Goal: Transaction & Acquisition: Book appointment/travel/reservation

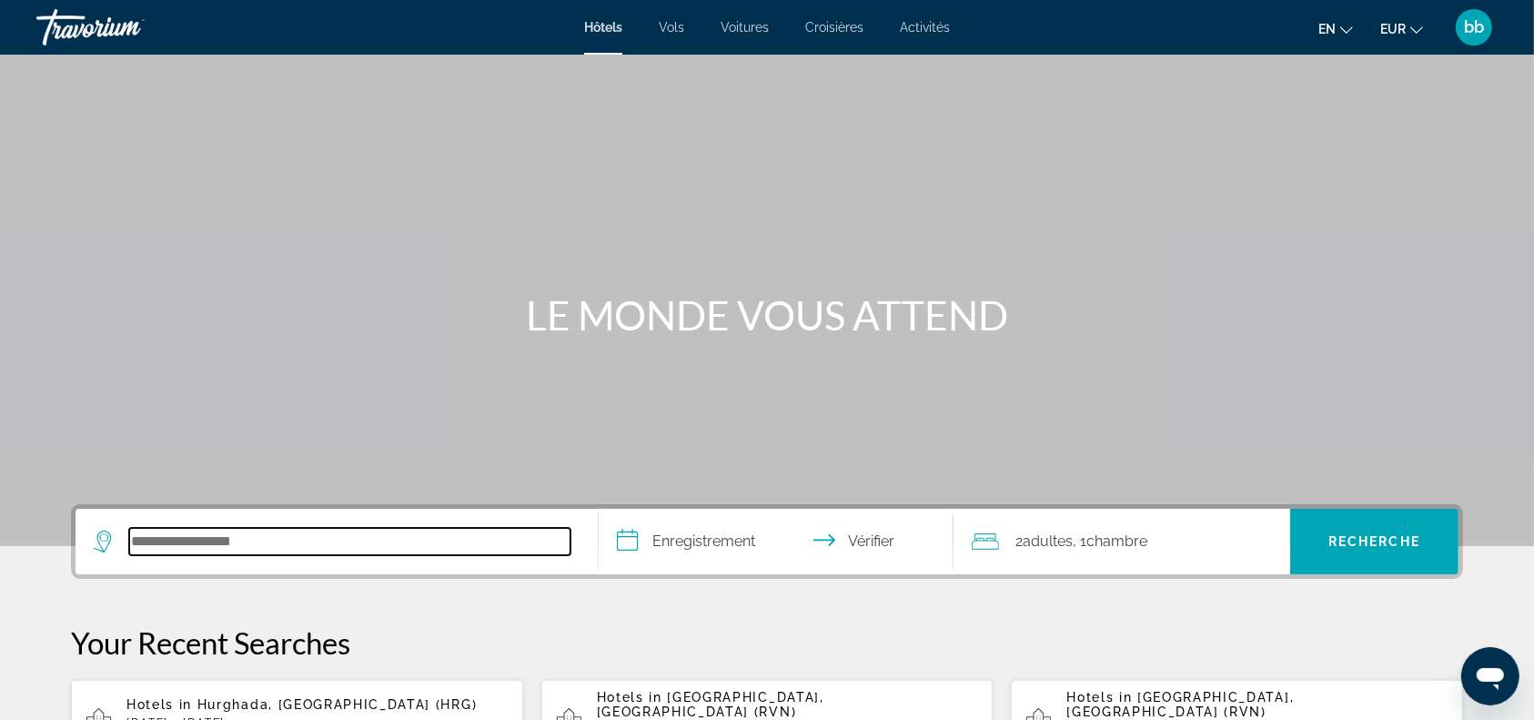
click at [429, 545] on input "Rechercher une destination hôtelière" at bounding box center [349, 541] width 441 height 27
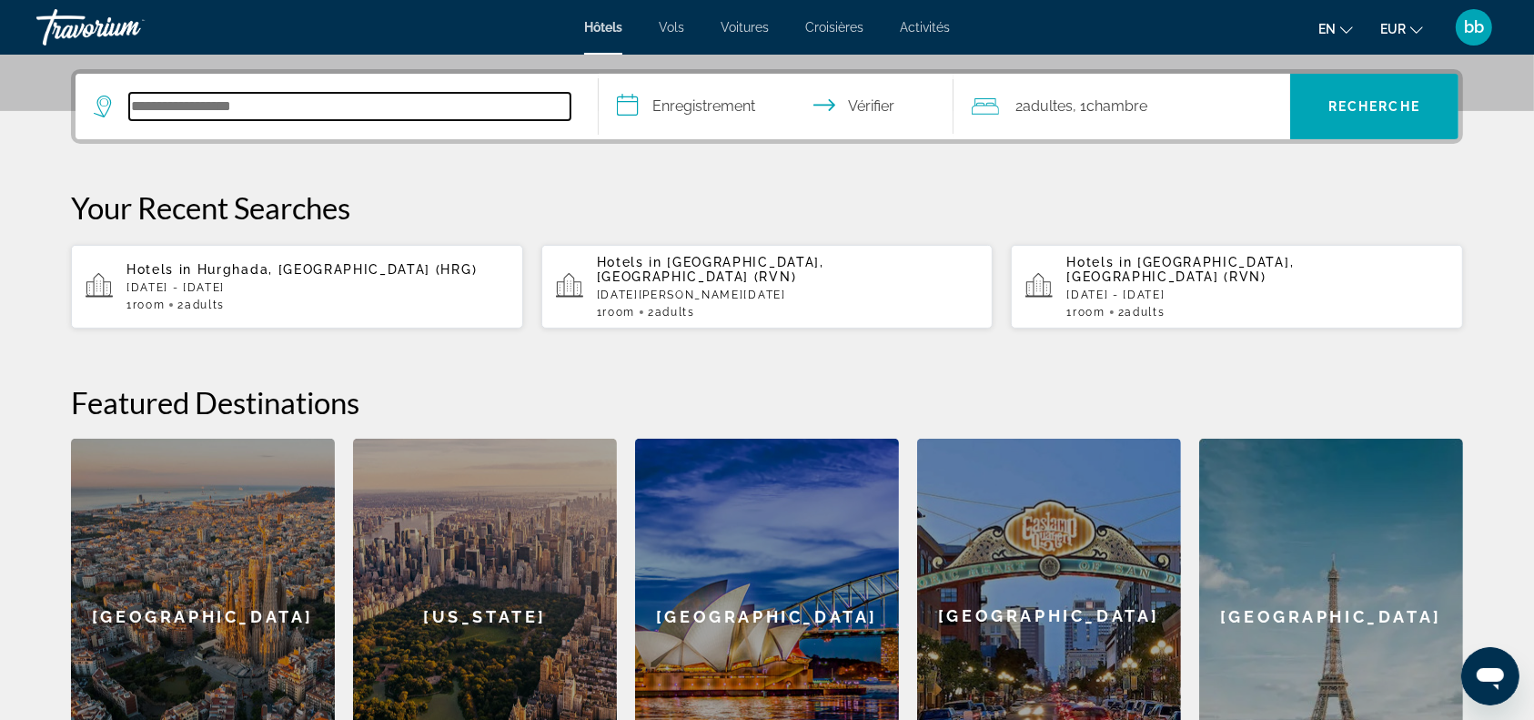
scroll to position [444, 0]
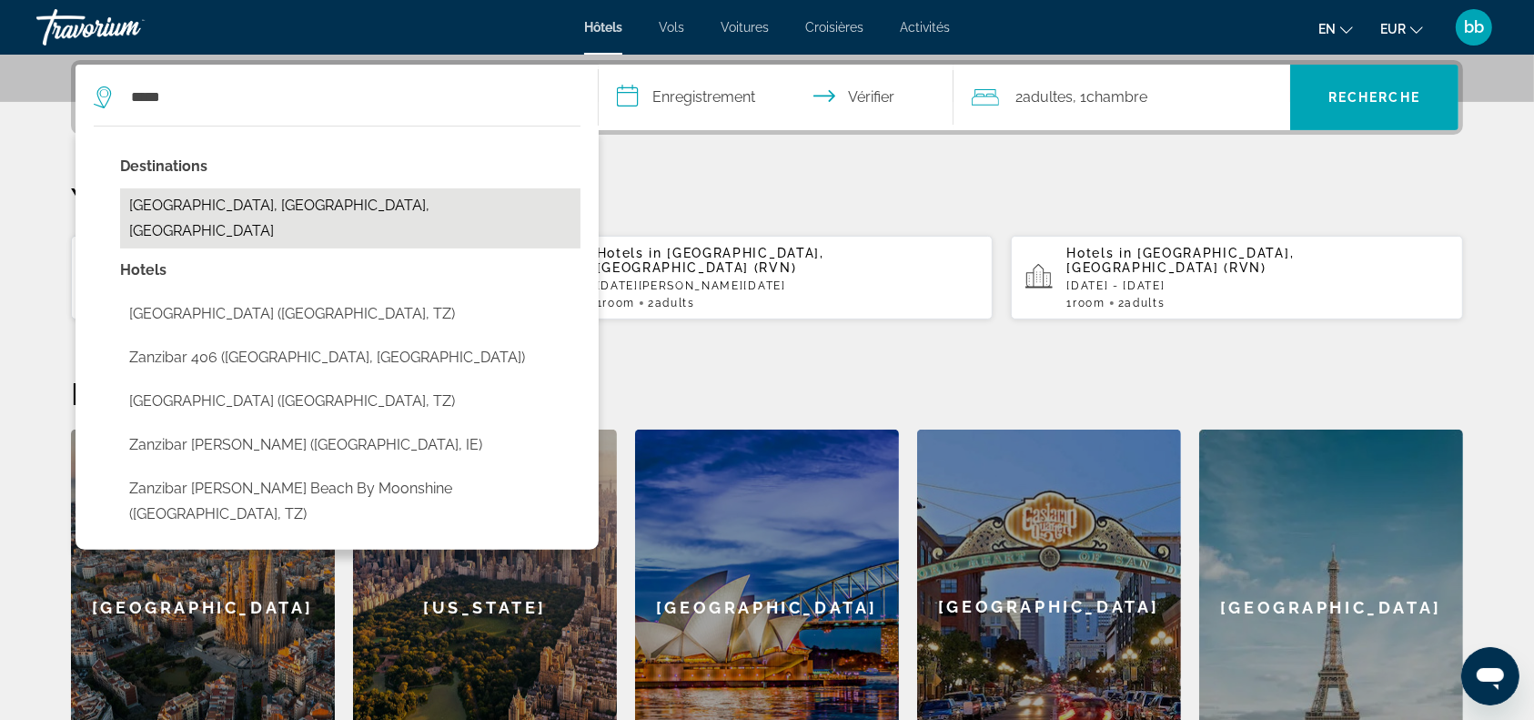
click at [335, 207] on button "[GEOGRAPHIC_DATA], [GEOGRAPHIC_DATA], [GEOGRAPHIC_DATA]" at bounding box center [350, 218] width 460 height 60
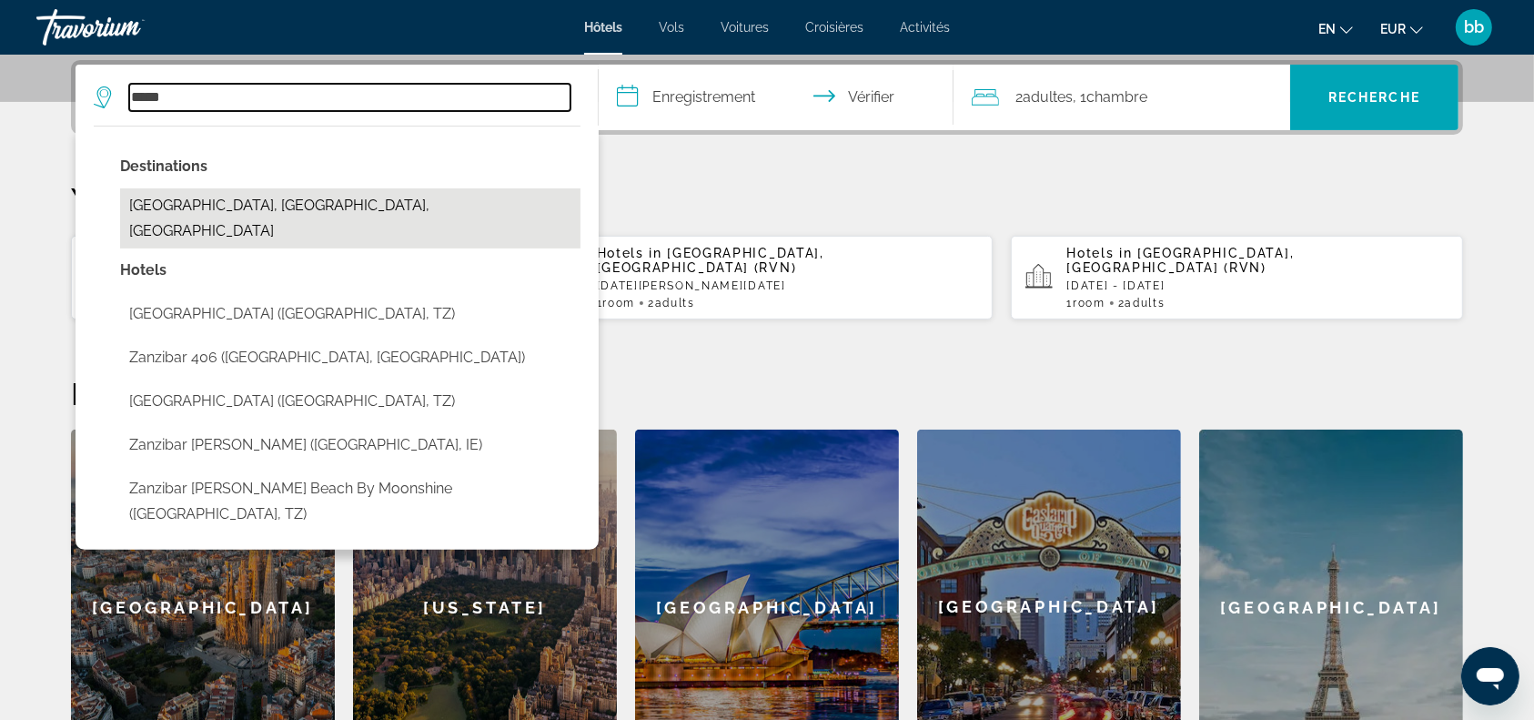
type input "**********"
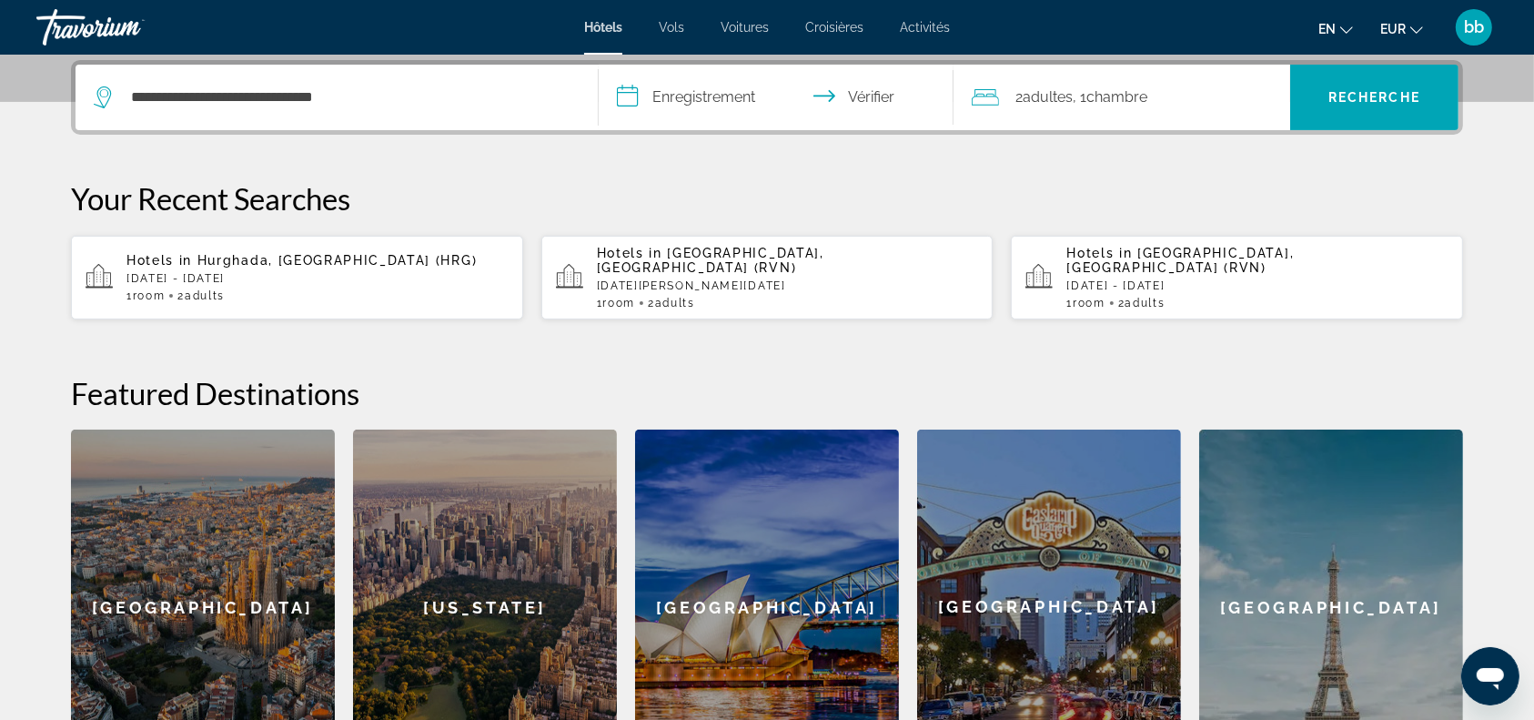
click at [627, 91] on input "**********" at bounding box center [780, 100] width 362 height 71
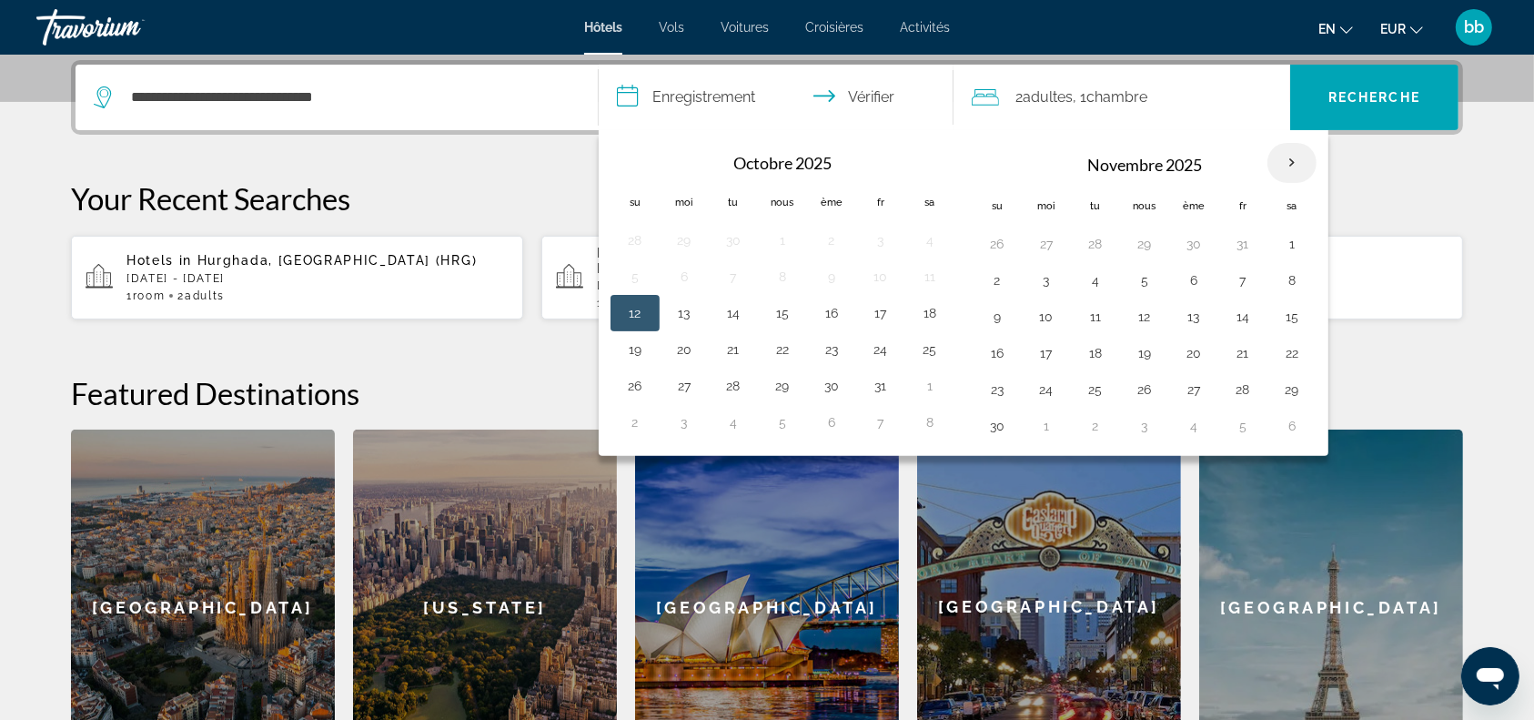
click at [1288, 160] on th "Mois prochain" at bounding box center [1291, 163] width 49 height 40
click at [1337, 25] on button "en Anglais Espagnol Français italien Portugais russe" at bounding box center [1335, 28] width 35 height 26
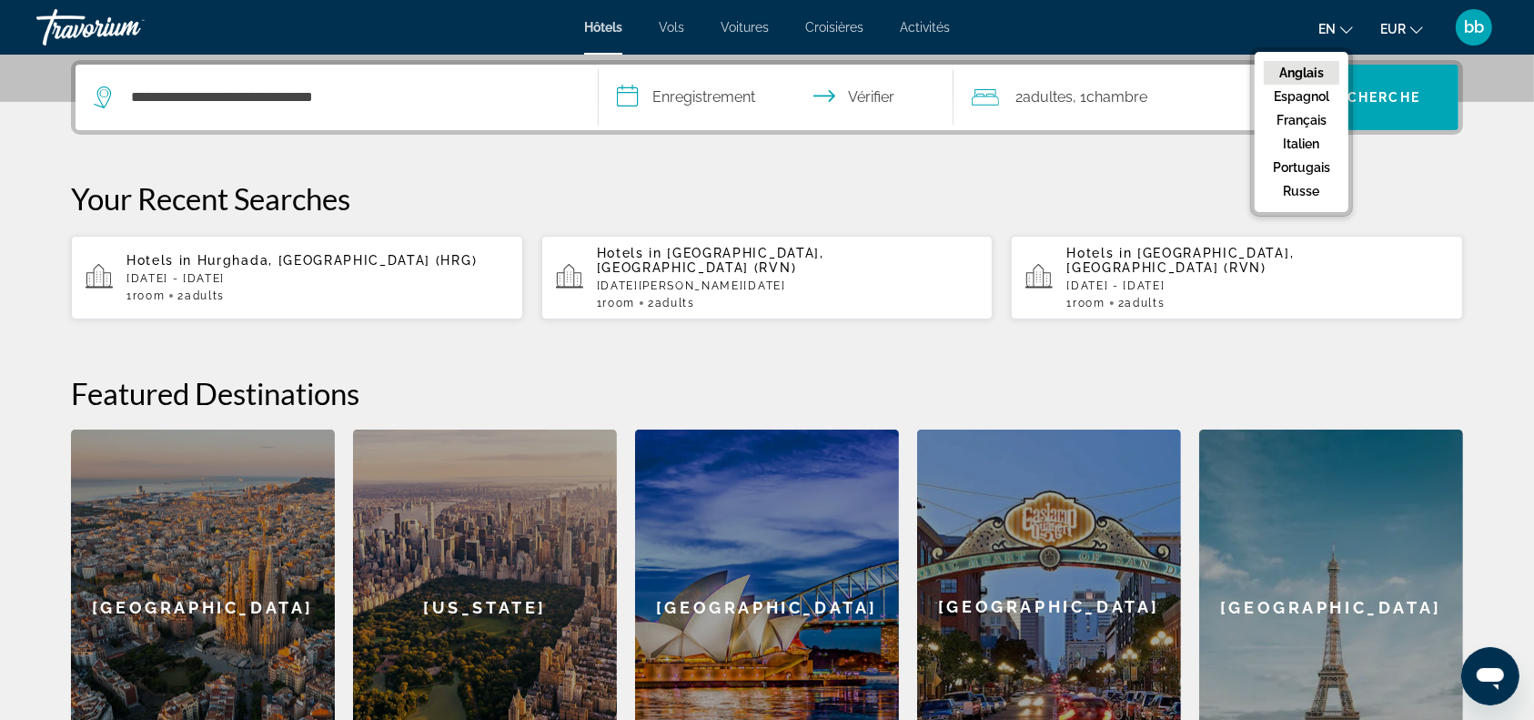
click at [1307, 67] on font "Anglais" at bounding box center [1301, 73] width 45 height 15
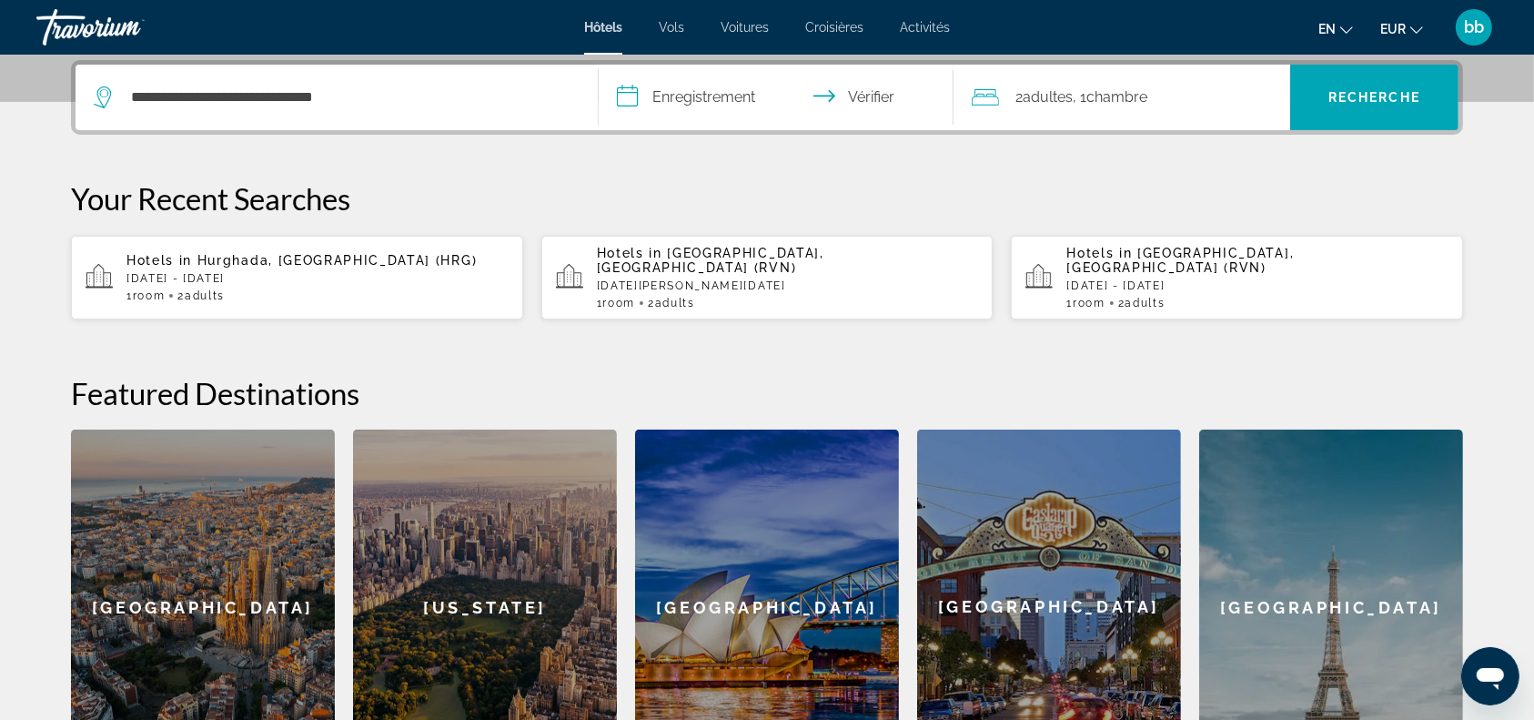
click at [628, 101] on input "**********" at bounding box center [780, 100] width 362 height 71
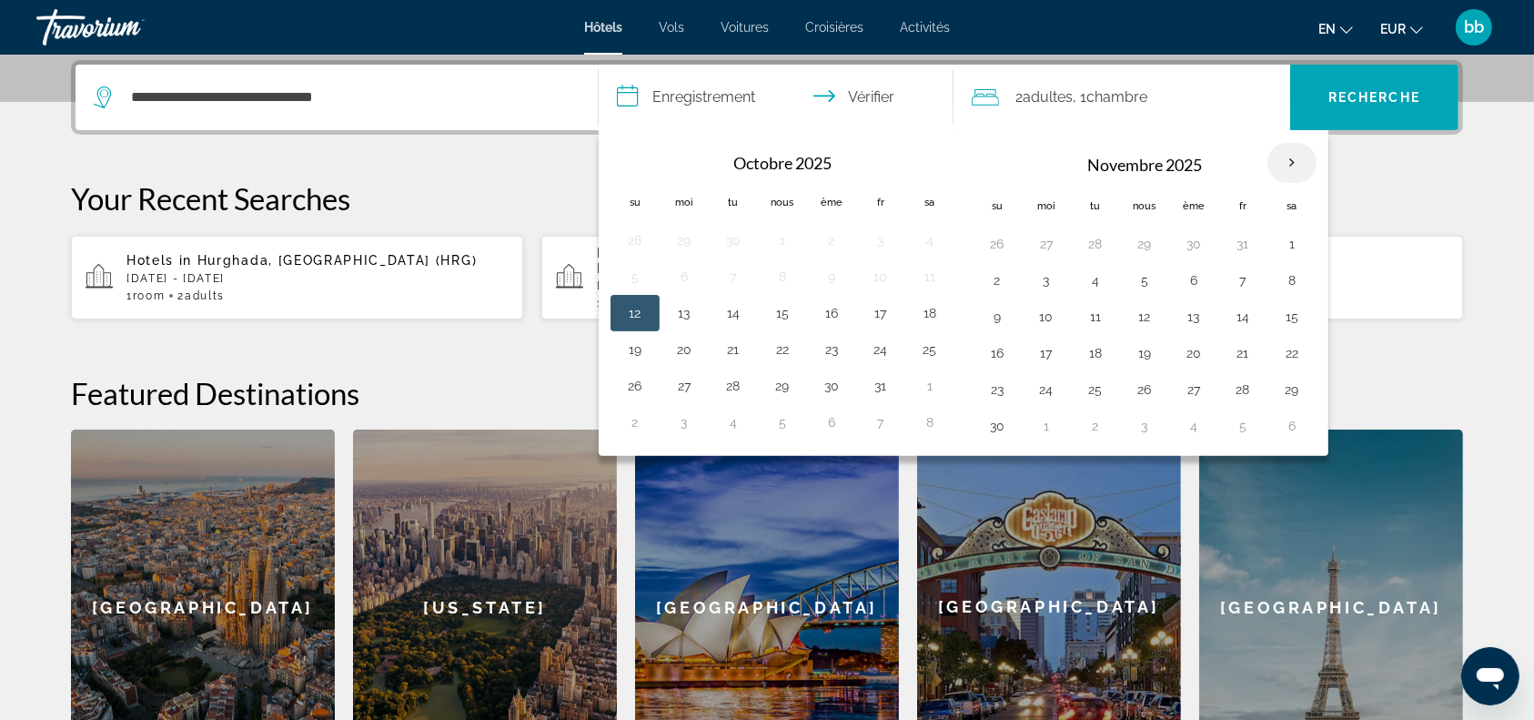
click at [1293, 164] on th "Mois prochain" at bounding box center [1291, 163] width 49 height 40
click at [1288, 155] on th "Mois prochain" at bounding box center [1291, 163] width 49 height 40
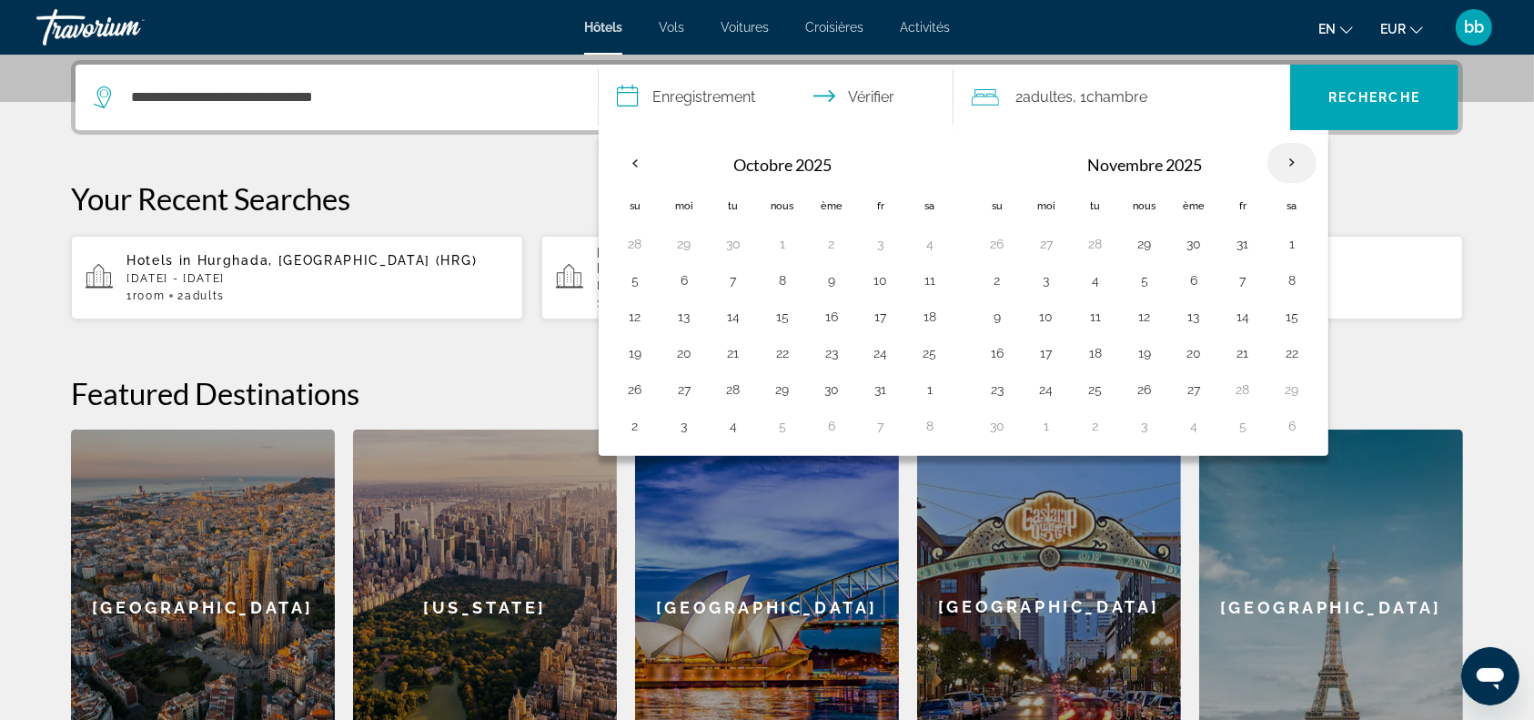
click at [1288, 155] on th "Mois prochain" at bounding box center [1291, 163] width 49 height 40
drag, startPoint x: 1288, startPoint y: 156, endPoint x: 1147, endPoint y: 277, distance: 186.4
click at [1147, 277] on table "Espace réservé à la navigation Novembre 2025 Su Moi Tu Nous Ème Fr Sa 26 27 28 …" at bounding box center [1145, 293] width 344 height 302
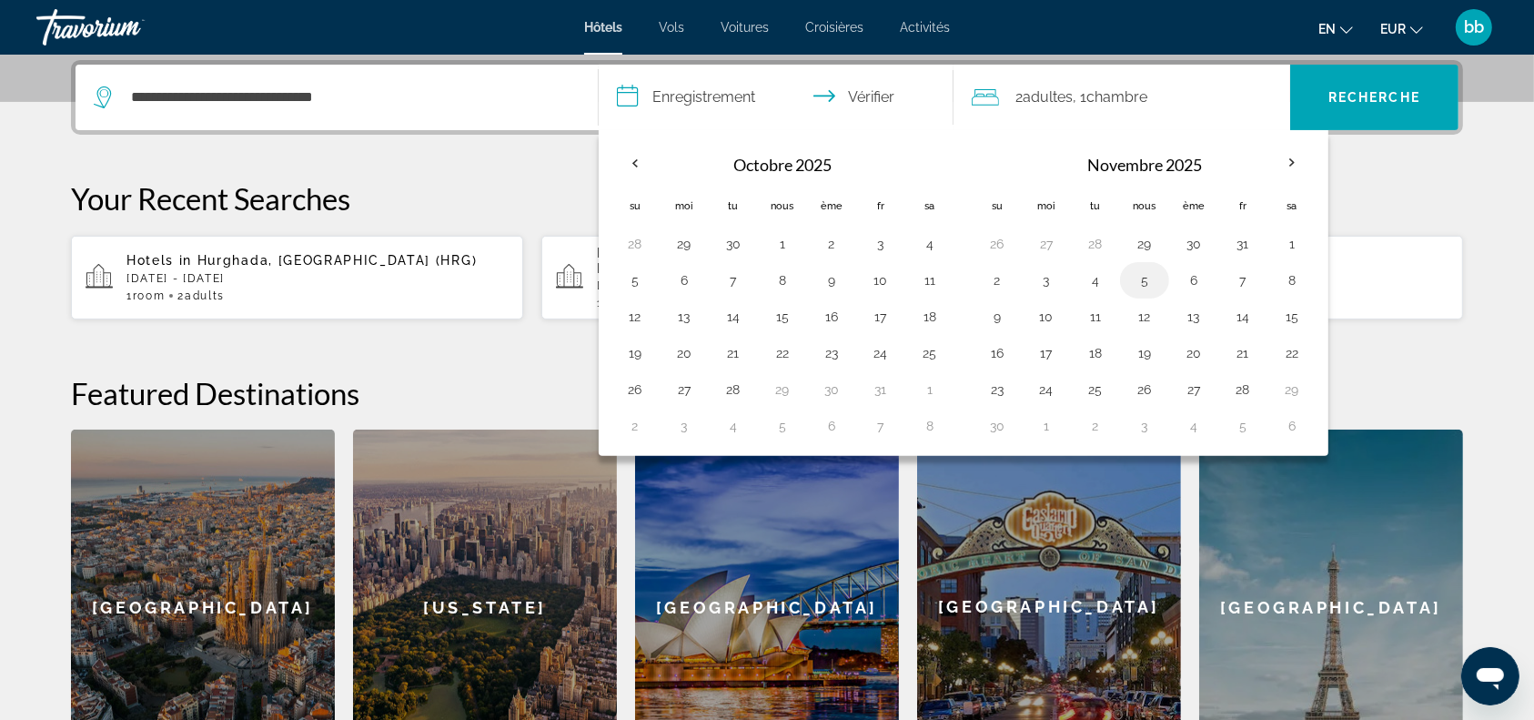
click at [1147, 277] on button "5" at bounding box center [1144, 279] width 29 height 25
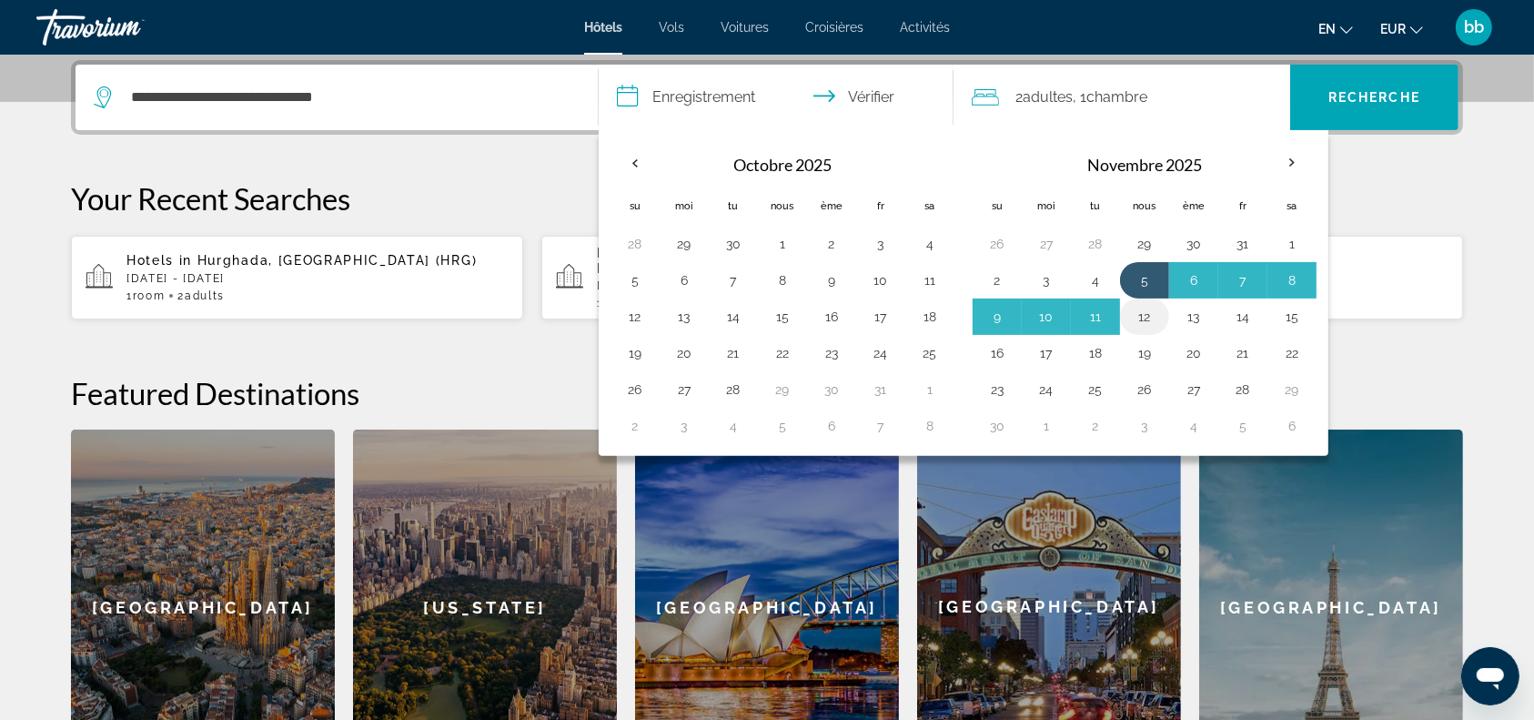
click at [1143, 310] on button "12" at bounding box center [1144, 316] width 29 height 25
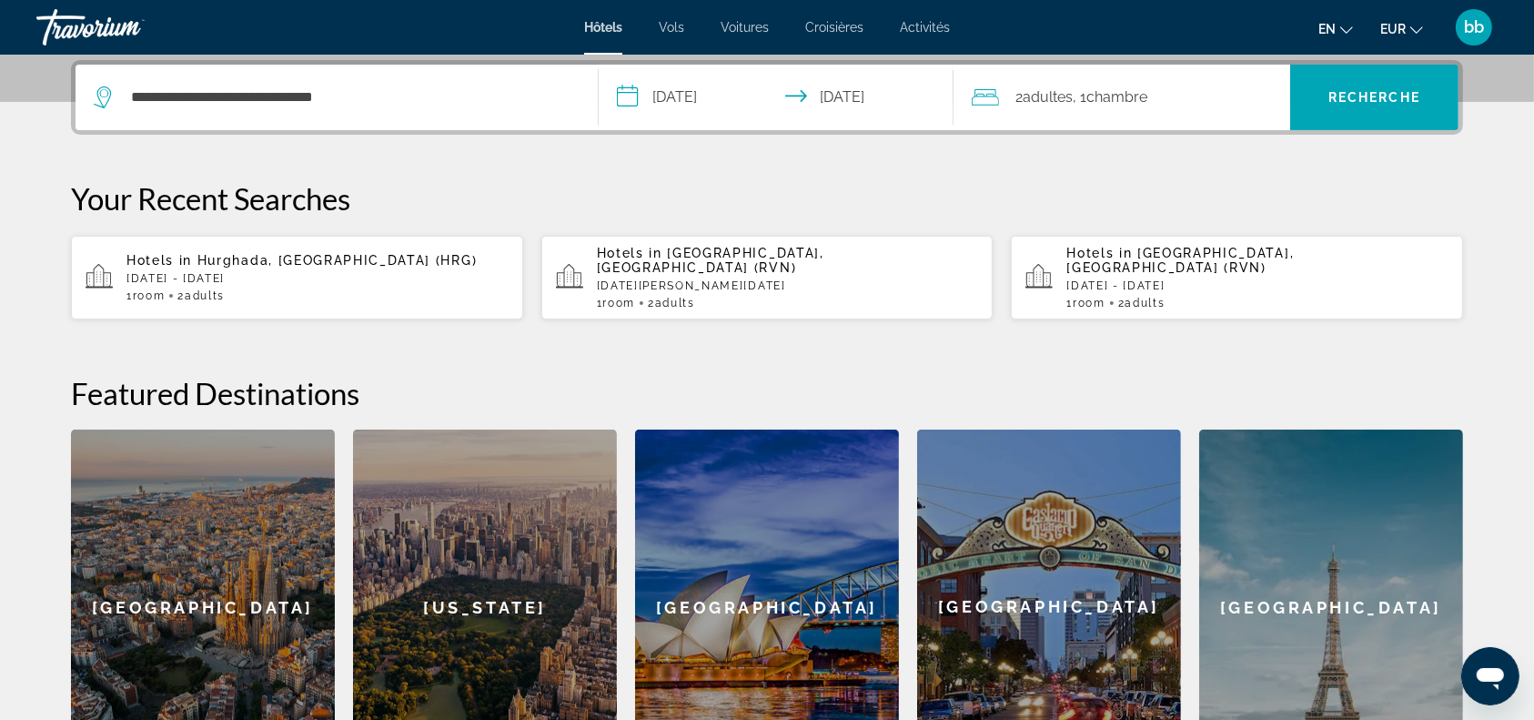
click at [633, 96] on input "**********" at bounding box center [780, 100] width 362 height 71
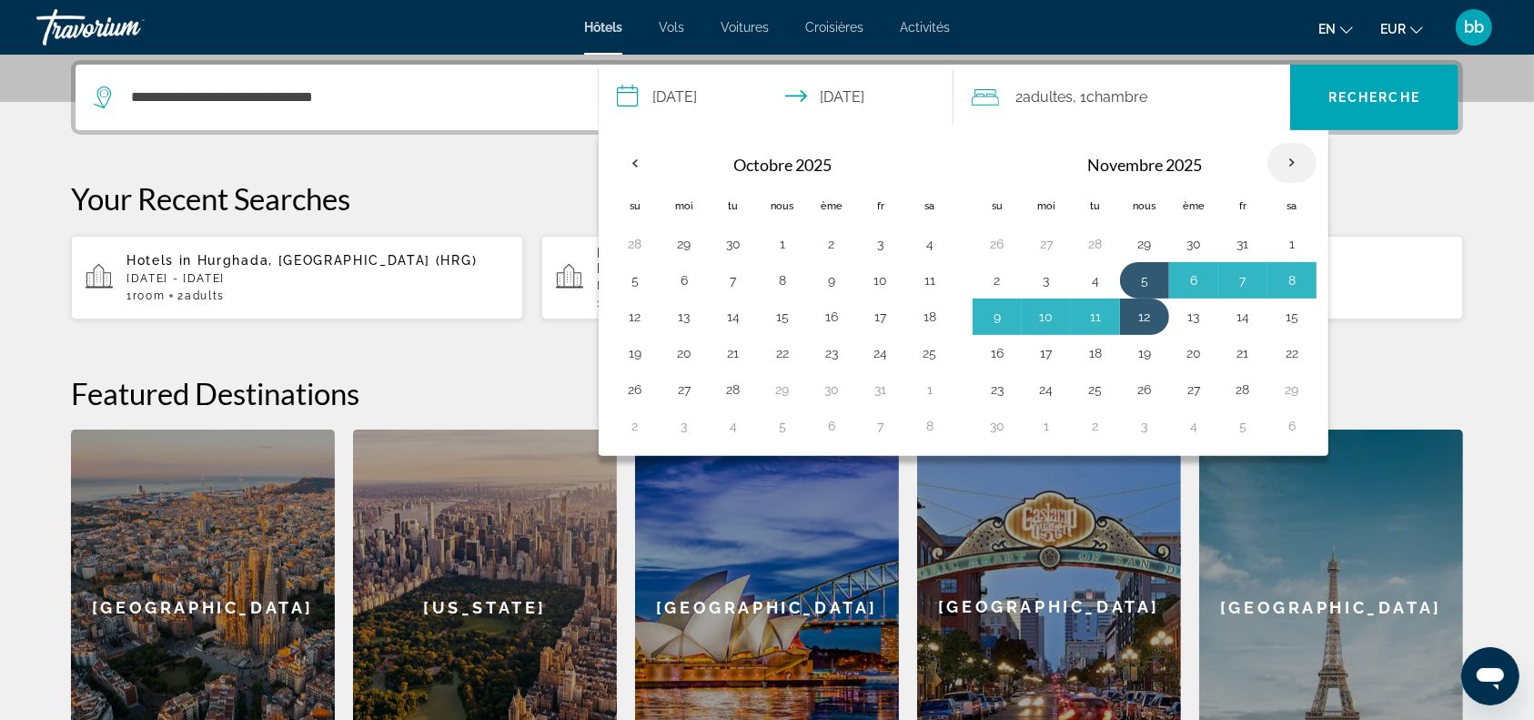
click at [1288, 163] on th "Mois prochain" at bounding box center [1291, 163] width 49 height 40
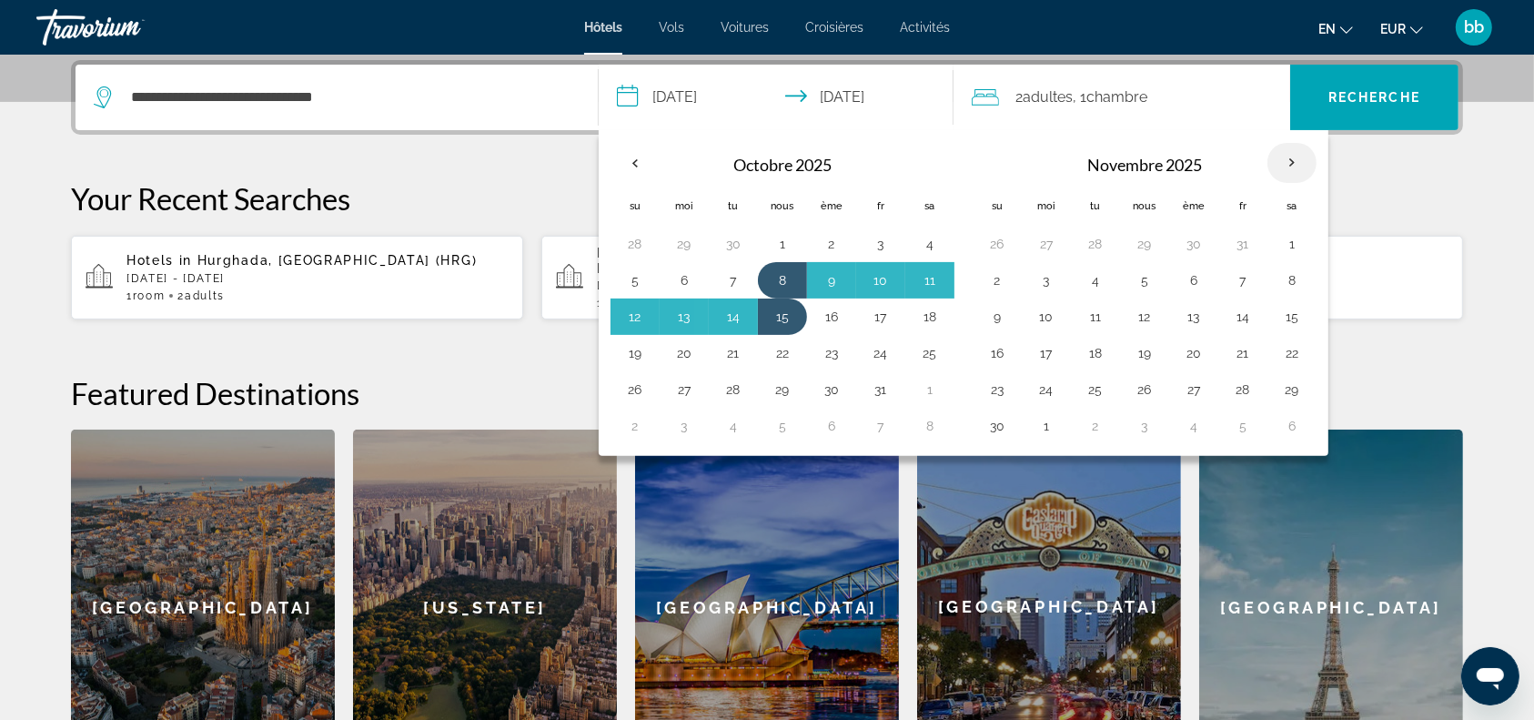
click at [1288, 162] on th "Mois prochain" at bounding box center [1291, 163] width 49 height 40
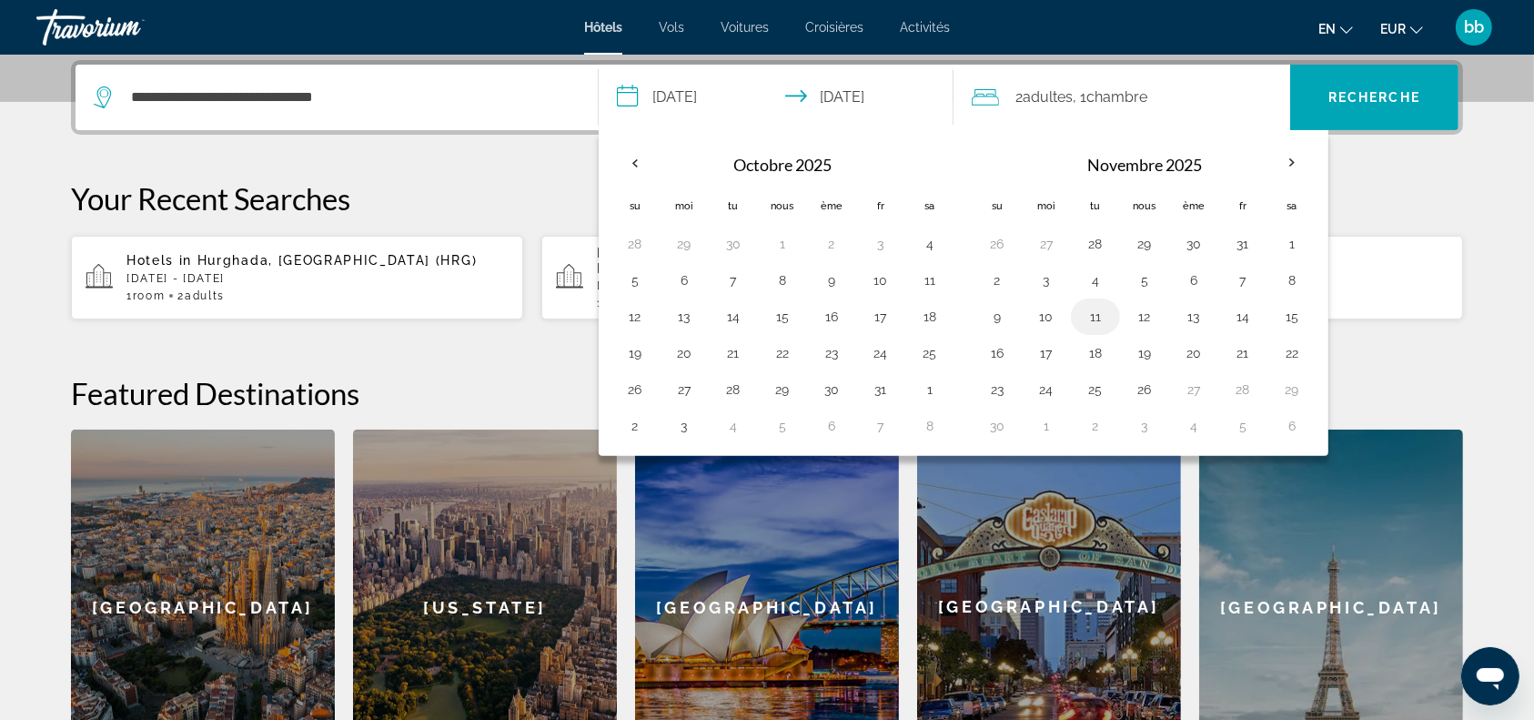
click at [1088, 310] on button "11" at bounding box center [1095, 316] width 29 height 25
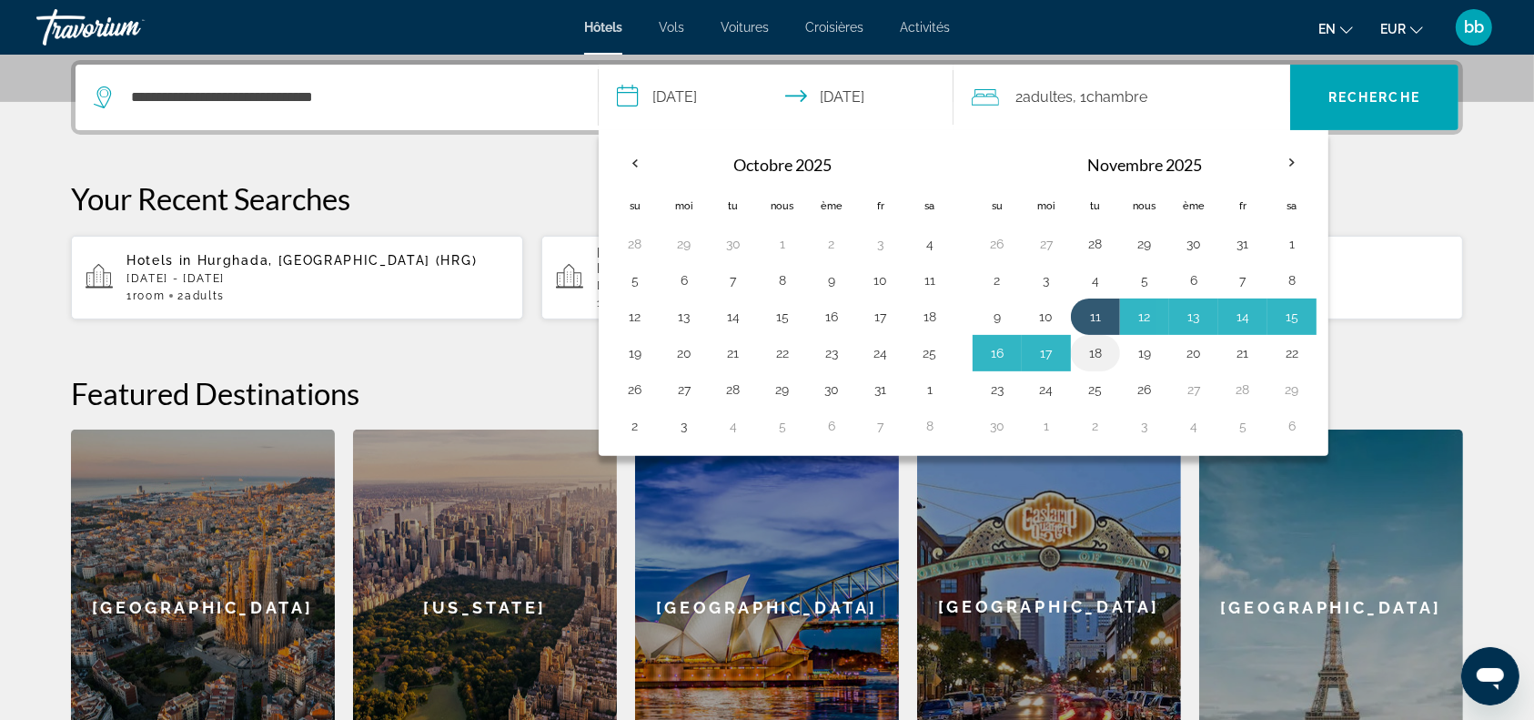
click at [1094, 348] on button "18" at bounding box center [1095, 352] width 29 height 25
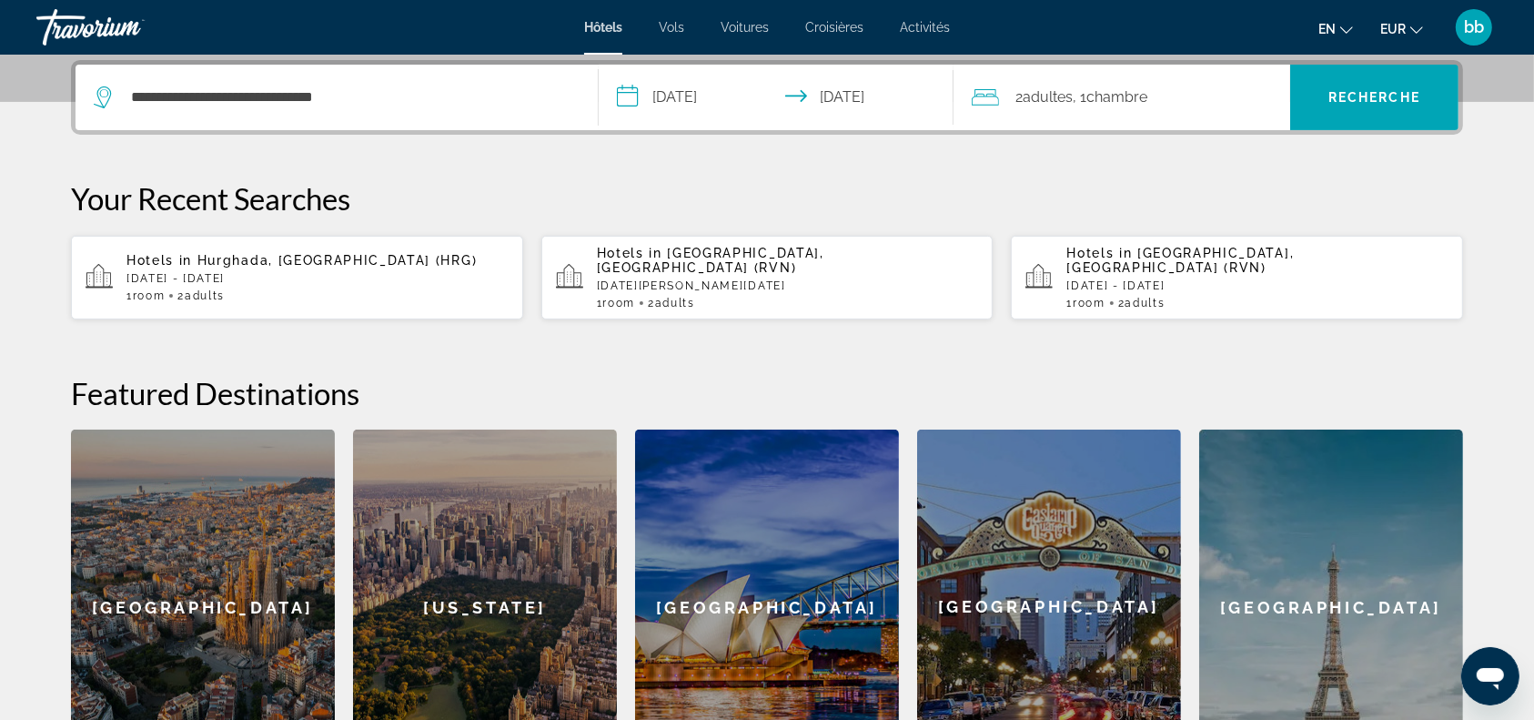
click at [626, 89] on input "**********" at bounding box center [780, 100] width 362 height 71
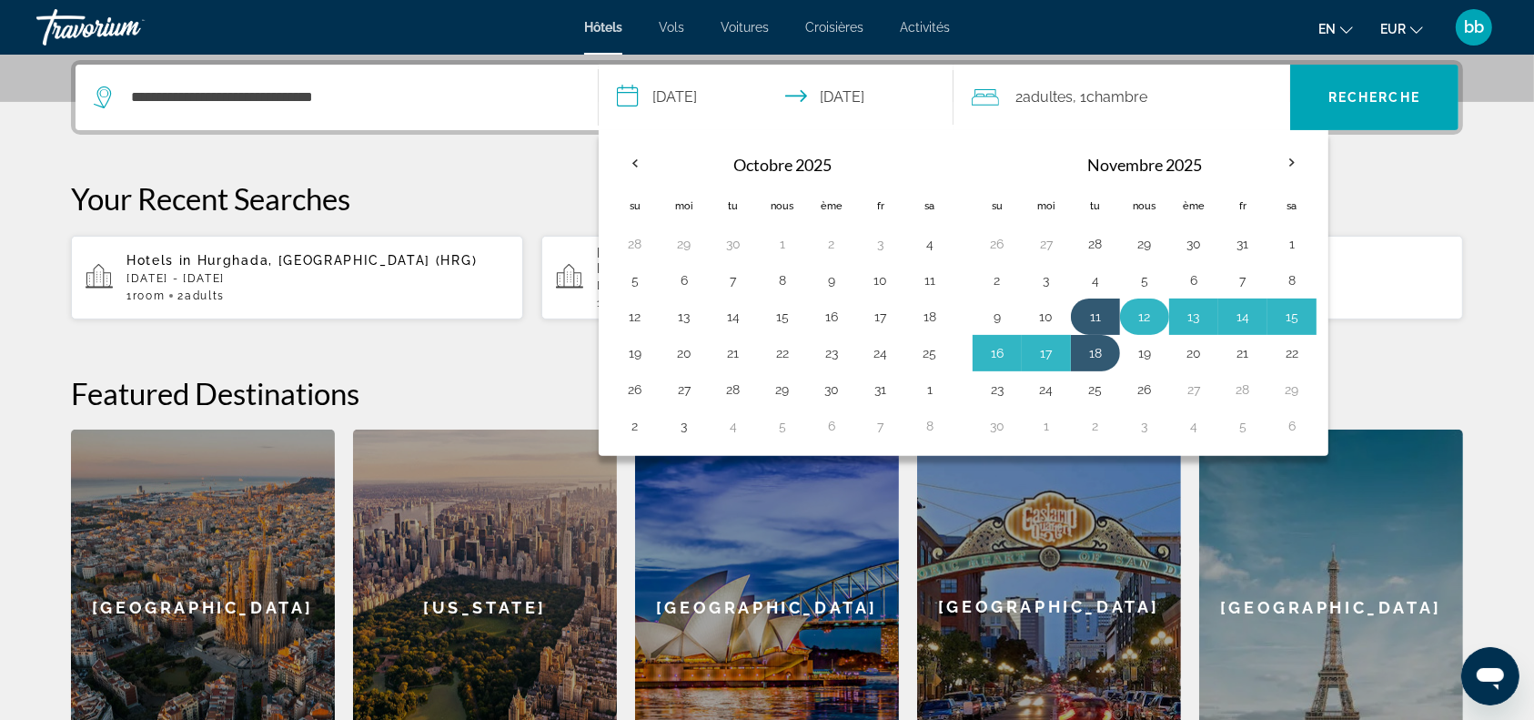
click at [1143, 312] on button "12" at bounding box center [1144, 316] width 29 height 25
click at [1144, 353] on button "19" at bounding box center [1144, 352] width 29 height 25
type input "**********"
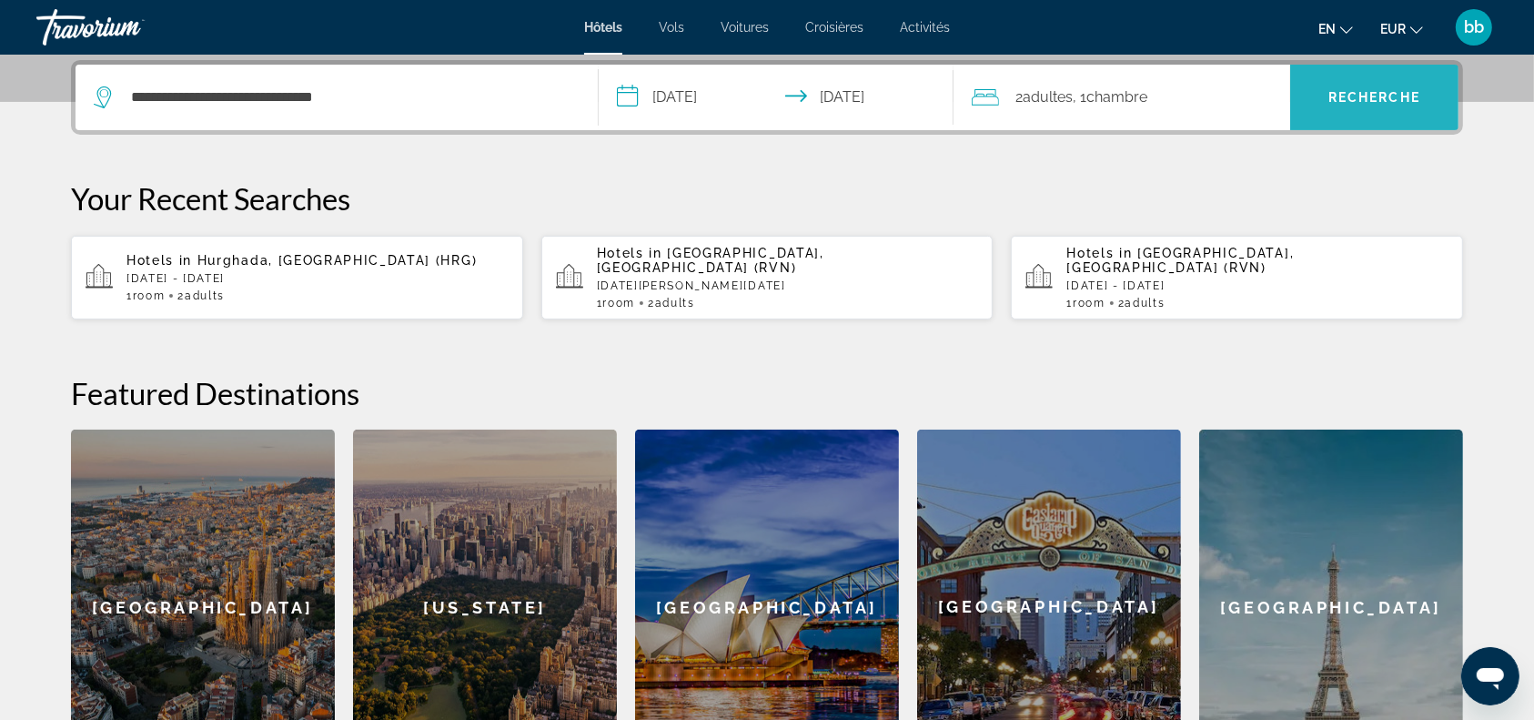
click at [1346, 92] on font "Recherche" at bounding box center [1374, 97] width 92 height 15
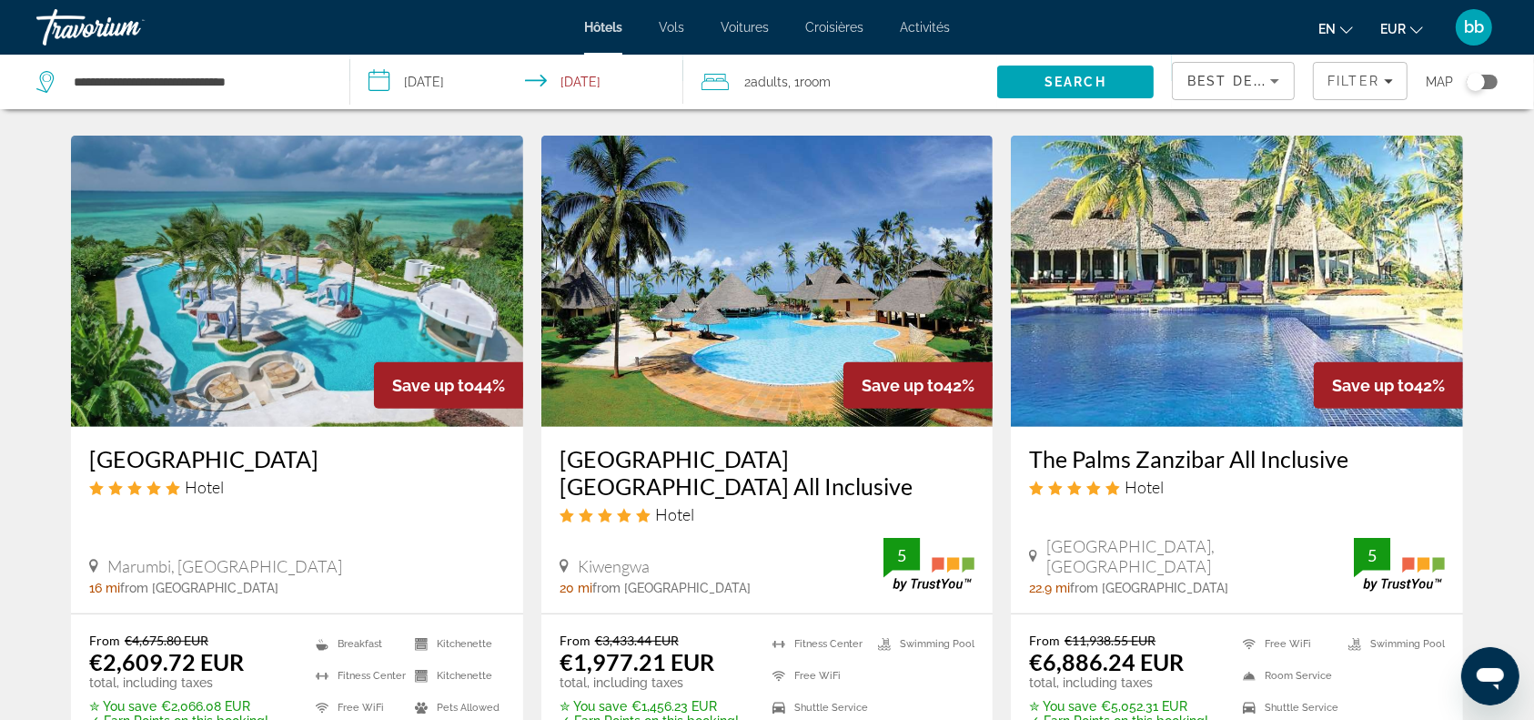
scroll to position [738, 0]
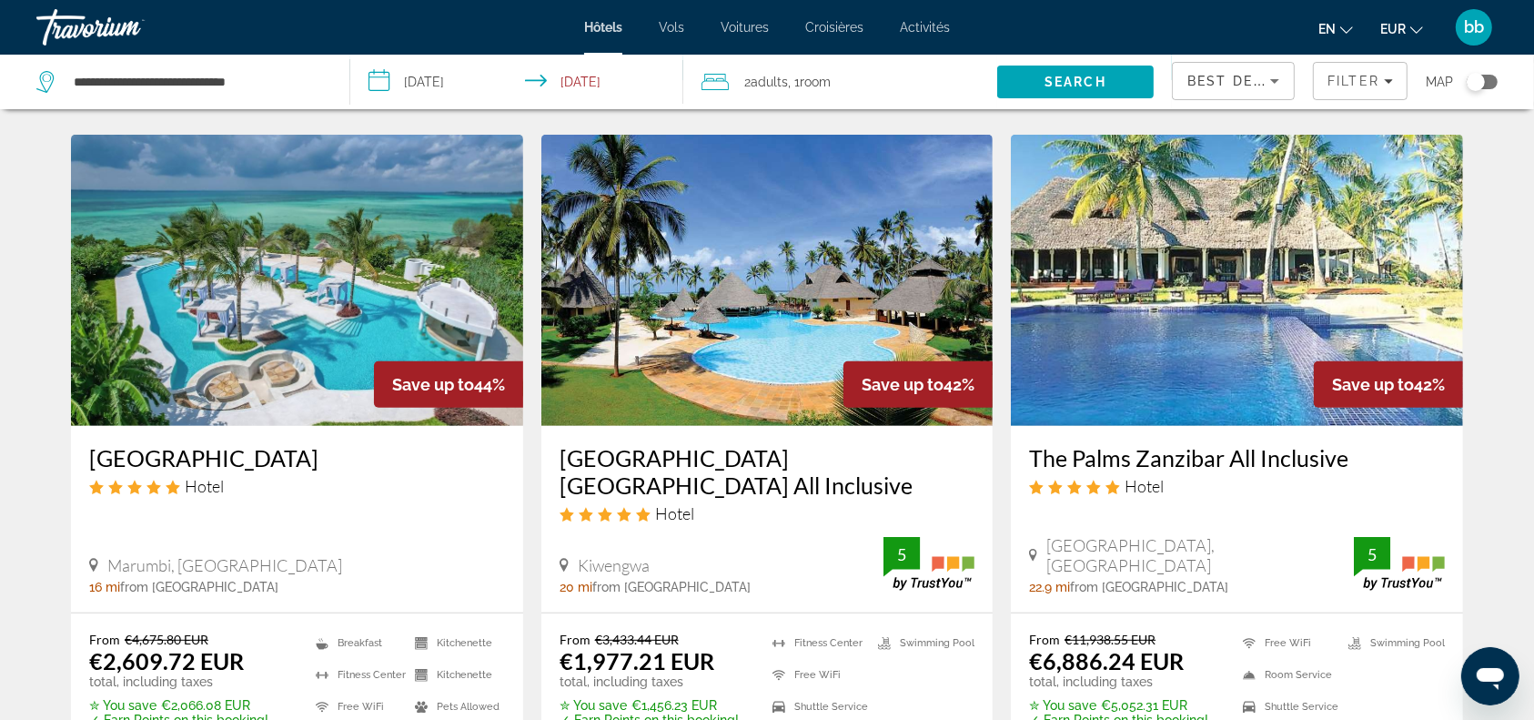
click at [762, 310] on img "Contenu principal" at bounding box center [767, 280] width 452 height 291
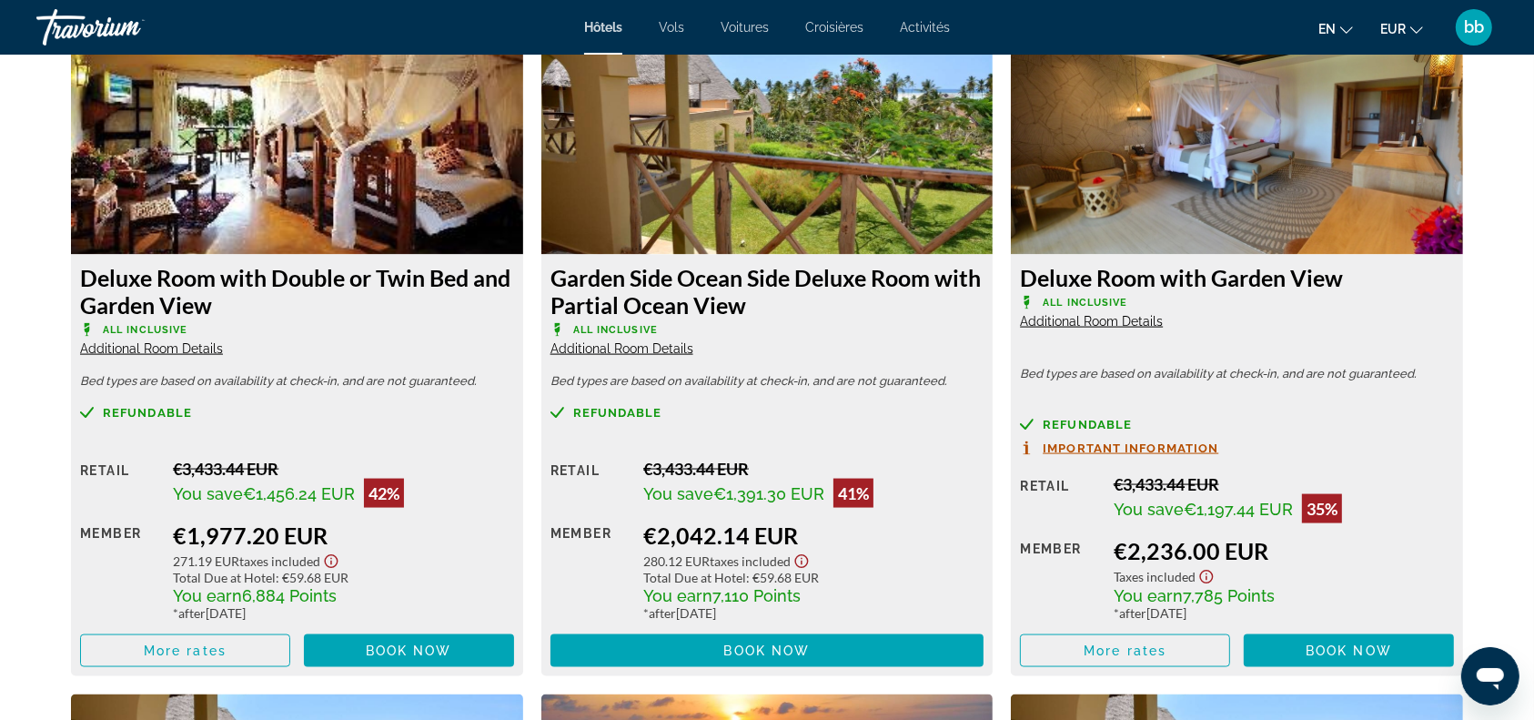
scroll to position [2489, 0]
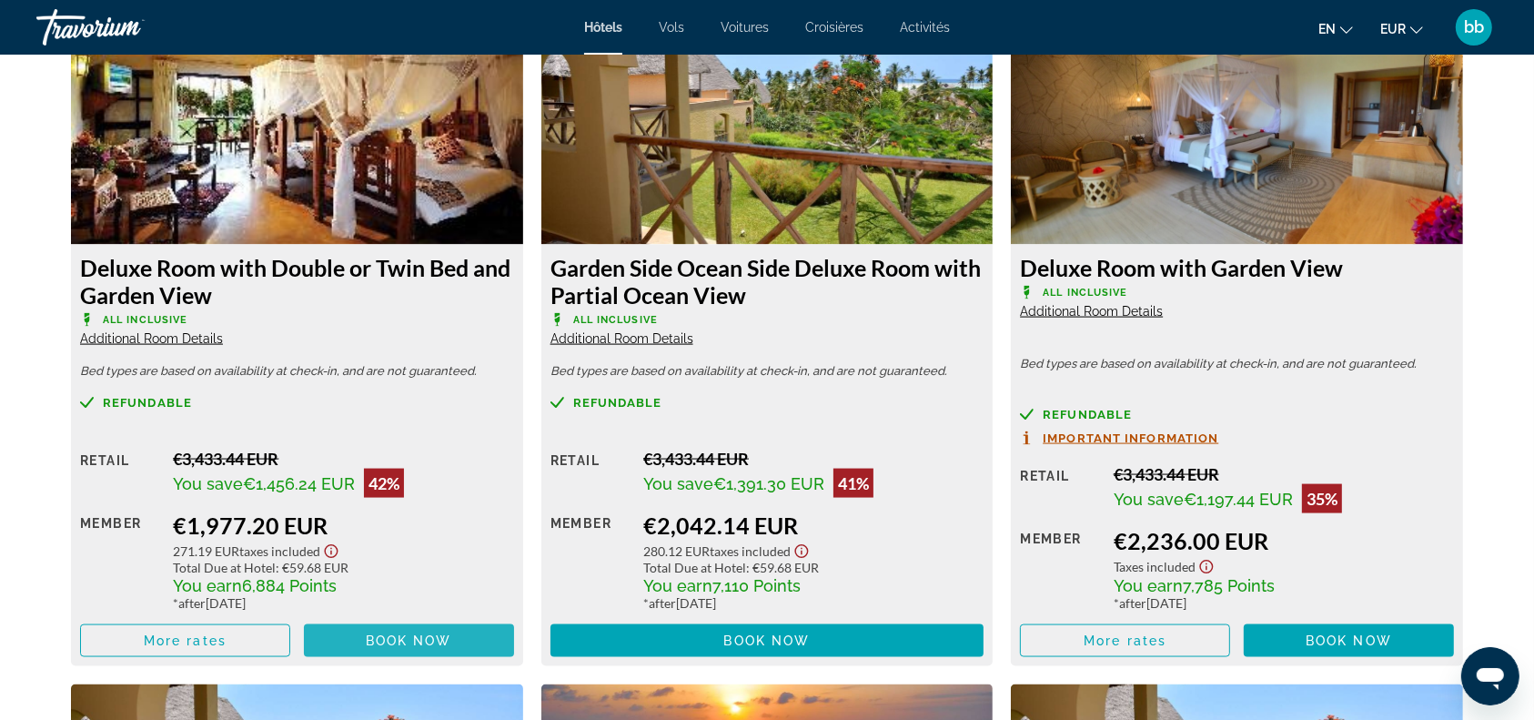
click at [427, 635] on span "Book now" at bounding box center [409, 640] width 86 height 15
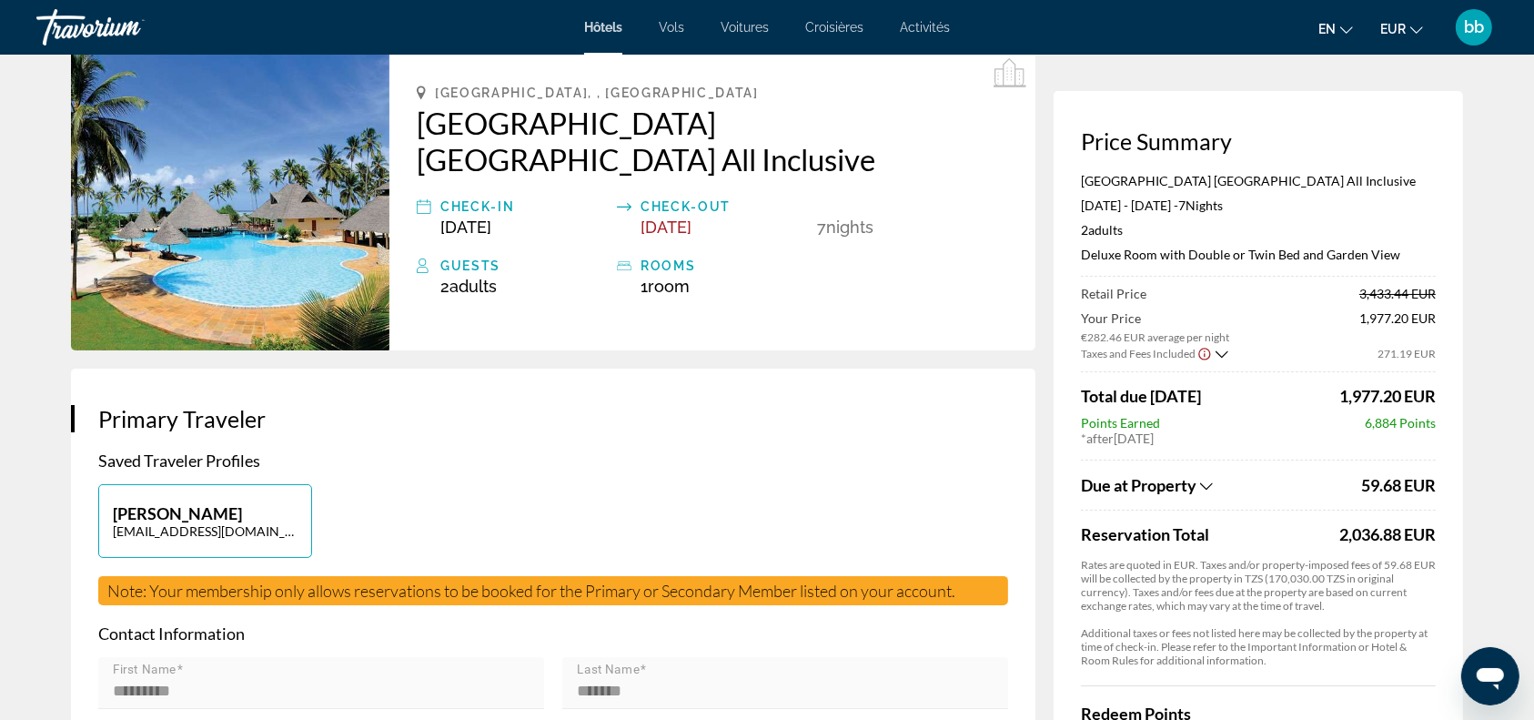
scroll to position [87, 0]
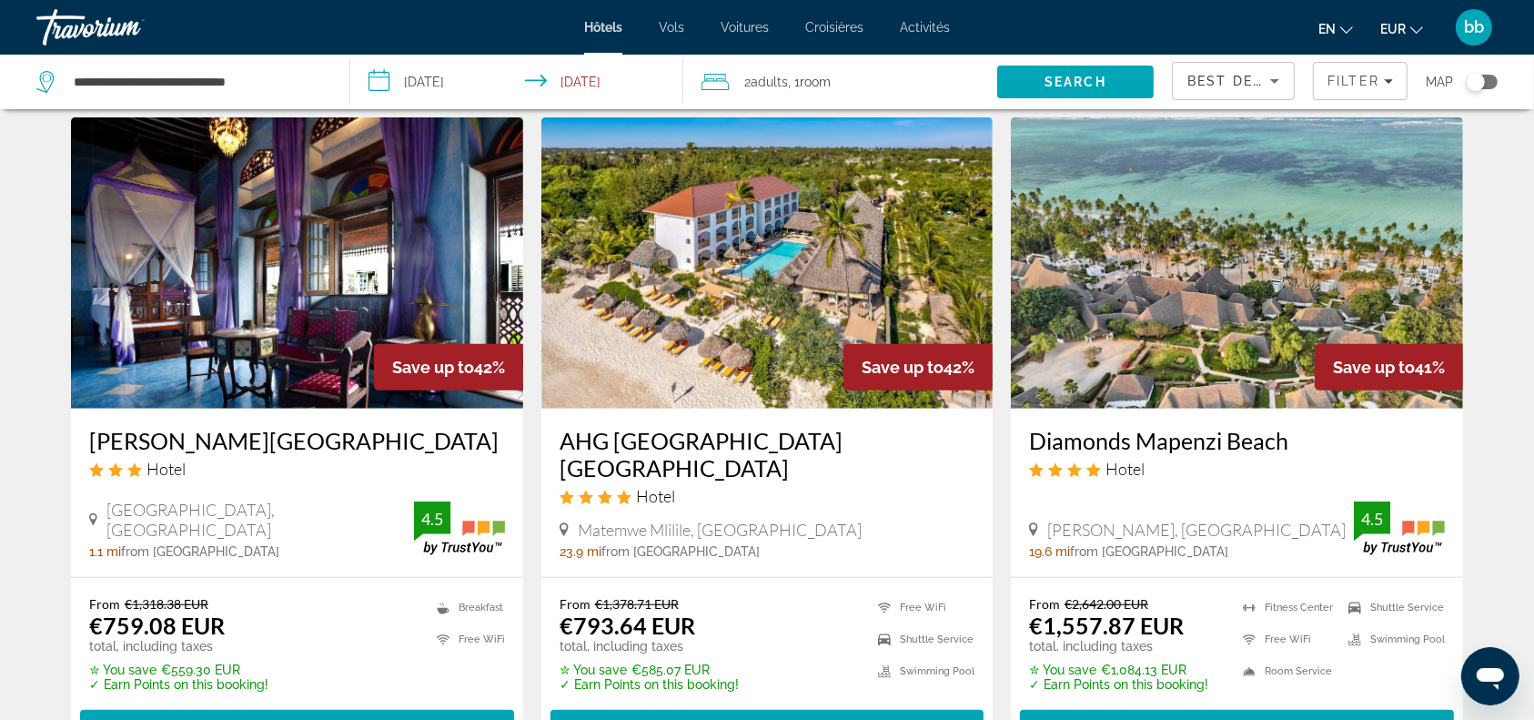
scroll to position [1454, 0]
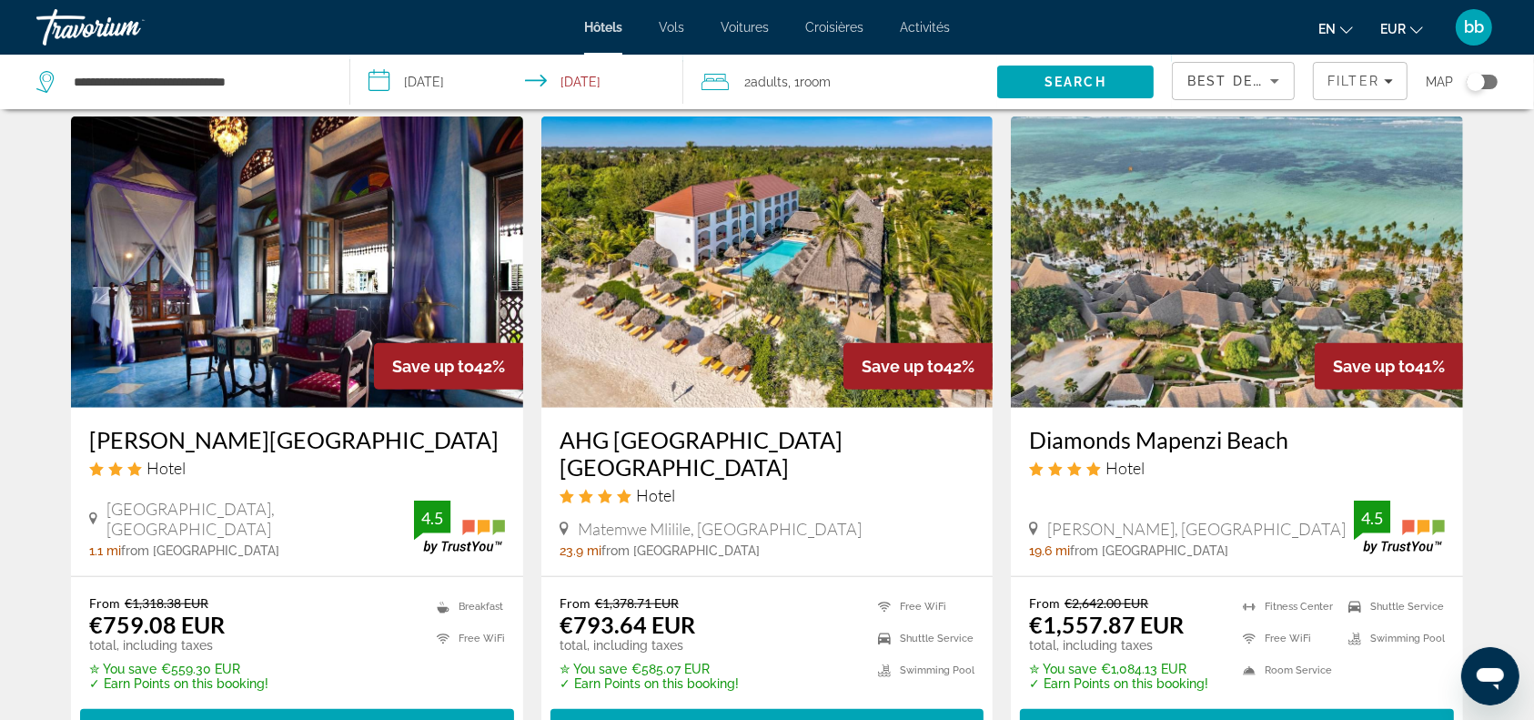
click at [1163, 328] on img "Contenu principal" at bounding box center [1237, 261] width 452 height 291
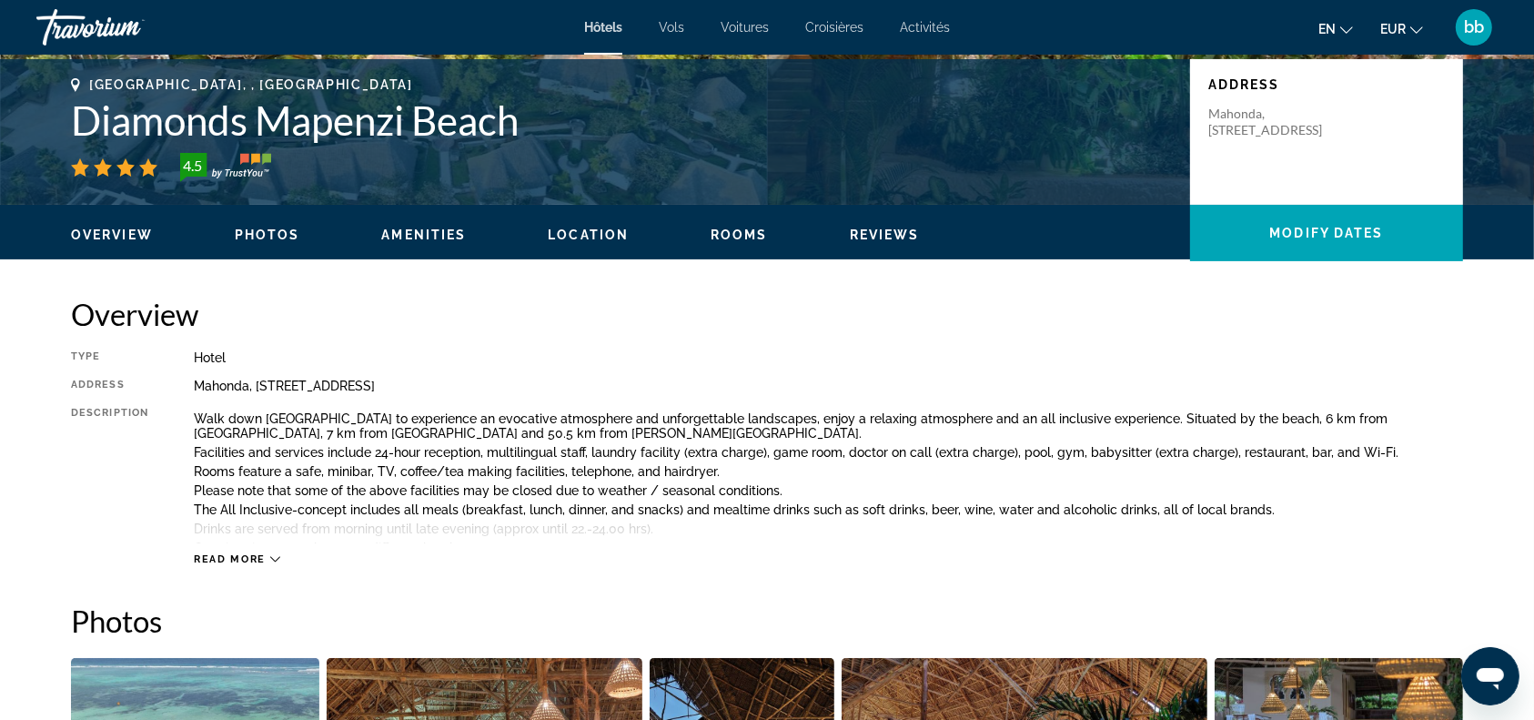
scroll to position [544, 0]
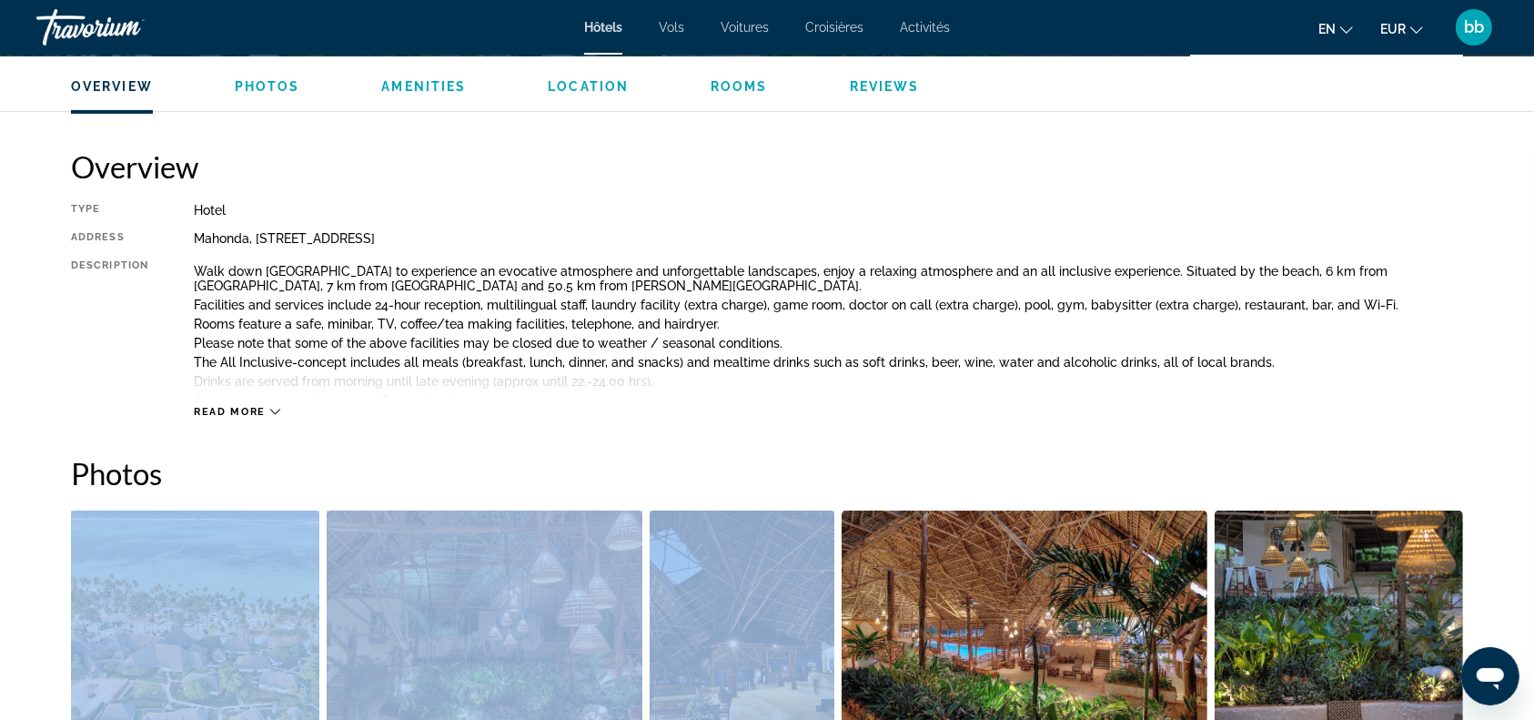
drag, startPoint x: 978, startPoint y: 499, endPoint x: 978, endPoint y: 462, distance: 36.4
click at [978, 462] on div "Photos" at bounding box center [767, 717] width 1392 height 524
click at [978, 462] on h2 "Photos" at bounding box center [767, 473] width 1392 height 36
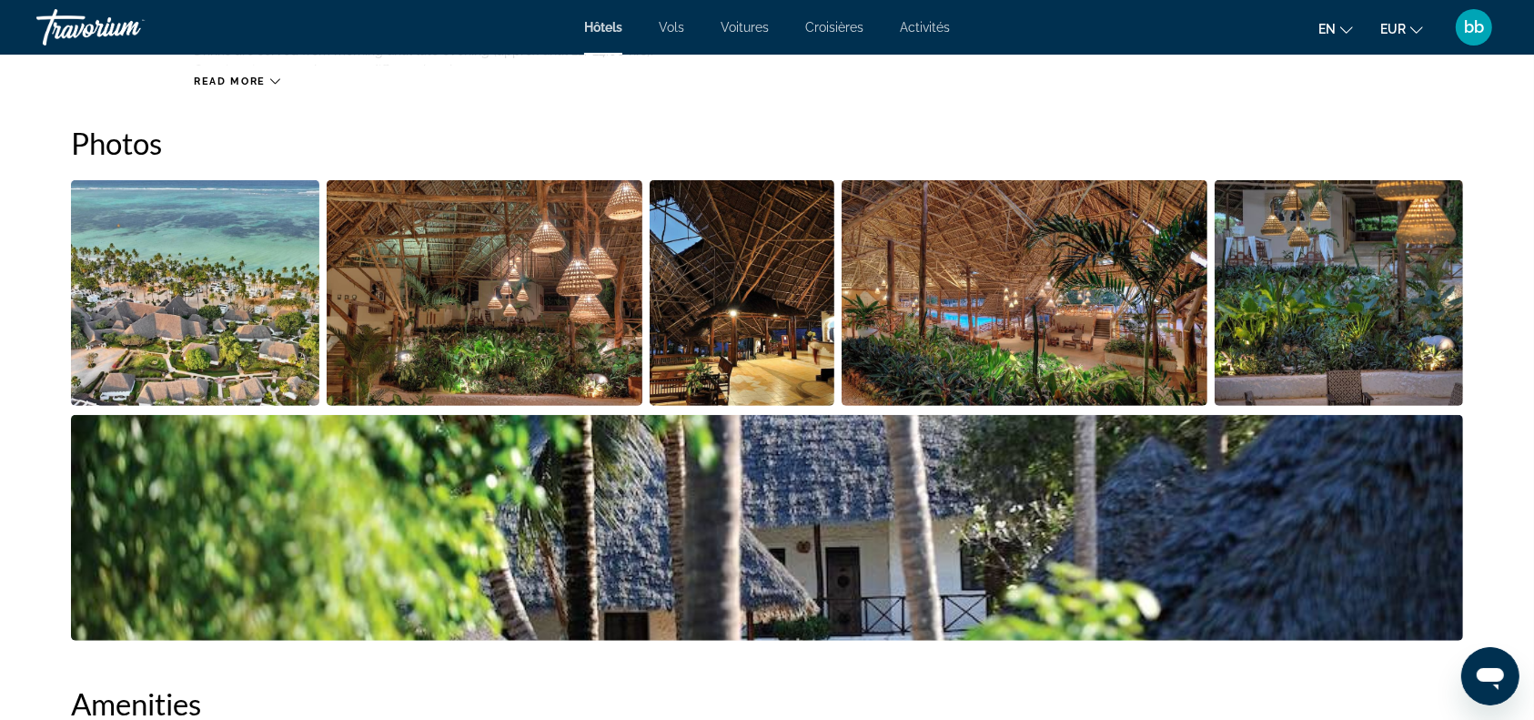
scroll to position [881, 0]
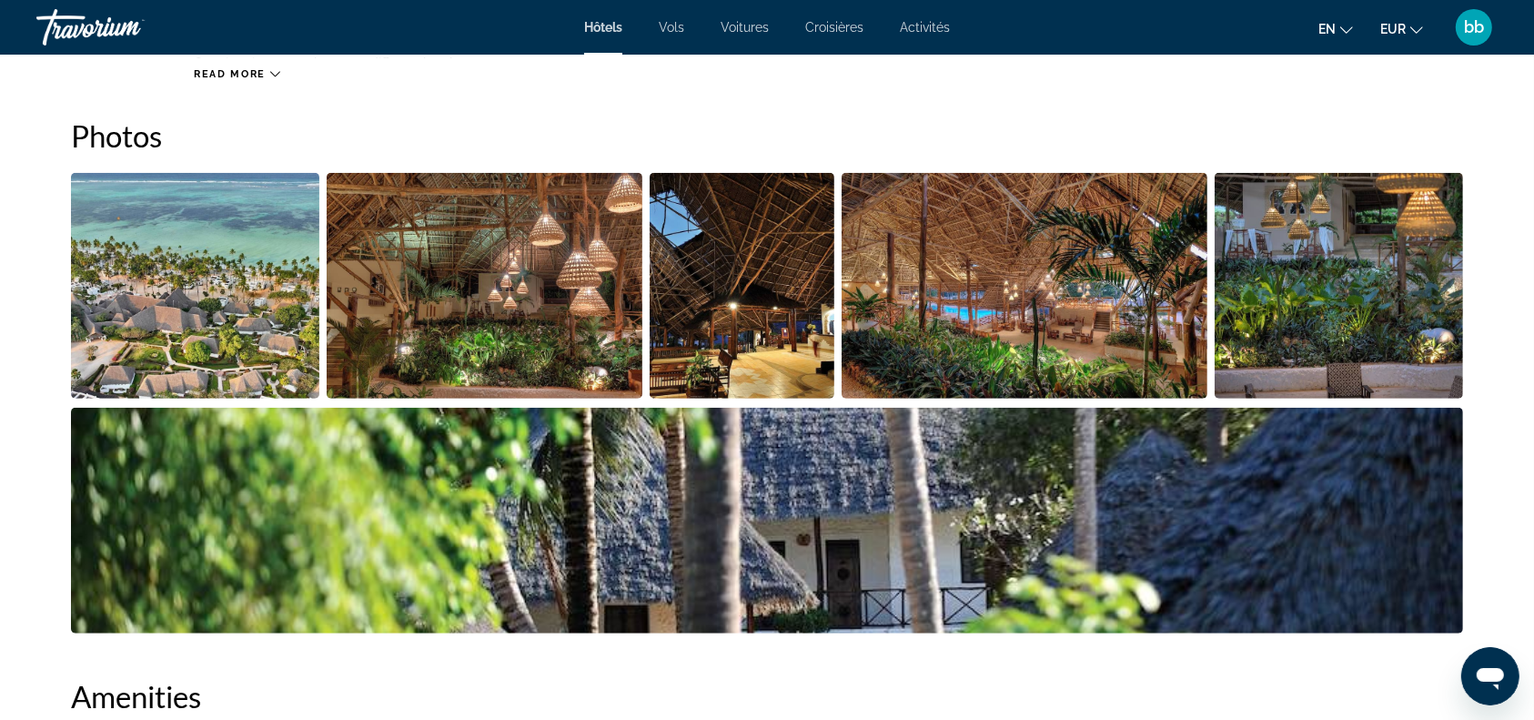
click at [189, 326] on img "Open full-screen image slider" at bounding box center [195, 286] width 248 height 226
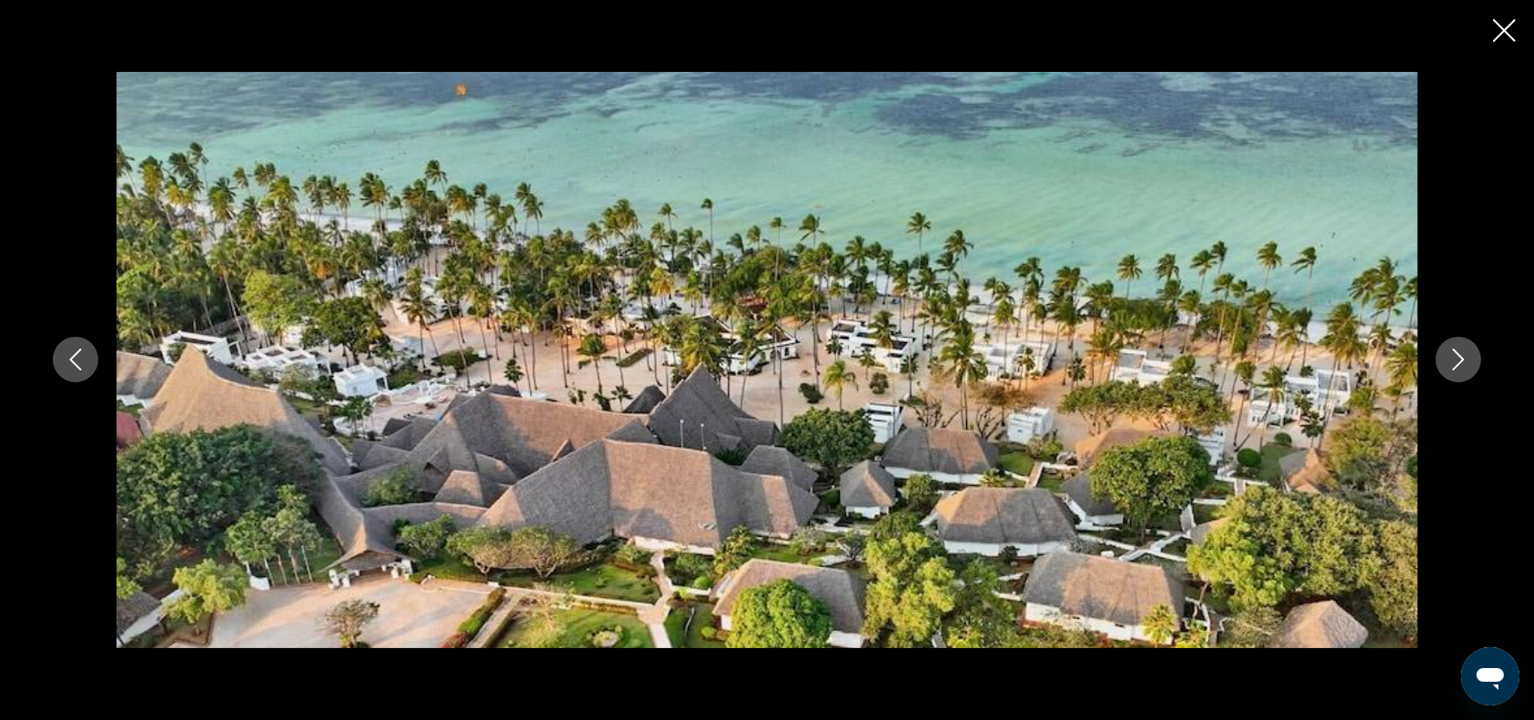
click at [1457, 360] on icon "Next image" at bounding box center [1458, 359] width 22 height 22
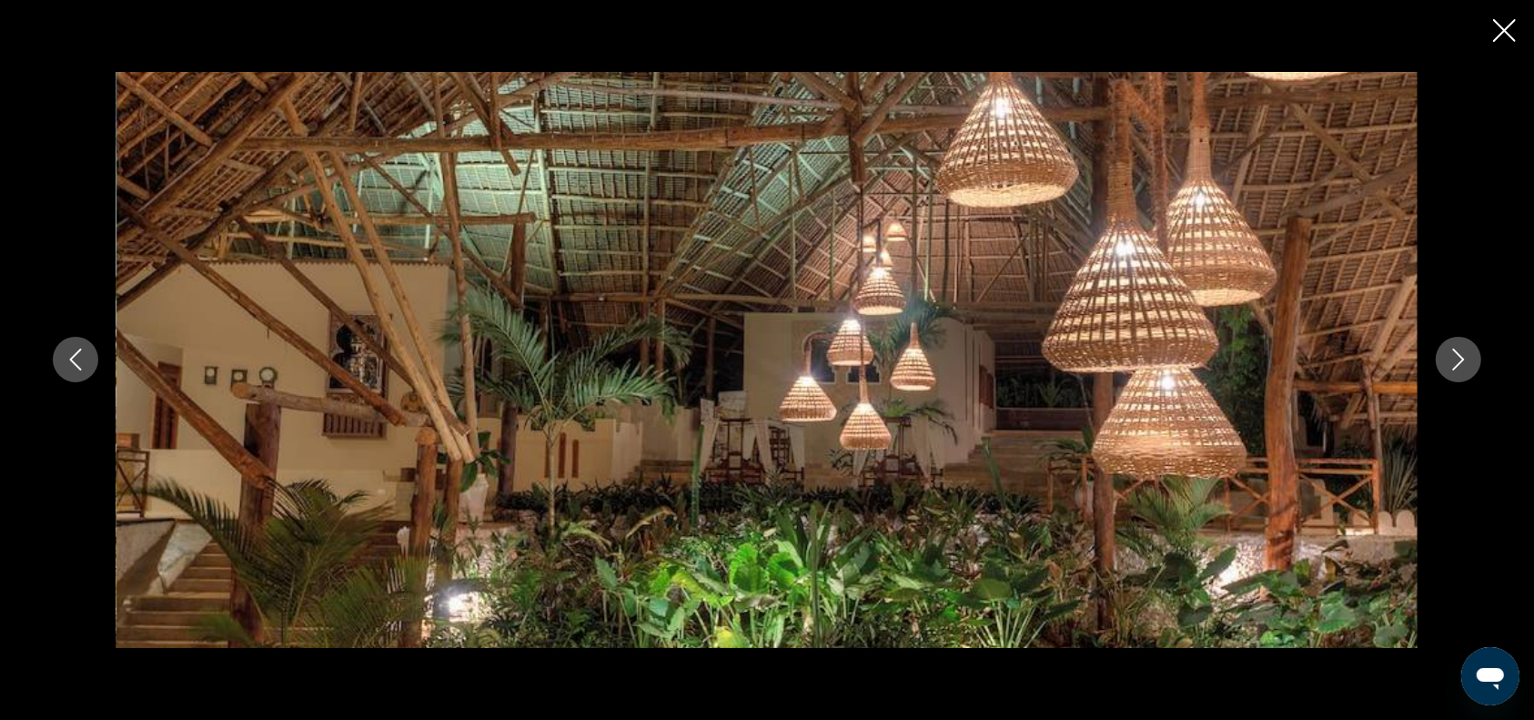
click at [1457, 360] on icon "Next image" at bounding box center [1458, 359] width 22 height 22
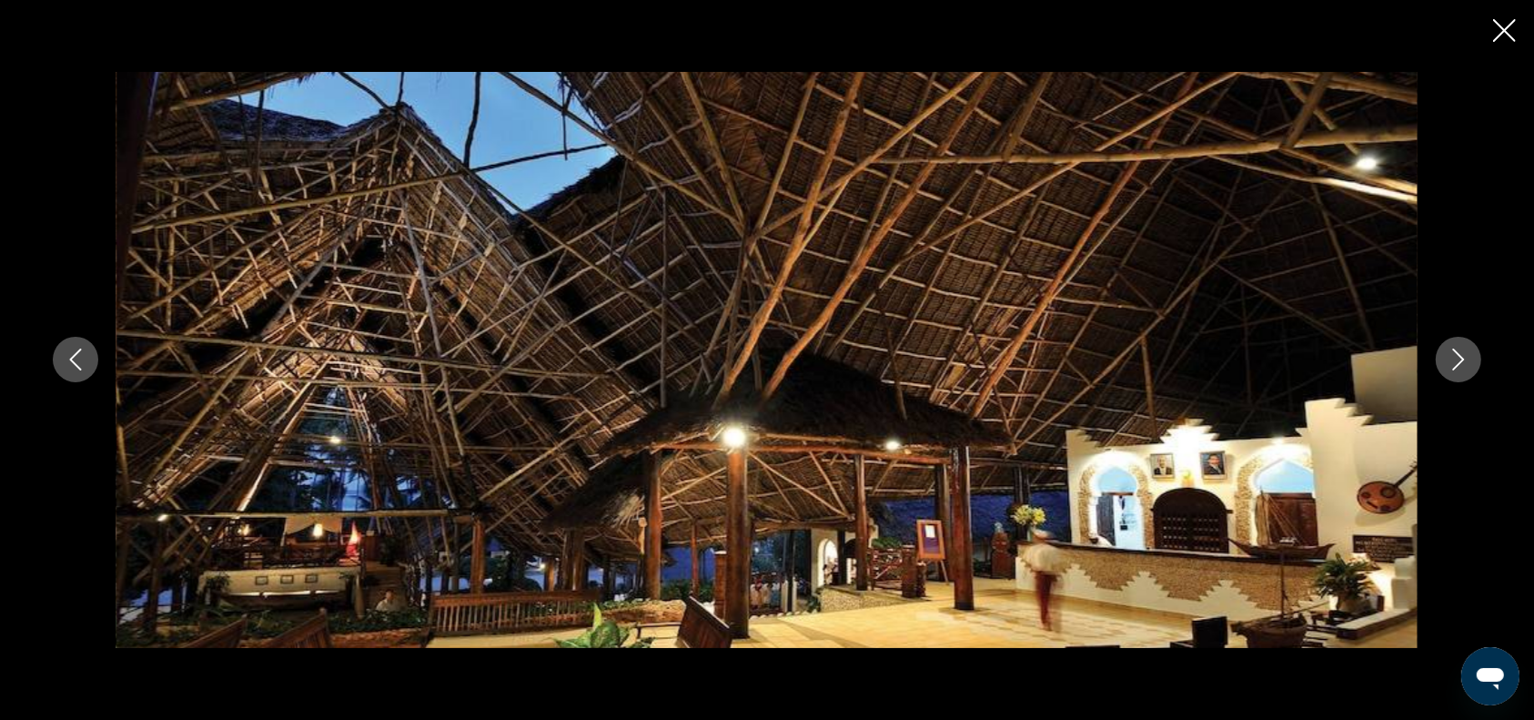
click at [1457, 360] on icon "Next image" at bounding box center [1458, 359] width 22 height 22
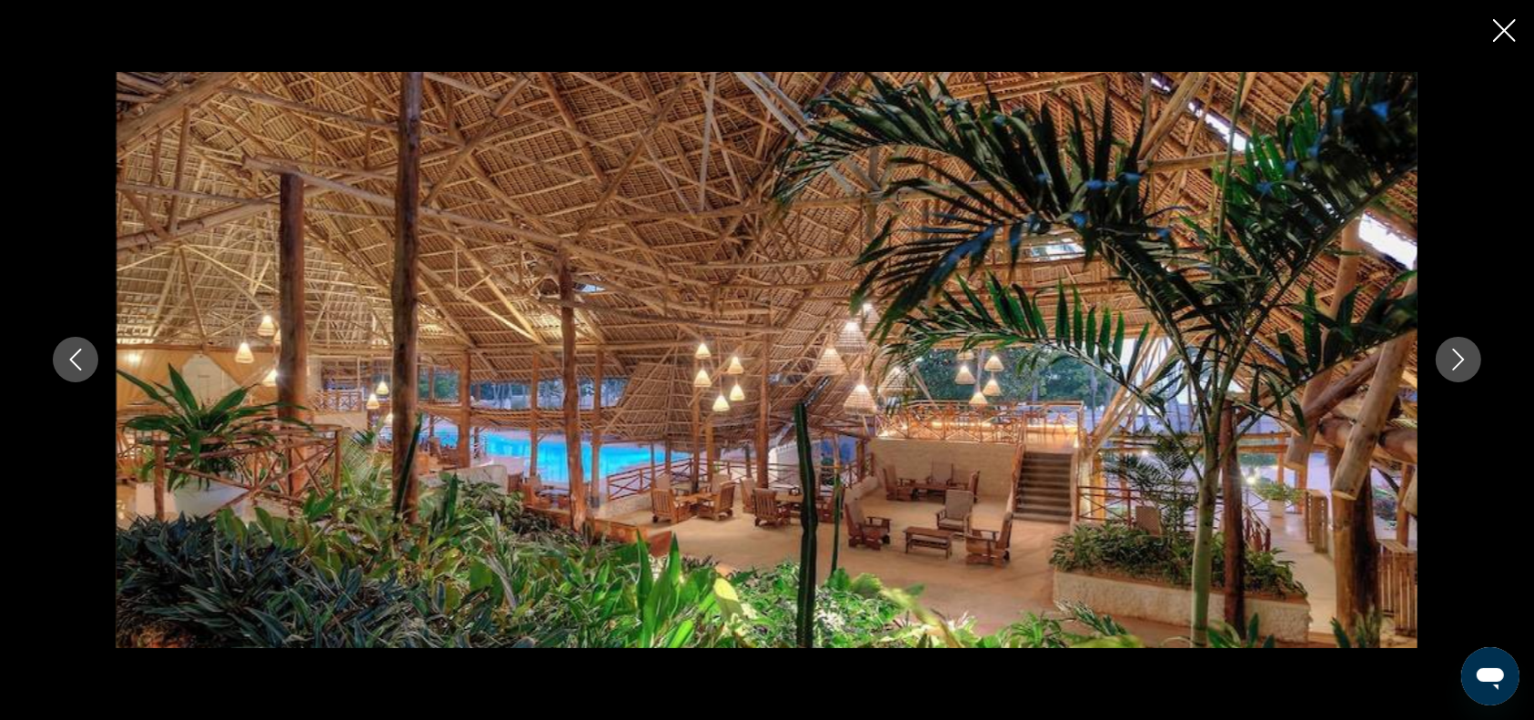
click at [1457, 360] on icon "Next image" at bounding box center [1458, 359] width 22 height 22
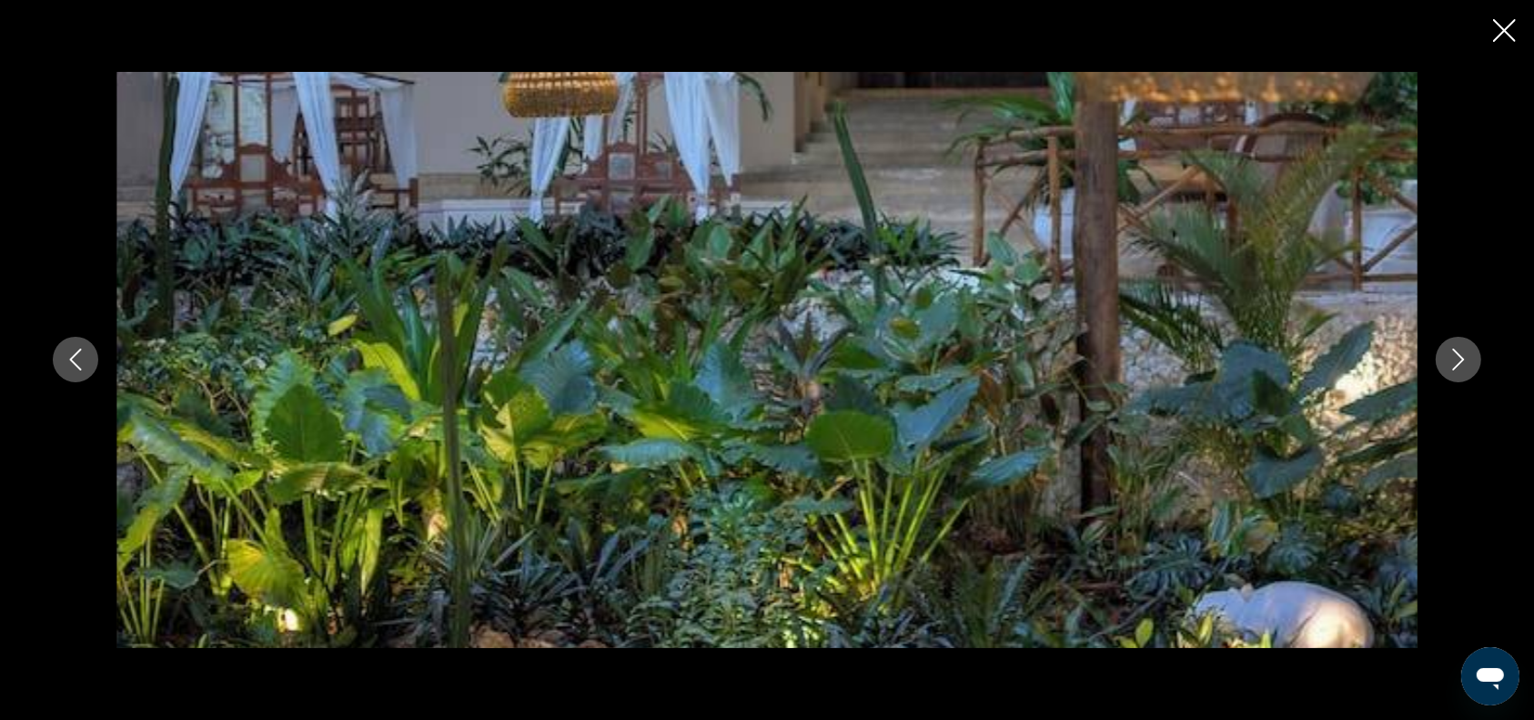
click at [1457, 360] on icon "Next image" at bounding box center [1458, 359] width 22 height 22
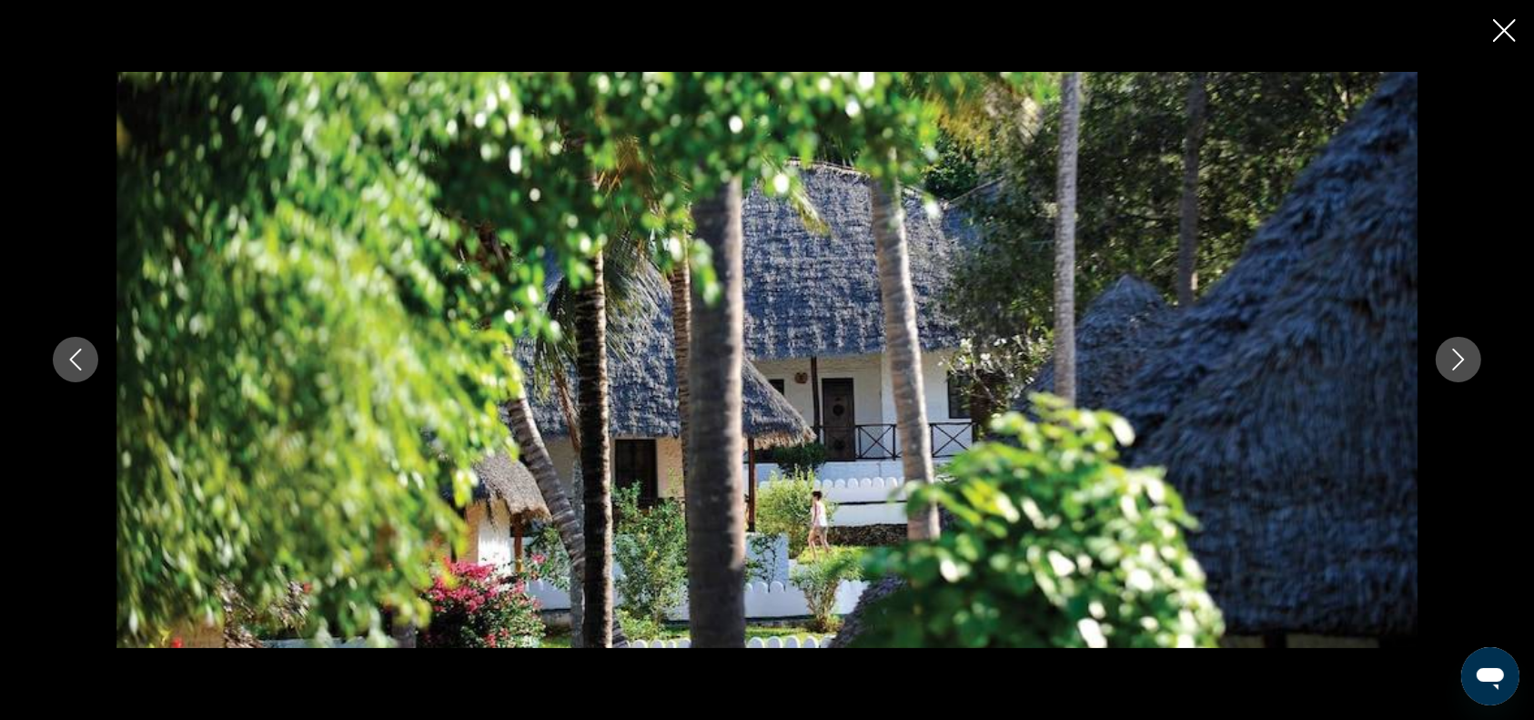
click at [1457, 359] on icon "Next image" at bounding box center [1458, 359] width 22 height 22
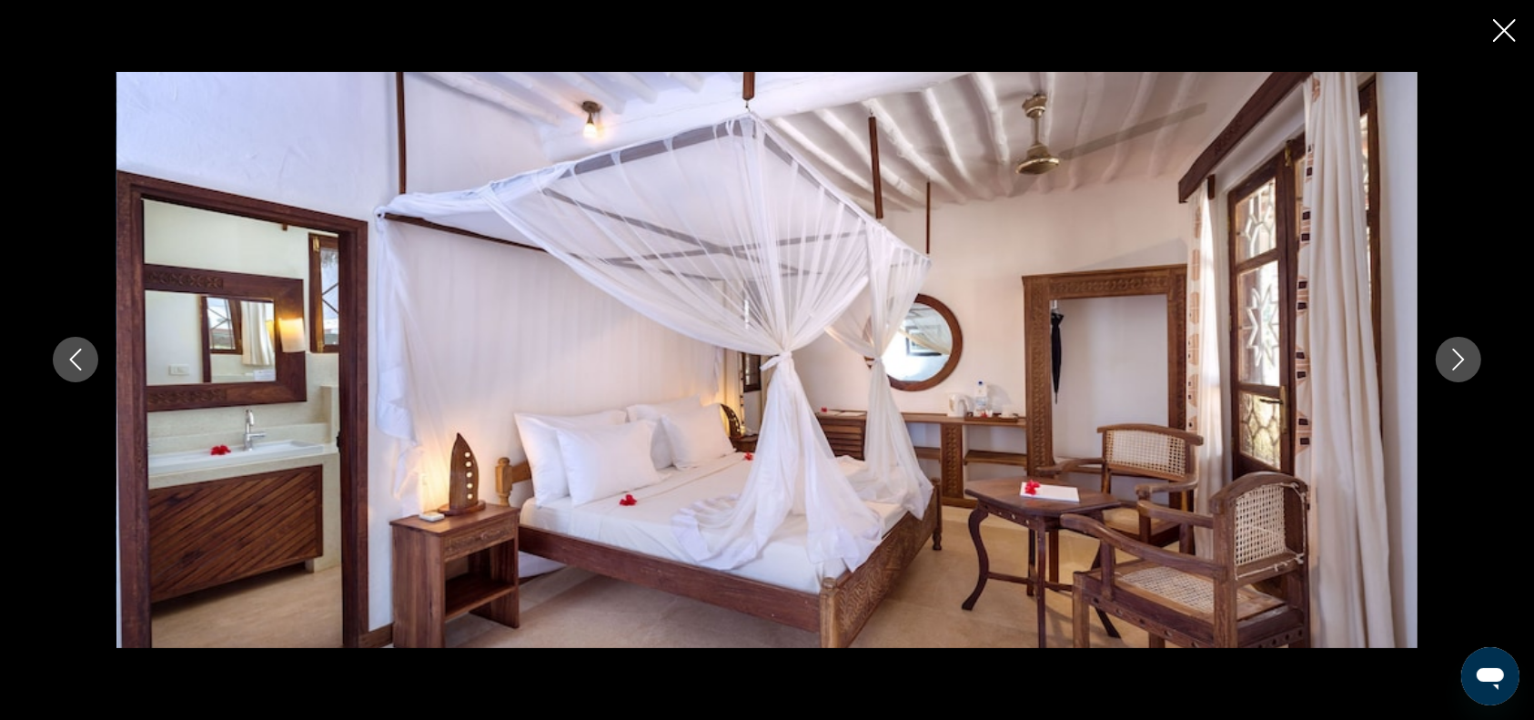
click at [71, 360] on icon "Previous image" at bounding box center [76, 360] width 12 height 22
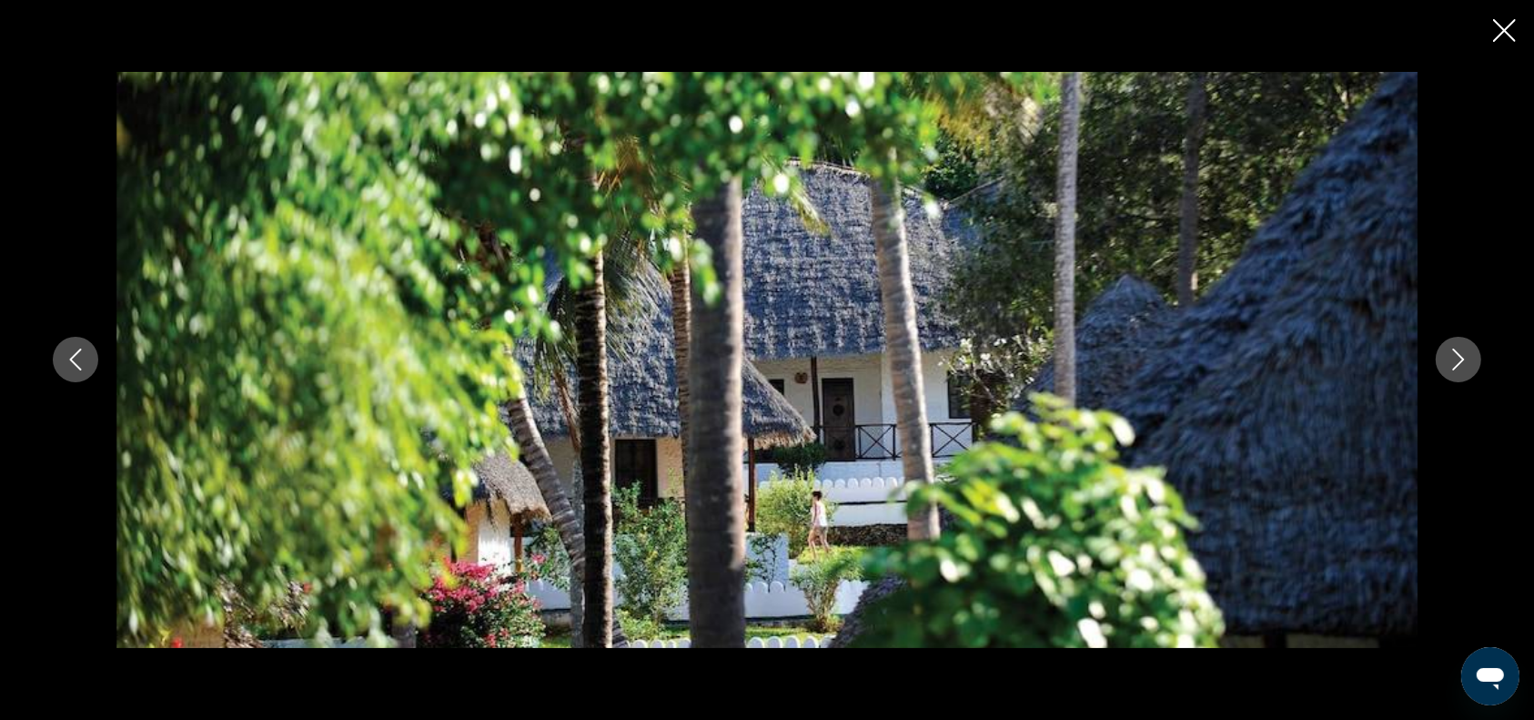
click at [1459, 361] on icon "Next image" at bounding box center [1458, 359] width 22 height 22
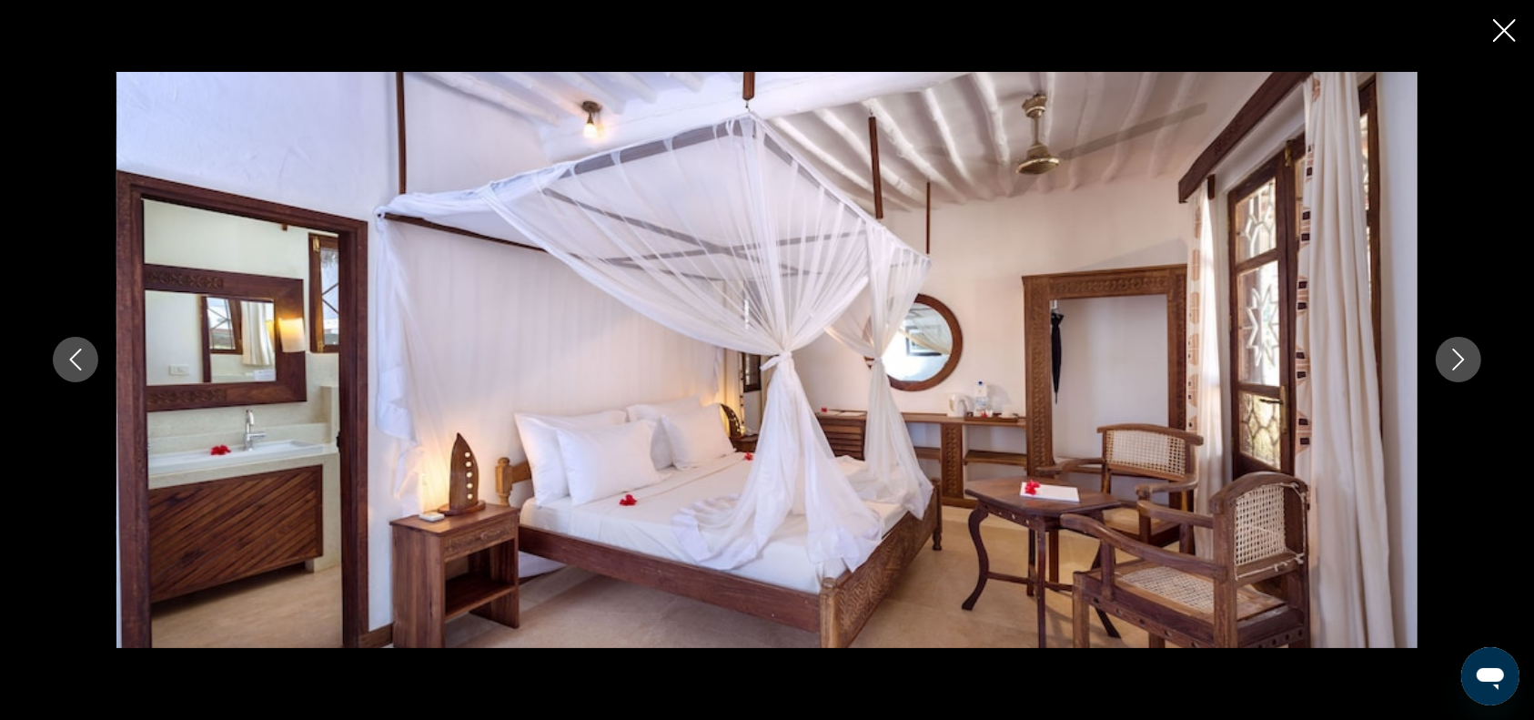
click at [1459, 361] on icon "Next image" at bounding box center [1458, 359] width 22 height 22
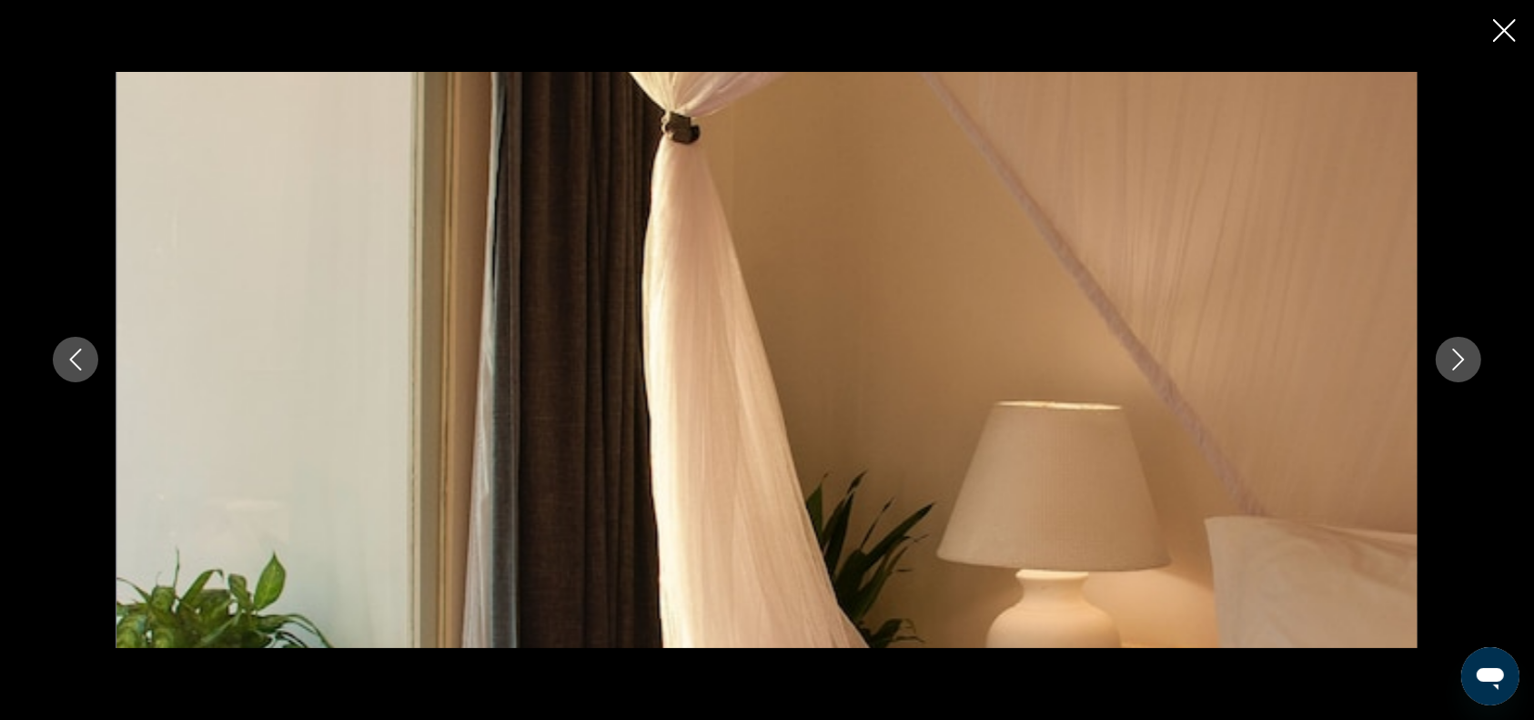
click at [1459, 361] on icon "Next image" at bounding box center [1458, 359] width 22 height 22
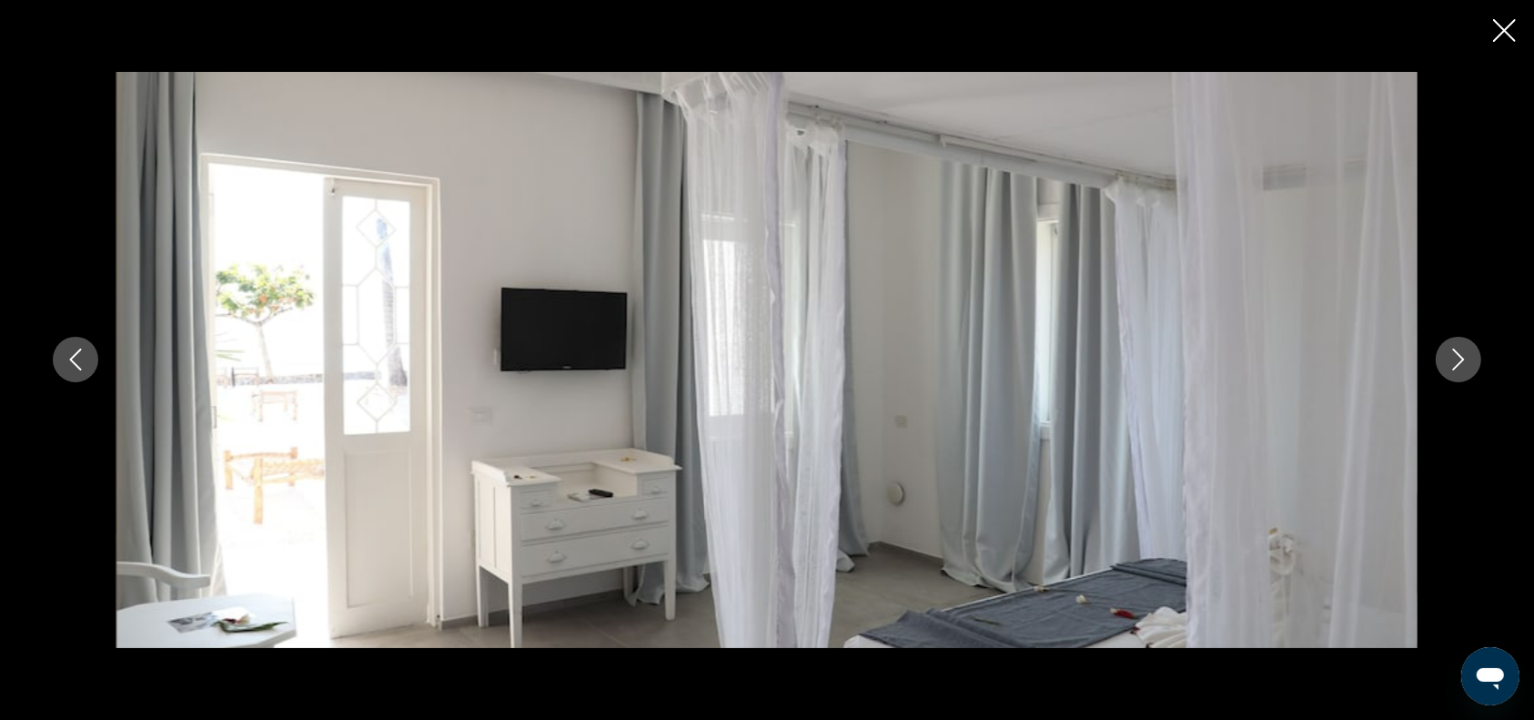
click at [1459, 361] on icon "Next image" at bounding box center [1458, 359] width 22 height 22
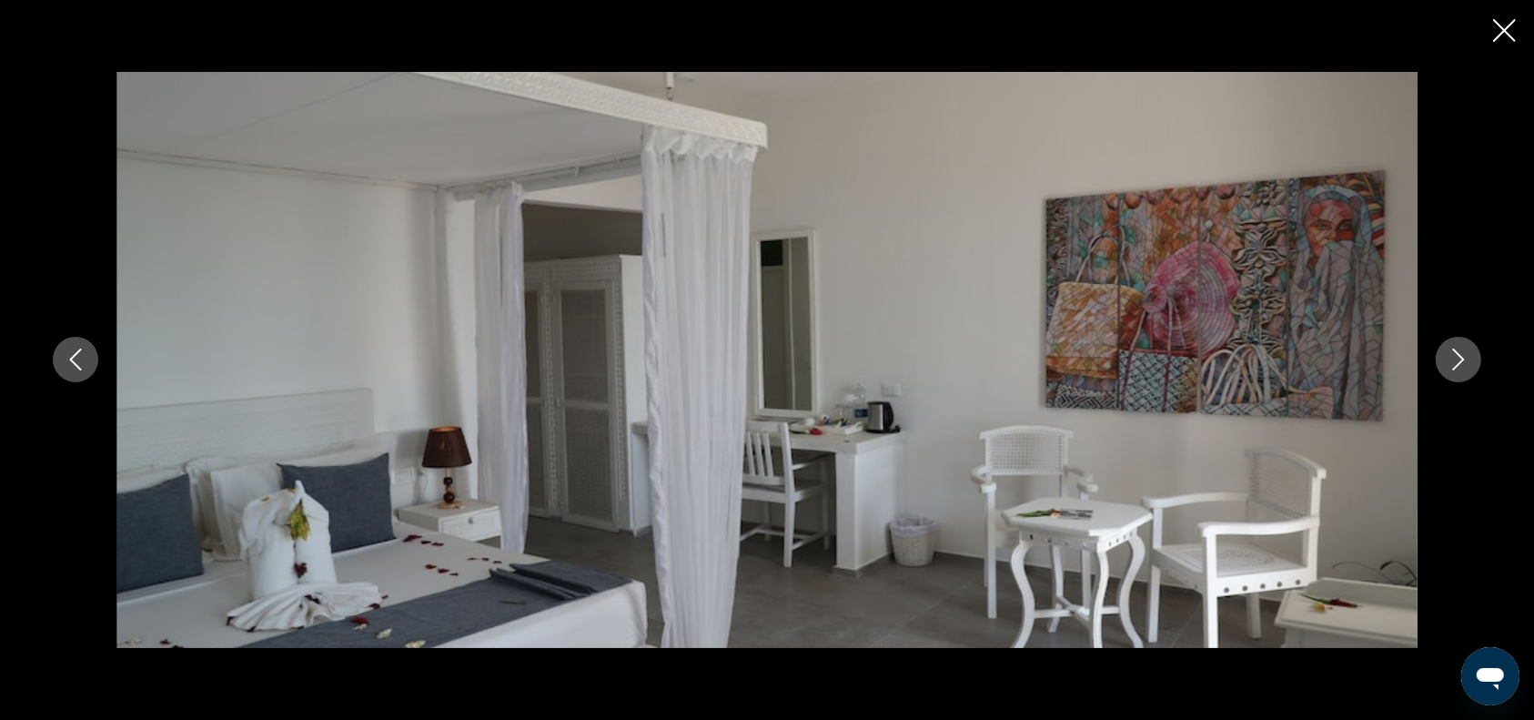
click at [1459, 361] on icon "Next image" at bounding box center [1458, 359] width 22 height 22
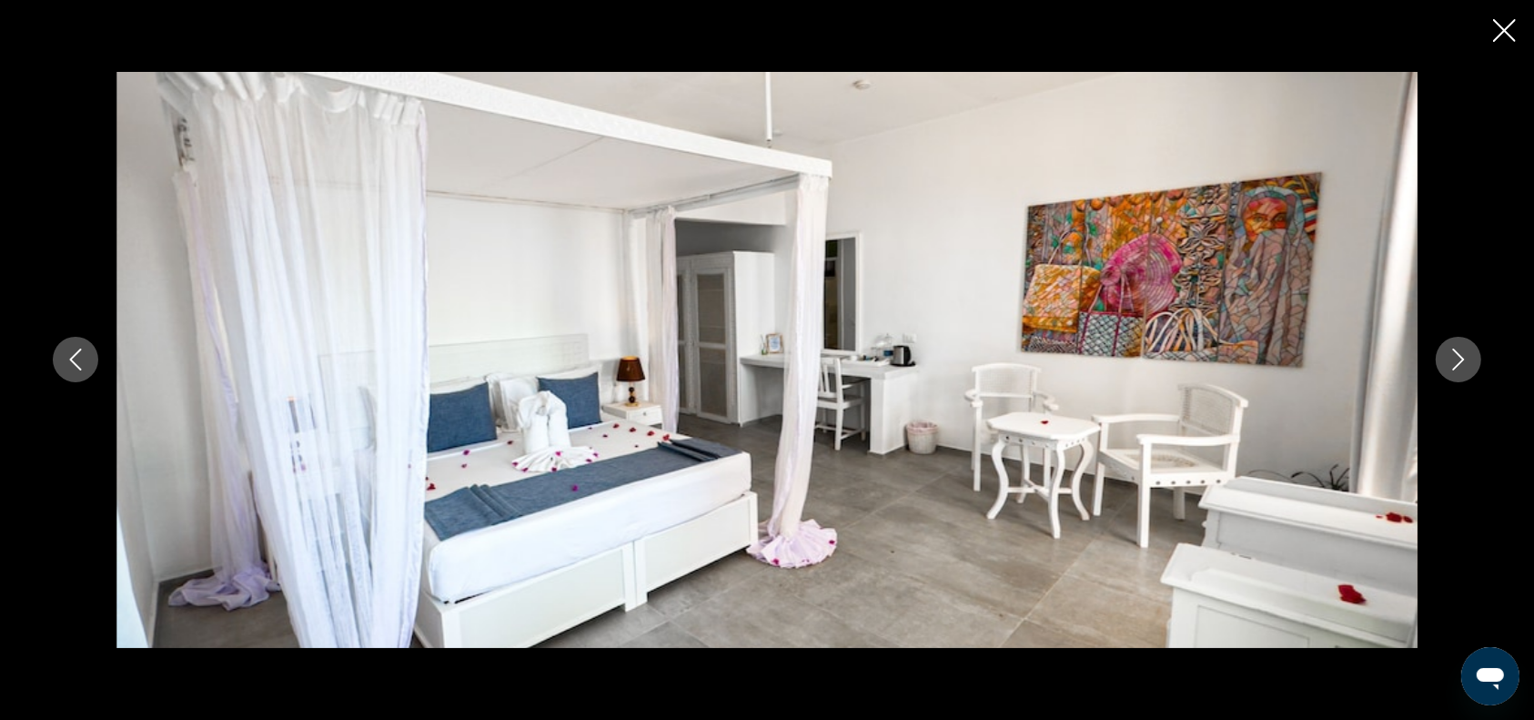
click at [1459, 361] on icon "Next image" at bounding box center [1458, 359] width 22 height 22
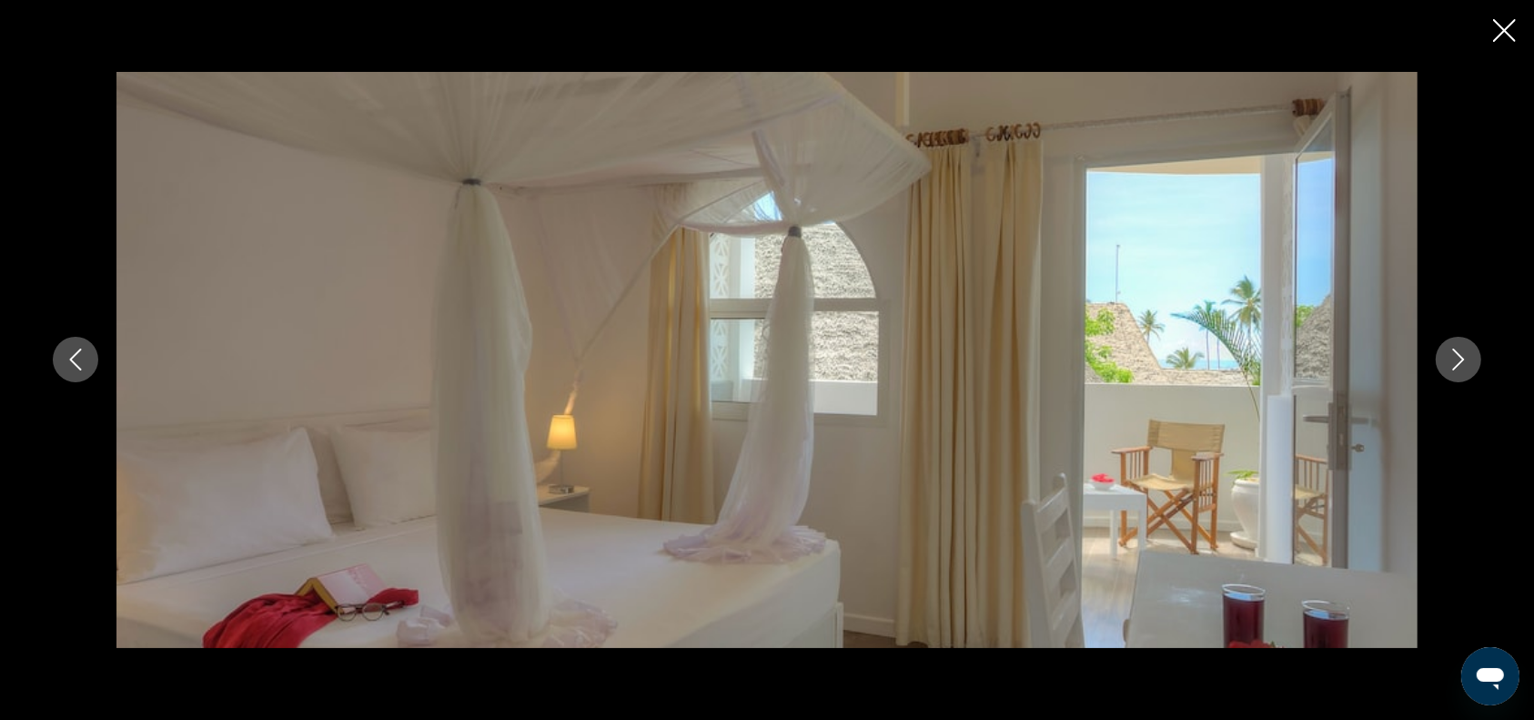
click at [1459, 361] on icon "Next image" at bounding box center [1458, 359] width 22 height 22
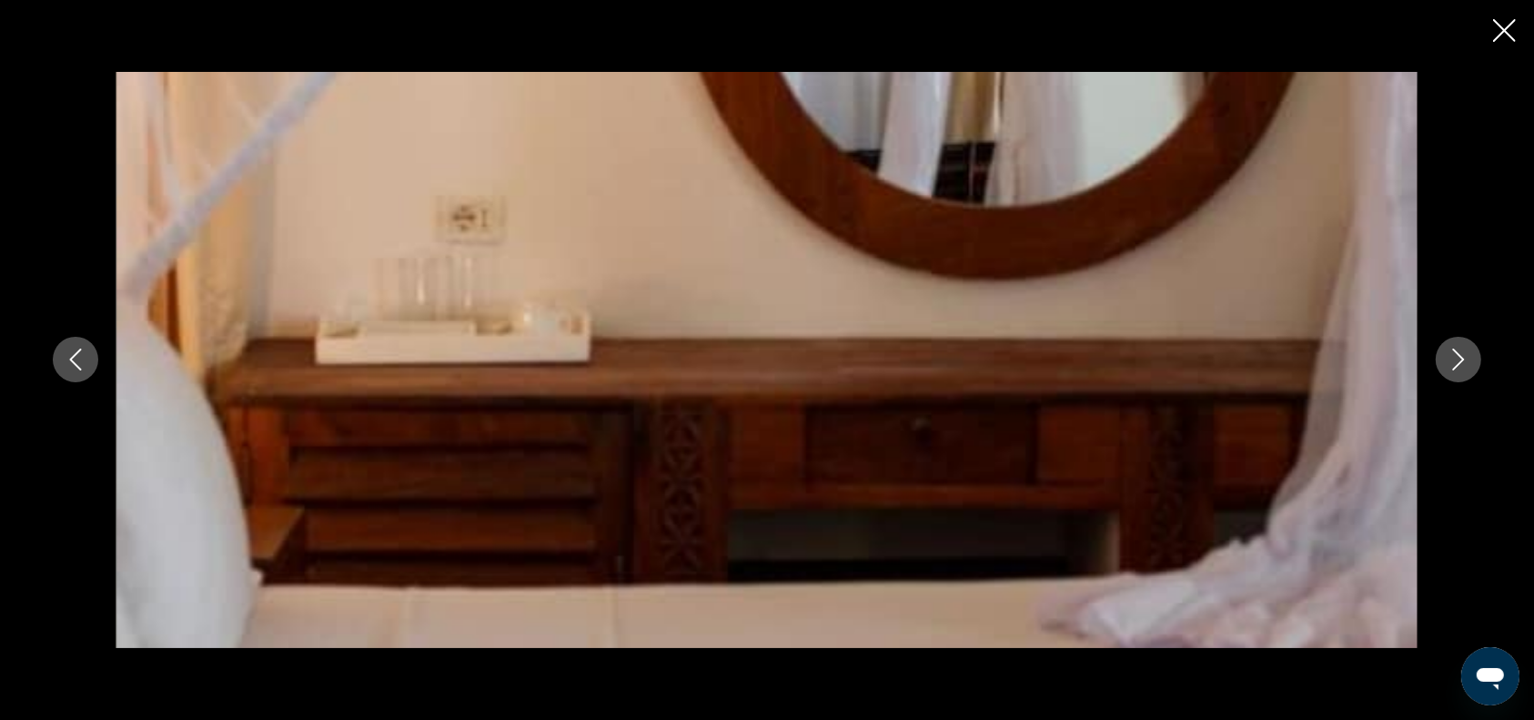
click at [1459, 361] on icon "Next image" at bounding box center [1458, 359] width 22 height 22
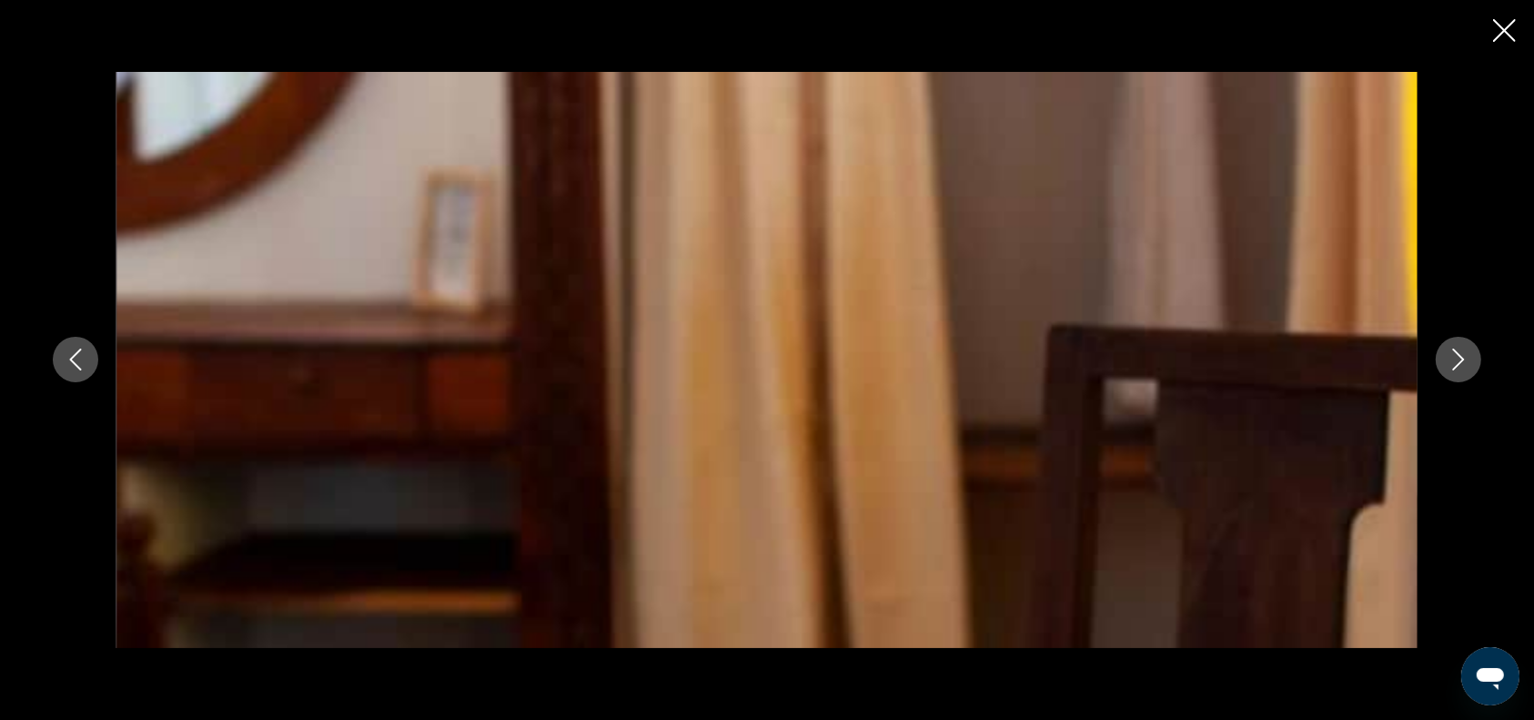
click at [1459, 361] on icon "Next image" at bounding box center [1458, 359] width 22 height 22
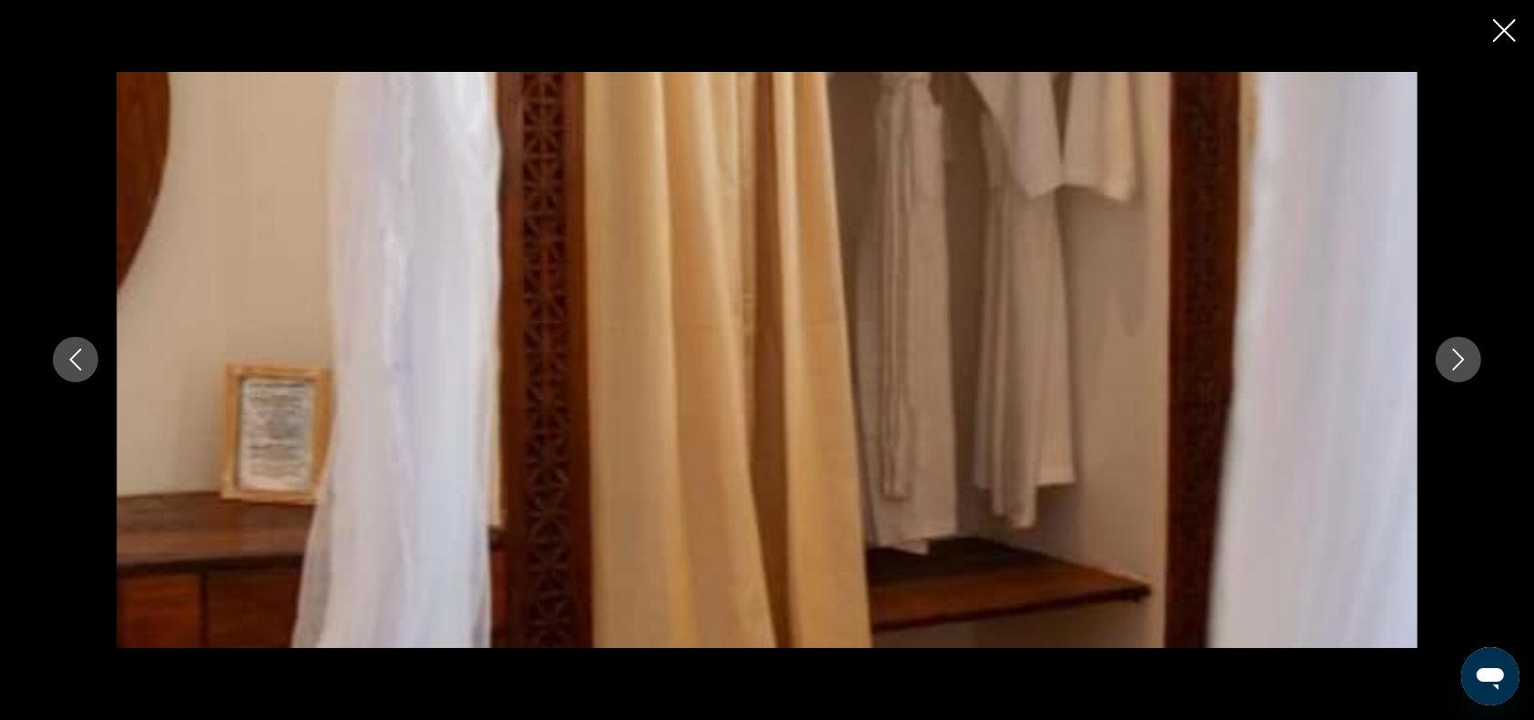
click at [1459, 361] on icon "Next image" at bounding box center [1458, 359] width 22 height 22
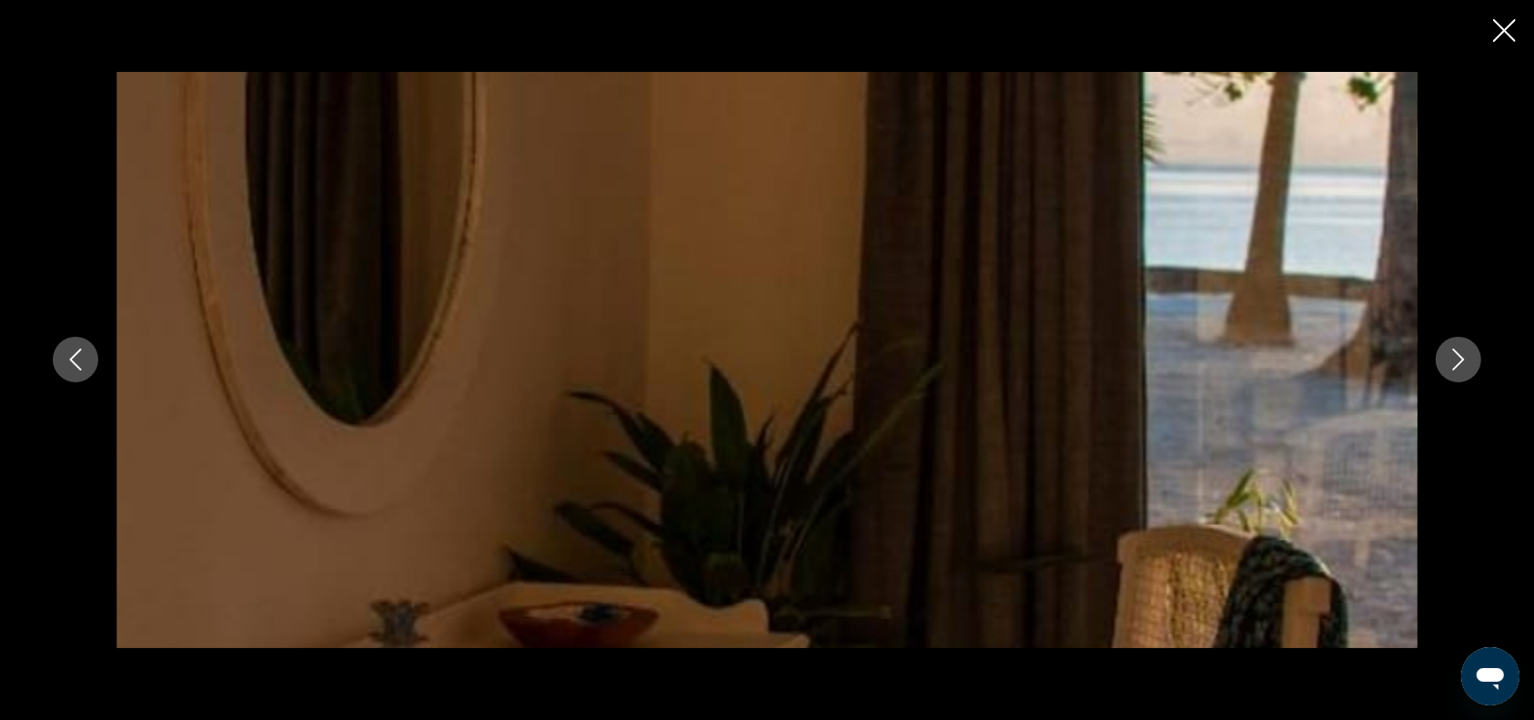
click at [1459, 361] on icon "Next image" at bounding box center [1458, 359] width 22 height 22
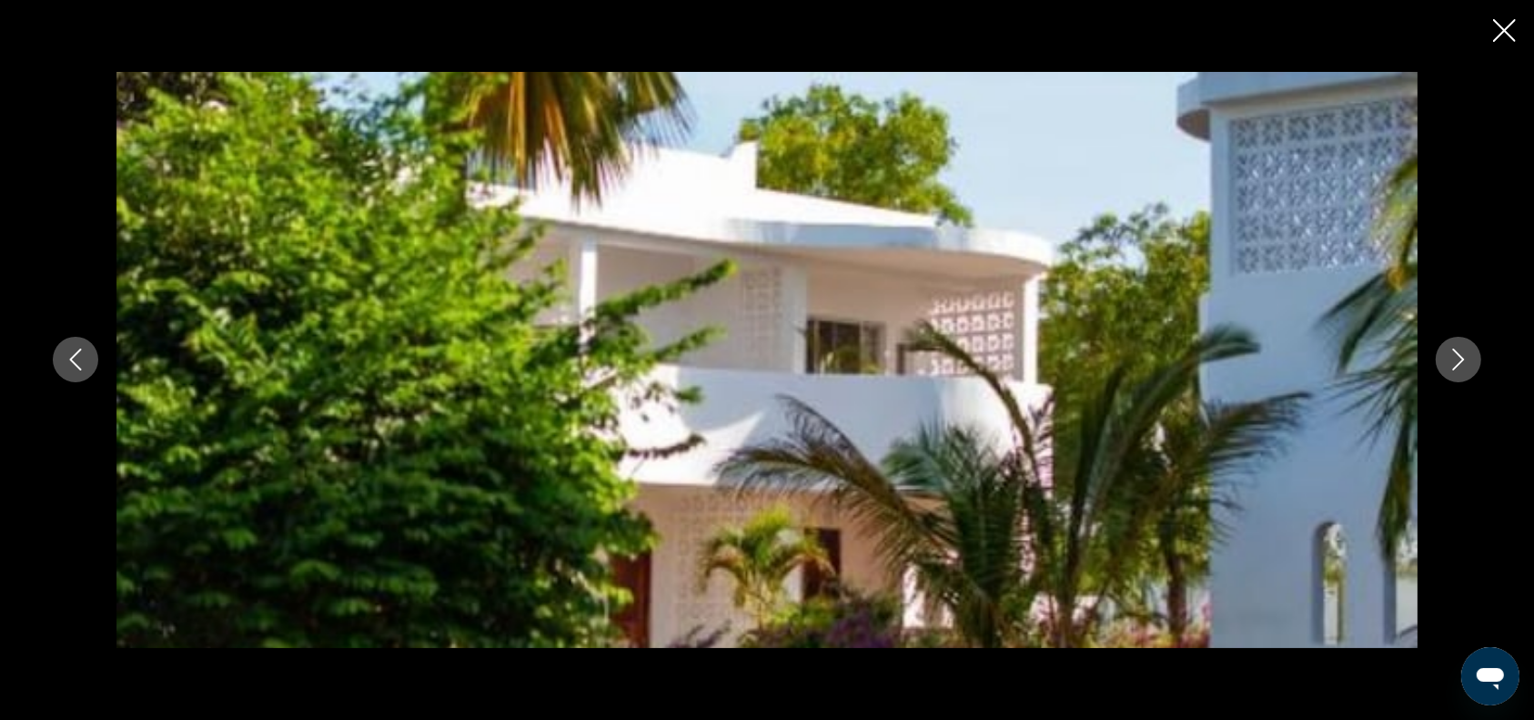
click at [1459, 361] on icon "Next image" at bounding box center [1458, 359] width 22 height 22
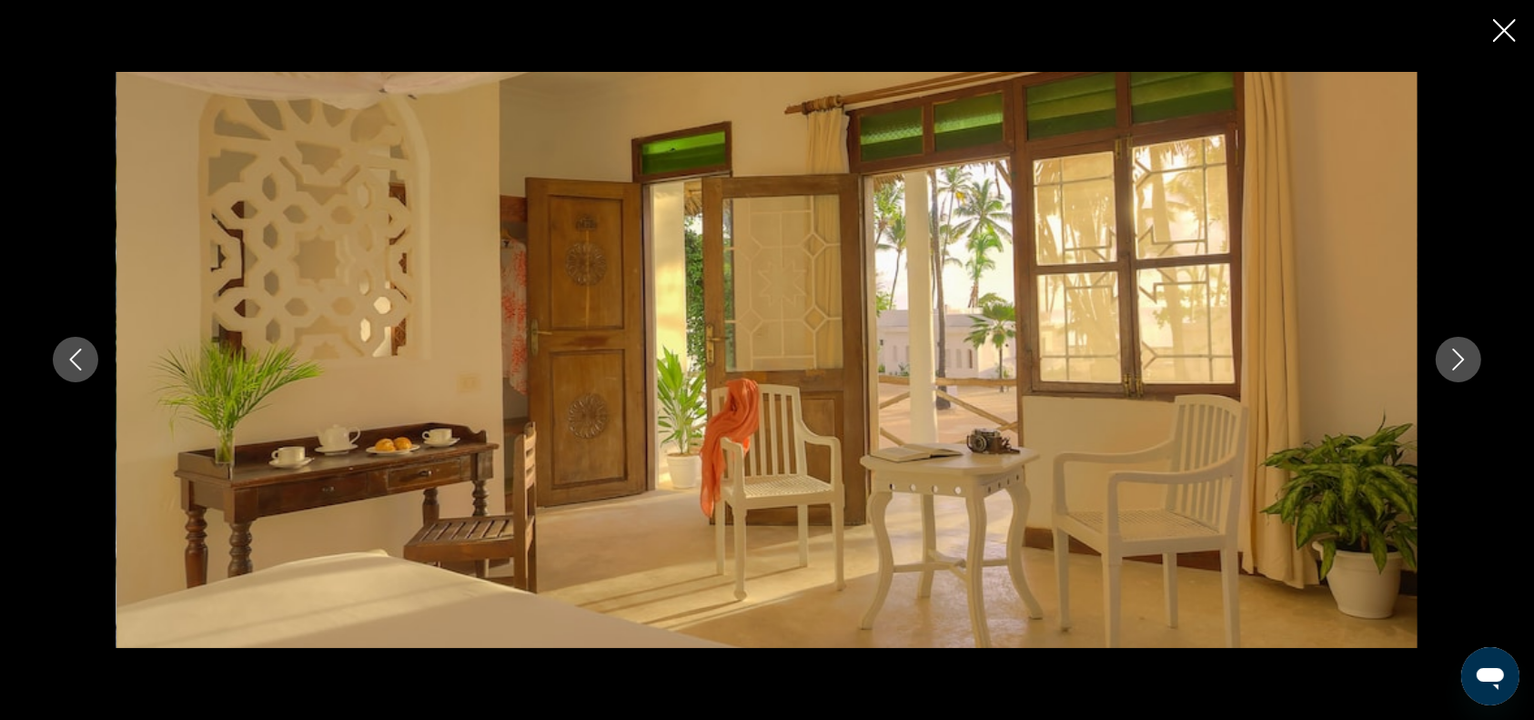
click at [1459, 361] on icon "Next image" at bounding box center [1458, 359] width 22 height 22
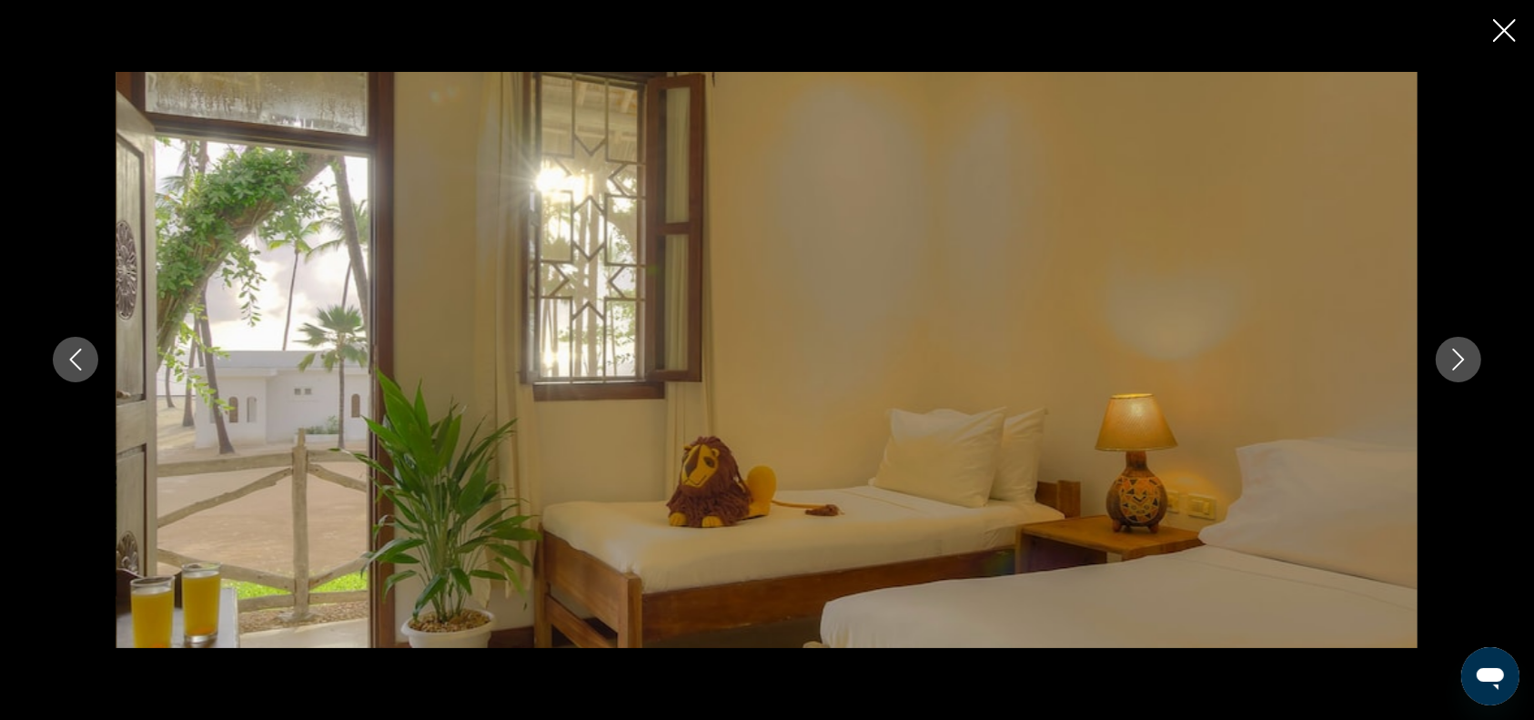
click at [1459, 361] on icon "Next image" at bounding box center [1458, 359] width 22 height 22
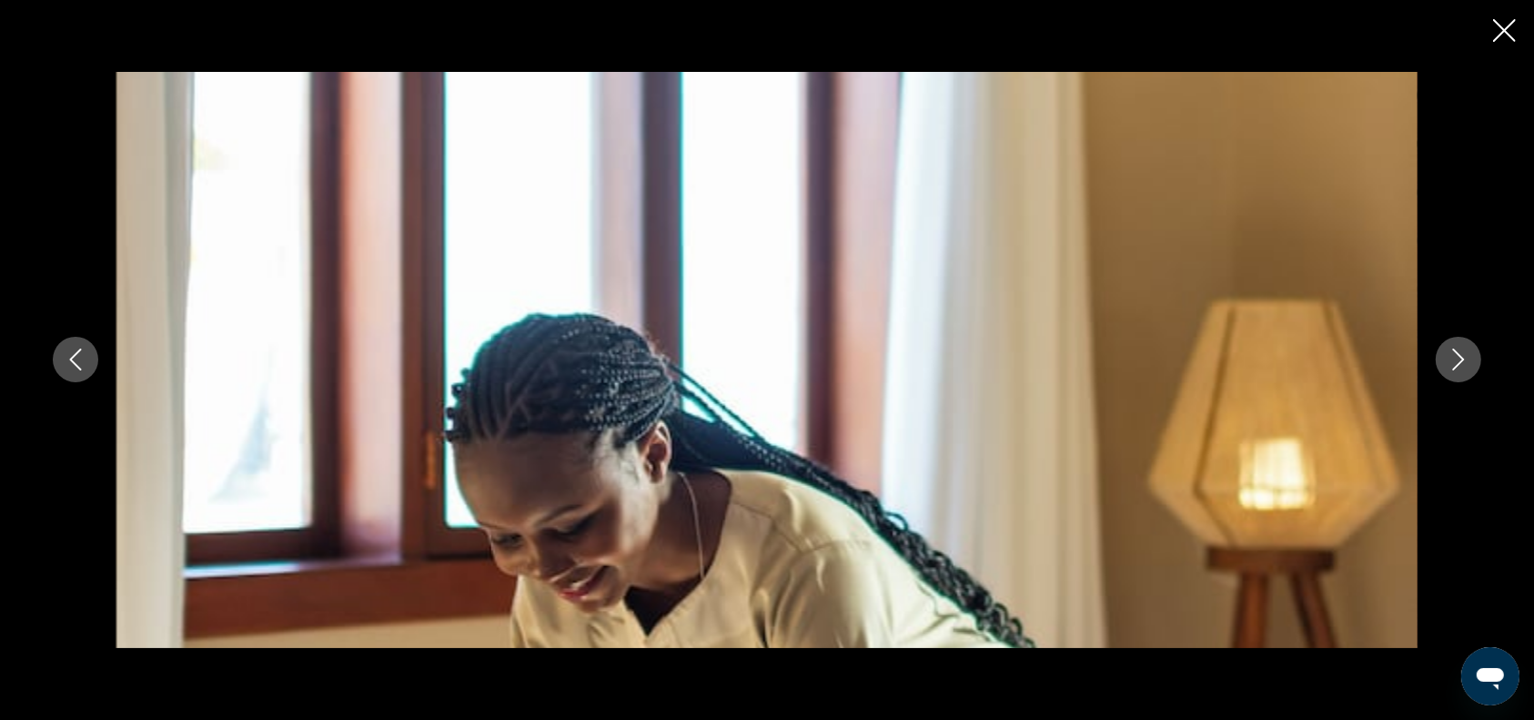
click at [1459, 361] on icon "Next image" at bounding box center [1458, 359] width 22 height 22
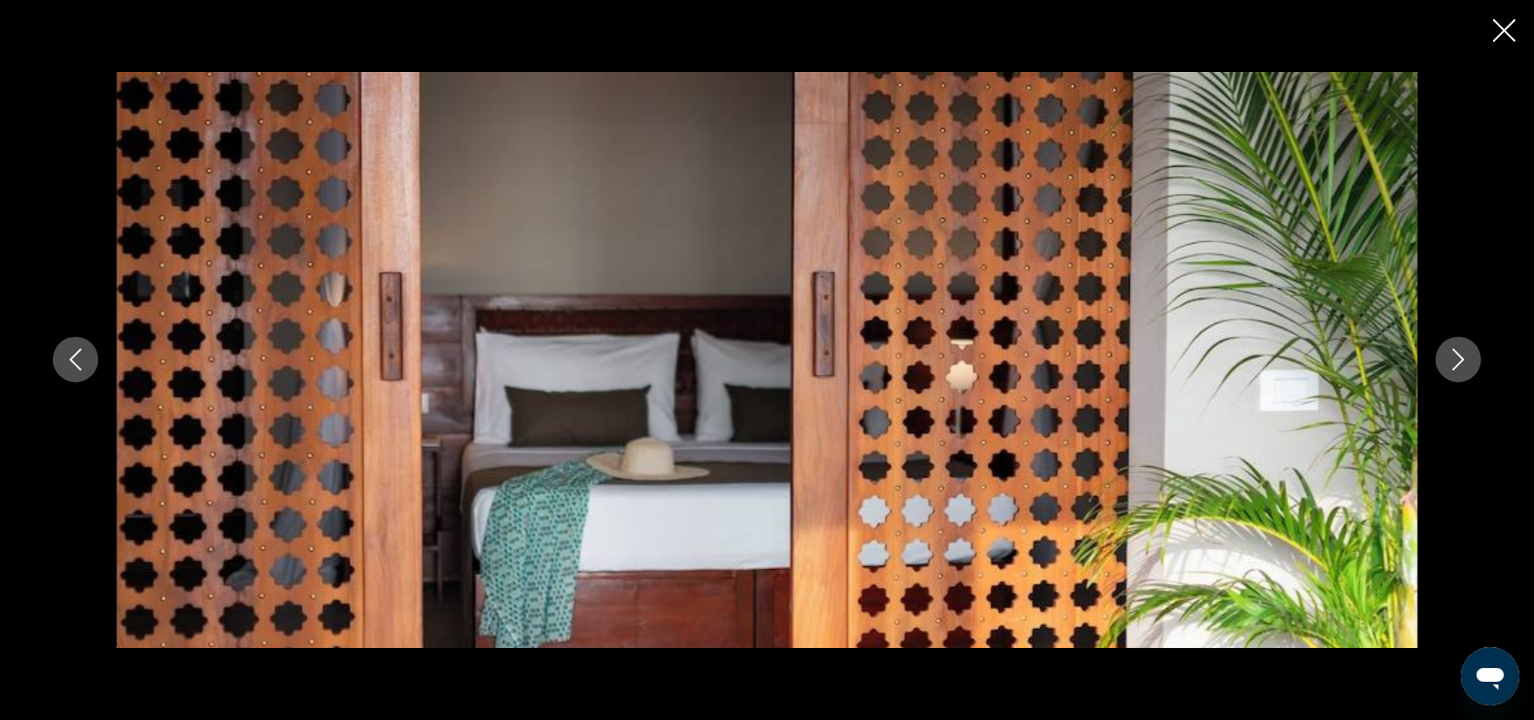
click at [1459, 361] on icon "Next image" at bounding box center [1458, 359] width 22 height 22
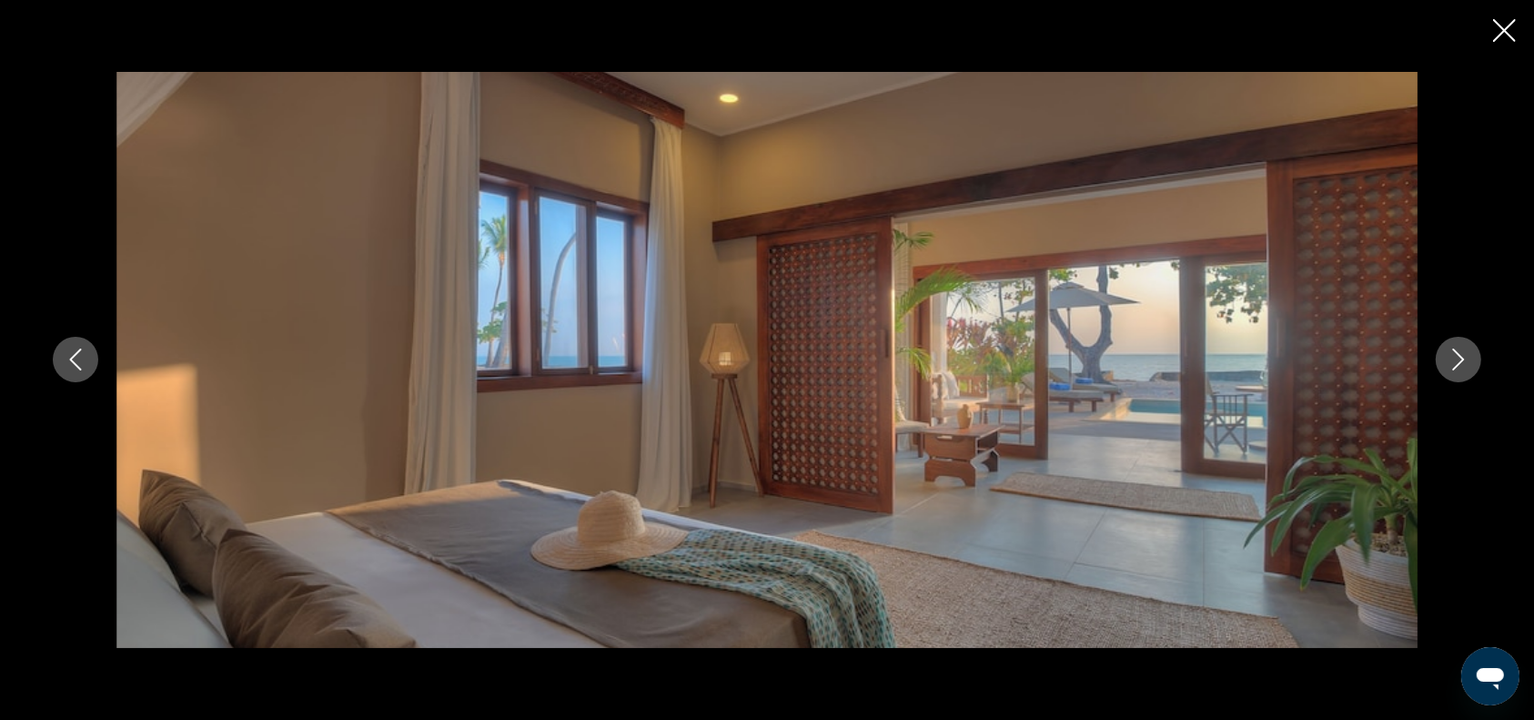
click at [1459, 361] on icon "Next image" at bounding box center [1458, 359] width 22 height 22
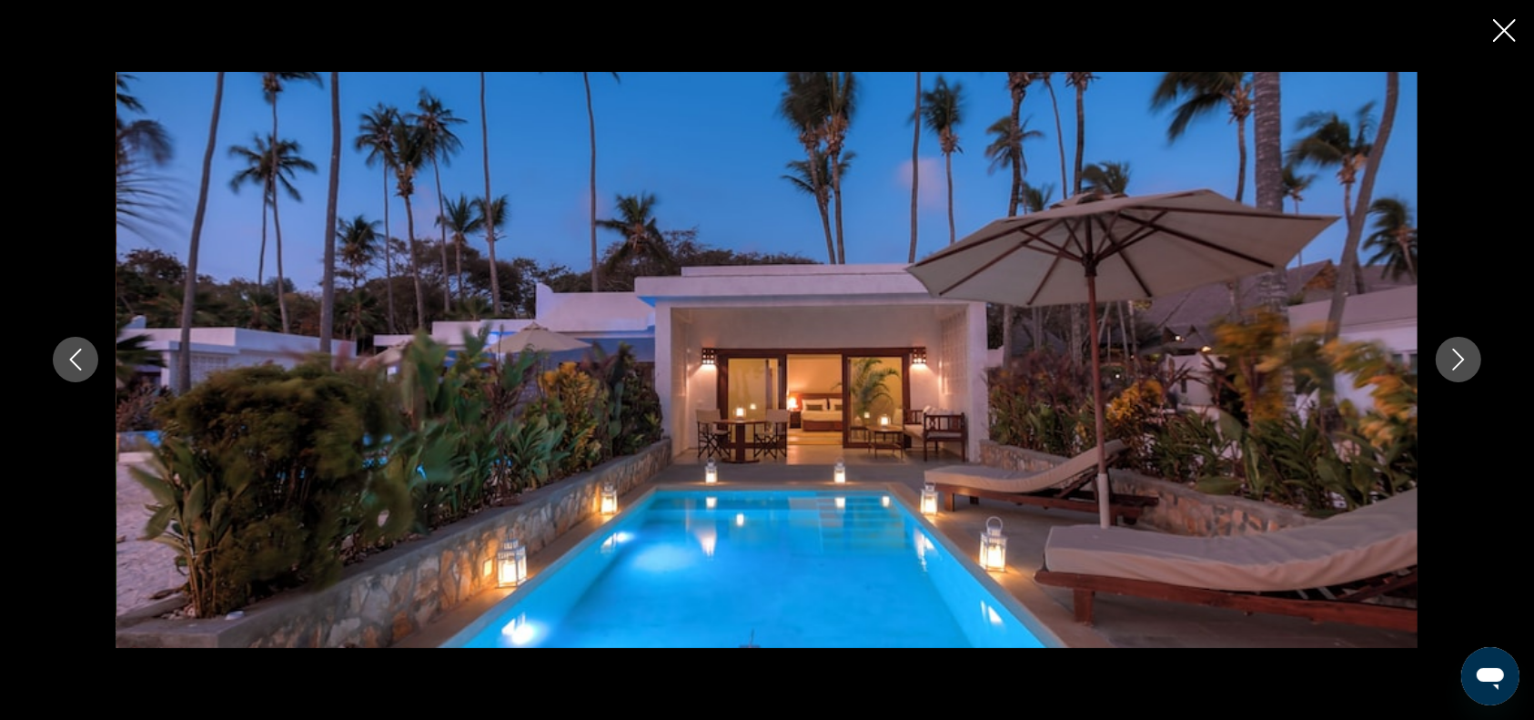
click at [1459, 361] on icon "Next image" at bounding box center [1458, 359] width 22 height 22
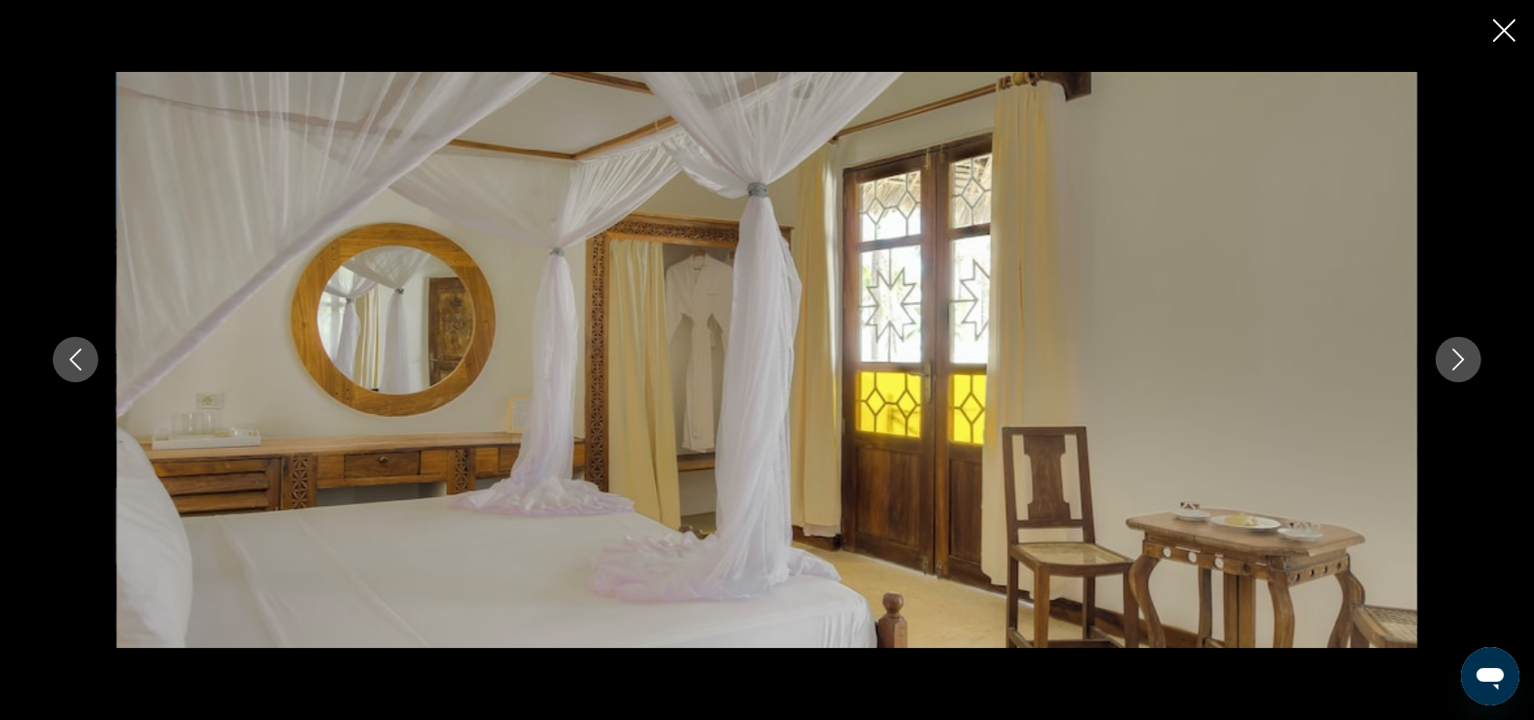
click at [1459, 361] on icon "Next image" at bounding box center [1458, 359] width 22 height 22
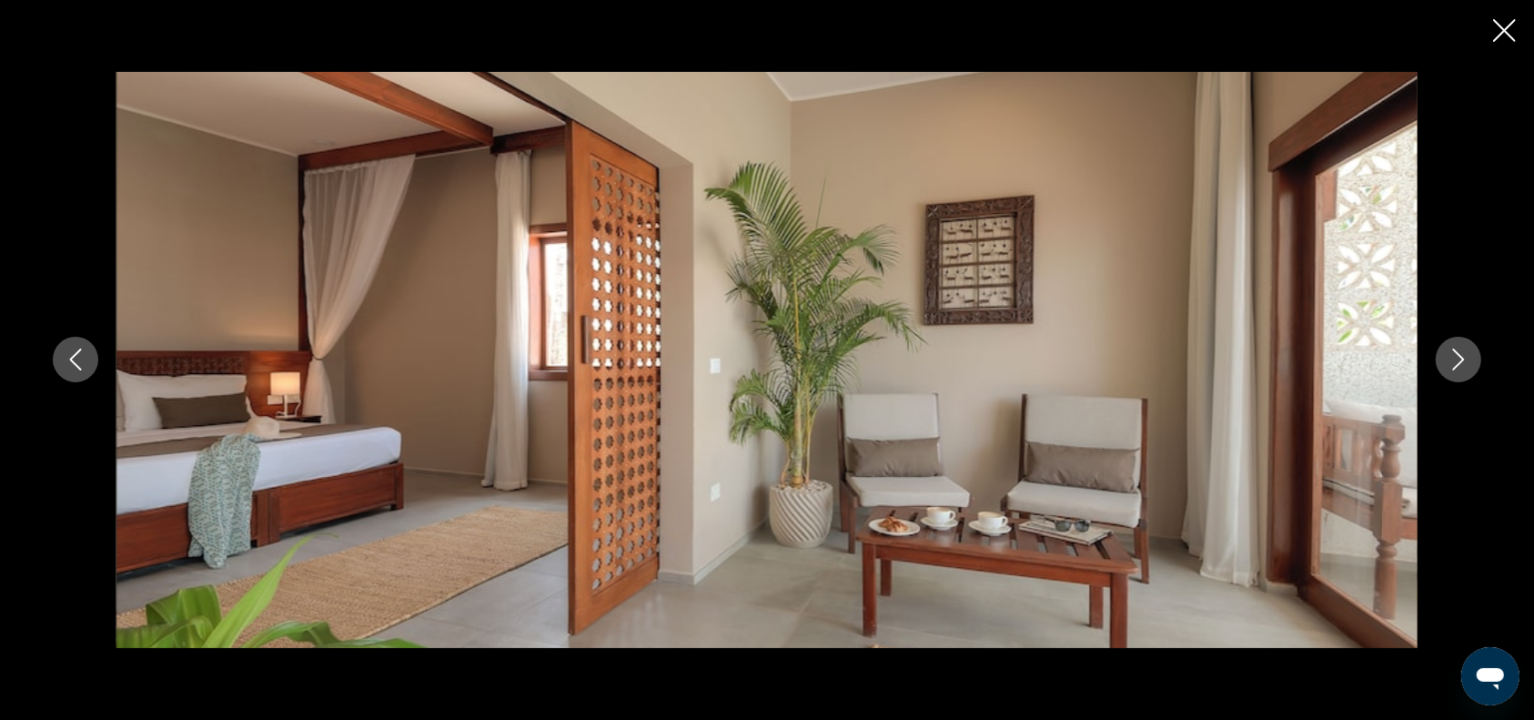
click at [1459, 361] on icon "Next image" at bounding box center [1458, 359] width 22 height 22
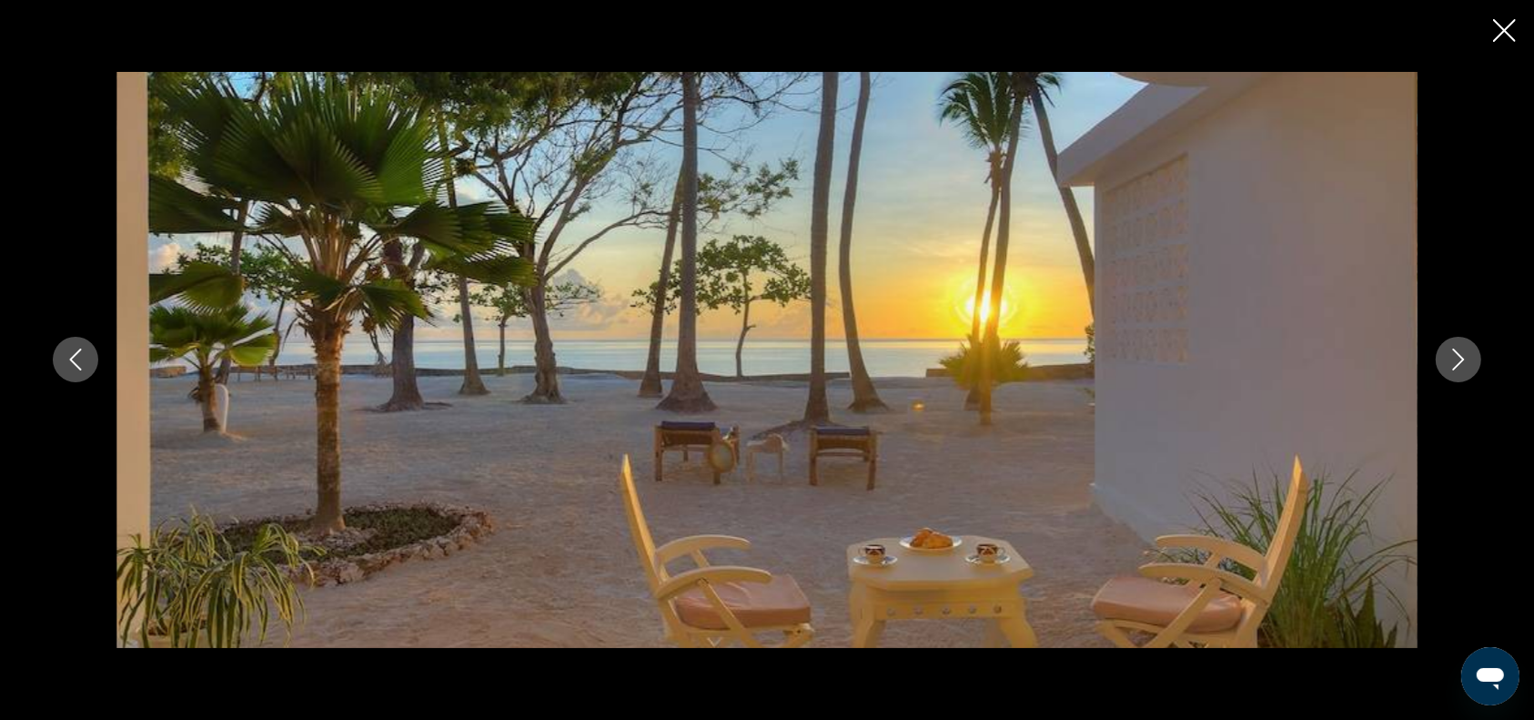
click at [1459, 361] on icon "Next image" at bounding box center [1458, 359] width 22 height 22
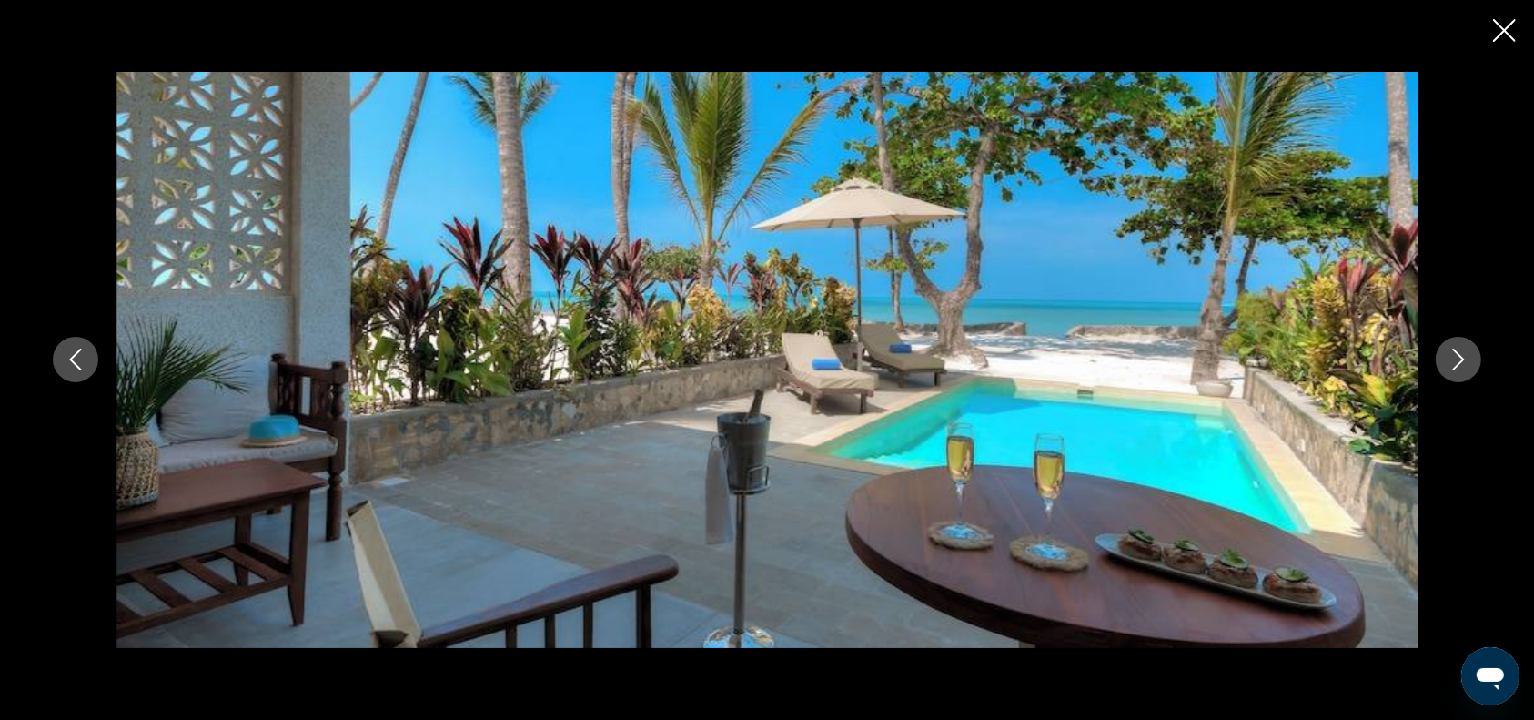
click at [1459, 361] on icon "Next image" at bounding box center [1458, 359] width 22 height 22
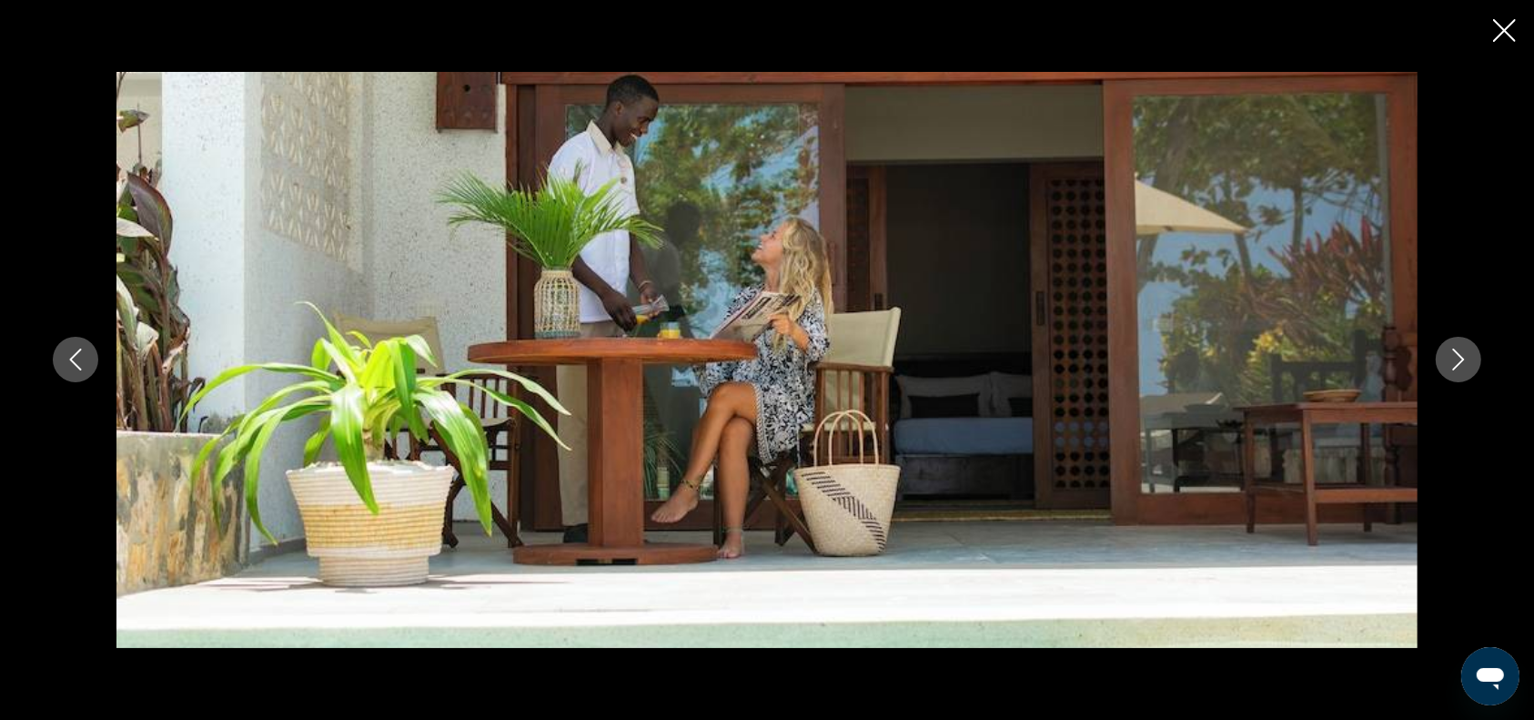
click at [1459, 361] on icon "Next image" at bounding box center [1458, 359] width 22 height 22
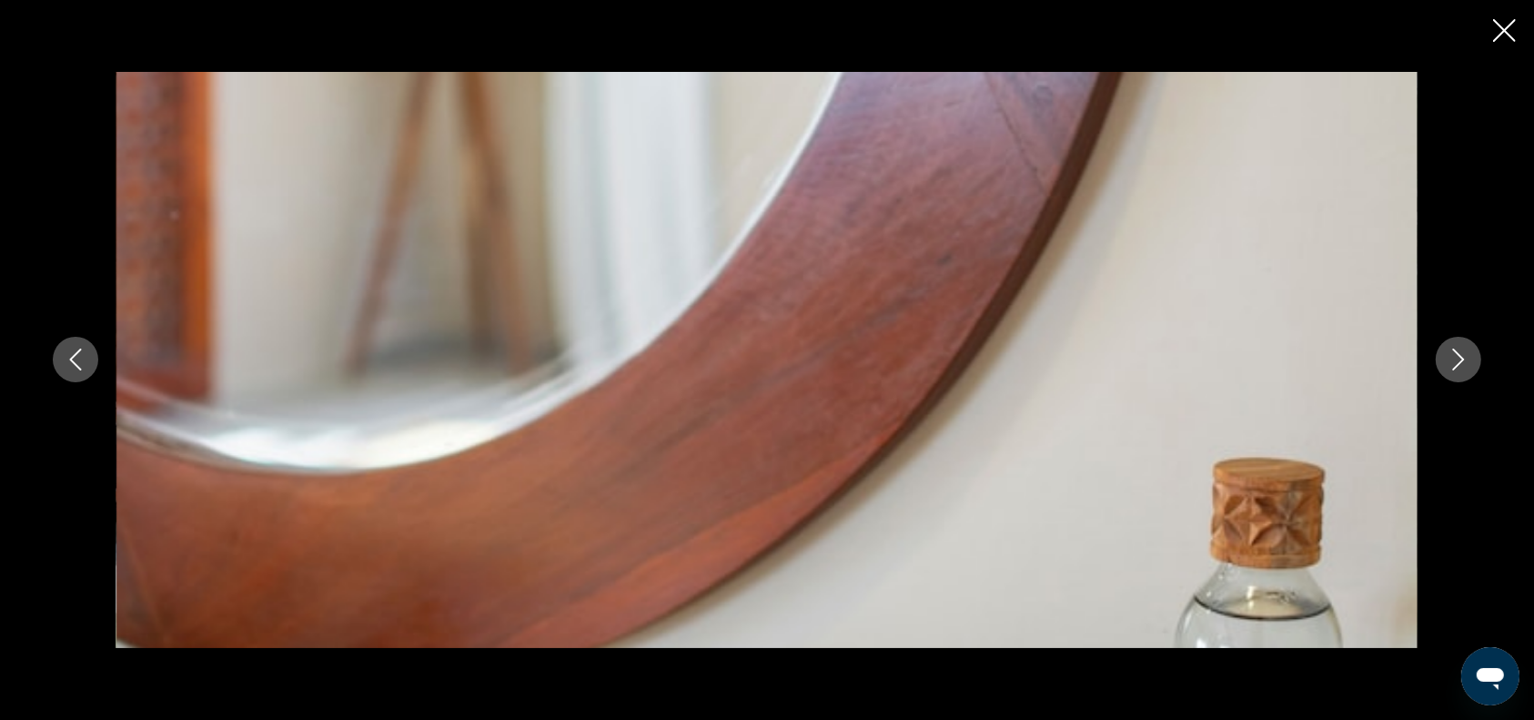
click at [1459, 361] on icon "Next image" at bounding box center [1458, 359] width 22 height 22
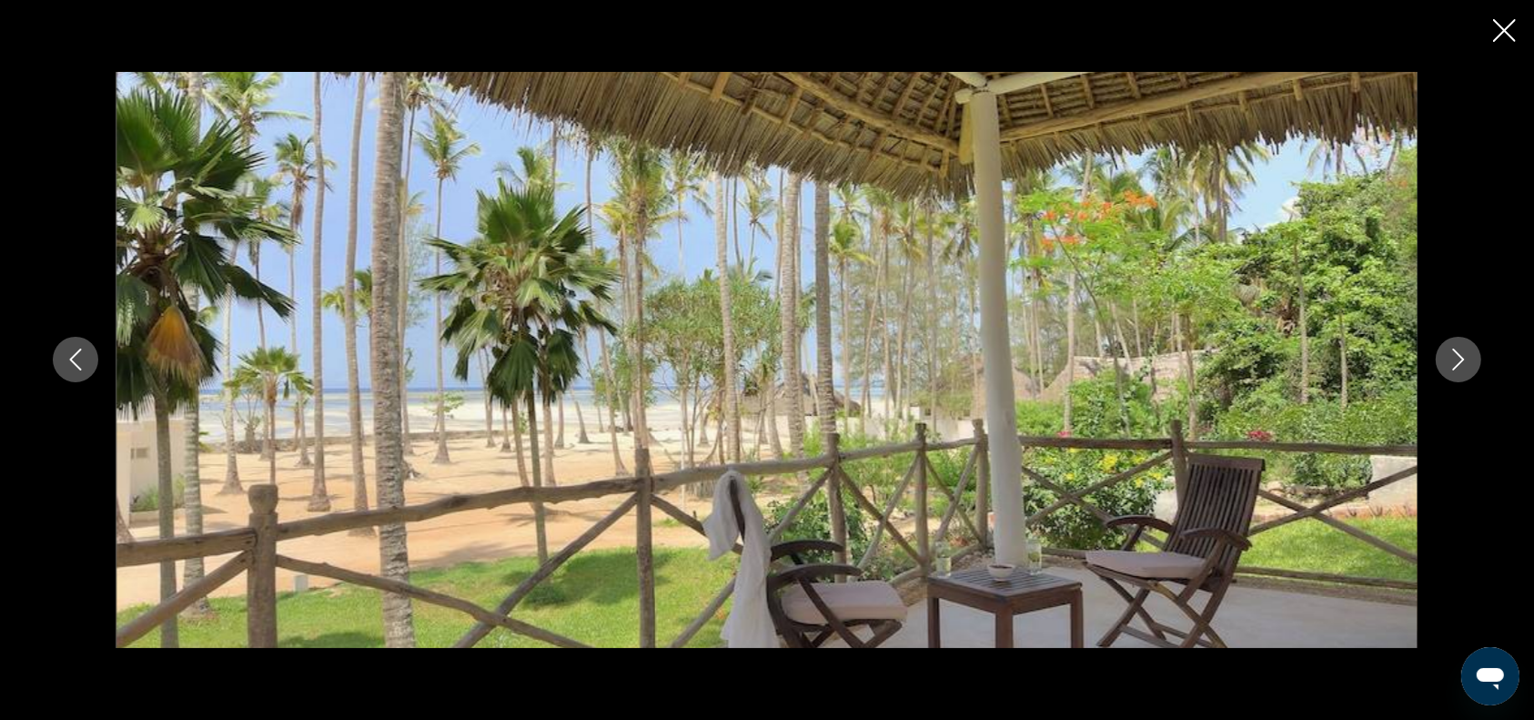
click at [1459, 361] on icon "Next image" at bounding box center [1458, 359] width 22 height 22
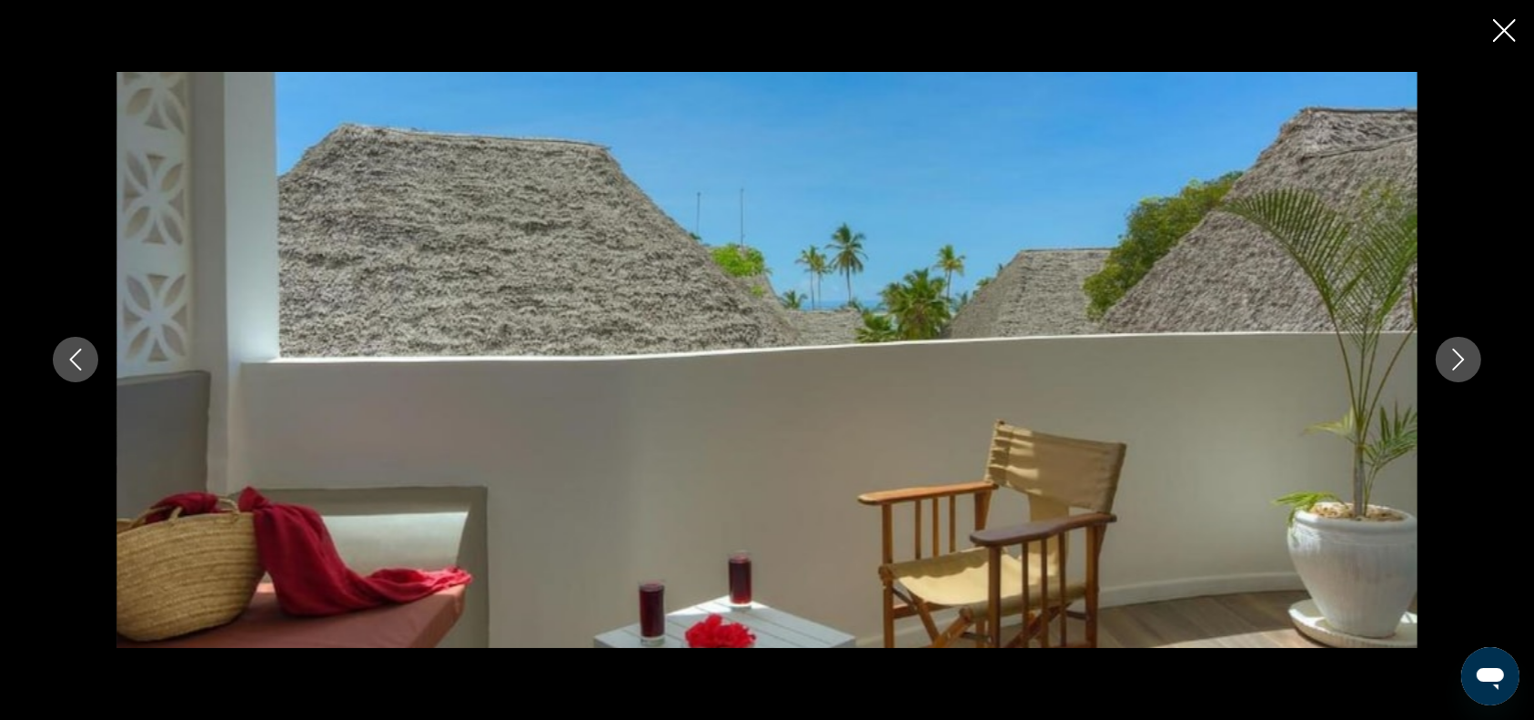
click at [1459, 361] on icon "Next image" at bounding box center [1458, 359] width 22 height 22
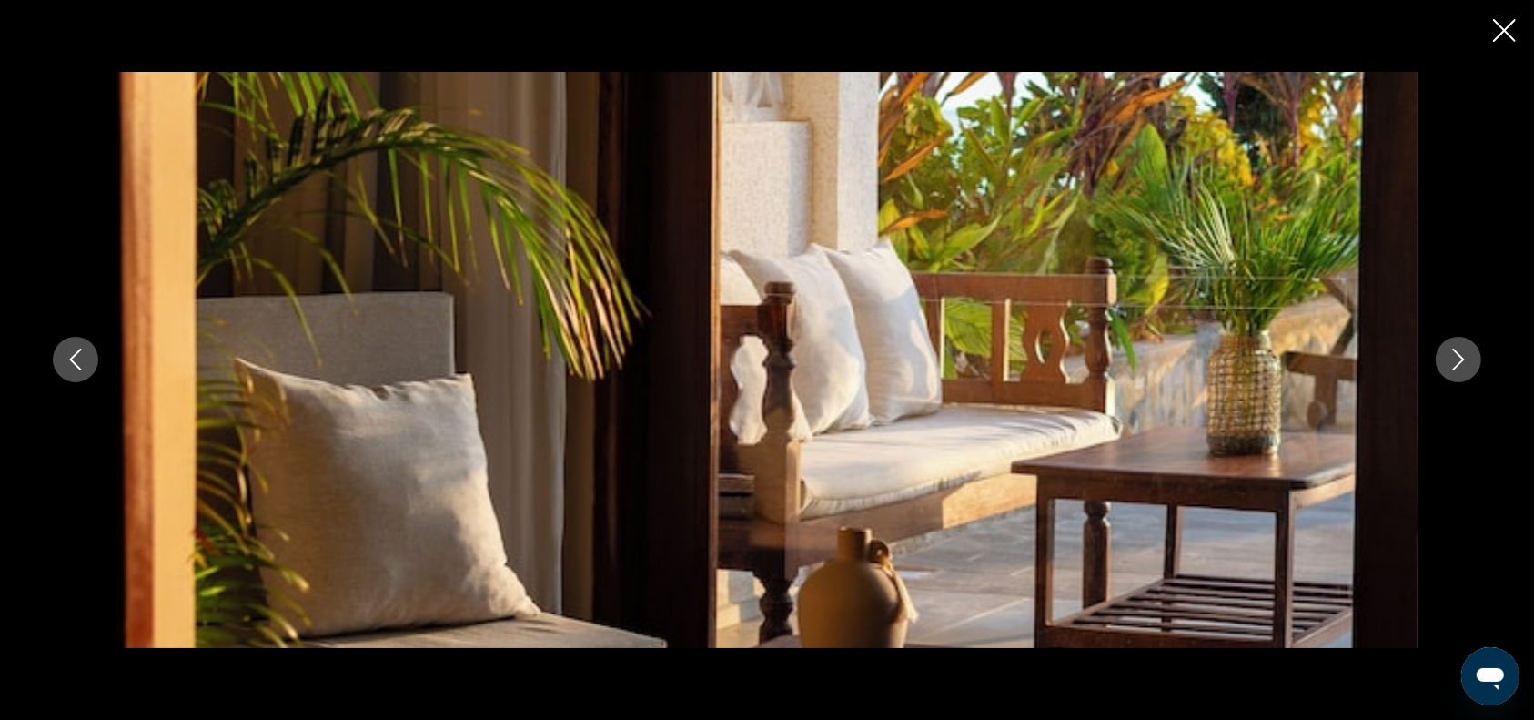
click at [1459, 361] on icon "Next image" at bounding box center [1458, 359] width 22 height 22
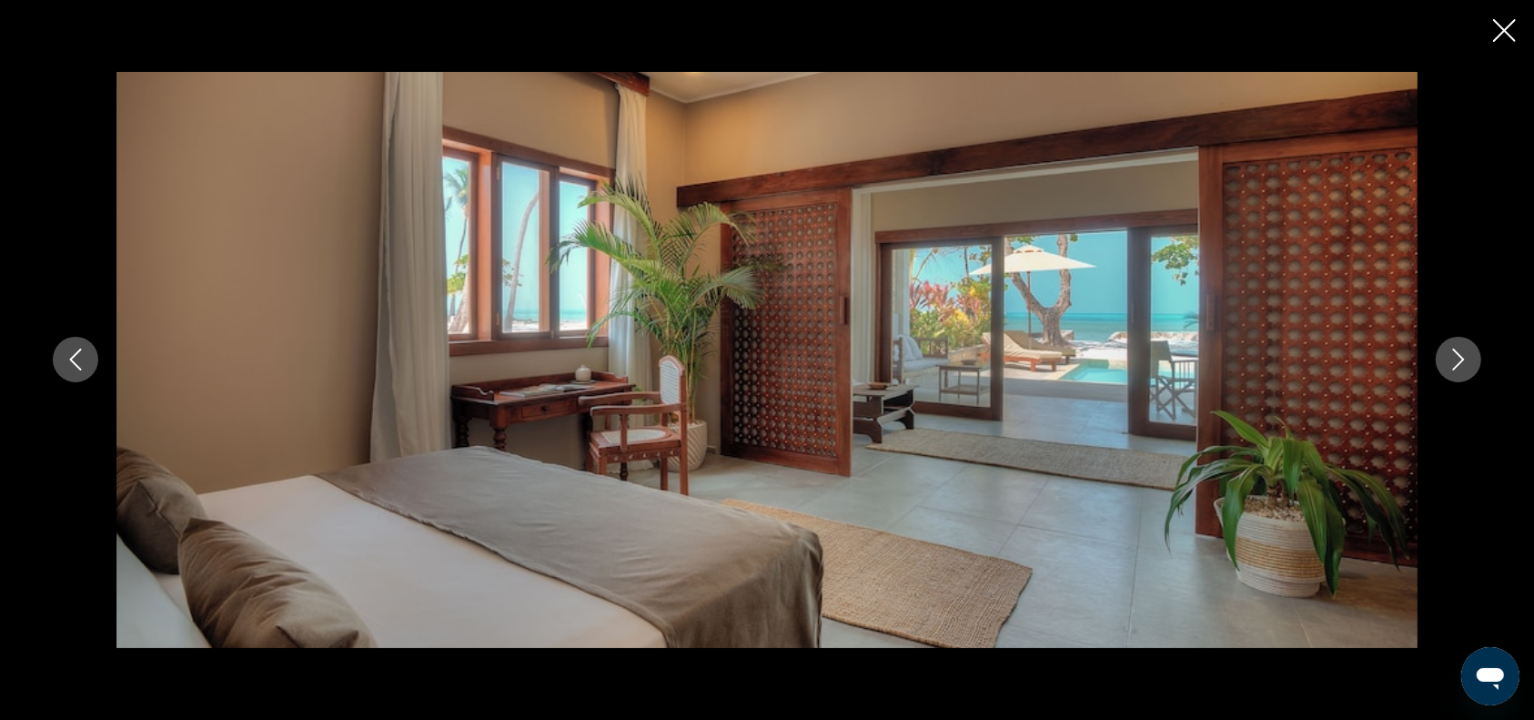
click at [1459, 361] on icon "Next image" at bounding box center [1458, 359] width 22 height 22
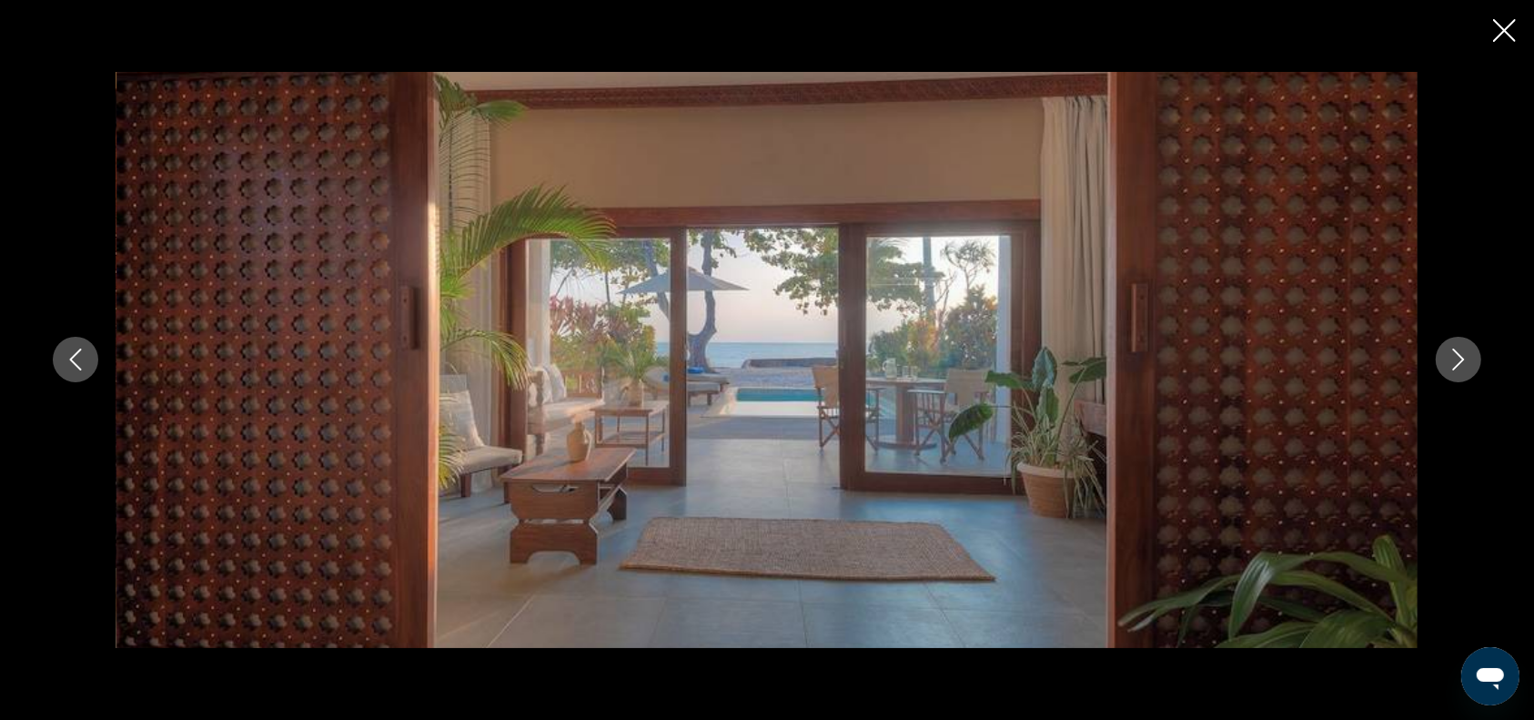
click at [1499, 33] on icon "Close slideshow" at bounding box center [1504, 30] width 23 height 23
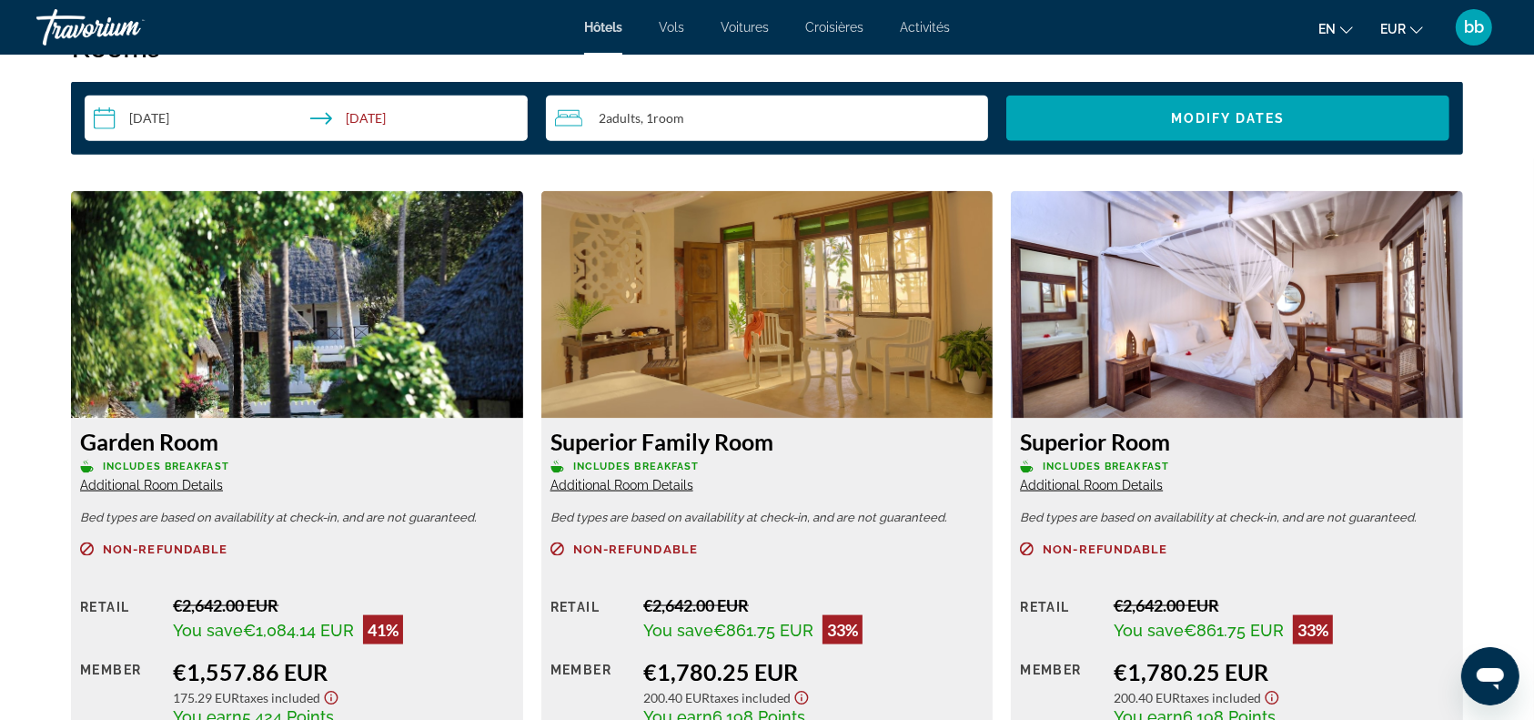
scroll to position [2429, 0]
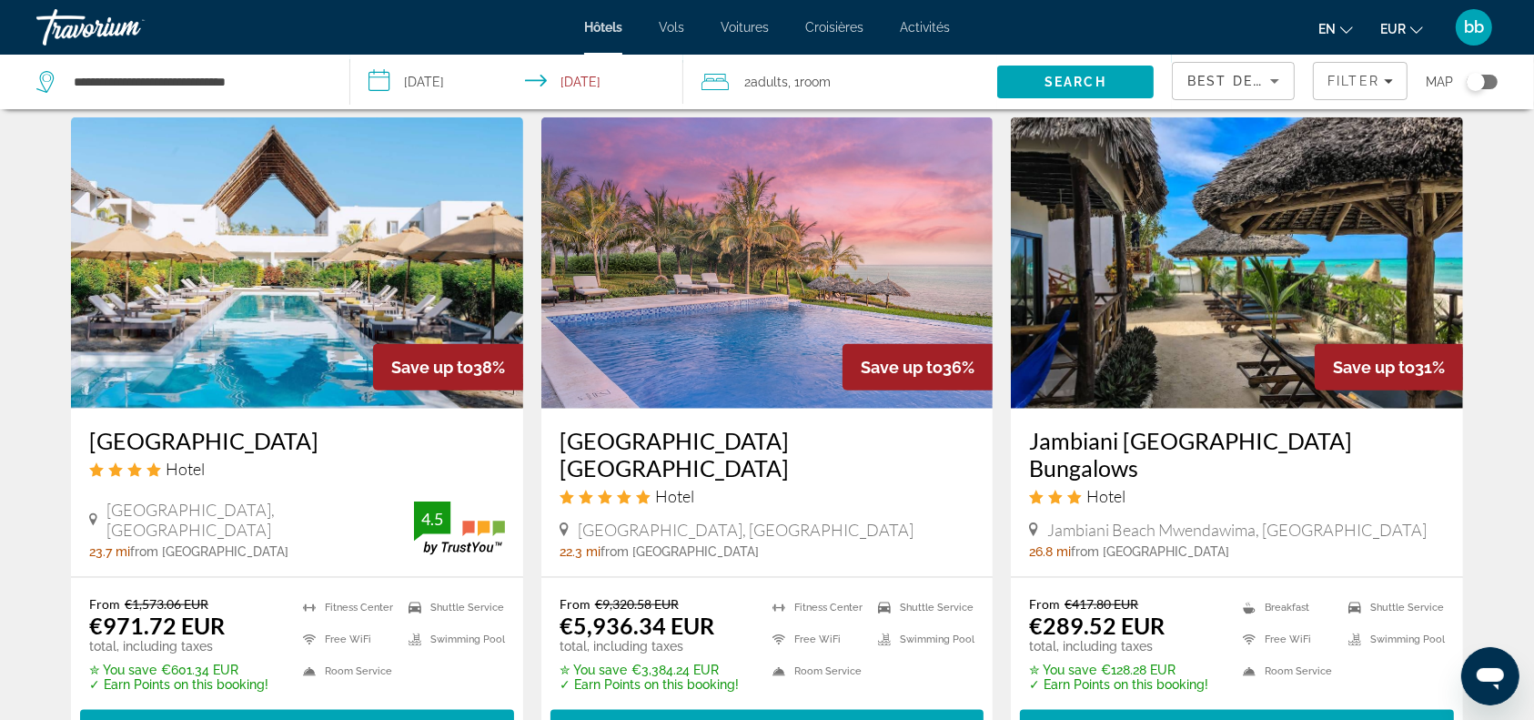
scroll to position [2133, 0]
click at [1202, 294] on img "Contenu principal" at bounding box center [1237, 262] width 452 height 291
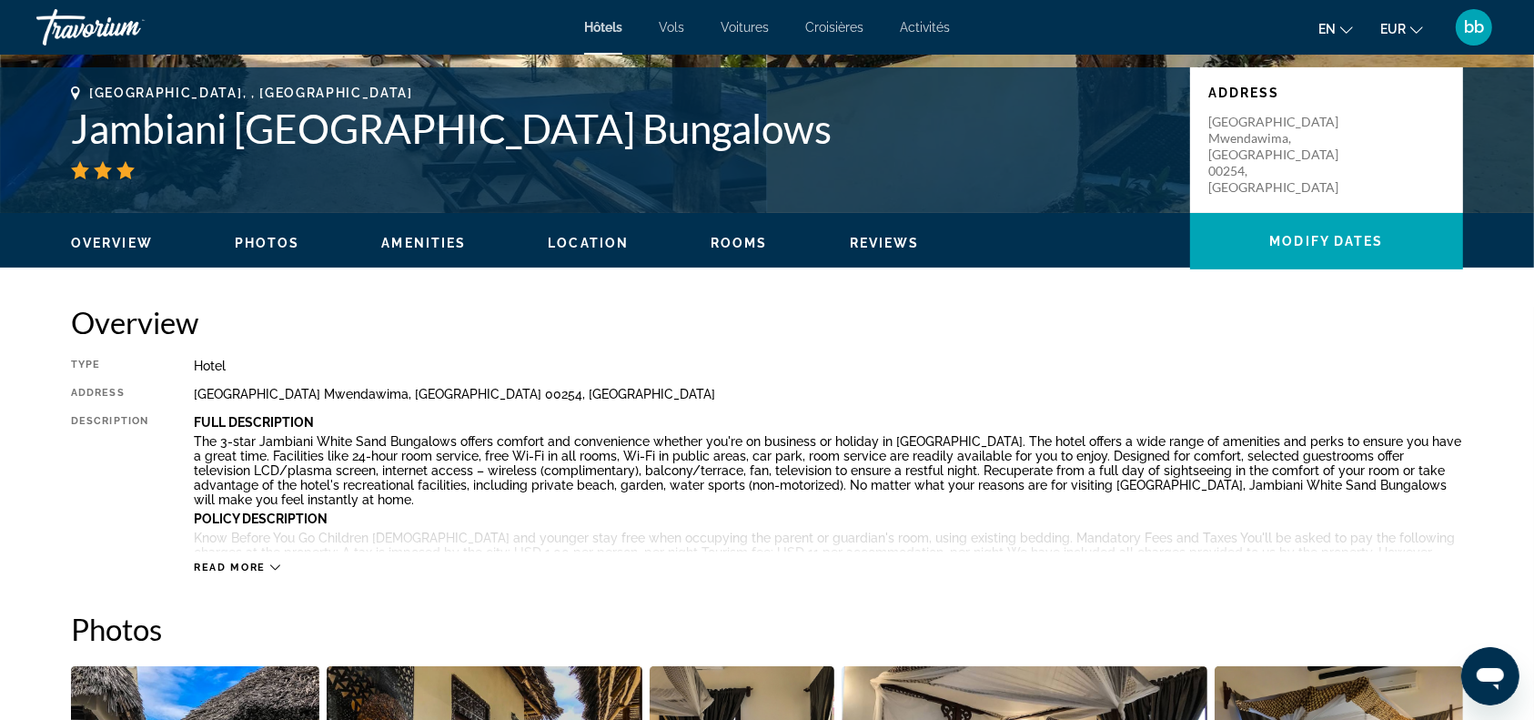
scroll to position [777, 0]
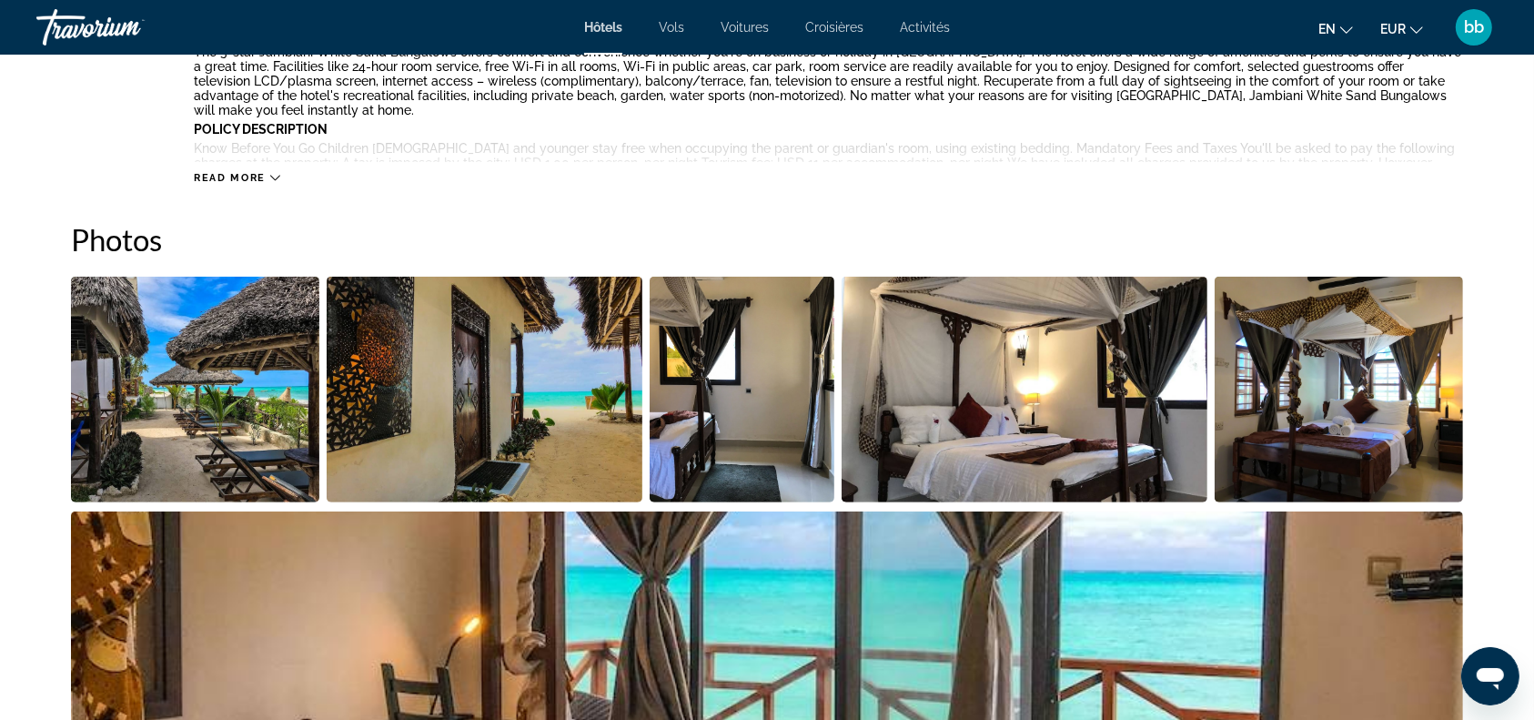
click at [217, 391] on img "Open full-screen image slider" at bounding box center [195, 390] width 248 height 226
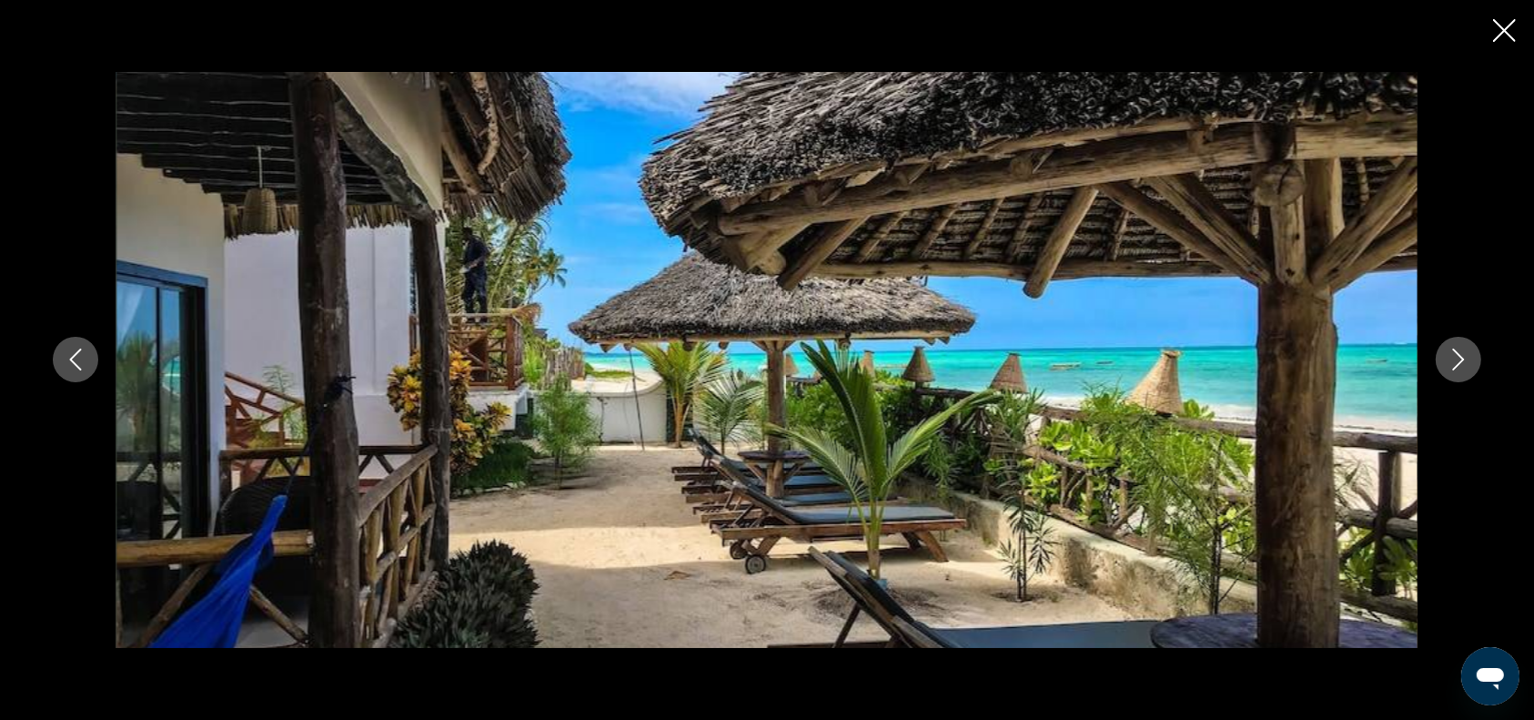
click at [1461, 358] on icon "Next image" at bounding box center [1459, 360] width 12 height 22
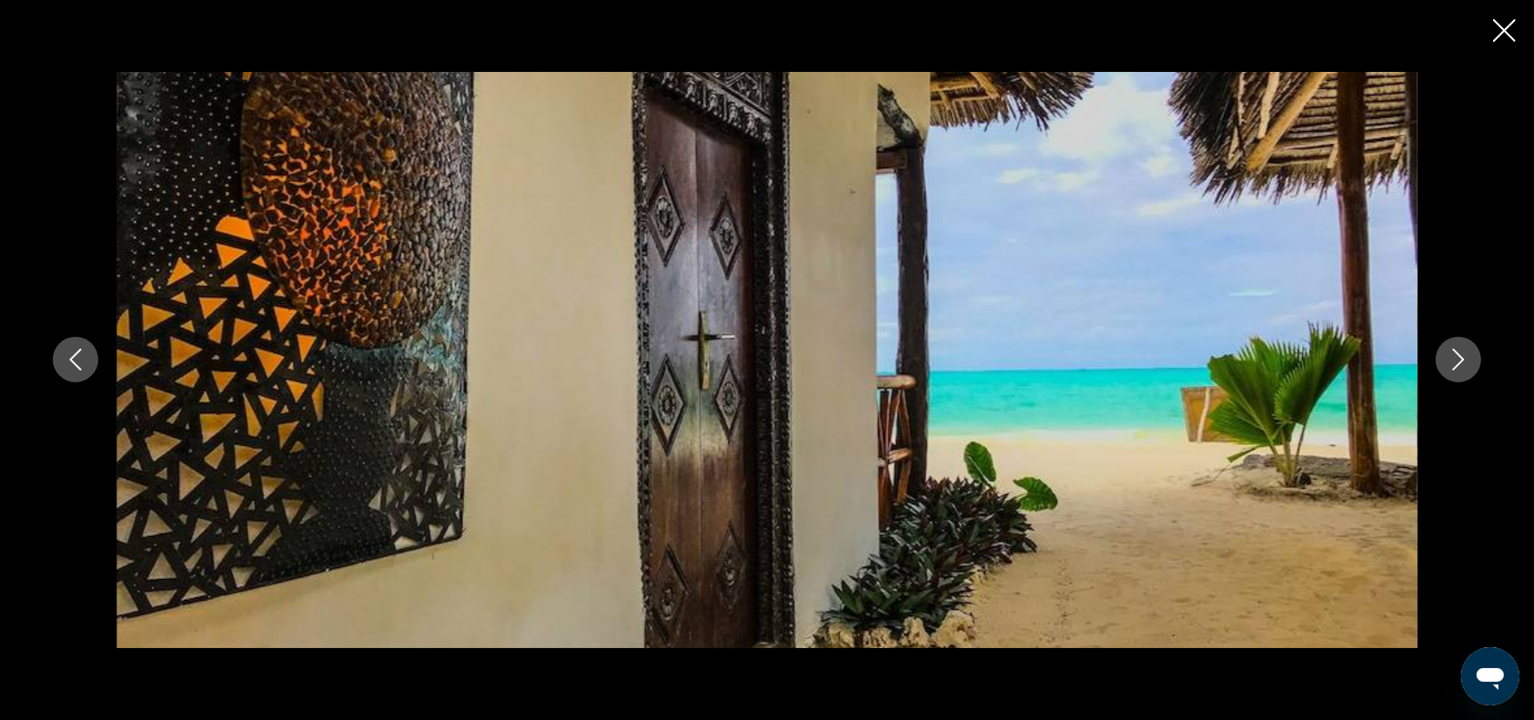
click at [1461, 358] on icon "Next image" at bounding box center [1459, 360] width 12 height 22
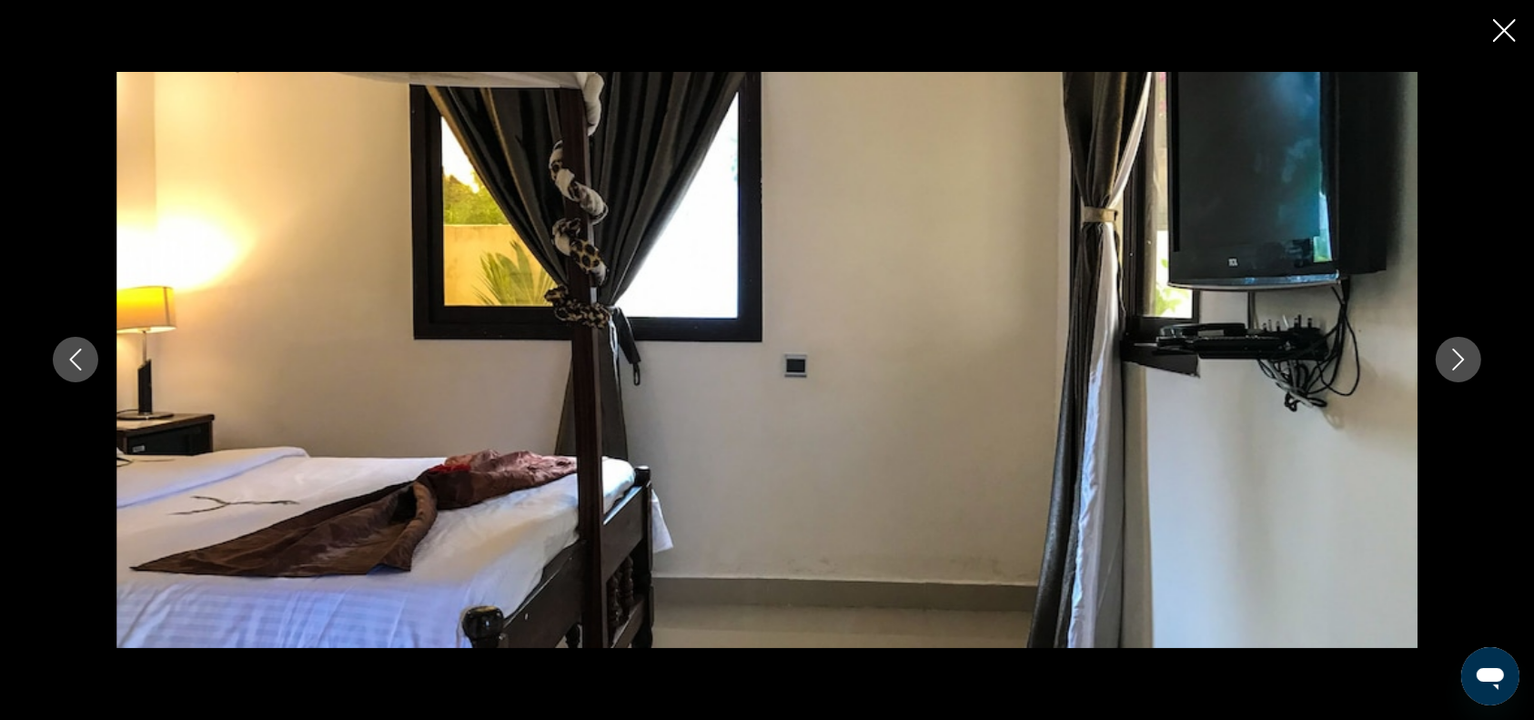
click at [1461, 358] on icon "Next image" at bounding box center [1459, 360] width 12 height 22
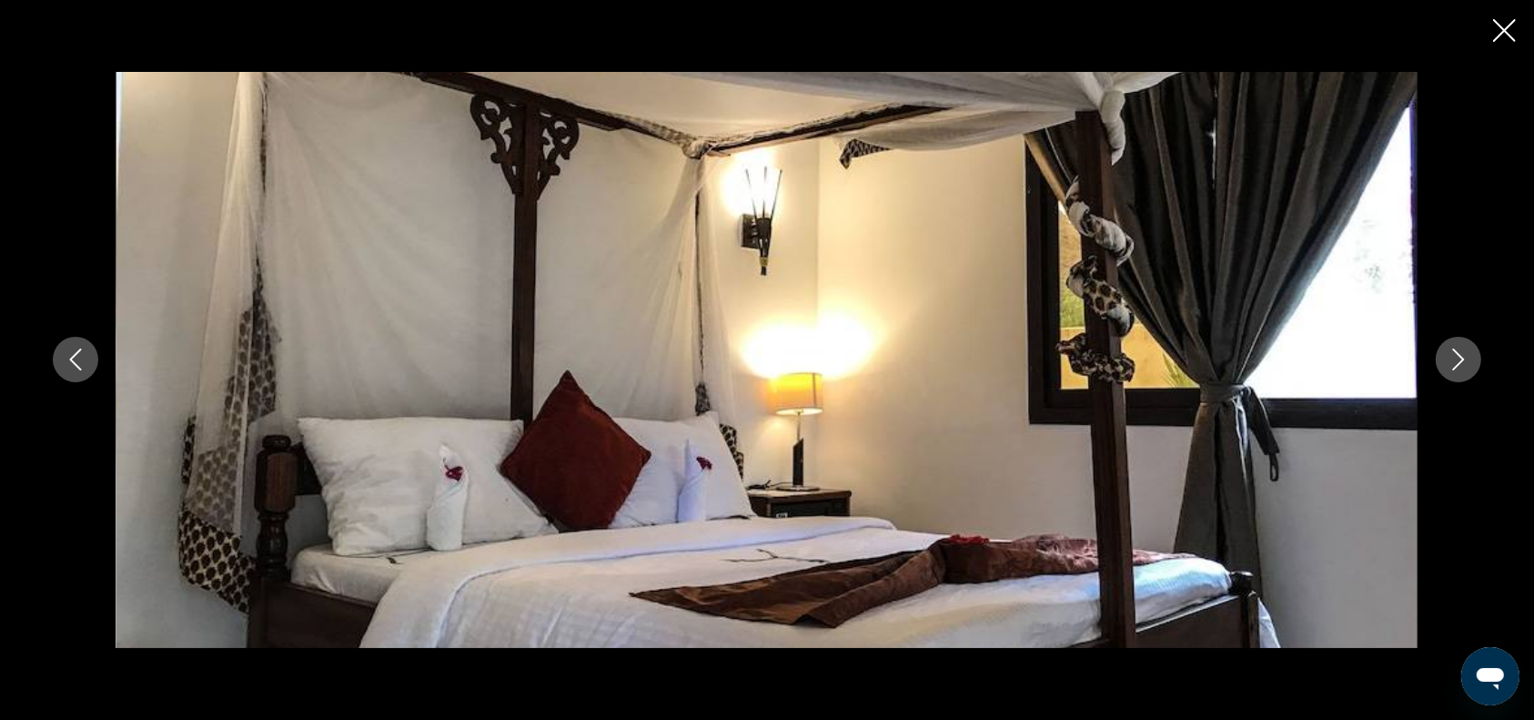
click at [1461, 358] on icon "Next image" at bounding box center [1459, 360] width 12 height 22
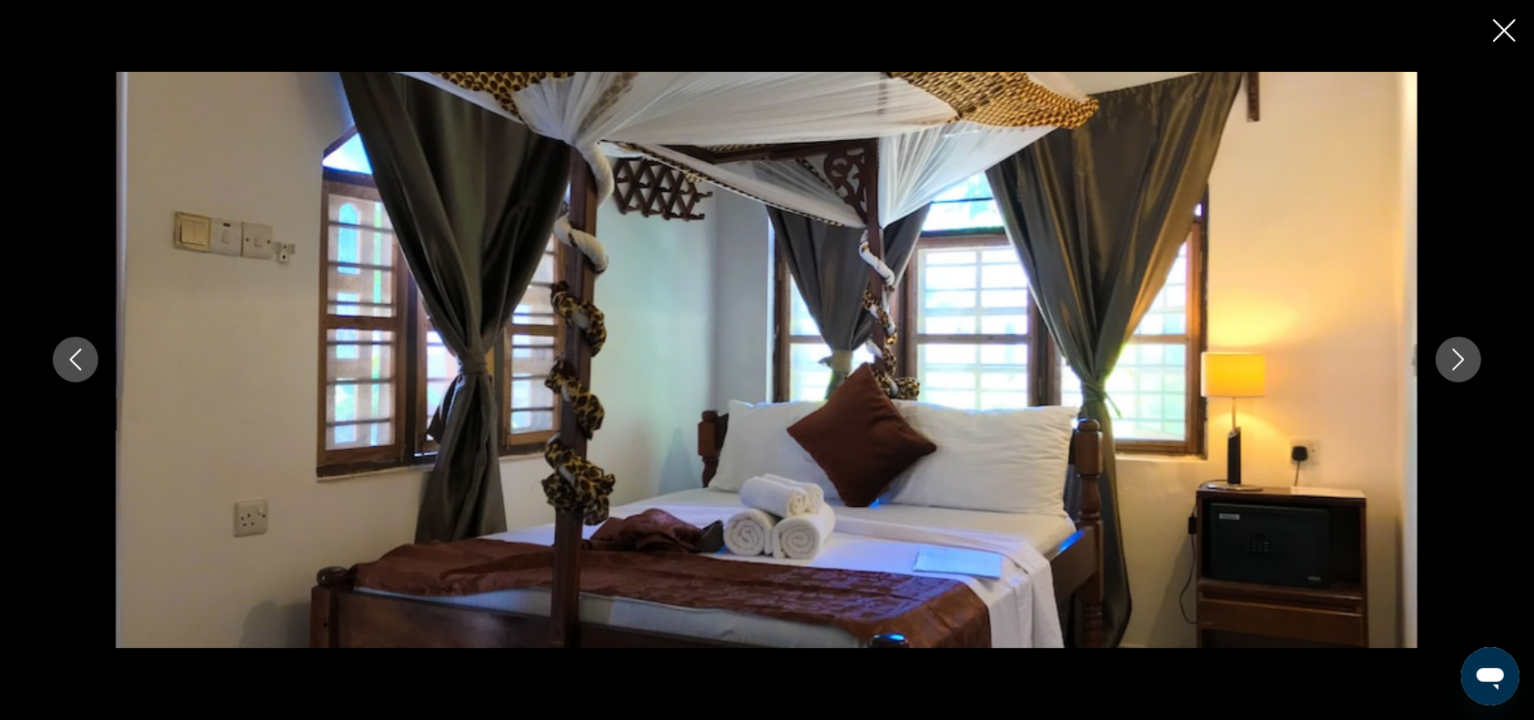
click at [1461, 358] on icon "Next image" at bounding box center [1459, 360] width 12 height 22
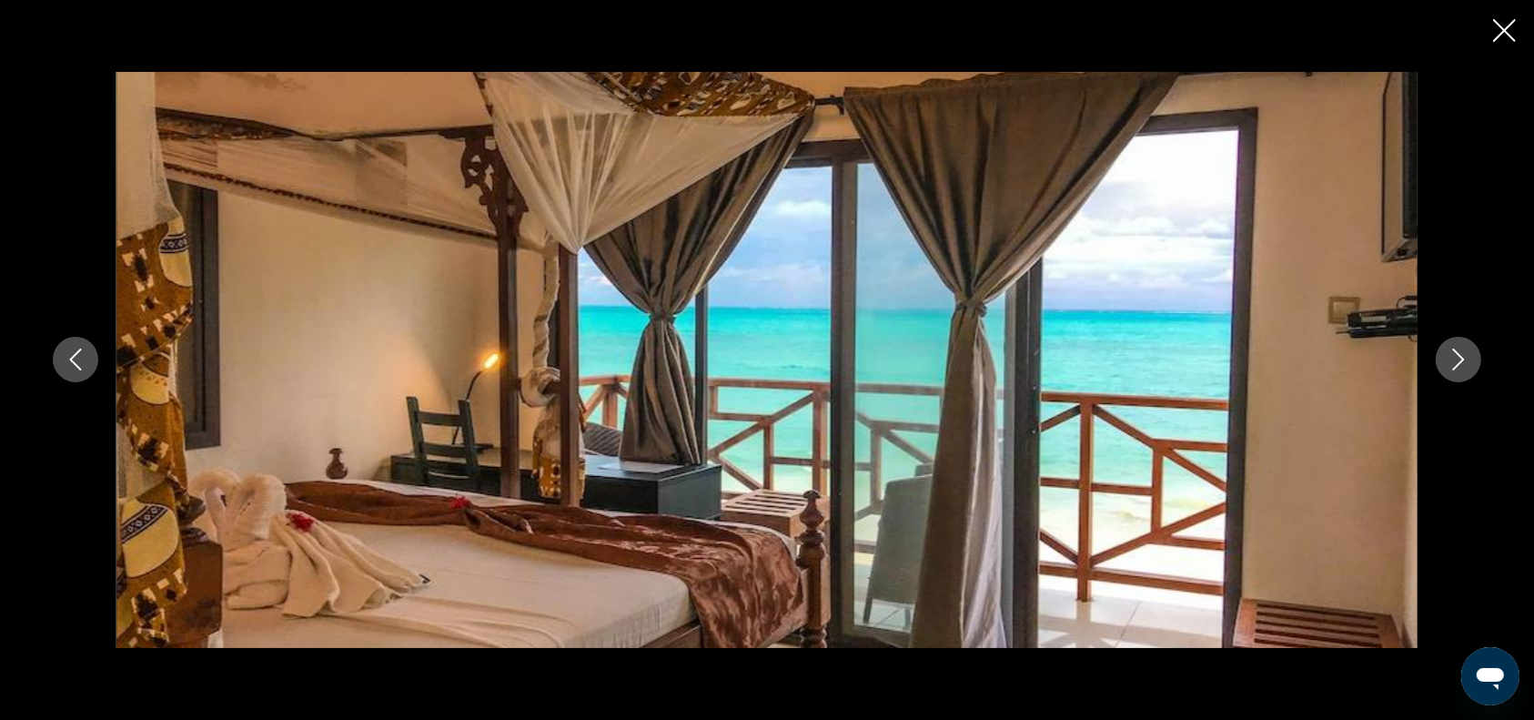
click at [1461, 358] on icon "Next image" at bounding box center [1459, 360] width 12 height 22
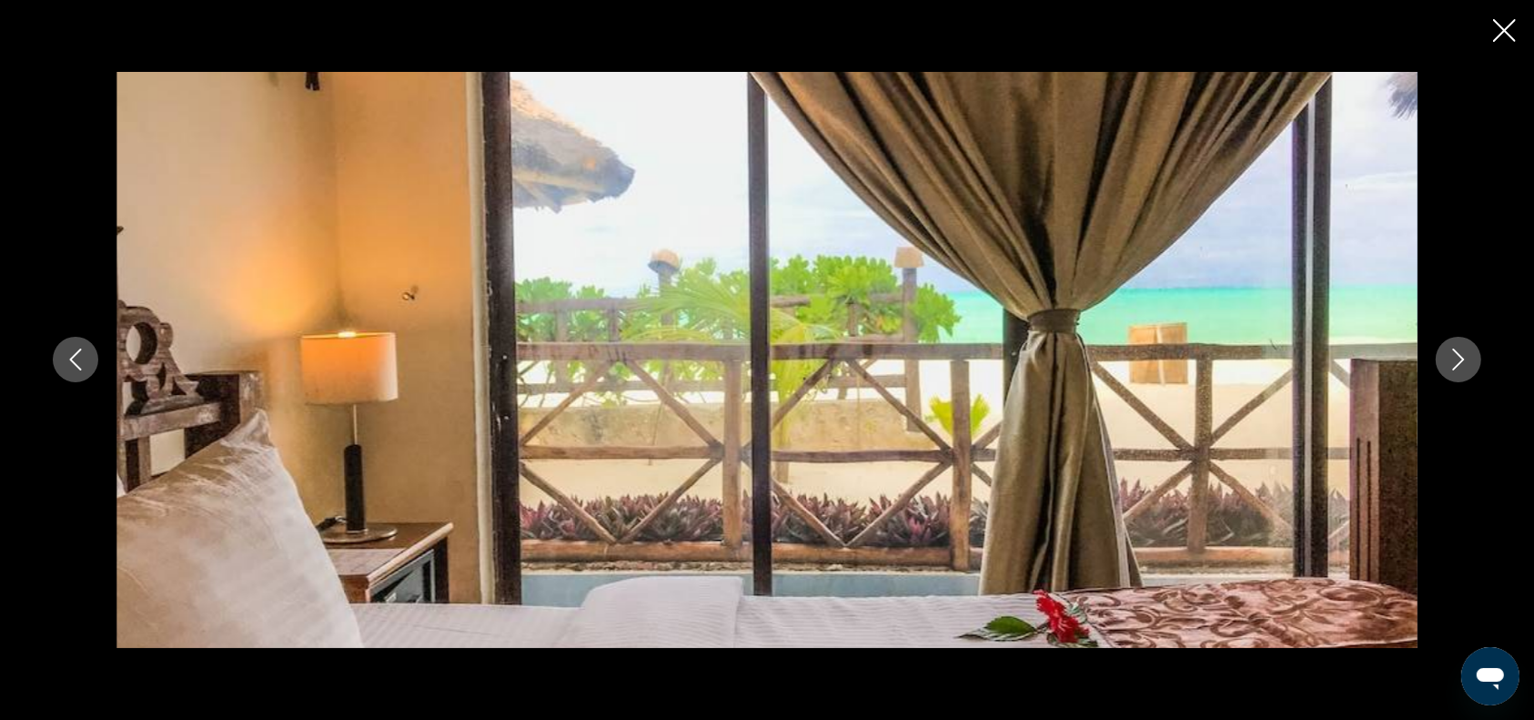
click at [1461, 358] on icon "Next image" at bounding box center [1459, 360] width 12 height 22
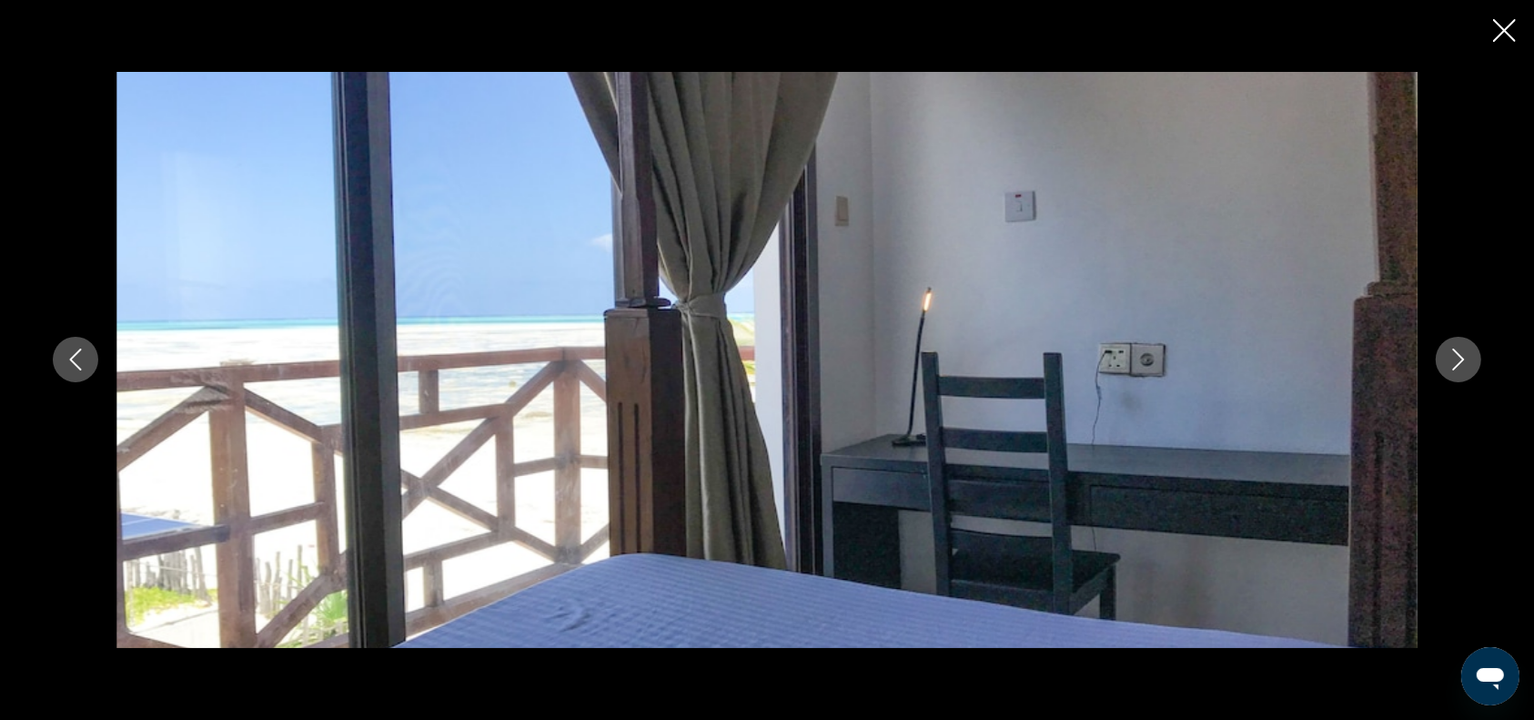
click at [1461, 358] on icon "Next image" at bounding box center [1459, 360] width 12 height 22
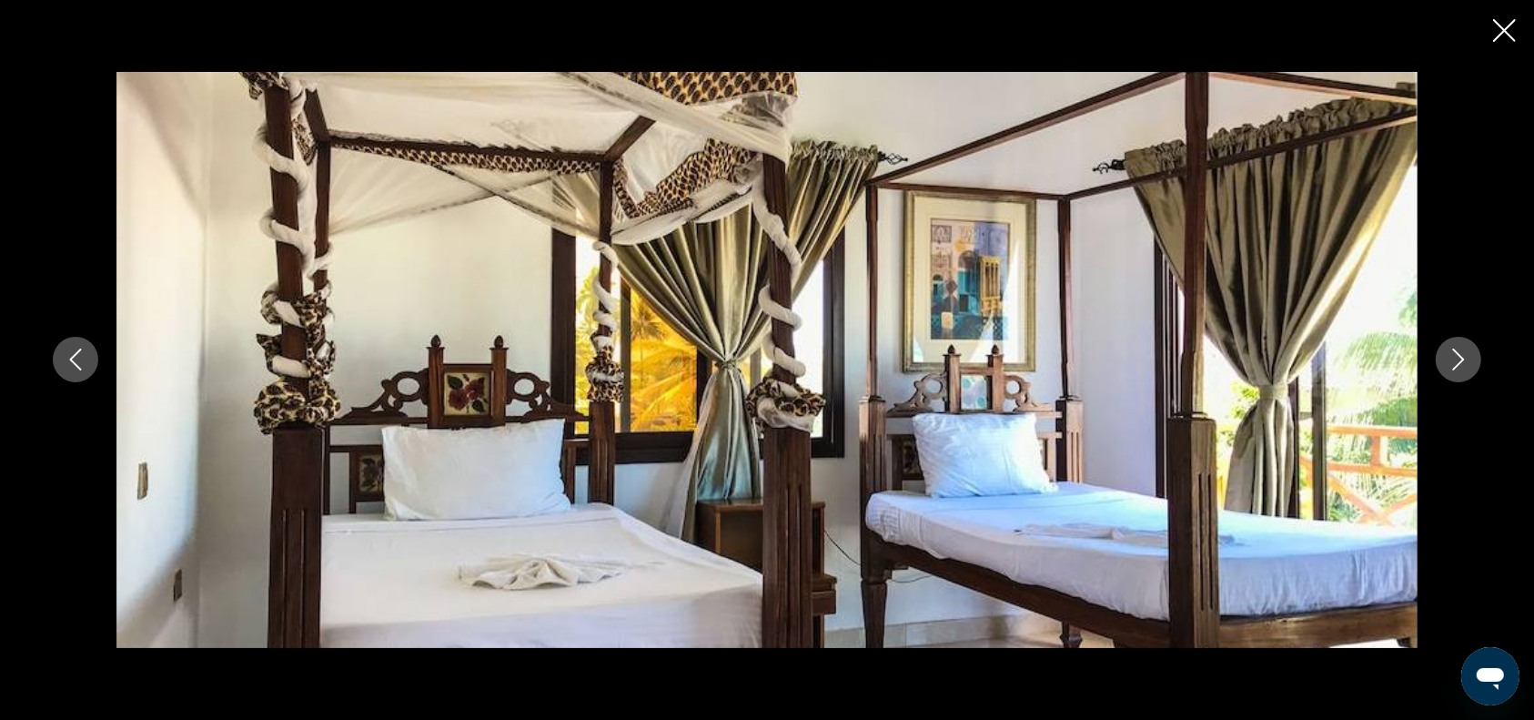
click at [1461, 358] on icon "Next image" at bounding box center [1459, 360] width 12 height 22
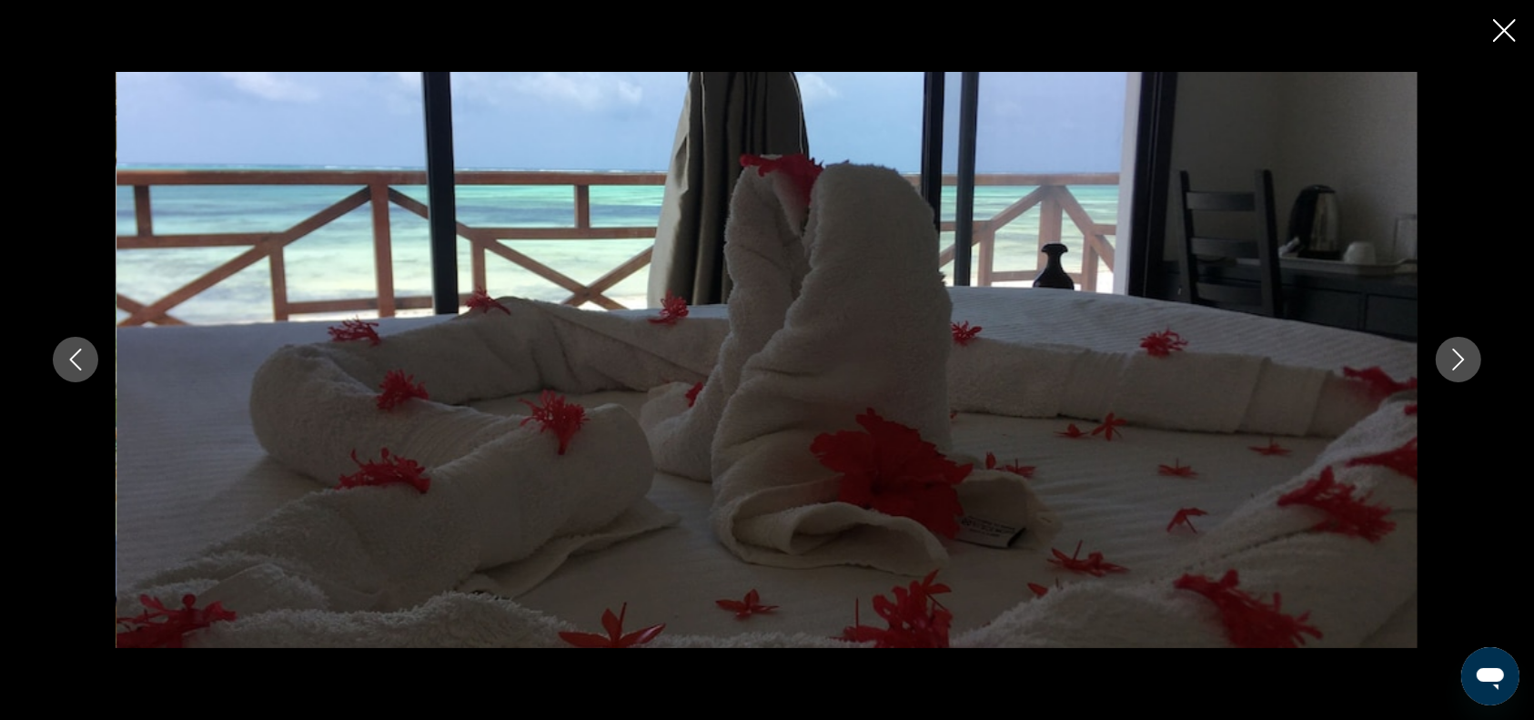
click at [1461, 358] on icon "Next image" at bounding box center [1459, 360] width 12 height 22
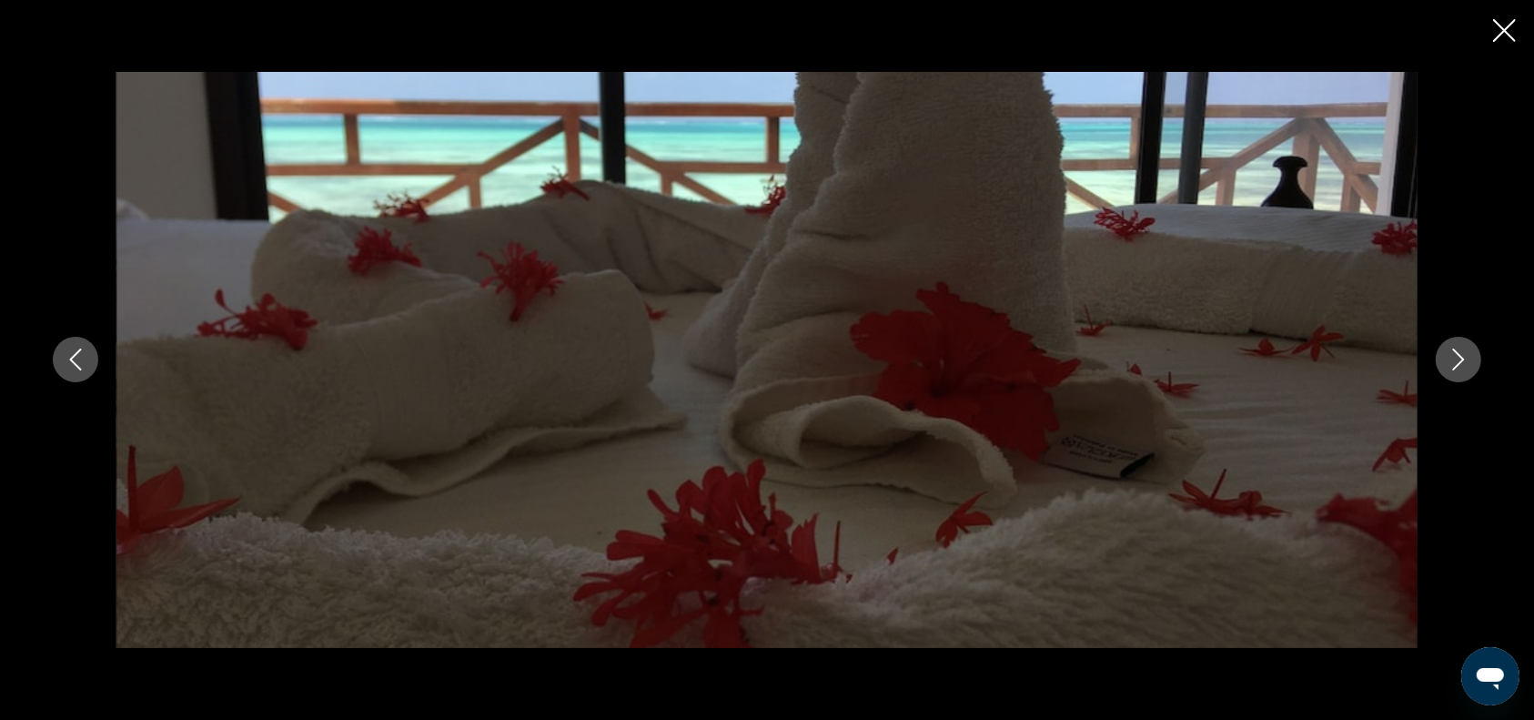
click at [1461, 357] on icon "Next image" at bounding box center [1459, 360] width 12 height 22
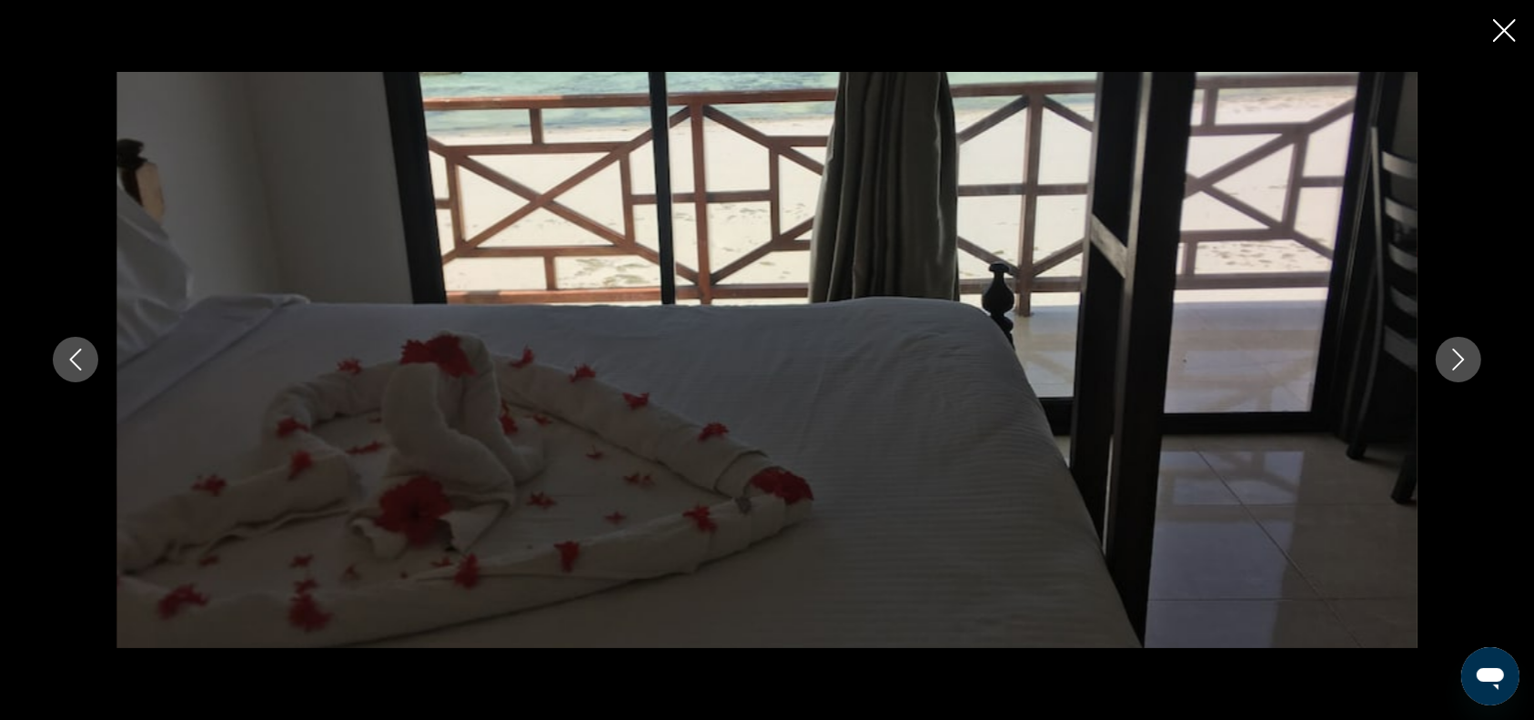
click at [1461, 357] on icon "Next image" at bounding box center [1459, 360] width 12 height 22
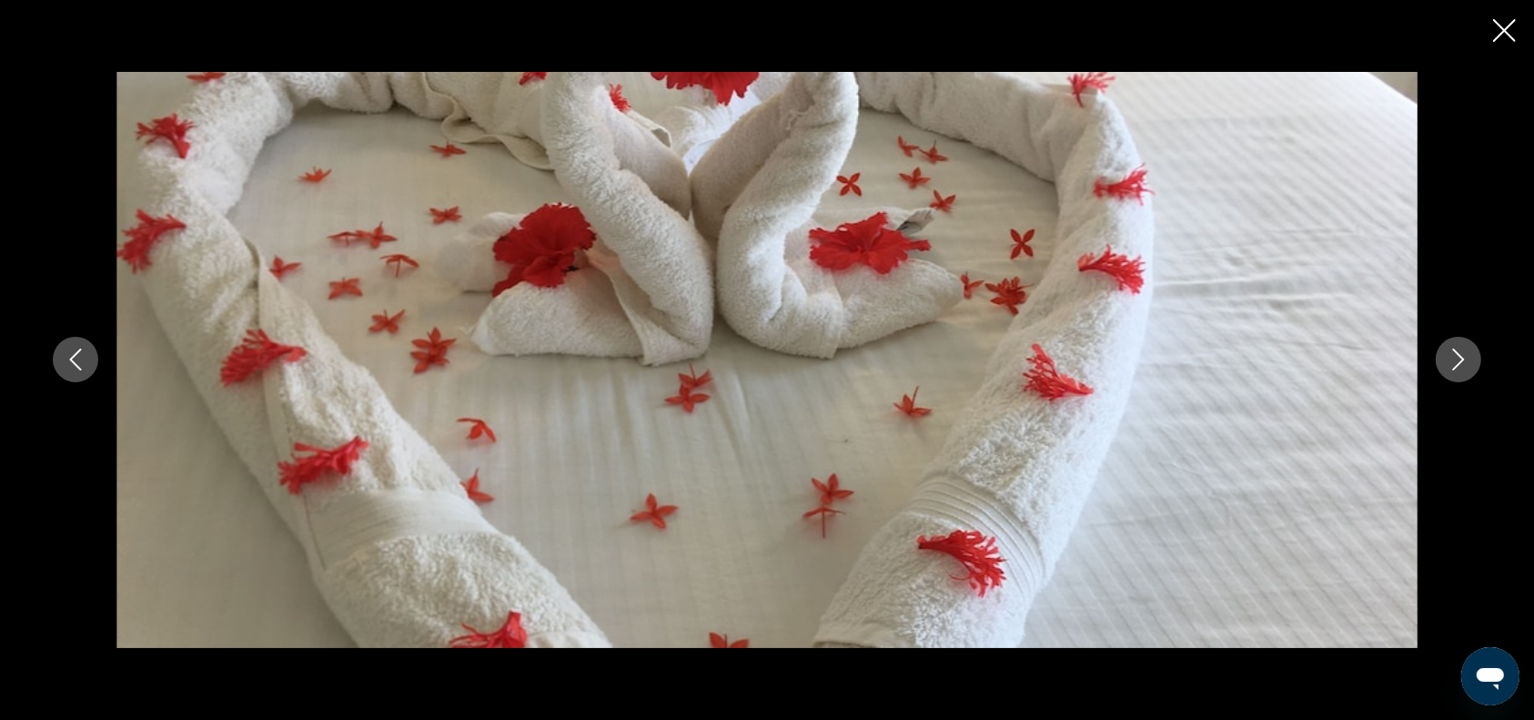
click at [1461, 357] on icon "Next image" at bounding box center [1459, 360] width 12 height 22
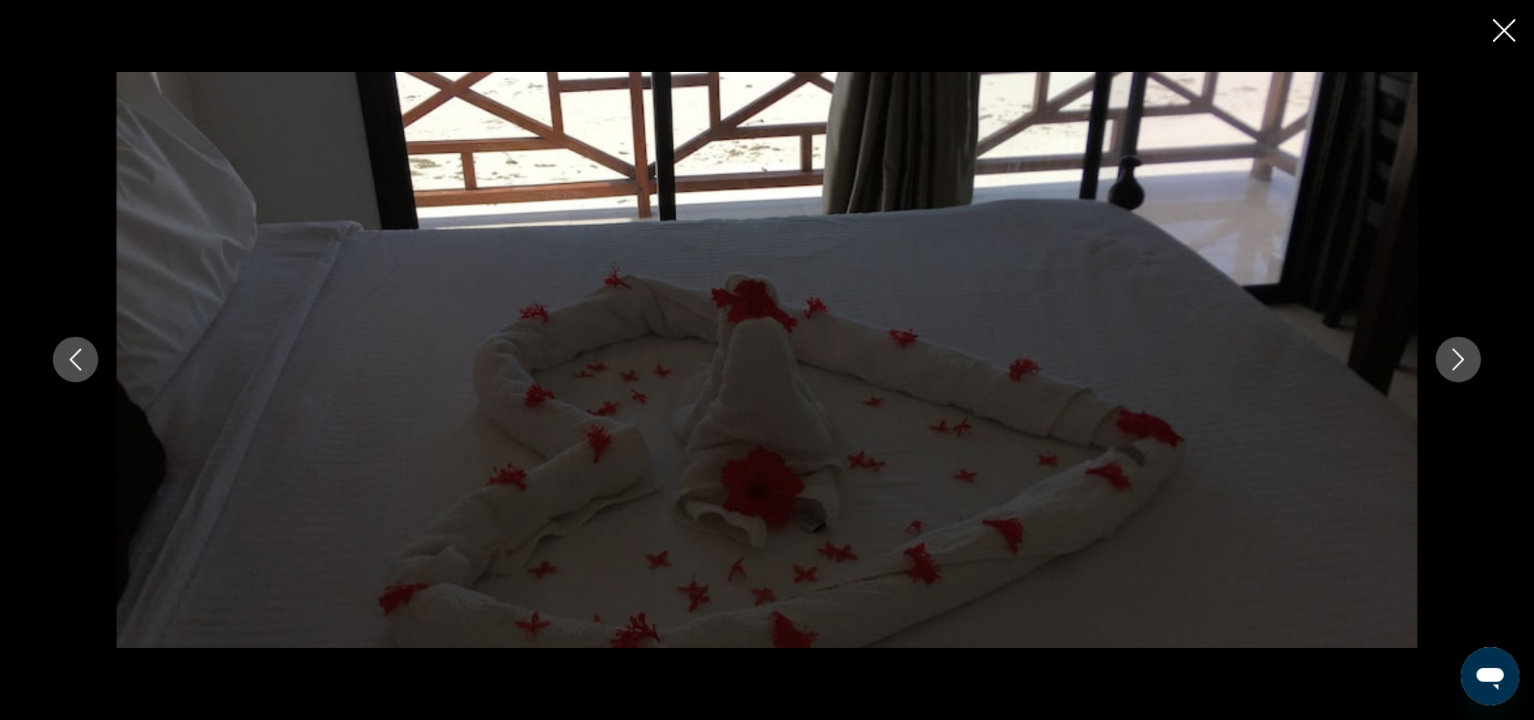
click at [1461, 357] on icon "Next image" at bounding box center [1459, 360] width 12 height 22
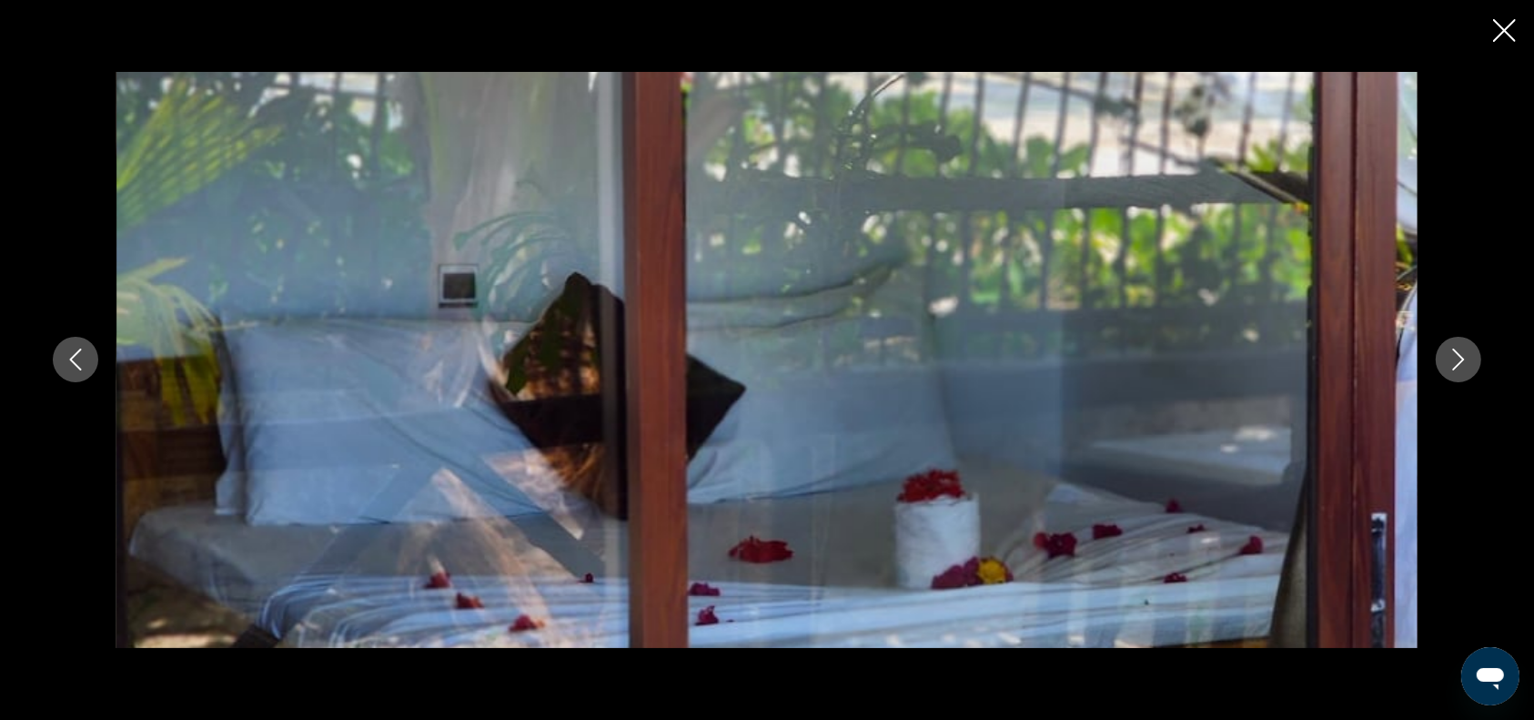
click at [1461, 357] on icon "Next image" at bounding box center [1459, 360] width 12 height 22
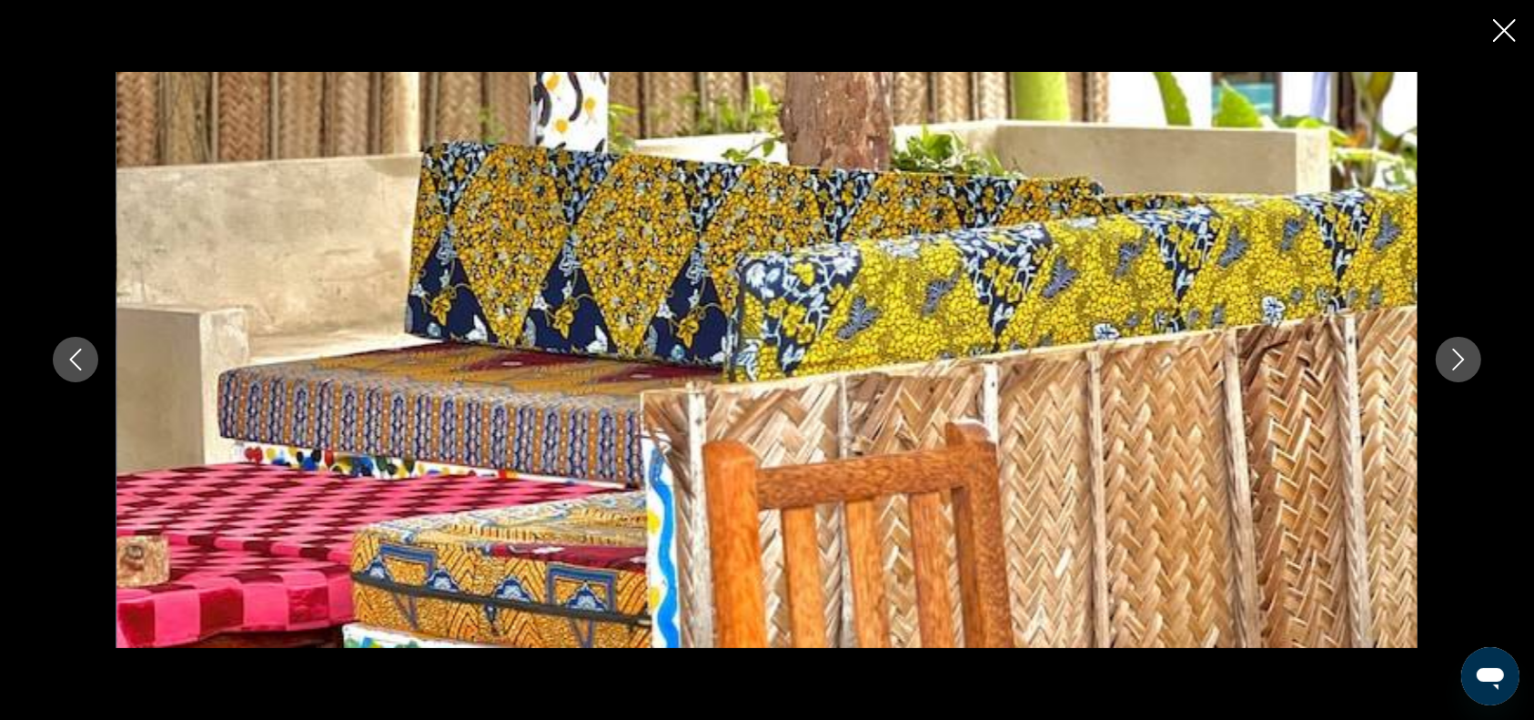
click at [1461, 357] on icon "Next image" at bounding box center [1459, 360] width 12 height 22
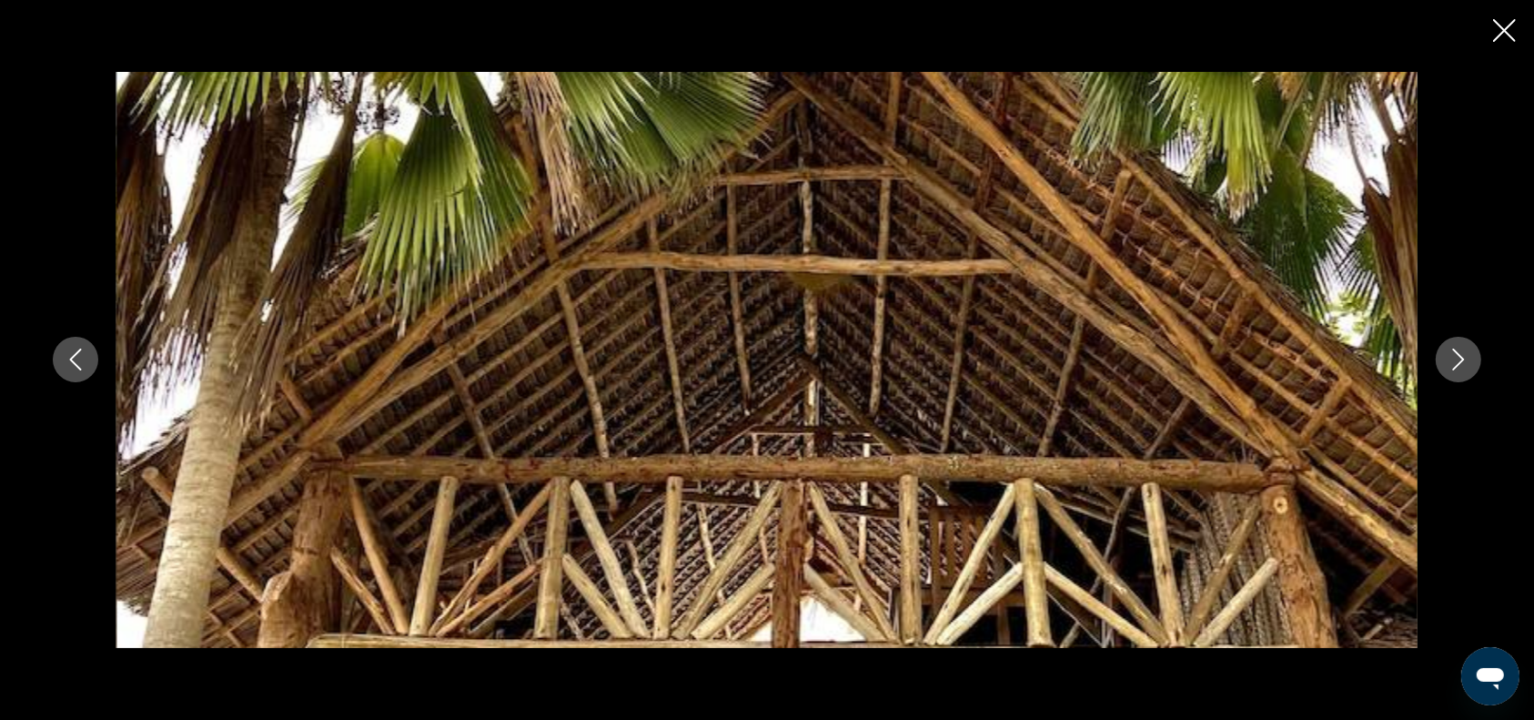
click at [1461, 357] on icon "Next image" at bounding box center [1459, 360] width 12 height 22
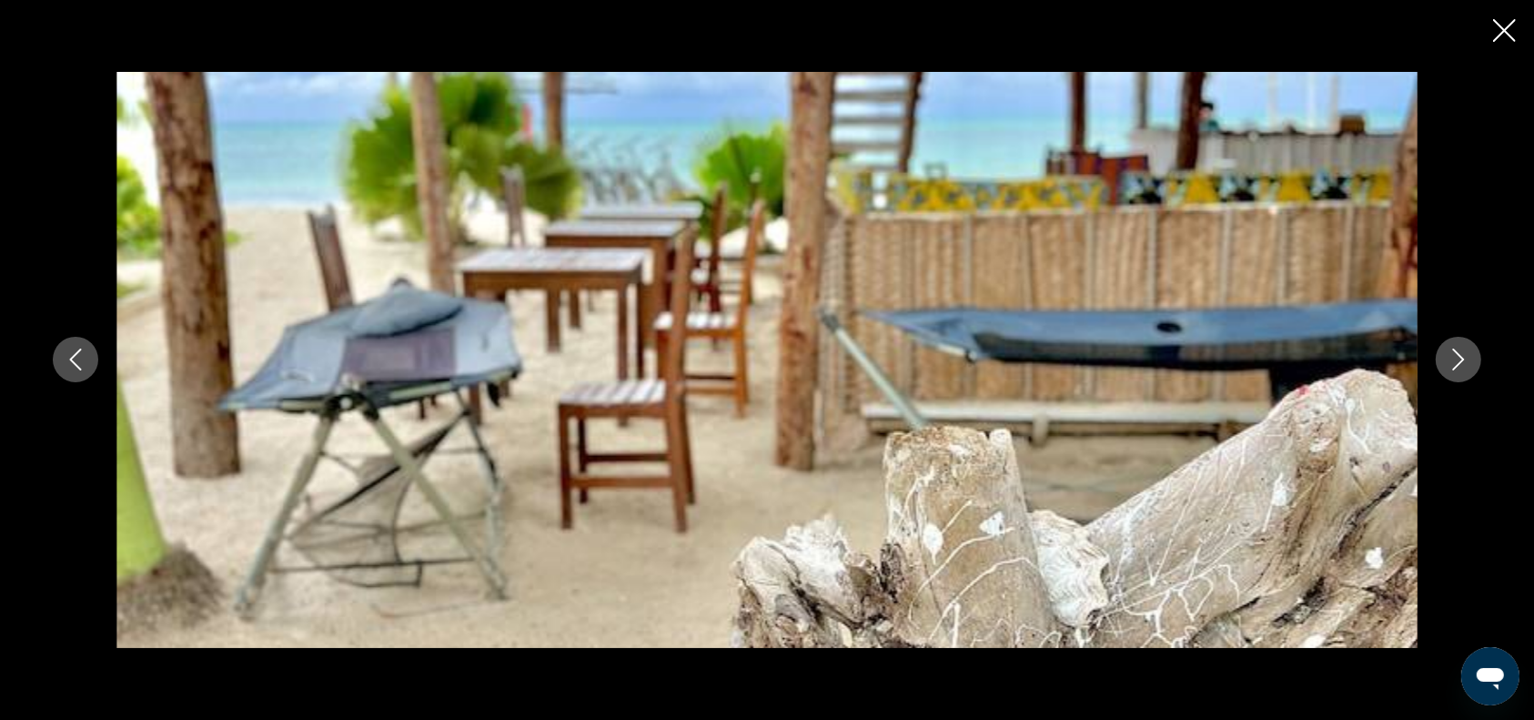
click at [1461, 357] on icon "Next image" at bounding box center [1459, 360] width 12 height 22
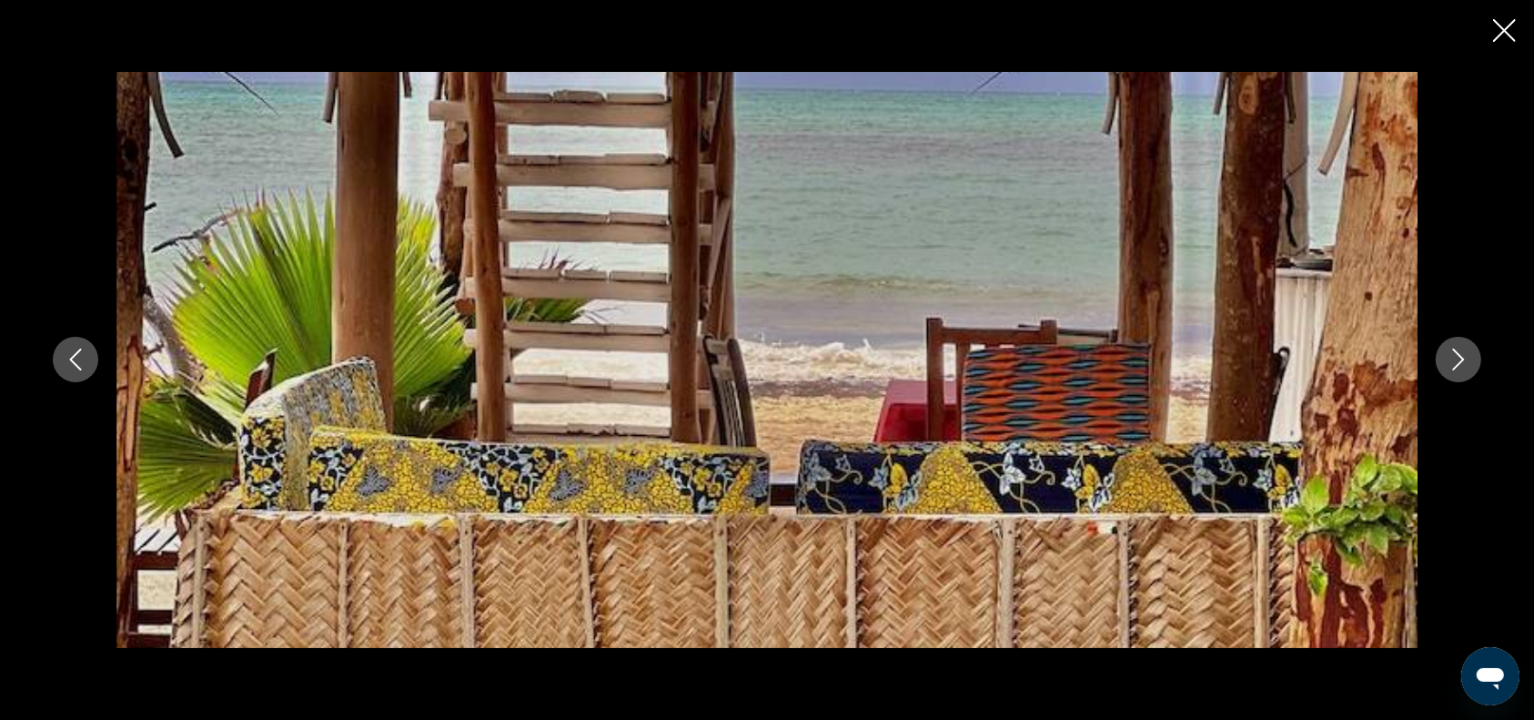
click at [1461, 357] on icon "Next image" at bounding box center [1459, 360] width 12 height 22
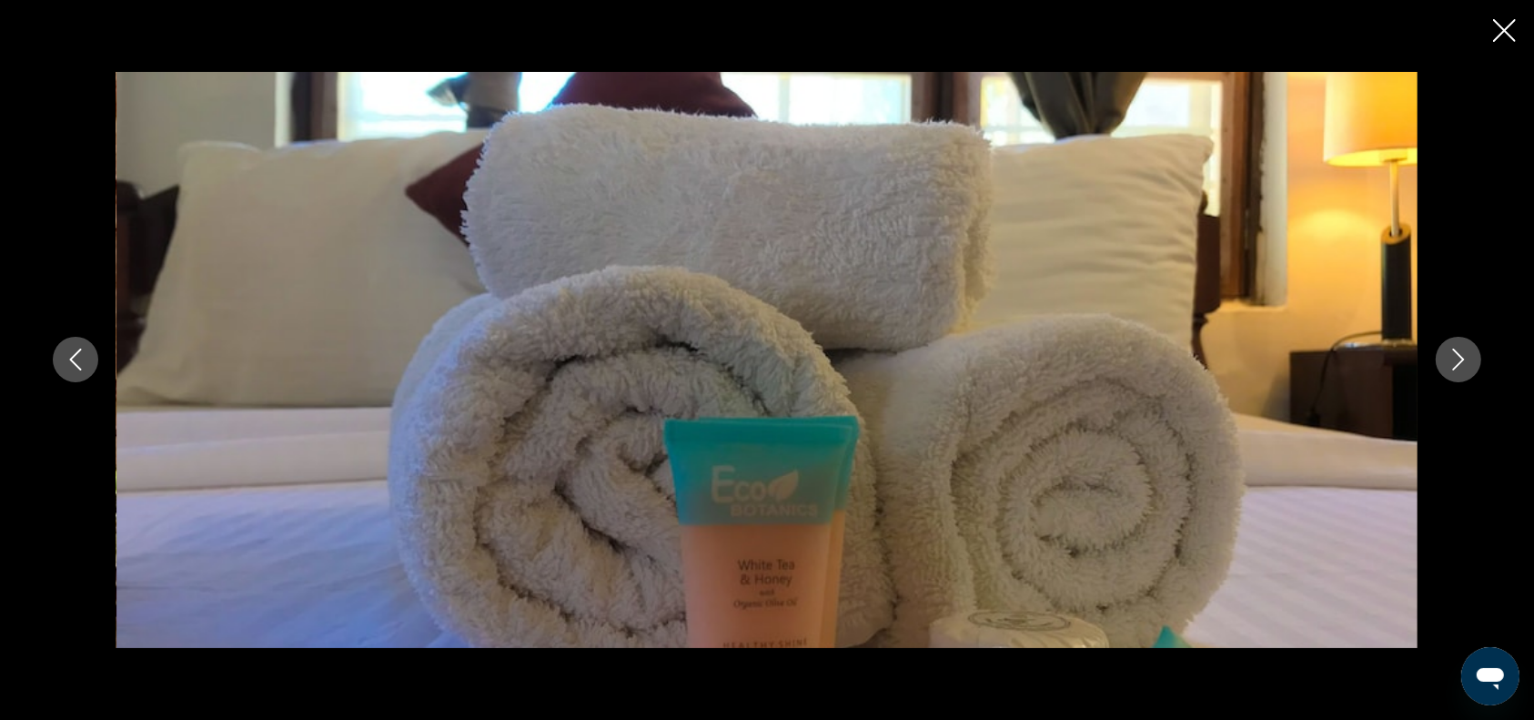
click at [1461, 357] on icon "Next image" at bounding box center [1459, 360] width 12 height 22
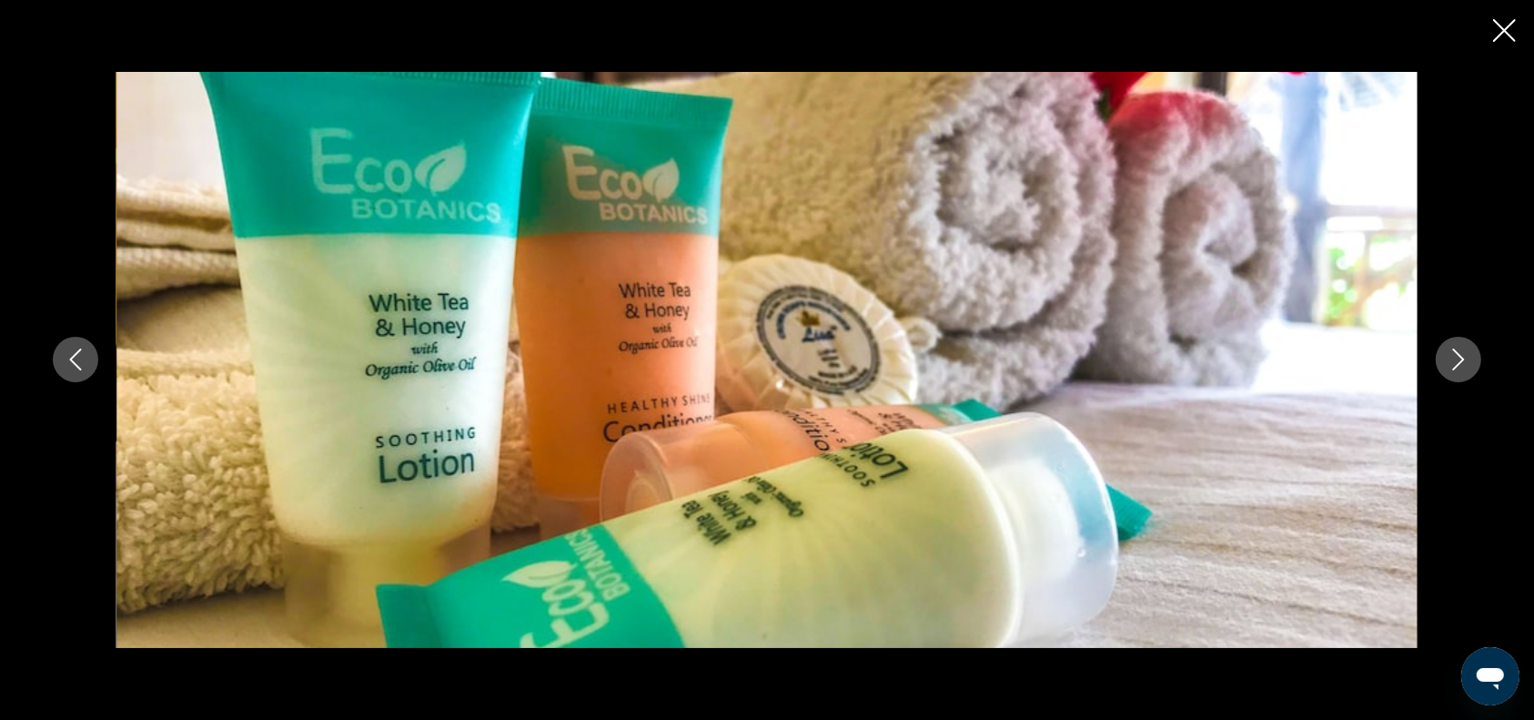
click at [1461, 357] on icon "Next image" at bounding box center [1459, 360] width 12 height 22
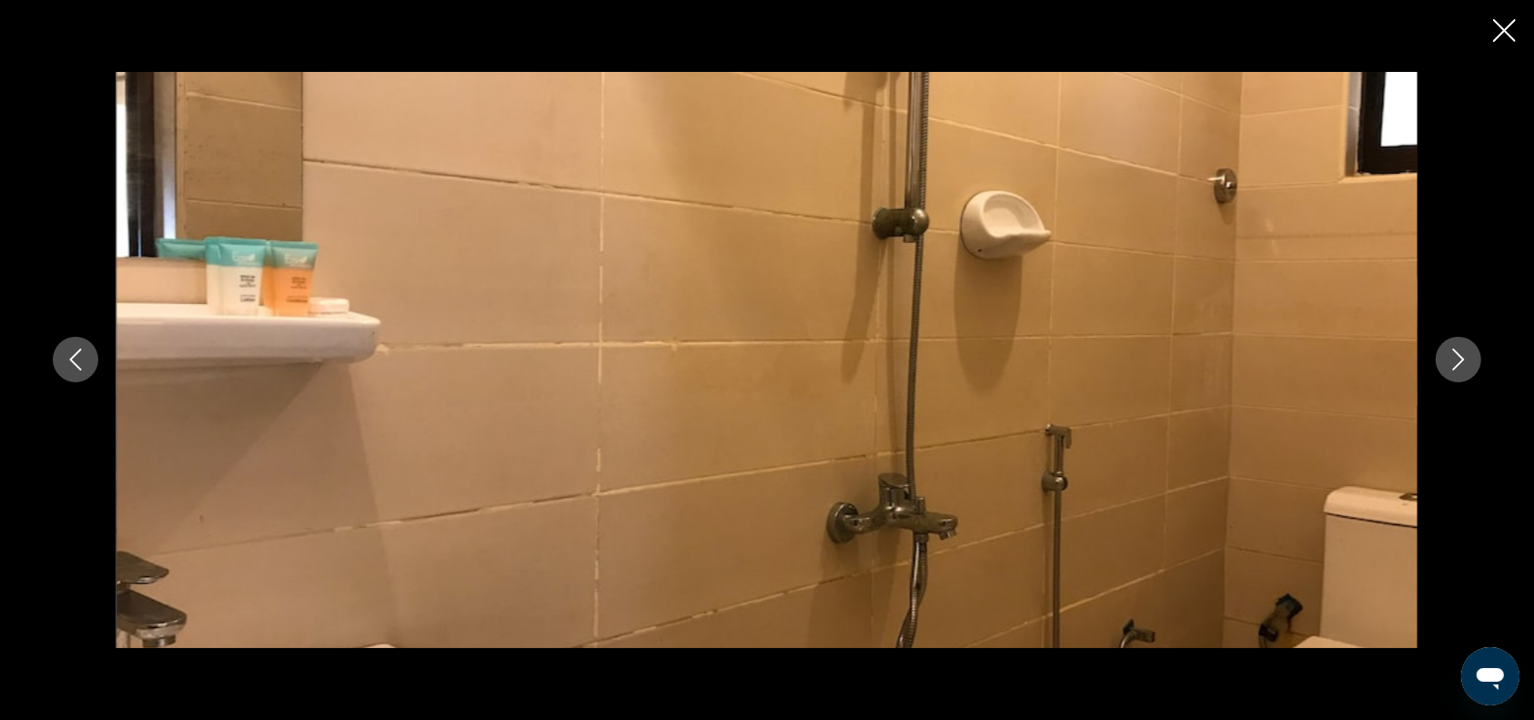
click at [1461, 357] on icon "Next image" at bounding box center [1459, 360] width 12 height 22
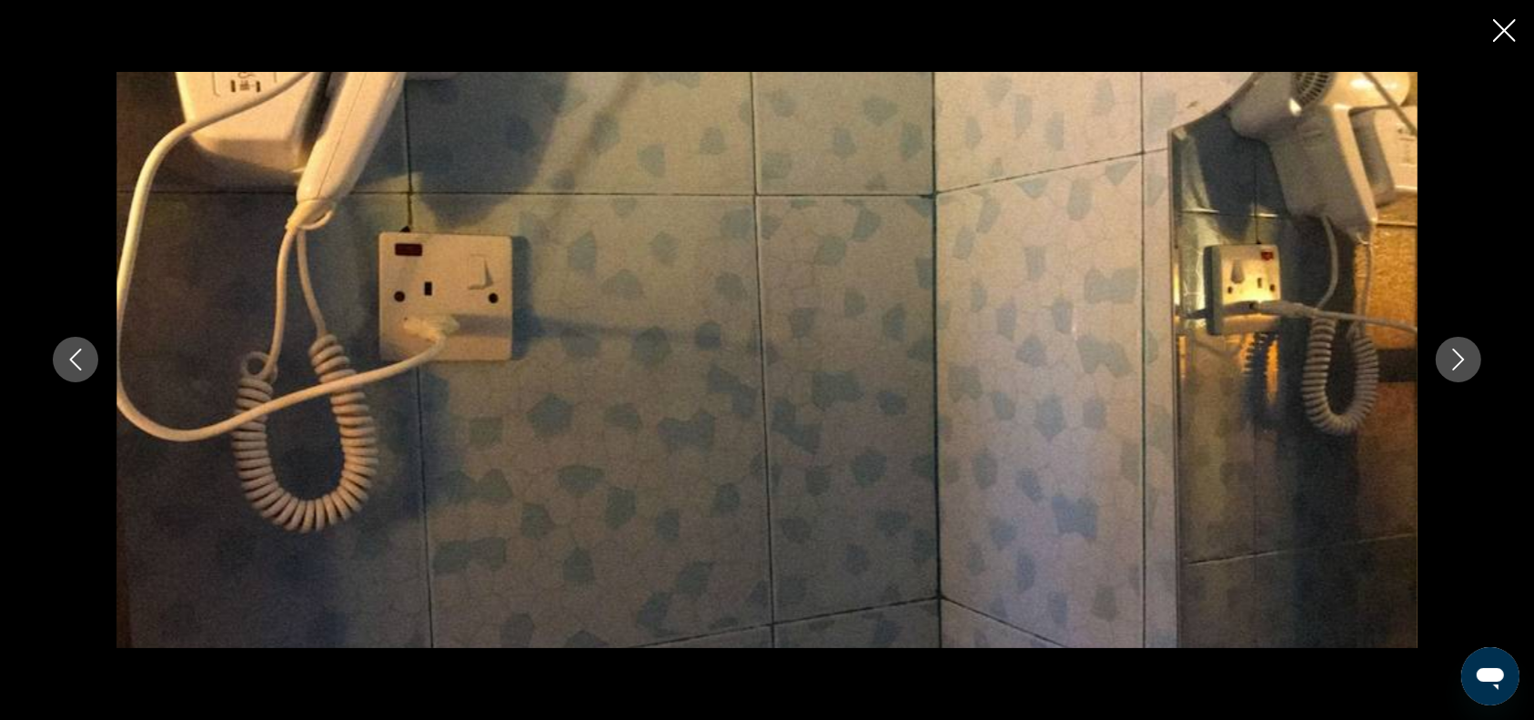
click at [1461, 357] on icon "Next image" at bounding box center [1459, 360] width 12 height 22
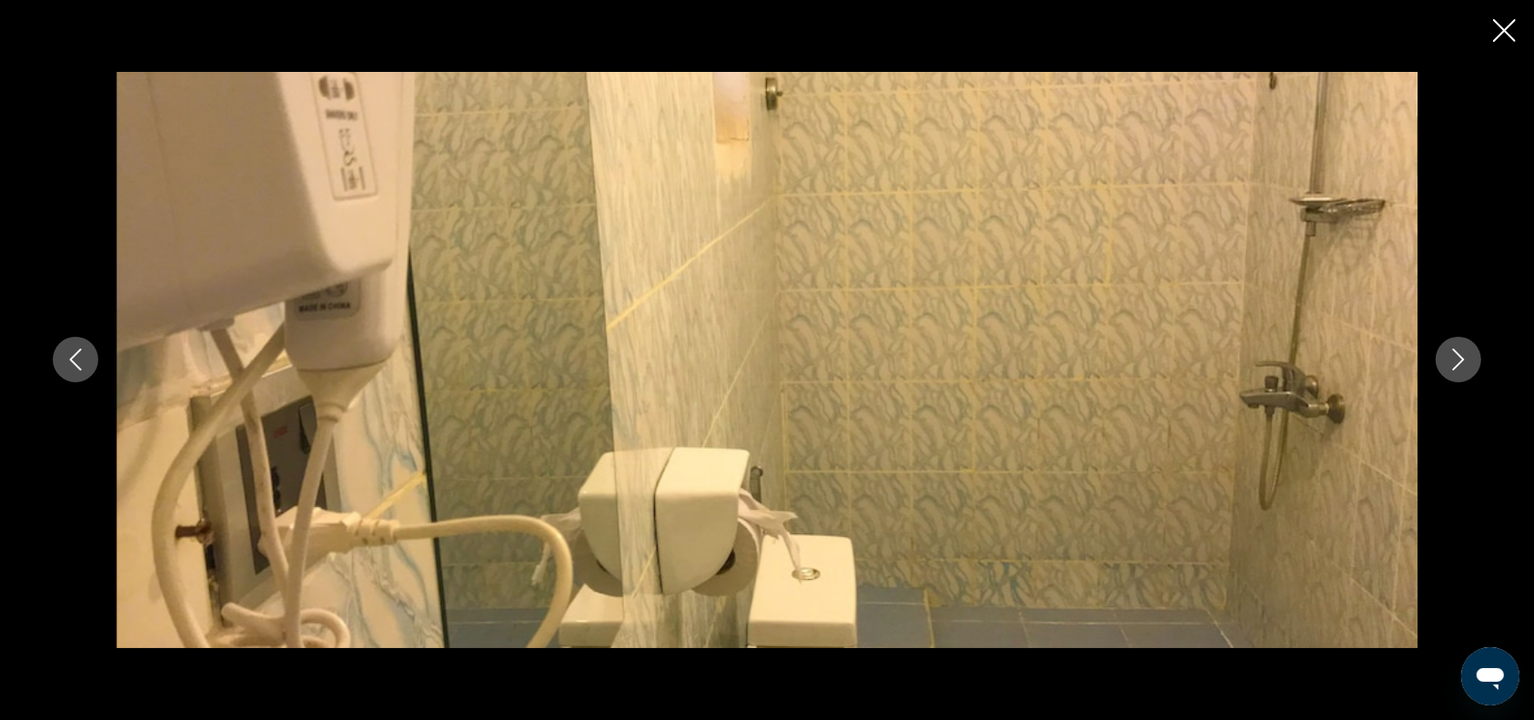
click at [1461, 357] on icon "Next image" at bounding box center [1459, 360] width 12 height 22
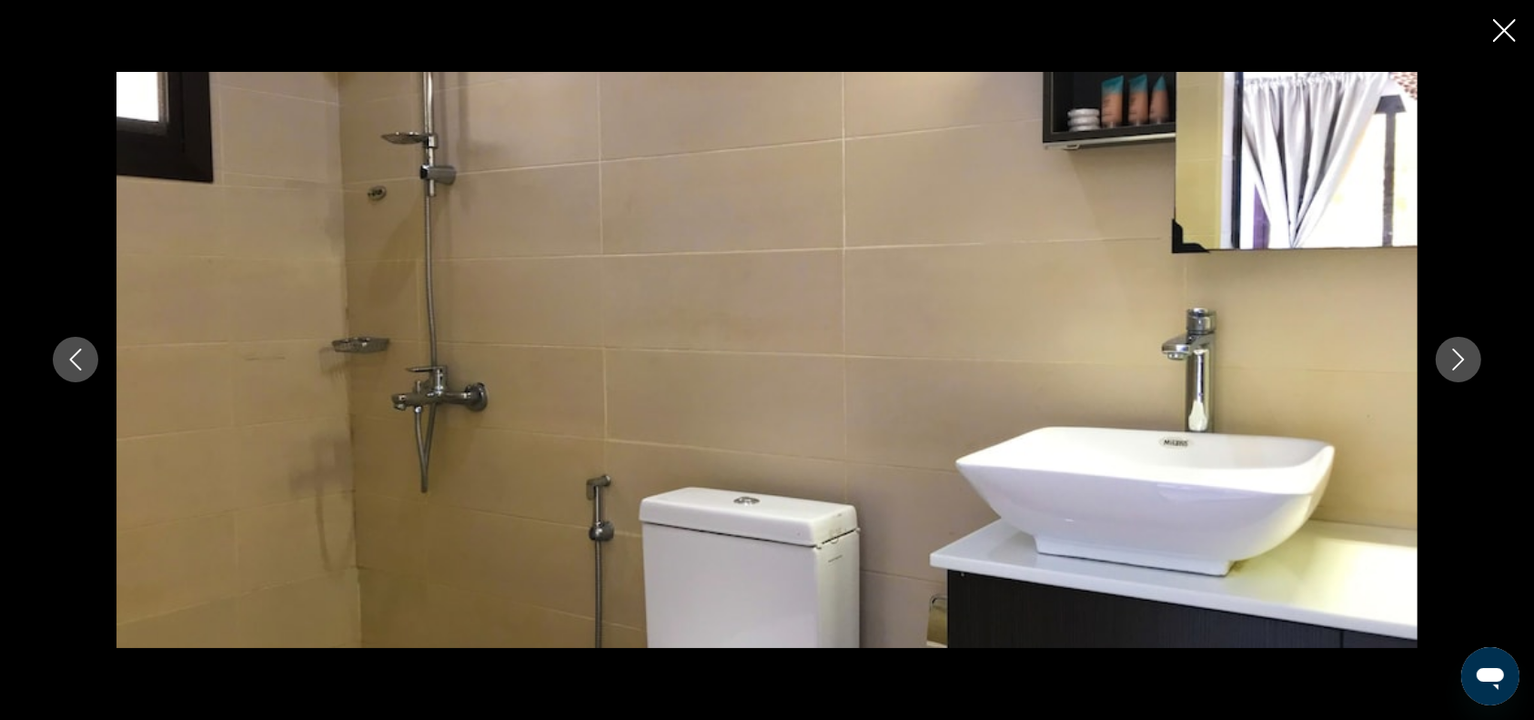
click at [1461, 357] on icon "Next image" at bounding box center [1459, 360] width 12 height 22
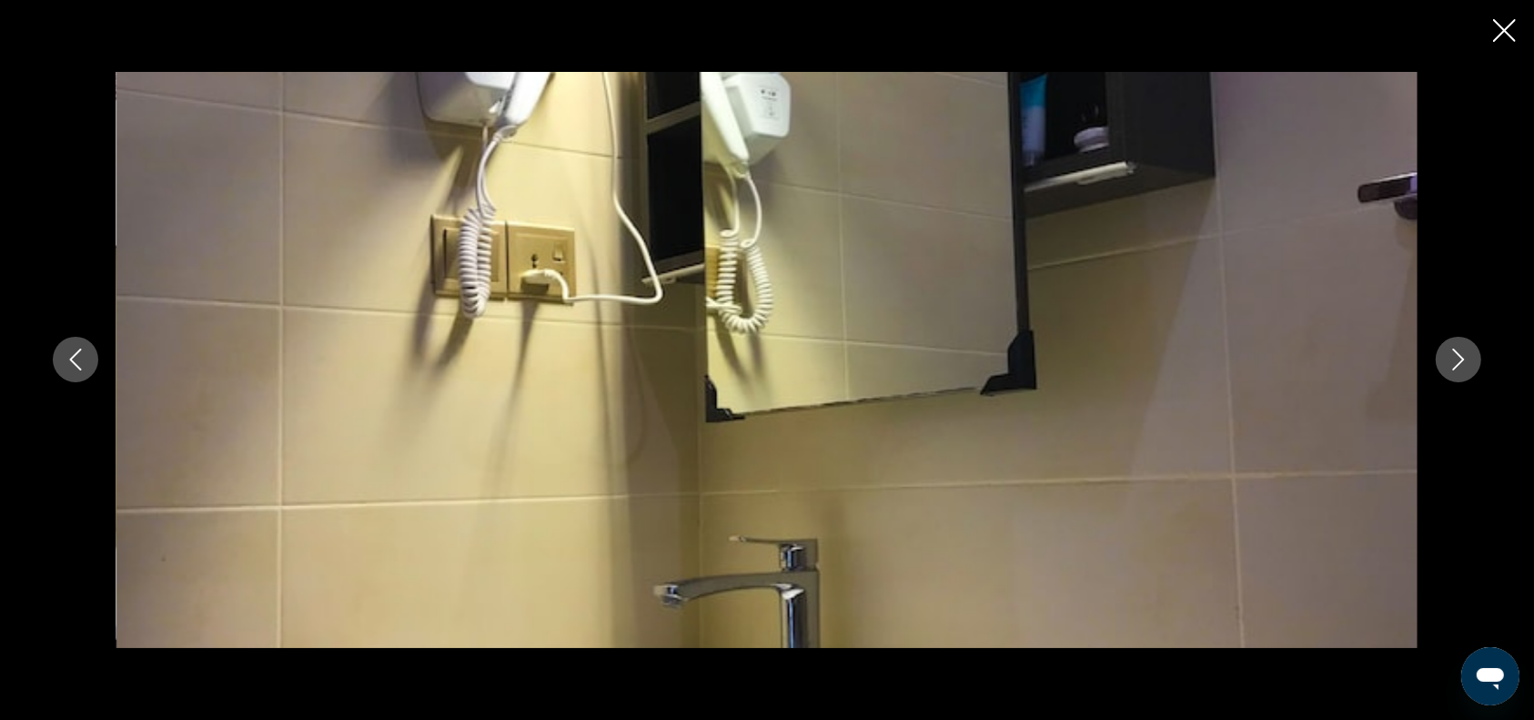
click at [1461, 357] on icon "Next image" at bounding box center [1459, 360] width 12 height 22
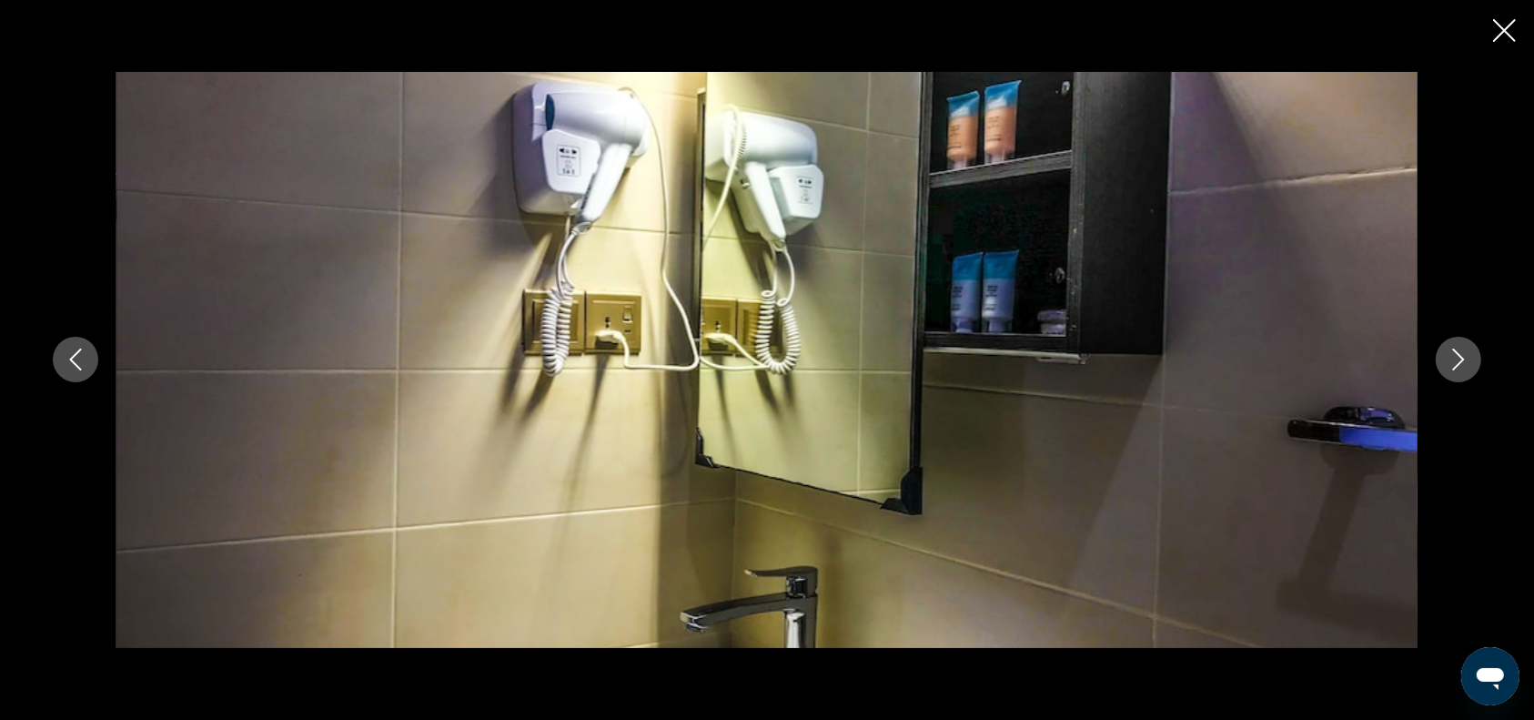
click at [1461, 357] on icon "Next image" at bounding box center [1459, 360] width 12 height 22
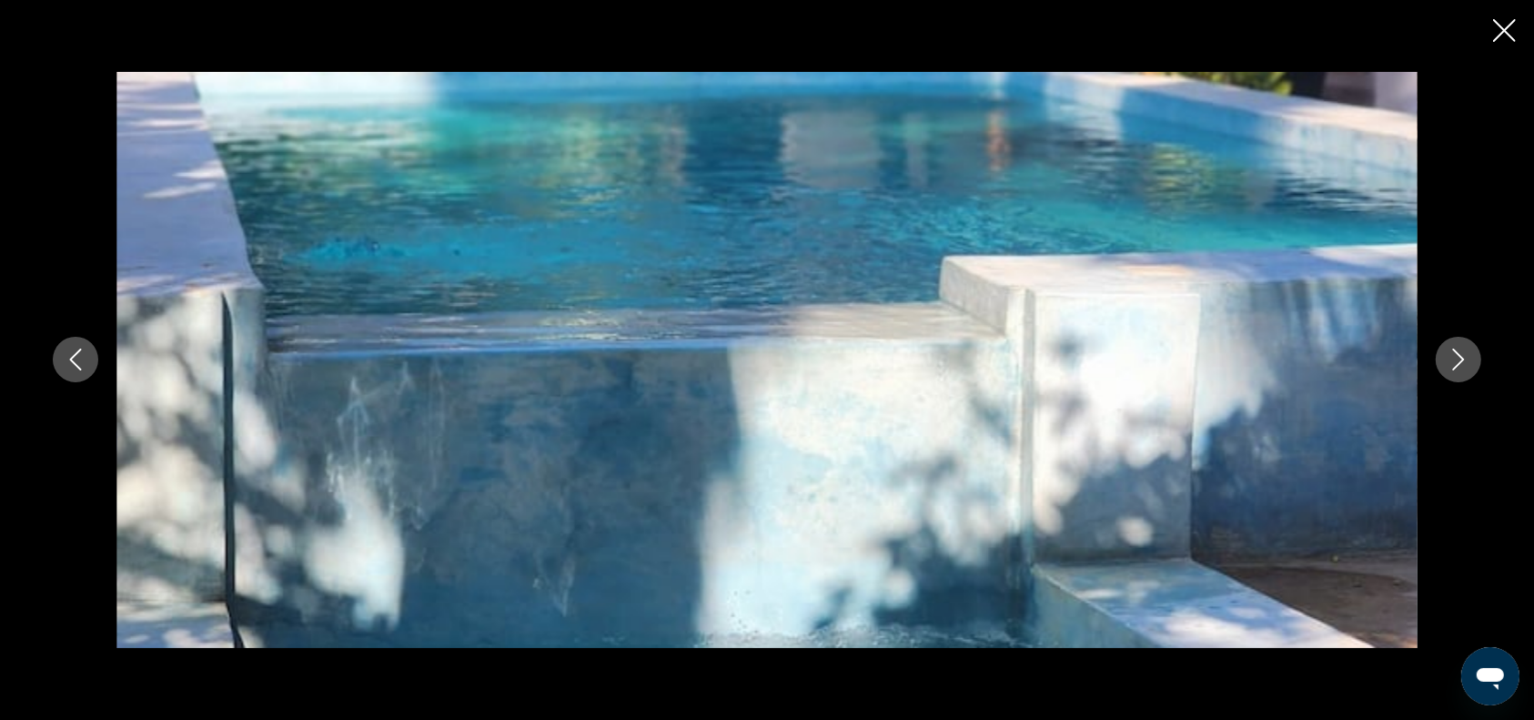
click at [1462, 357] on icon "Next image" at bounding box center [1458, 359] width 22 height 22
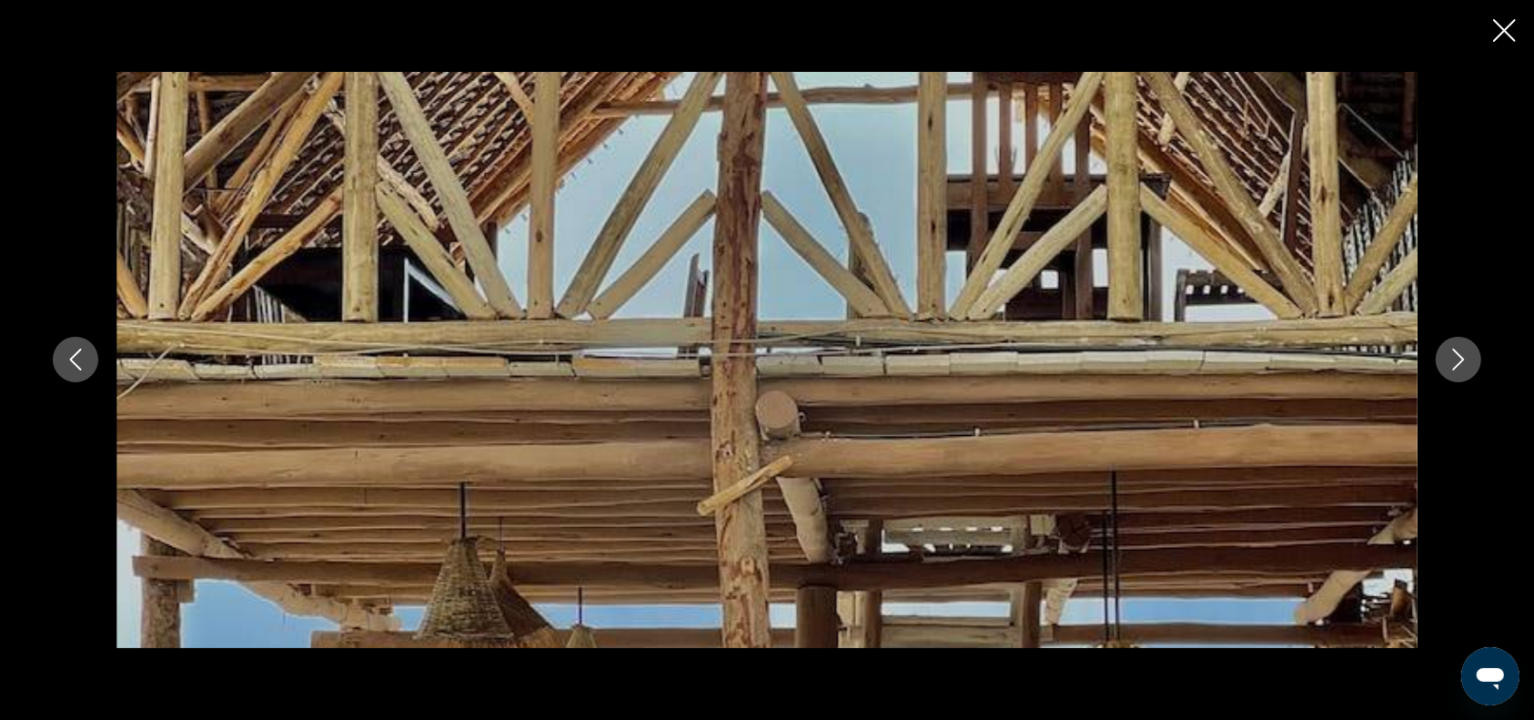
click at [1462, 357] on icon "Next image" at bounding box center [1458, 359] width 22 height 22
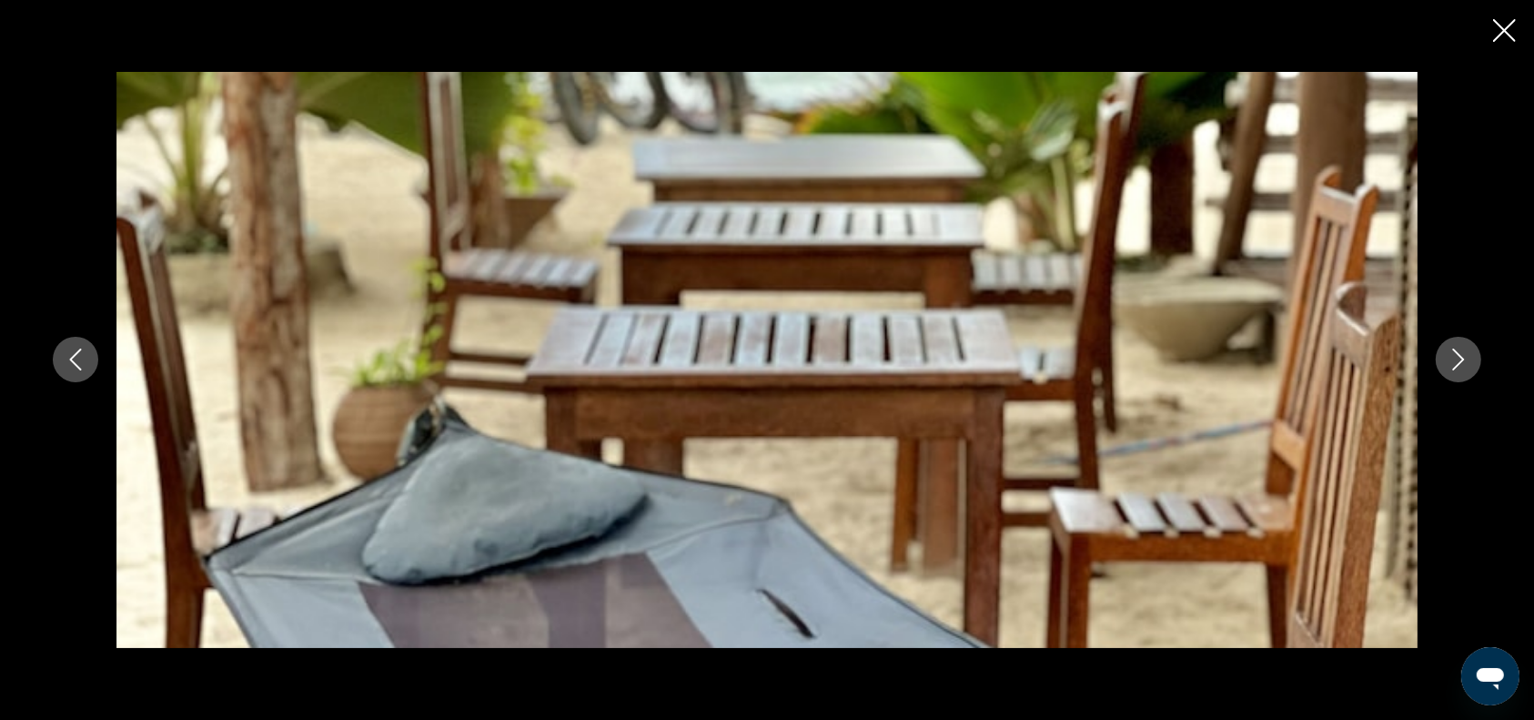
click at [1462, 357] on icon "Next image" at bounding box center [1458, 359] width 22 height 22
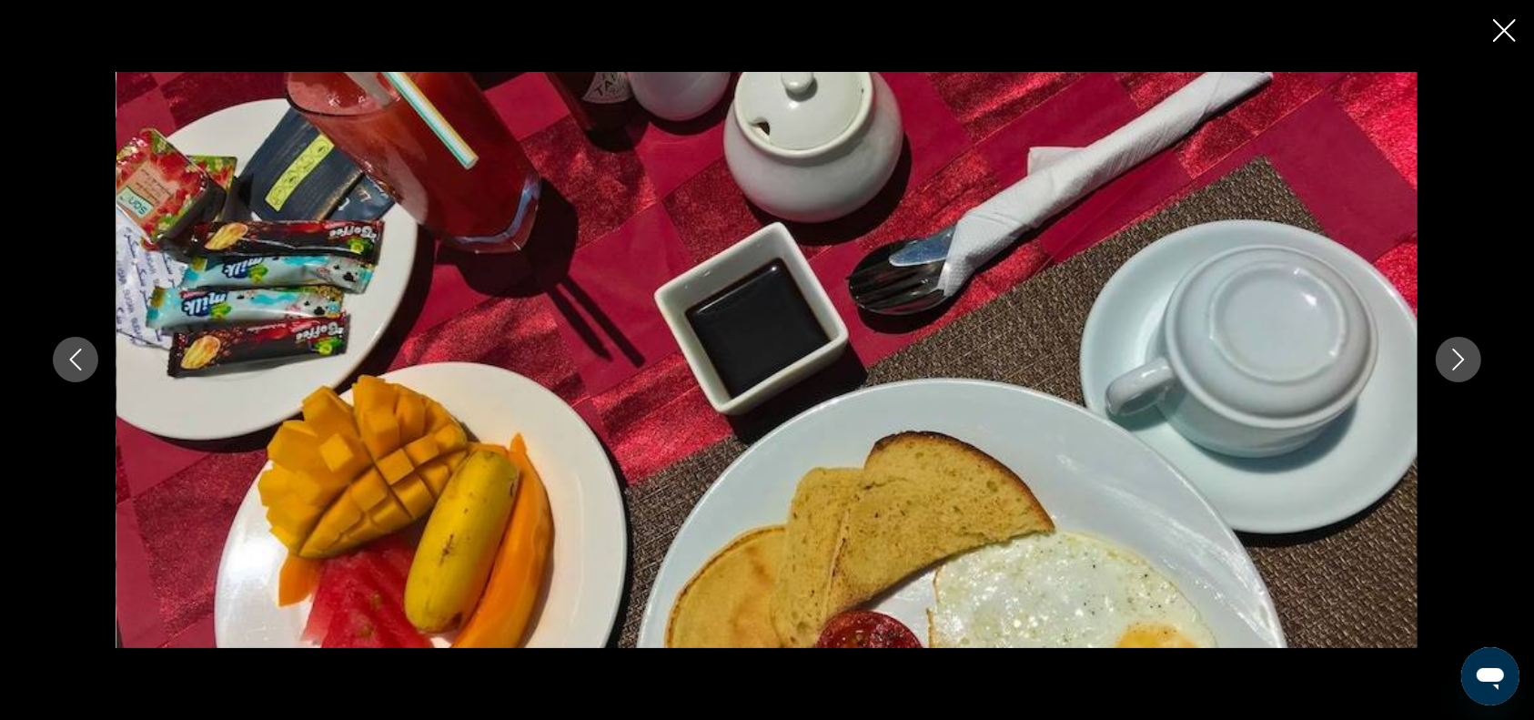
click at [1462, 357] on icon "Next image" at bounding box center [1458, 359] width 22 height 22
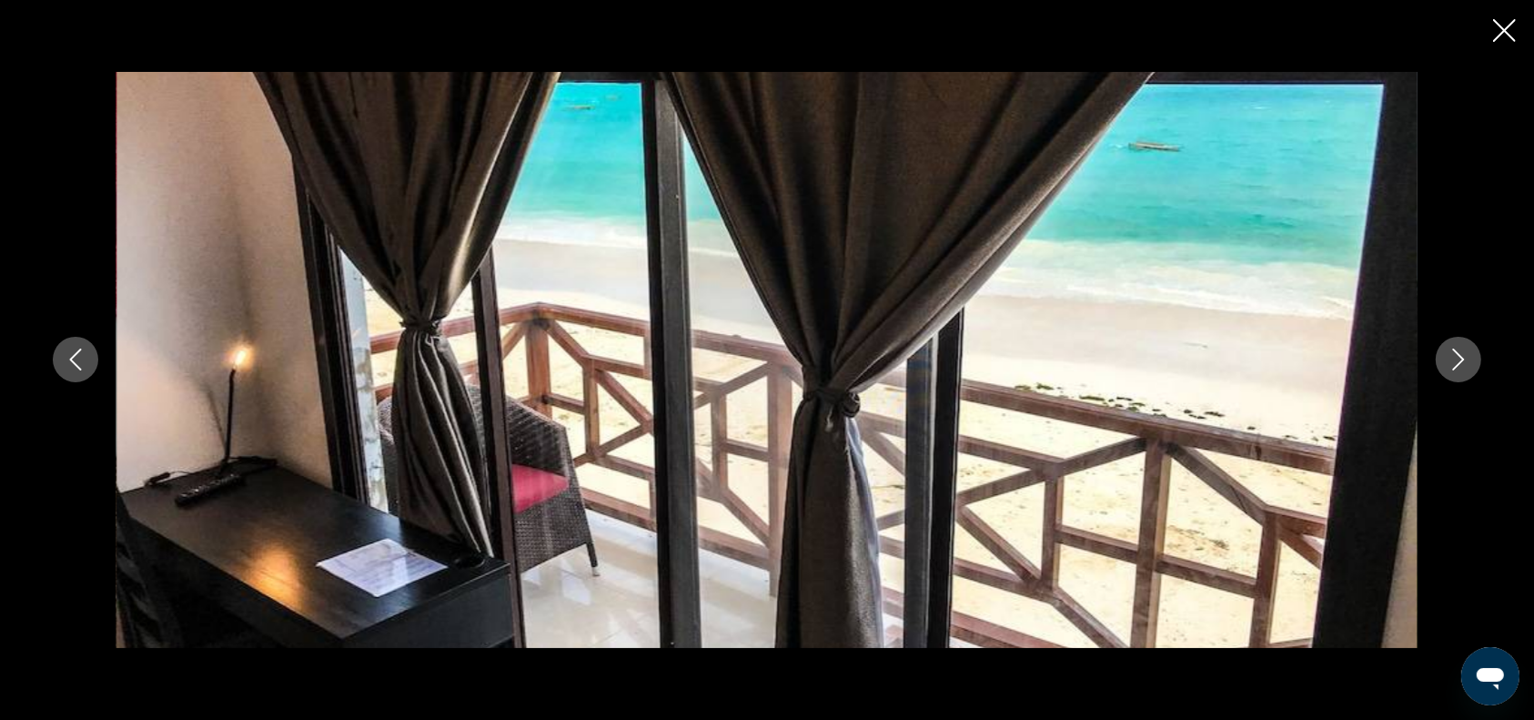
click at [1462, 357] on icon "Next image" at bounding box center [1458, 359] width 22 height 22
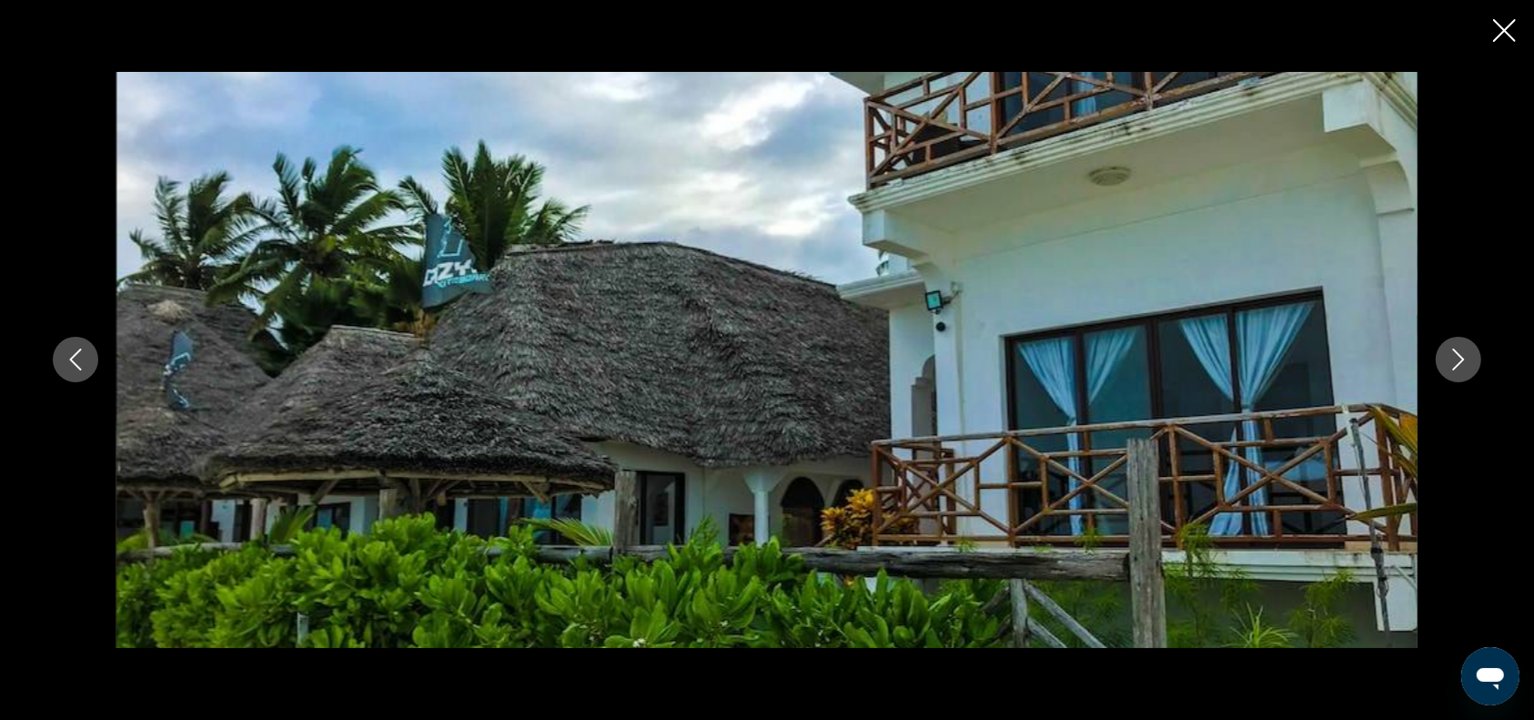
click at [1462, 357] on icon "Next image" at bounding box center [1458, 359] width 22 height 22
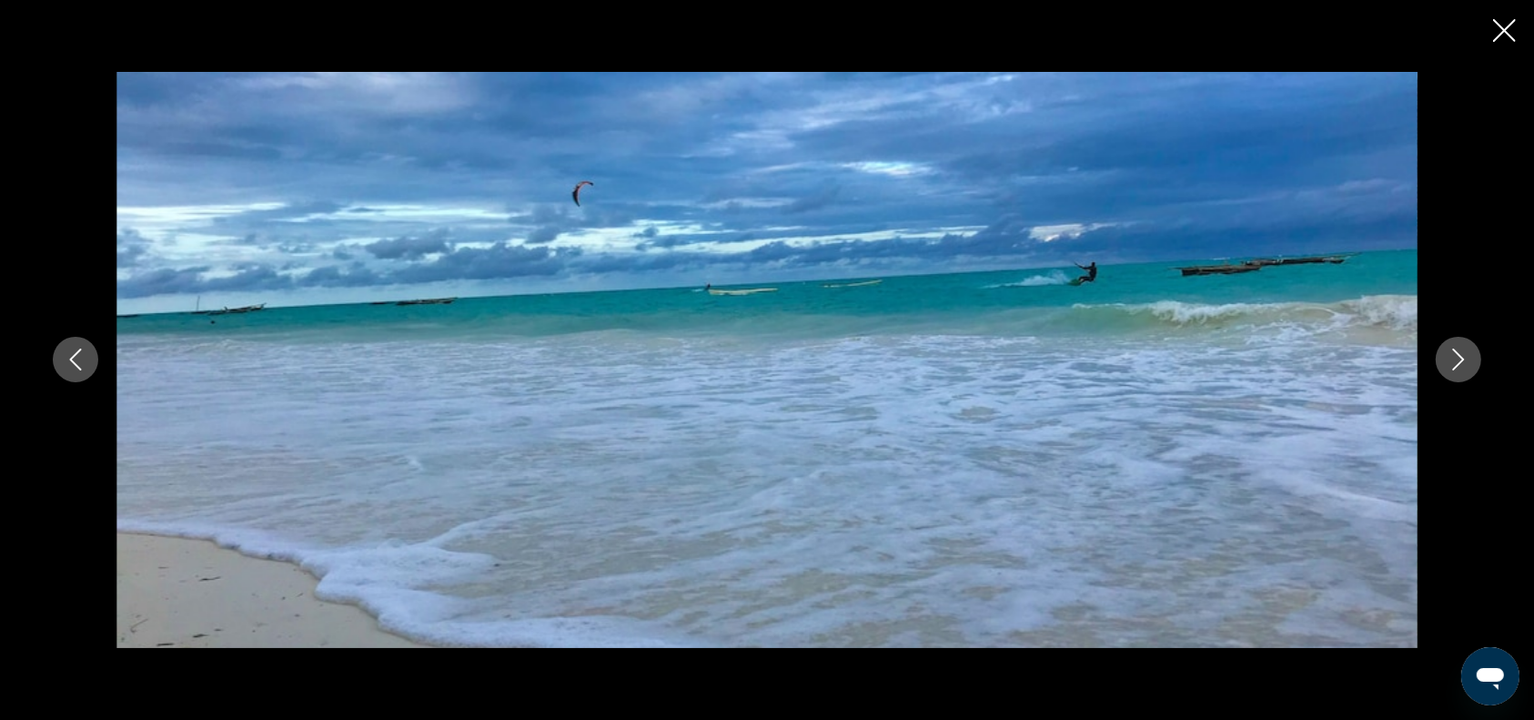
click at [1462, 357] on icon "Next image" at bounding box center [1458, 359] width 22 height 22
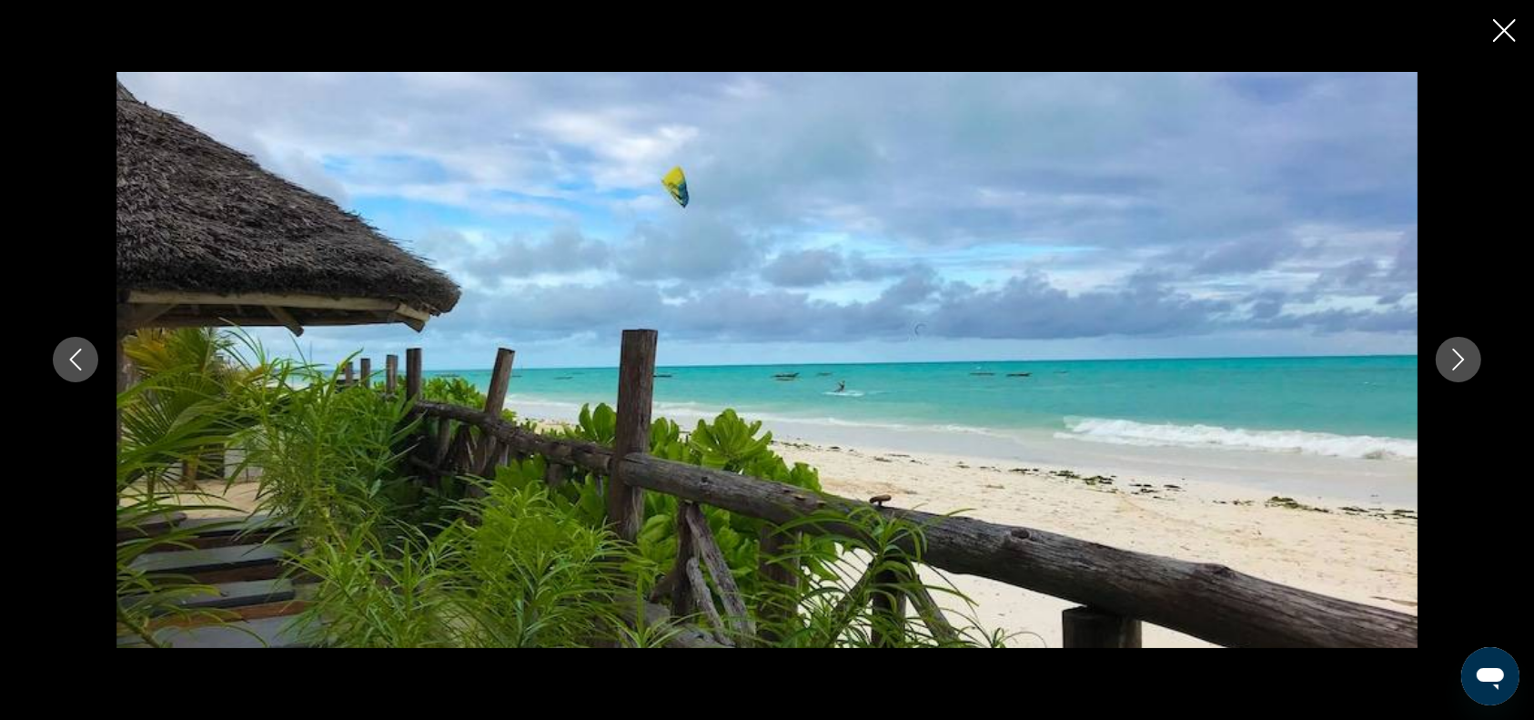
click at [1462, 357] on icon "Next image" at bounding box center [1458, 359] width 22 height 22
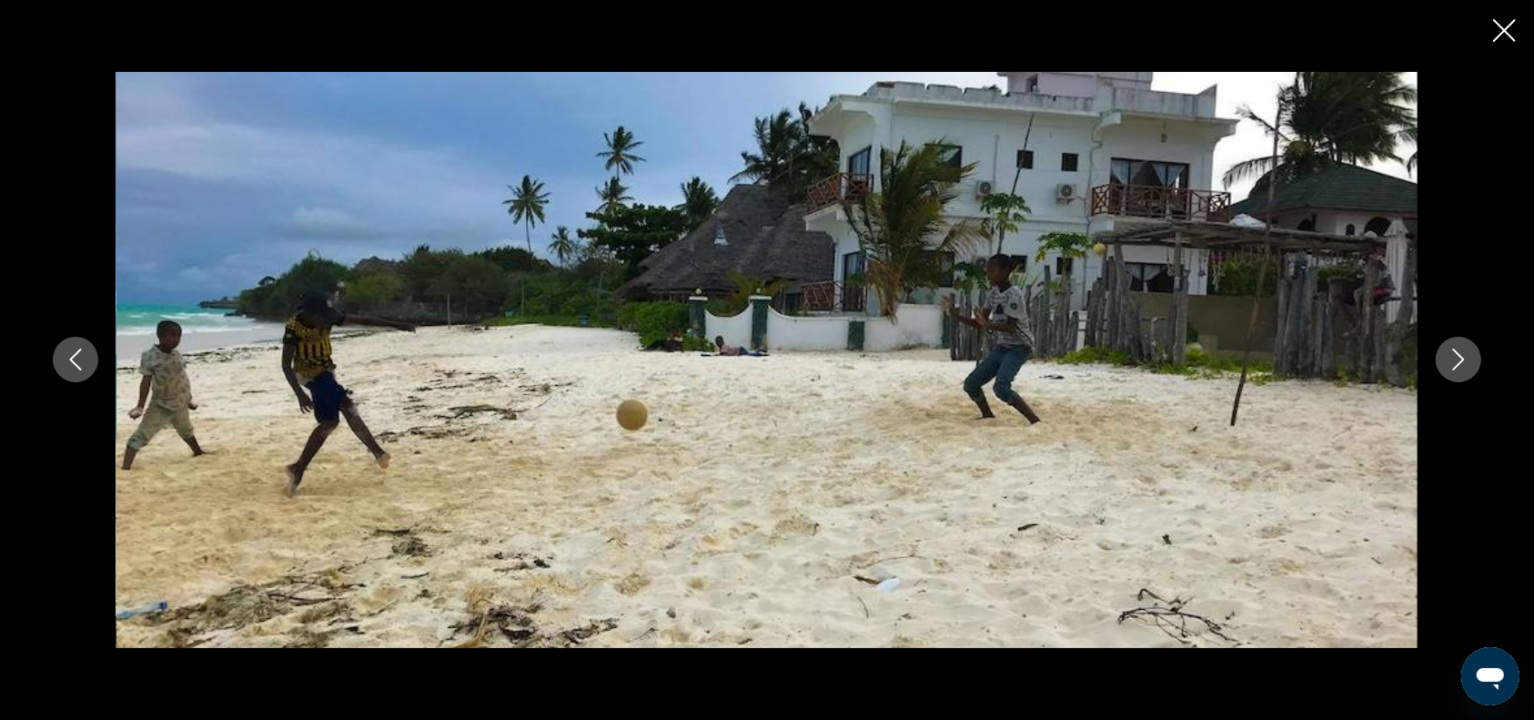
click at [1462, 357] on icon "Next image" at bounding box center [1458, 359] width 22 height 22
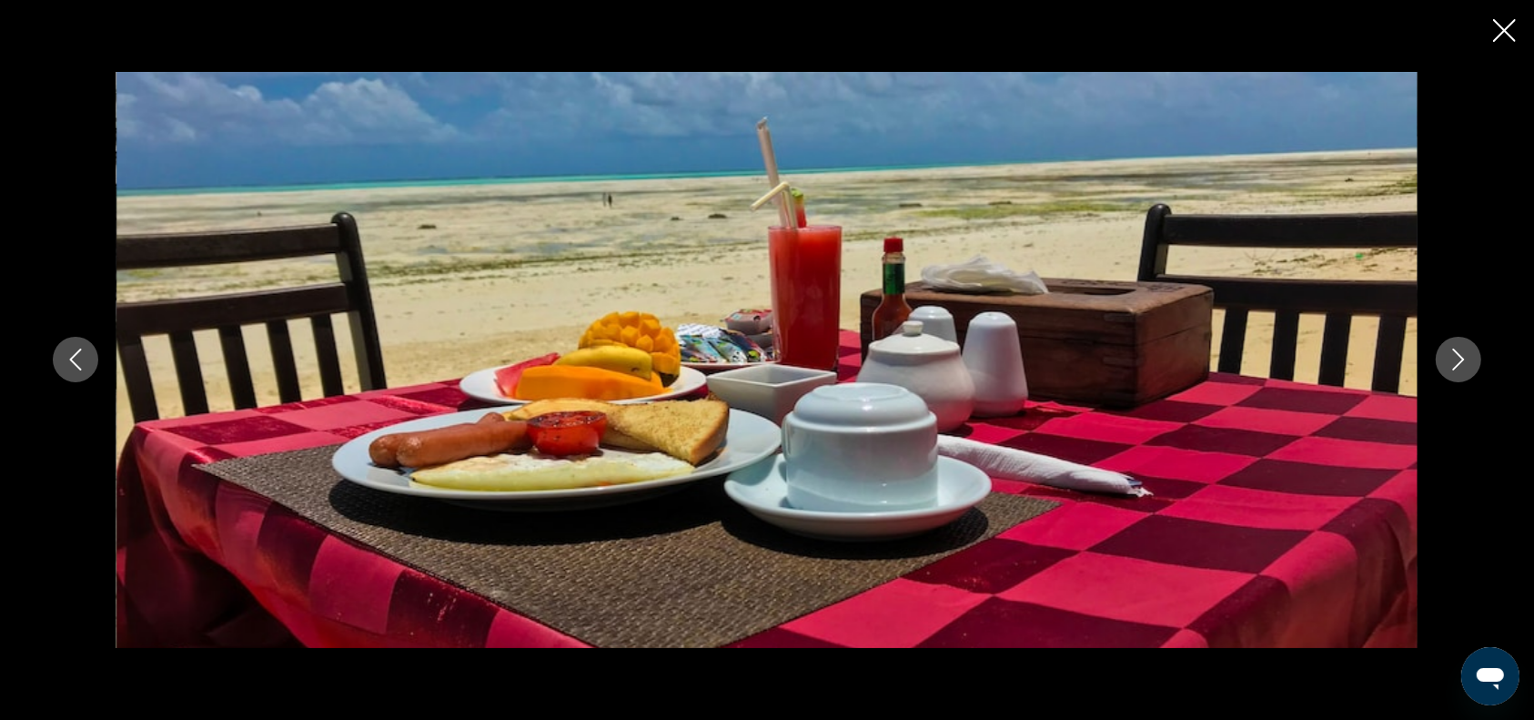
click at [1462, 357] on icon "Next image" at bounding box center [1458, 359] width 22 height 22
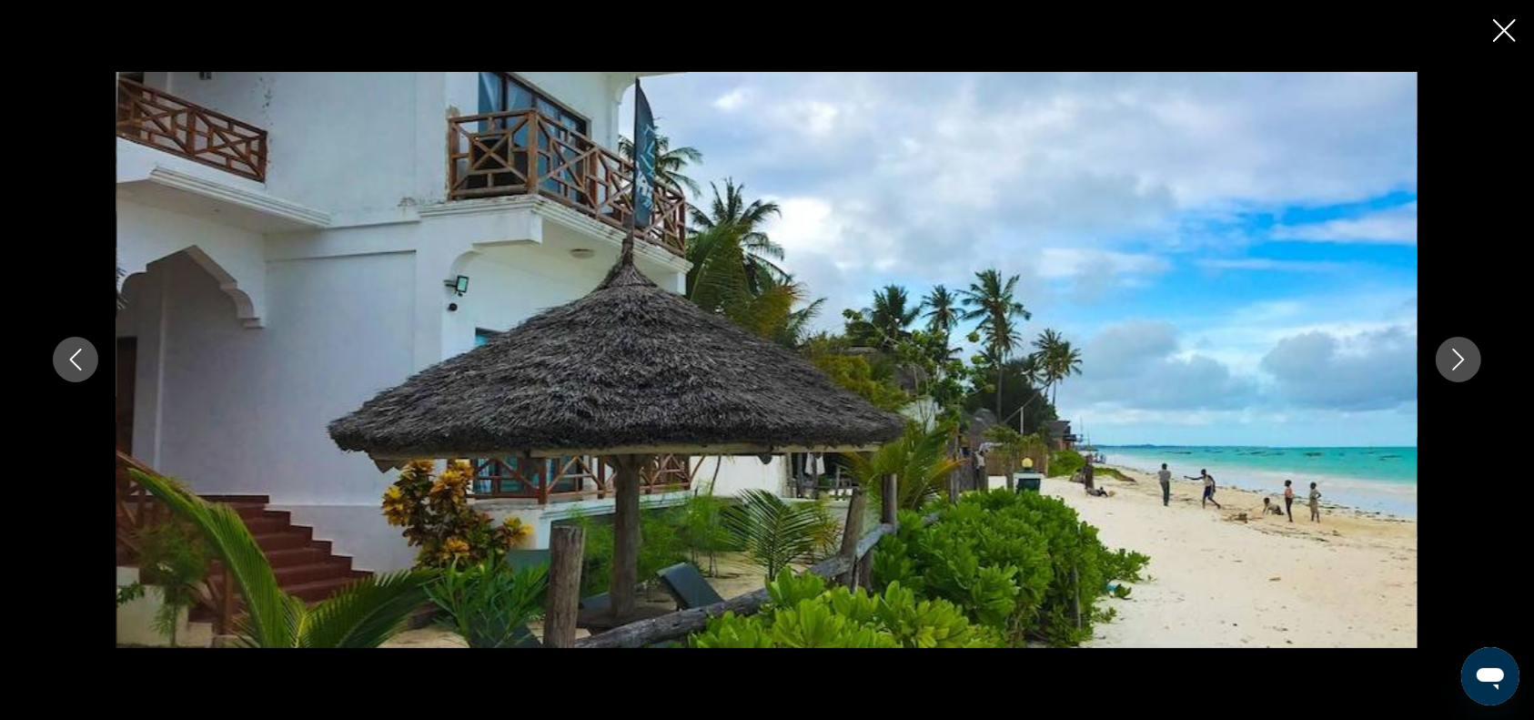
click at [1462, 357] on icon "Next image" at bounding box center [1458, 359] width 22 height 22
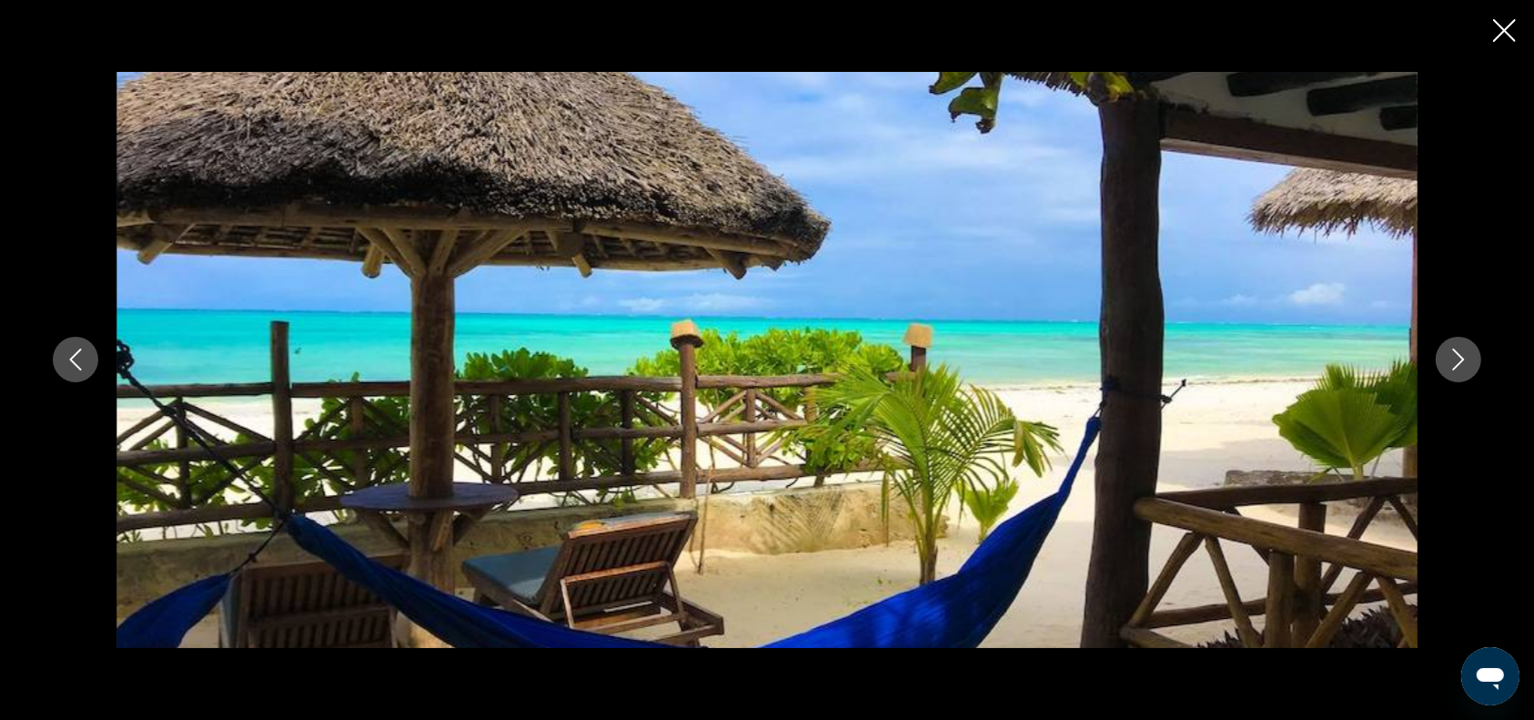
click at [1462, 357] on icon "Next image" at bounding box center [1458, 359] width 22 height 22
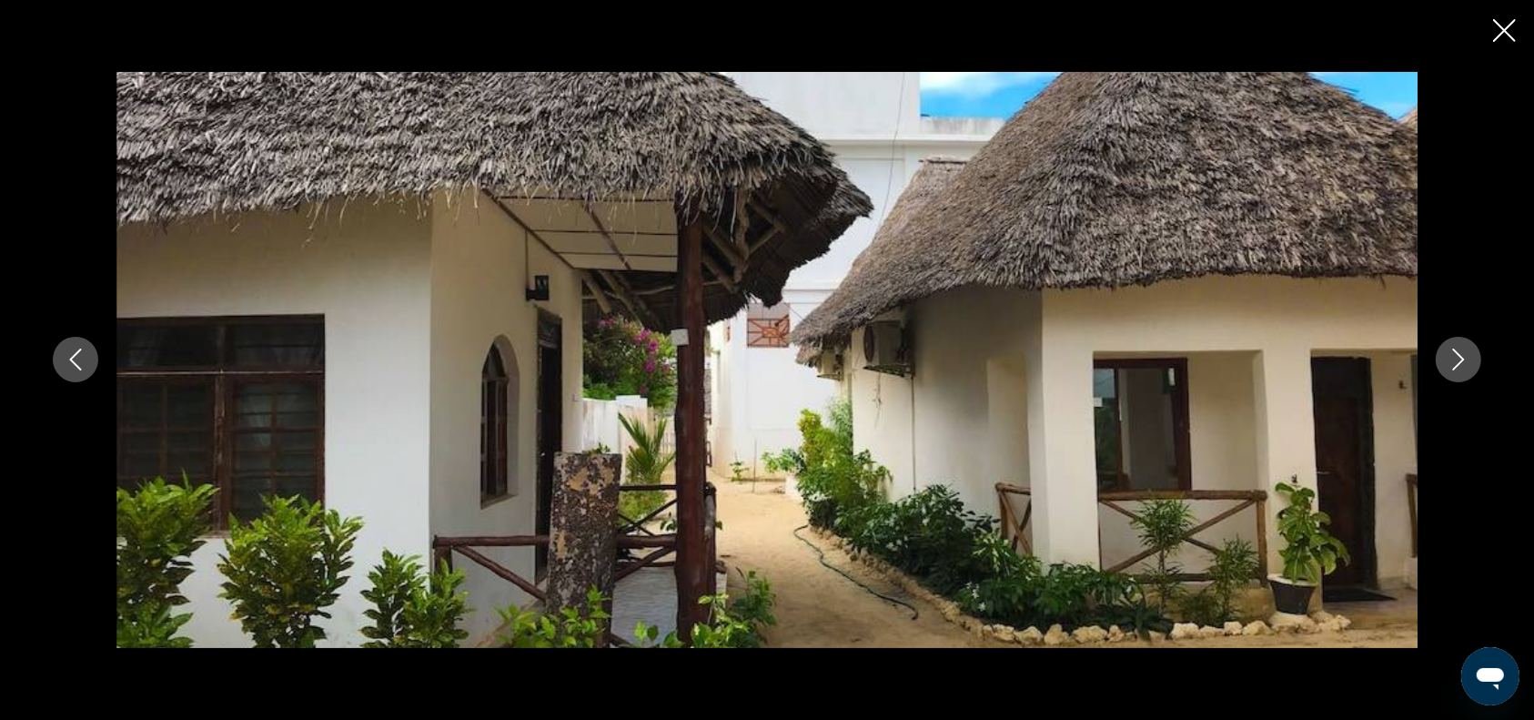
click at [1462, 357] on icon "Next image" at bounding box center [1458, 359] width 22 height 22
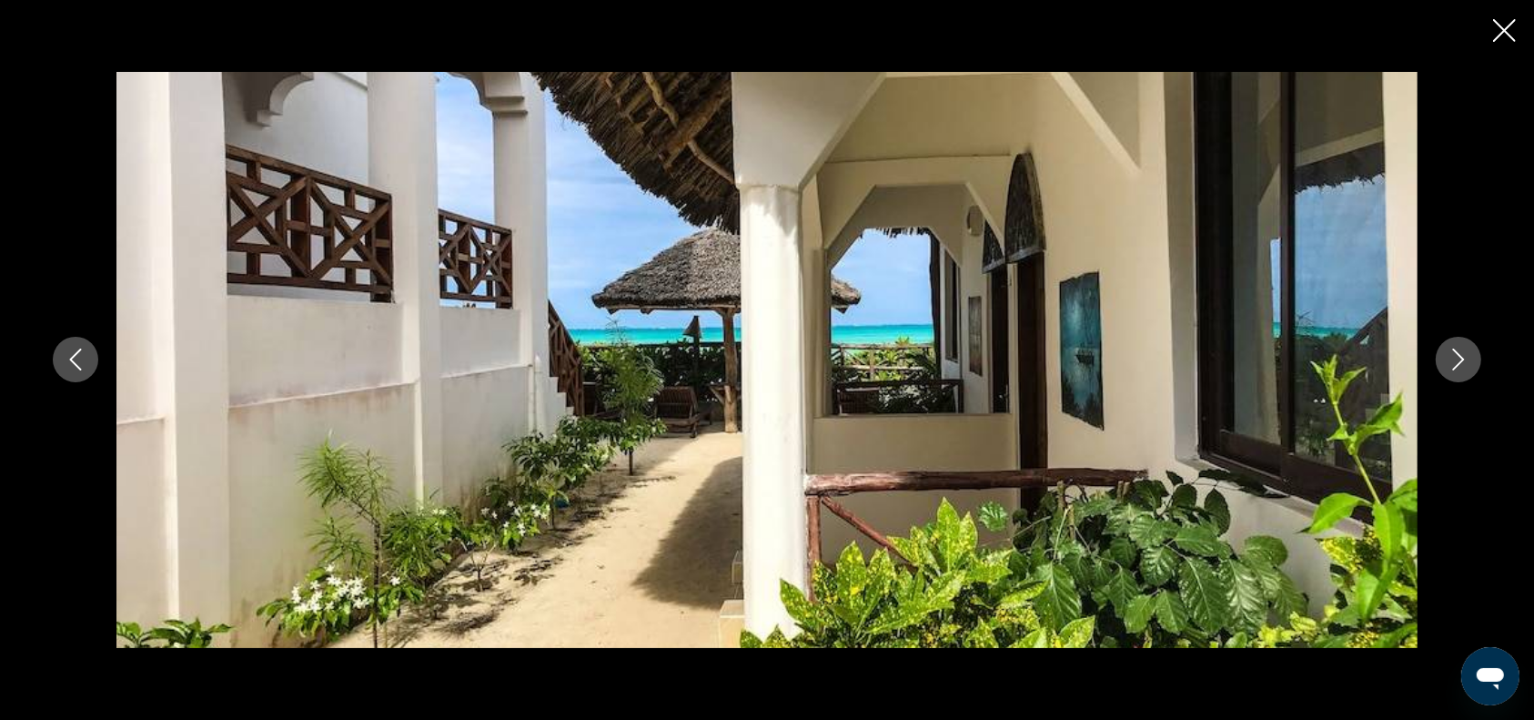
click at [1462, 357] on icon "Next image" at bounding box center [1458, 359] width 22 height 22
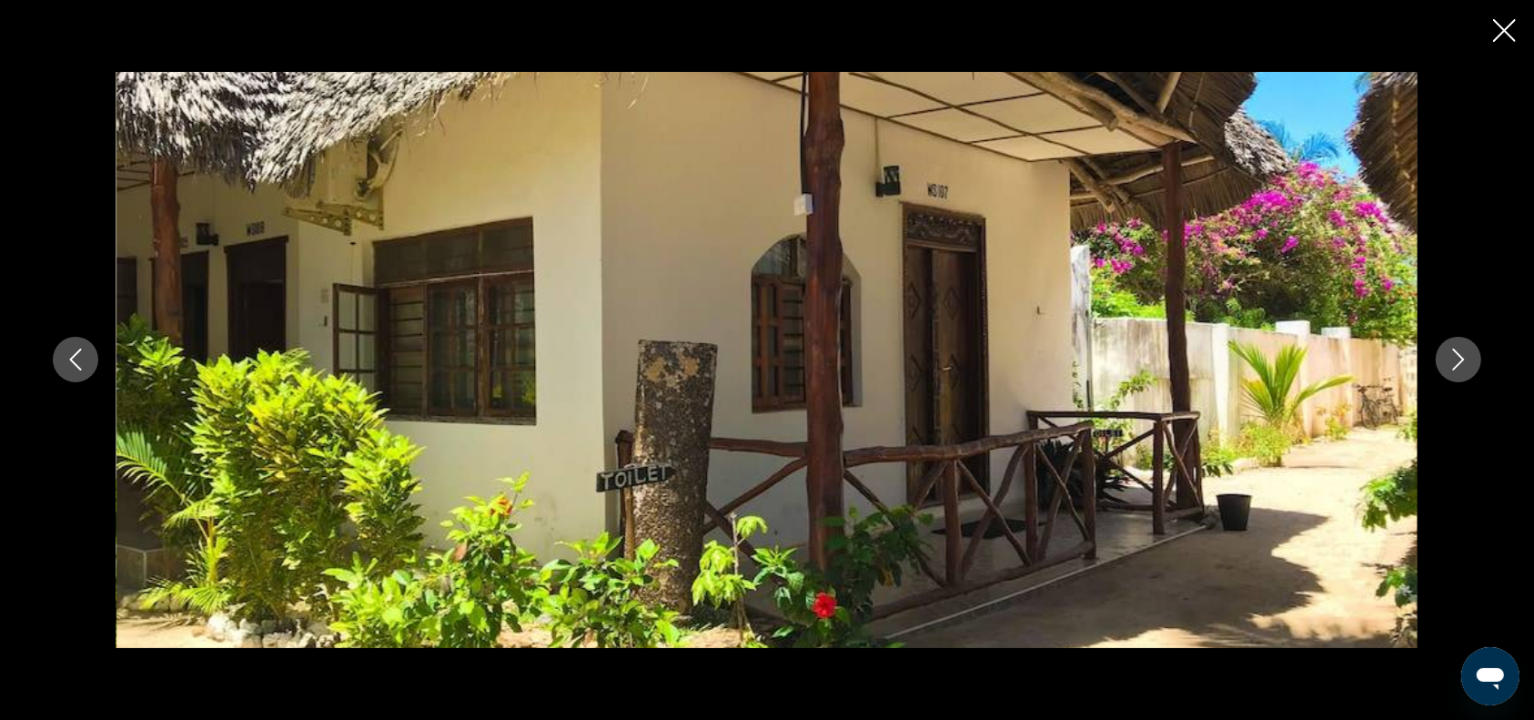
click at [1462, 357] on icon "Next image" at bounding box center [1458, 359] width 22 height 22
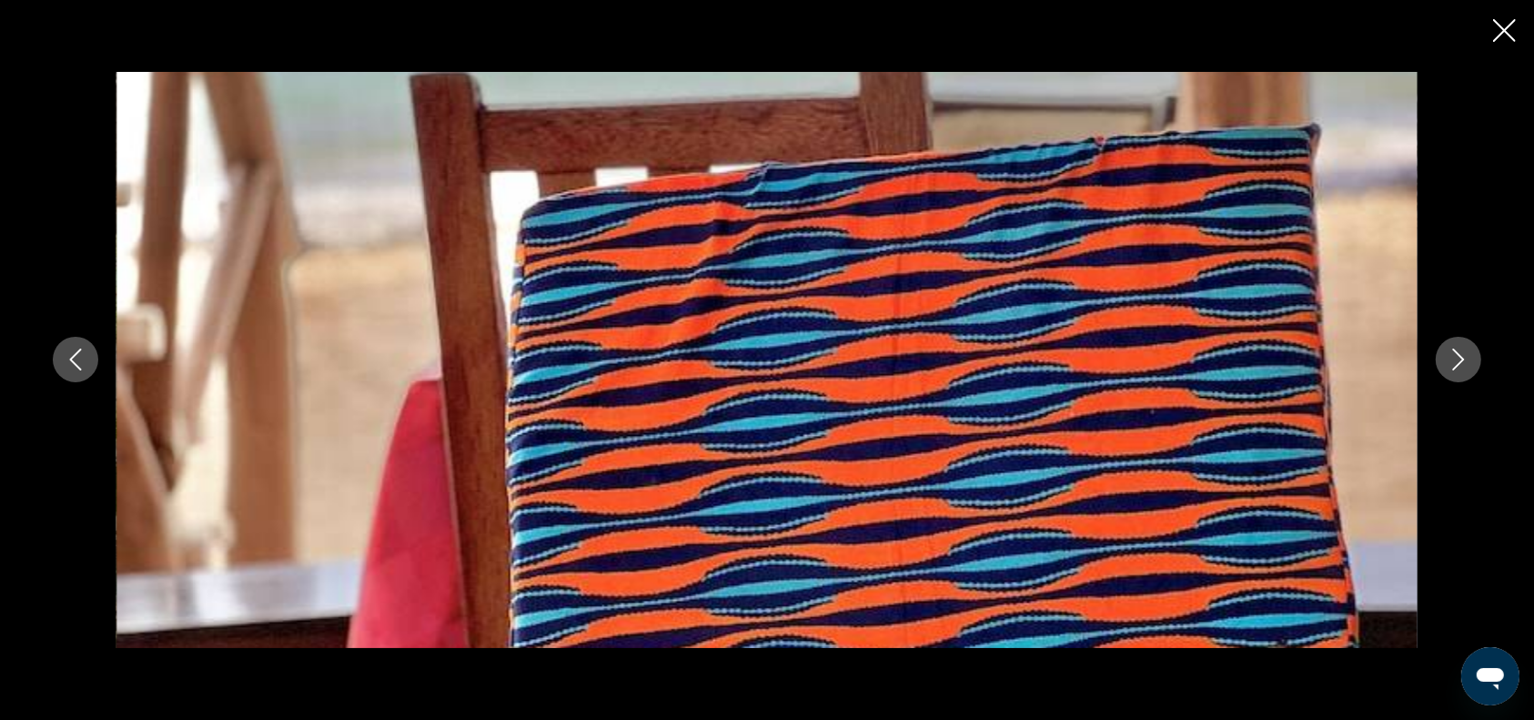
click at [1462, 357] on icon "Next image" at bounding box center [1458, 359] width 22 height 22
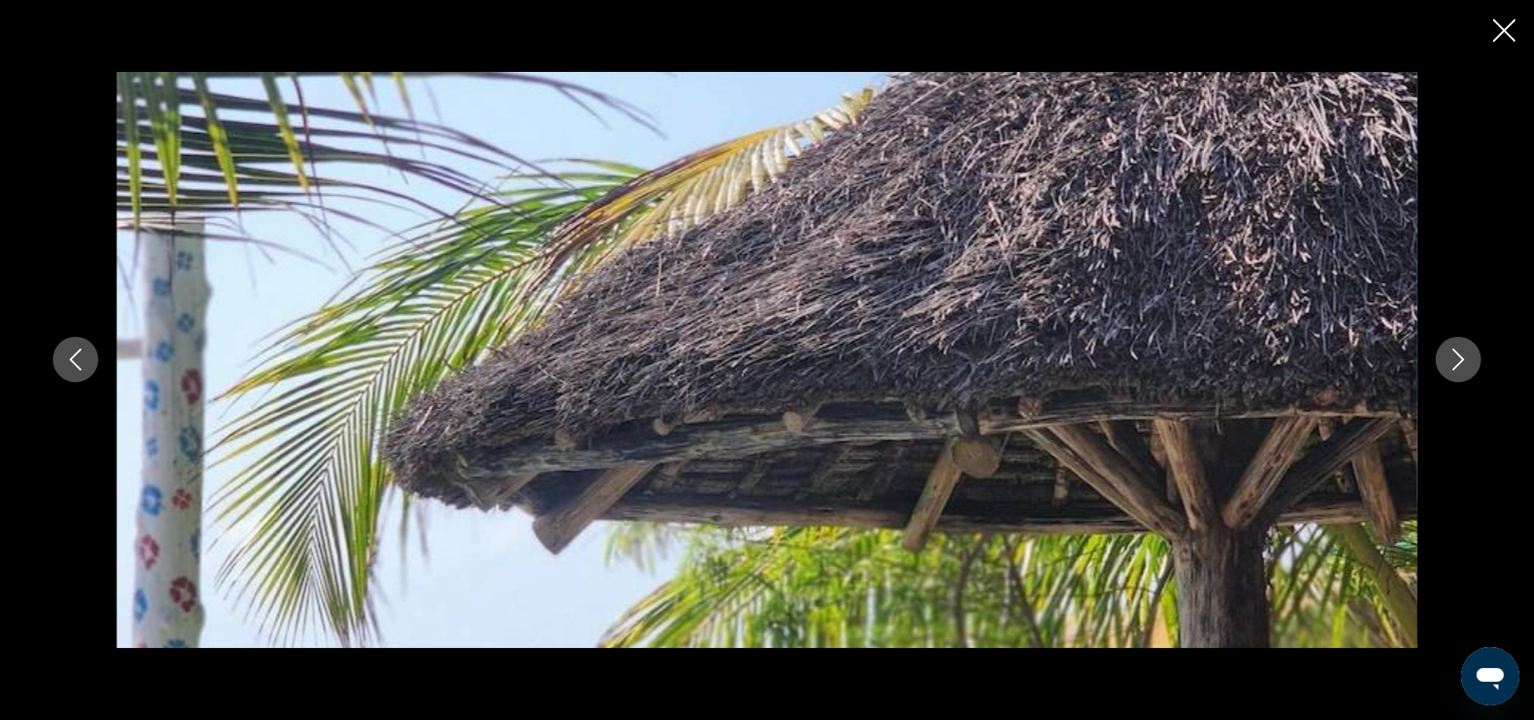
click at [1462, 357] on icon "Next image" at bounding box center [1458, 359] width 22 height 22
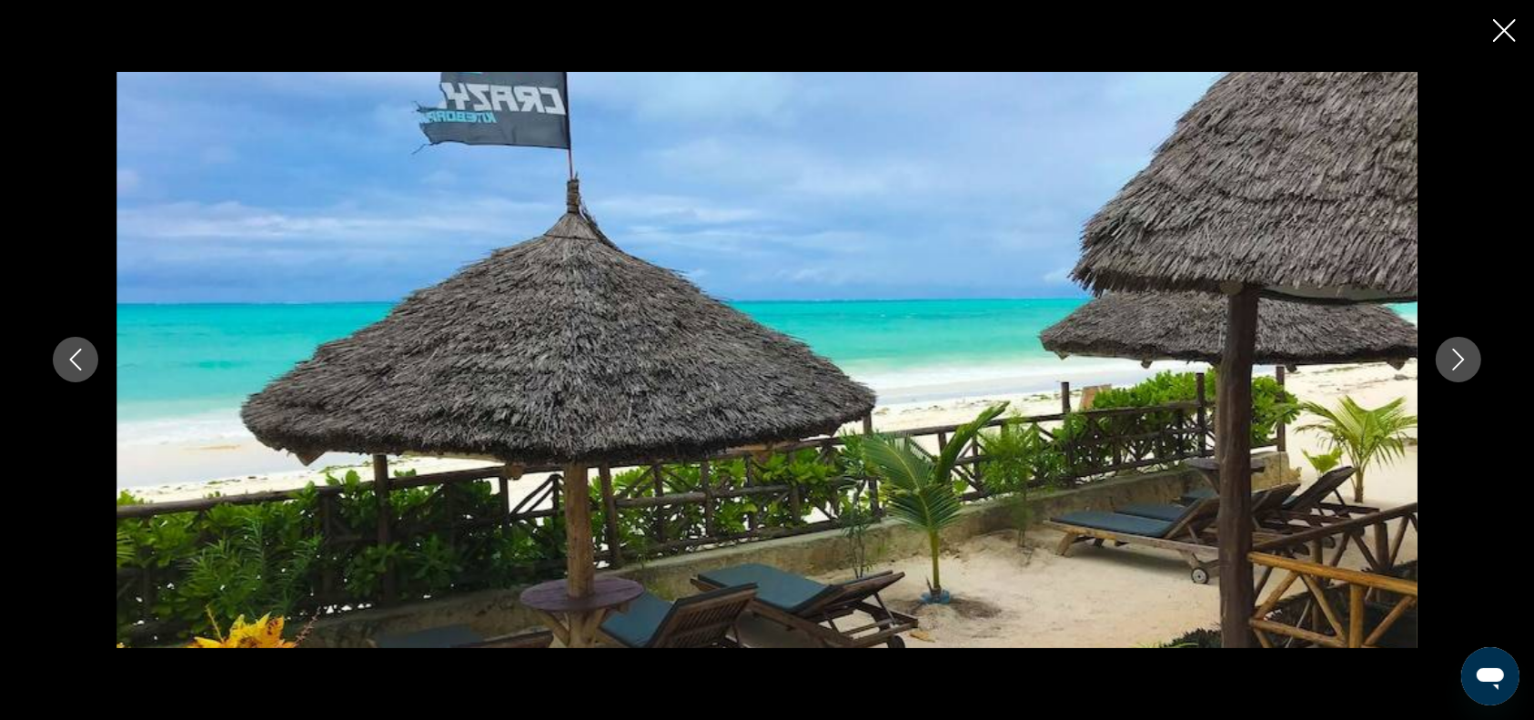
click at [1462, 357] on icon "Next image" at bounding box center [1458, 359] width 22 height 22
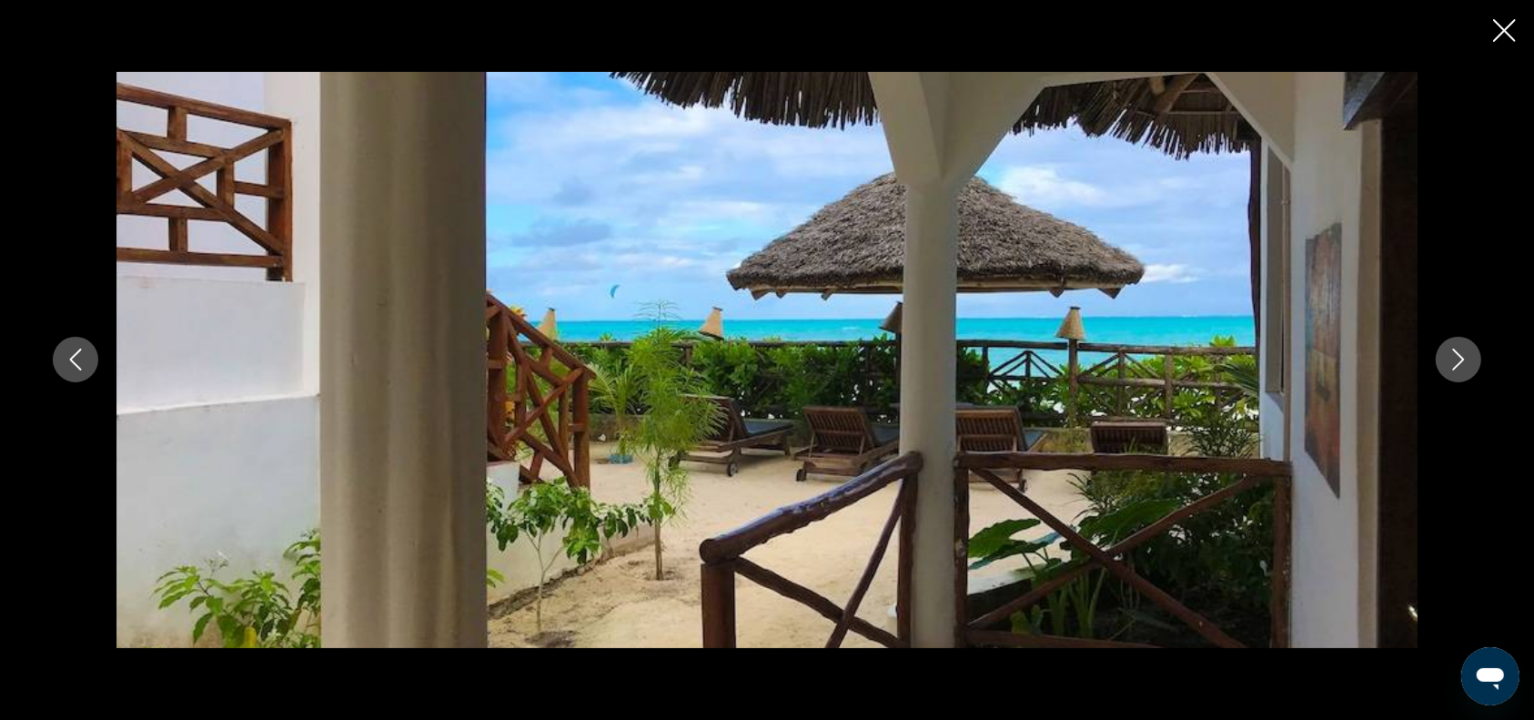
click at [1462, 357] on icon "Next image" at bounding box center [1458, 359] width 22 height 22
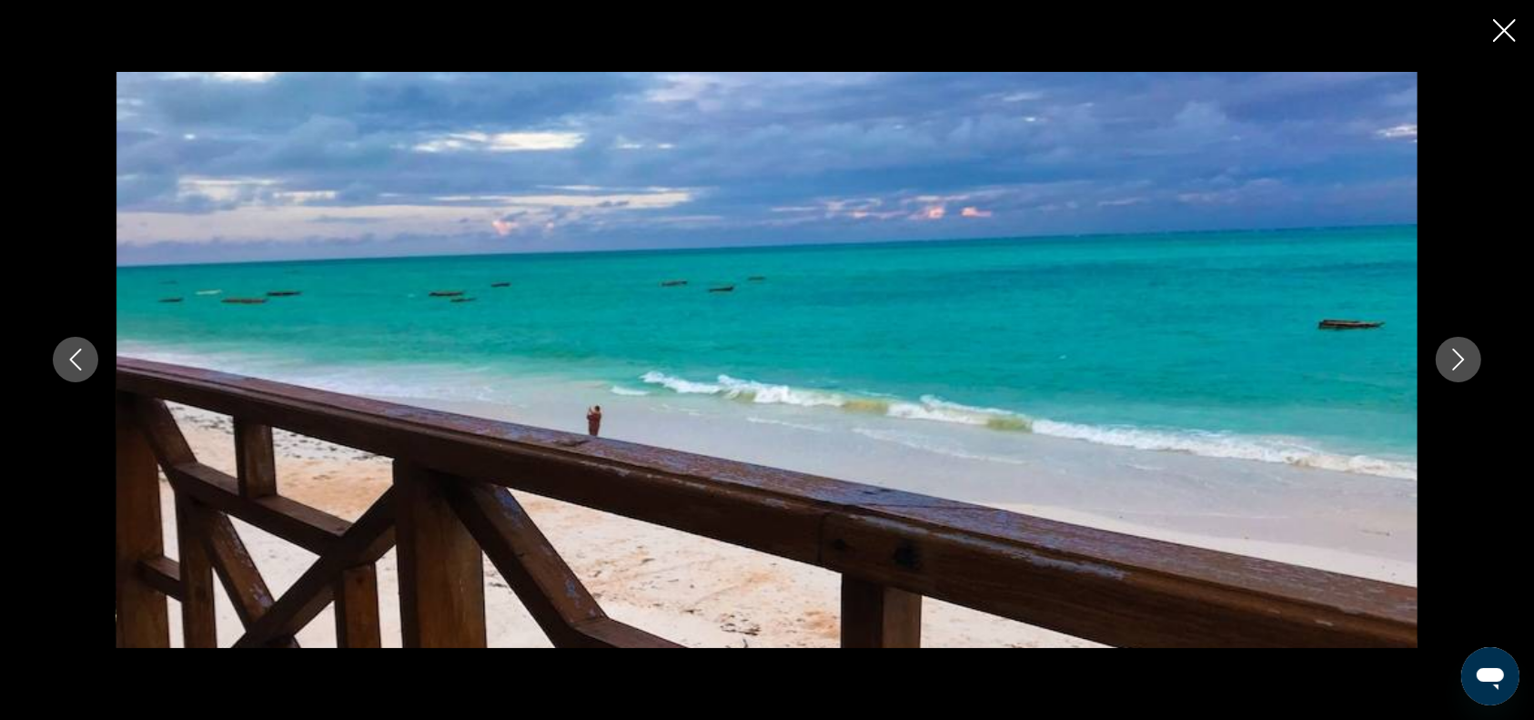
click at [1462, 357] on icon "Next image" at bounding box center [1458, 359] width 22 height 22
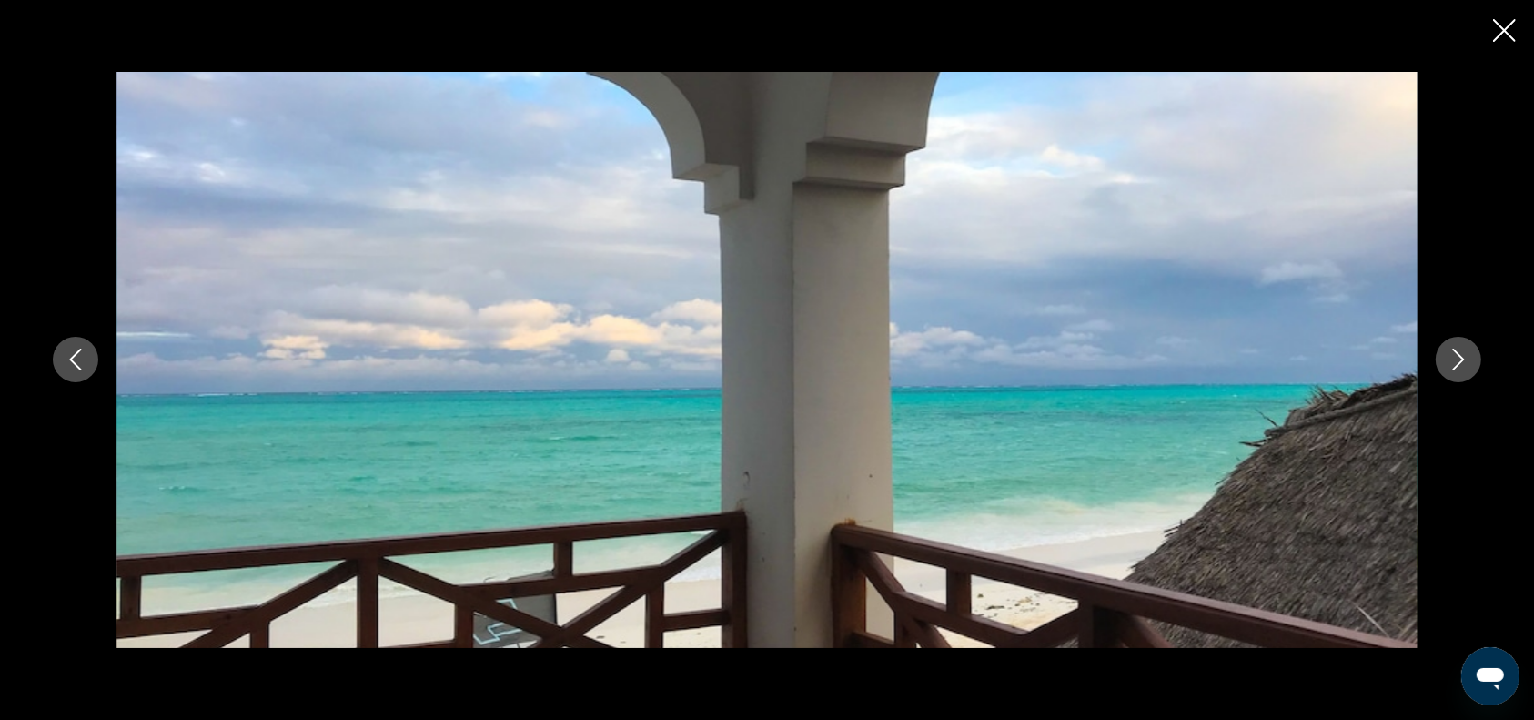
click at [1462, 357] on icon "Next image" at bounding box center [1458, 359] width 22 height 22
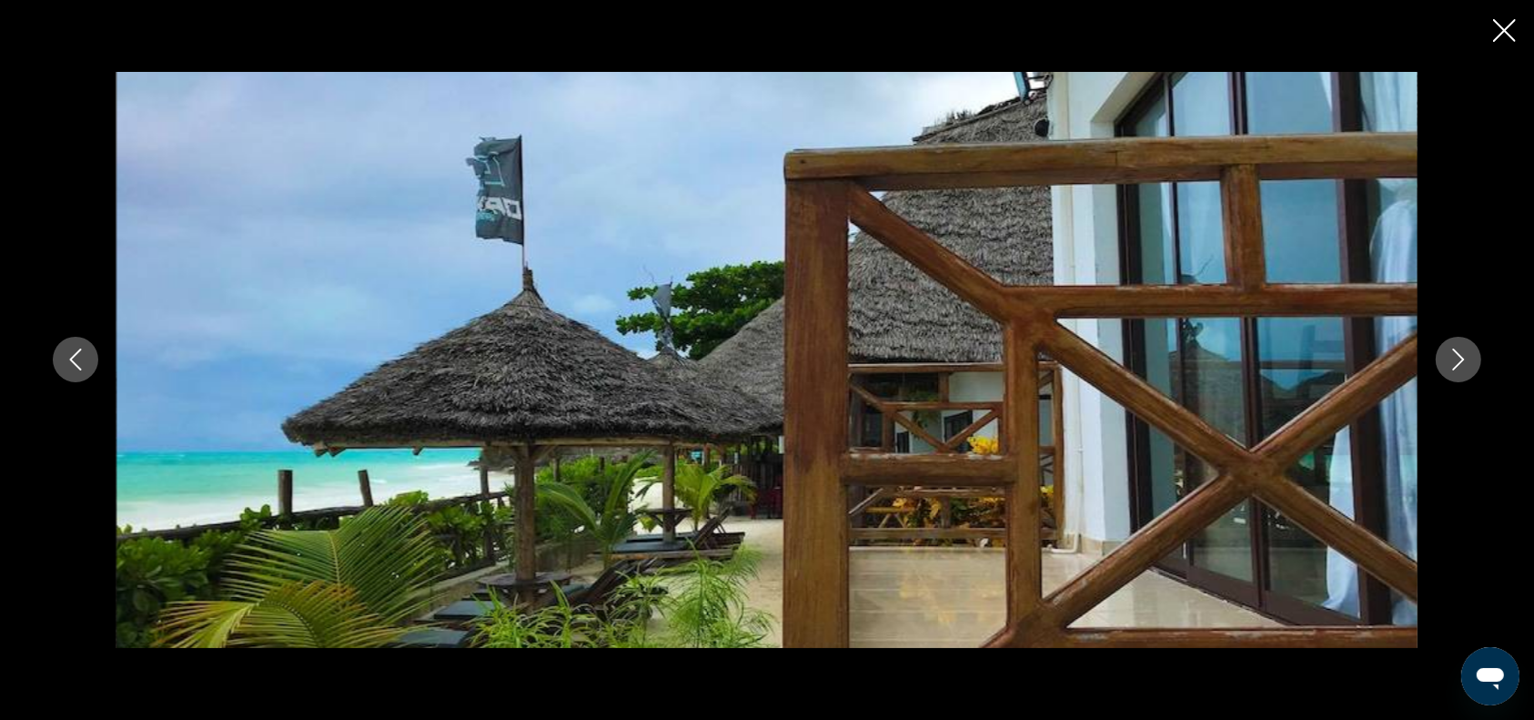
click at [1462, 357] on icon "Next image" at bounding box center [1458, 359] width 22 height 22
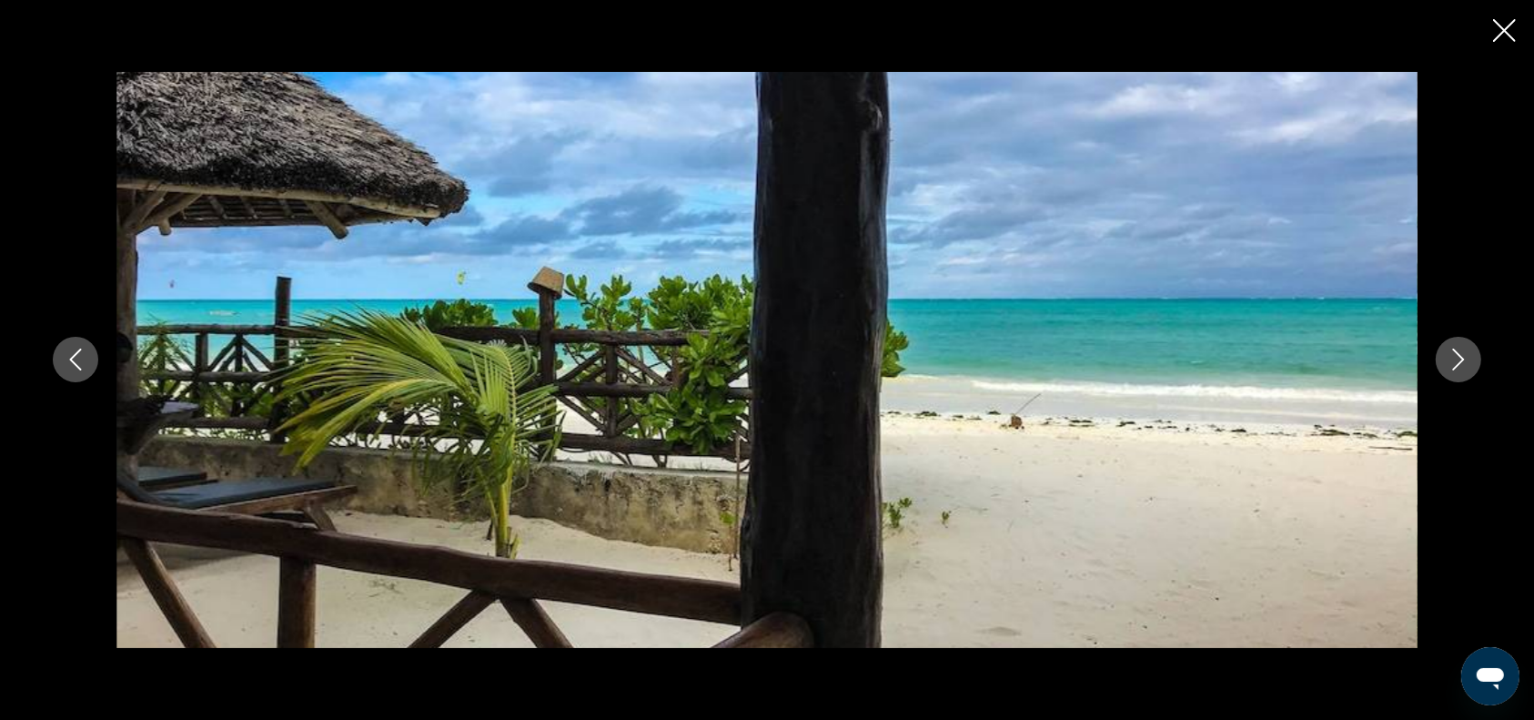
click at [1462, 357] on icon "Next image" at bounding box center [1458, 359] width 22 height 22
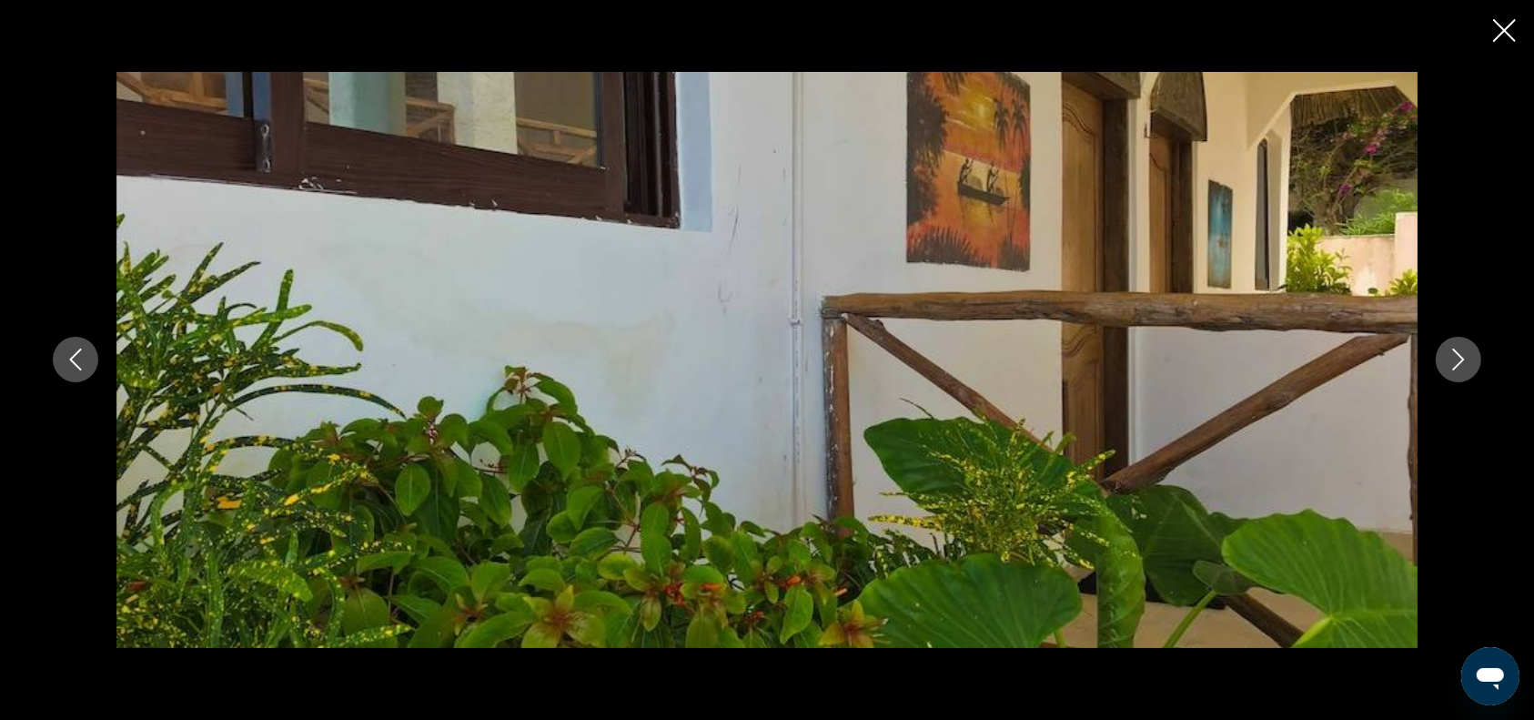
click at [1462, 357] on icon "Next image" at bounding box center [1458, 359] width 22 height 22
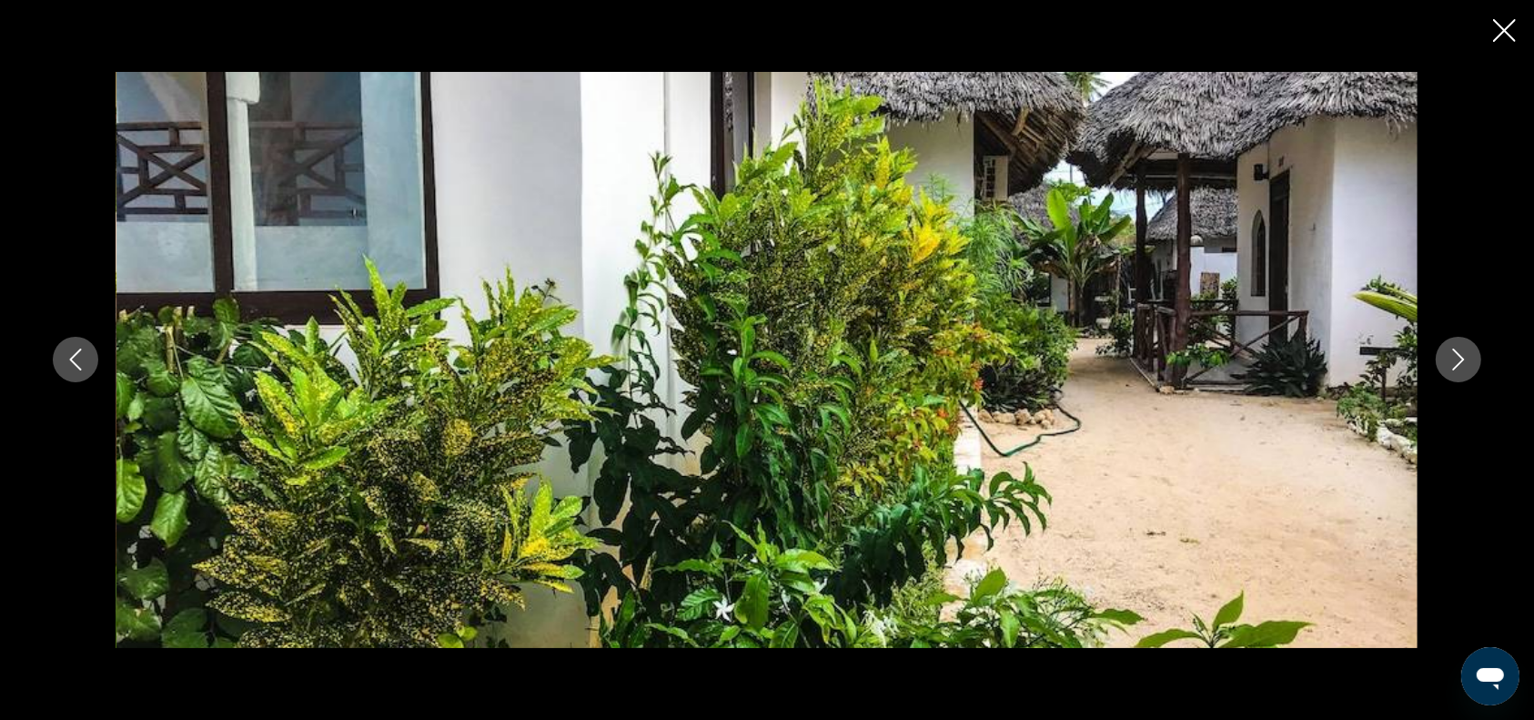
click at [1462, 357] on icon "Next image" at bounding box center [1458, 359] width 22 height 22
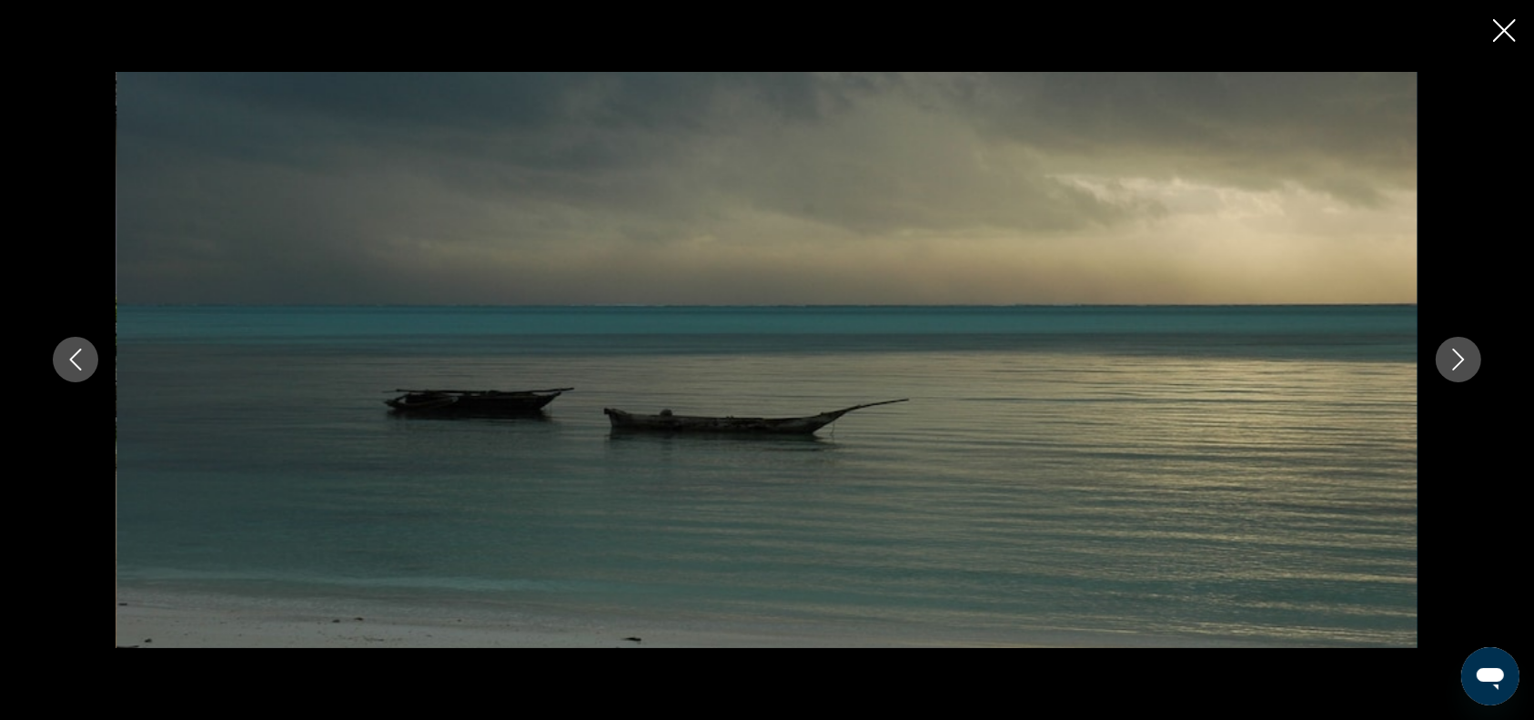
click at [1462, 357] on icon "Next image" at bounding box center [1458, 359] width 22 height 22
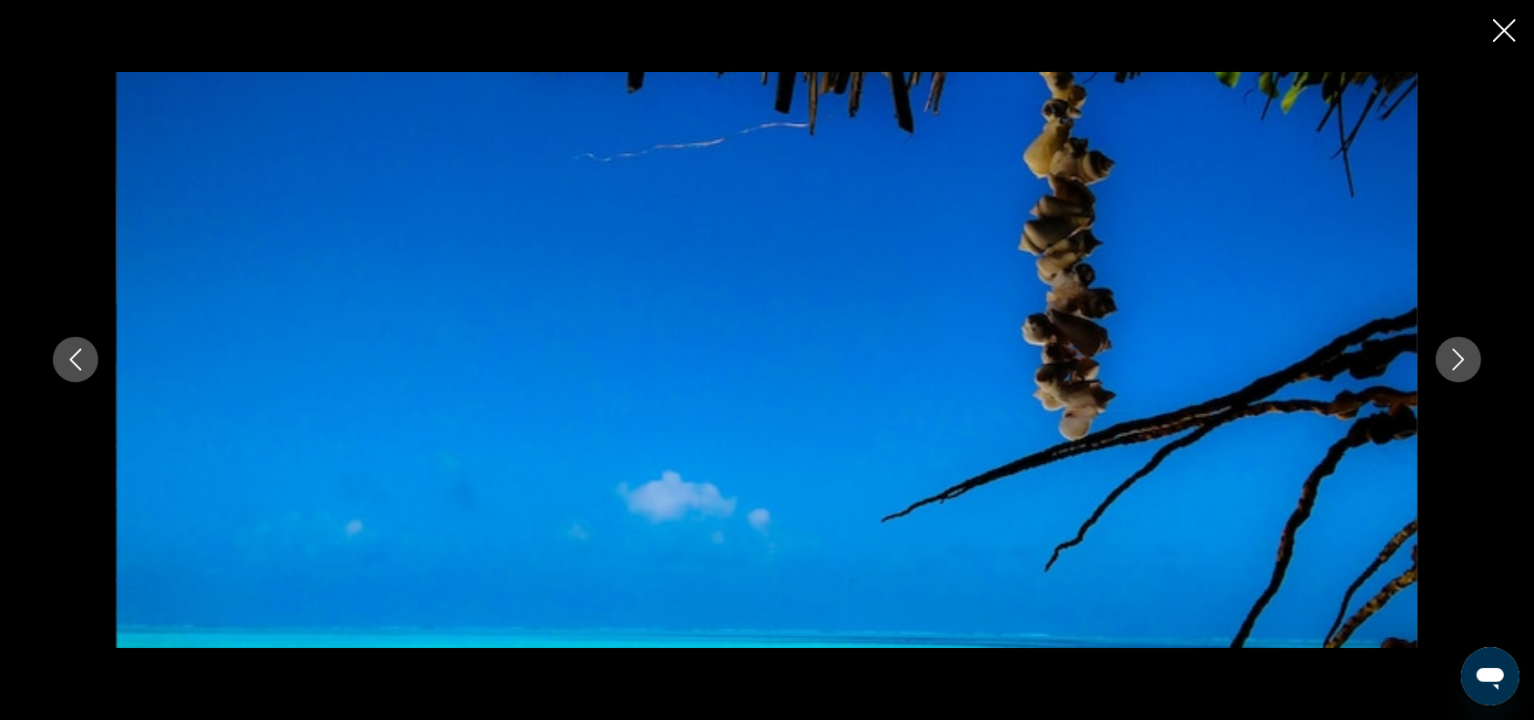
click at [1462, 357] on icon "Next image" at bounding box center [1458, 359] width 22 height 22
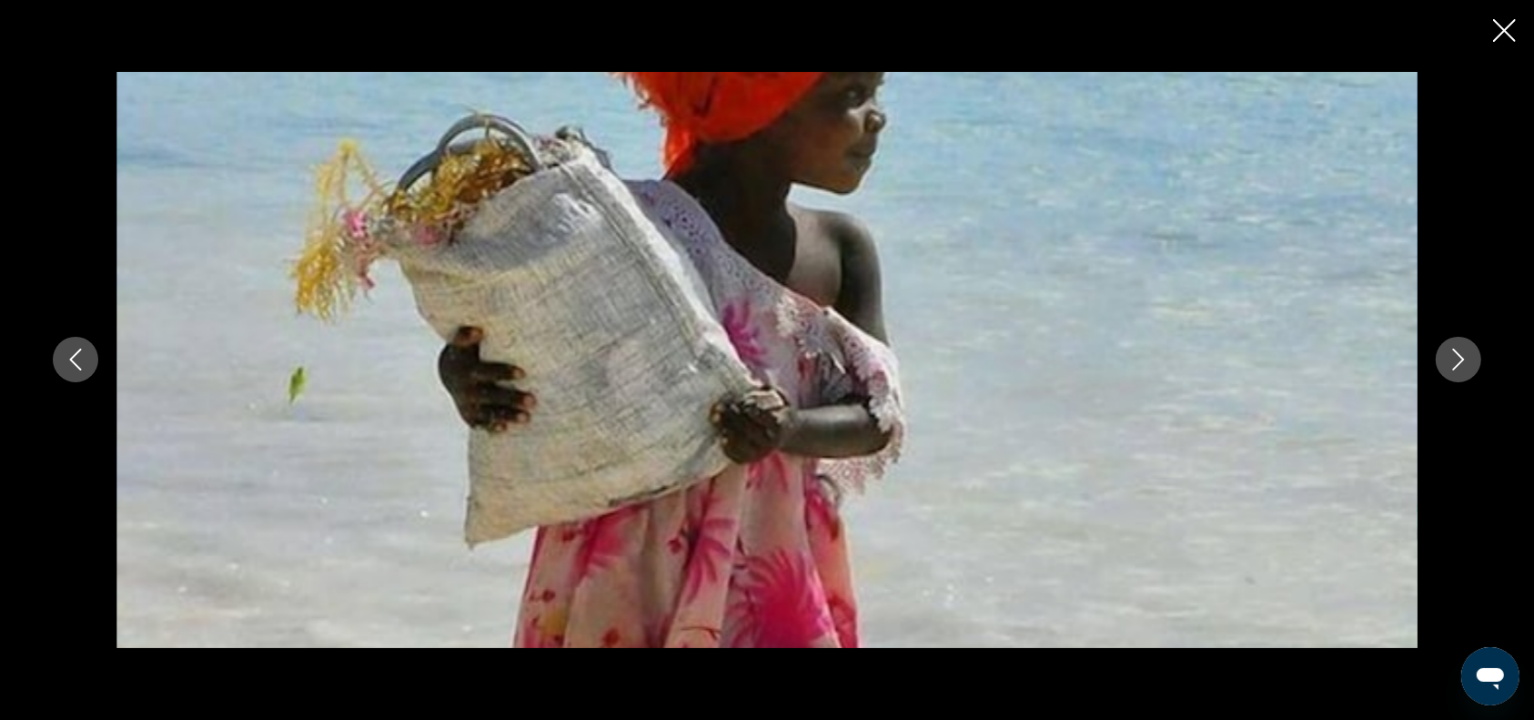
click at [1462, 357] on icon "Next image" at bounding box center [1458, 359] width 22 height 22
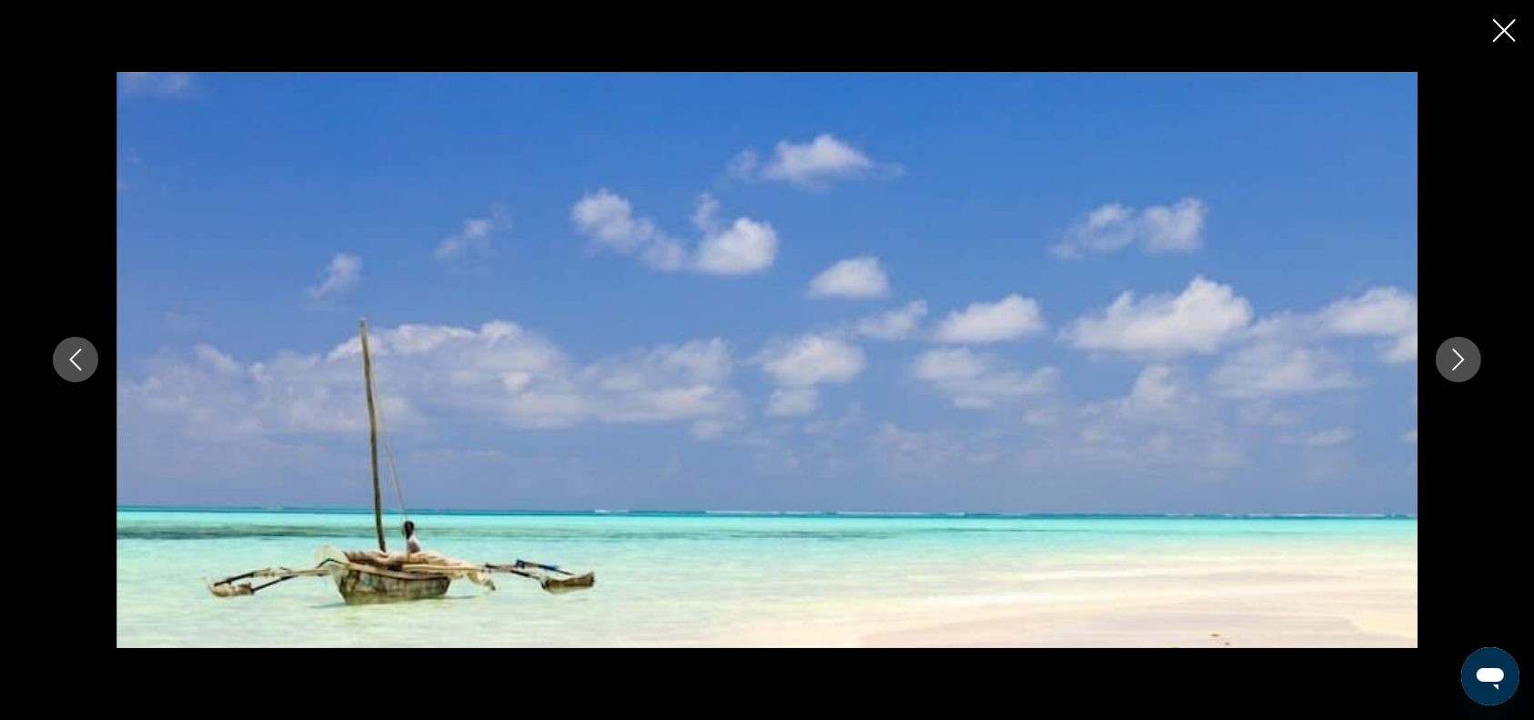
click at [1497, 35] on icon "Close slideshow" at bounding box center [1504, 30] width 23 height 23
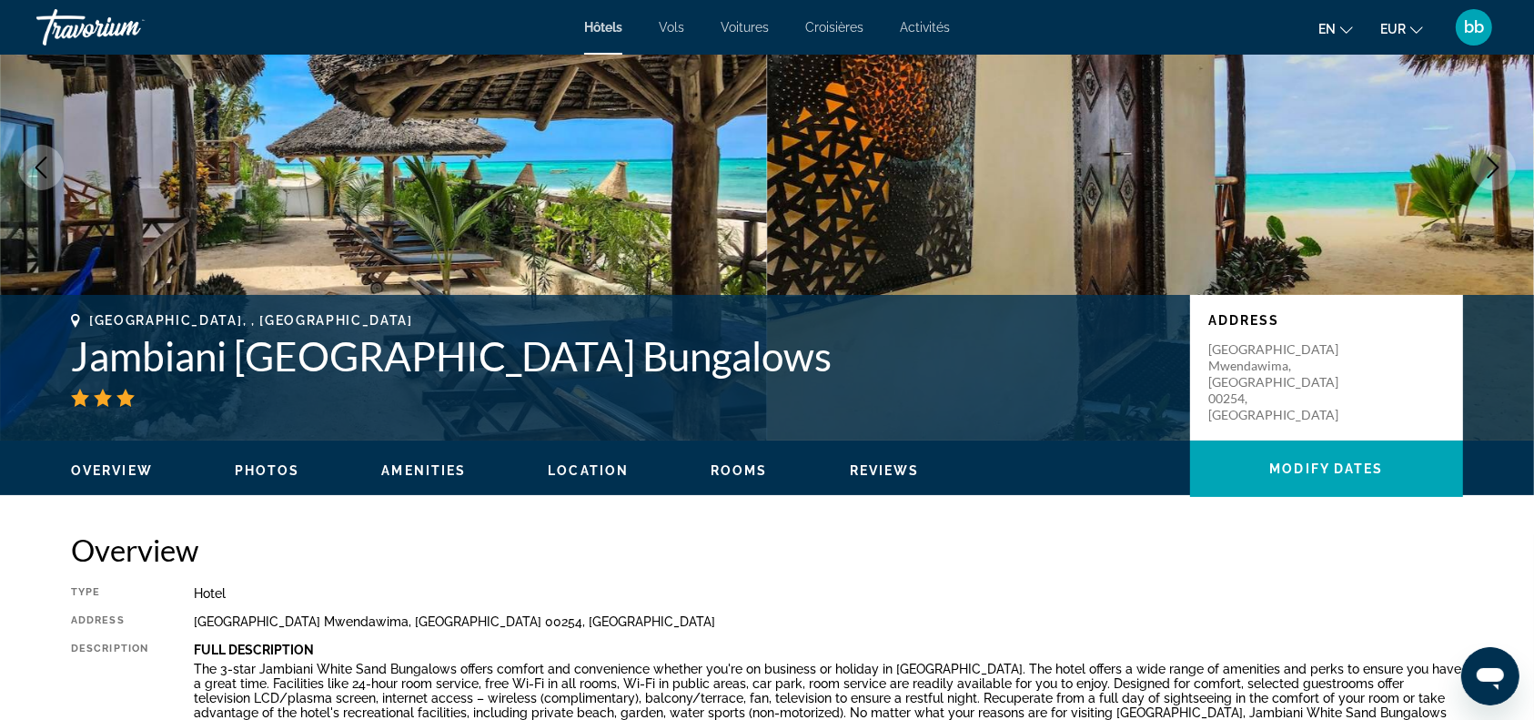
scroll to position [160, 0]
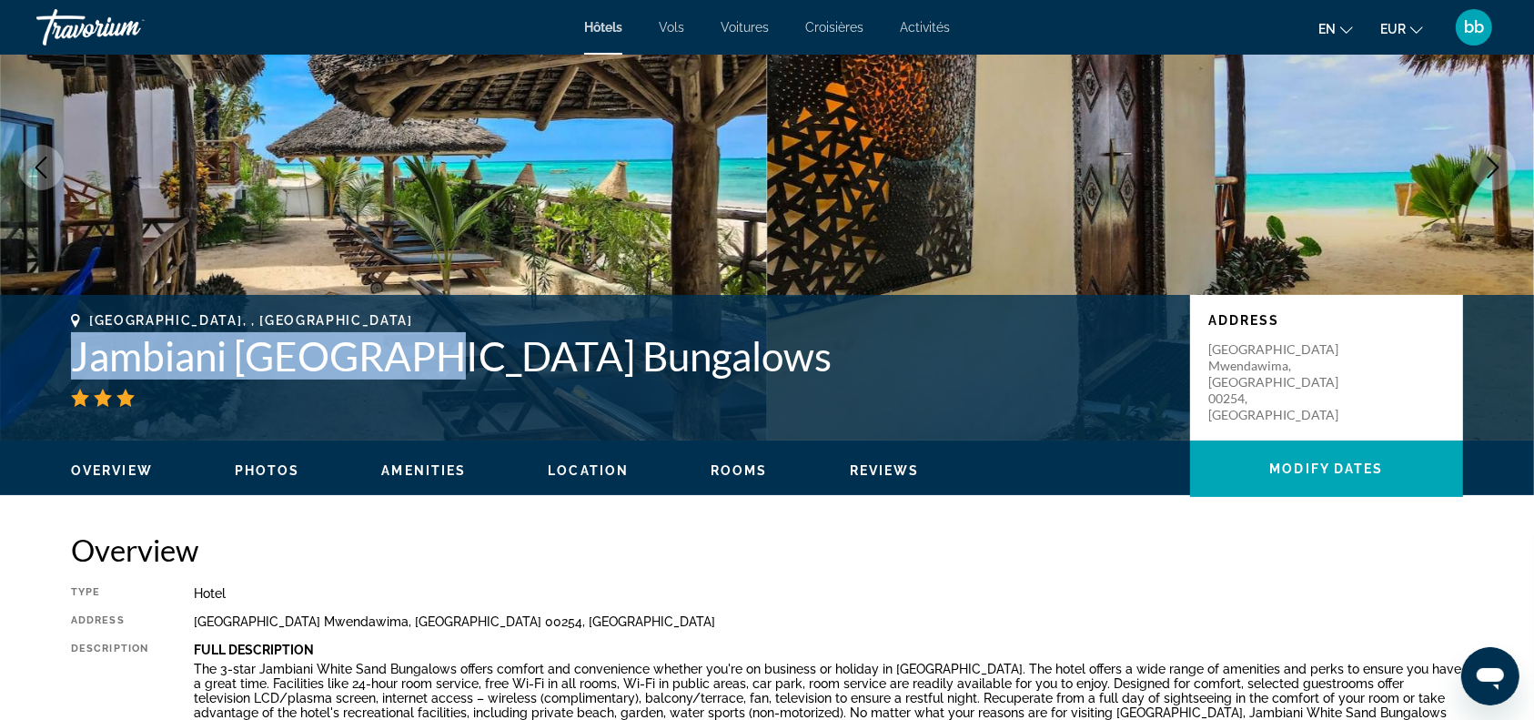
drag, startPoint x: 411, startPoint y: 358, endPoint x: 78, endPoint y: 348, distance: 333.1
click at [78, 348] on h1 "Jambiani [GEOGRAPHIC_DATA] Bungalows" at bounding box center [621, 355] width 1101 height 47
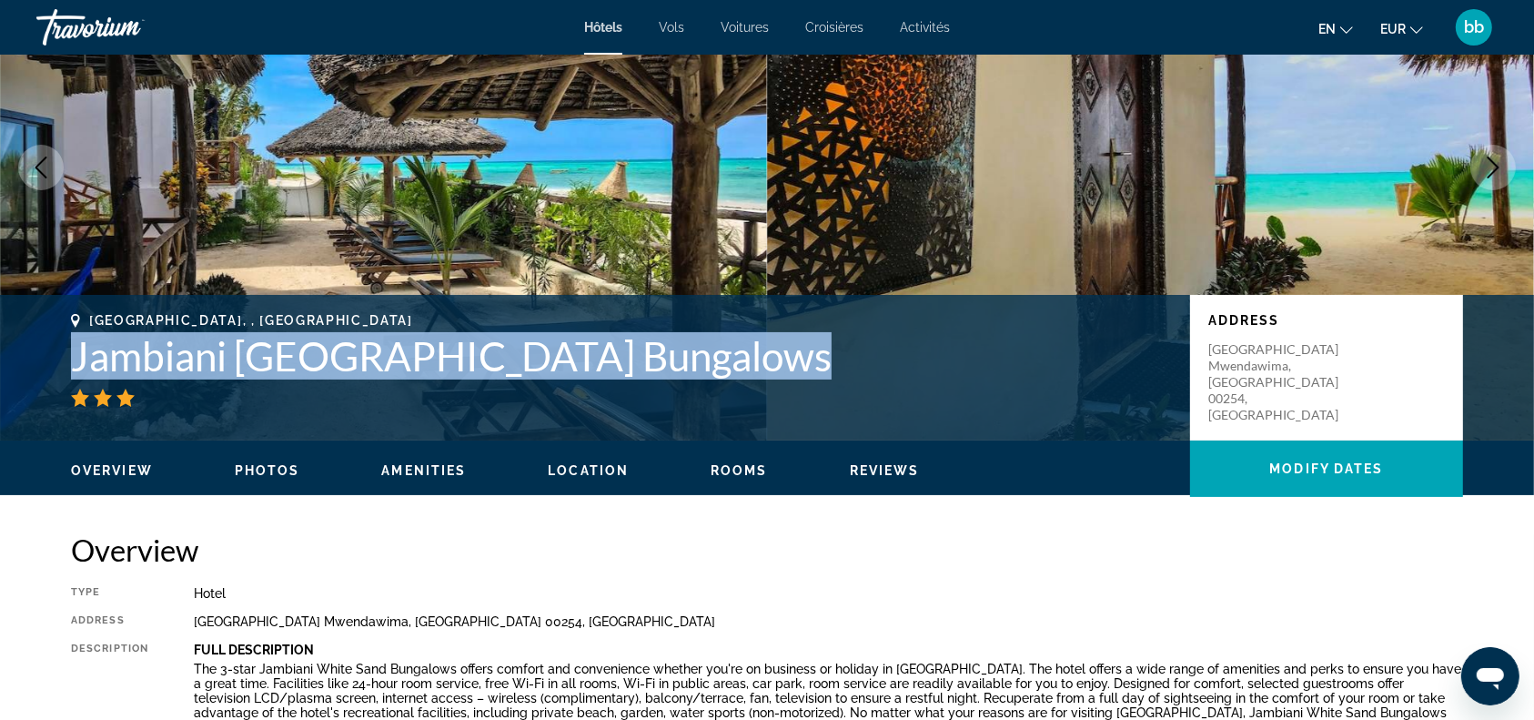
drag, startPoint x: 777, startPoint y: 353, endPoint x: 66, endPoint y: 345, distance: 711.5
click at [66, 345] on div "[GEOGRAPHIC_DATA], , [GEOGRAPHIC_DATA] Jambiani [GEOGRAPHIC_DATA] Bungalows Add…" at bounding box center [767, 367] width 1465 height 109
copy h1 "Jambiani [GEOGRAPHIC_DATA] Bungalows"
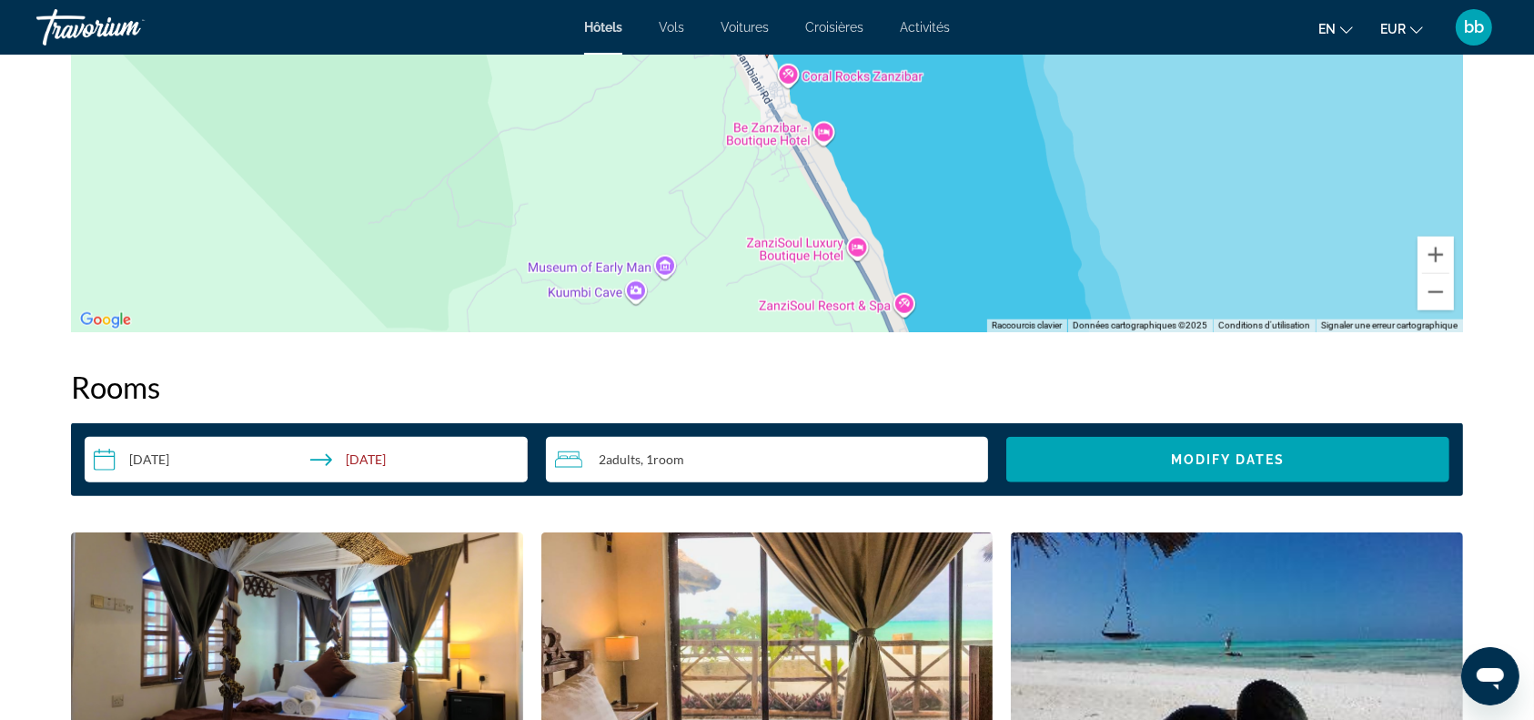
scroll to position [2214, 0]
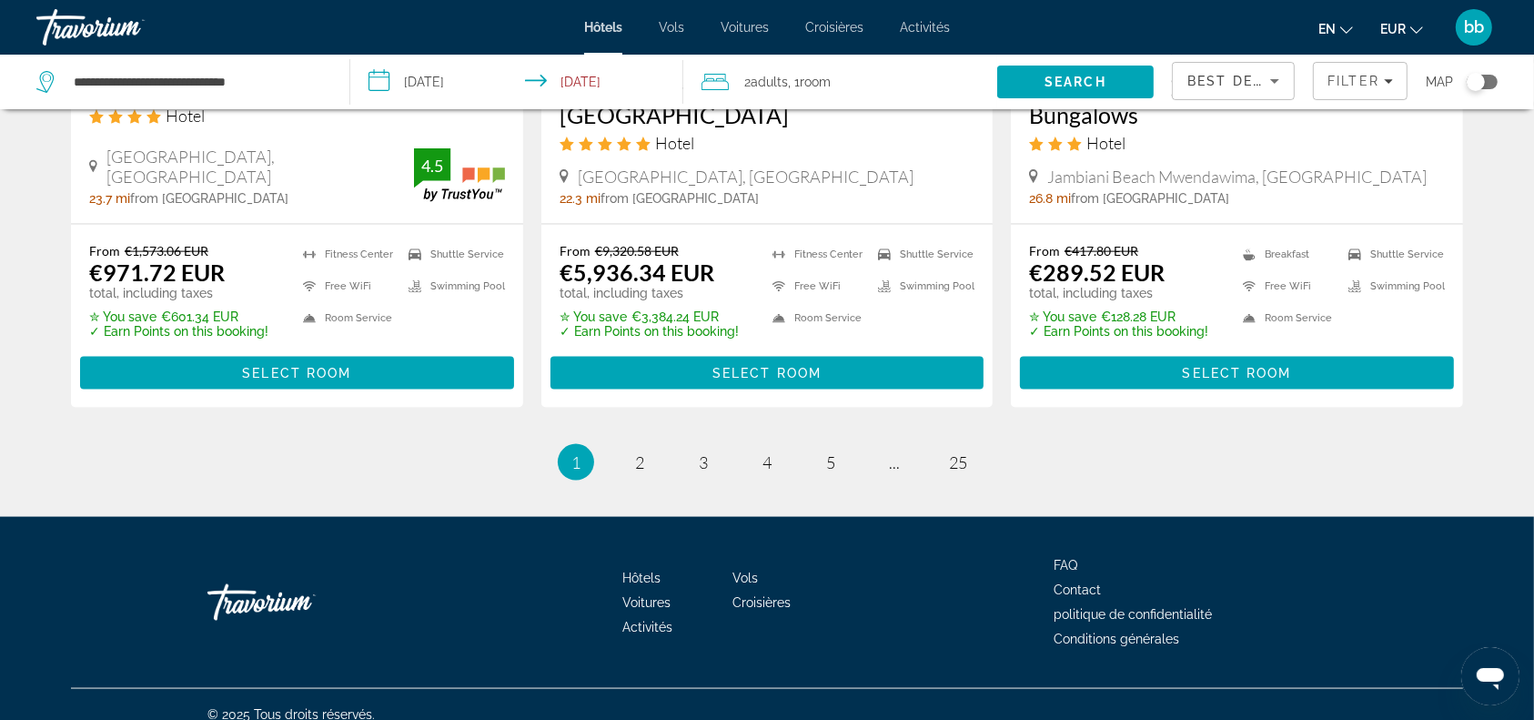
scroll to position [2487, 0]
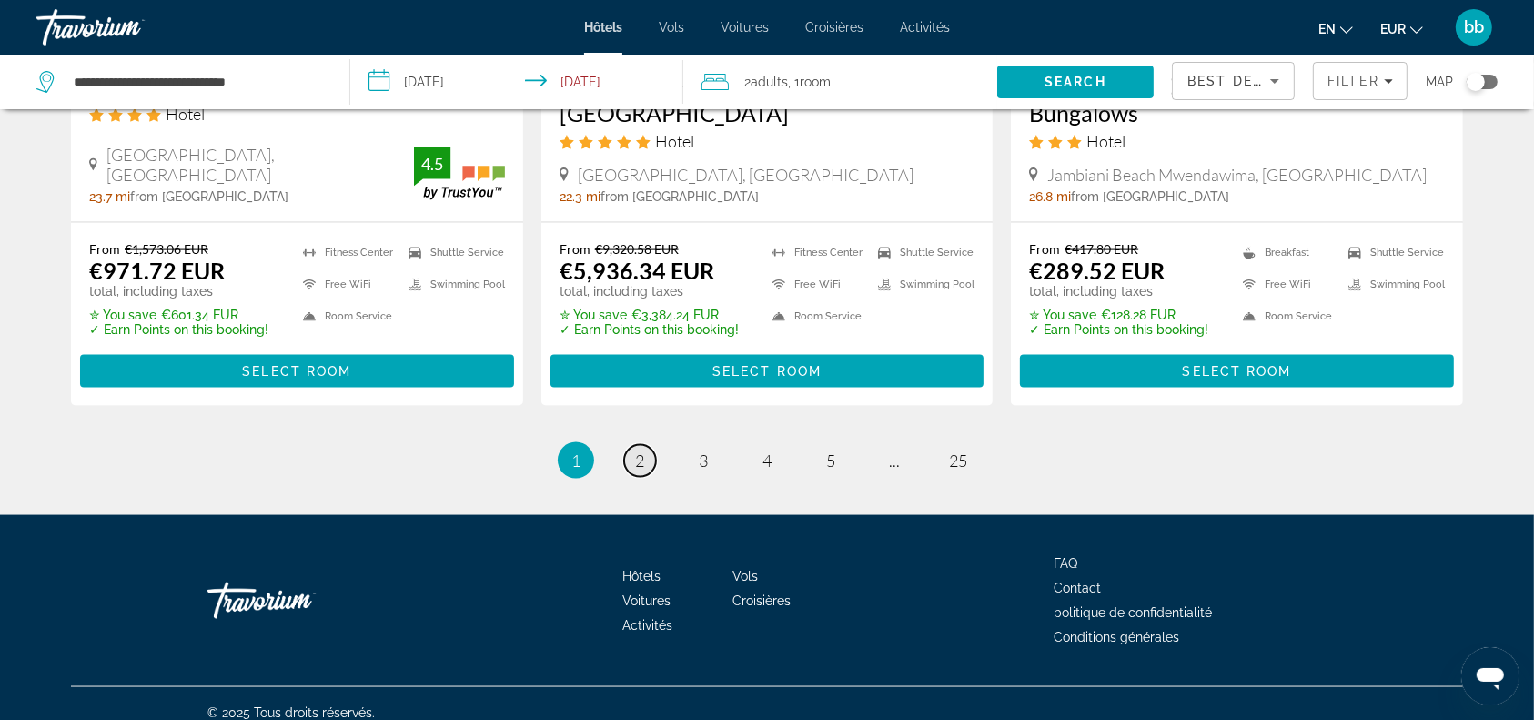
click at [643, 450] on span "2" at bounding box center [639, 460] width 9 height 20
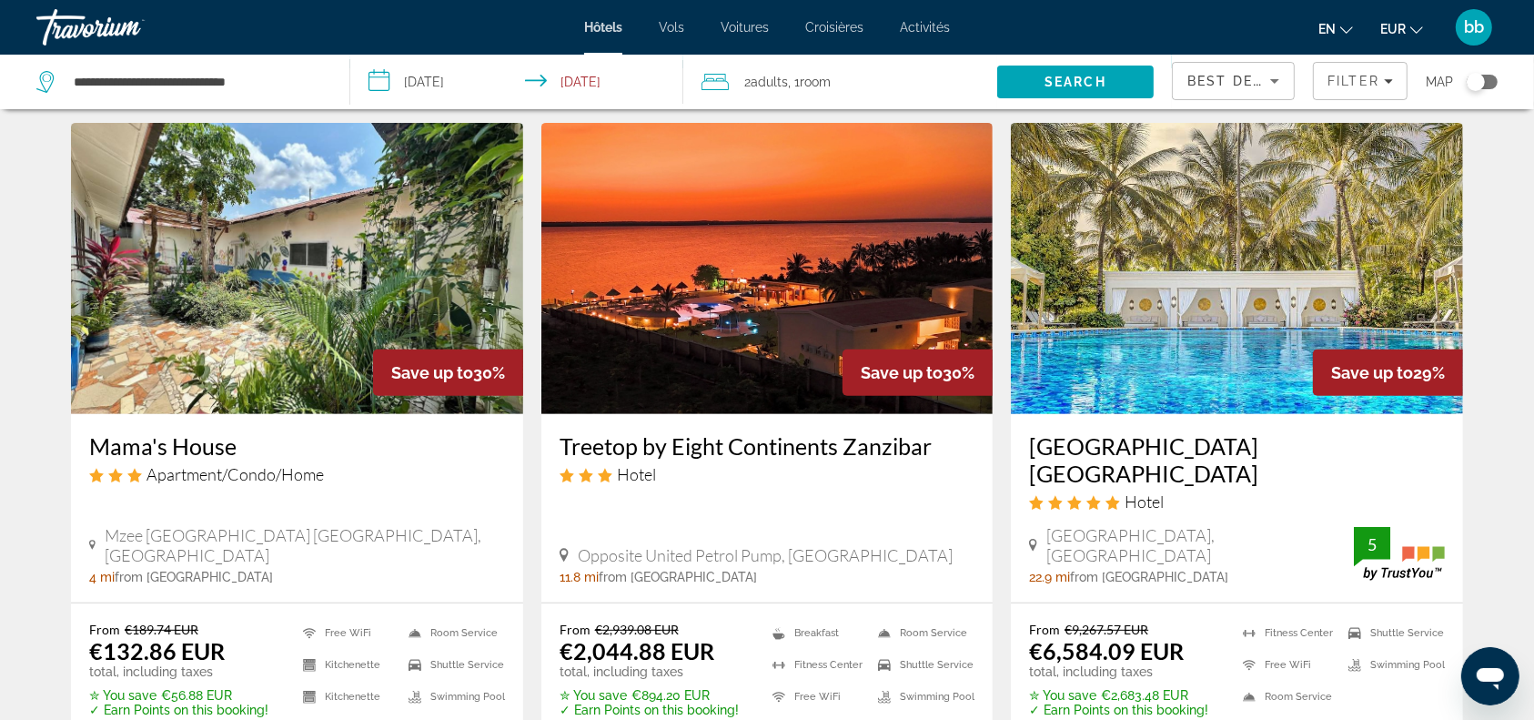
scroll to position [723, 0]
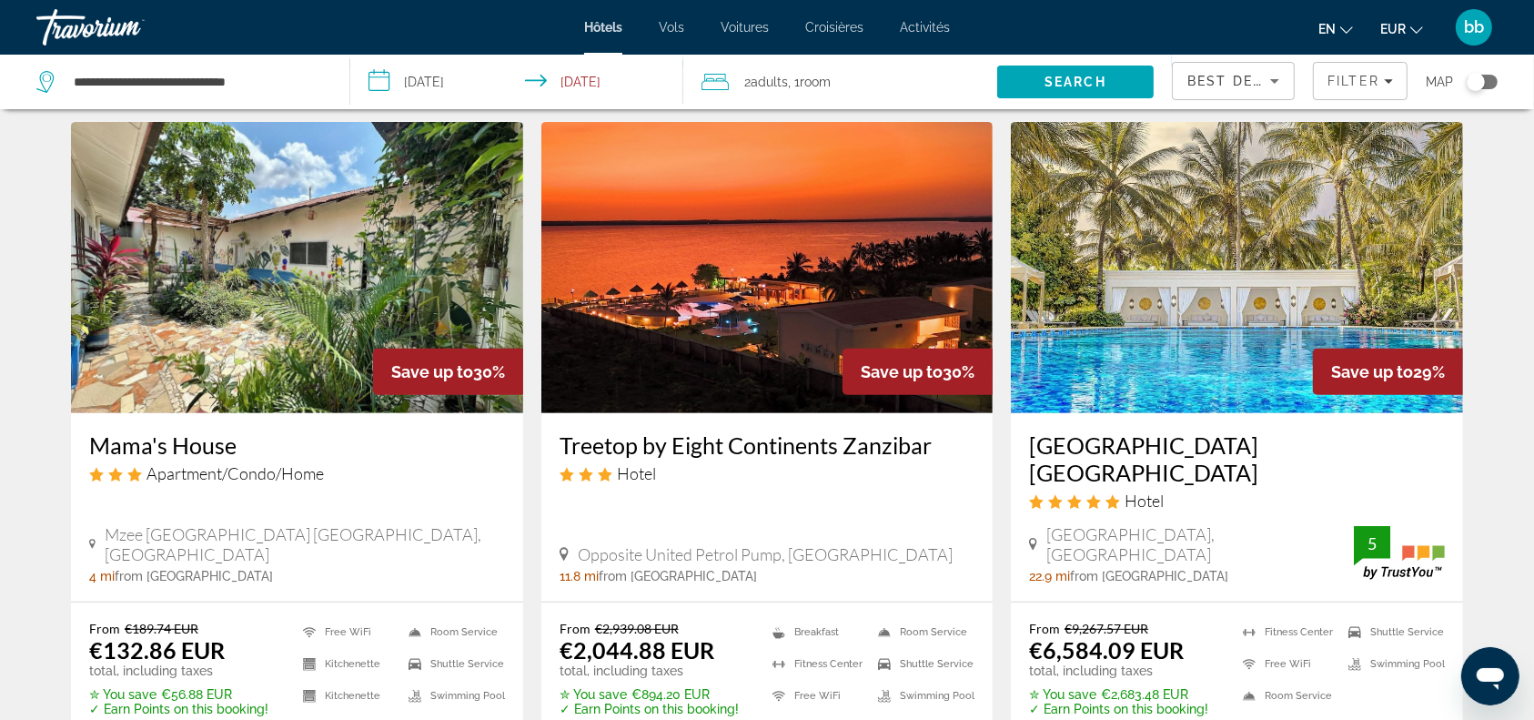
click at [1175, 308] on img "Contenu principal" at bounding box center [1237, 267] width 452 height 291
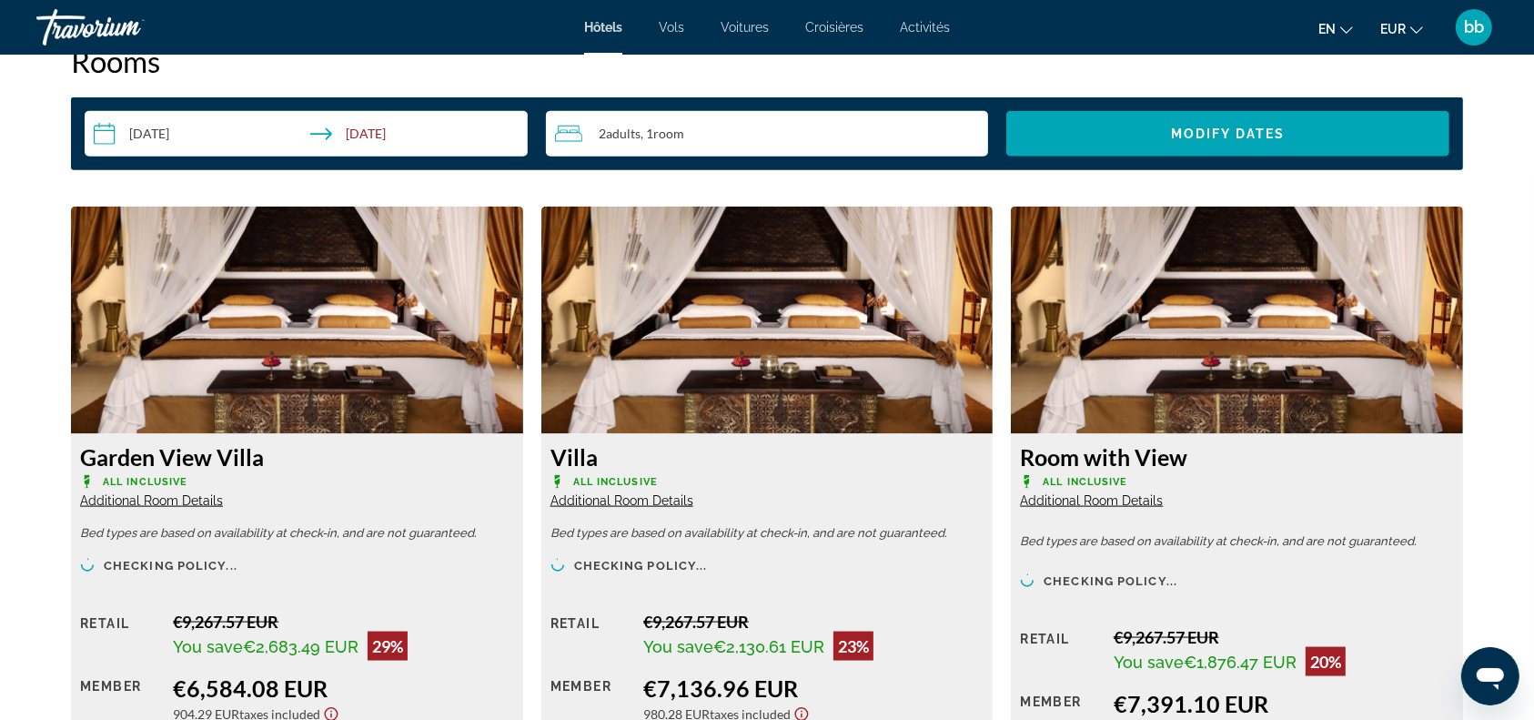
scroll to position [2373, 0]
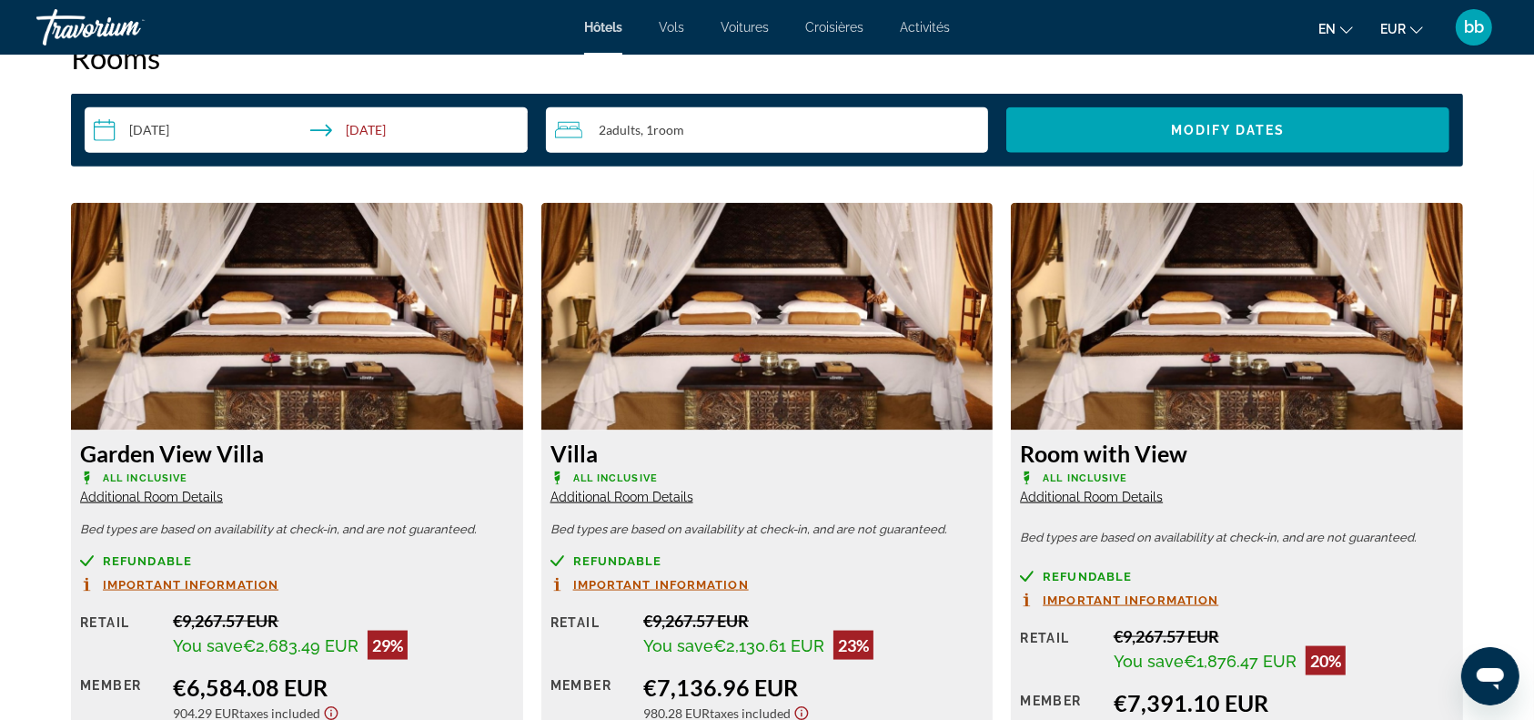
drag, startPoint x: 518, startPoint y: 541, endPoint x: 513, endPoint y: 518, distance: 24.1
click at [513, 518] on div "Garden View Villa All Inclusive Additional Room Details Bed types are based on …" at bounding box center [297, 629] width 452 height 398
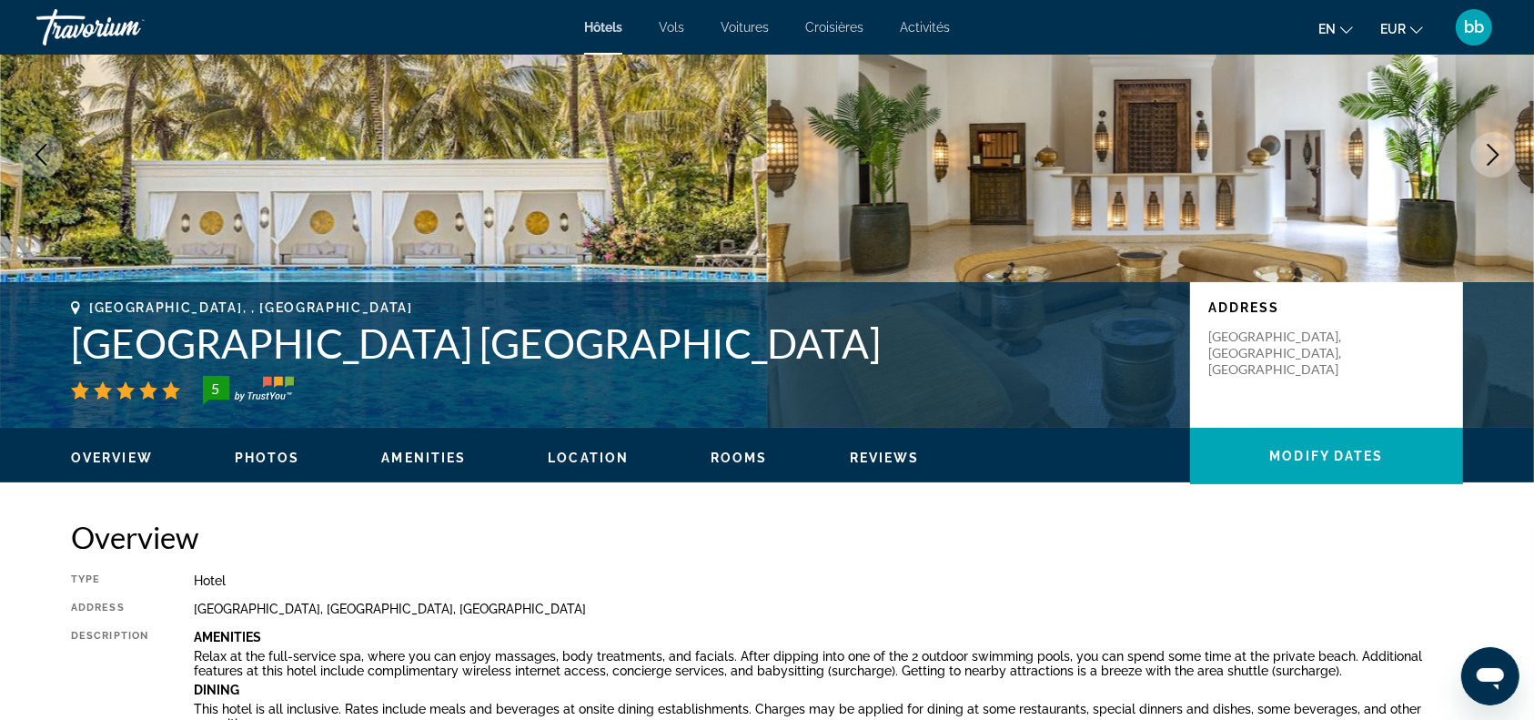
scroll to position [167, 0]
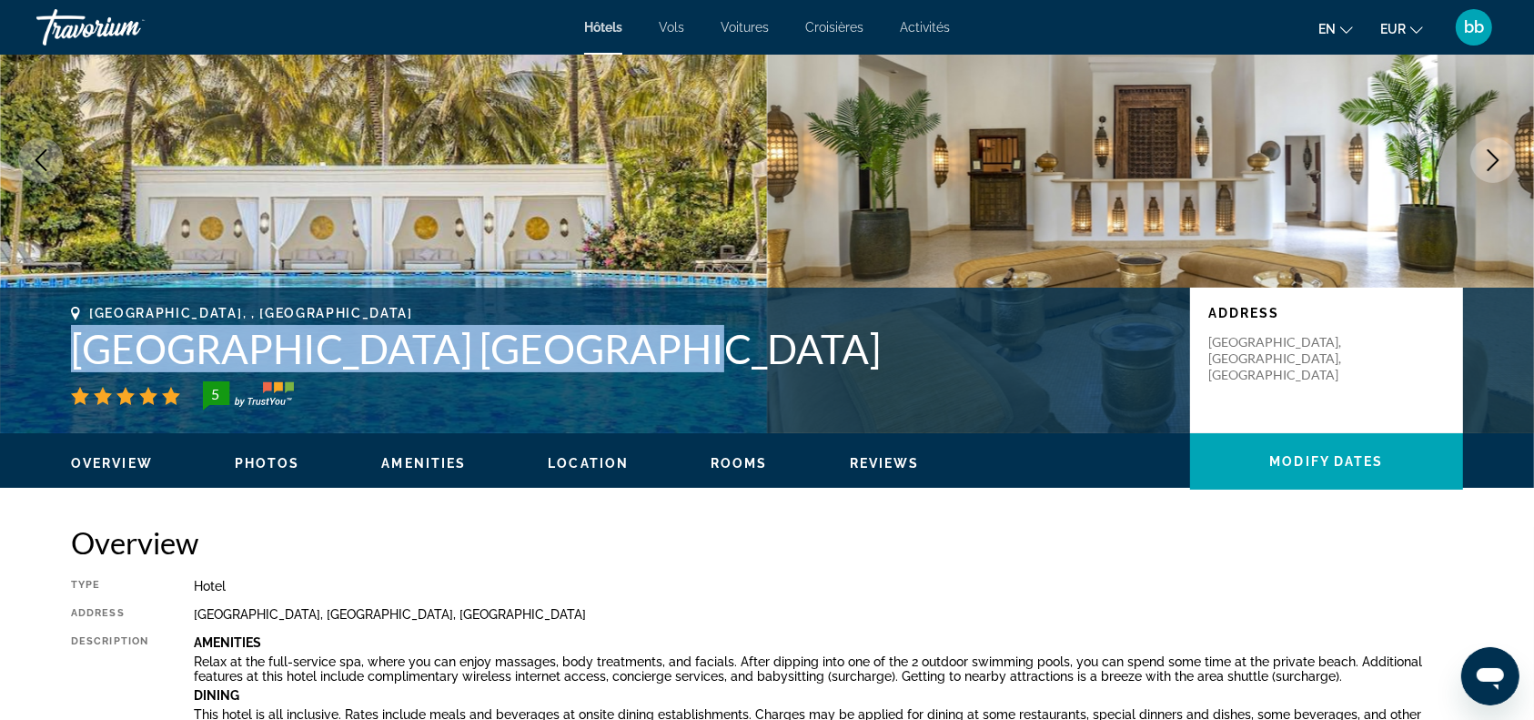
drag, startPoint x: 74, startPoint y: 347, endPoint x: 593, endPoint y: 358, distance: 519.6
click at [593, 358] on h1 "[GEOGRAPHIC_DATA] [GEOGRAPHIC_DATA]" at bounding box center [621, 348] width 1101 height 47
copy h1 "[GEOGRAPHIC_DATA] [GEOGRAPHIC_DATA]"
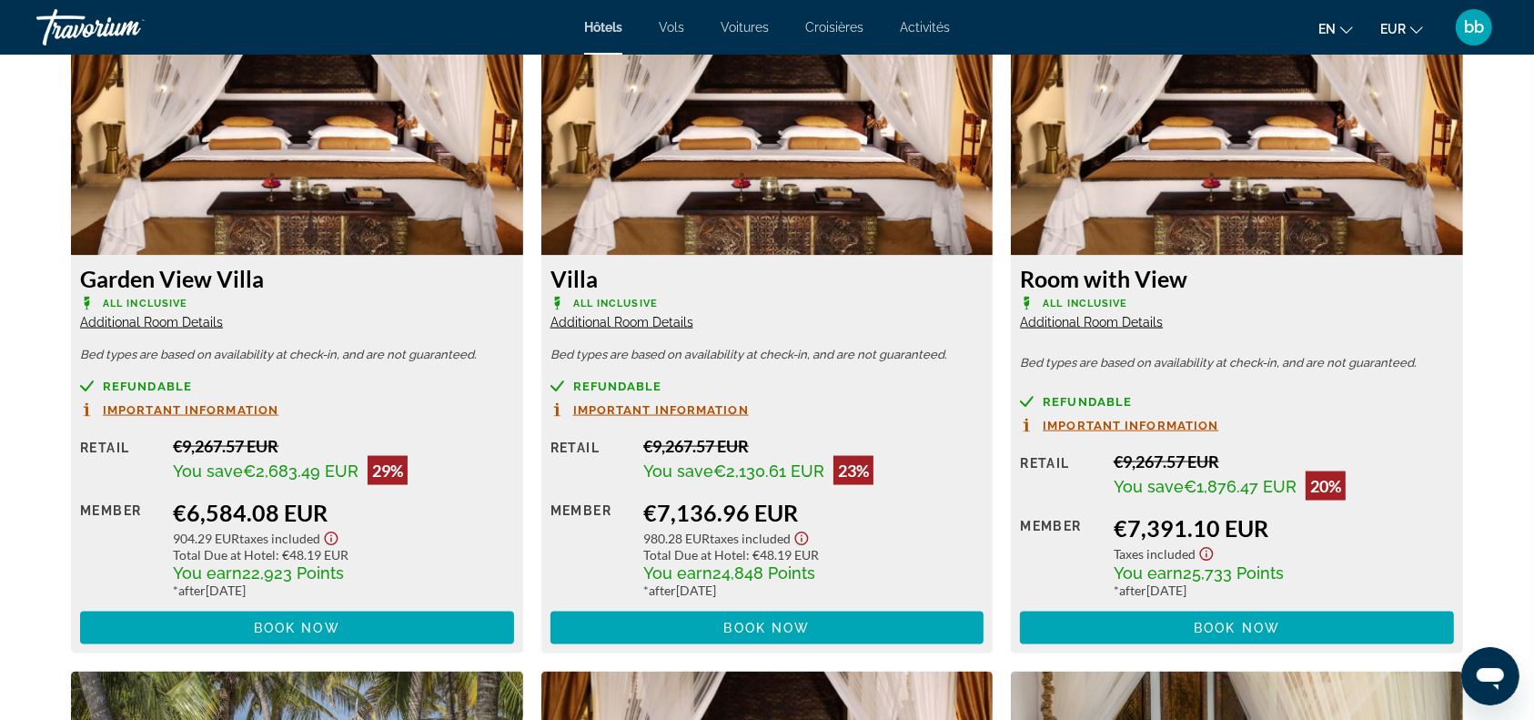
scroll to position [2534, 0]
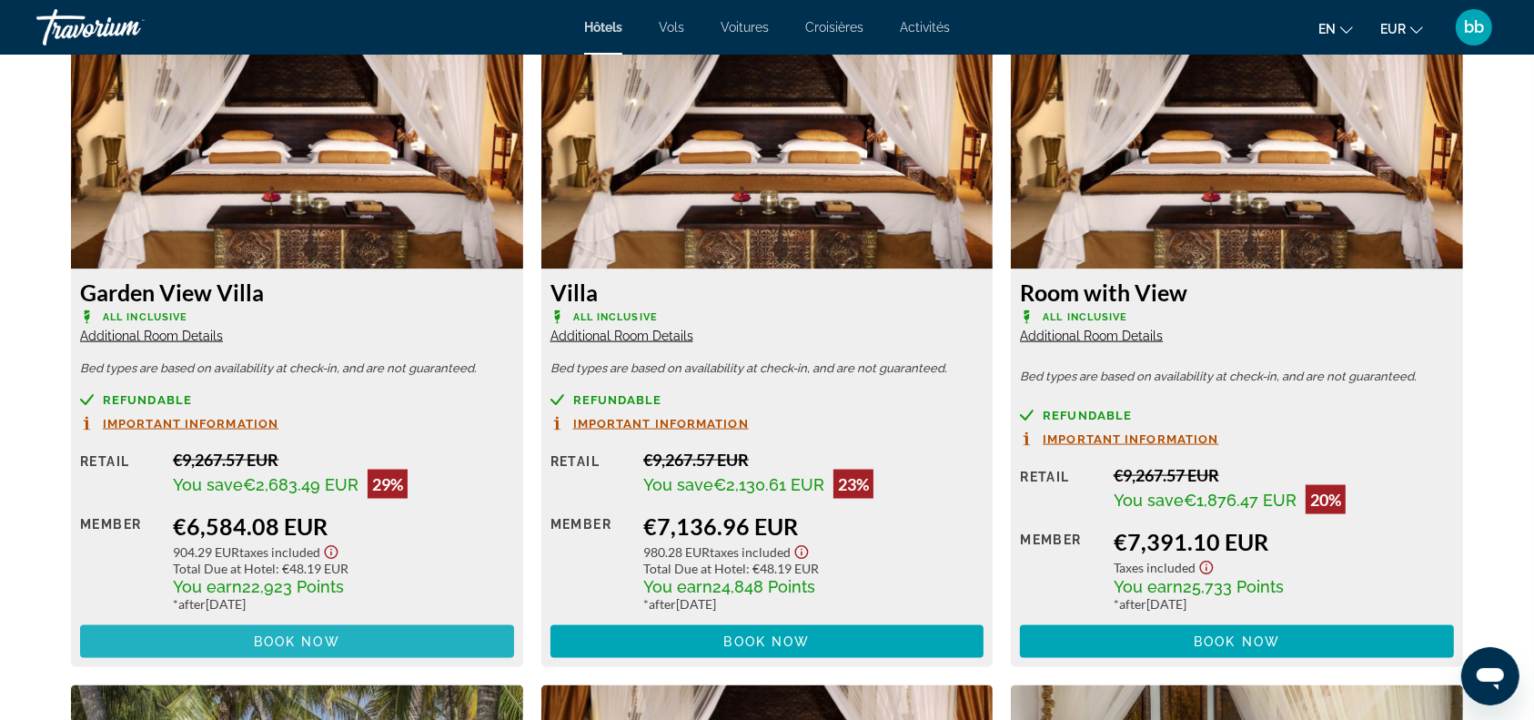
click at [313, 634] on span "Book now" at bounding box center [297, 641] width 86 height 15
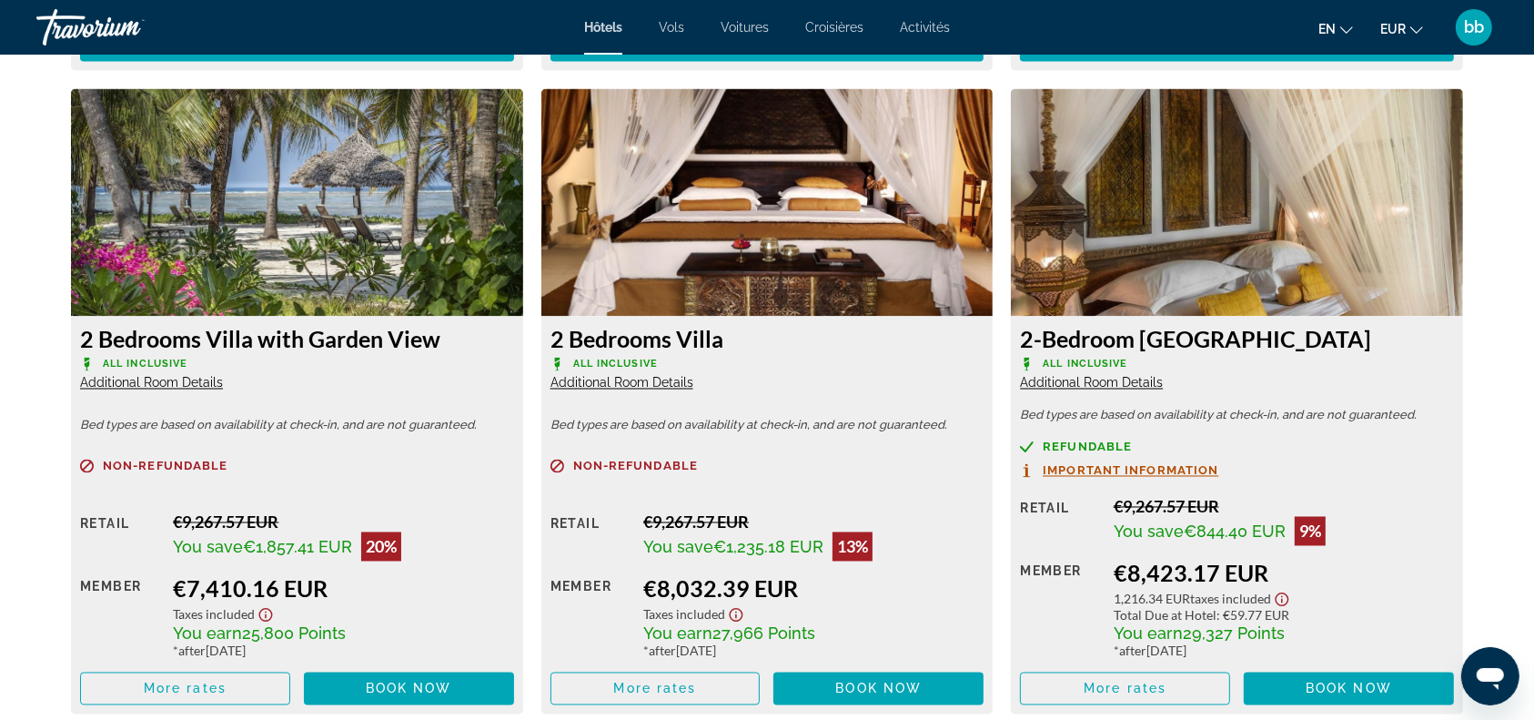
scroll to position [3127, 0]
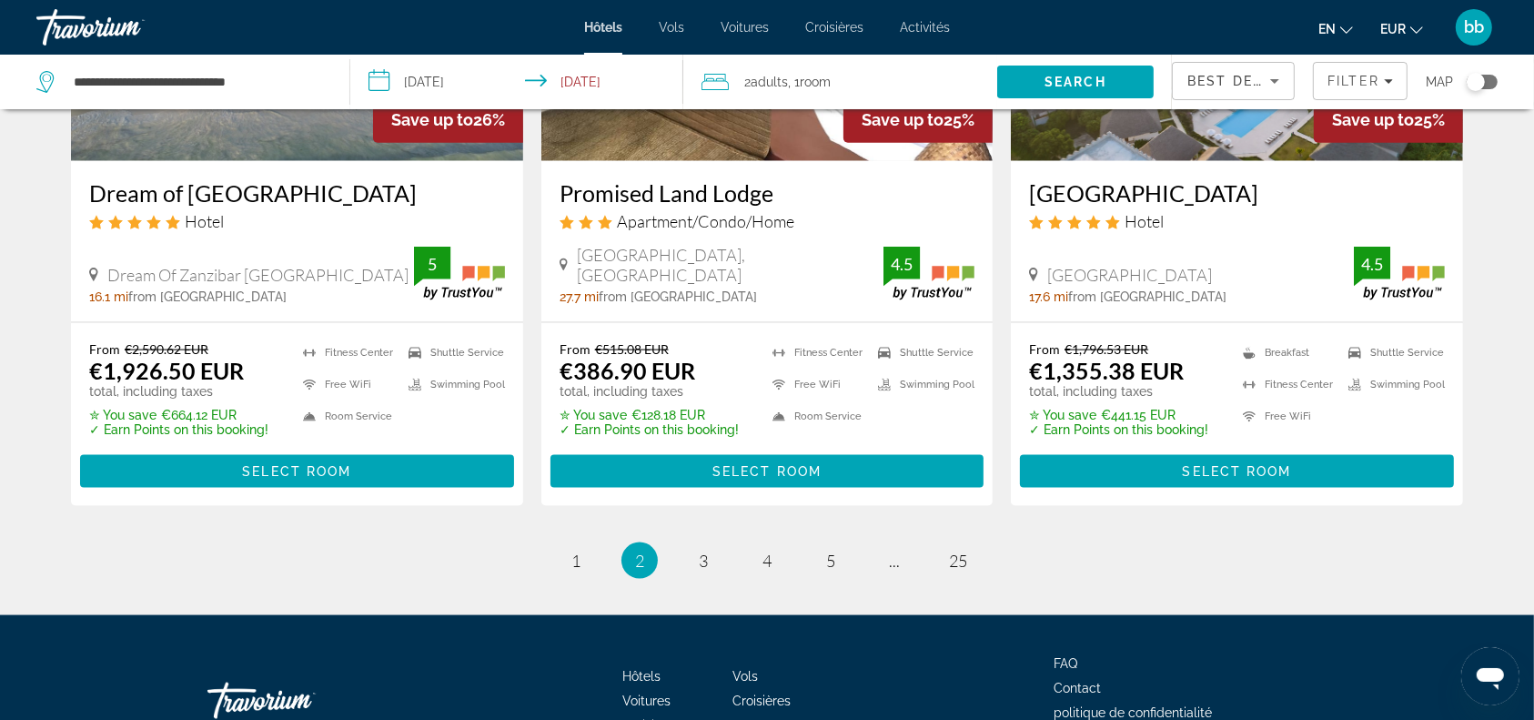
scroll to position [2374, 0]
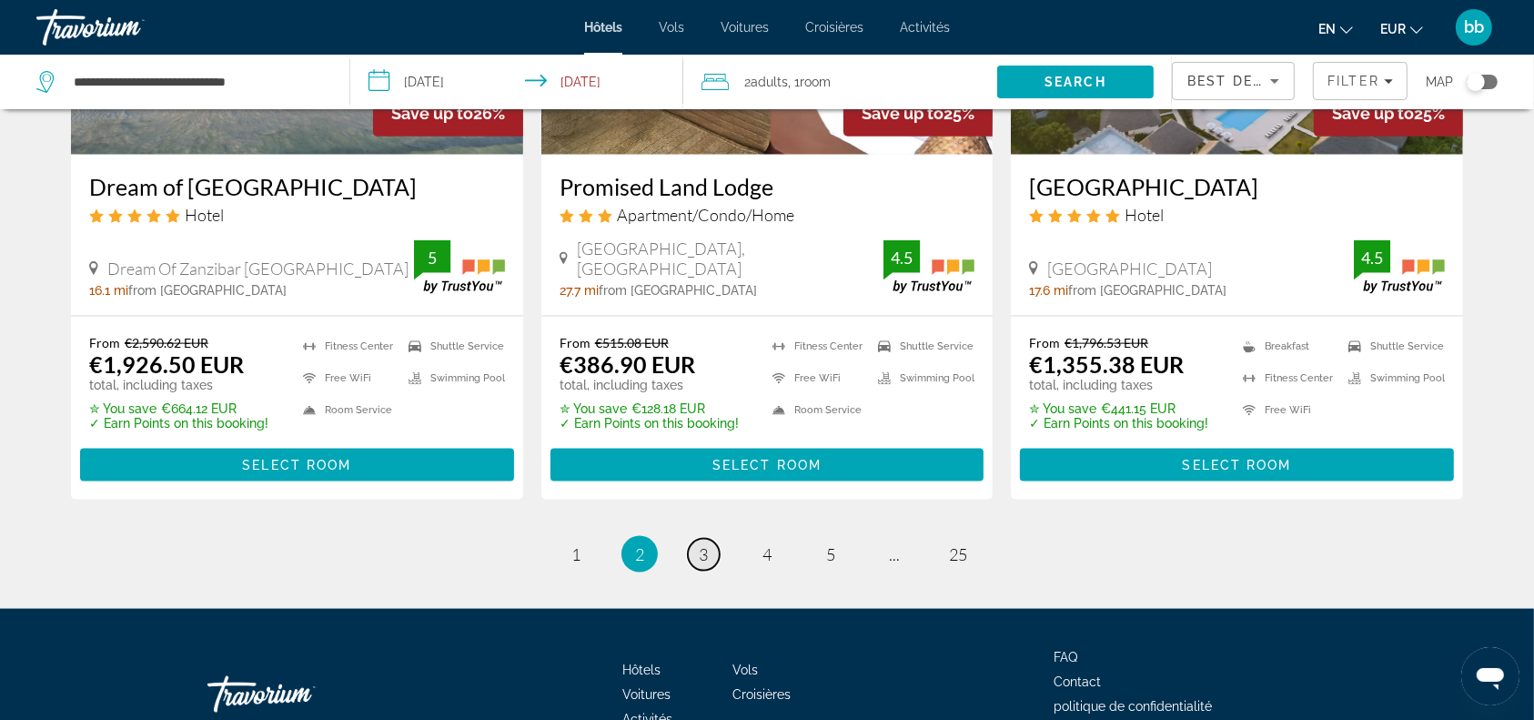
click at [704, 544] on span "3" at bounding box center [703, 554] width 9 height 20
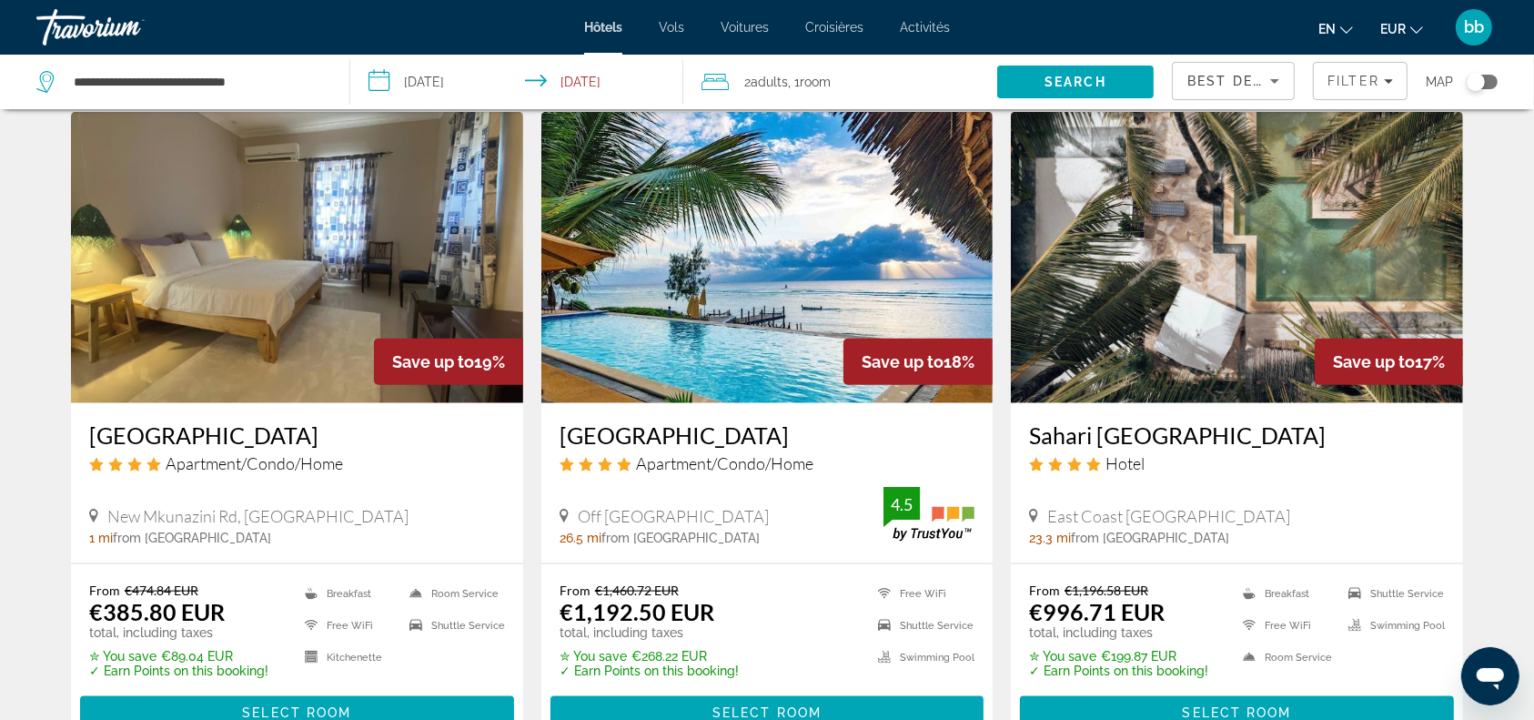
scroll to position [2162, 0]
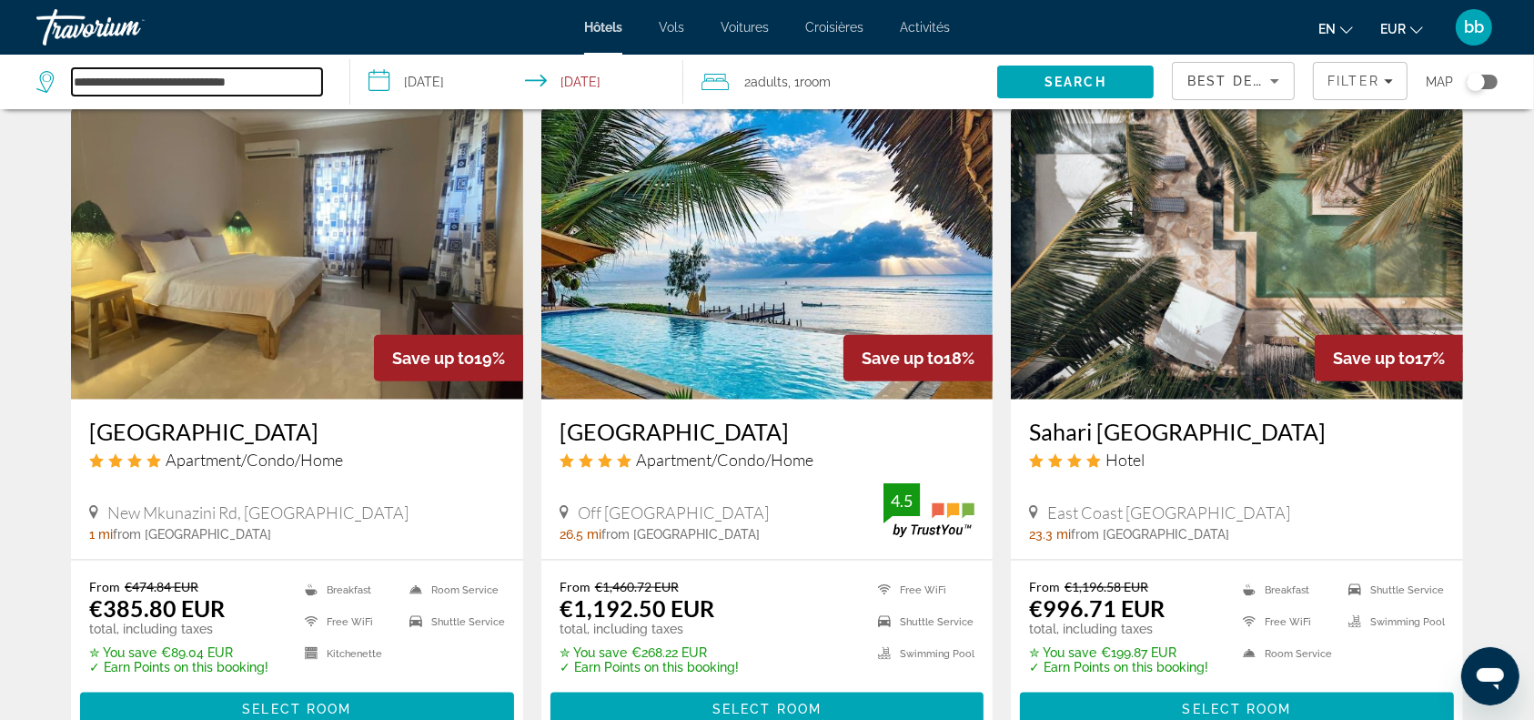
click at [290, 84] on input "**********" at bounding box center [197, 81] width 250 height 27
type input "*"
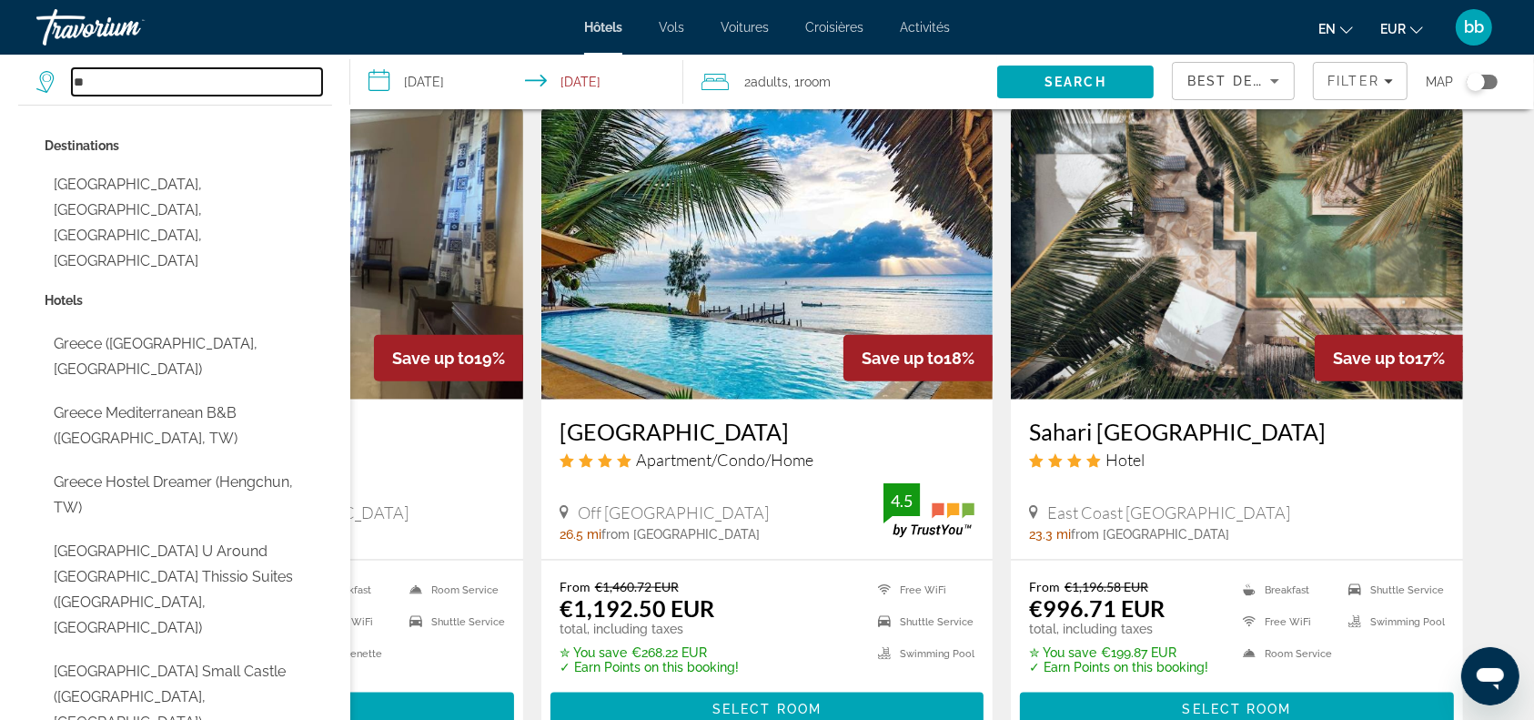
type input "*"
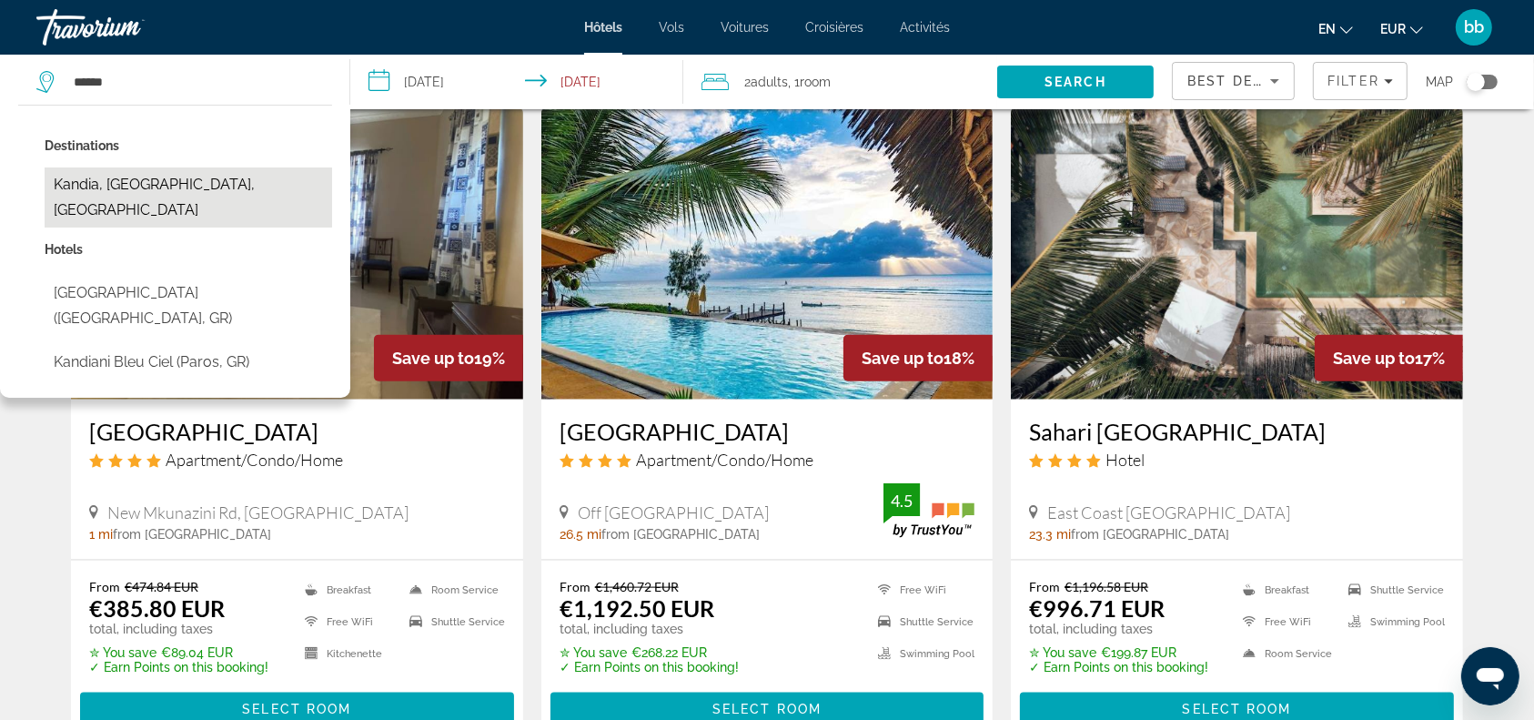
click at [187, 190] on button "Kandia, [GEOGRAPHIC_DATA], [GEOGRAPHIC_DATA]" at bounding box center [188, 197] width 287 height 60
type input "**********"
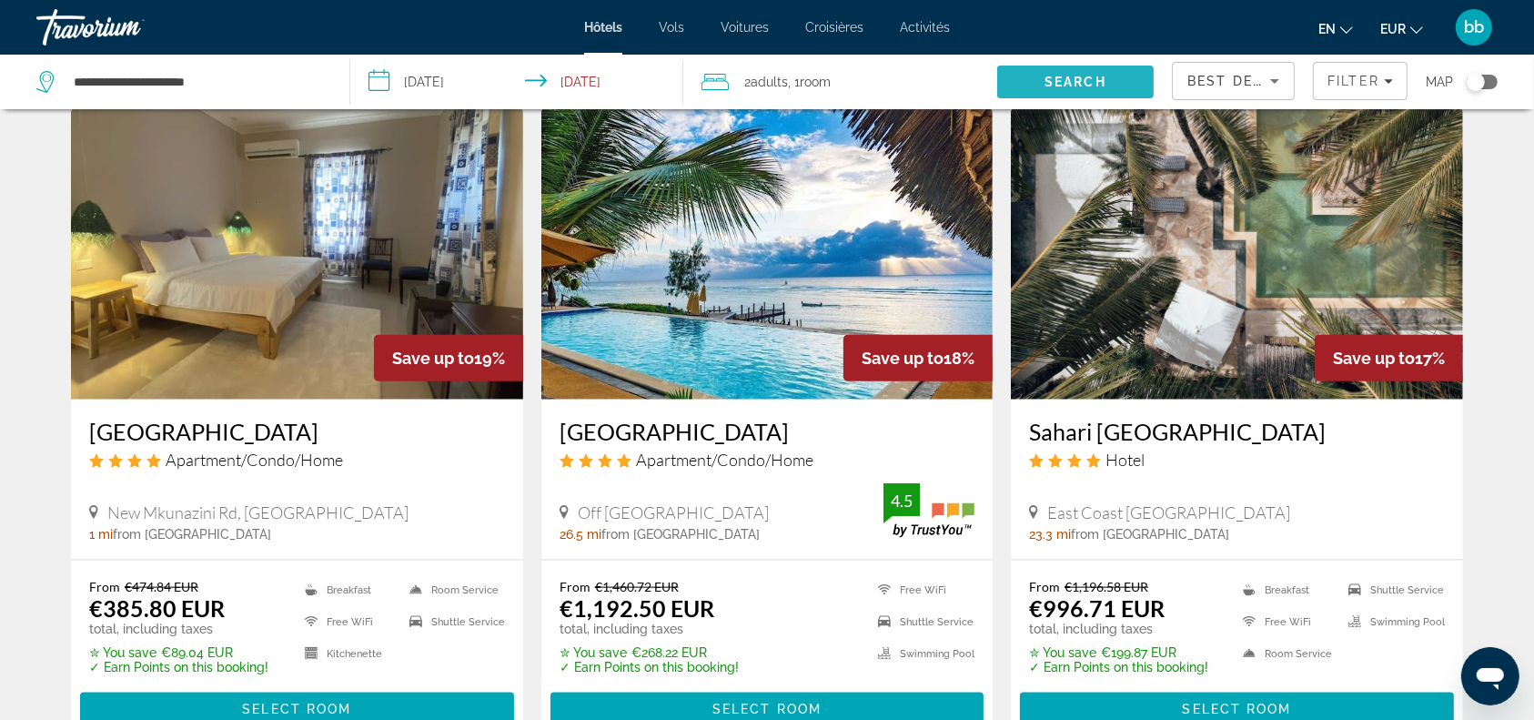
click at [1064, 76] on span "Search" at bounding box center [1075, 82] width 62 height 15
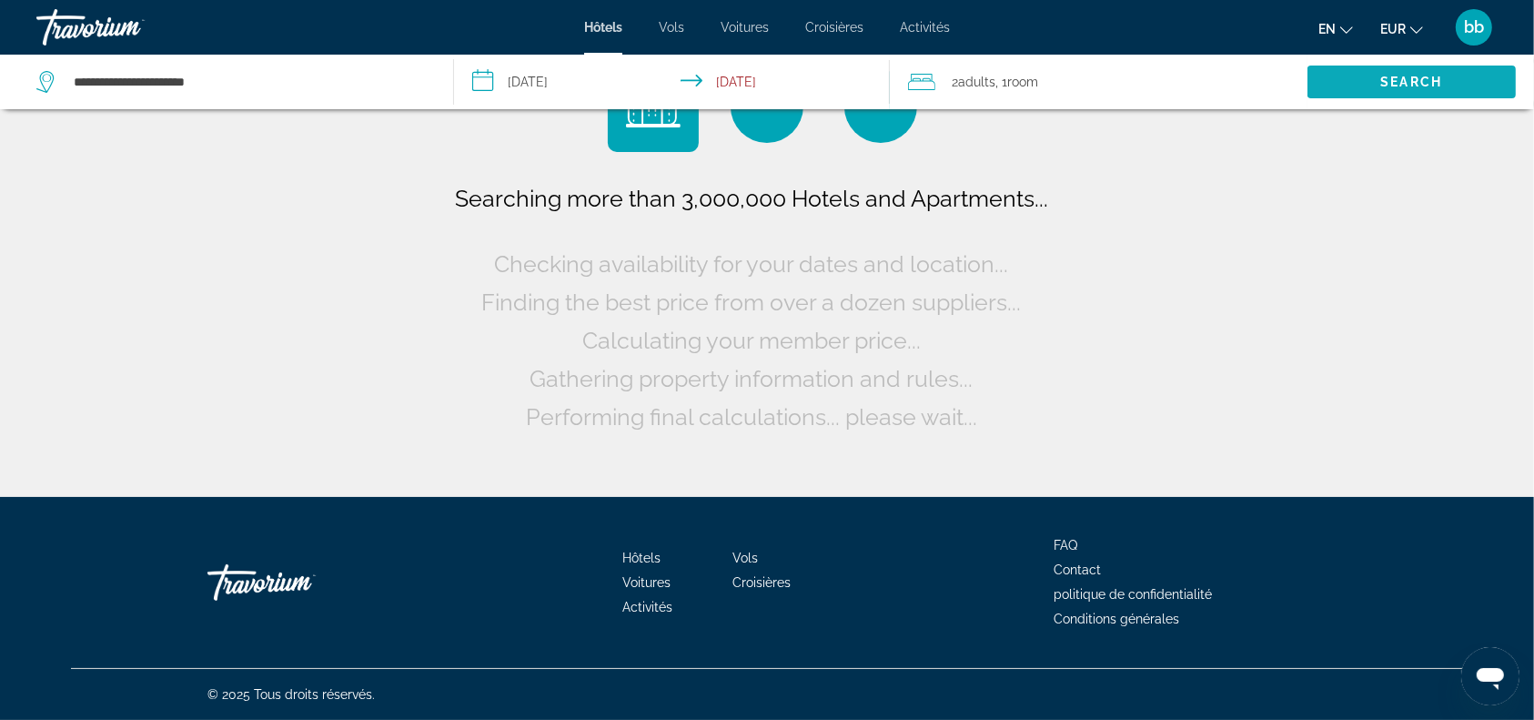
scroll to position [0, 0]
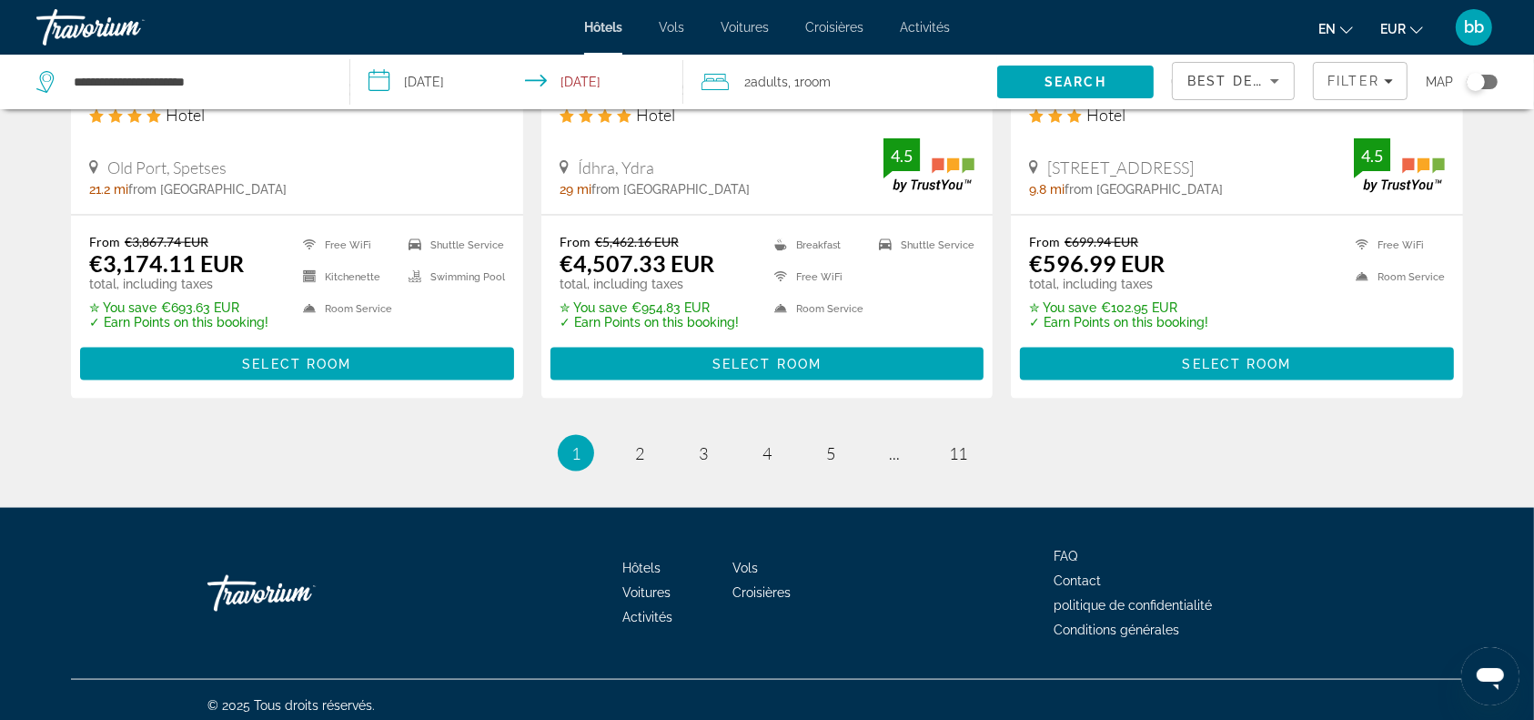
scroll to position [2434, 0]
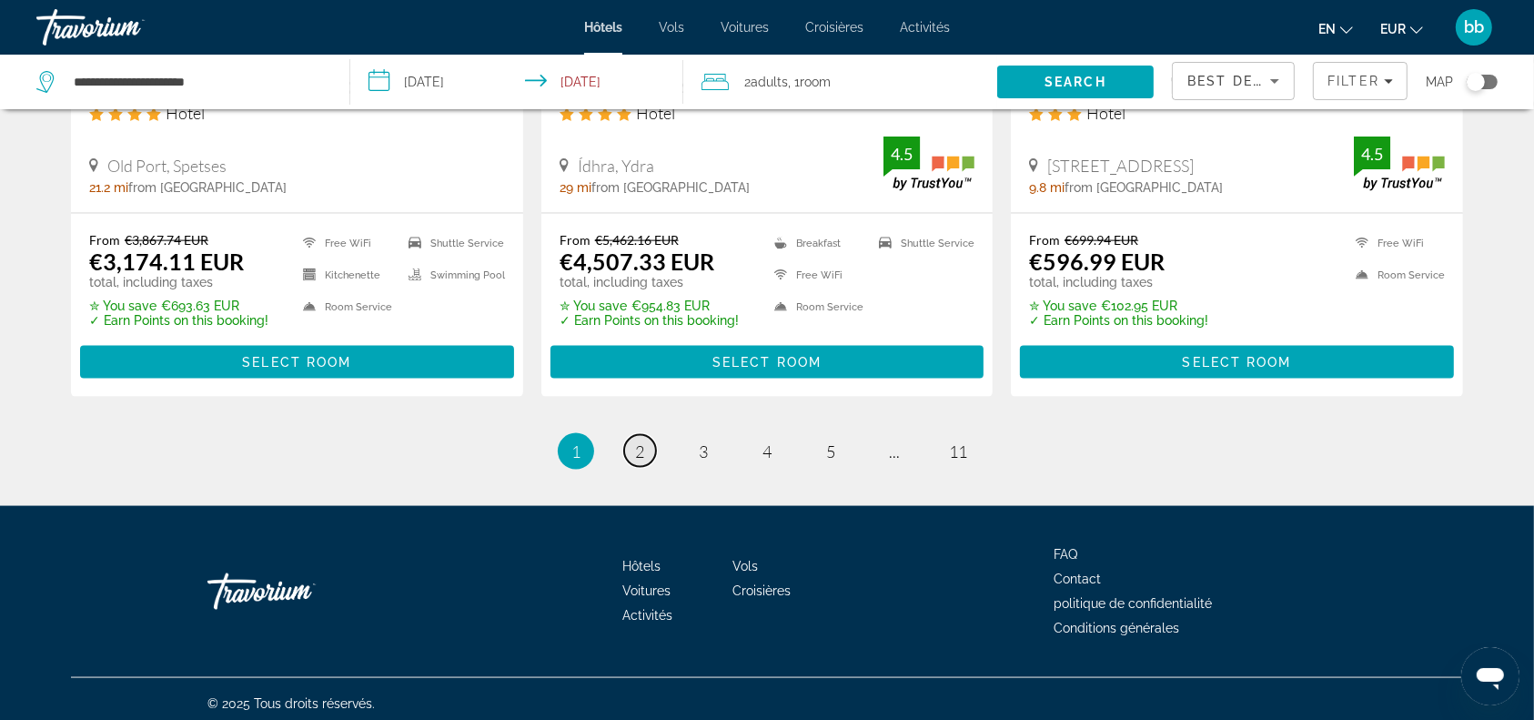
click at [640, 447] on span "2" at bounding box center [639, 451] width 9 height 20
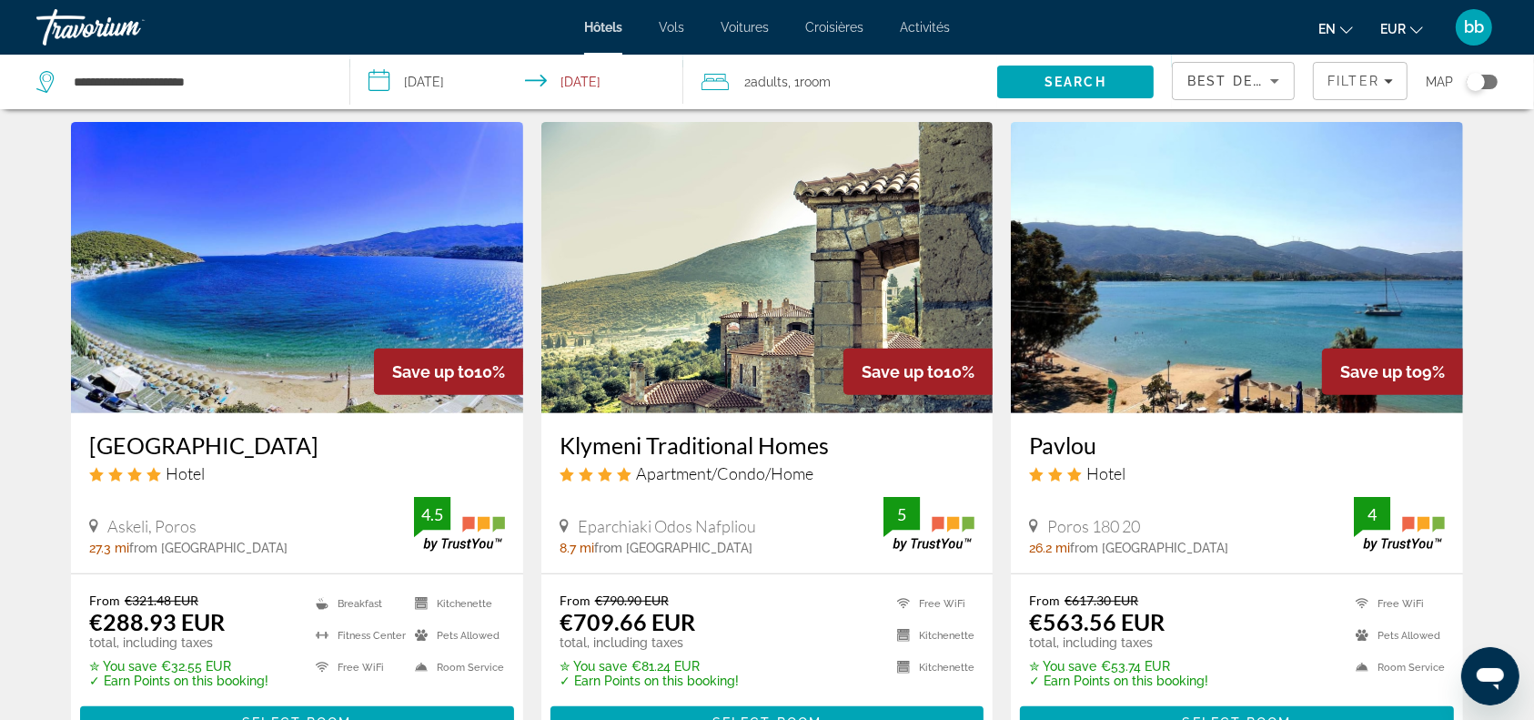
scroll to position [735, 0]
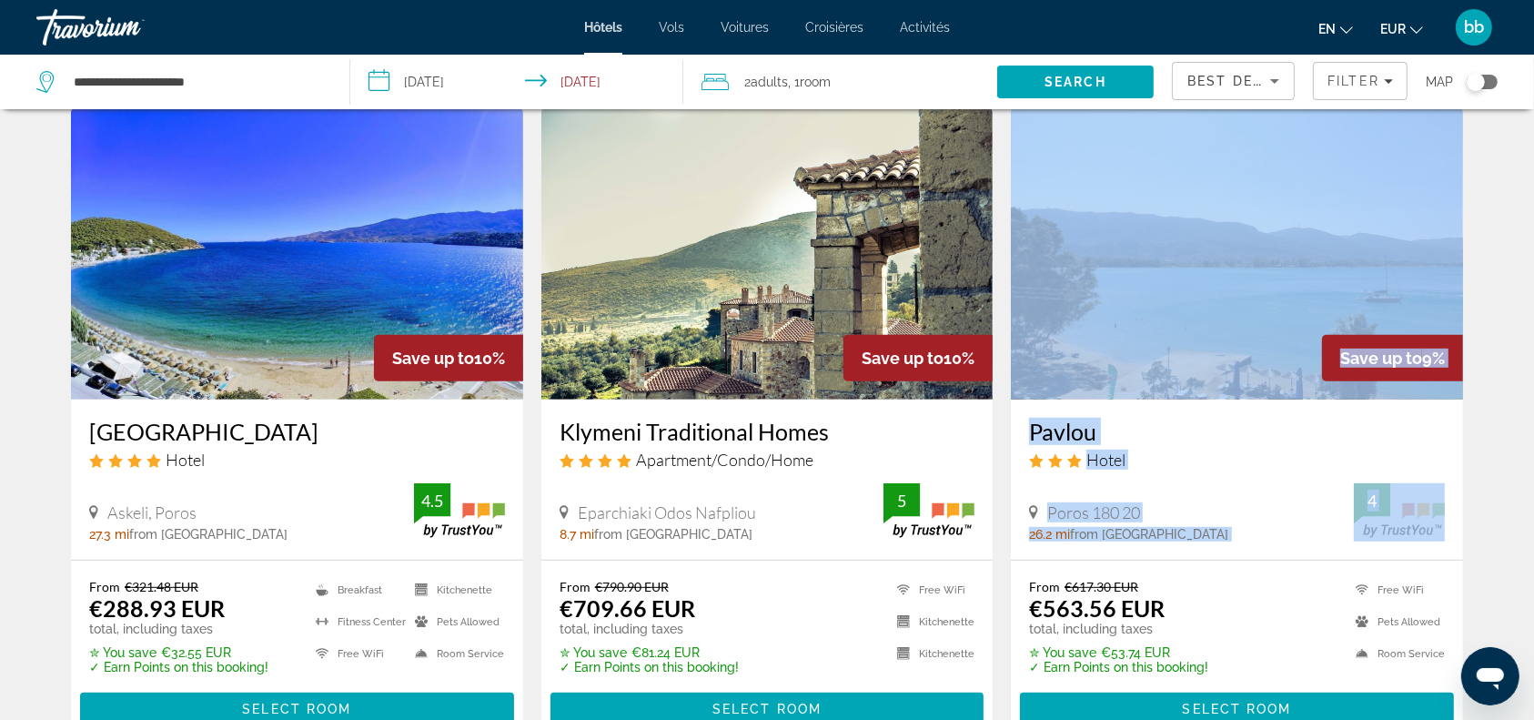
drag, startPoint x: 1517, startPoint y: 158, endPoint x: 1520, endPoint y: 122, distance: 36.6
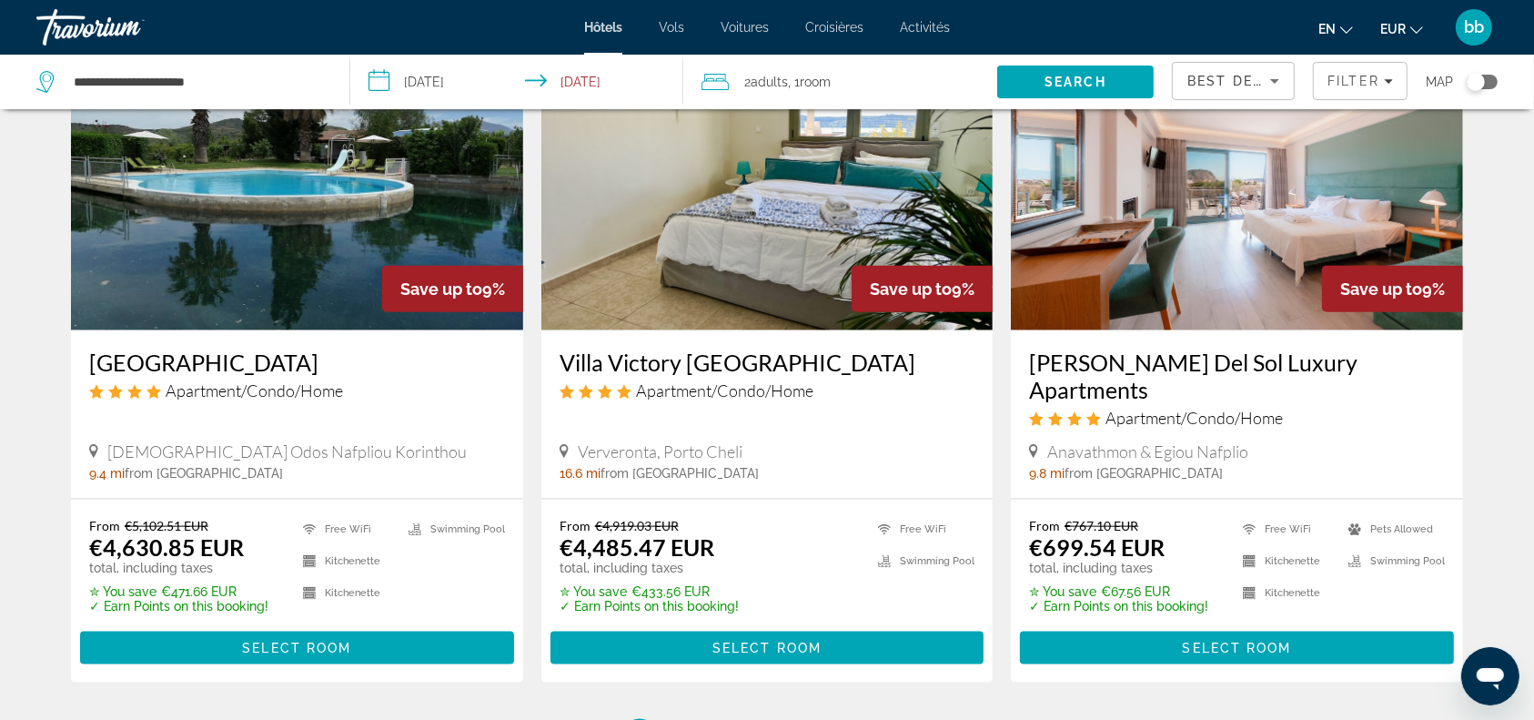
scroll to position [2414, 0]
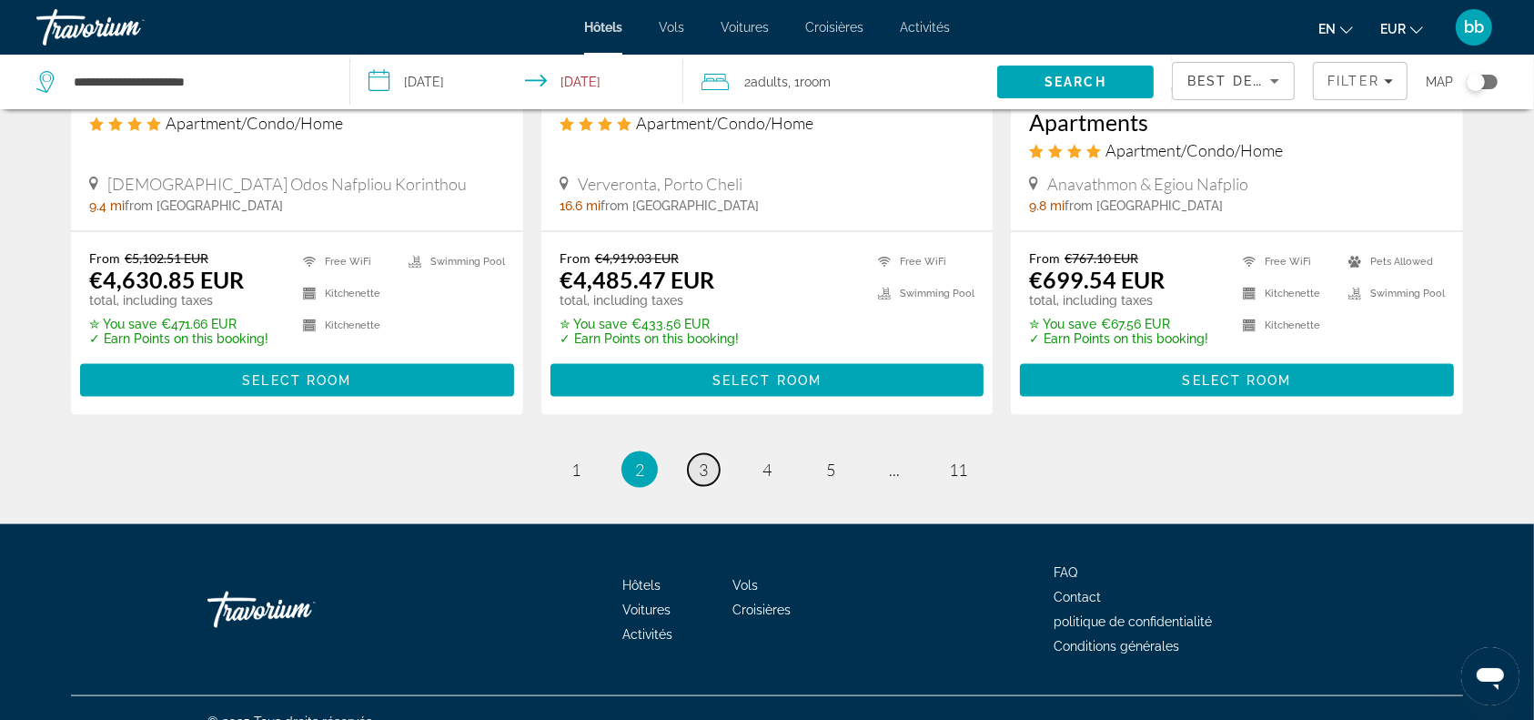
click at [704, 459] on span "3" at bounding box center [703, 469] width 9 height 20
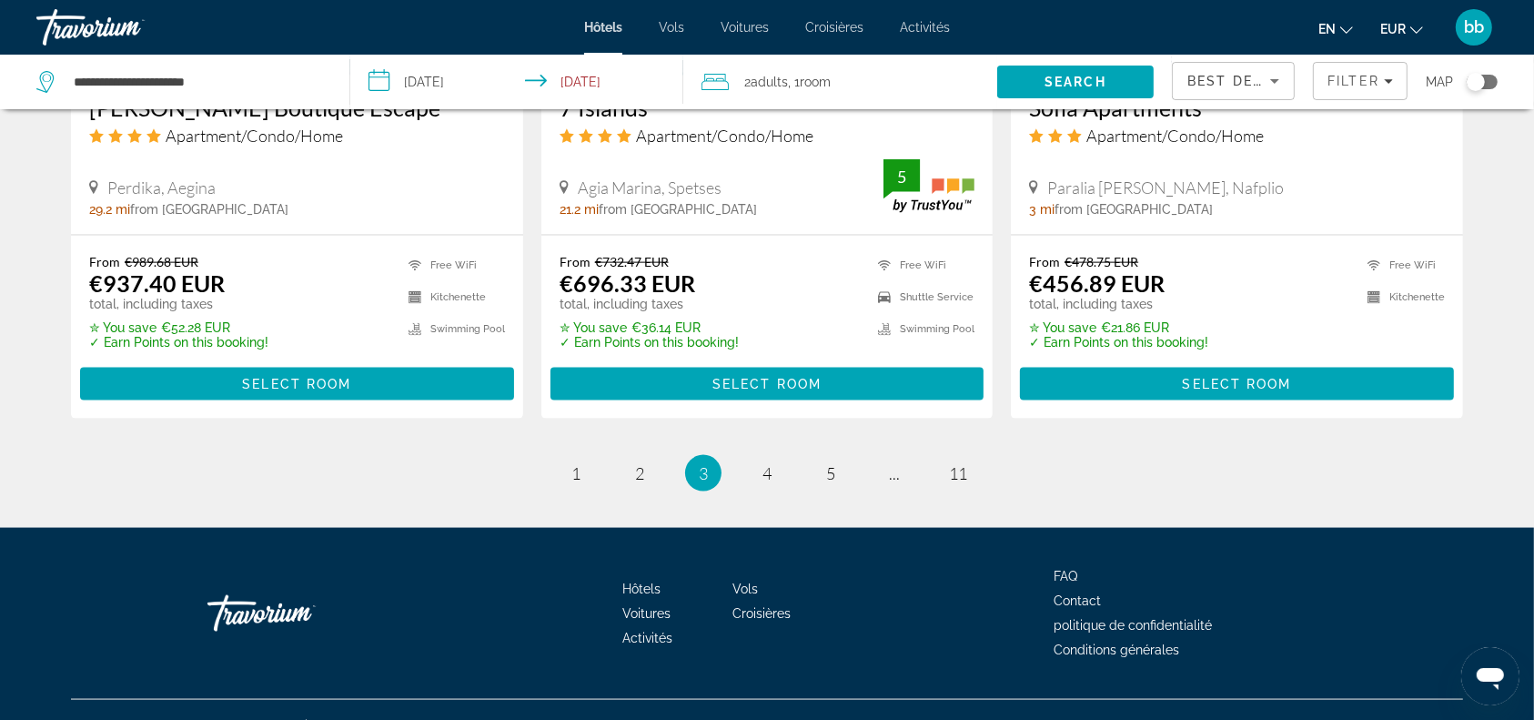
scroll to position [2414, 0]
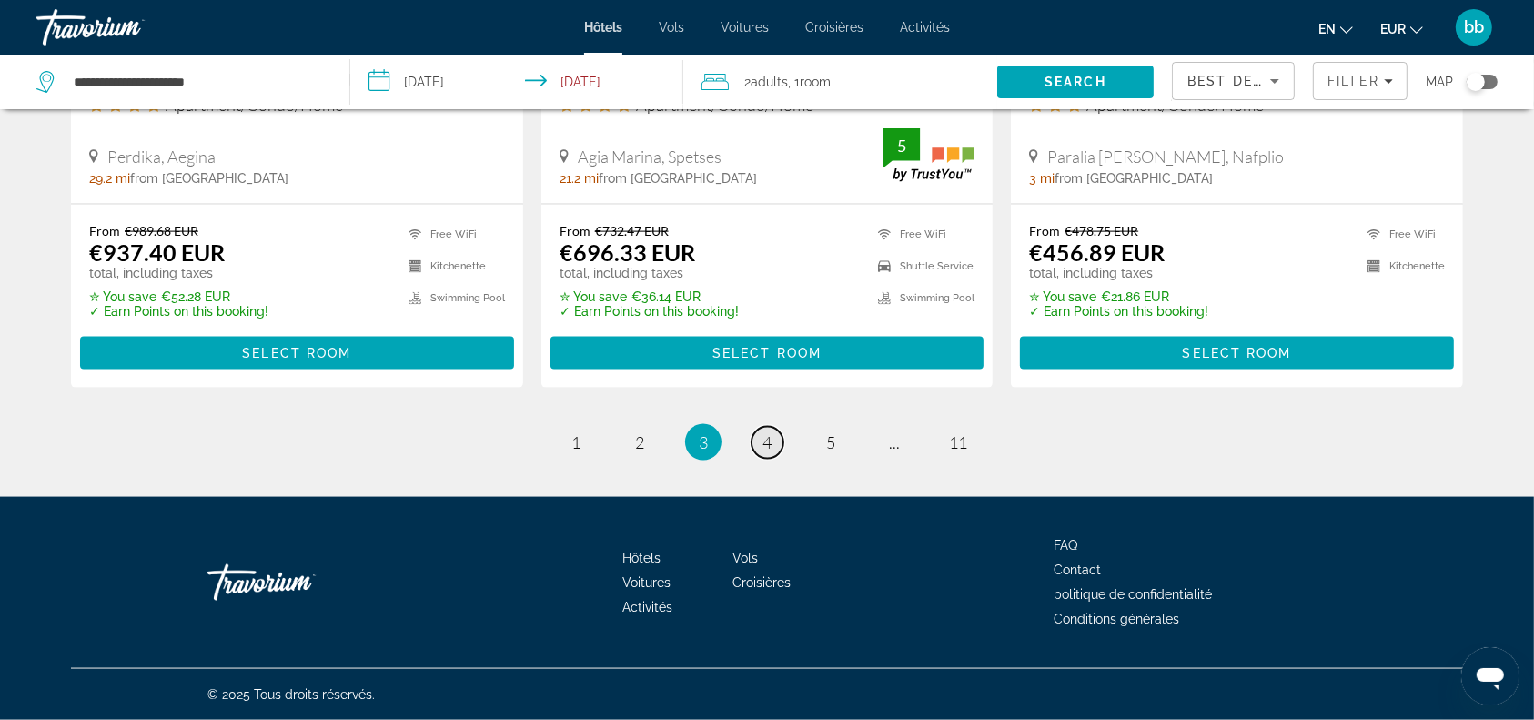
click at [767, 440] on span "4" at bounding box center [766, 442] width 9 height 20
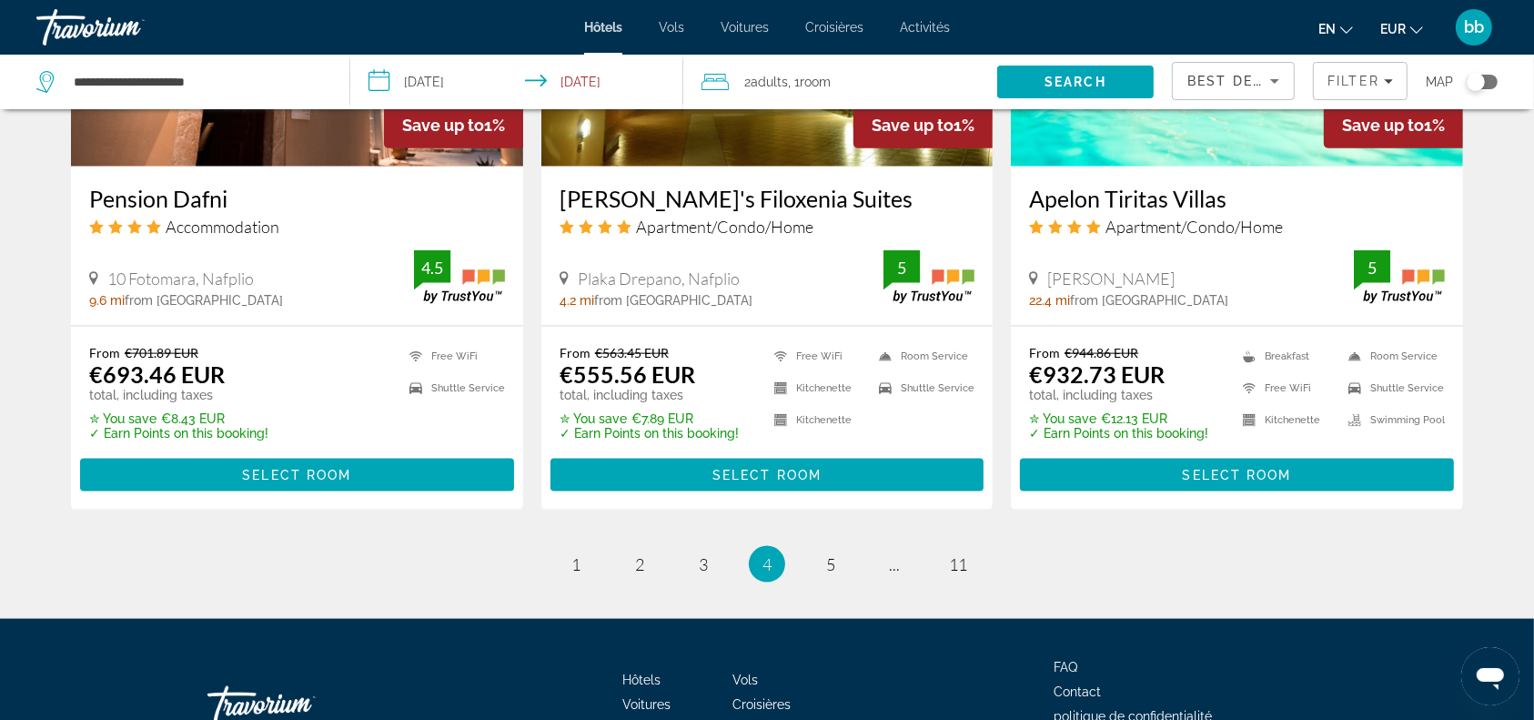
scroll to position [2317, 0]
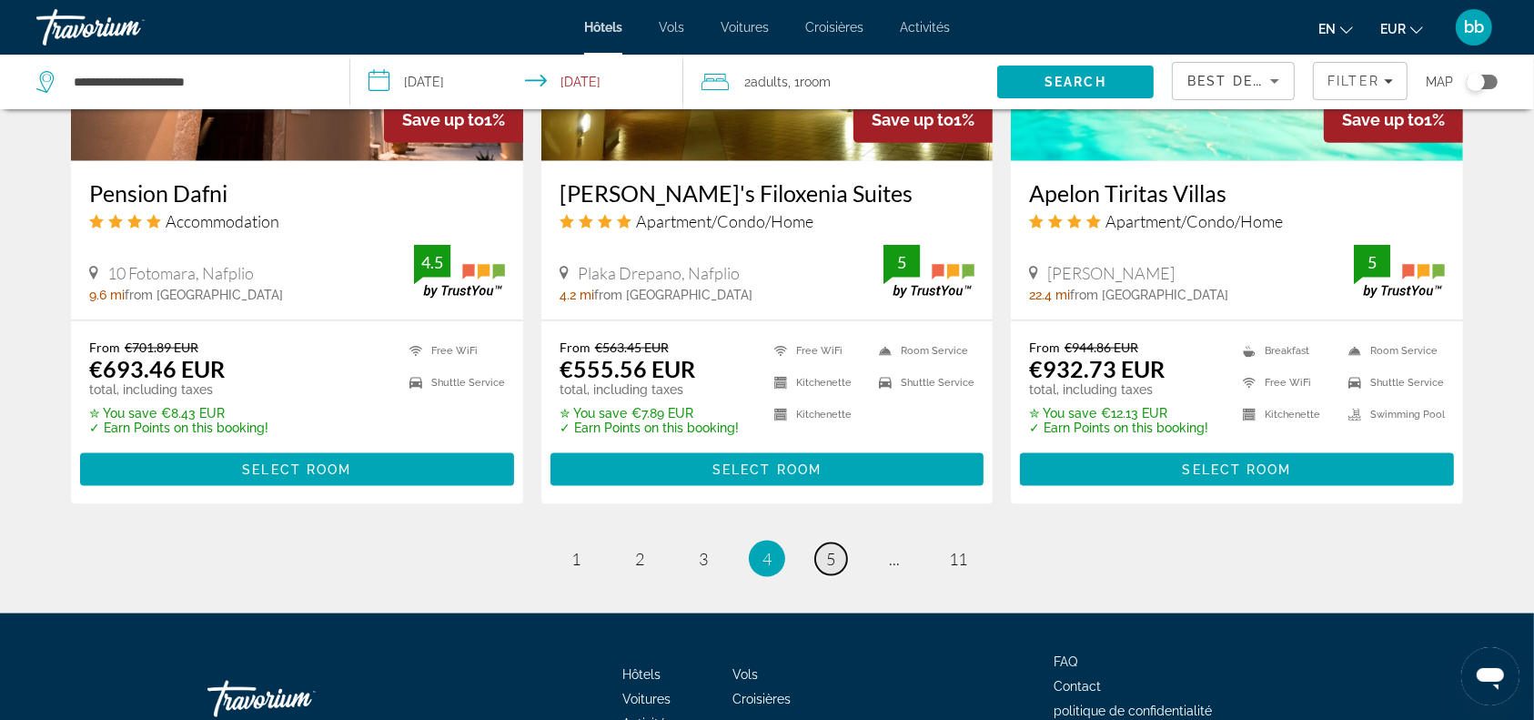
click at [832, 557] on span "5" at bounding box center [830, 559] width 9 height 20
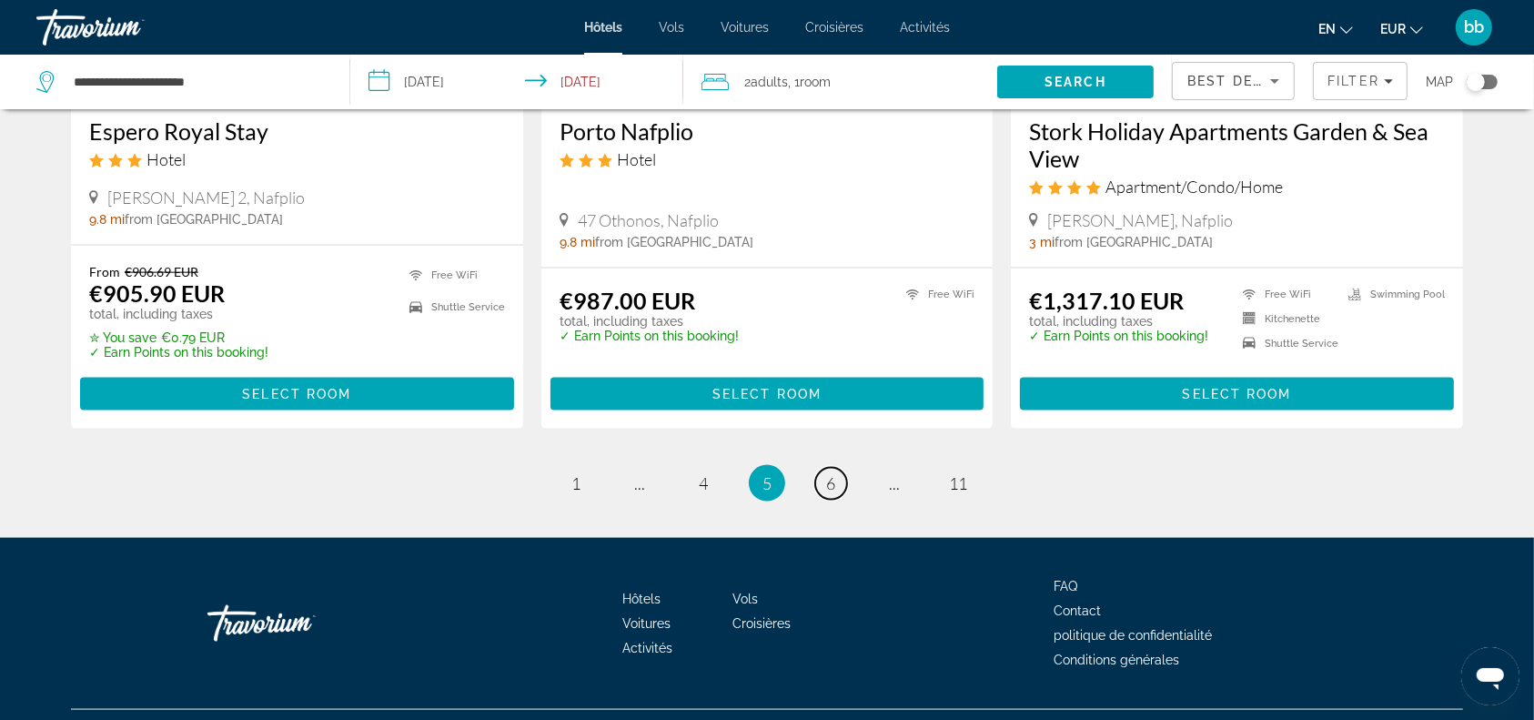
scroll to position [2419, 0]
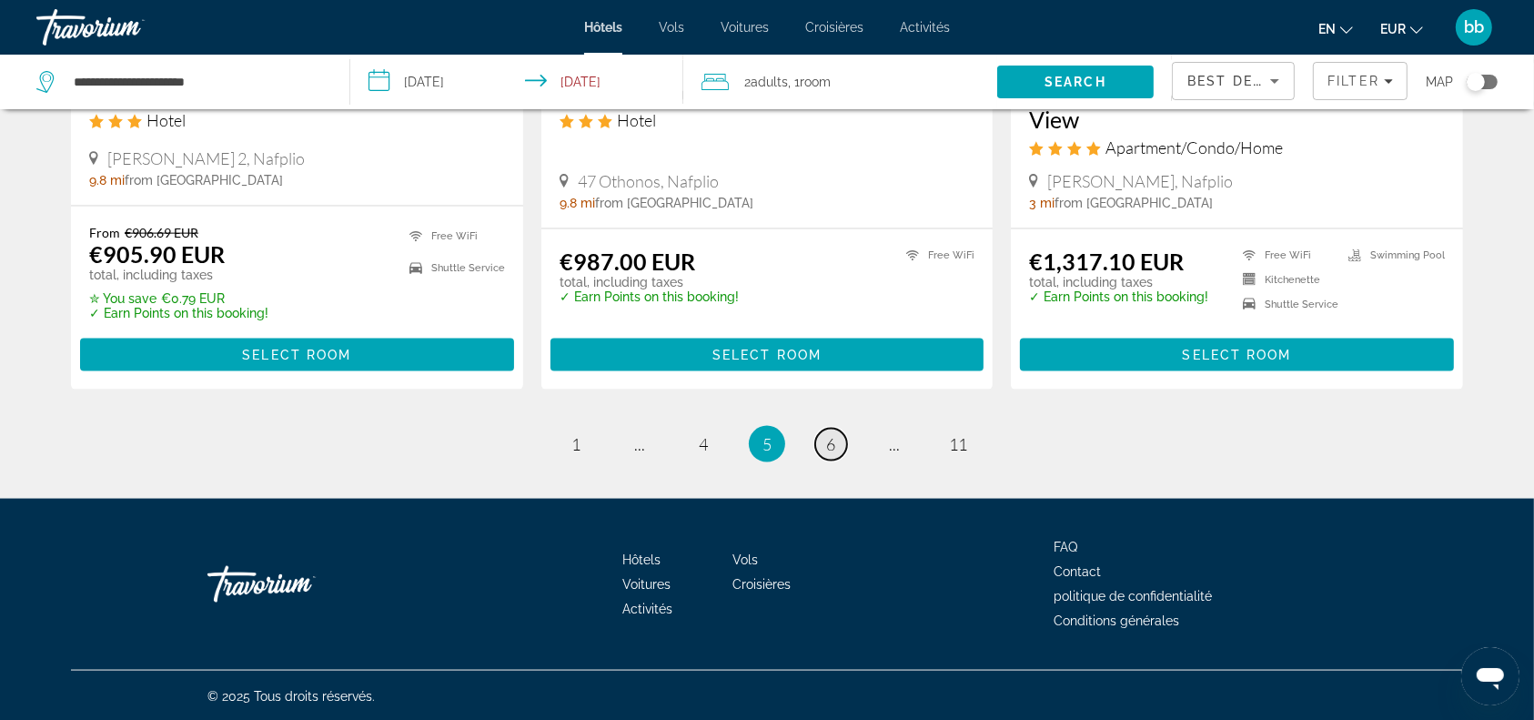
click at [833, 440] on span "6" at bounding box center [830, 444] width 9 height 20
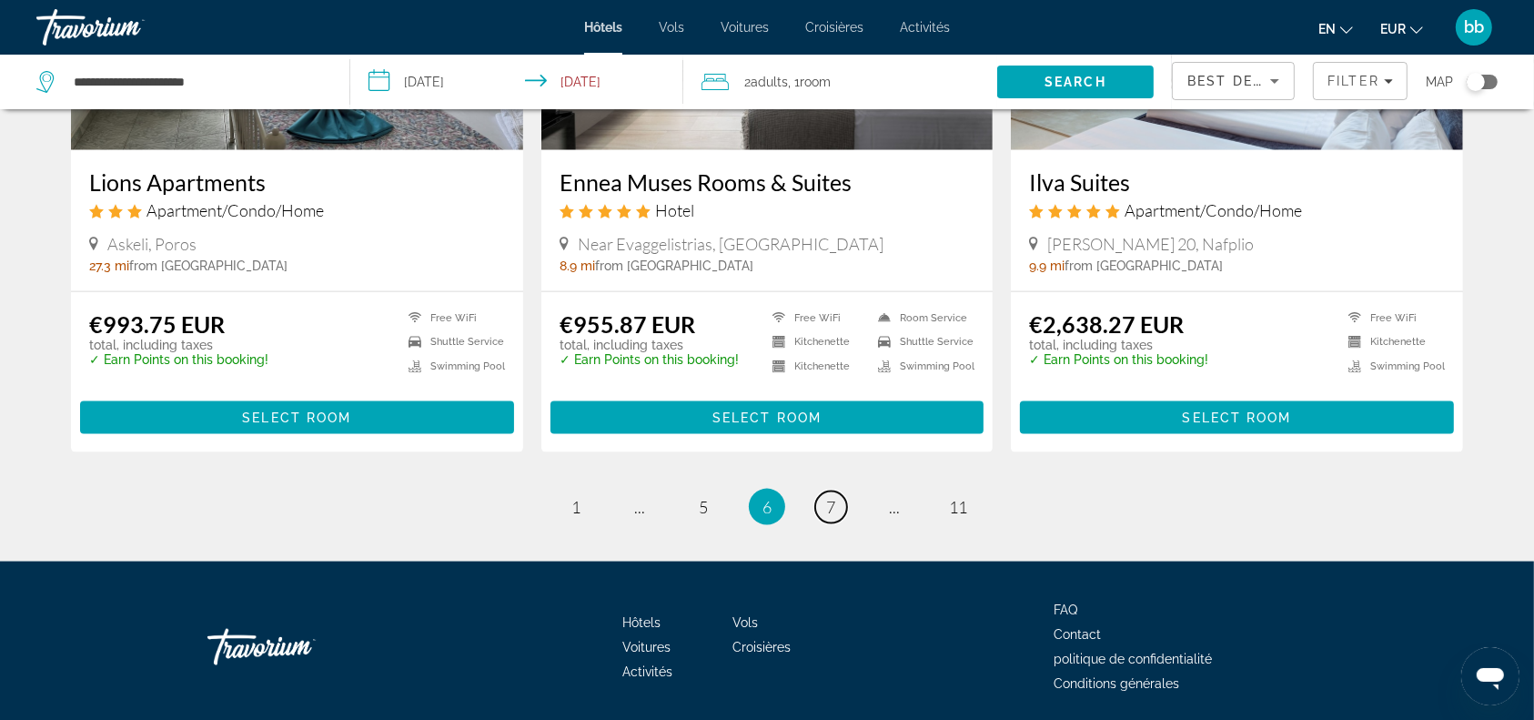
scroll to position [2255, 0]
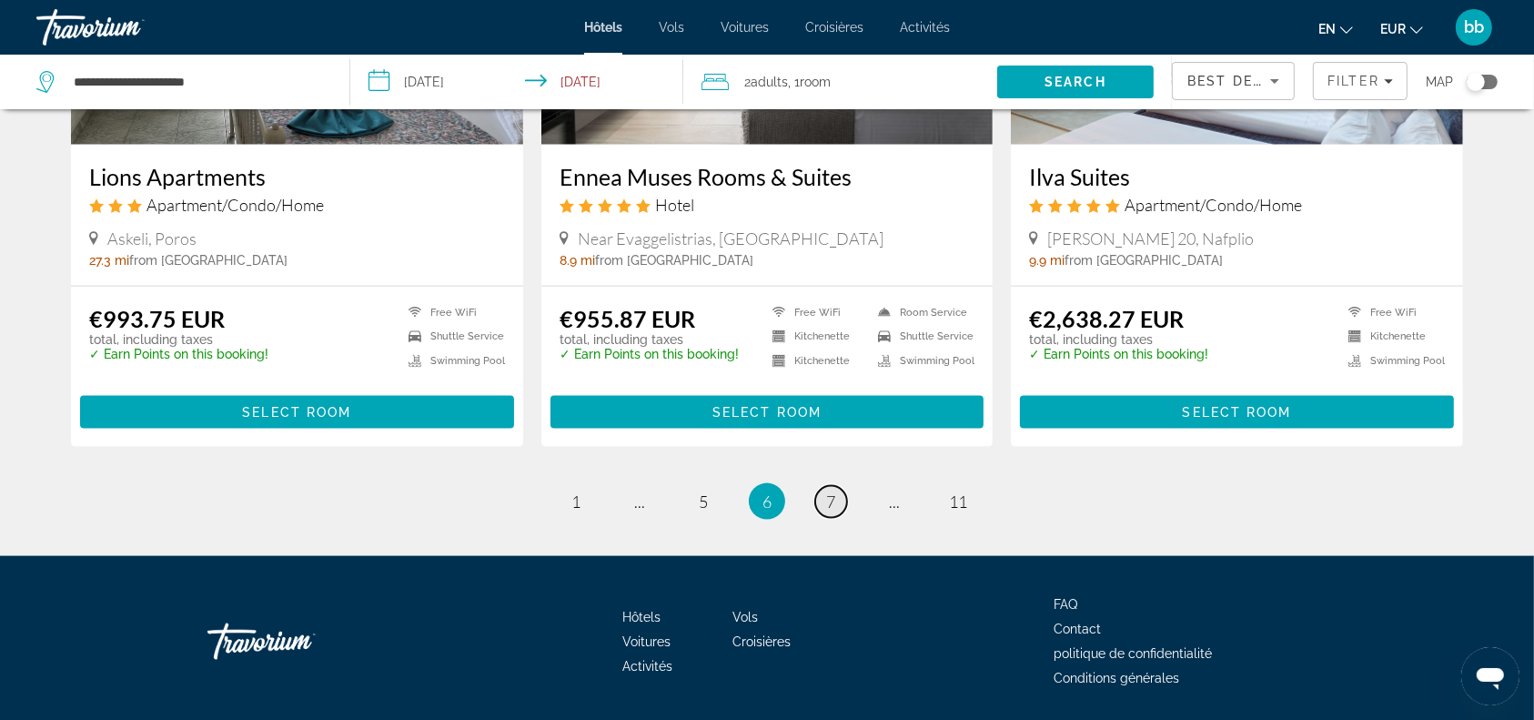
click at [832, 491] on span "7" at bounding box center [830, 501] width 9 height 20
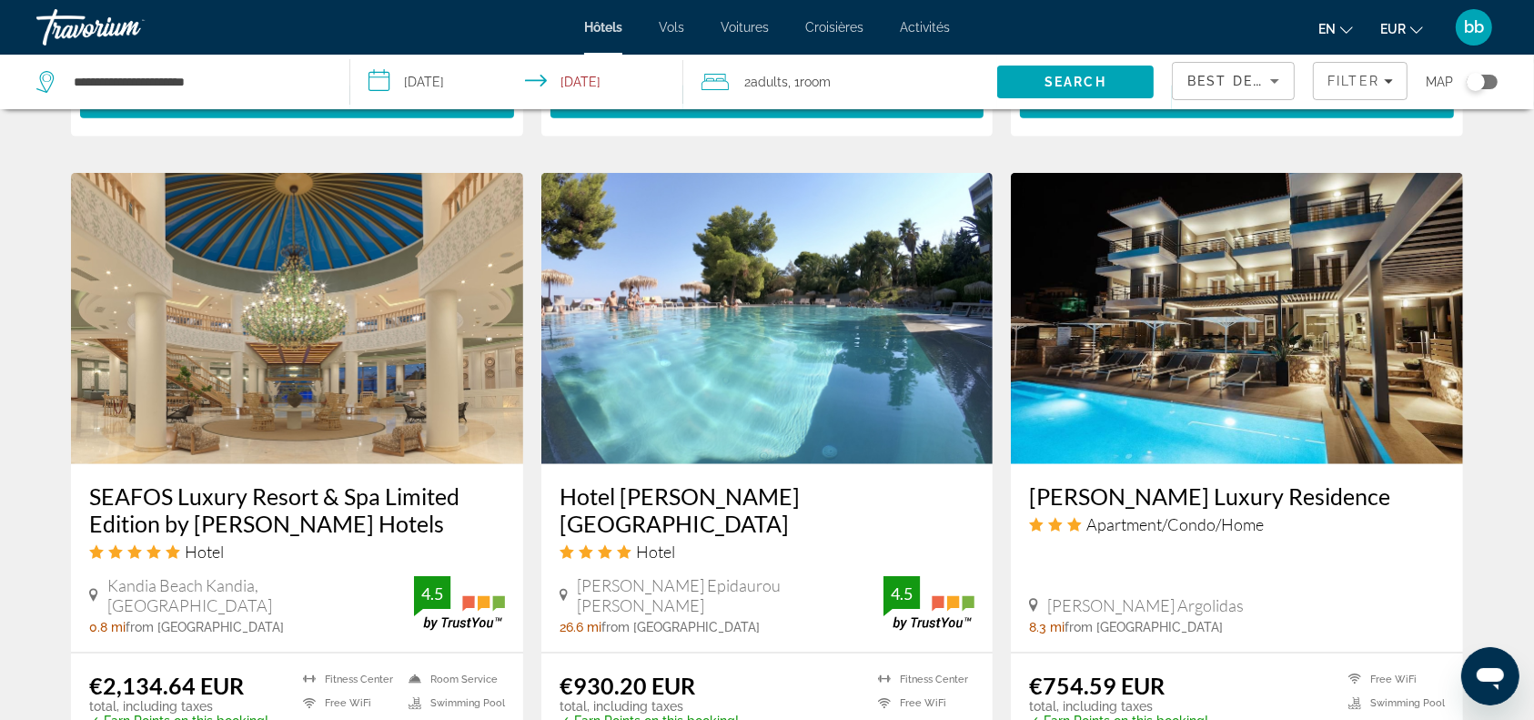
scroll to position [1972, 0]
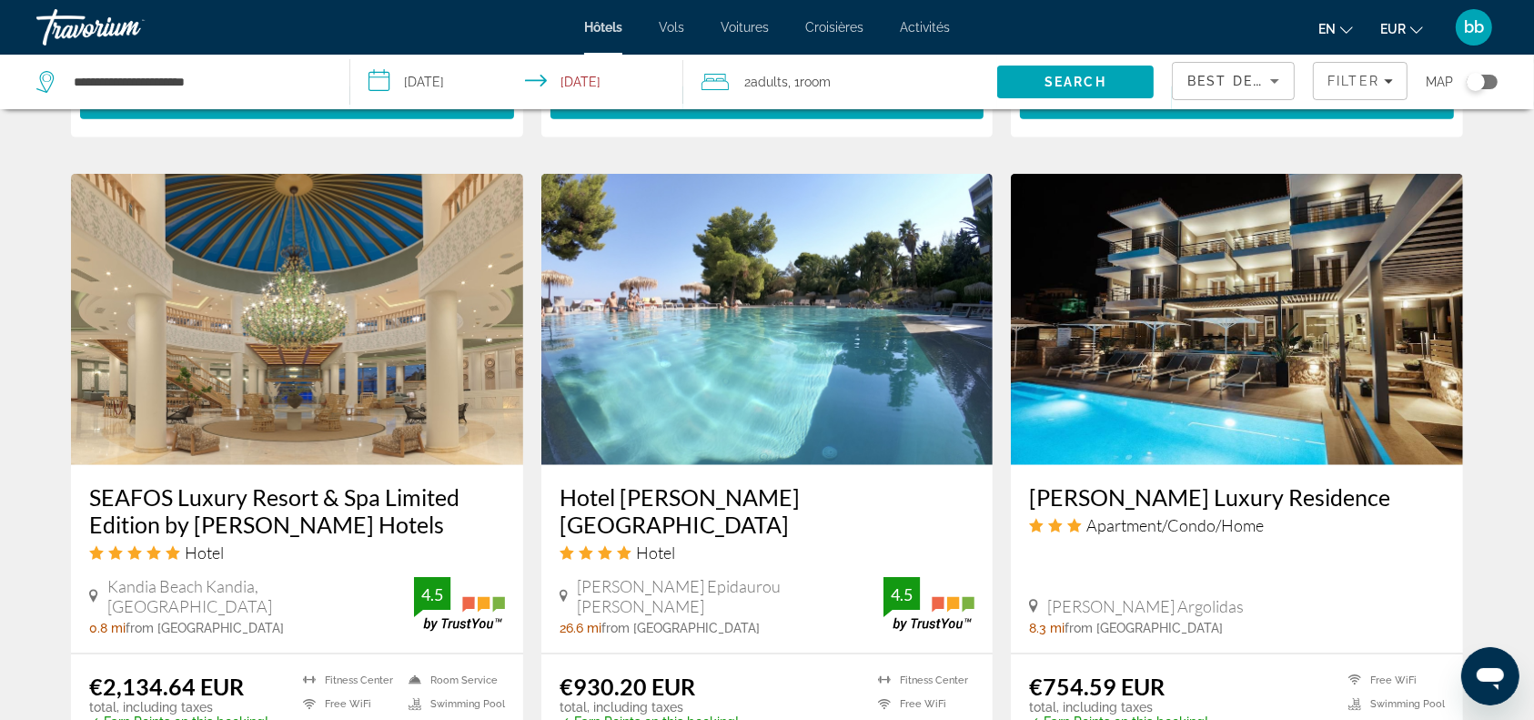
click at [363, 368] on img "Contenu principal" at bounding box center [297, 319] width 452 height 291
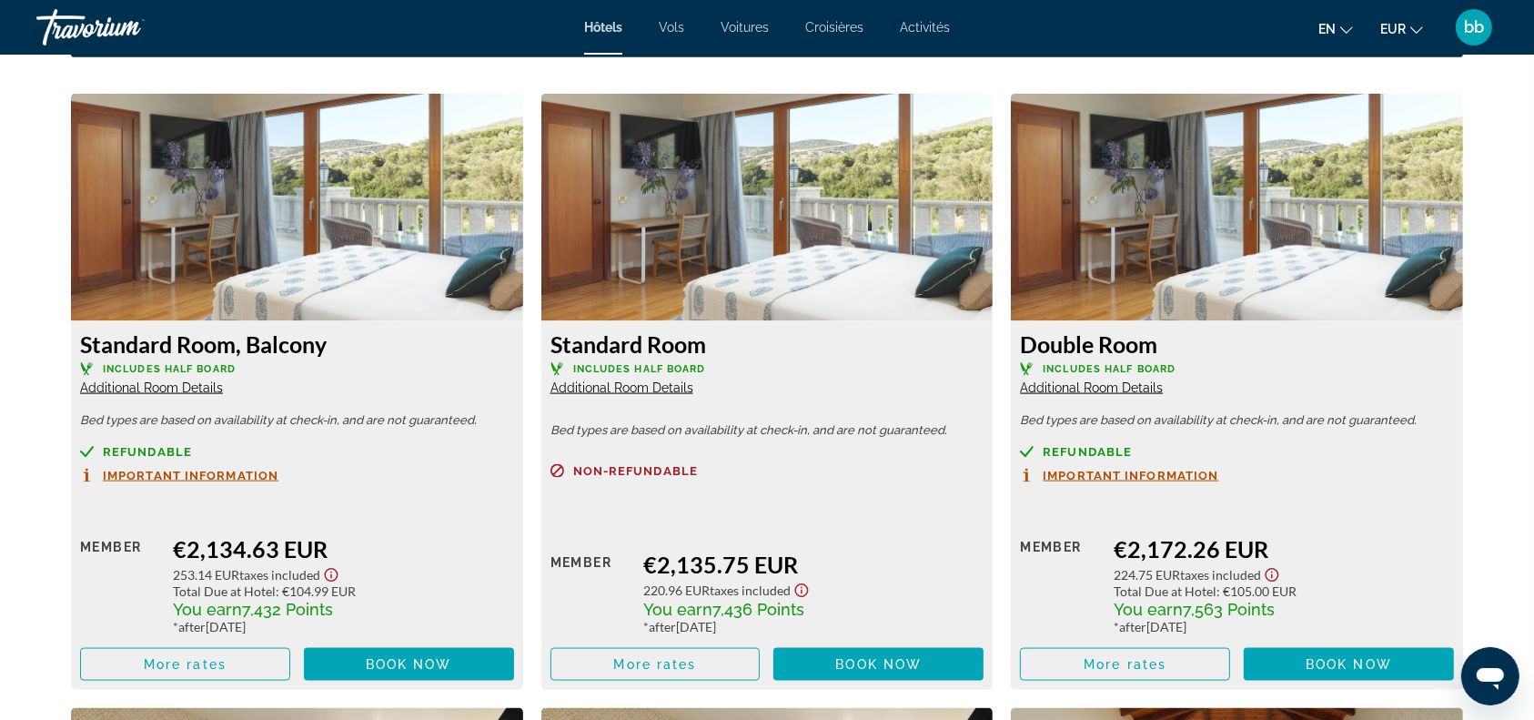
scroll to position [2441, 0]
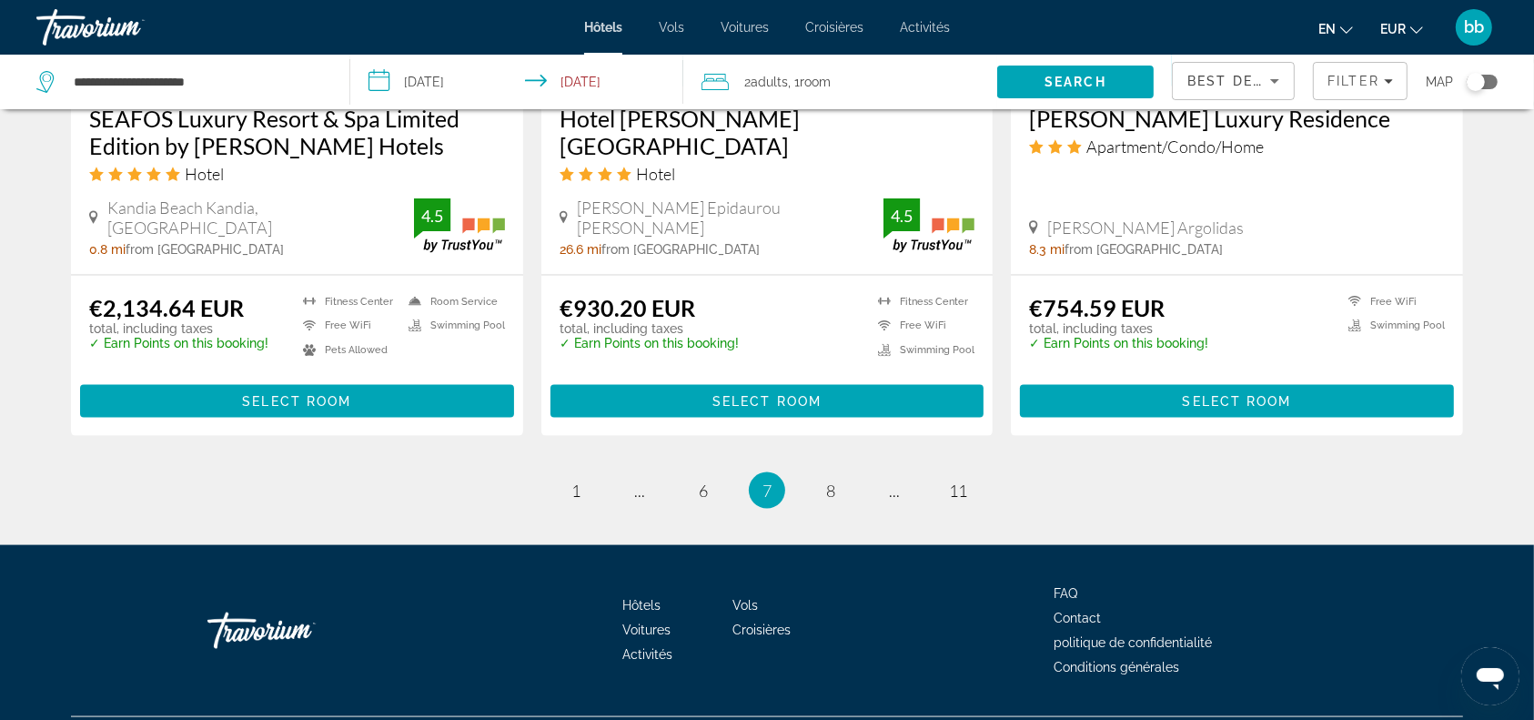
scroll to position [2377, 0]
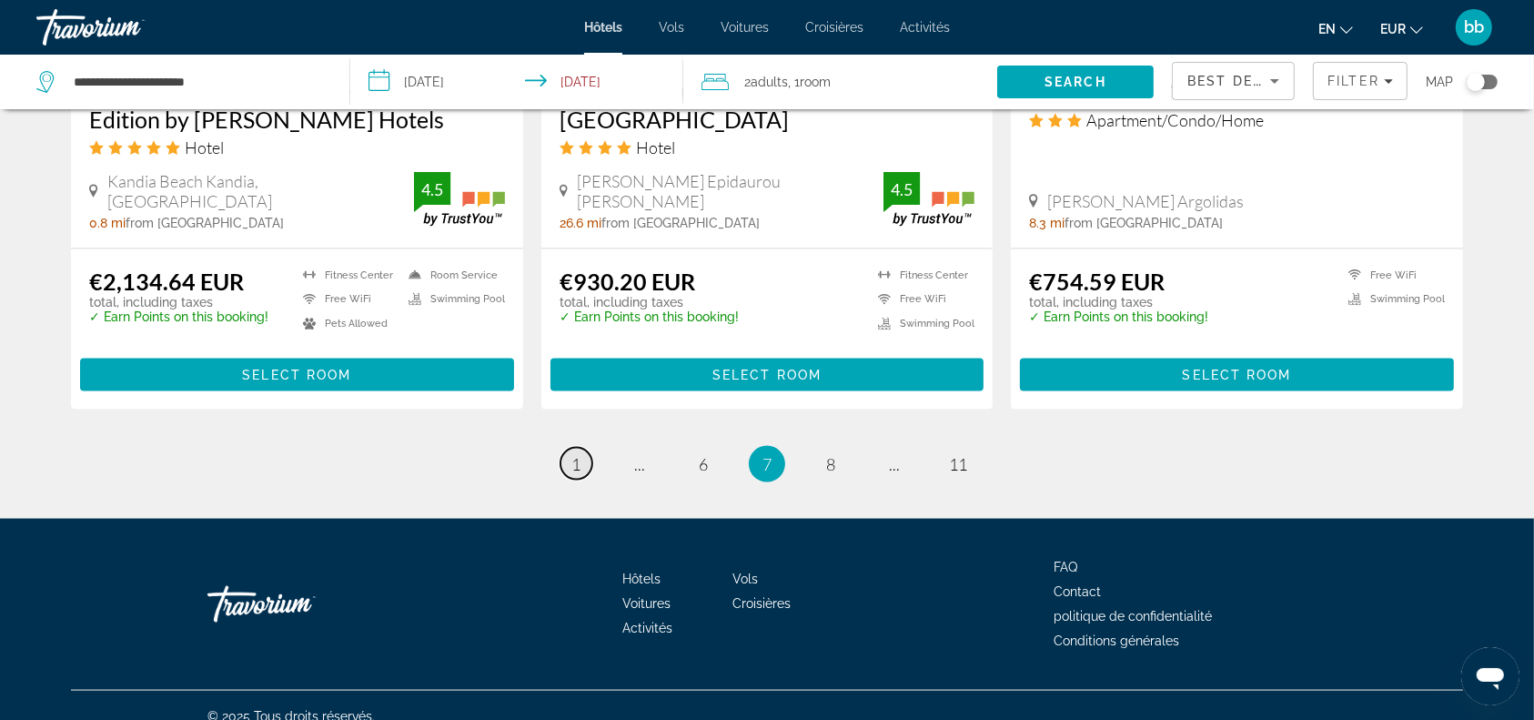
click at [575, 454] on span "1" at bounding box center [575, 464] width 9 height 20
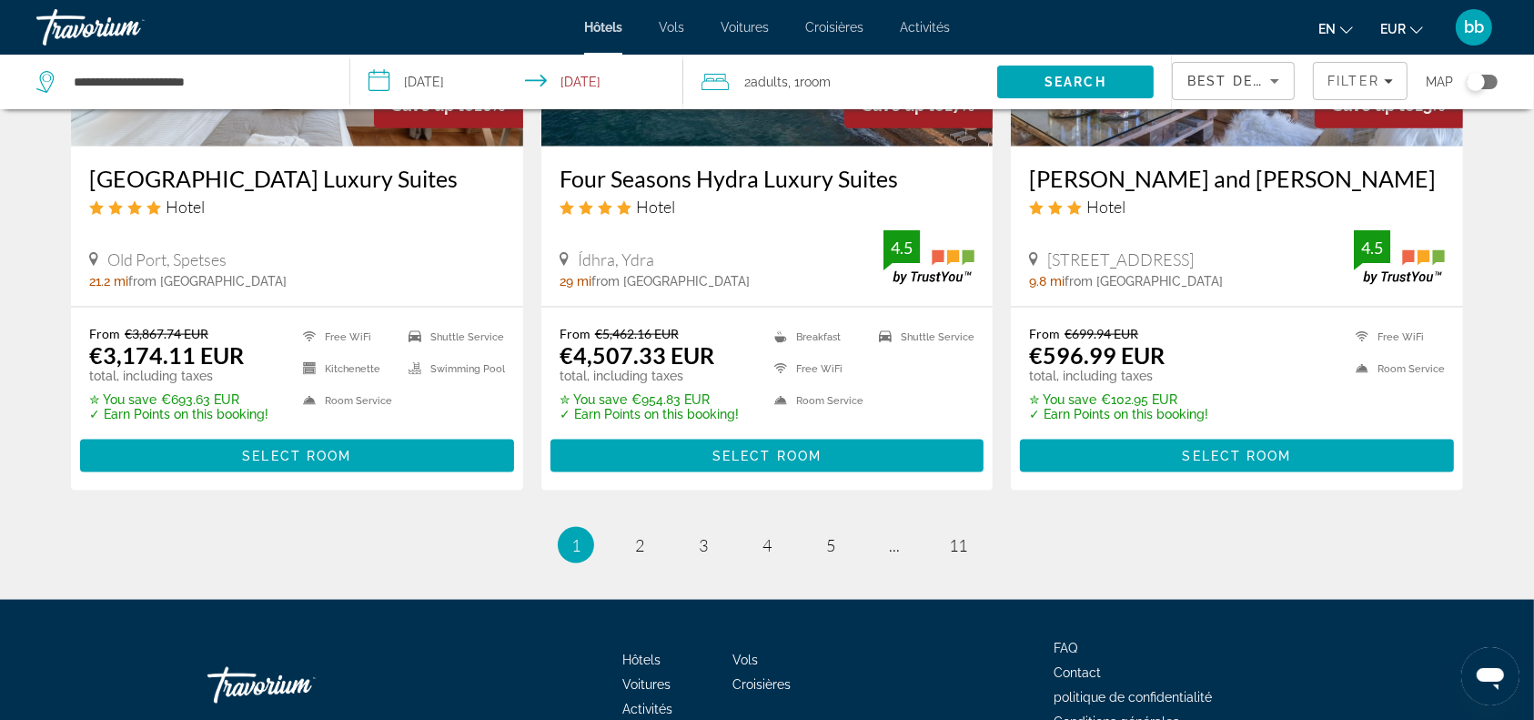
scroll to position [2434, 0]
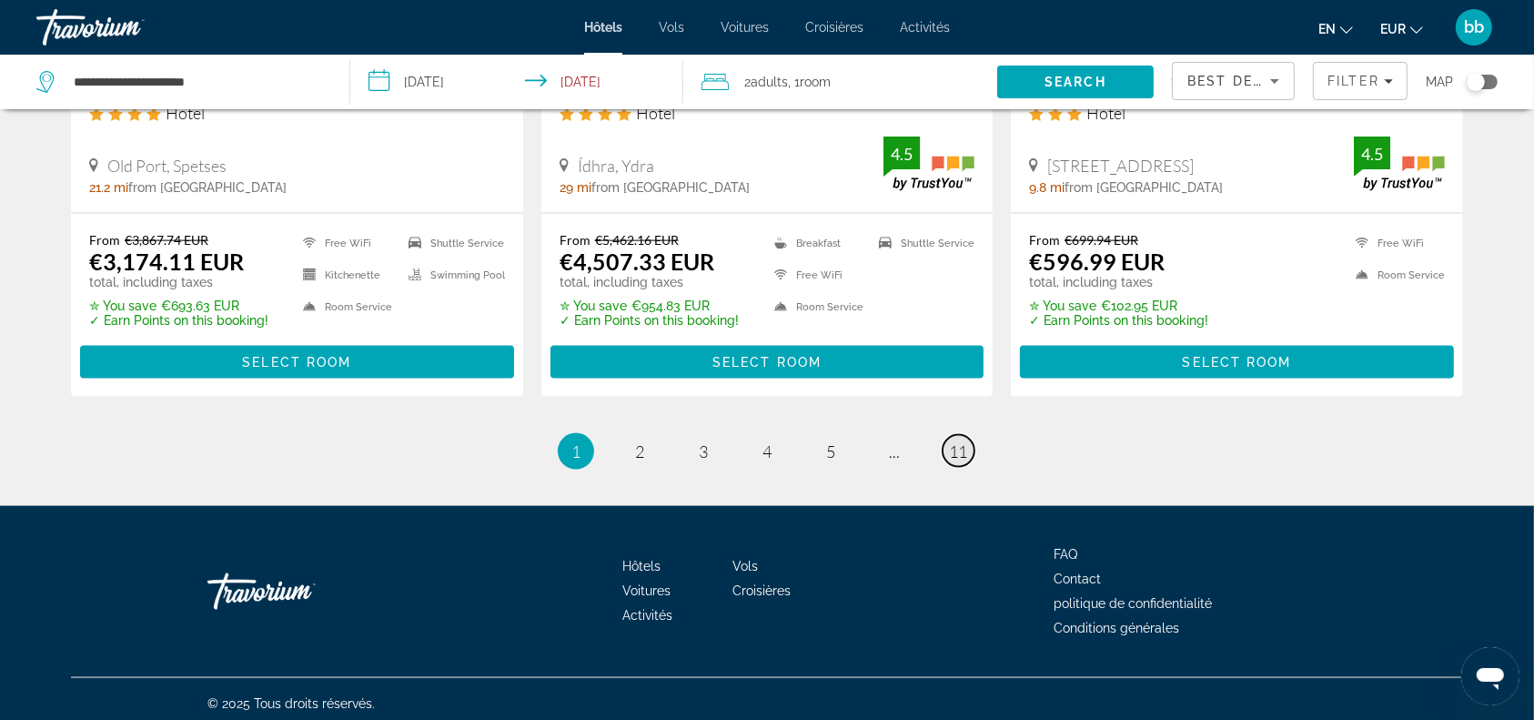
click at [960, 441] on span "11" at bounding box center [958, 451] width 18 height 20
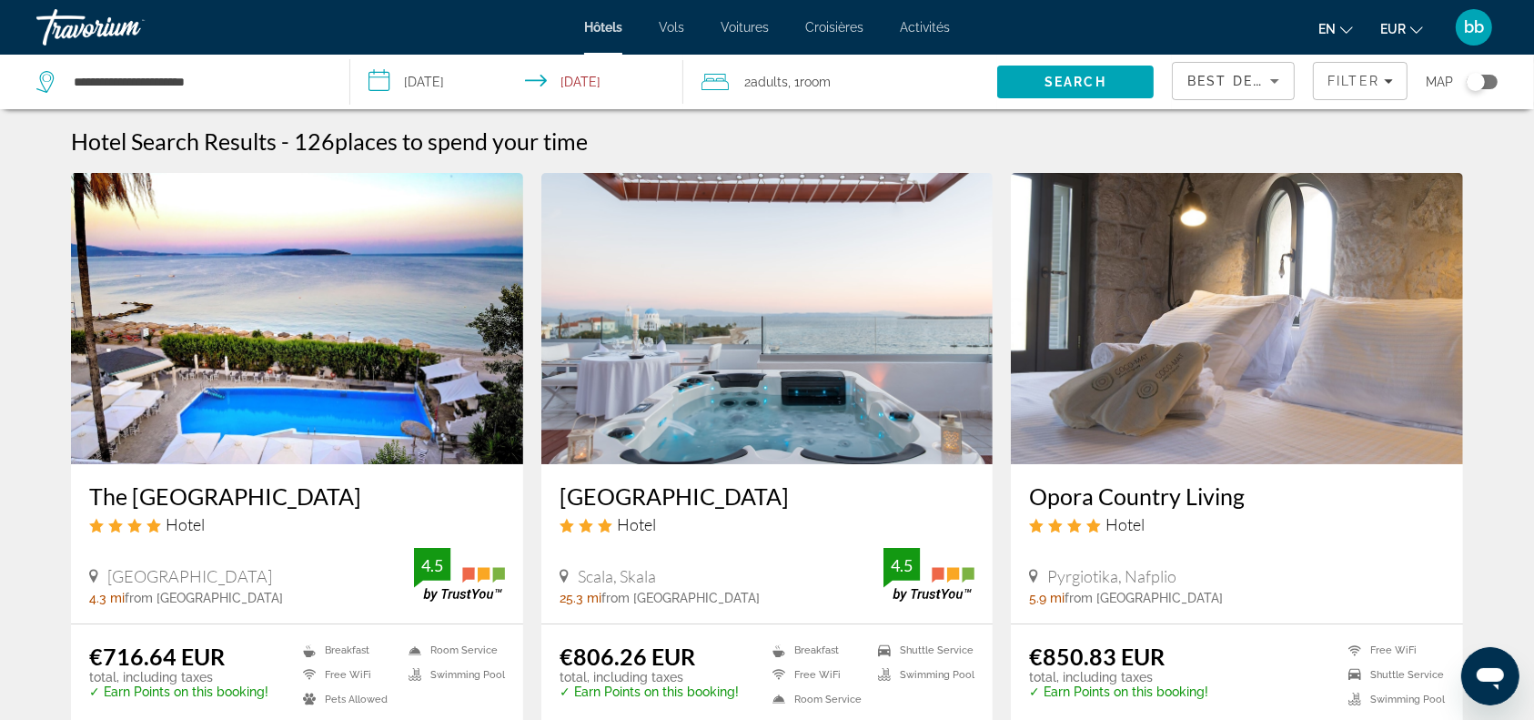
click at [796, 419] on img "Contenu principal" at bounding box center [767, 318] width 452 height 291
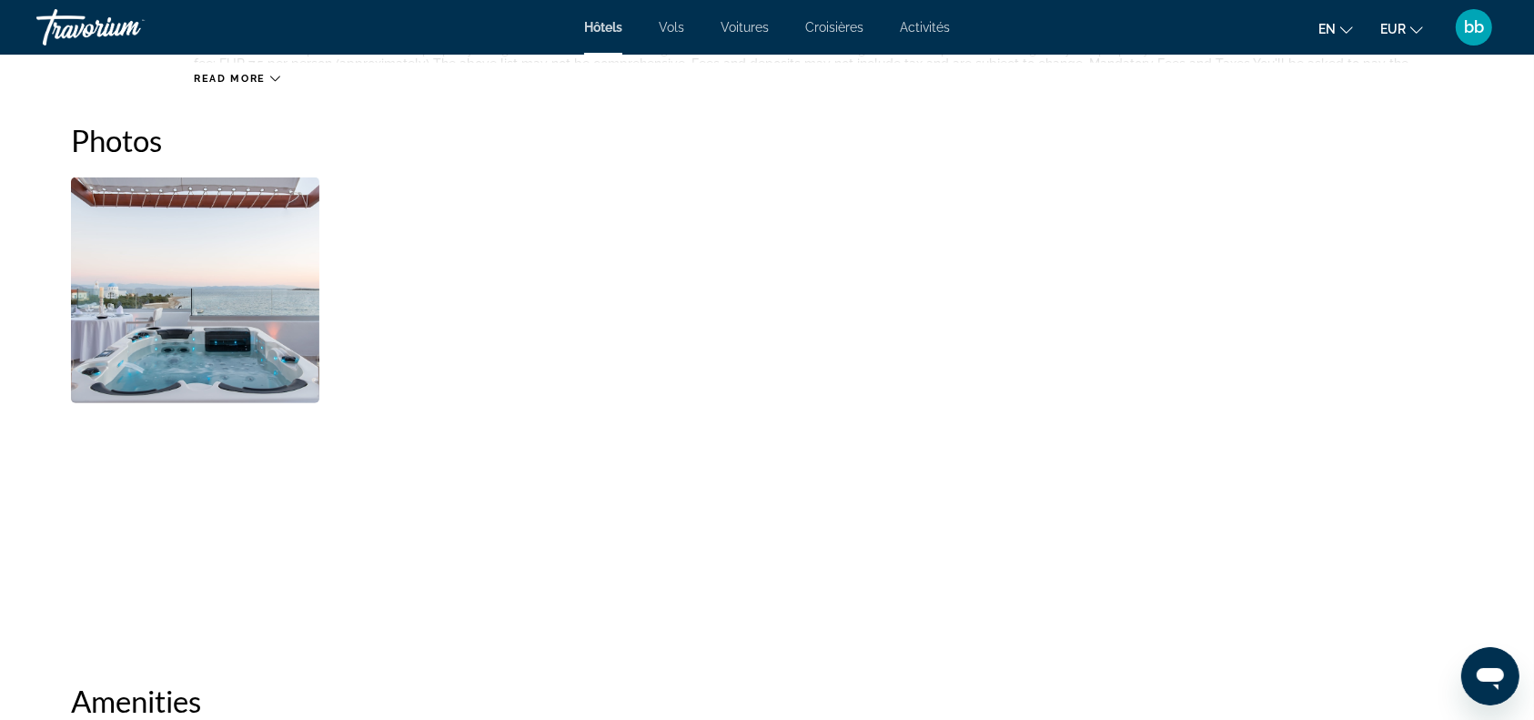
scroll to position [918, 0]
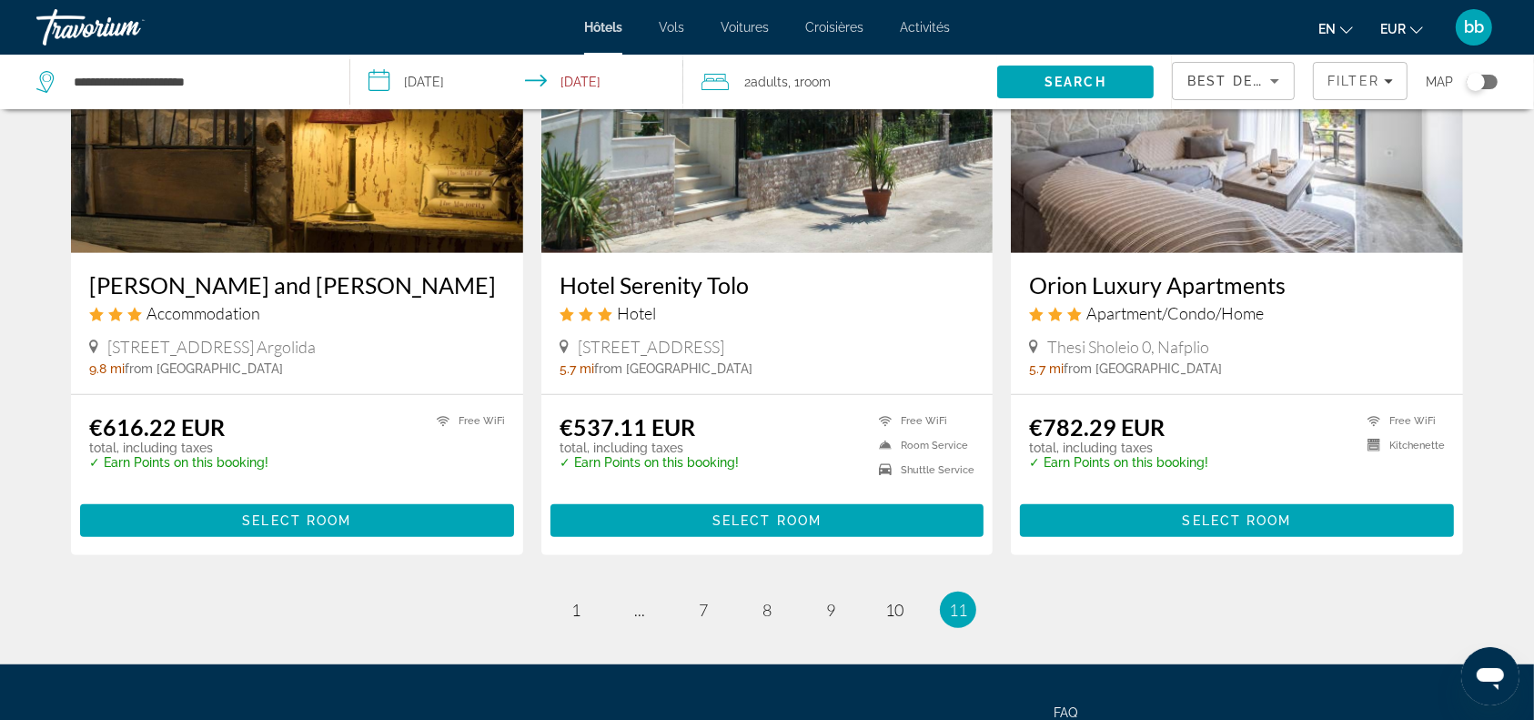
scroll to position [943, 0]
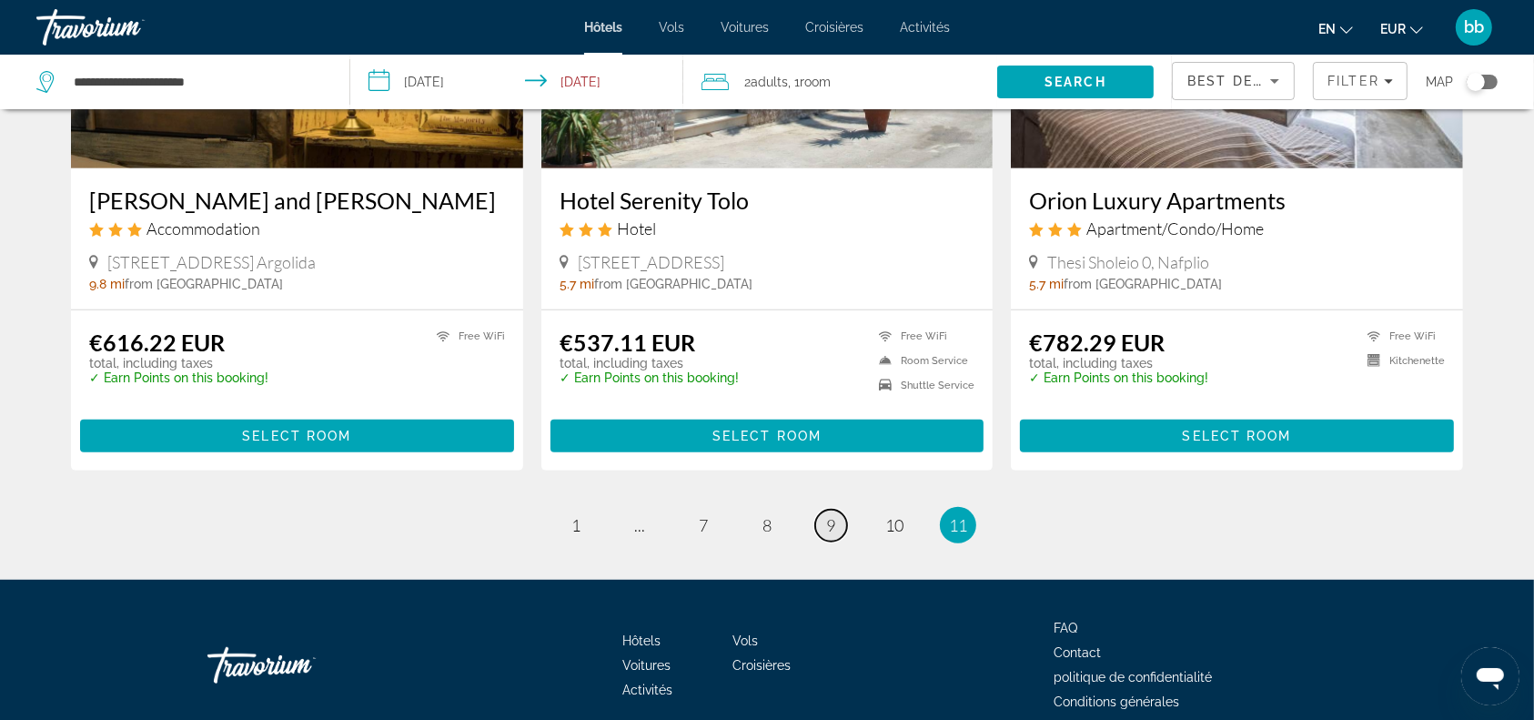
click at [831, 528] on span "9" at bounding box center [830, 525] width 9 height 20
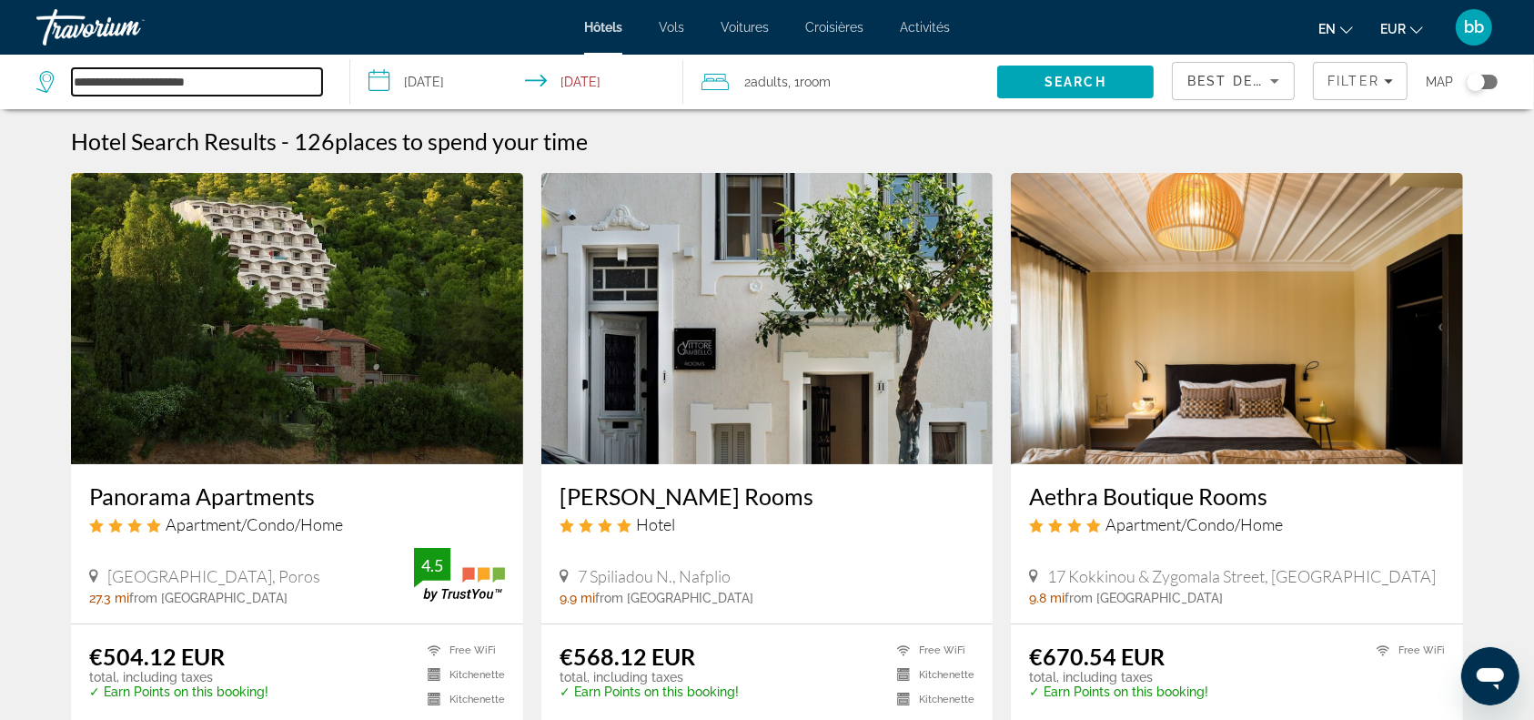
click at [251, 87] on input "**********" at bounding box center [197, 81] width 250 height 27
type input "*"
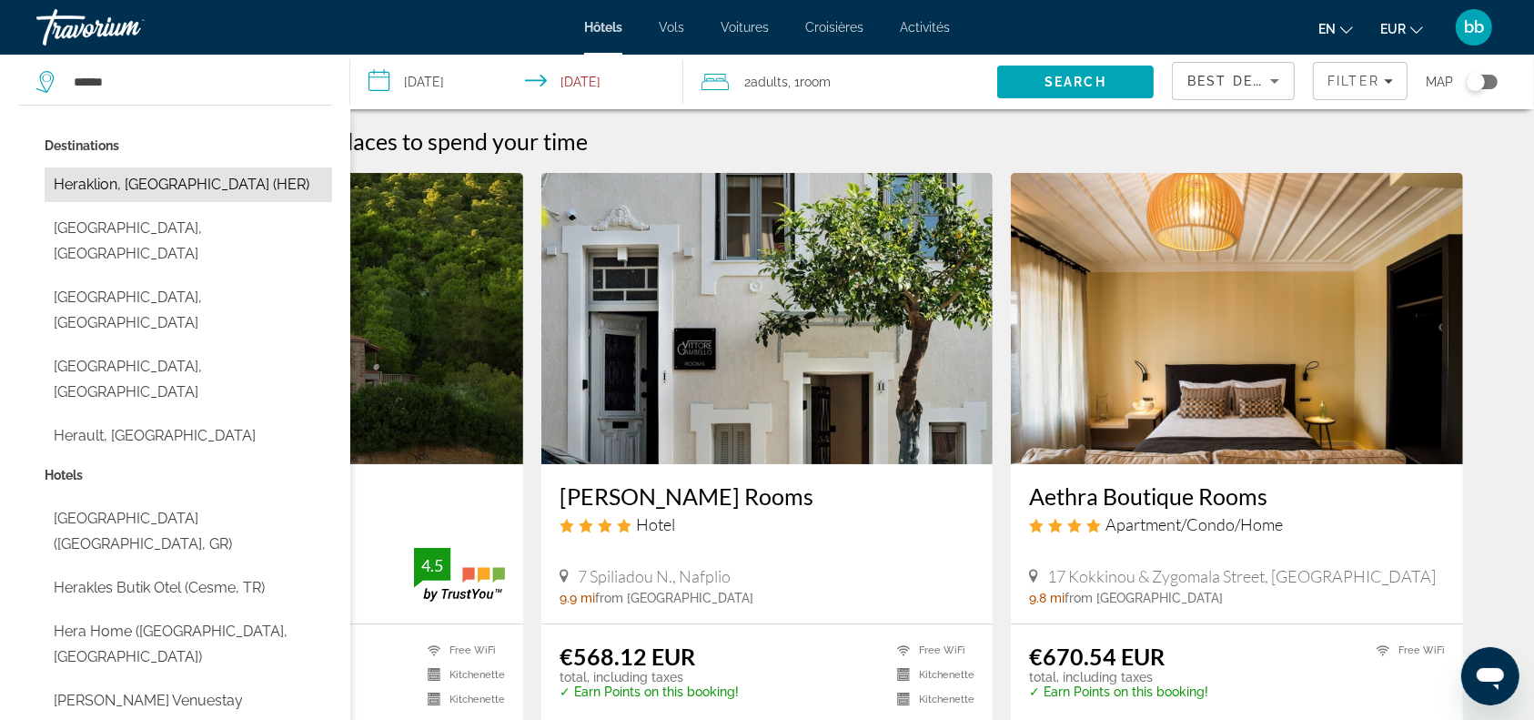
click at [175, 186] on button "Heraklion, [GEOGRAPHIC_DATA] (HER)" at bounding box center [188, 184] width 287 height 35
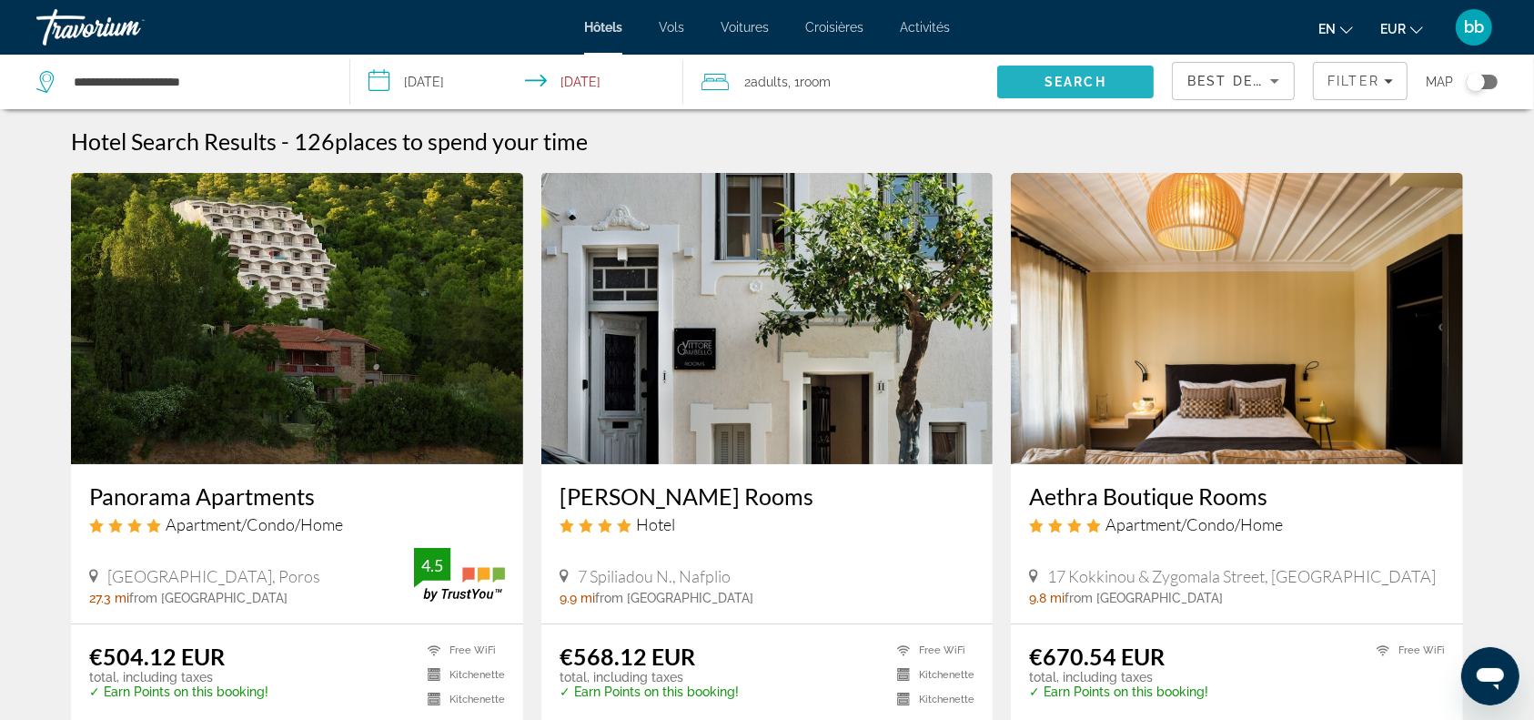
click at [1052, 76] on span "Search" at bounding box center [1075, 82] width 62 height 15
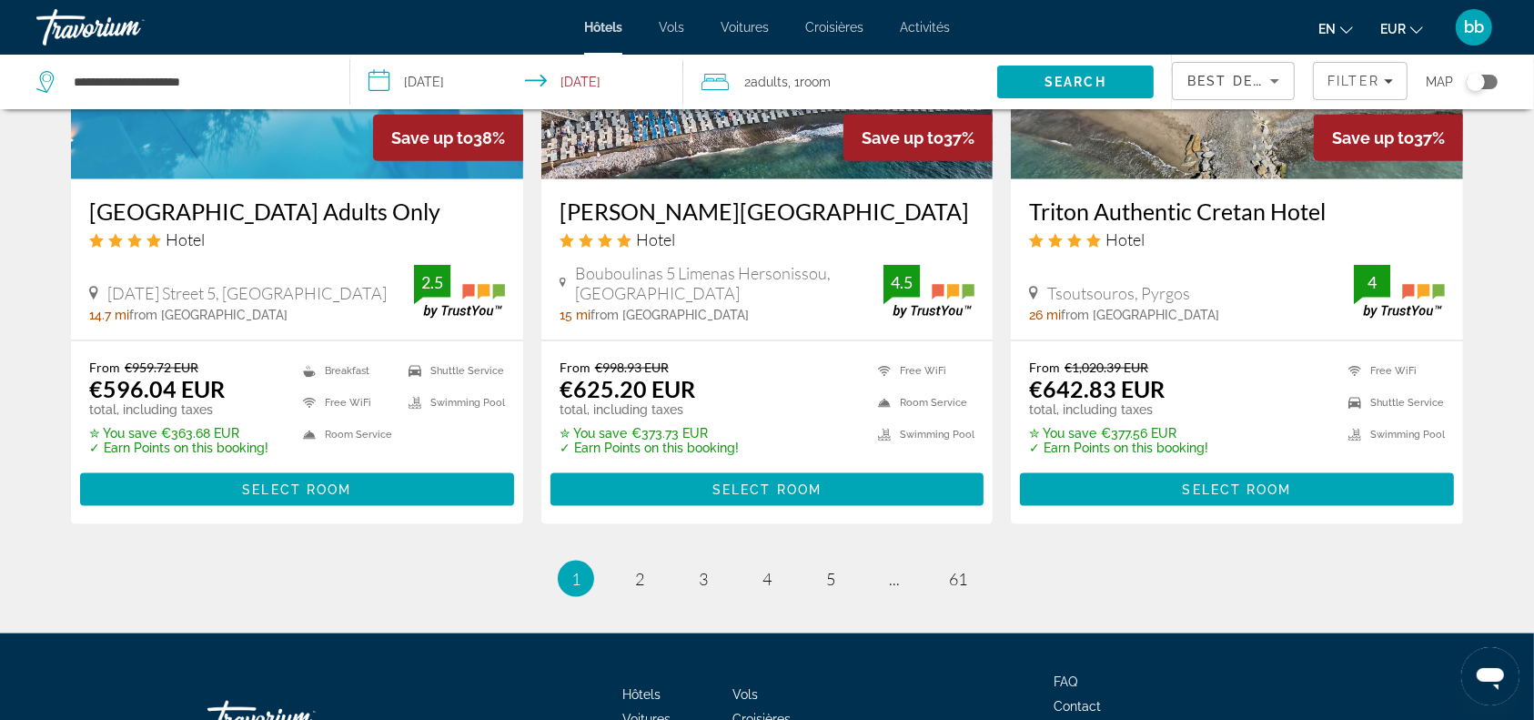
scroll to position [2303, 0]
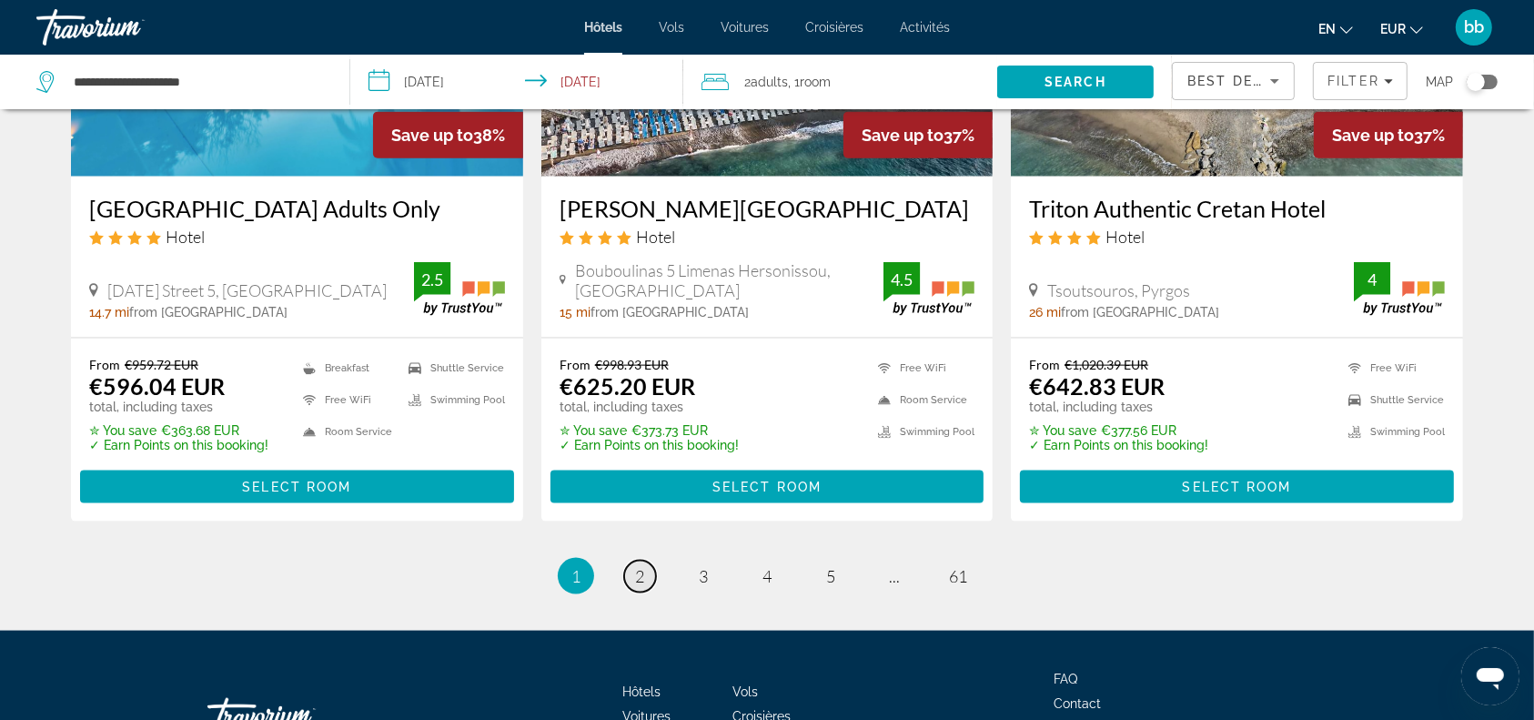
click at [640, 586] on span "2" at bounding box center [639, 576] width 9 height 20
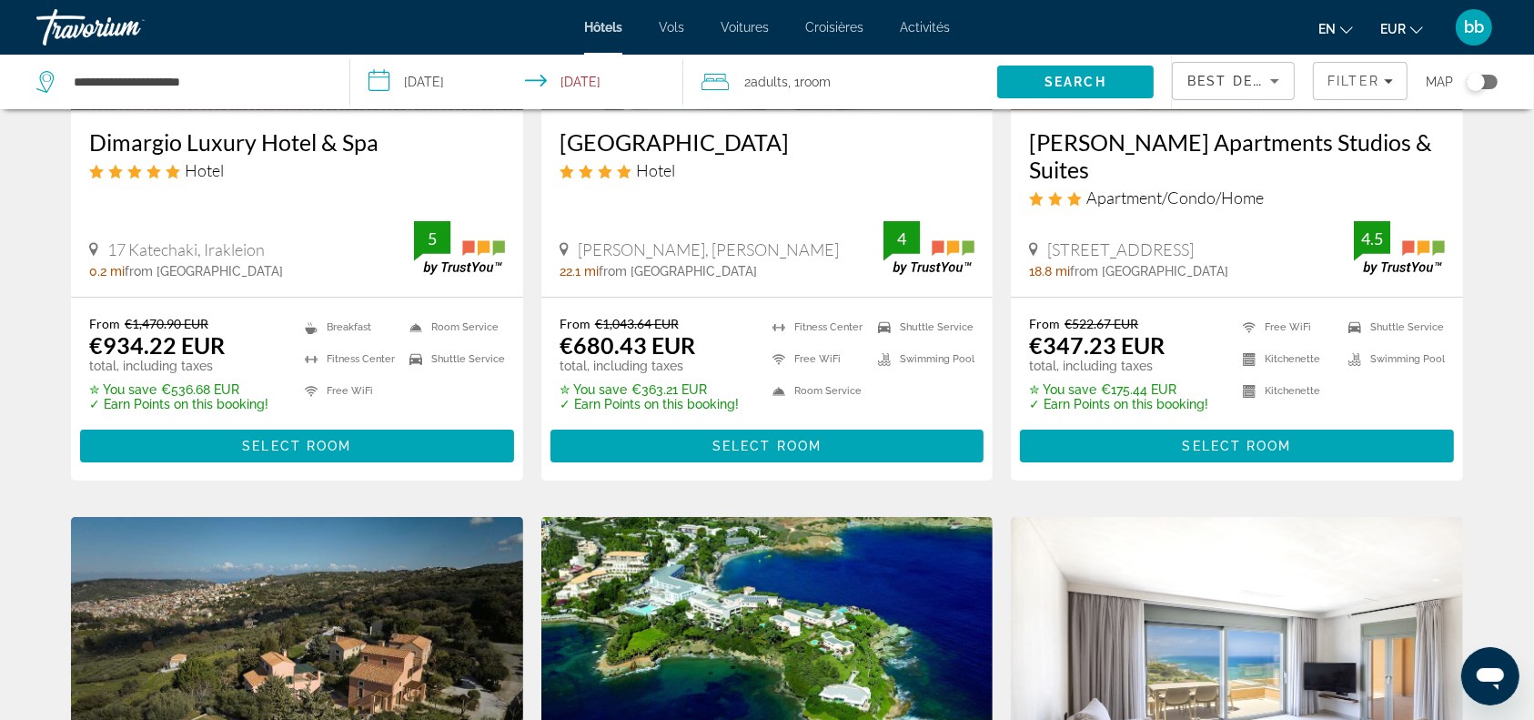
scroll to position [357, 0]
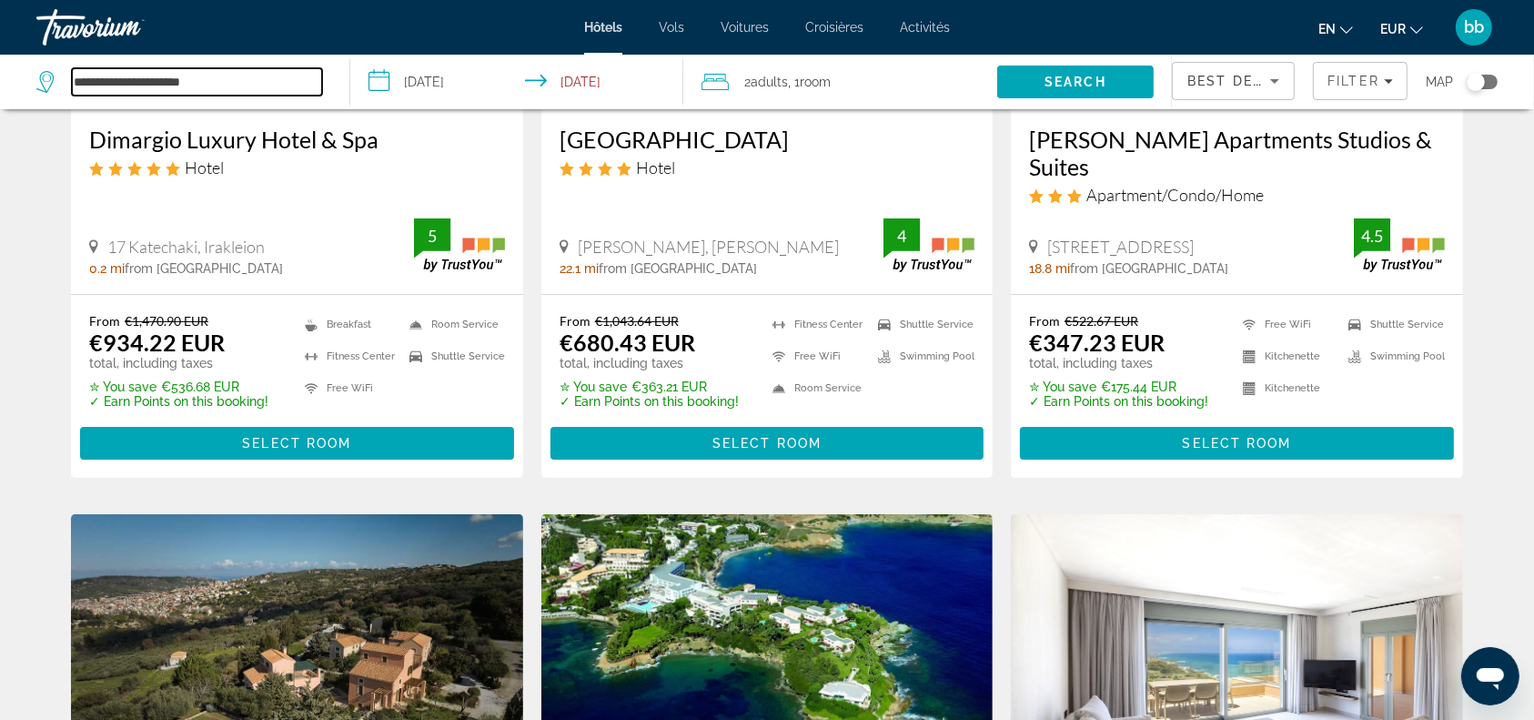
click at [270, 84] on input "**********" at bounding box center [197, 81] width 250 height 27
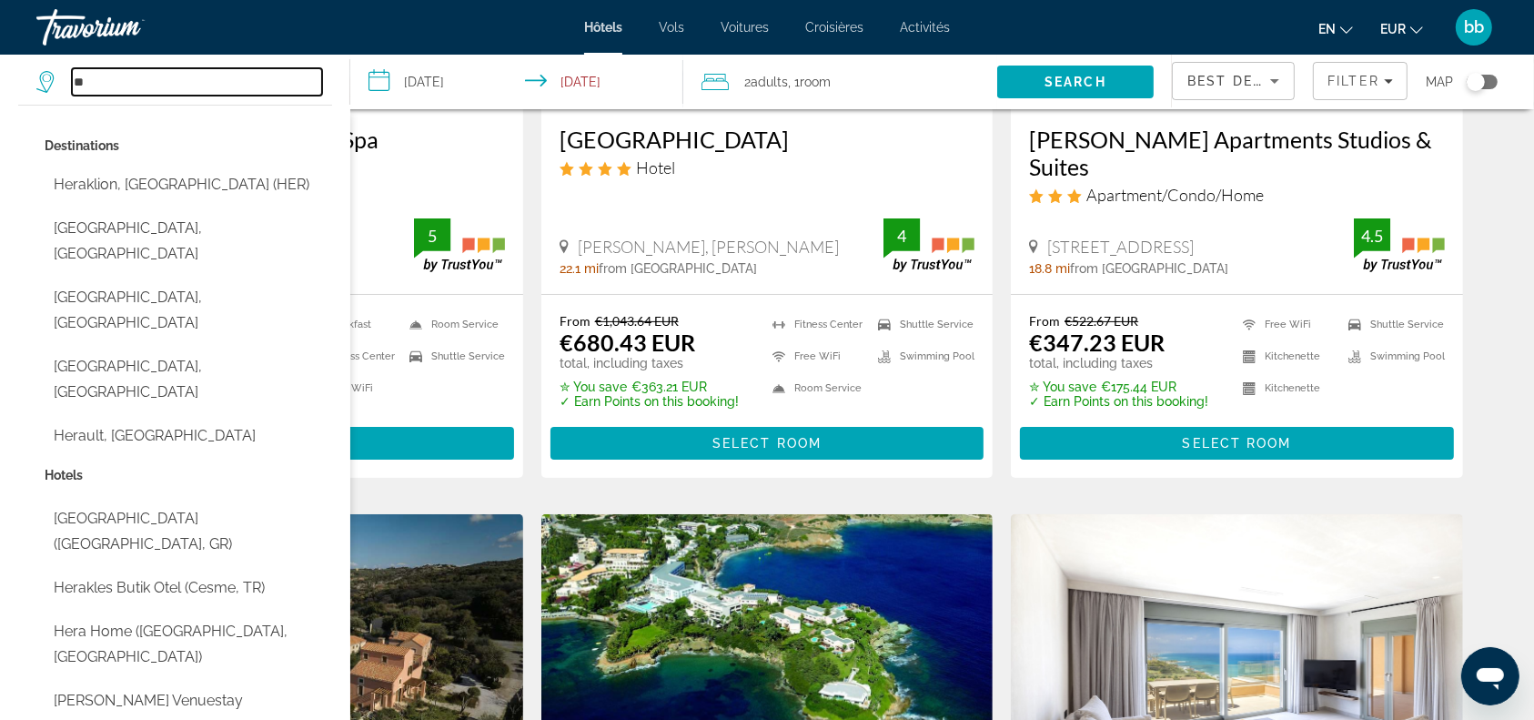
type input "*"
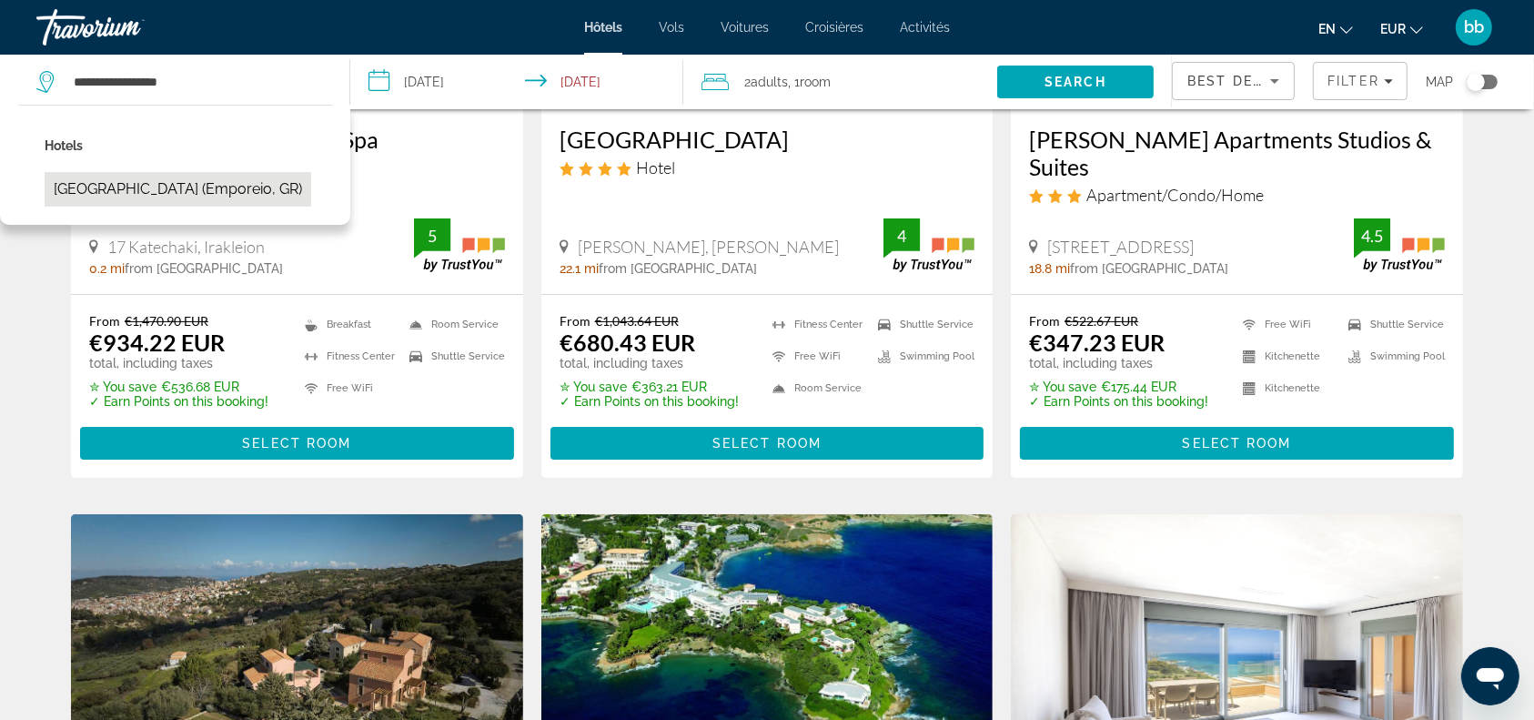
click at [238, 187] on button "[GEOGRAPHIC_DATA] (Emporeio, GR)" at bounding box center [178, 189] width 267 height 35
type input "**********"
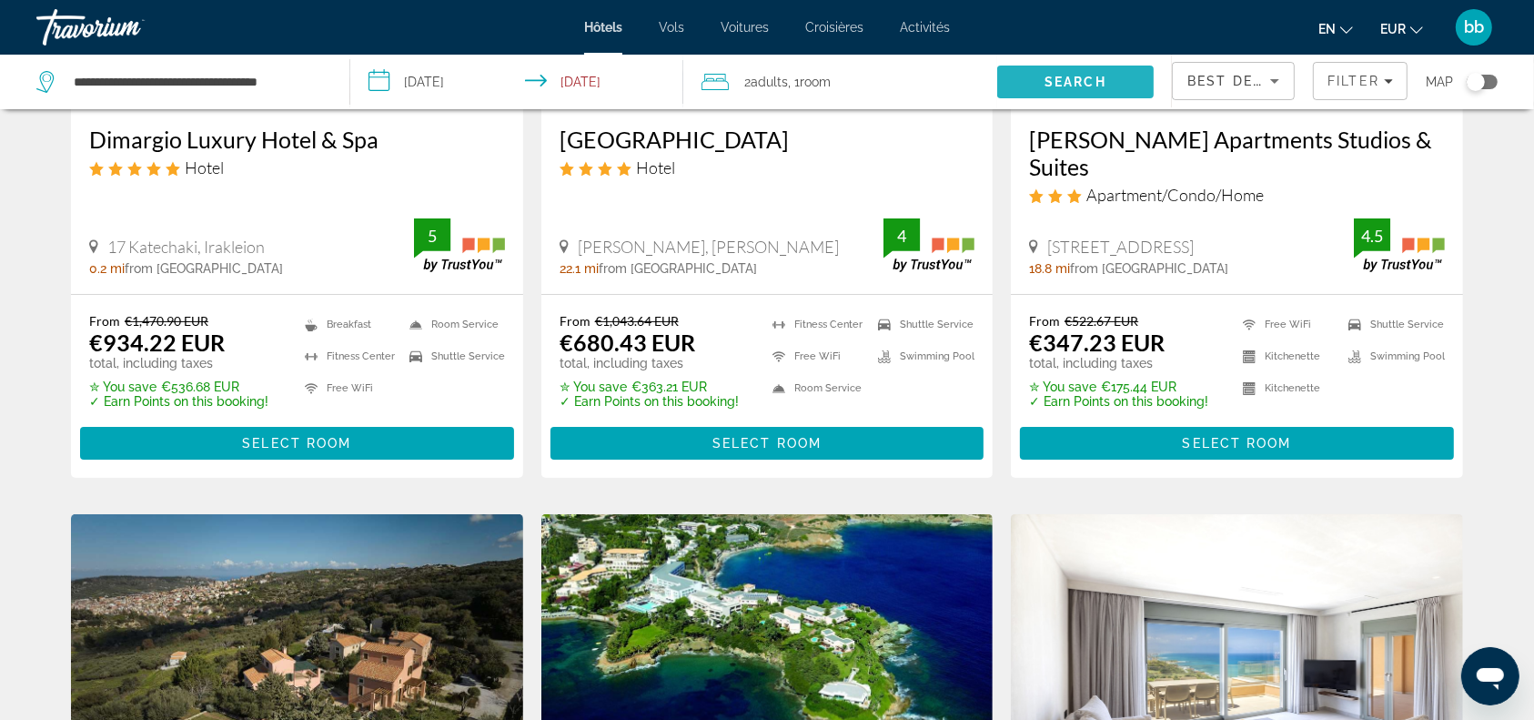
click at [1077, 76] on span "Search" at bounding box center [1075, 82] width 62 height 15
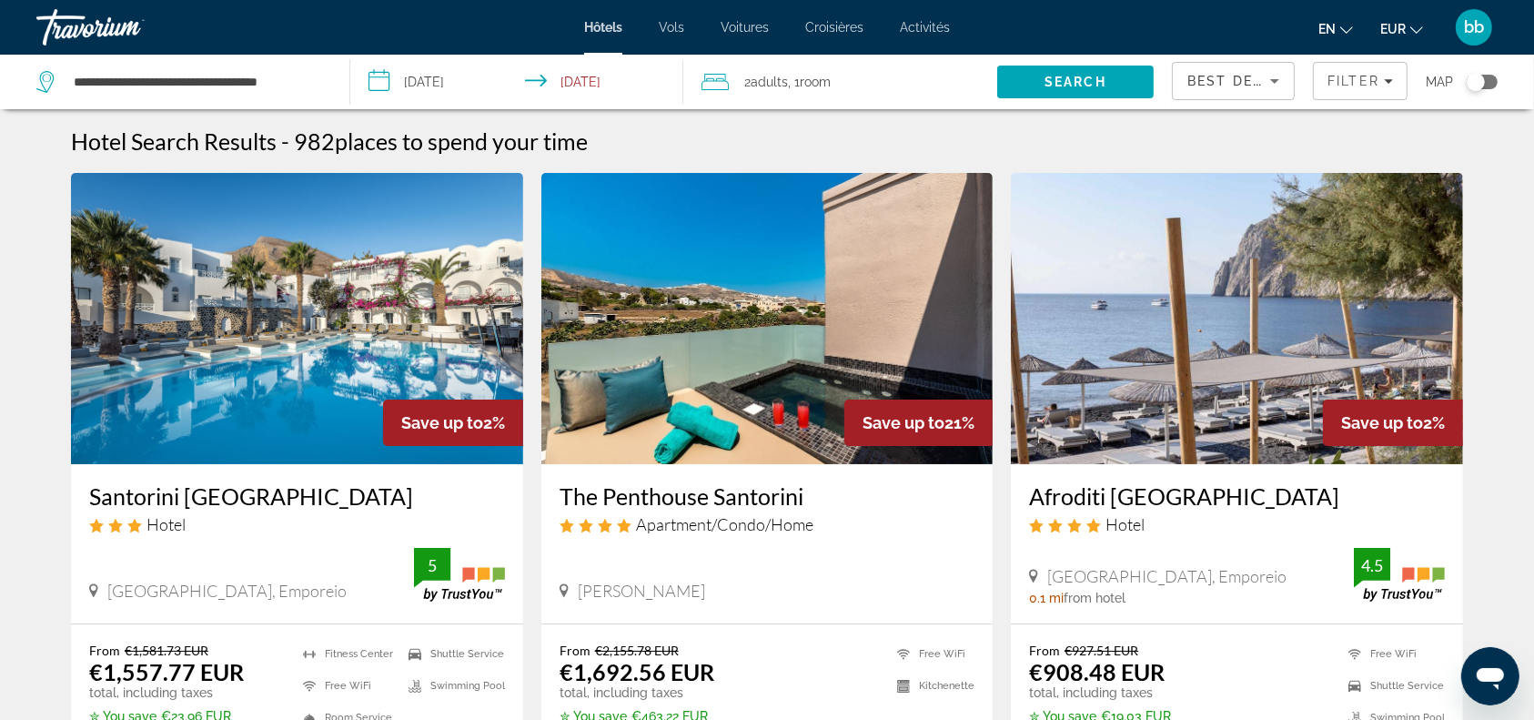
click at [267, 370] on img "Contenu principal" at bounding box center [297, 318] width 452 height 291
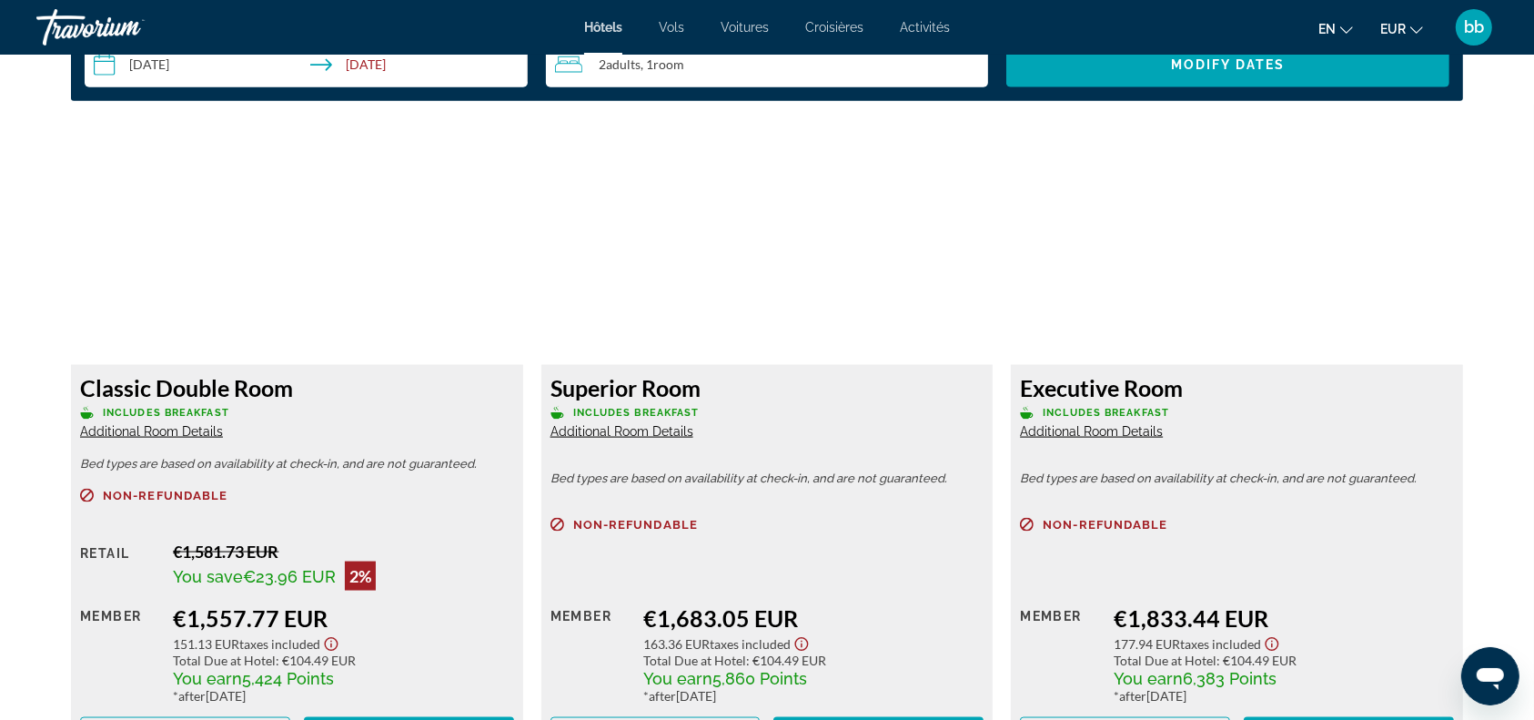
scroll to position [2437, 0]
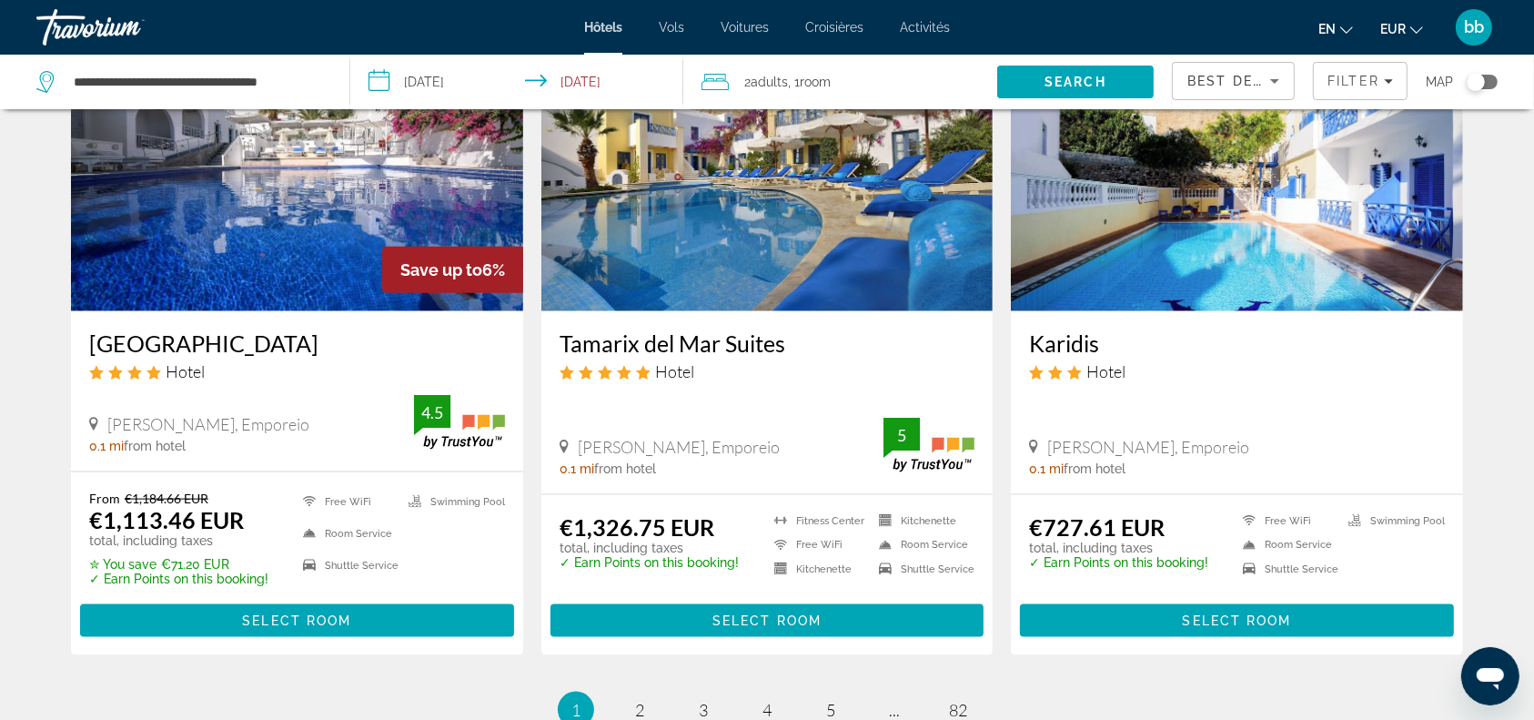
scroll to position [2202, 0]
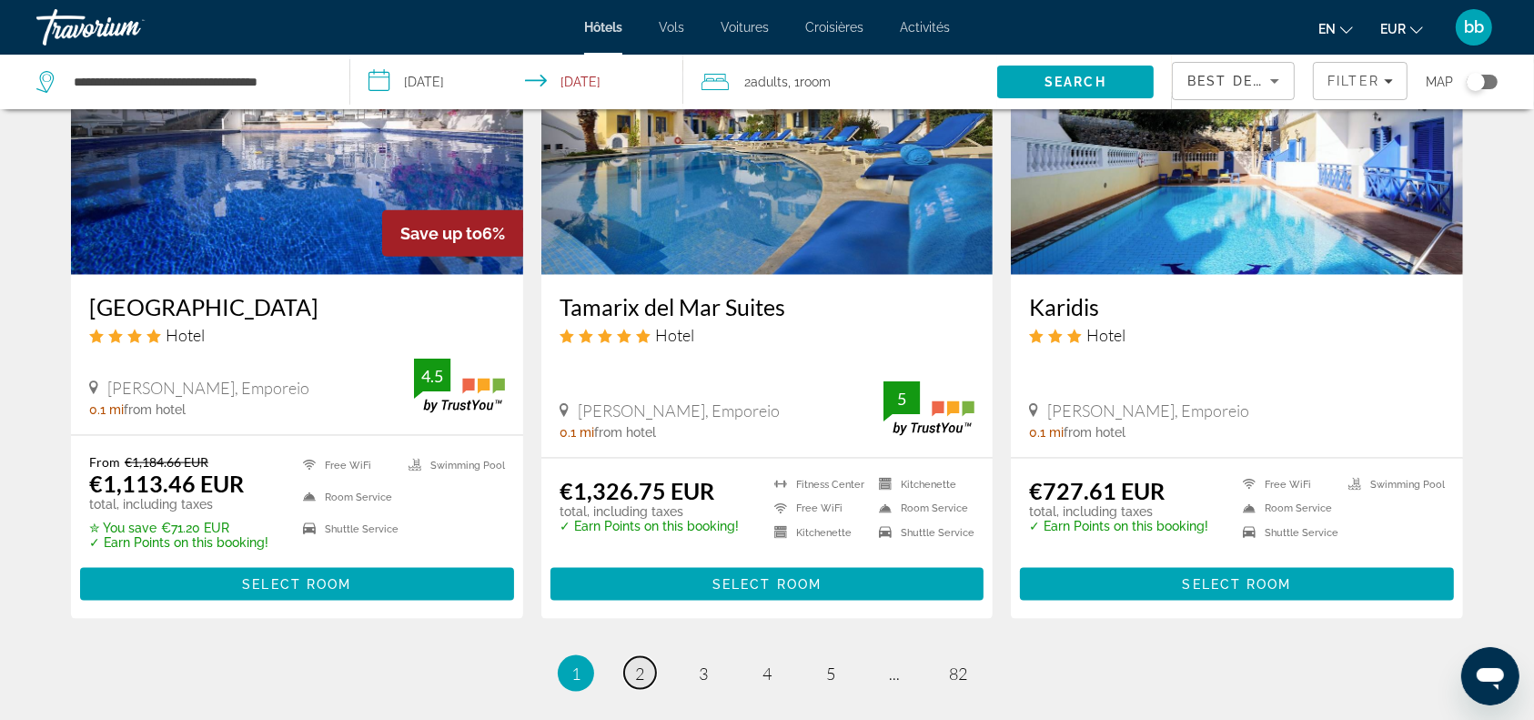
click at [640, 675] on span "2" at bounding box center [639, 673] width 9 height 20
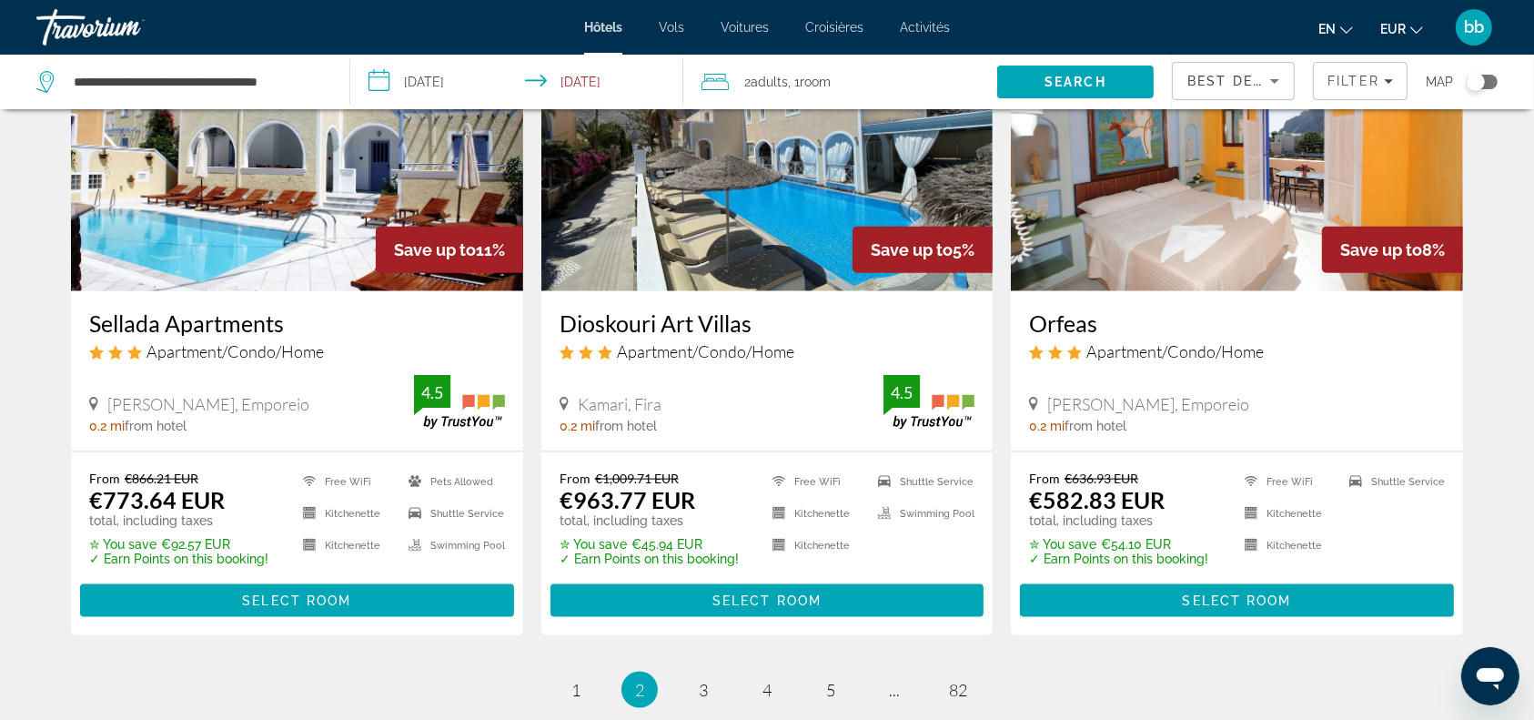
scroll to position [2214, 0]
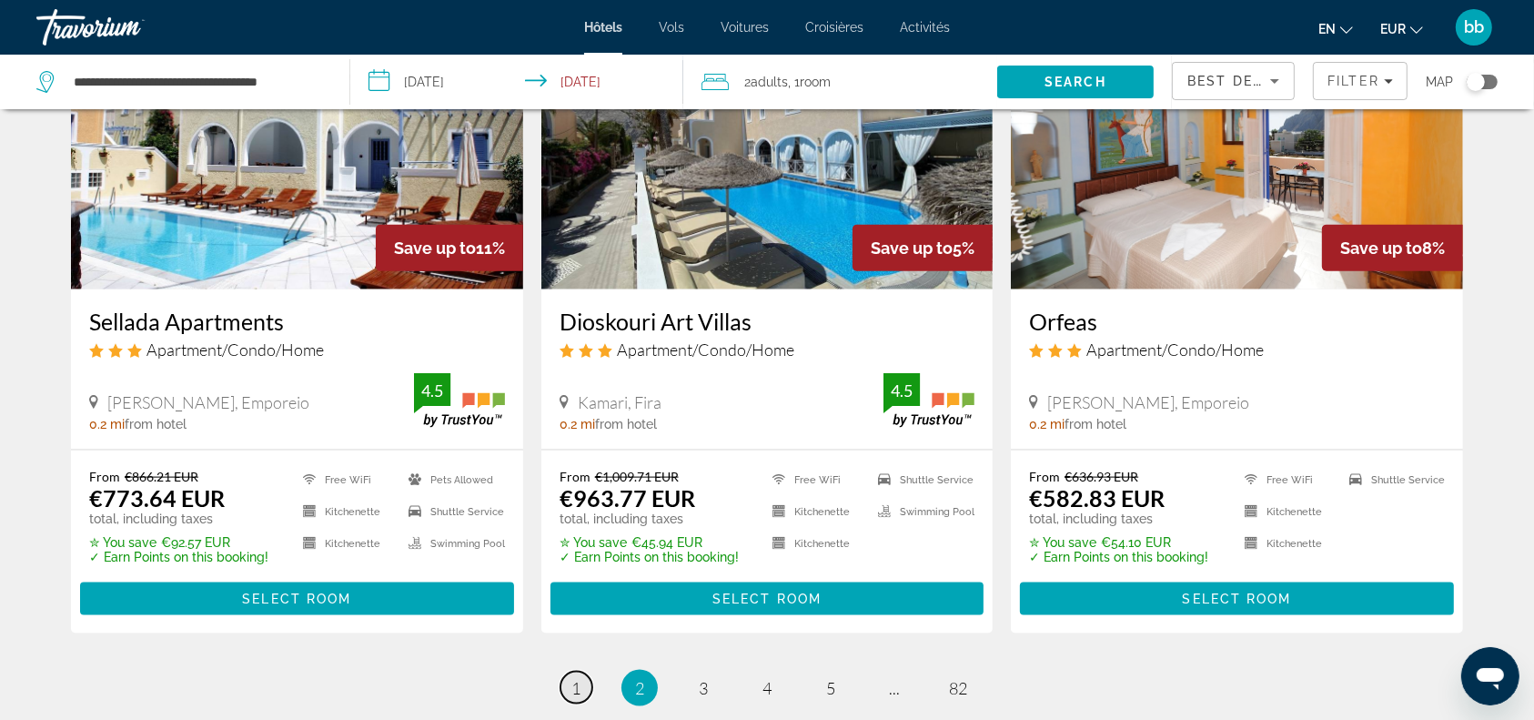
click at [577, 678] on span "1" at bounding box center [575, 688] width 9 height 20
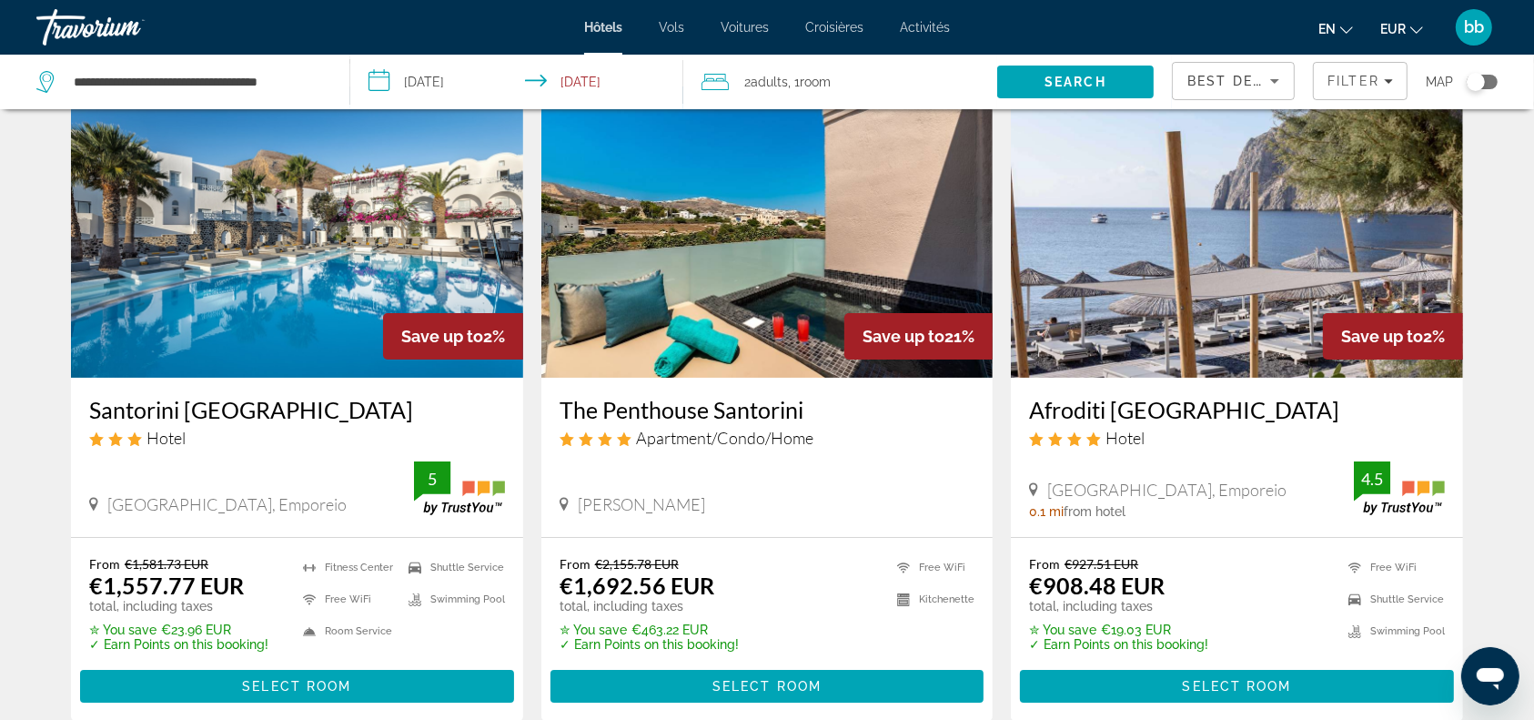
scroll to position [86, 0]
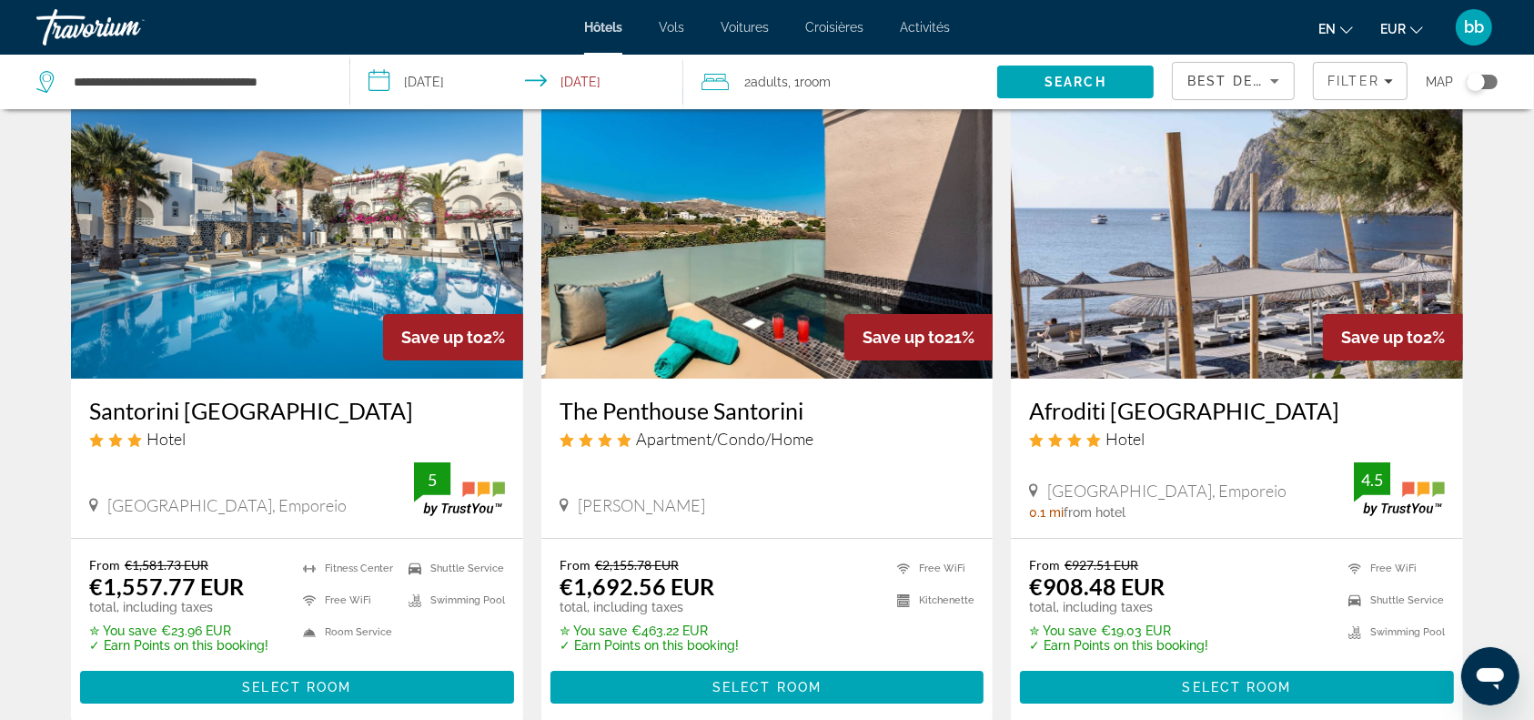
click at [1156, 257] on img "Contenu principal" at bounding box center [1237, 232] width 452 height 291
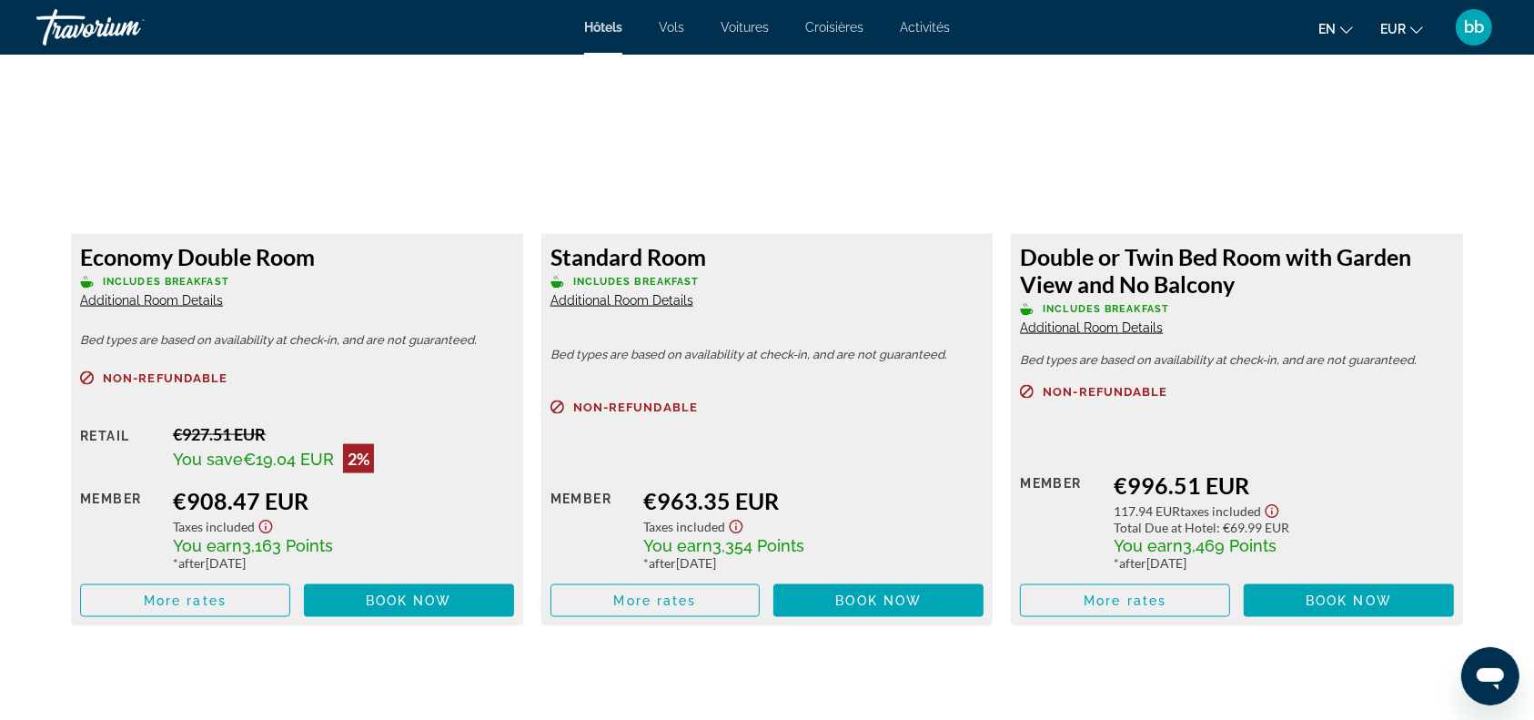
scroll to position [2596, 0]
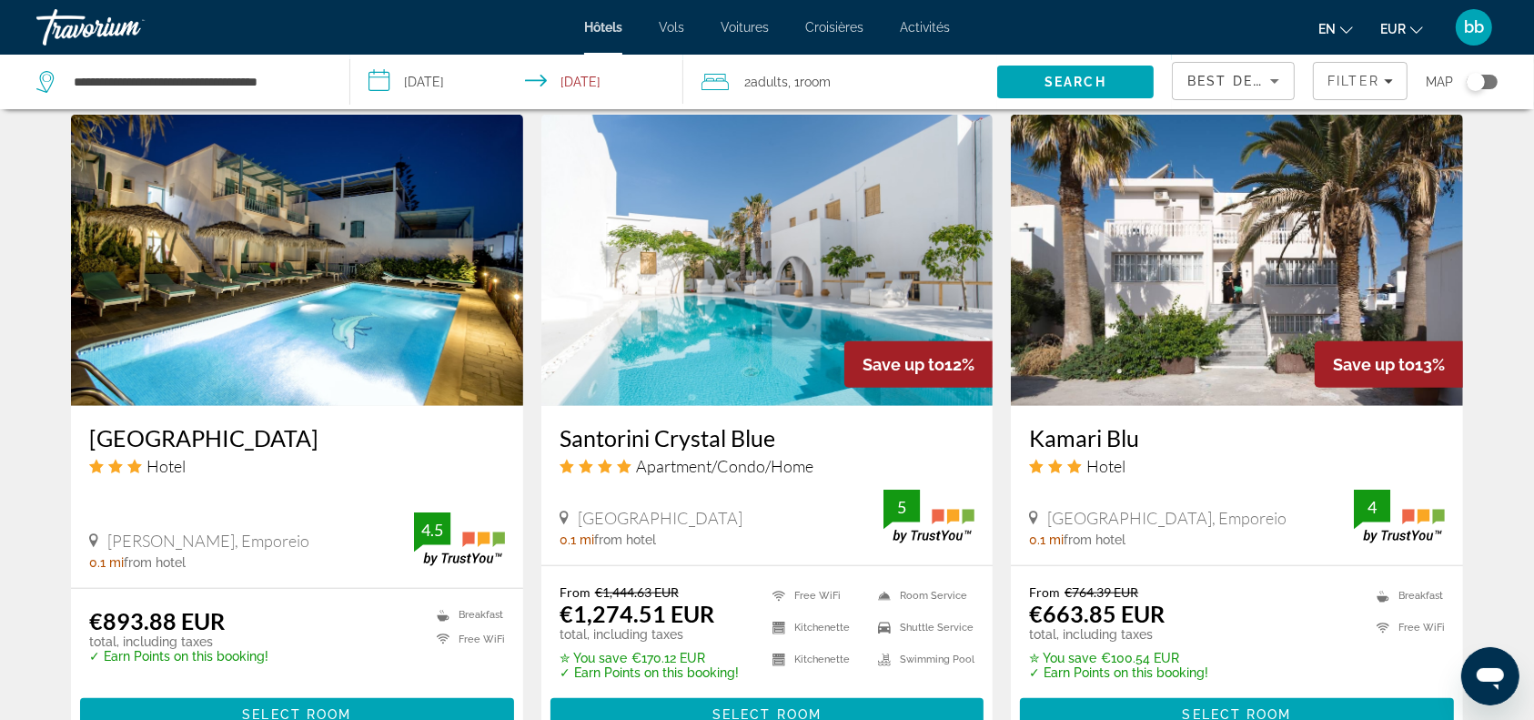
scroll to position [1401, 0]
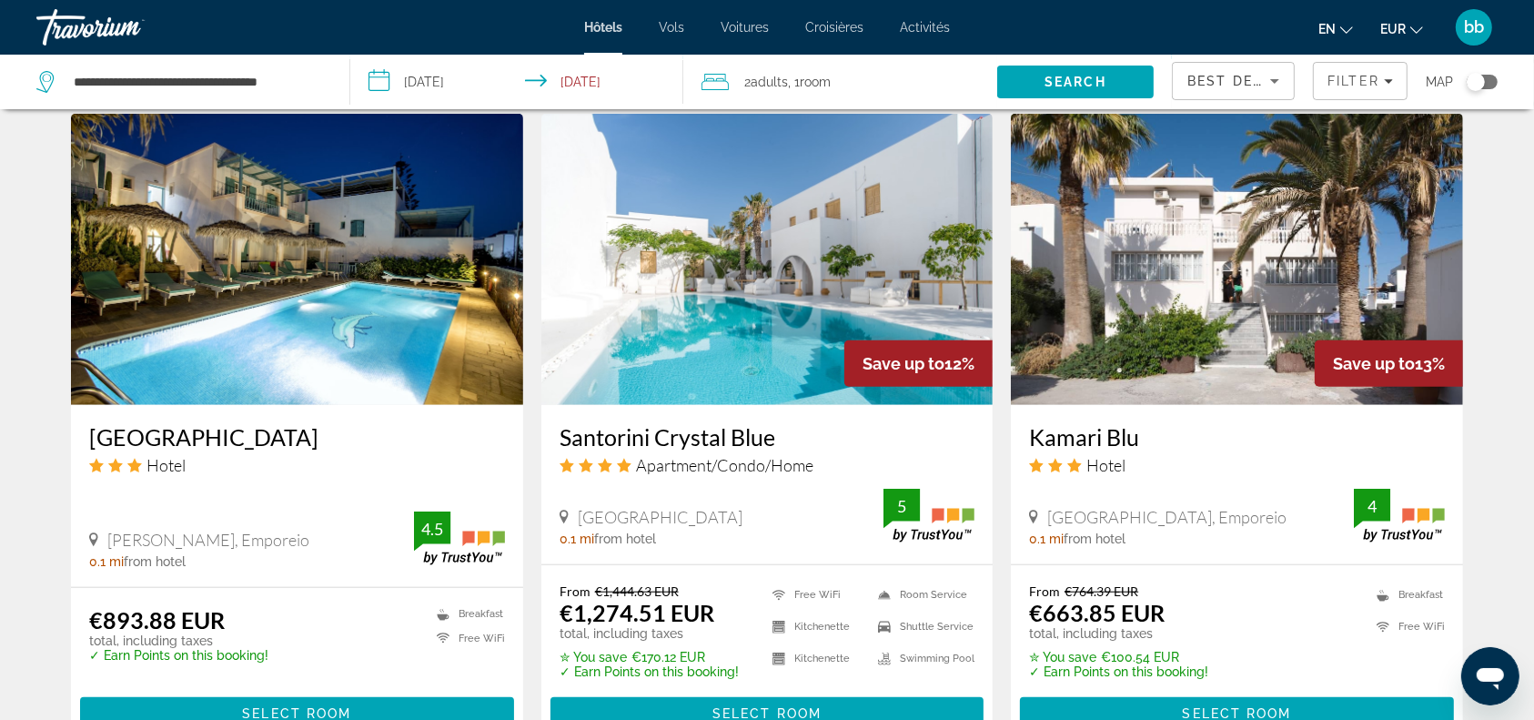
click at [740, 266] on img "Contenu principal" at bounding box center [767, 259] width 452 height 291
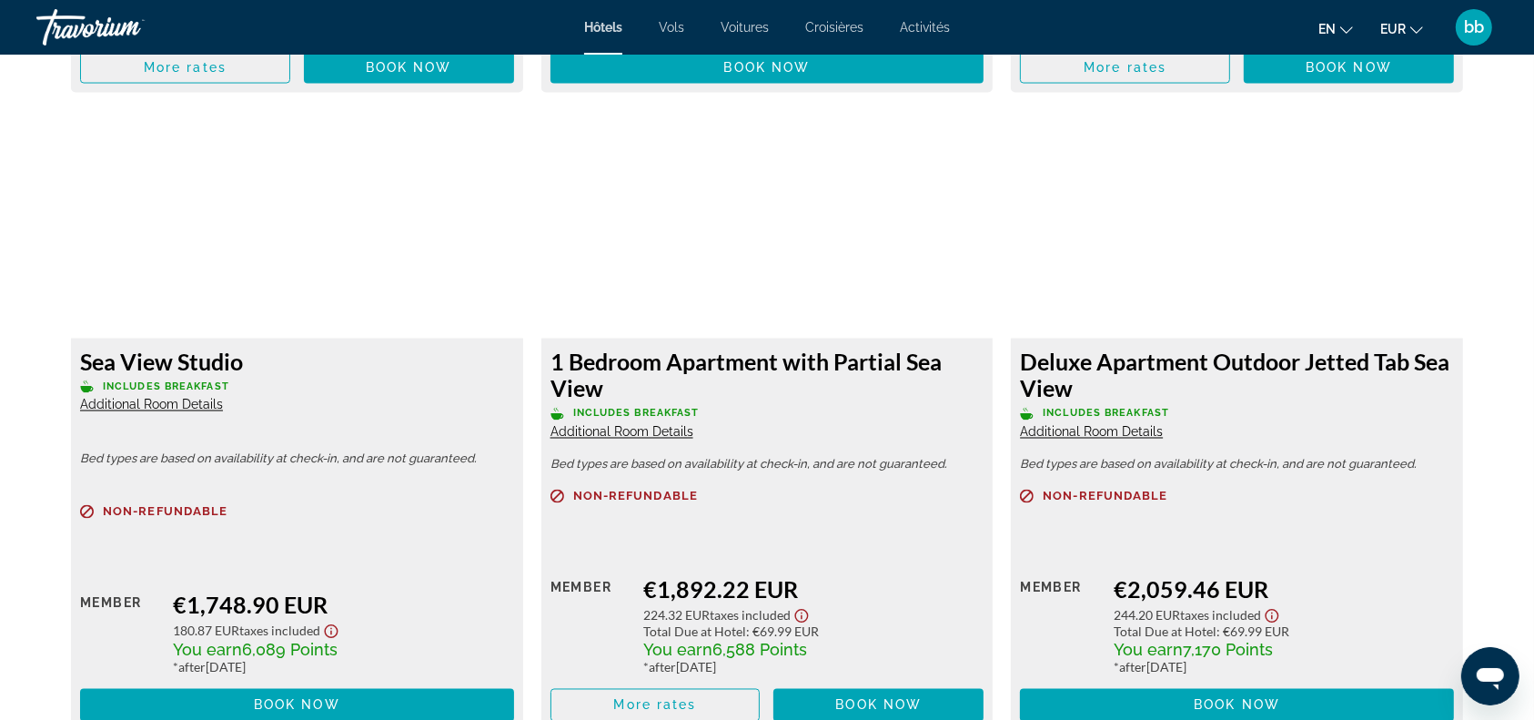
scroll to position [2692, 0]
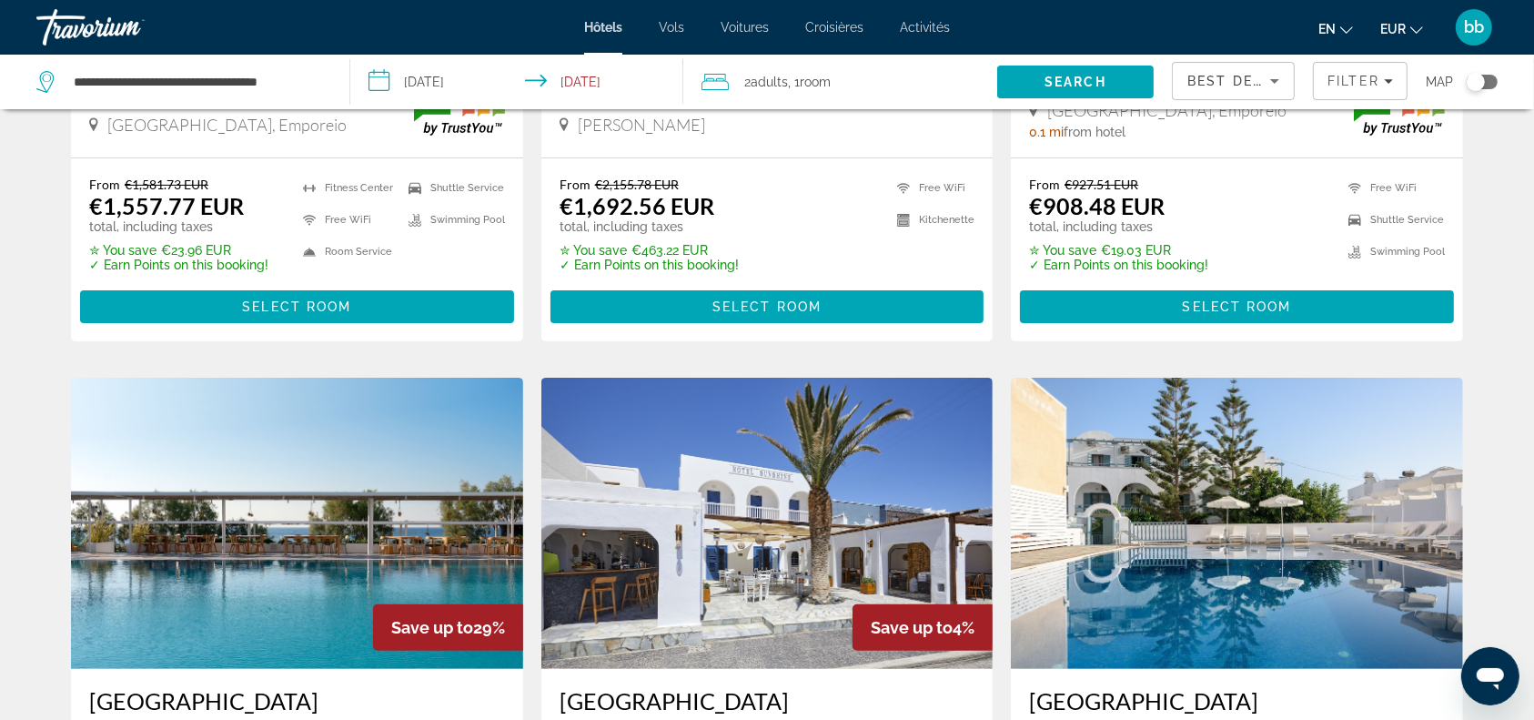
scroll to position [567, 0]
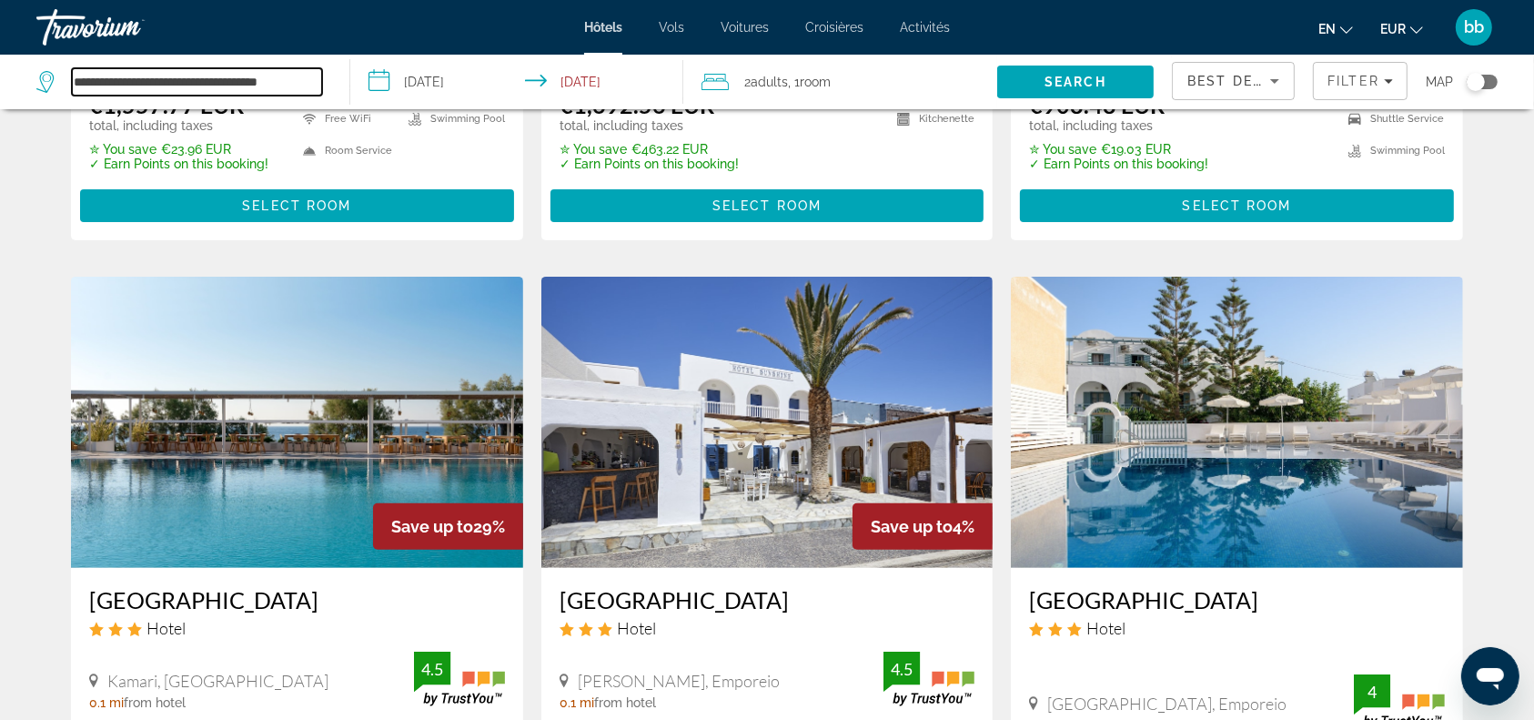
click at [316, 84] on input "**********" at bounding box center [197, 81] width 250 height 27
type input "*"
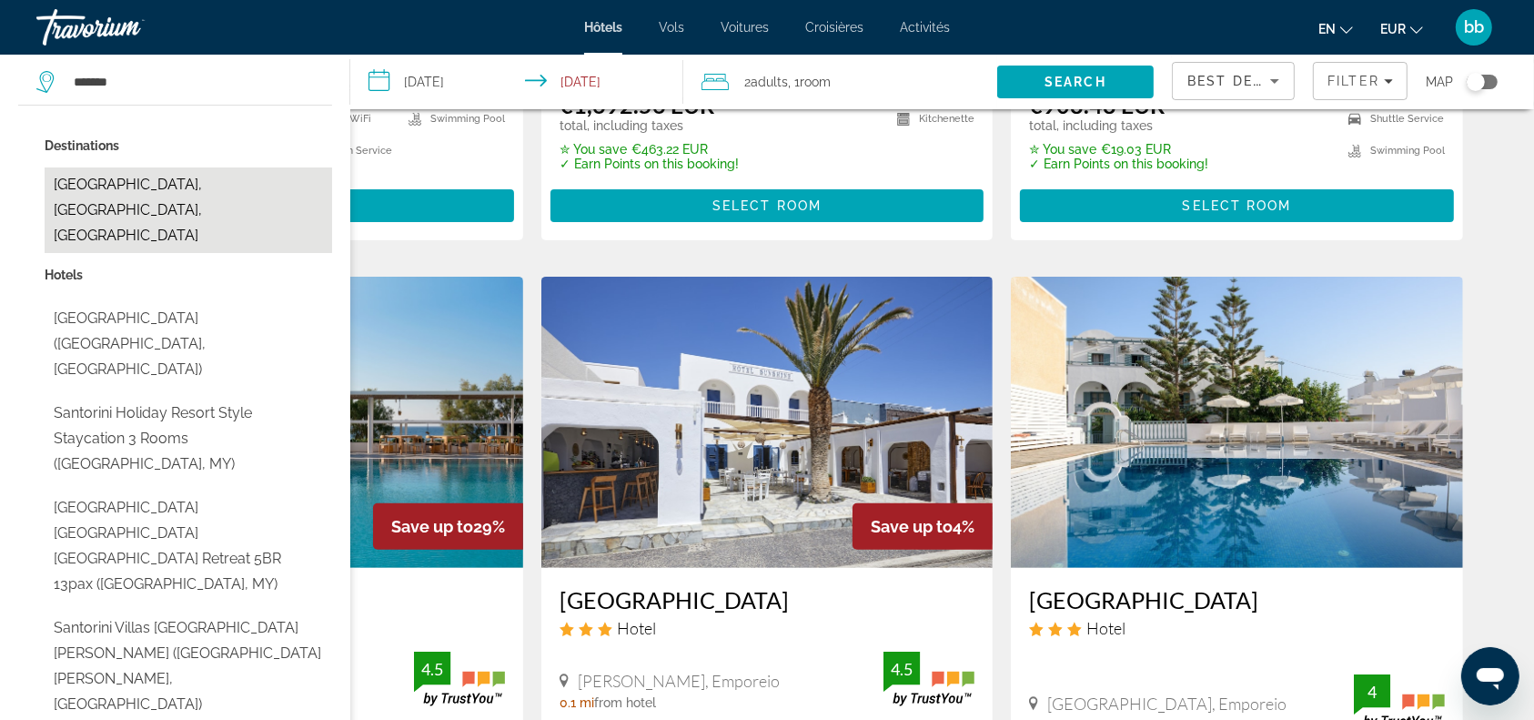
click at [227, 187] on button "[GEOGRAPHIC_DATA], [GEOGRAPHIC_DATA], [GEOGRAPHIC_DATA]" at bounding box center [188, 210] width 287 height 86
type input "**********"
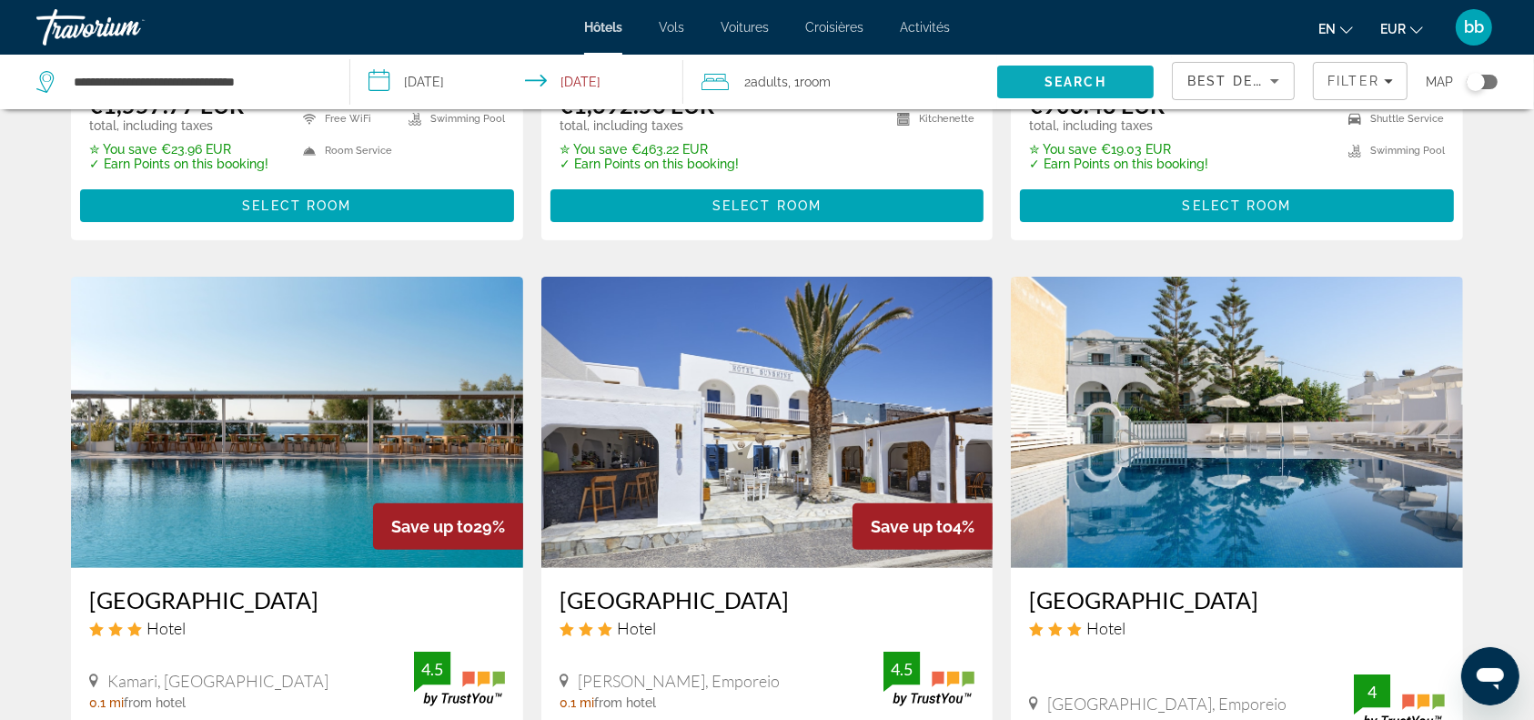
click at [1064, 80] on span "Search" at bounding box center [1075, 82] width 62 height 15
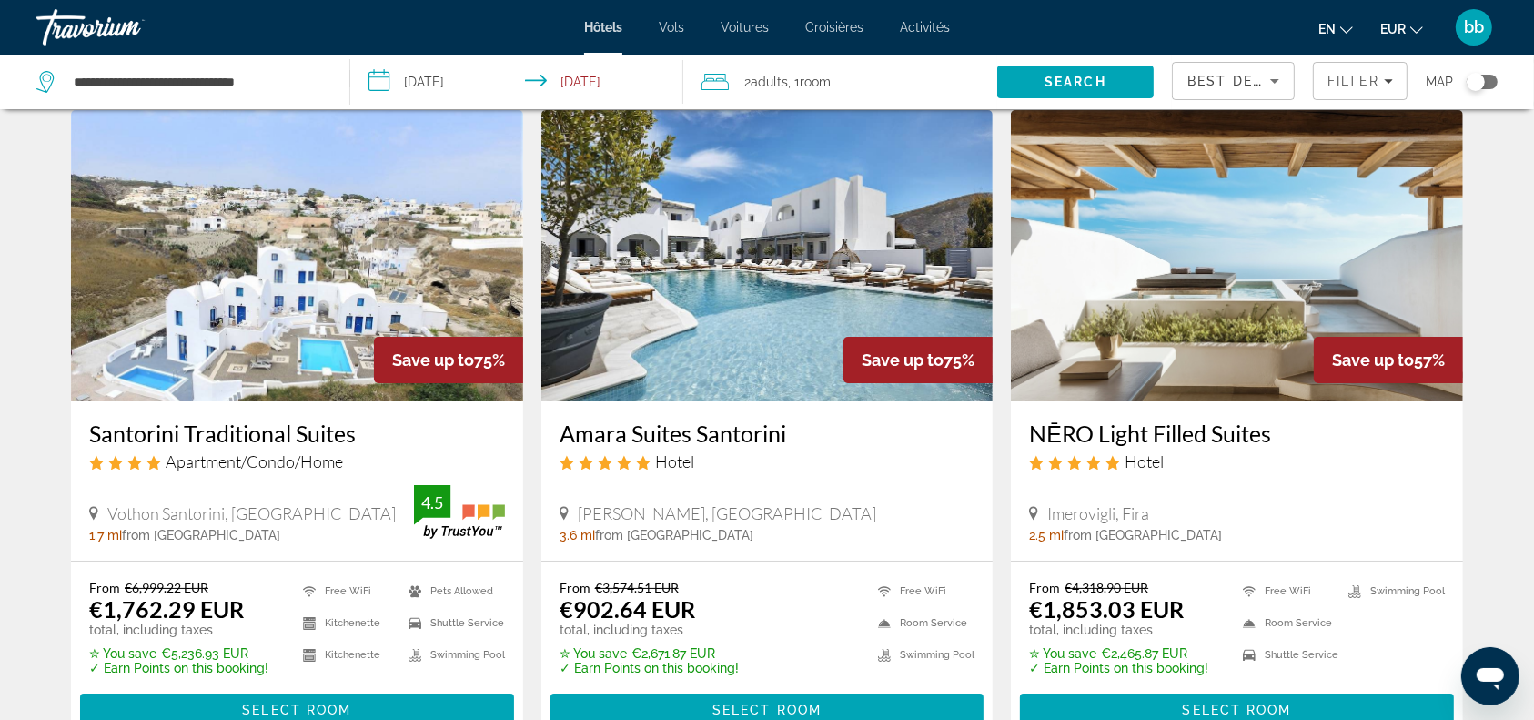
scroll to position [65, 0]
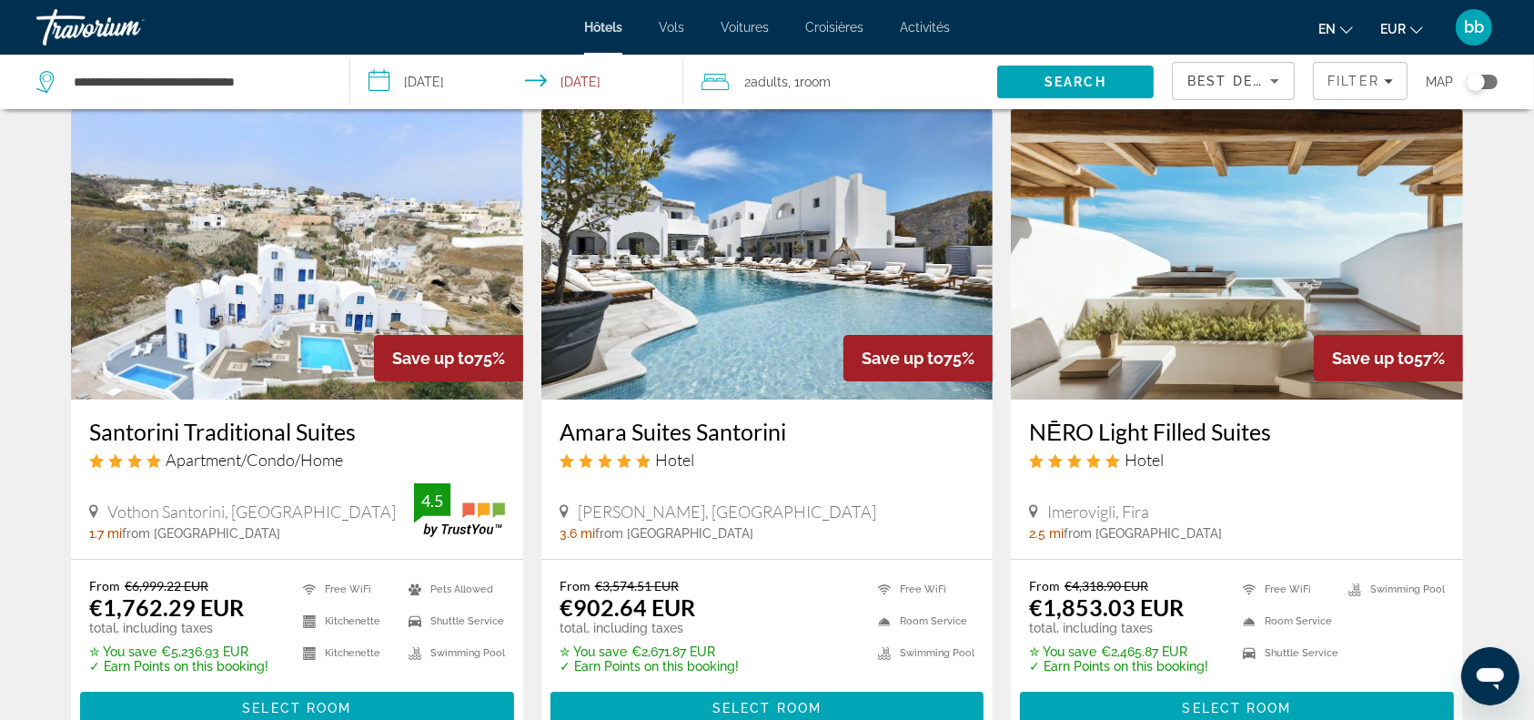
click at [700, 305] on img "Contenu principal" at bounding box center [767, 253] width 452 height 291
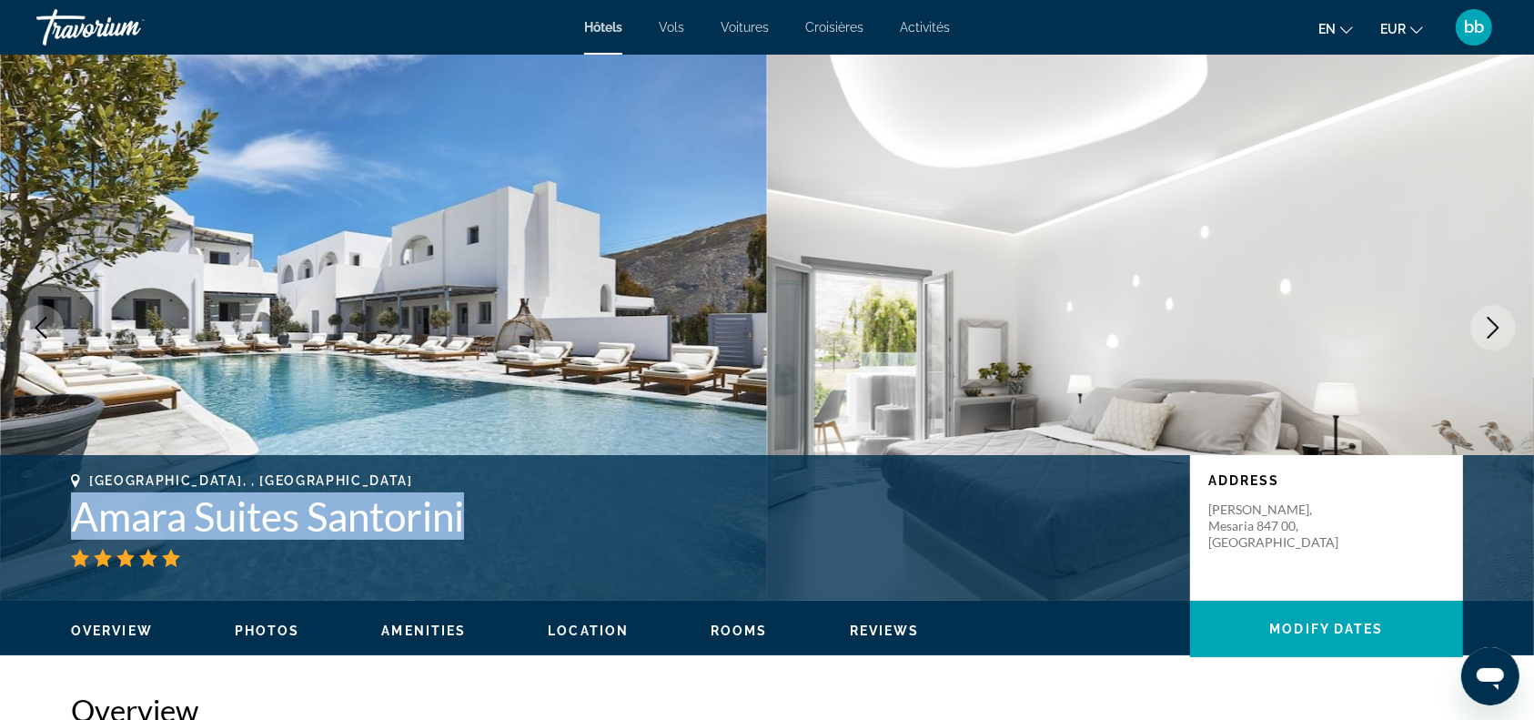
drag, startPoint x: 74, startPoint y: 517, endPoint x: 473, endPoint y: 507, distance: 399.5
click at [473, 507] on h1 "Amara Suites Santorini" at bounding box center [621, 515] width 1101 height 47
copy h1 "Amara Suites Santorini"
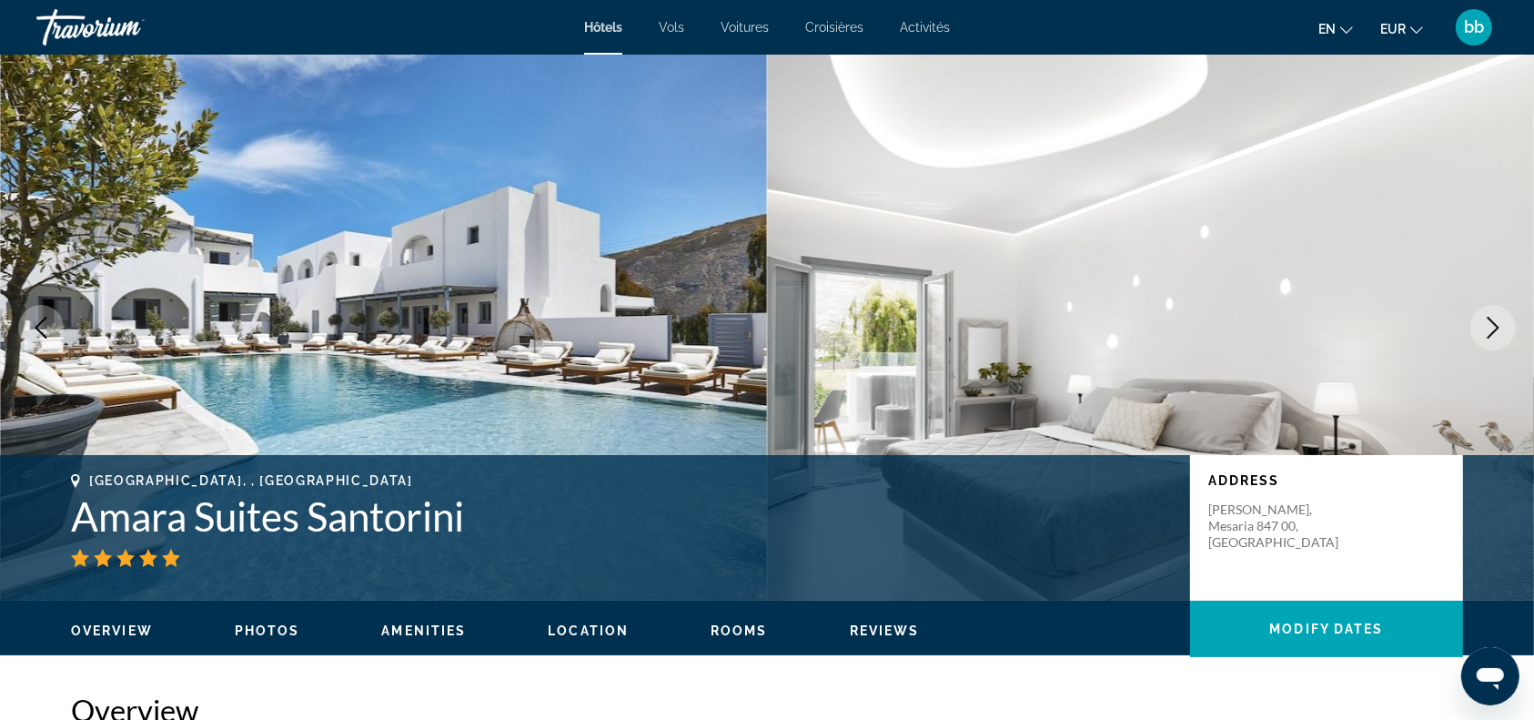
click at [695, 546] on div "[GEOGRAPHIC_DATA], , [GEOGRAPHIC_DATA] Amara Suites [GEOGRAPHIC_DATA]" at bounding box center [621, 520] width 1101 height 94
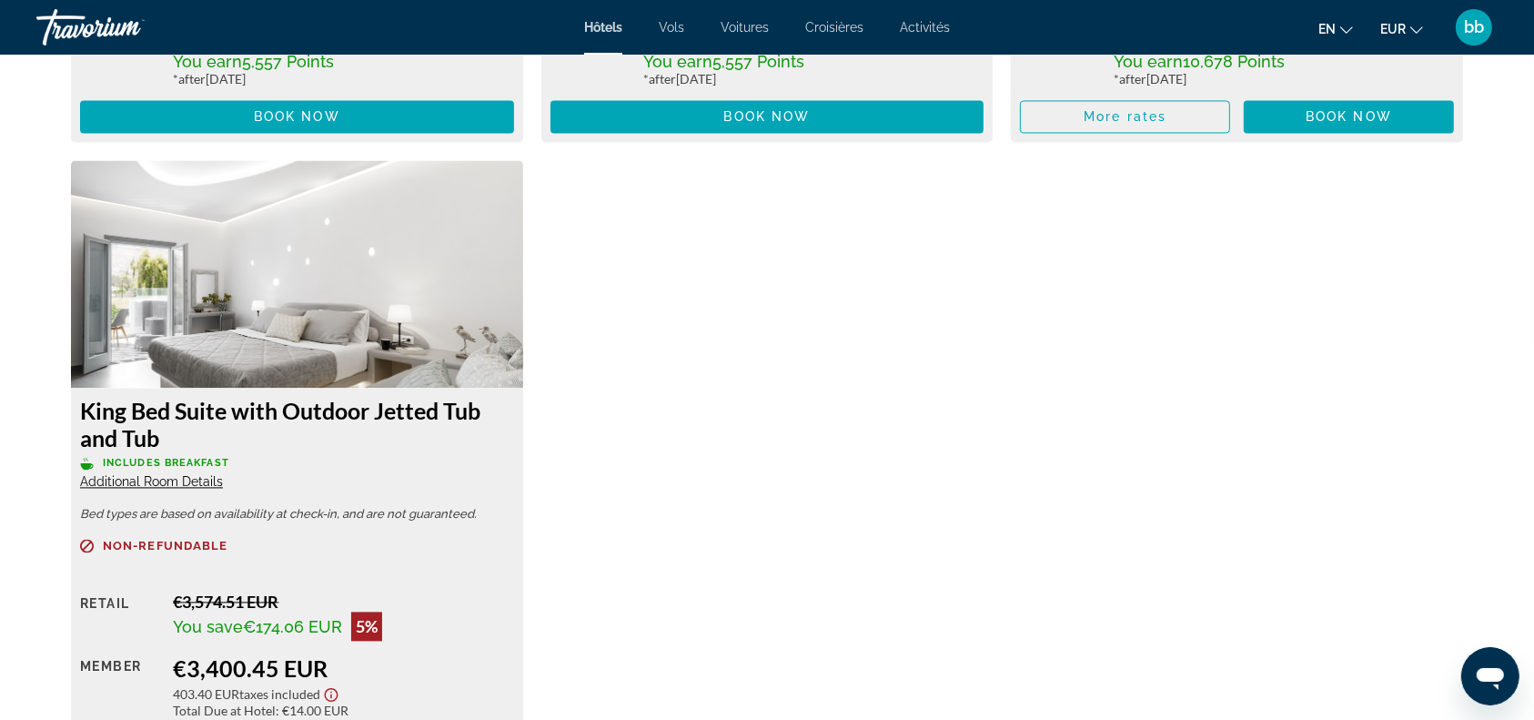
scroll to position [3570, 0]
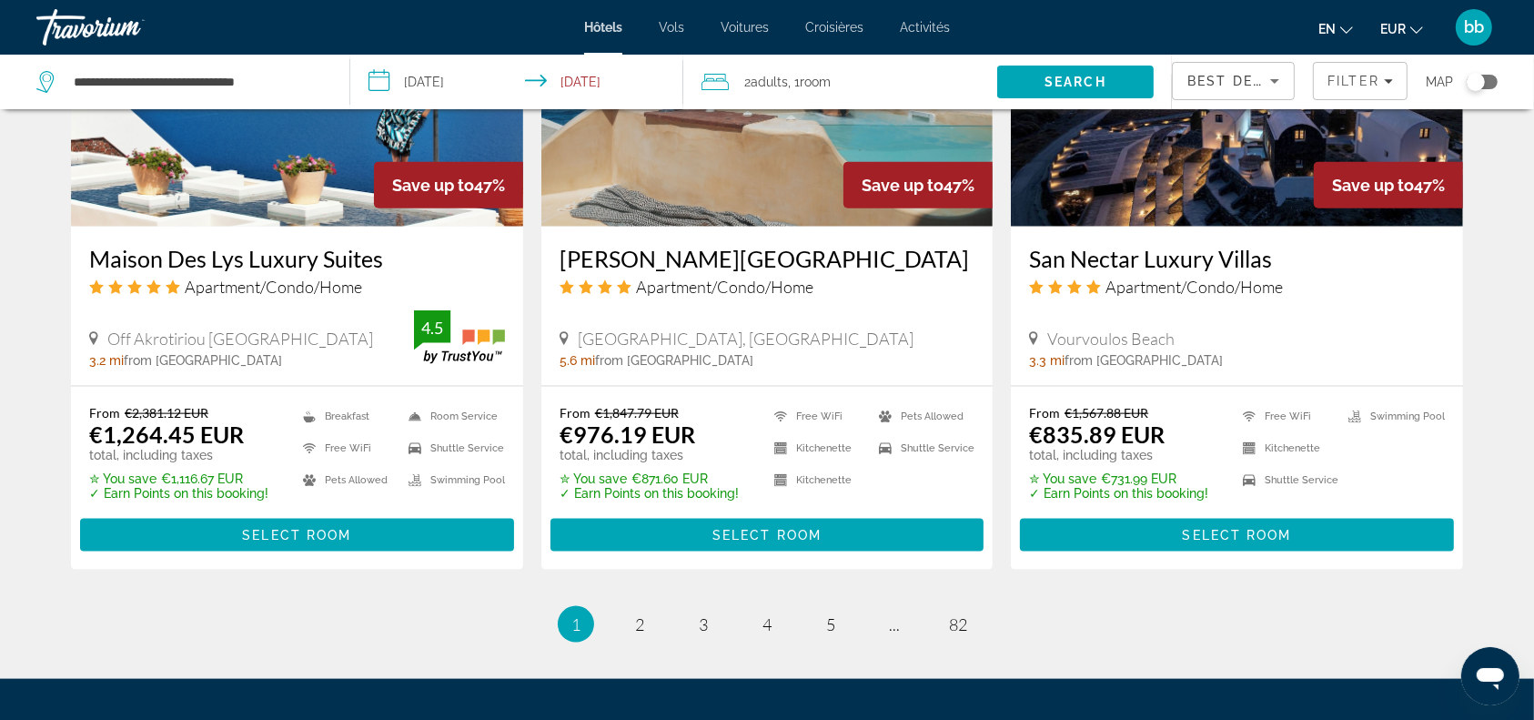
scroll to position [2246, 0]
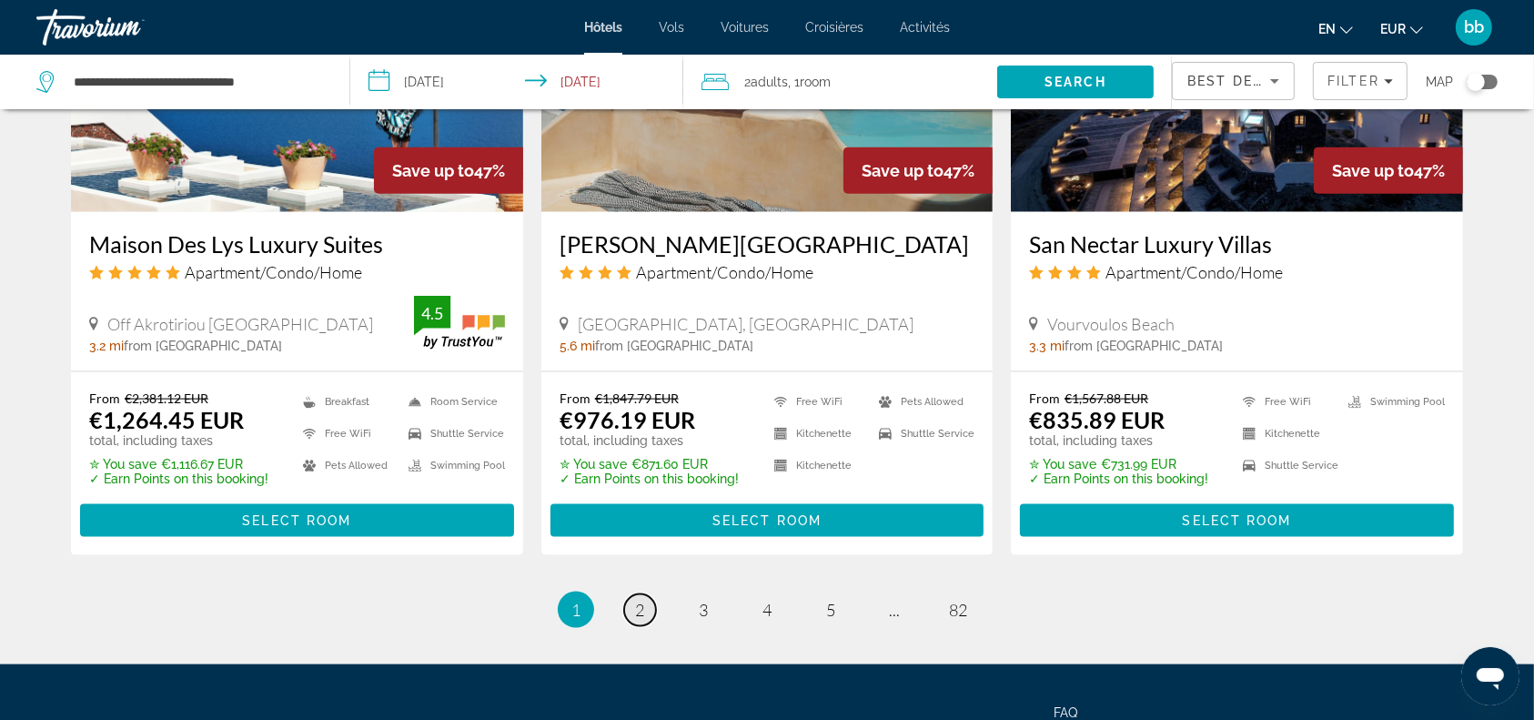
click at [638, 610] on span "2" at bounding box center [639, 610] width 9 height 20
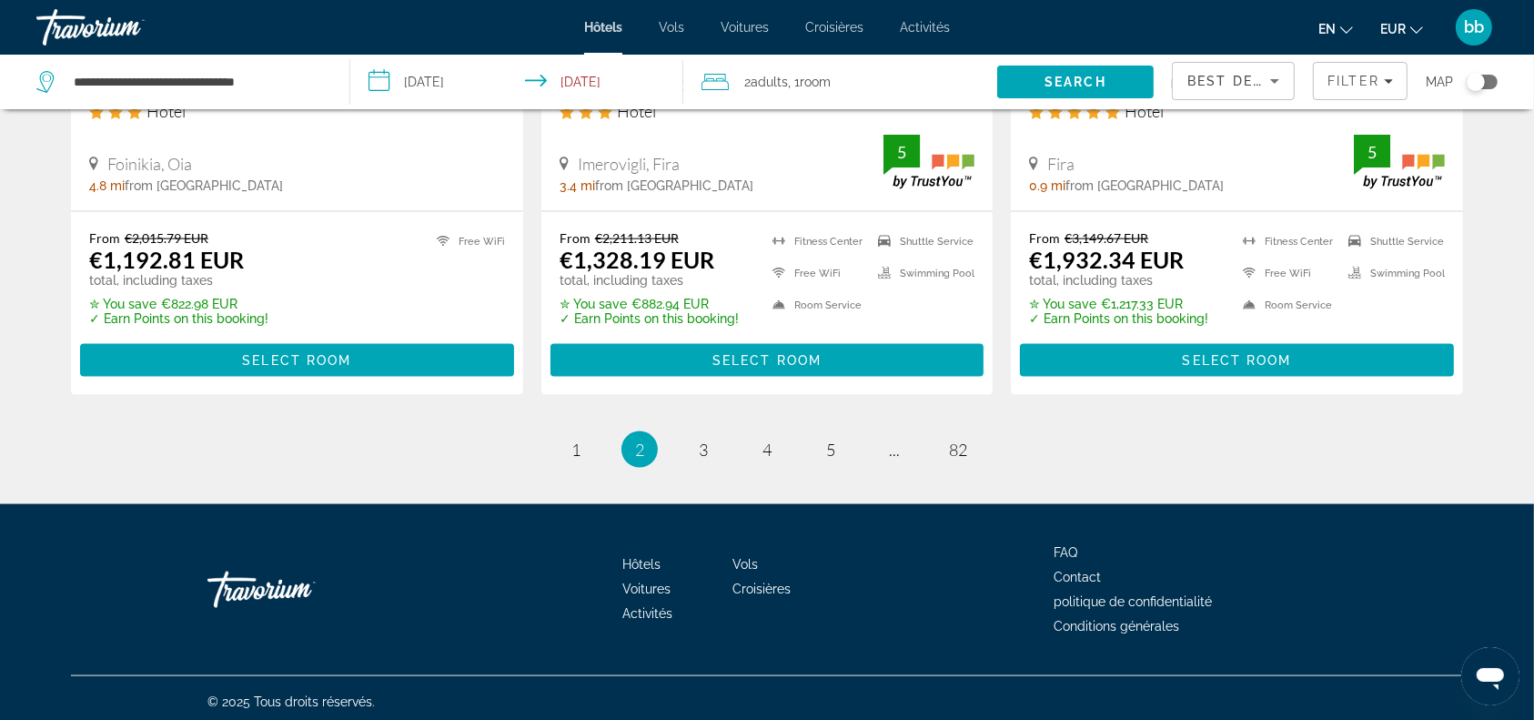
scroll to position [2414, 0]
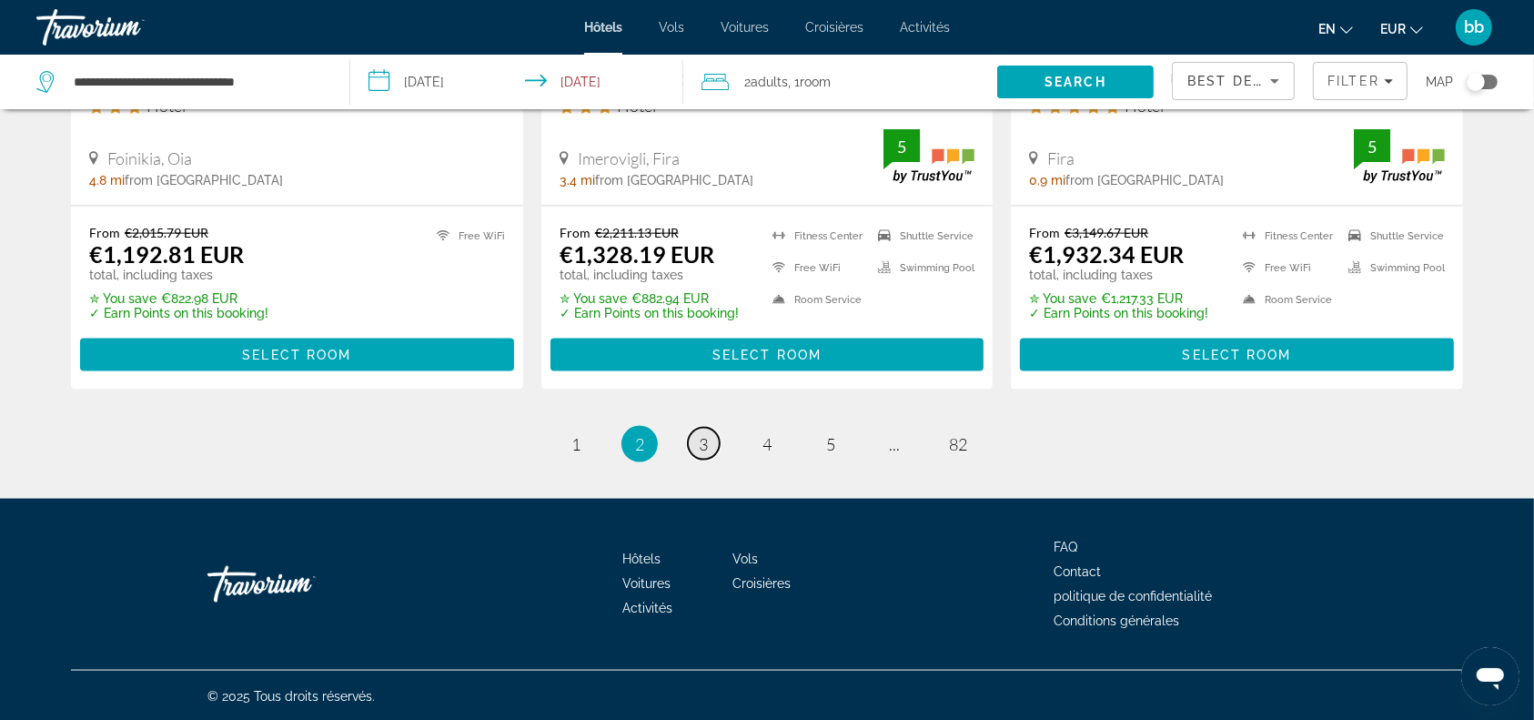
click at [702, 447] on span "3" at bounding box center [703, 444] width 9 height 20
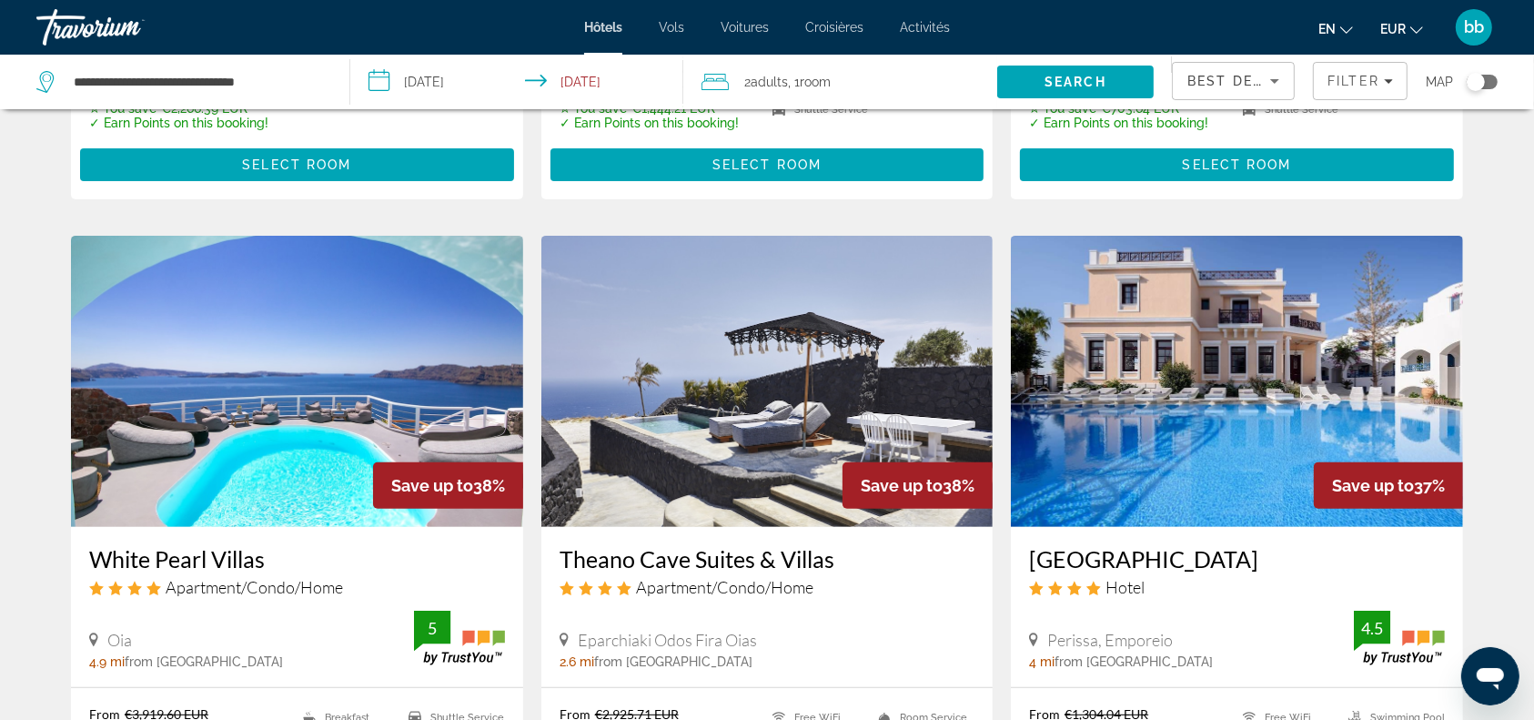
scroll to position [328, 0]
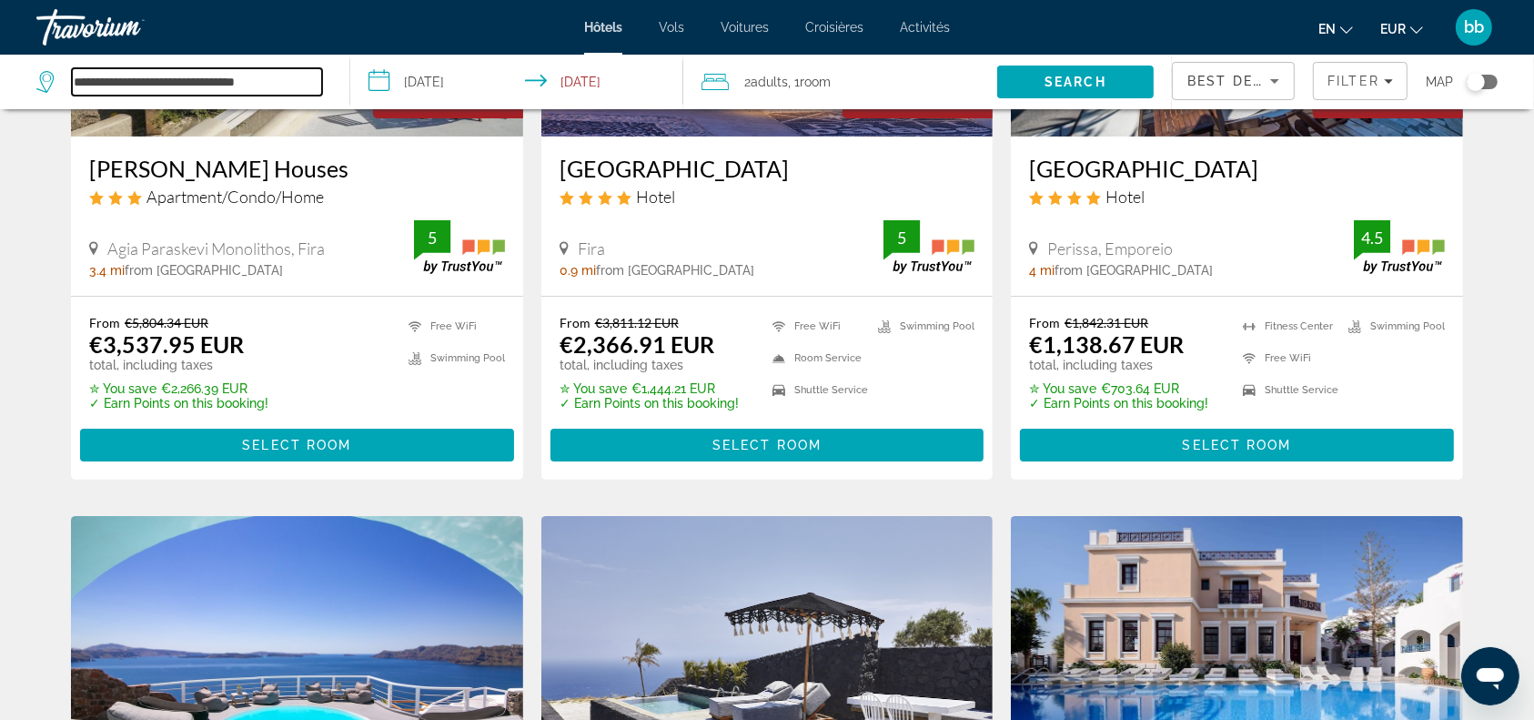
click at [282, 76] on input "**********" at bounding box center [197, 81] width 250 height 27
type input "*"
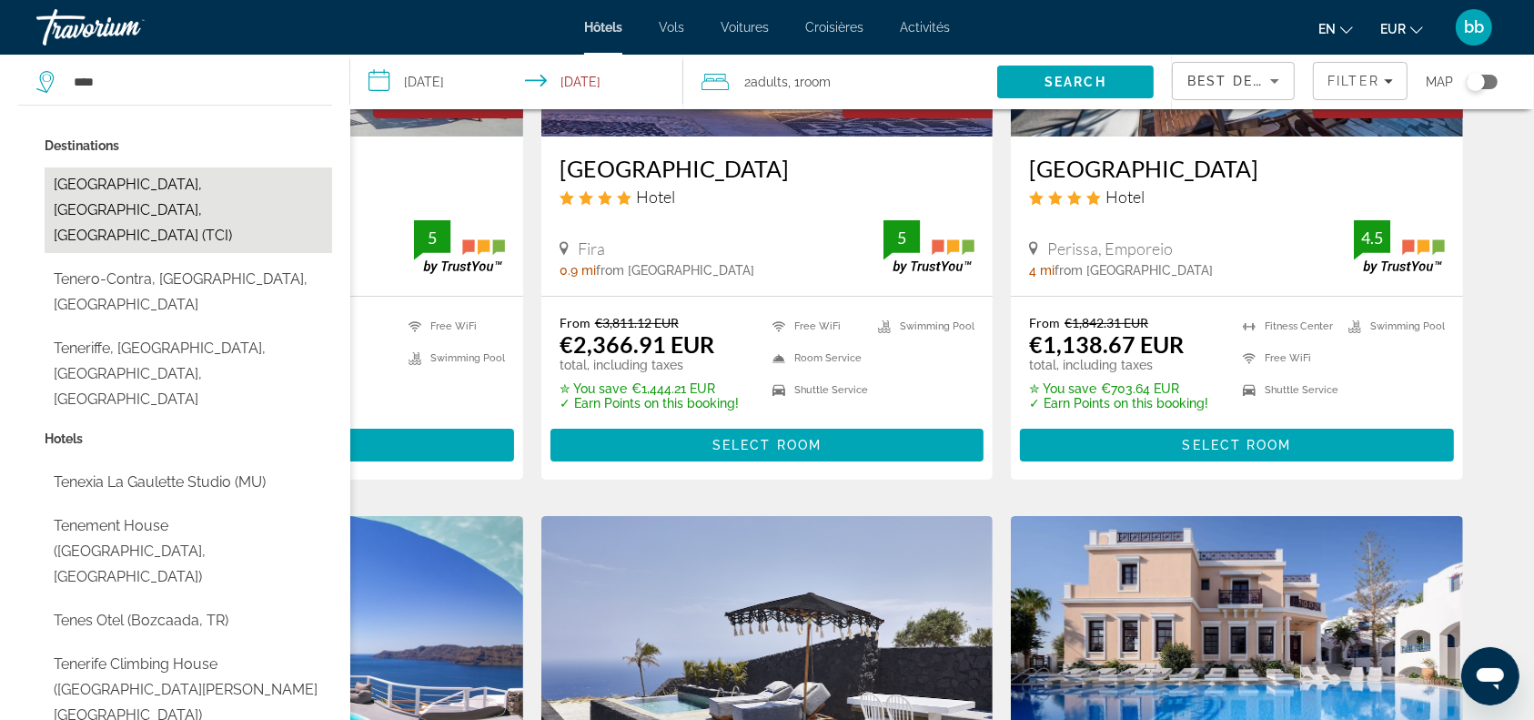
click at [205, 186] on button "[GEOGRAPHIC_DATA], [GEOGRAPHIC_DATA], [GEOGRAPHIC_DATA] (TCI)" at bounding box center [188, 210] width 287 height 86
type input "**********"
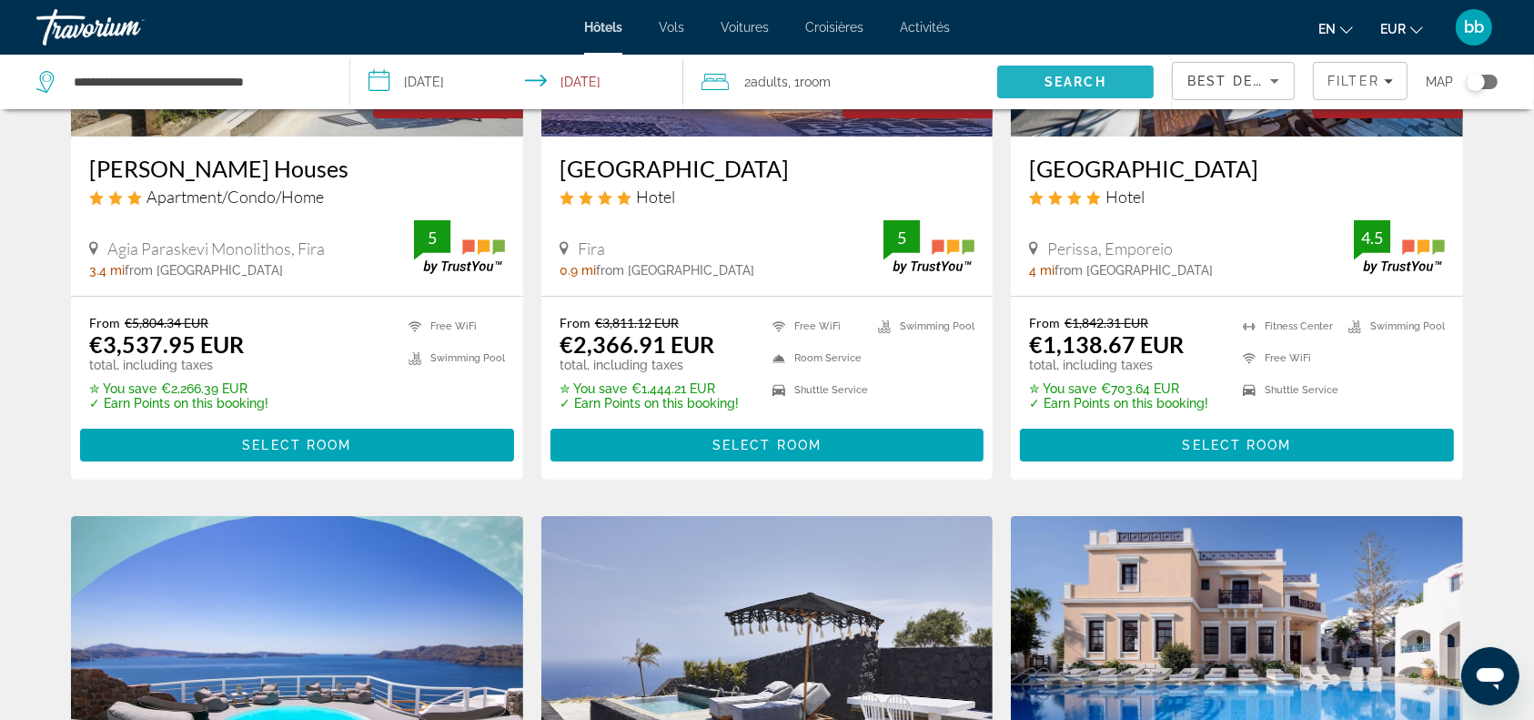
click at [1084, 76] on span "Search" at bounding box center [1075, 82] width 62 height 15
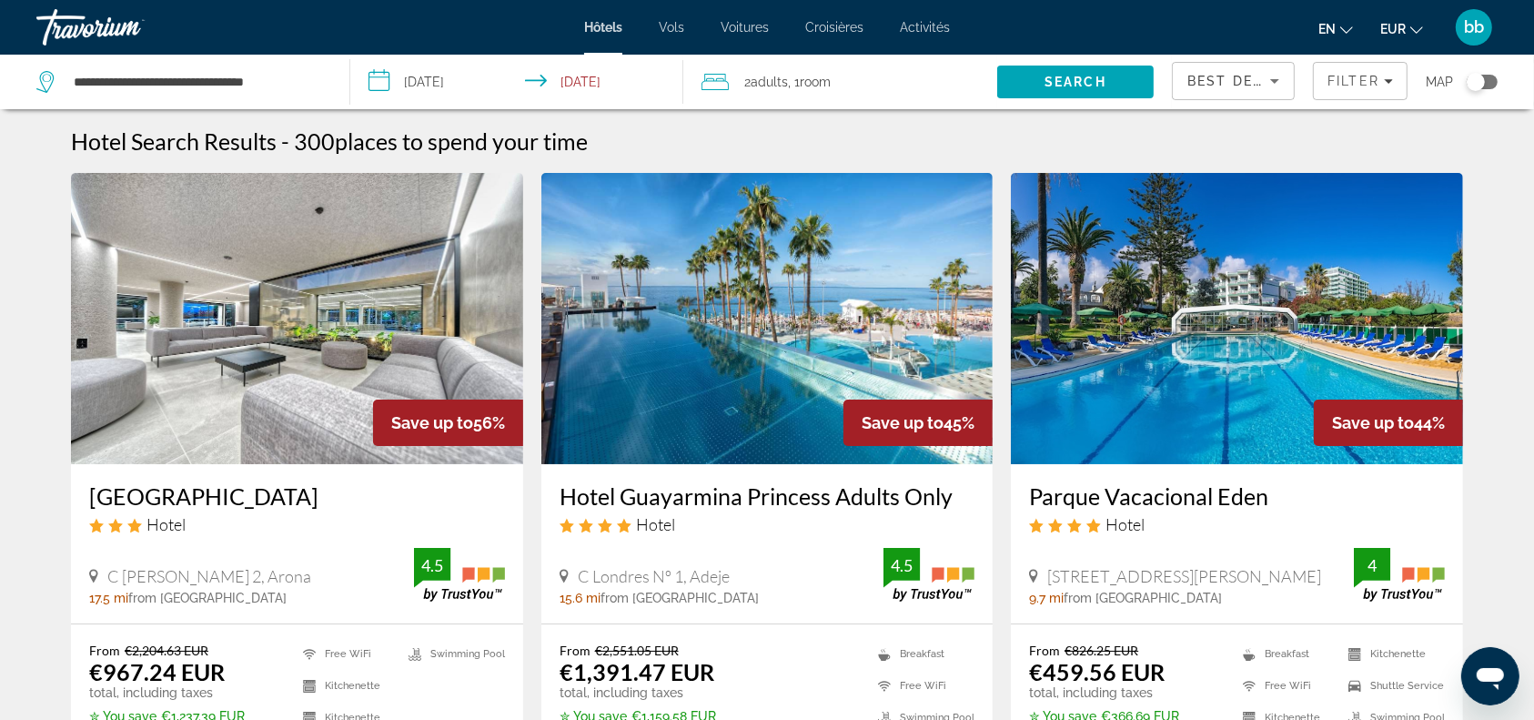
click at [779, 350] on img "Contenu principal" at bounding box center [767, 318] width 452 height 291
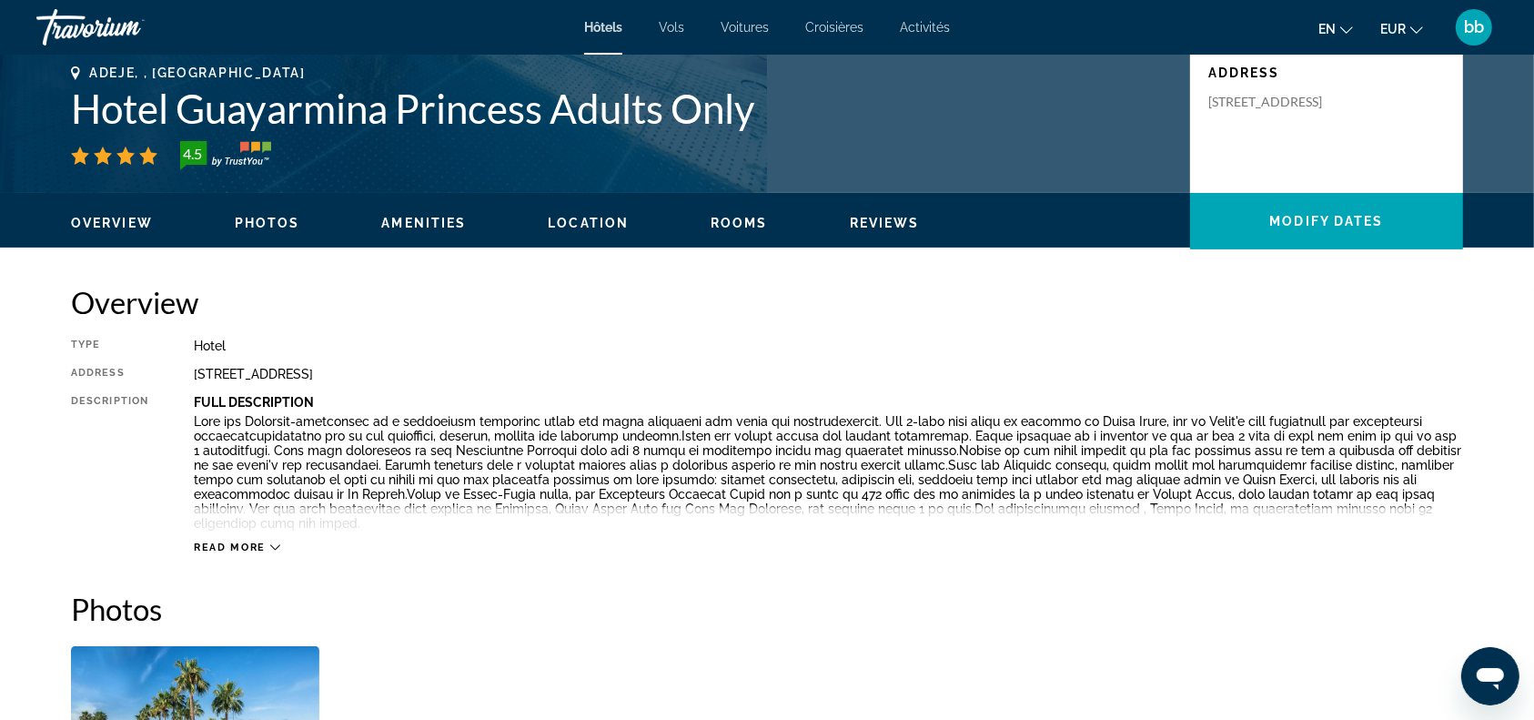
scroll to position [400, 0]
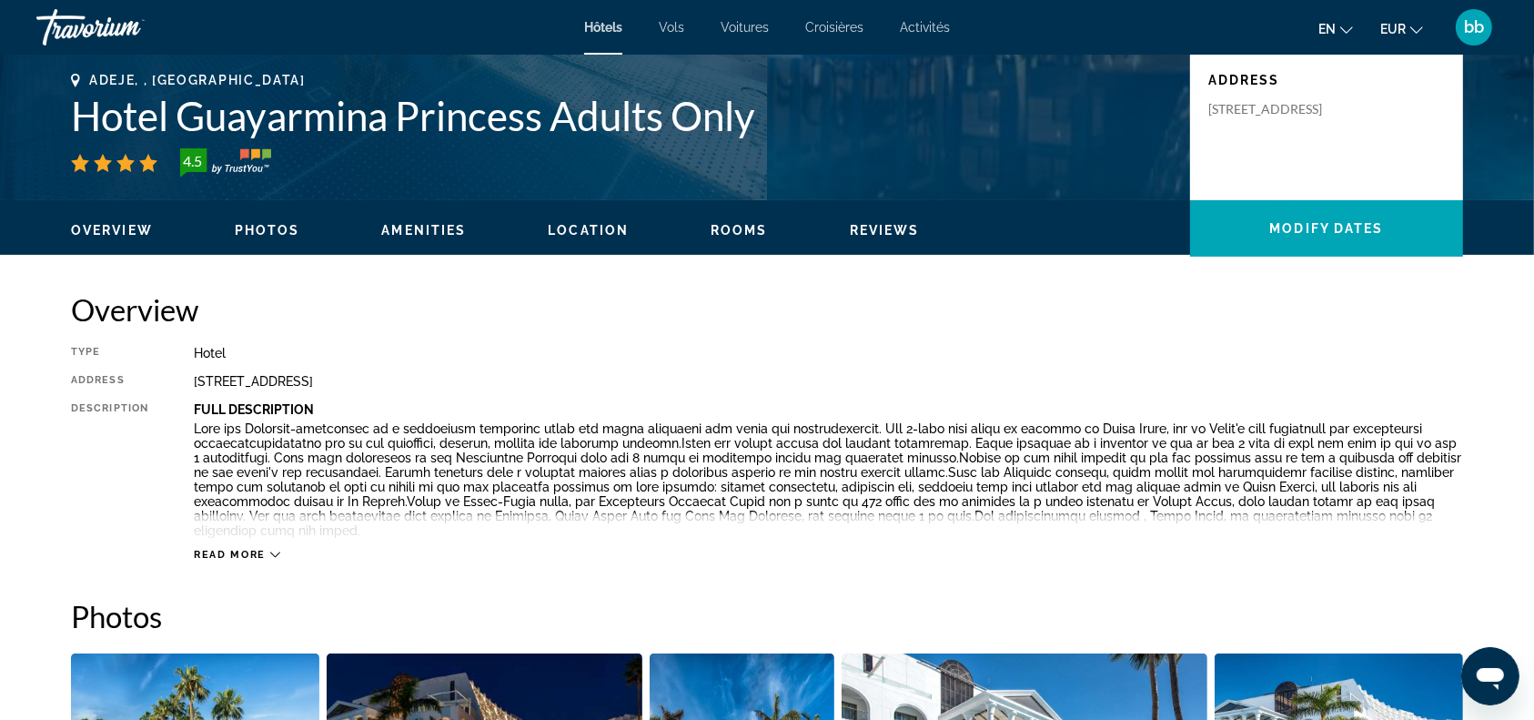
click at [68, 113] on div "Adeje, , [GEOGRAPHIC_DATA] Hotel Guayarmina Princess Adults Only 4.5 Address [S…" at bounding box center [767, 127] width 1465 height 109
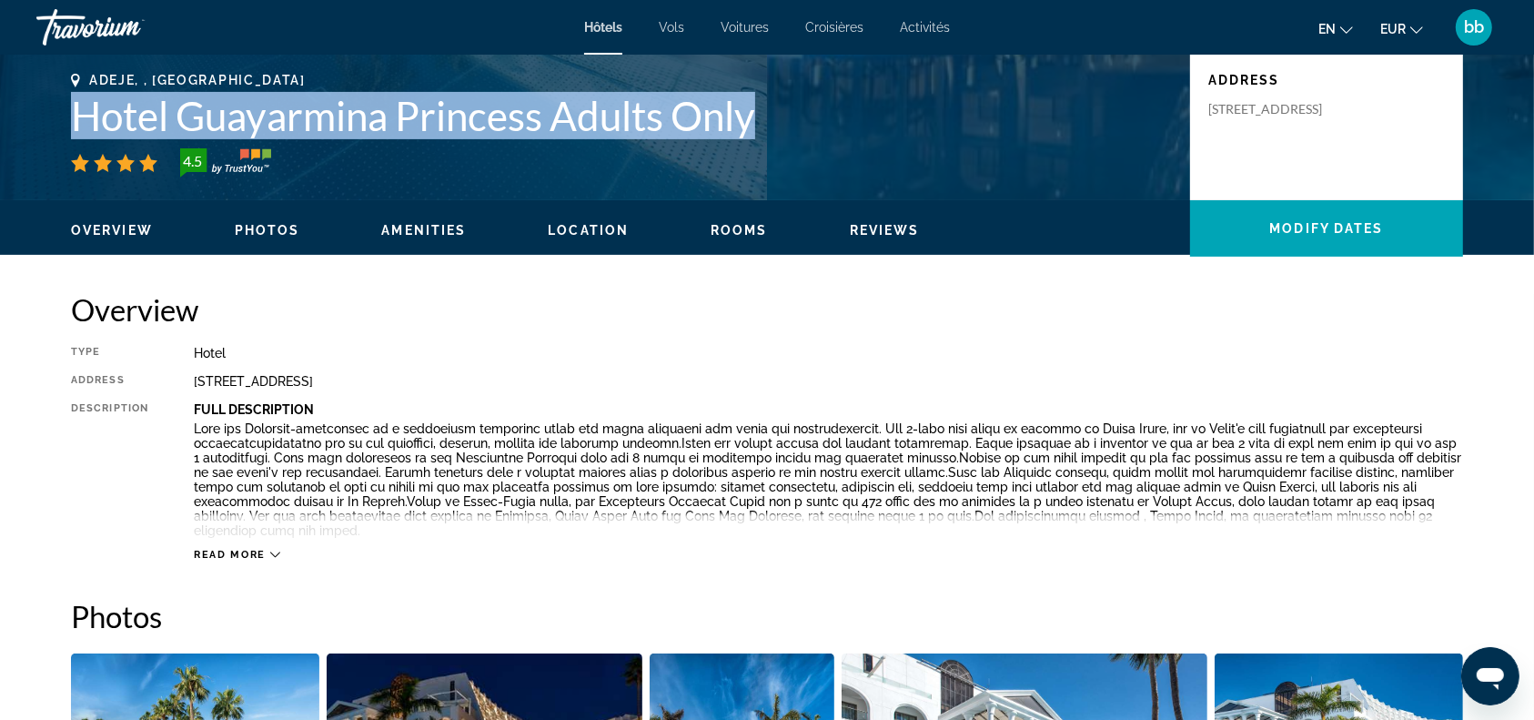
drag, startPoint x: 67, startPoint y: 113, endPoint x: 738, endPoint y: 116, distance: 670.5
click at [738, 116] on div "Adeje, , [GEOGRAPHIC_DATA] Hotel Guayarmina Princess Adults Only 4.5 Address [S…" at bounding box center [767, 127] width 1465 height 109
copy h1 "Hotel Guayarmina Princess Adults Only"
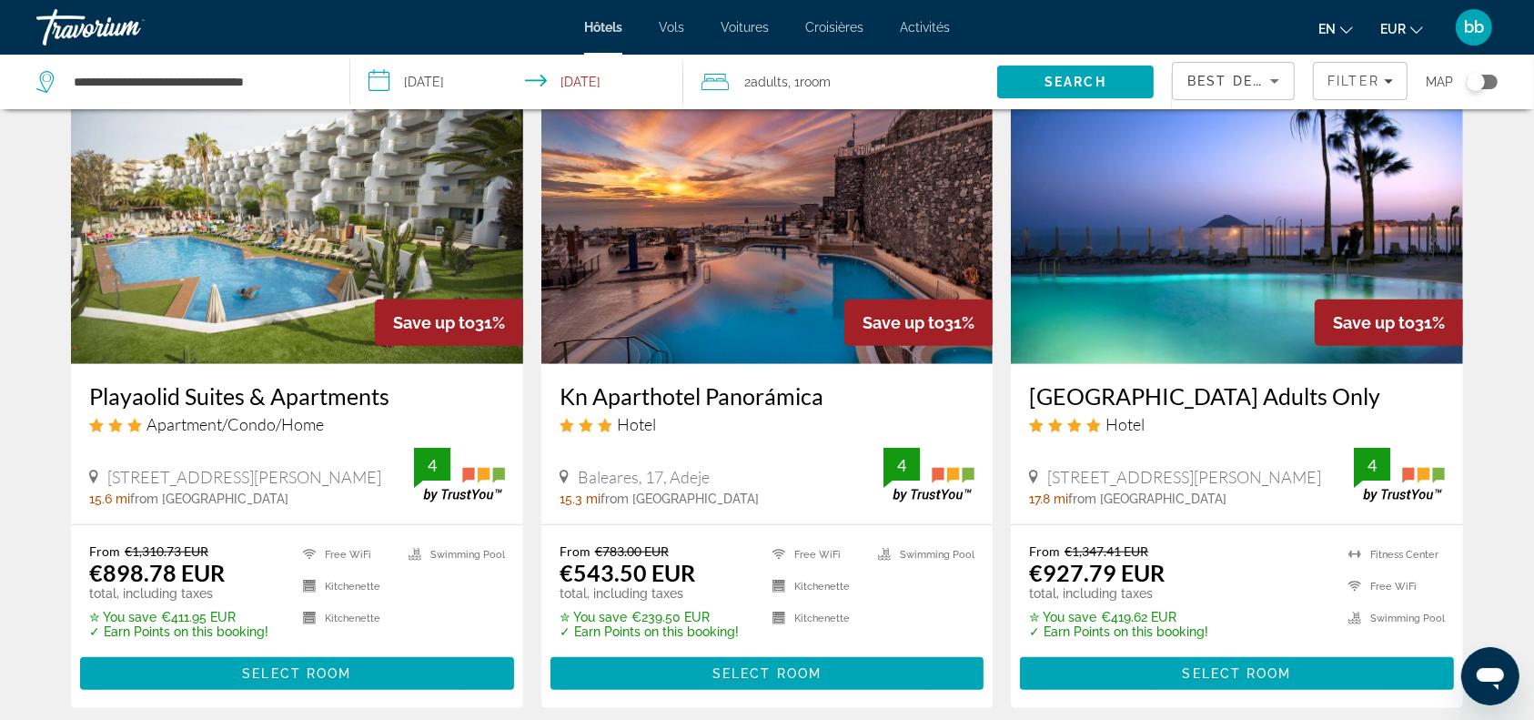
scroll to position [1442, 0]
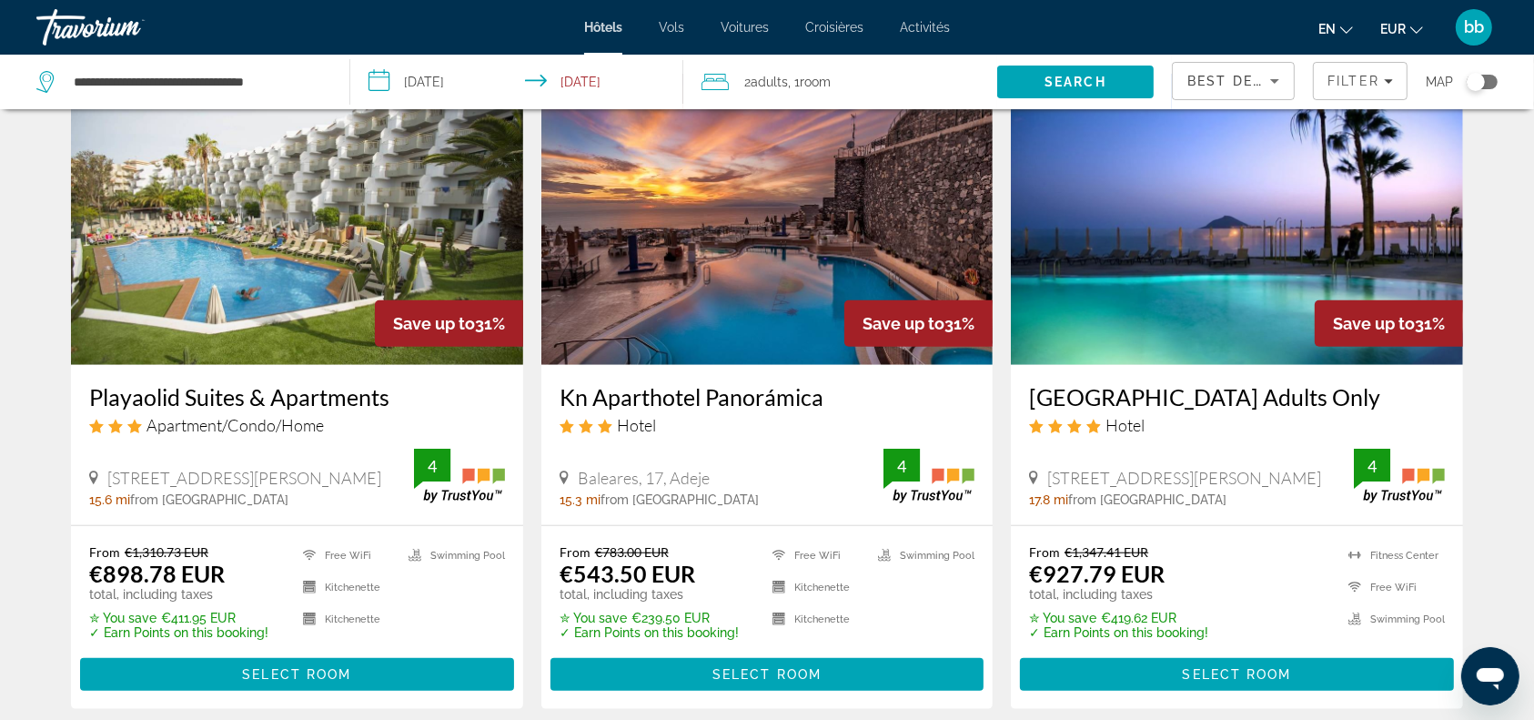
click at [1175, 277] on img "Contenu principal" at bounding box center [1237, 219] width 452 height 291
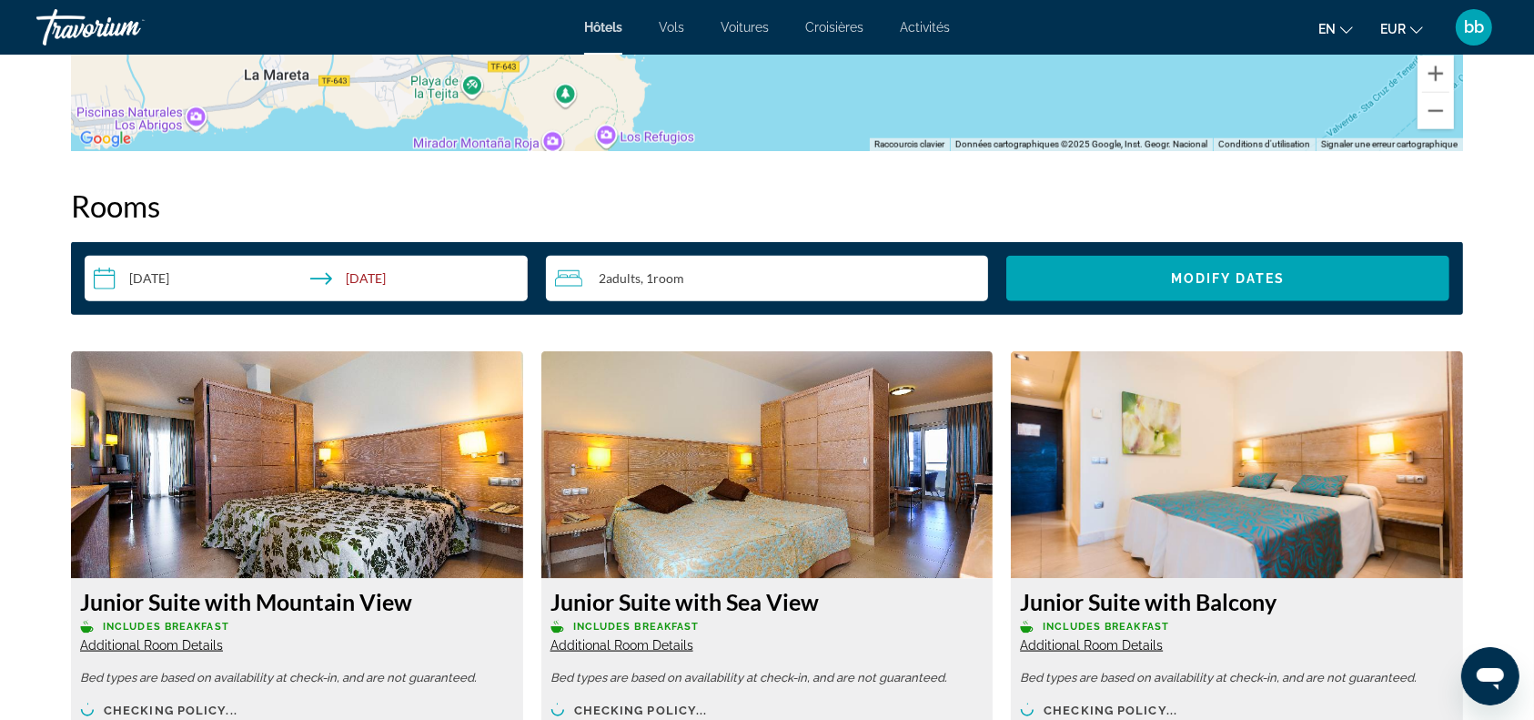
scroll to position [2425, 0]
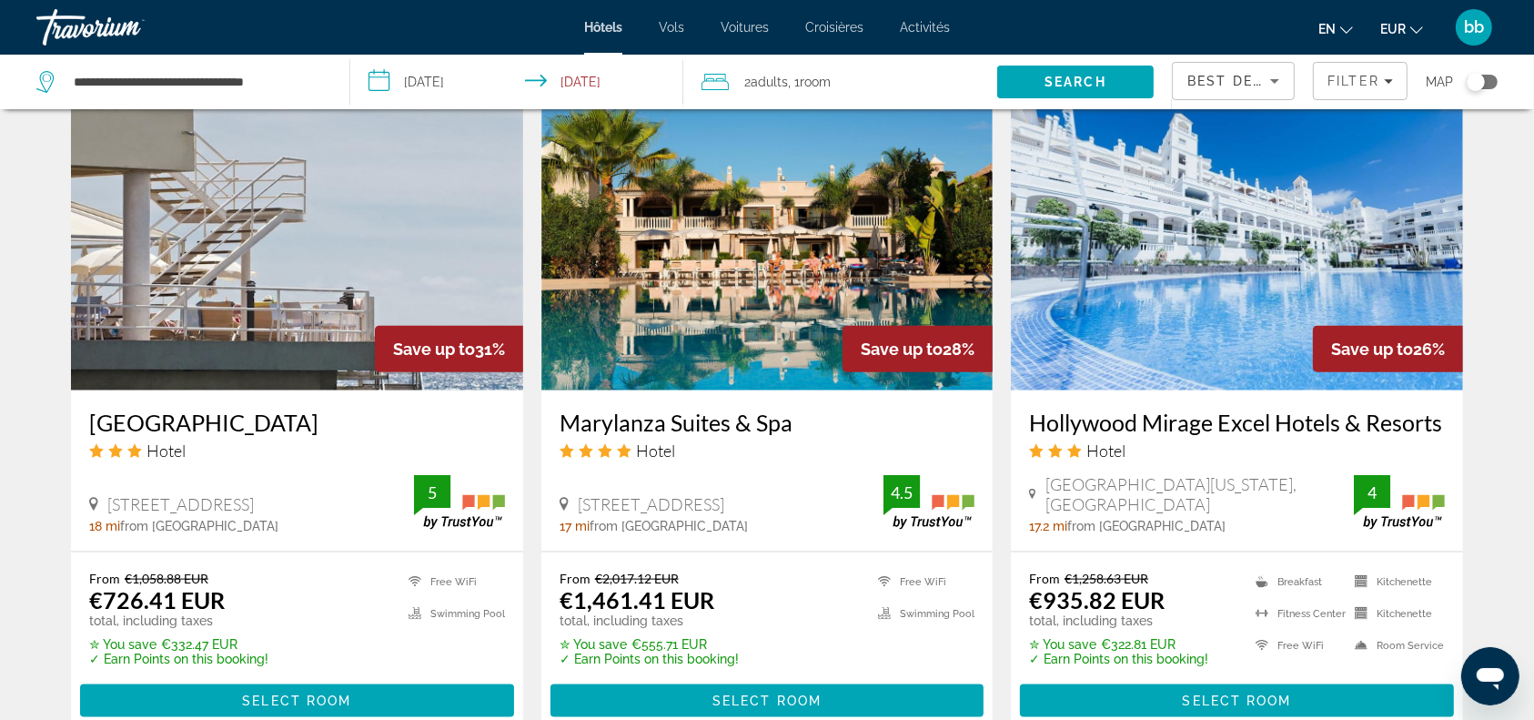
scroll to position [2087, 0]
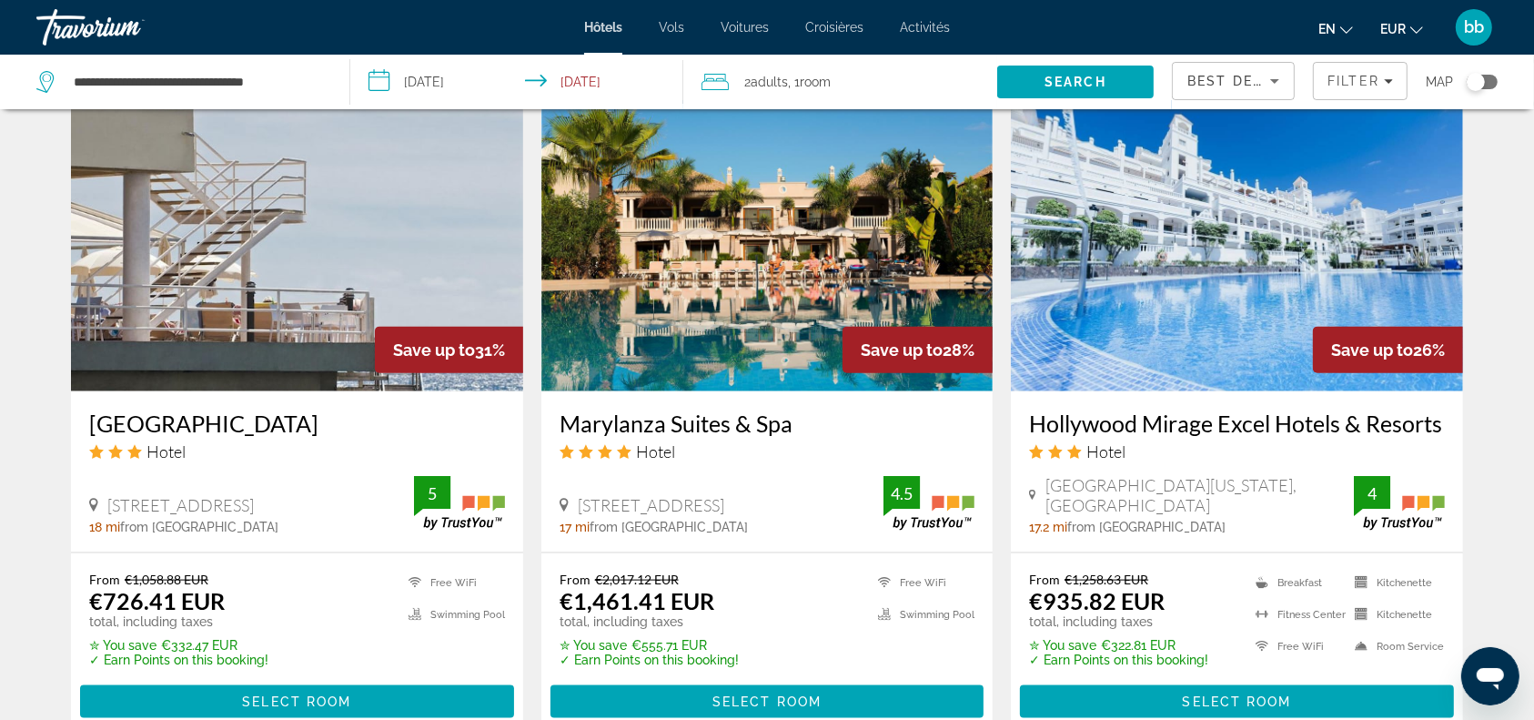
click at [1151, 274] on img "Contenu principal" at bounding box center [1237, 245] width 452 height 291
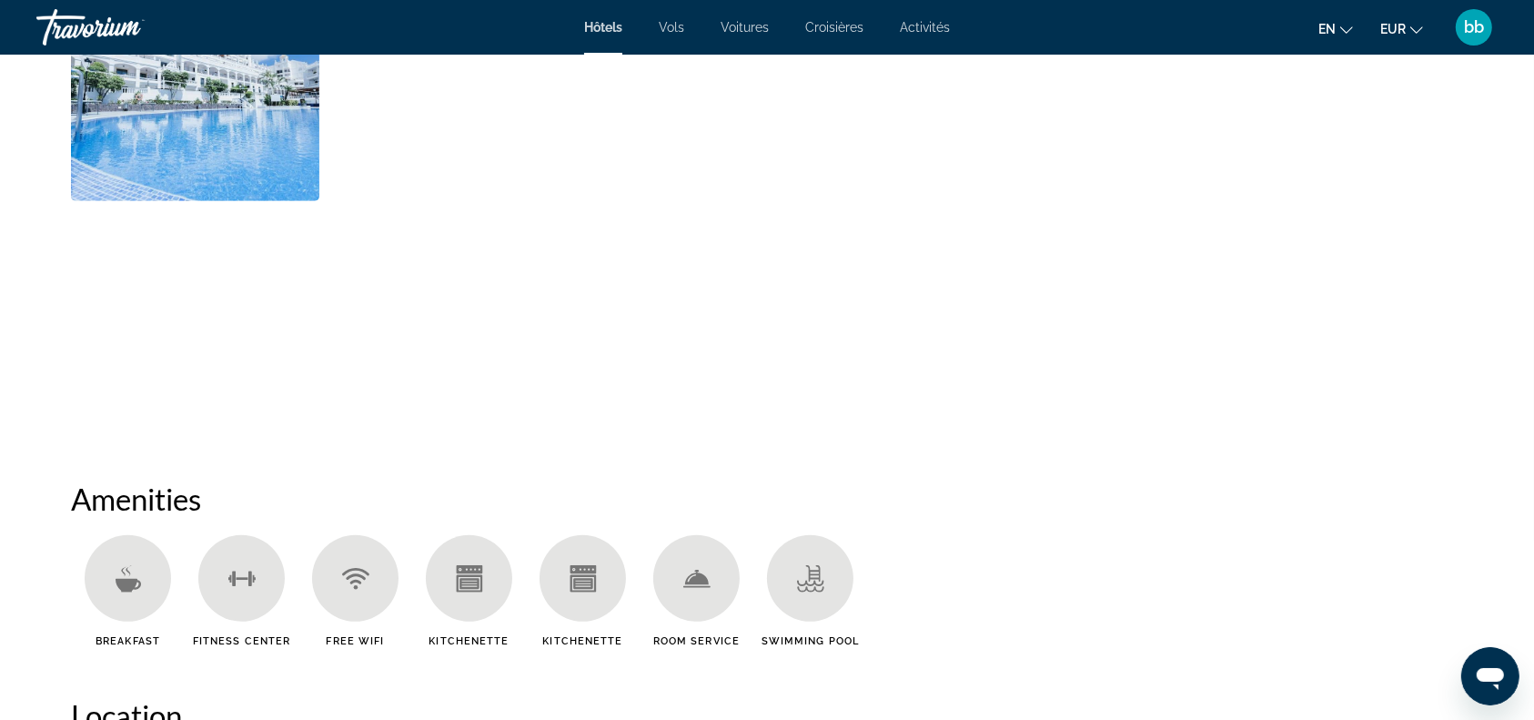
scroll to position [1090, 0]
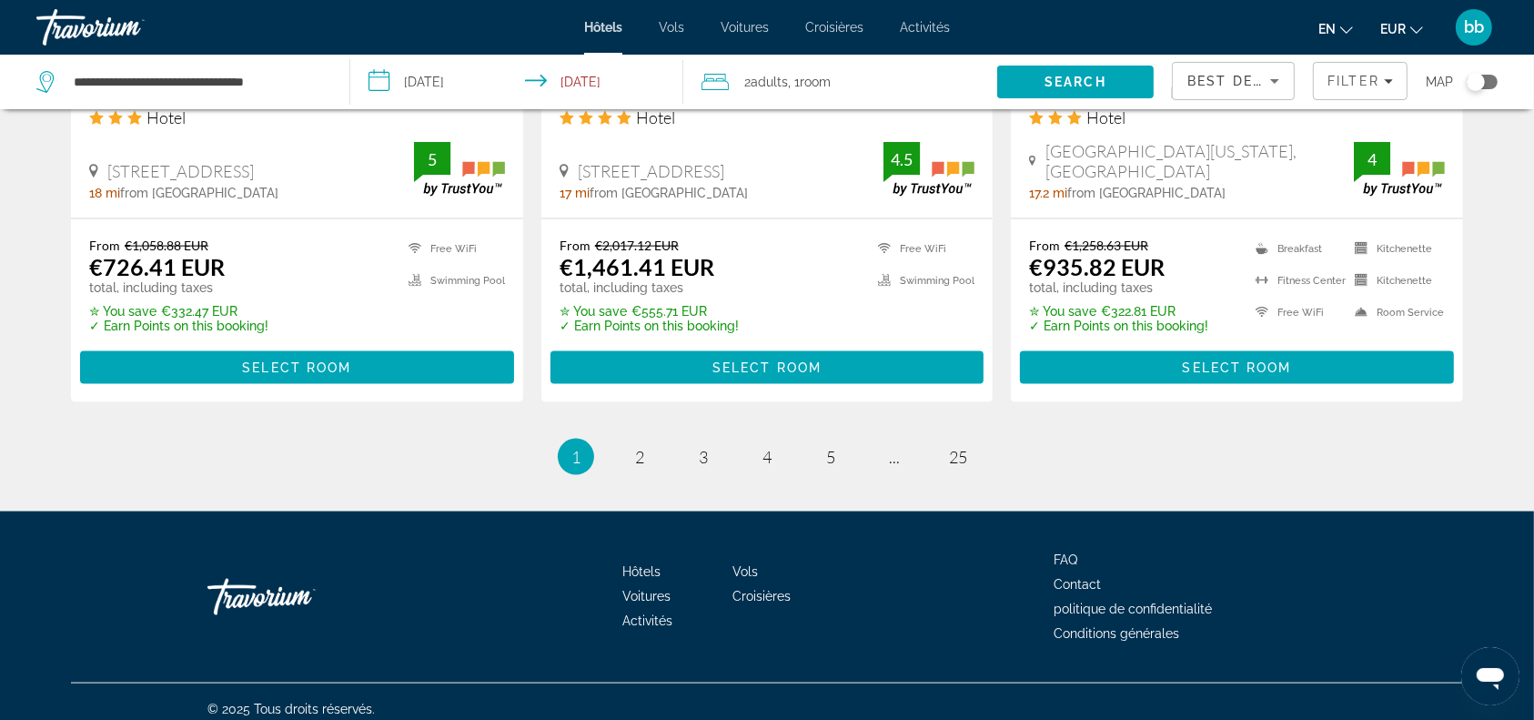
scroll to position [2435, 0]
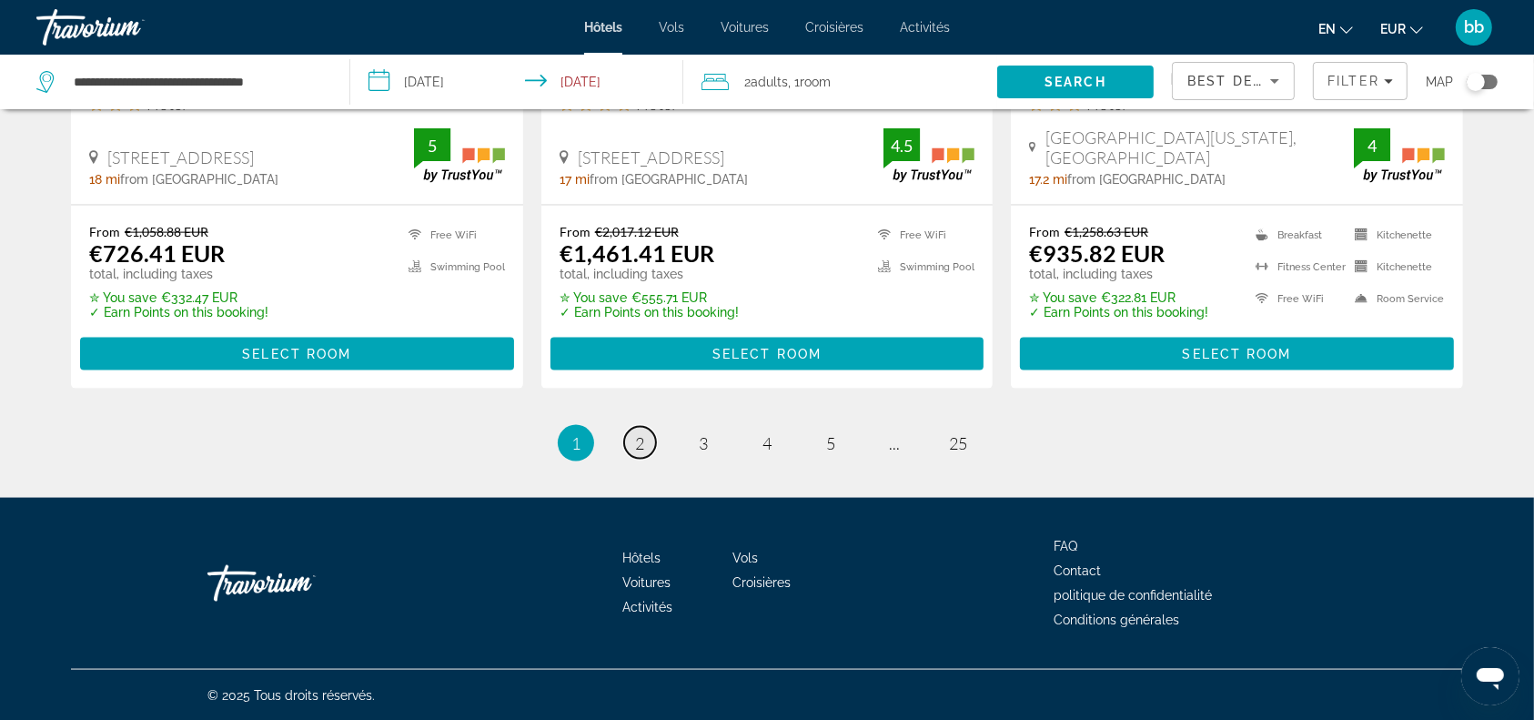
click at [642, 436] on span "2" at bounding box center [639, 443] width 9 height 20
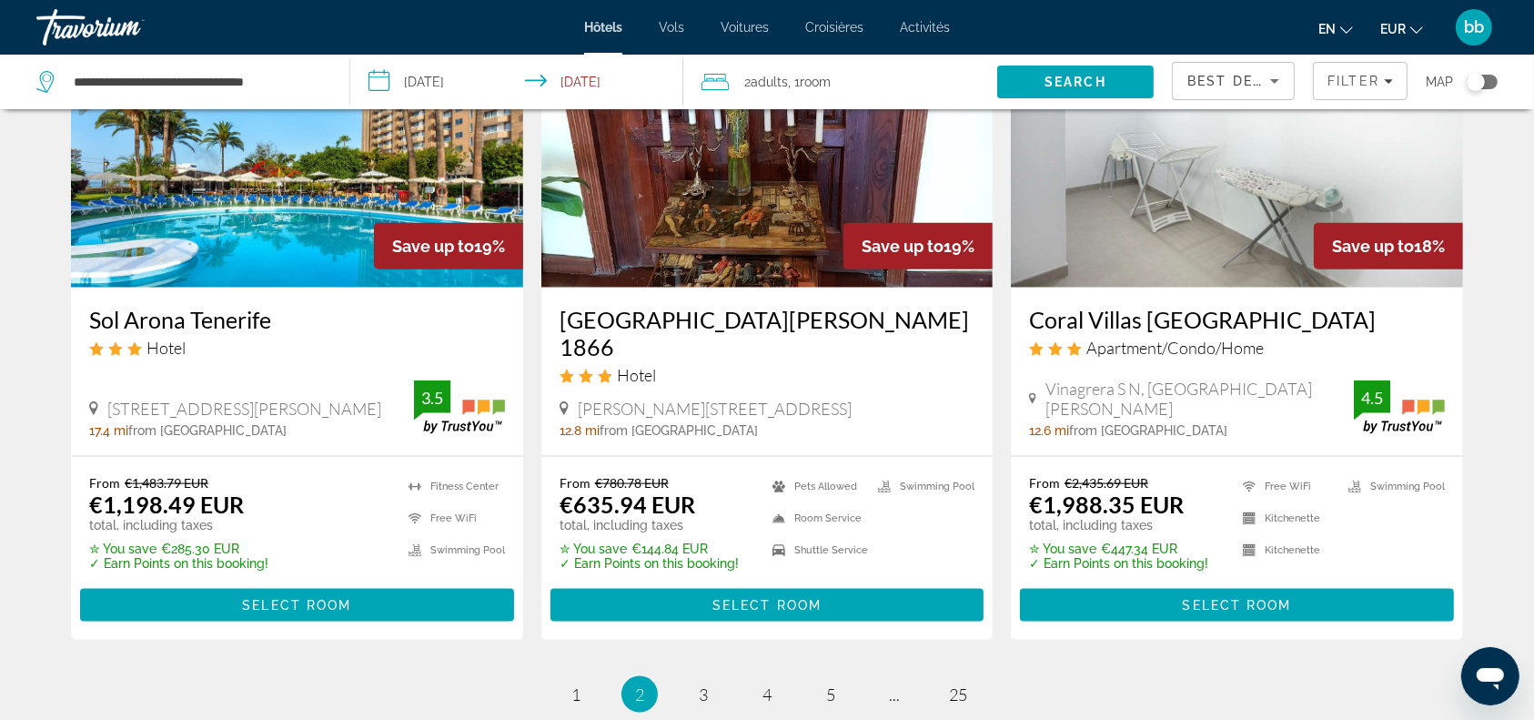
scroll to position [2327, 0]
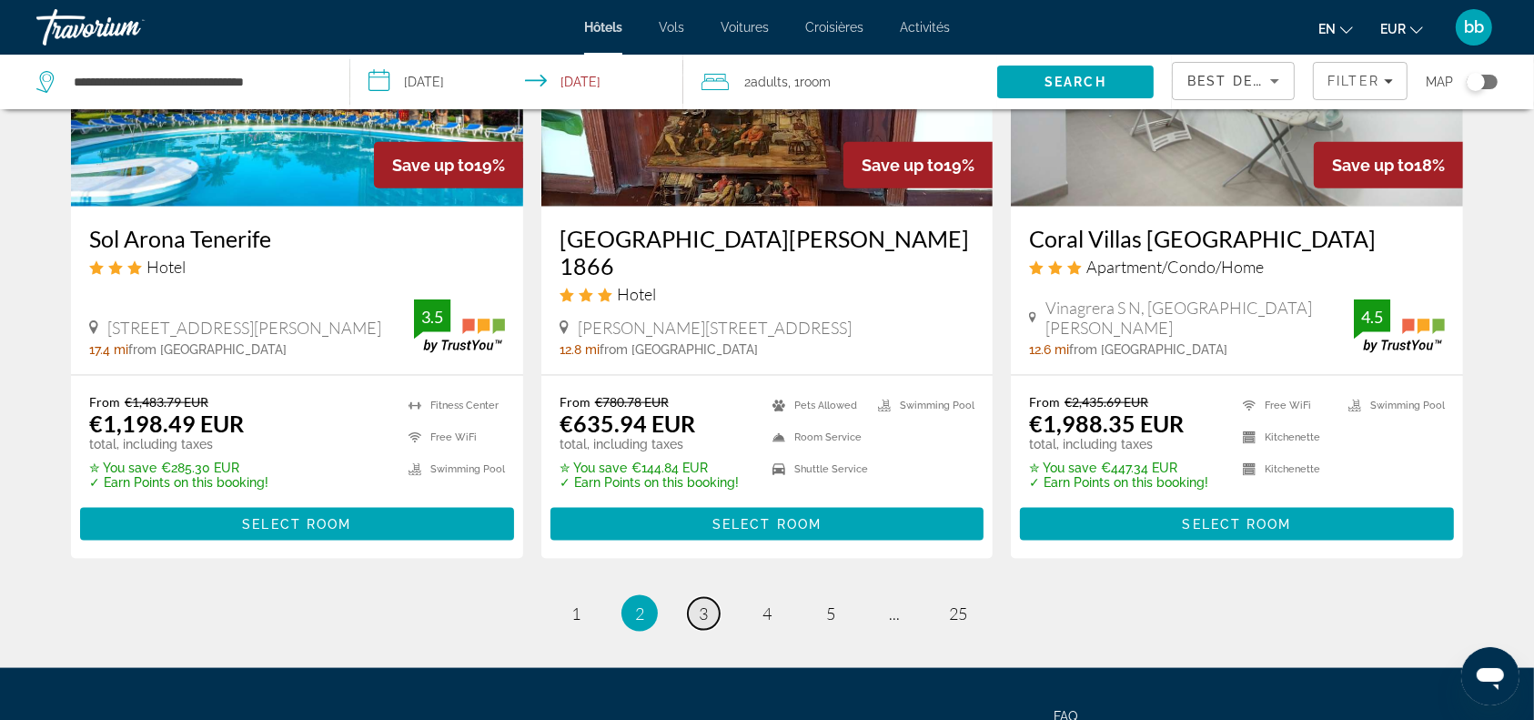
click at [706, 603] on span "3" at bounding box center [703, 613] width 9 height 20
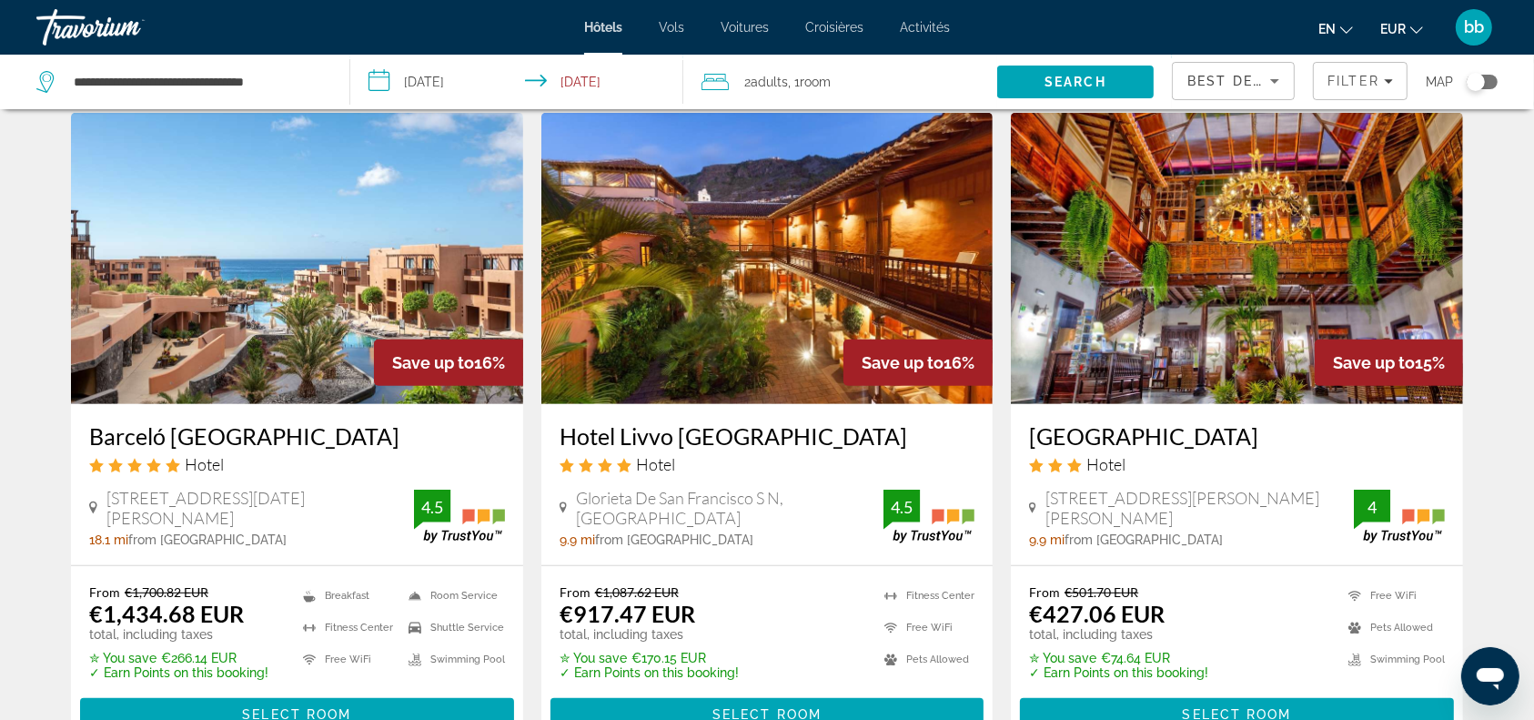
scroll to position [761, 0]
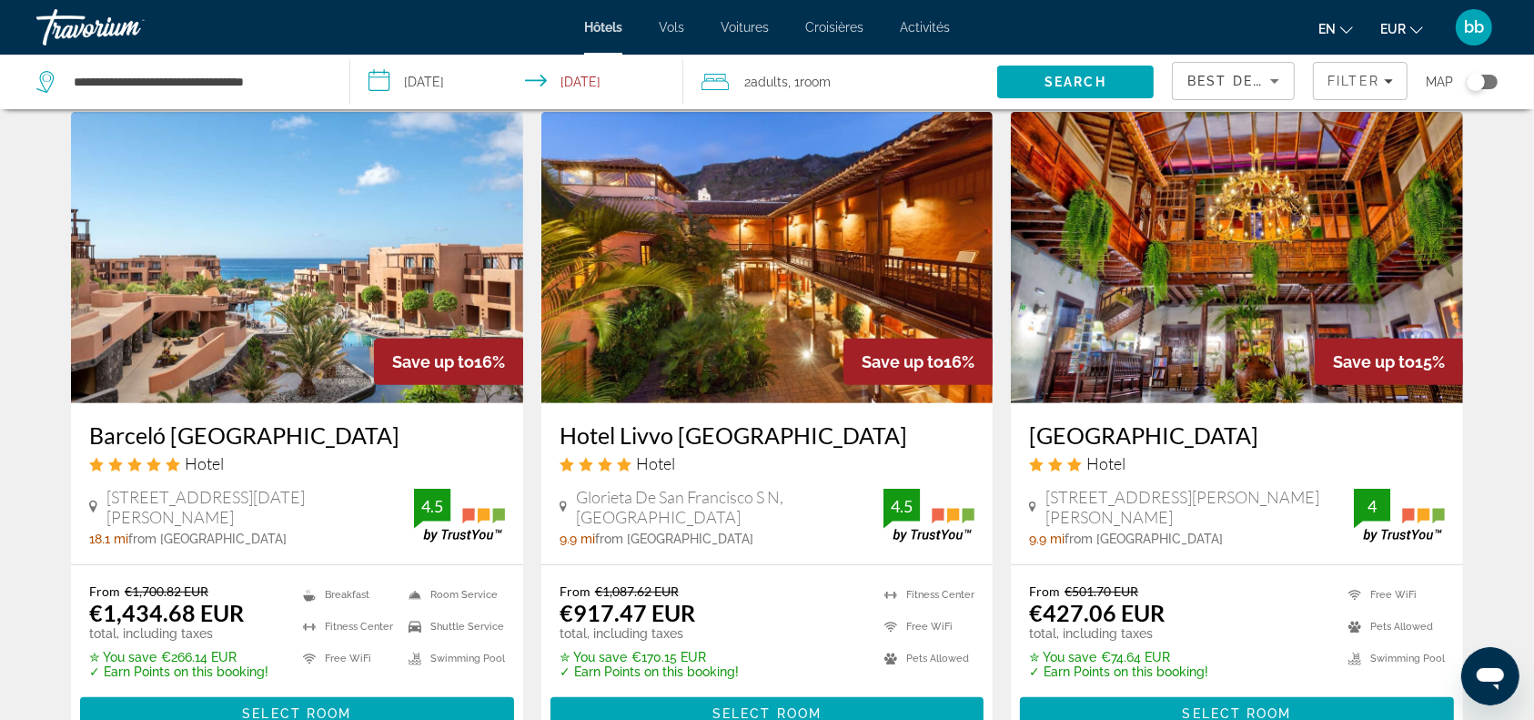
click at [267, 308] on img "Contenu principal" at bounding box center [297, 257] width 452 height 291
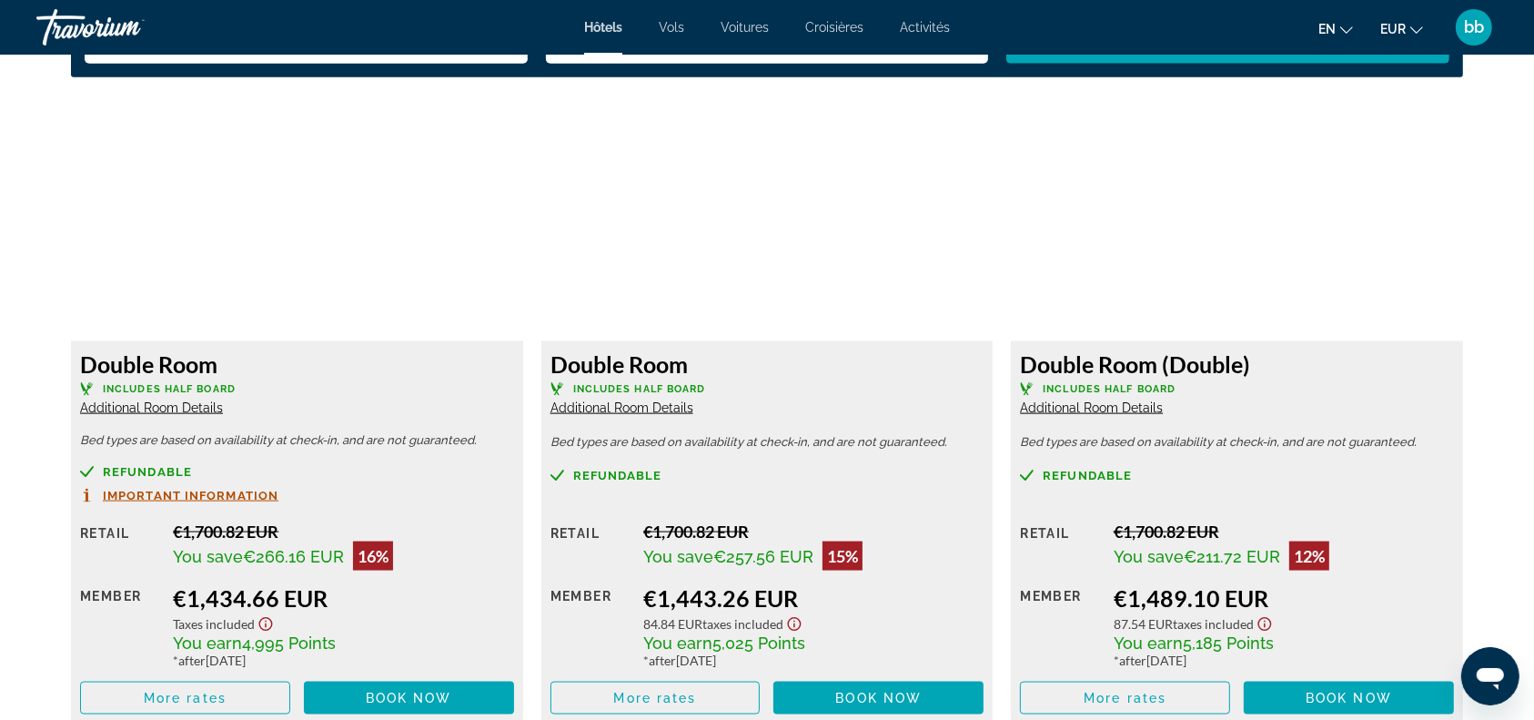
scroll to position [2394, 0]
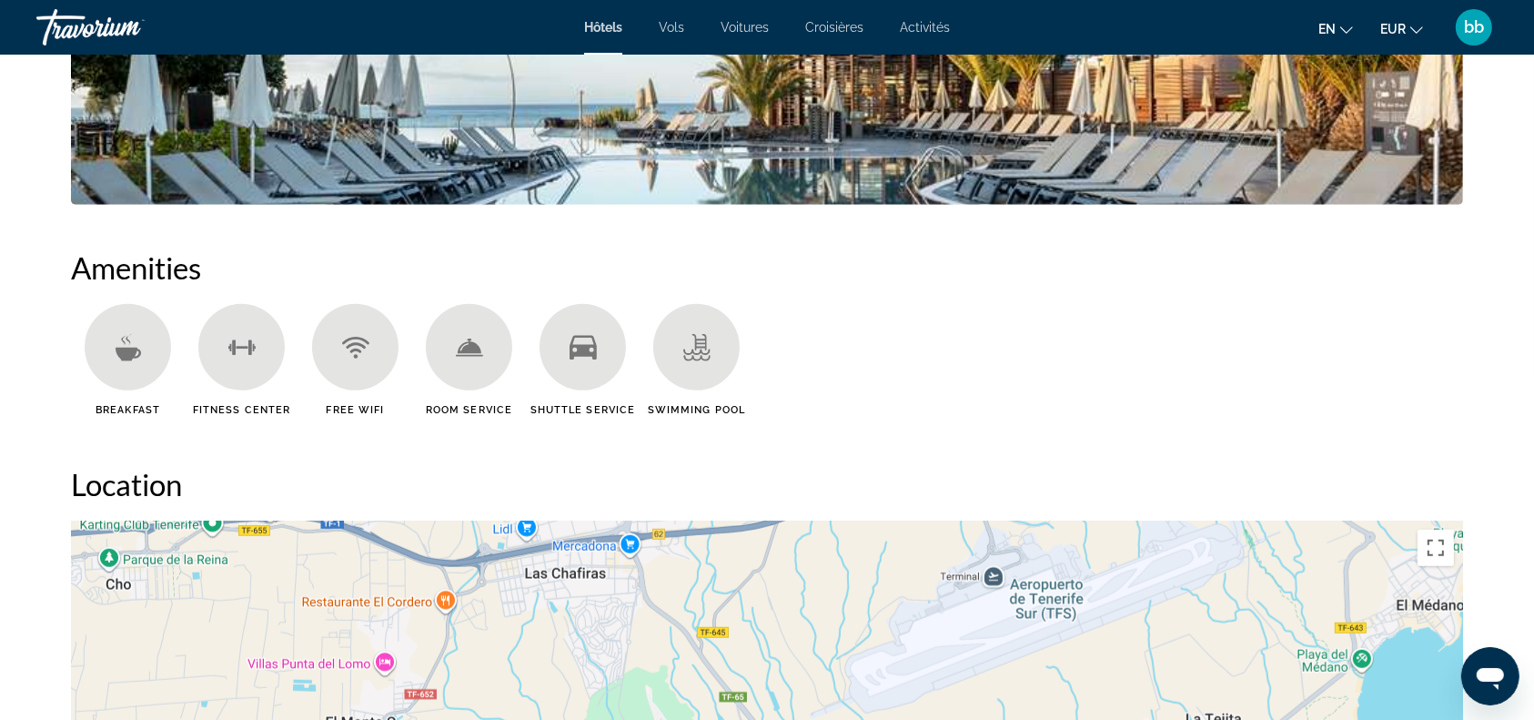
click at [530, 471] on h2 "Location" at bounding box center [767, 484] width 1392 height 36
click at [530, 429] on li "Shuttle Service" at bounding box center [583, 367] width 114 height 126
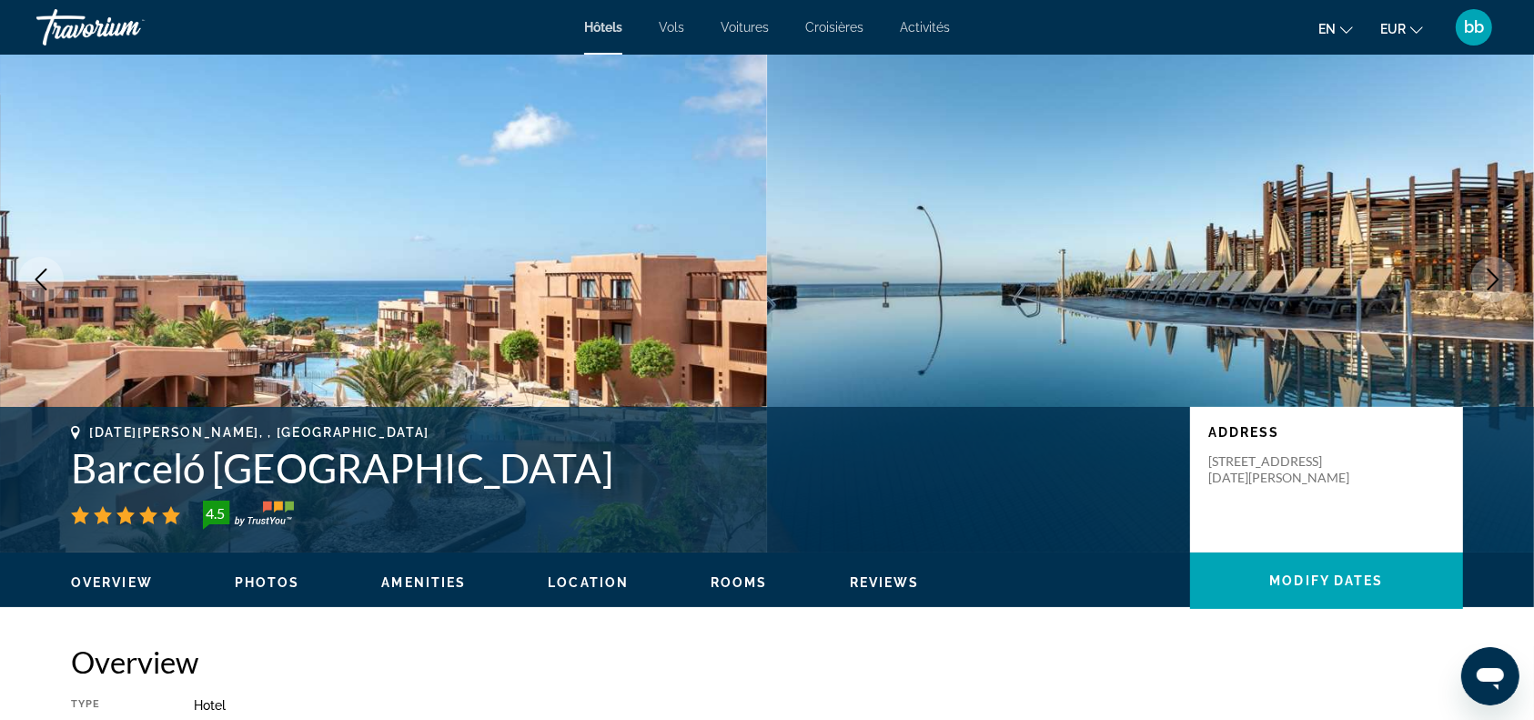
scroll to position [0, 0]
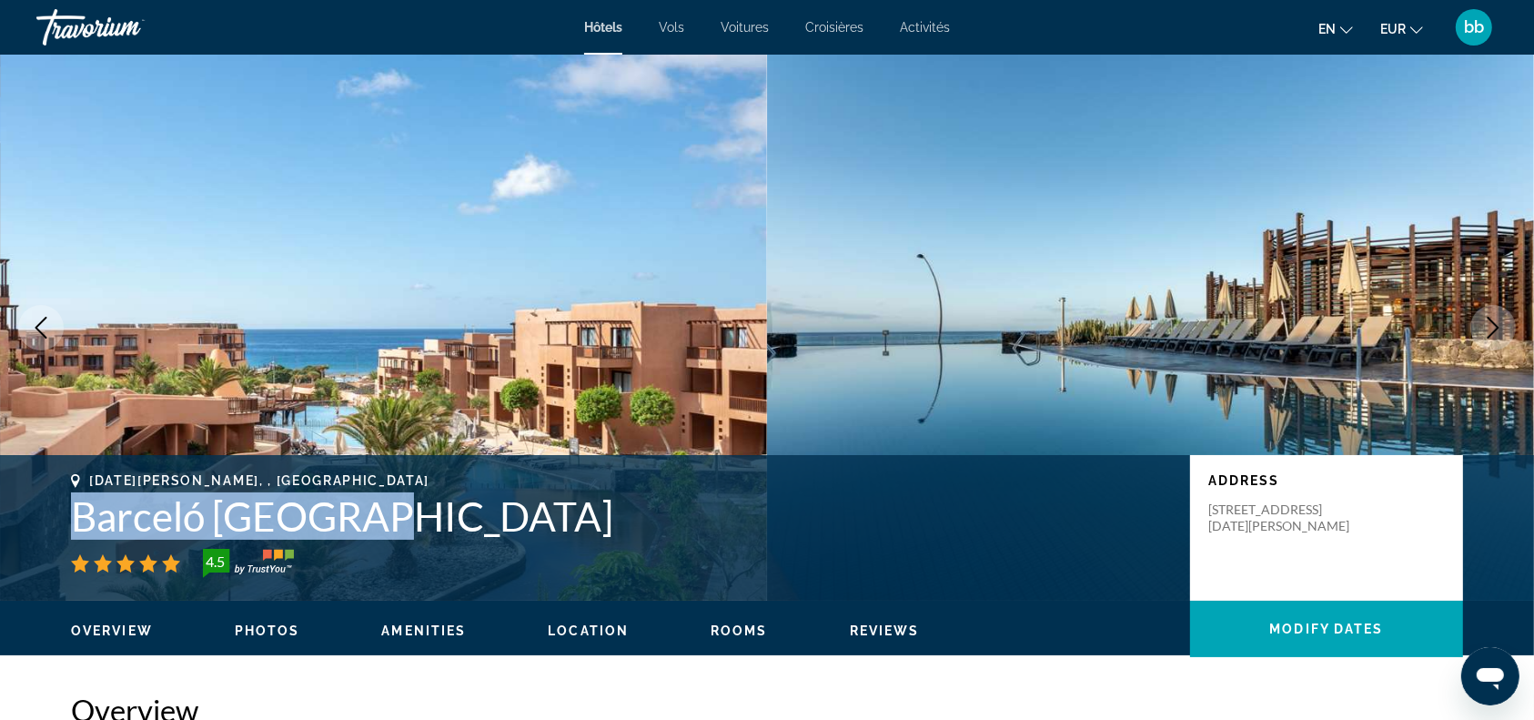
drag, startPoint x: 71, startPoint y: 511, endPoint x: 358, endPoint y: 519, distance: 287.6
click at [358, 519] on h1 "Barceló [GEOGRAPHIC_DATA]" at bounding box center [621, 515] width 1101 height 47
copy h1 "Barceló [GEOGRAPHIC_DATA]"
click at [575, 317] on img "Contenu principal" at bounding box center [383, 328] width 767 height 546
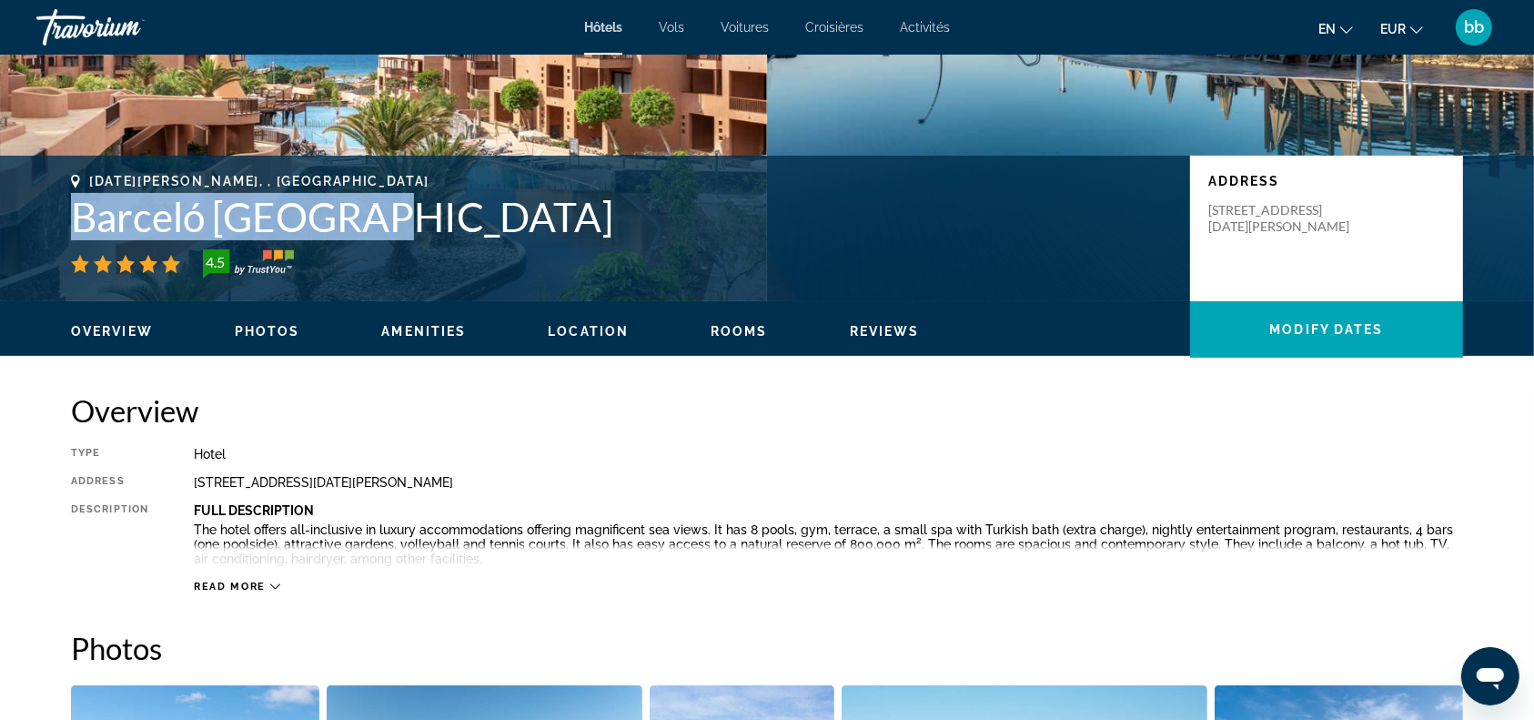
scroll to position [158, 0]
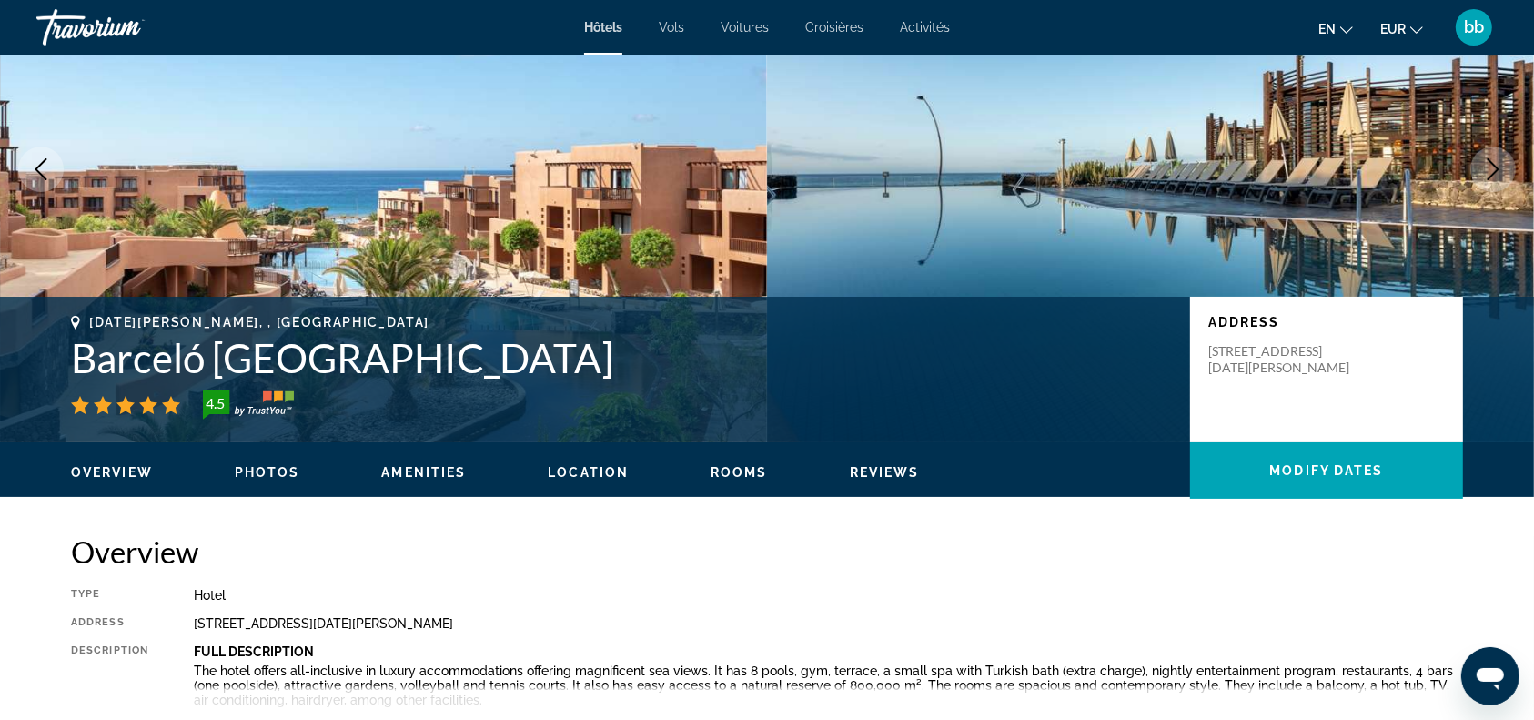
click at [689, 550] on h2 "Overview" at bounding box center [767, 551] width 1392 height 36
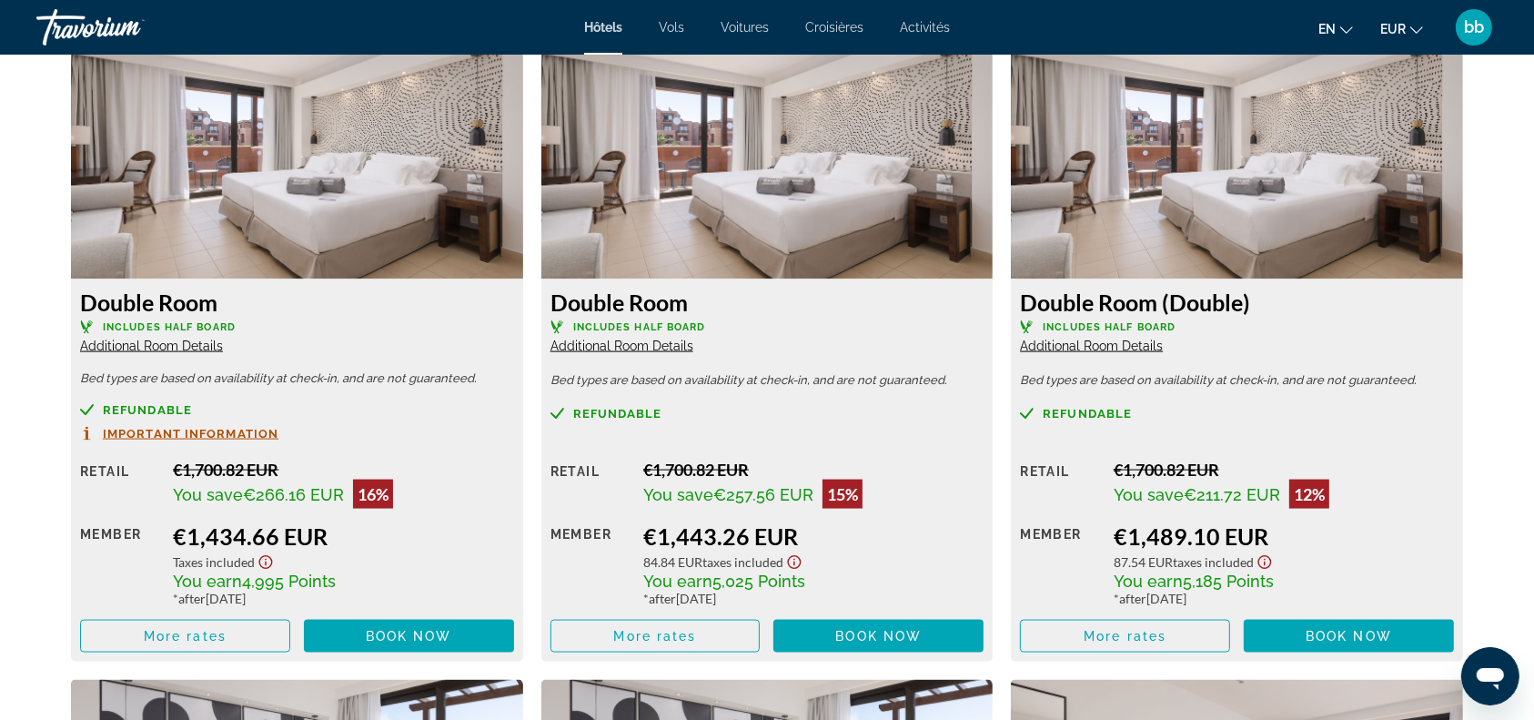
scroll to position [2445, 0]
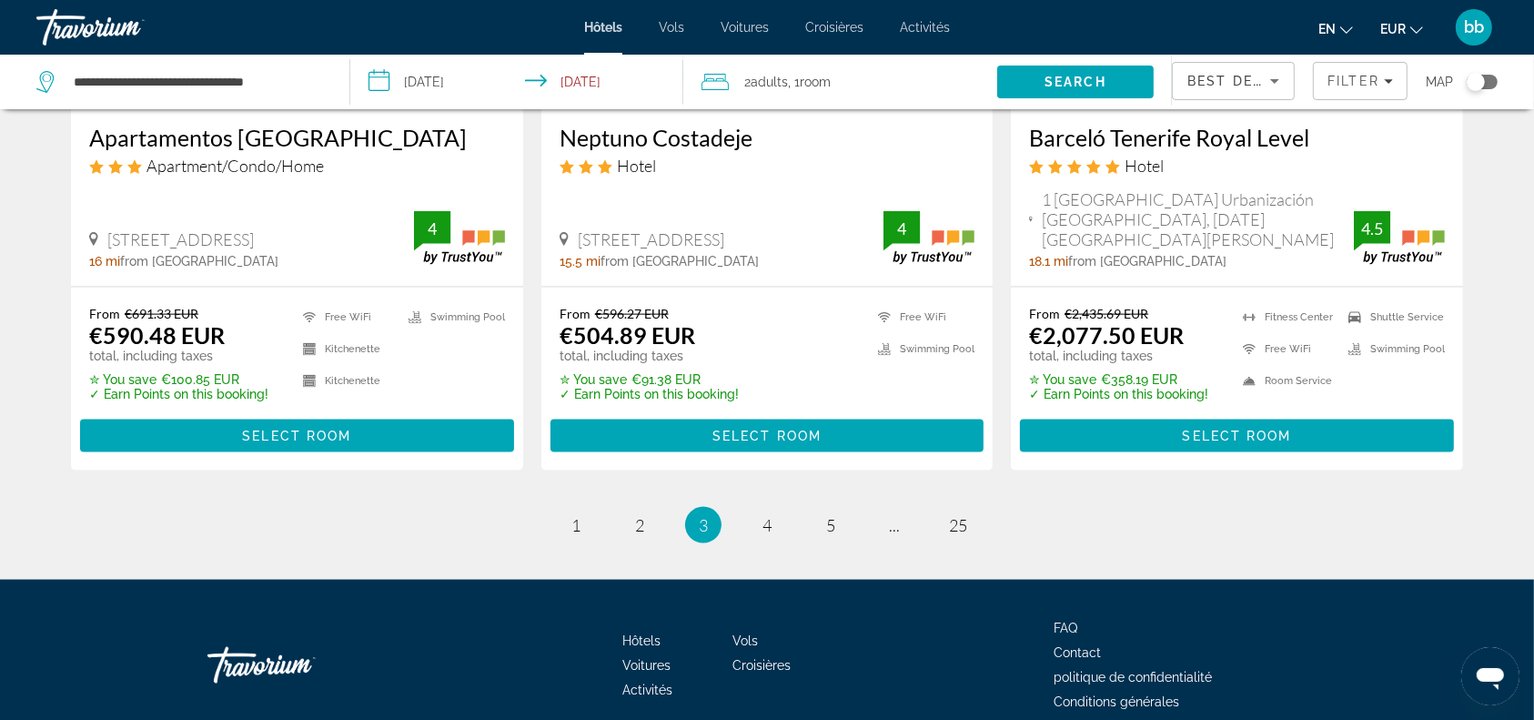
scroll to position [2465, 0]
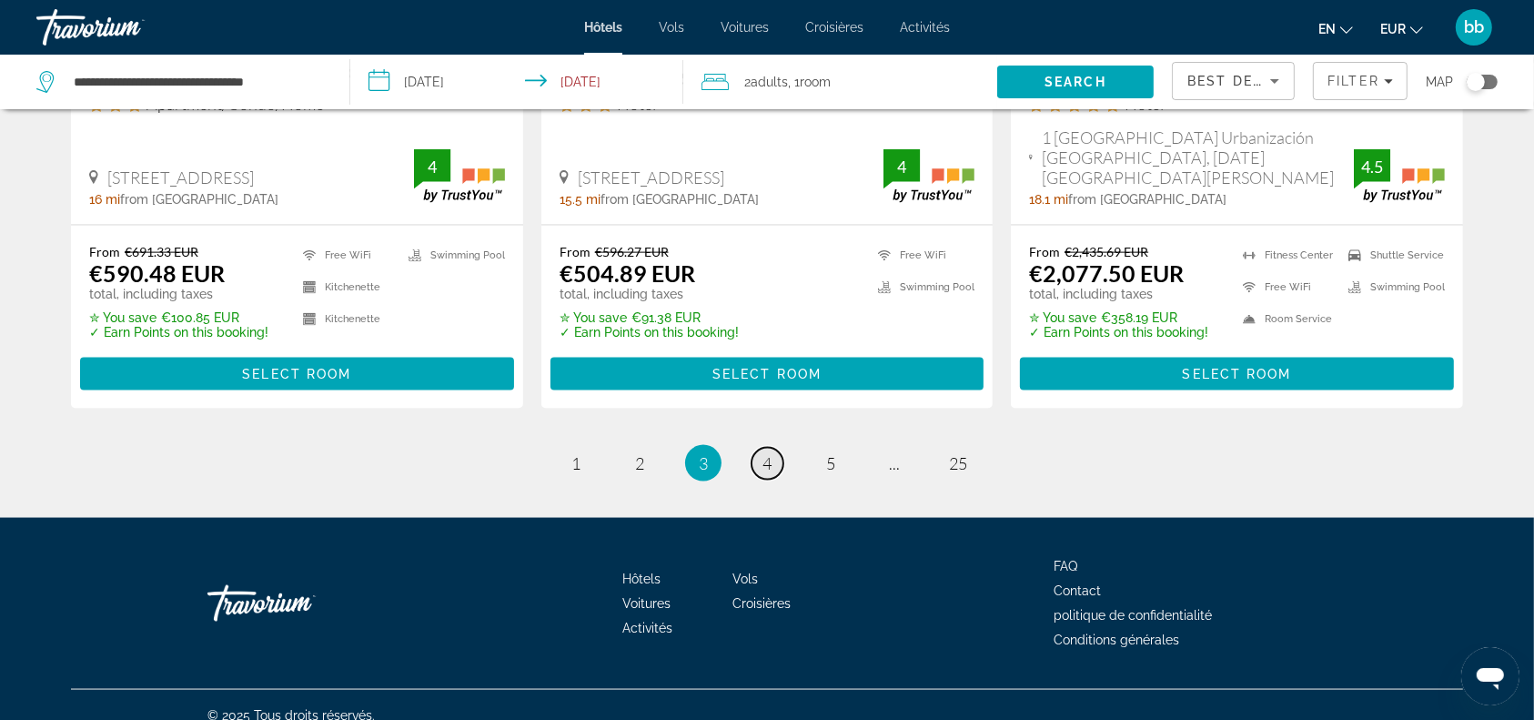
click at [771, 453] on span "4" at bounding box center [766, 463] width 9 height 20
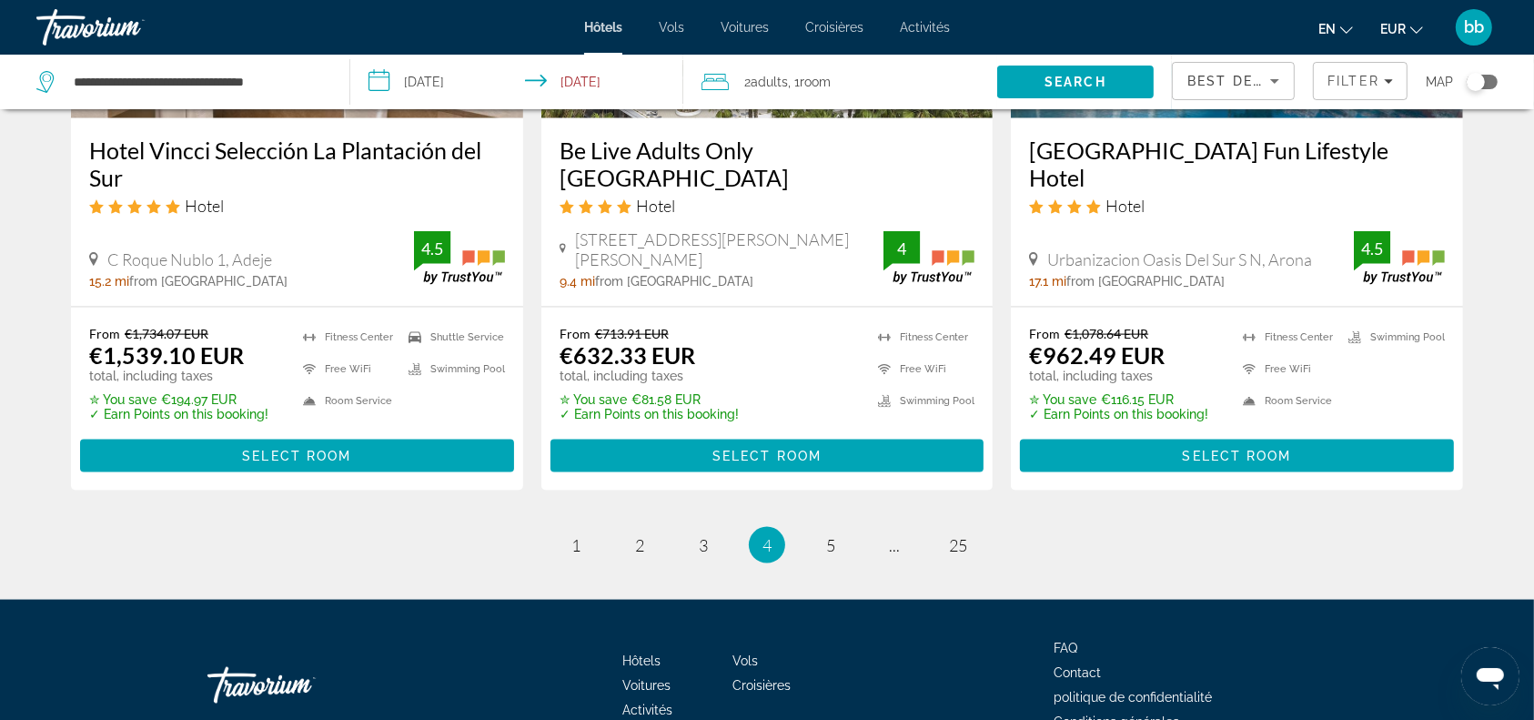
scroll to position [2457, 0]
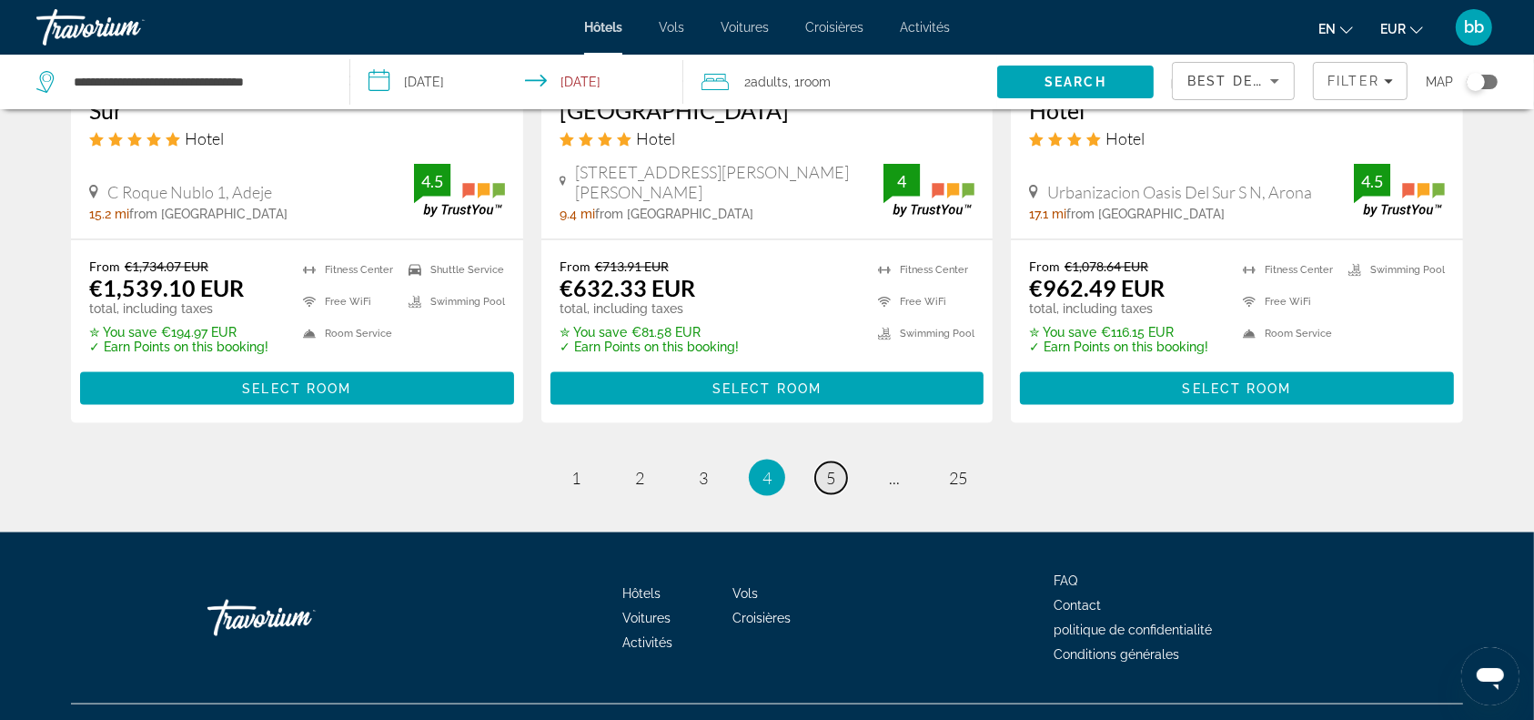
click at [831, 468] on span "5" at bounding box center [830, 478] width 9 height 20
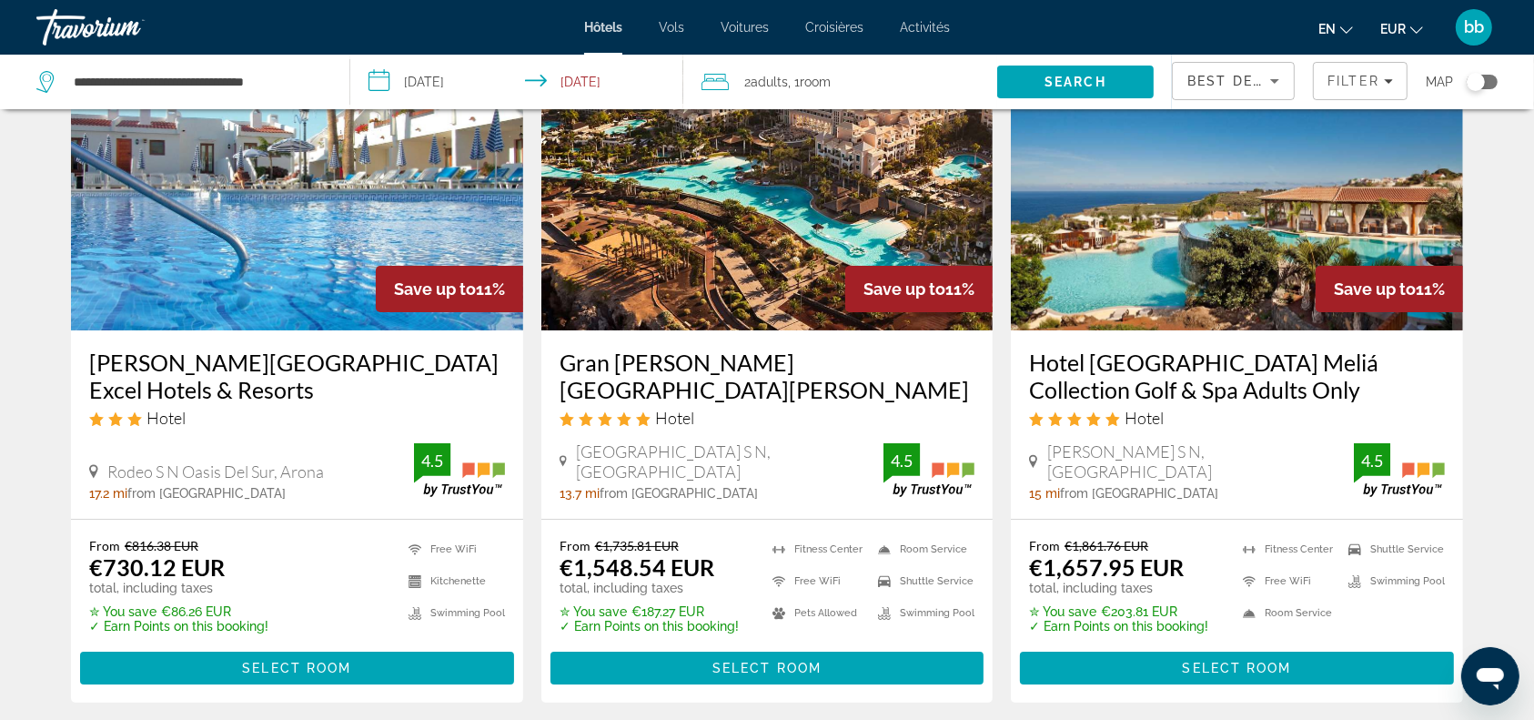
scroll to position [119, 0]
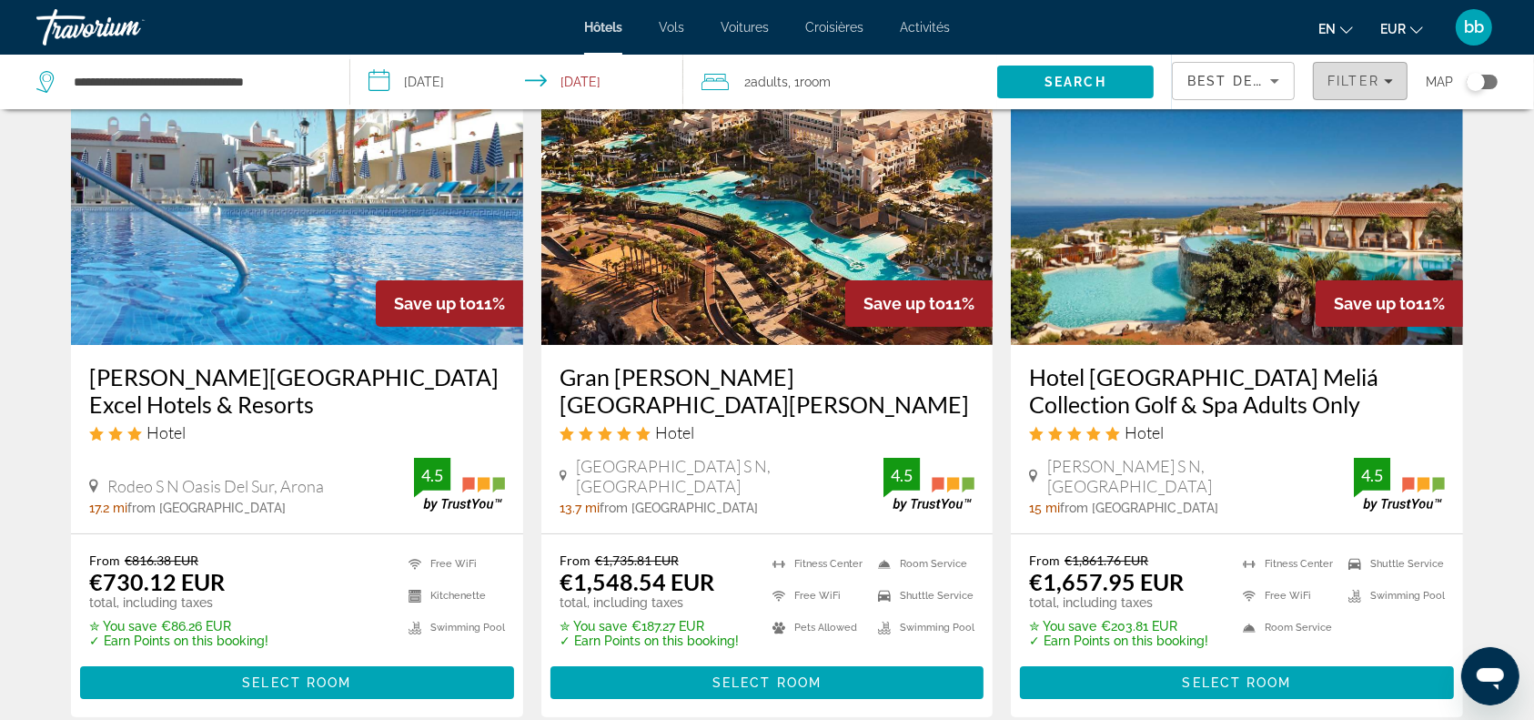
click at [1357, 74] on span "Filter" at bounding box center [1353, 81] width 52 height 15
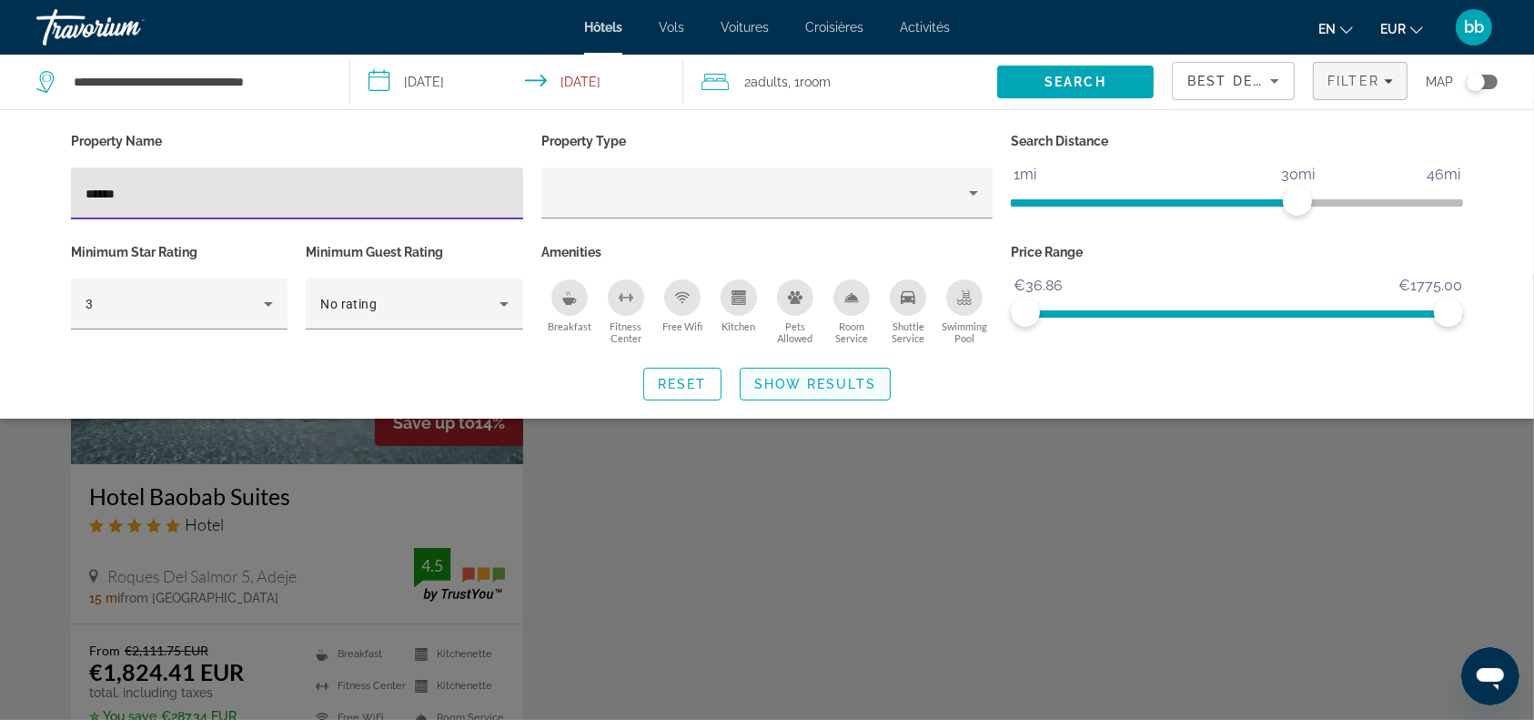
type input "******"
click at [826, 378] on span "Show Results" at bounding box center [815, 384] width 122 height 15
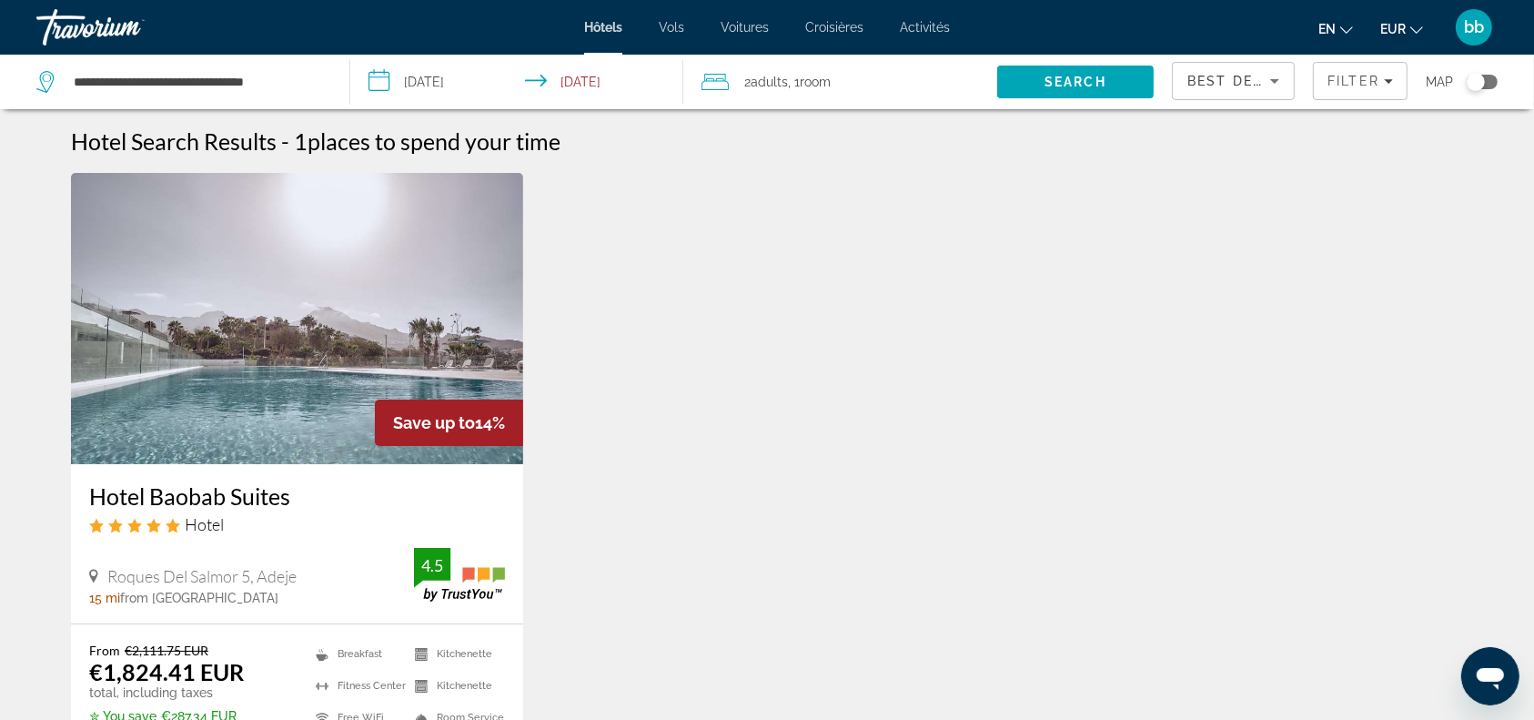
click at [284, 398] on img "Contenu principal" at bounding box center [297, 318] width 452 height 291
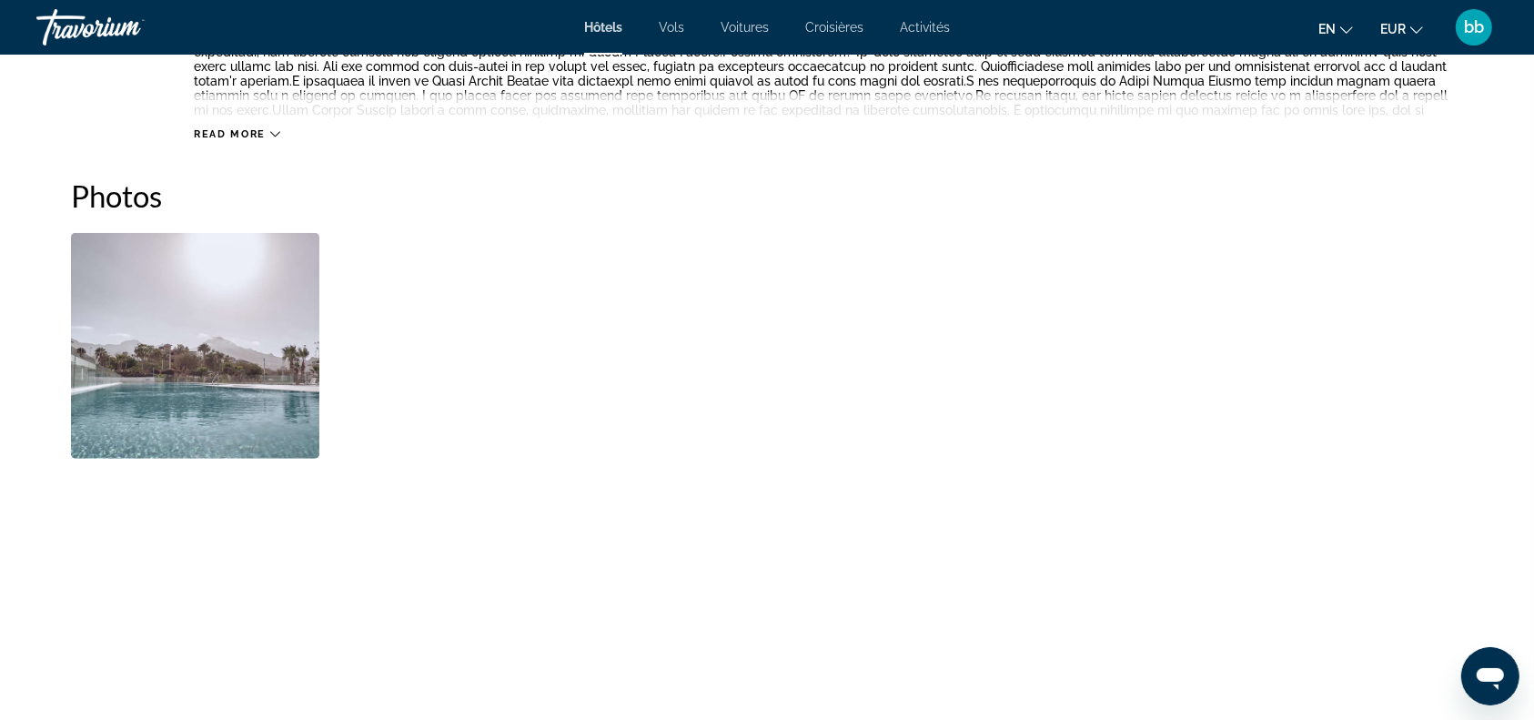
scroll to position [635, 0]
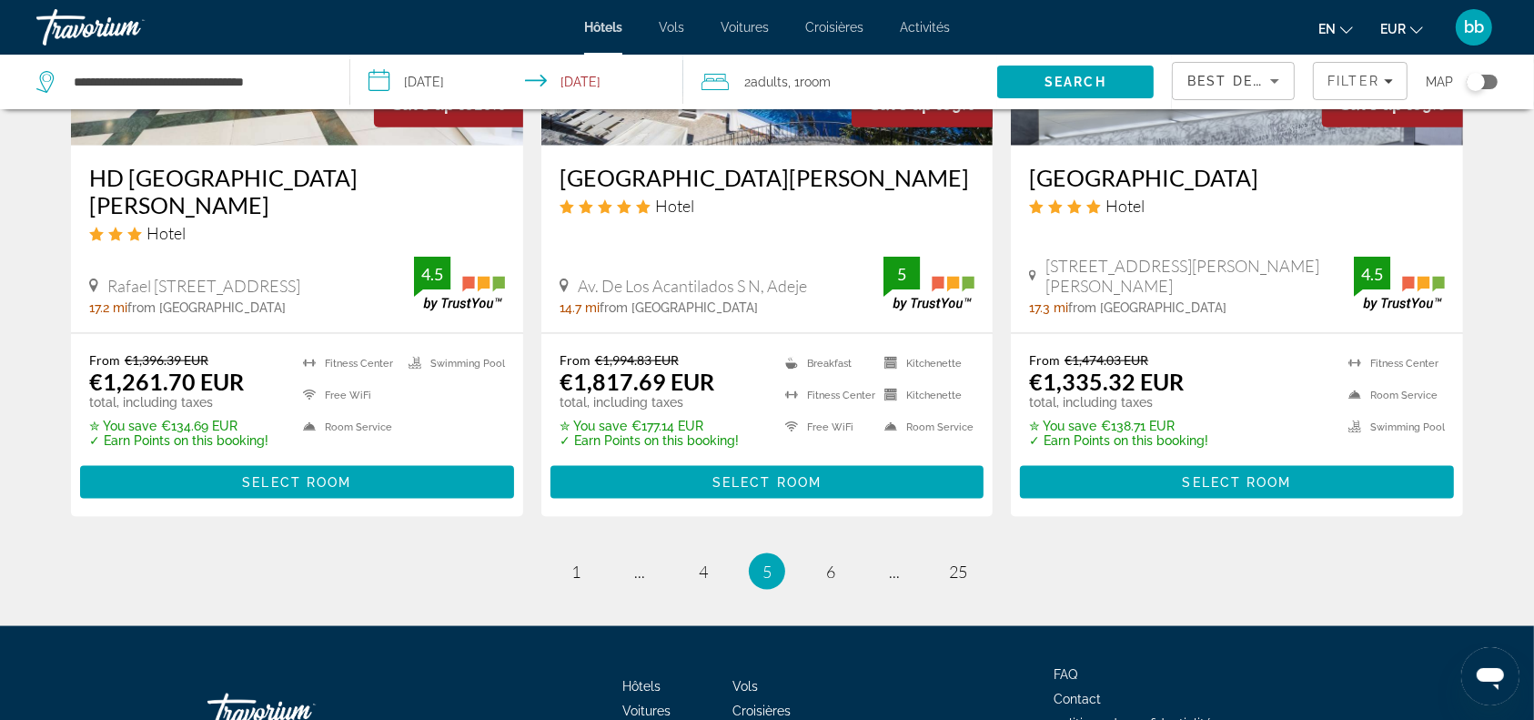
scroll to position [2490, 0]
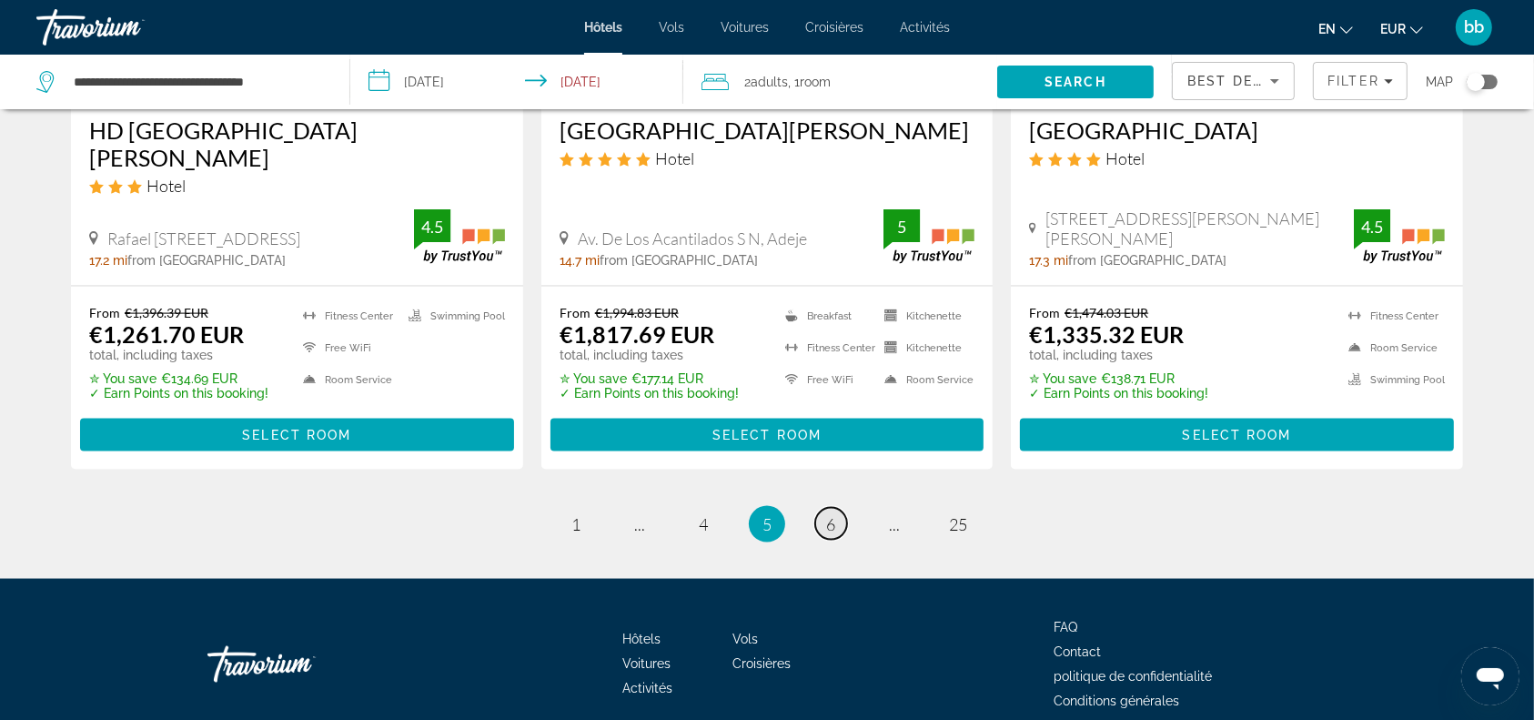
click at [838, 508] on link "page 6" at bounding box center [831, 524] width 32 height 32
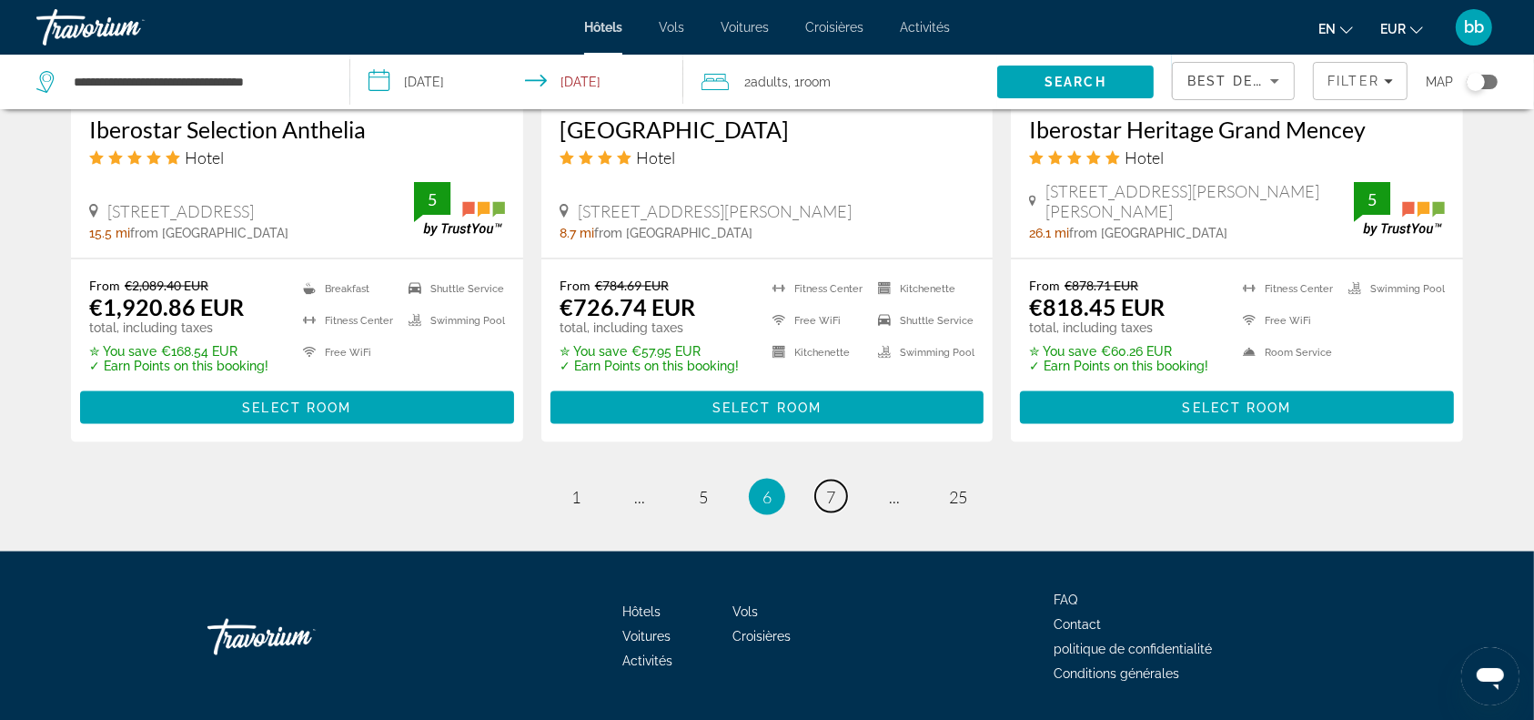
scroll to position [2488, 0]
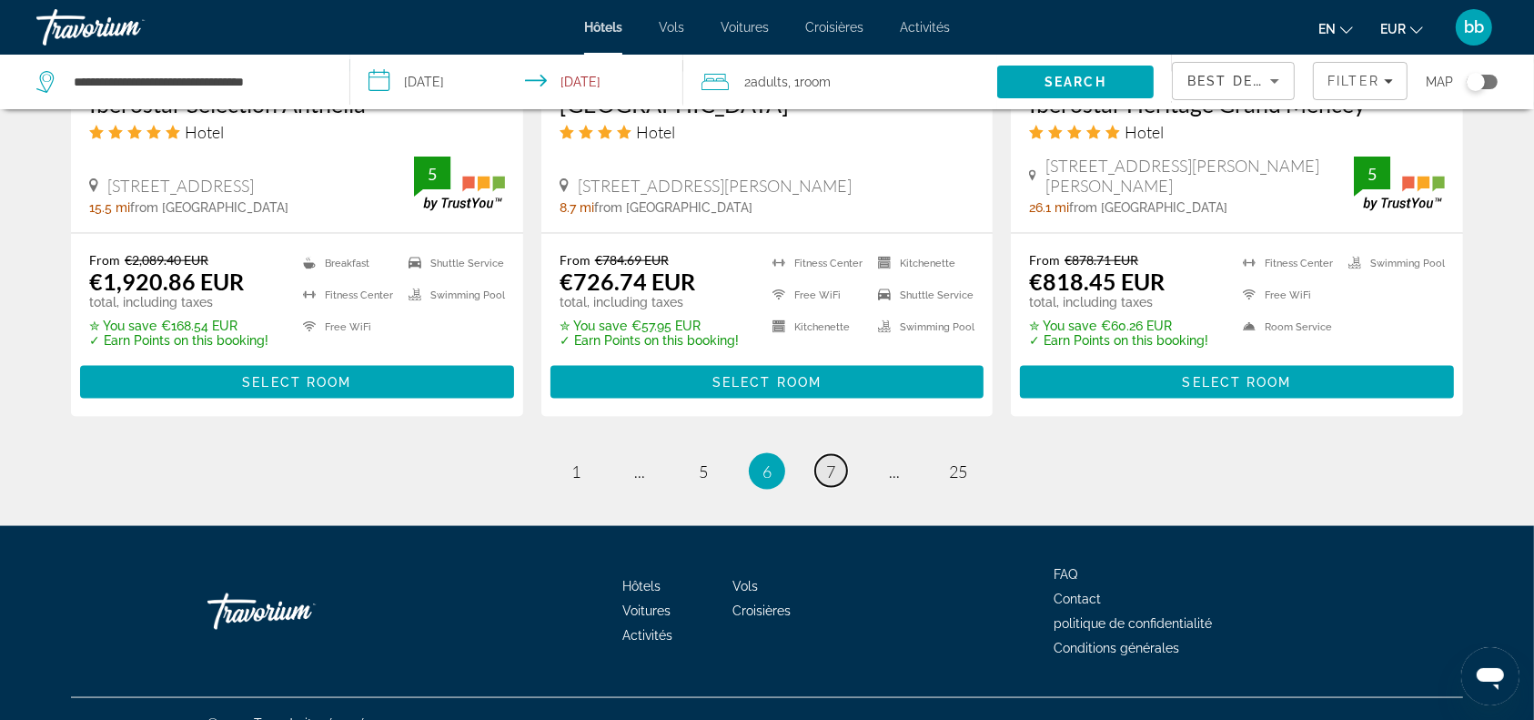
click at [833, 461] on span "7" at bounding box center [830, 471] width 9 height 20
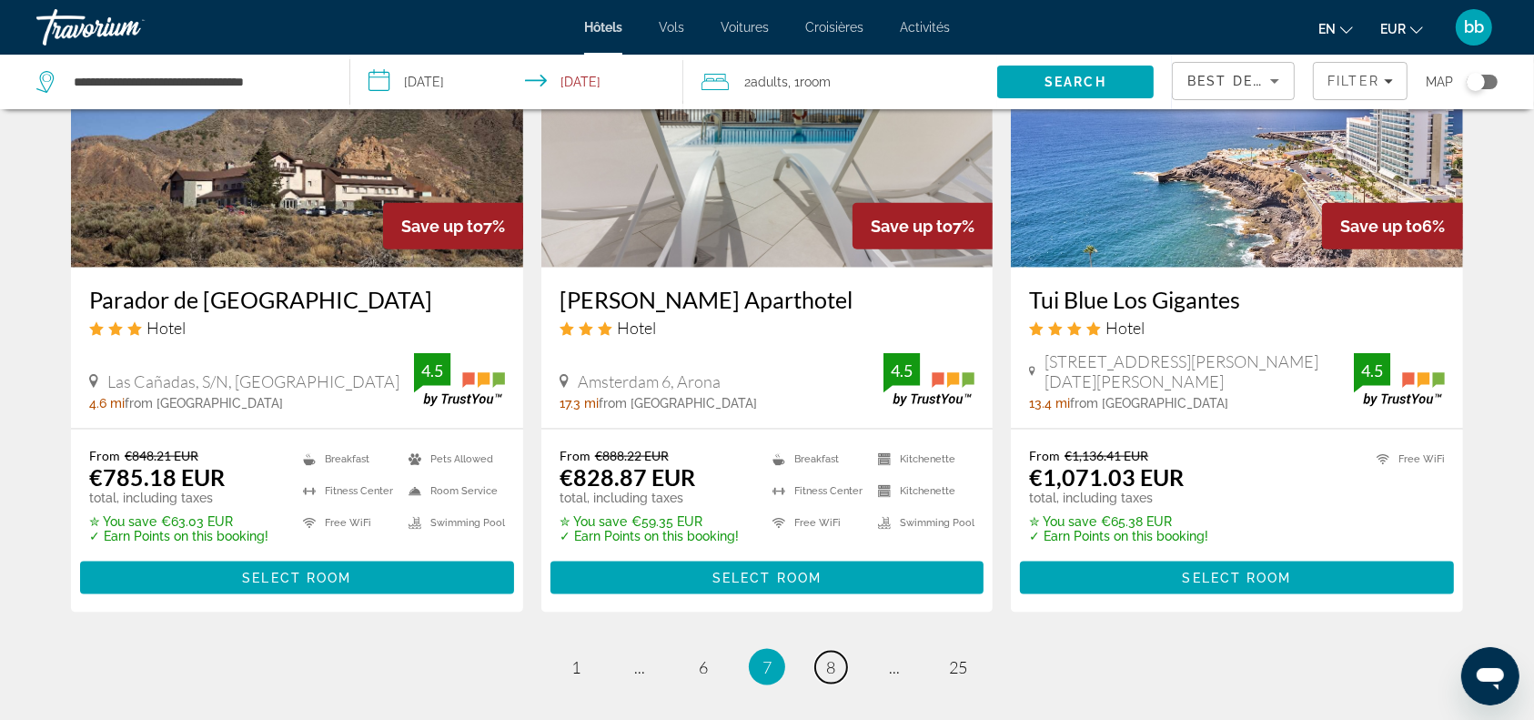
scroll to position [2436, 0]
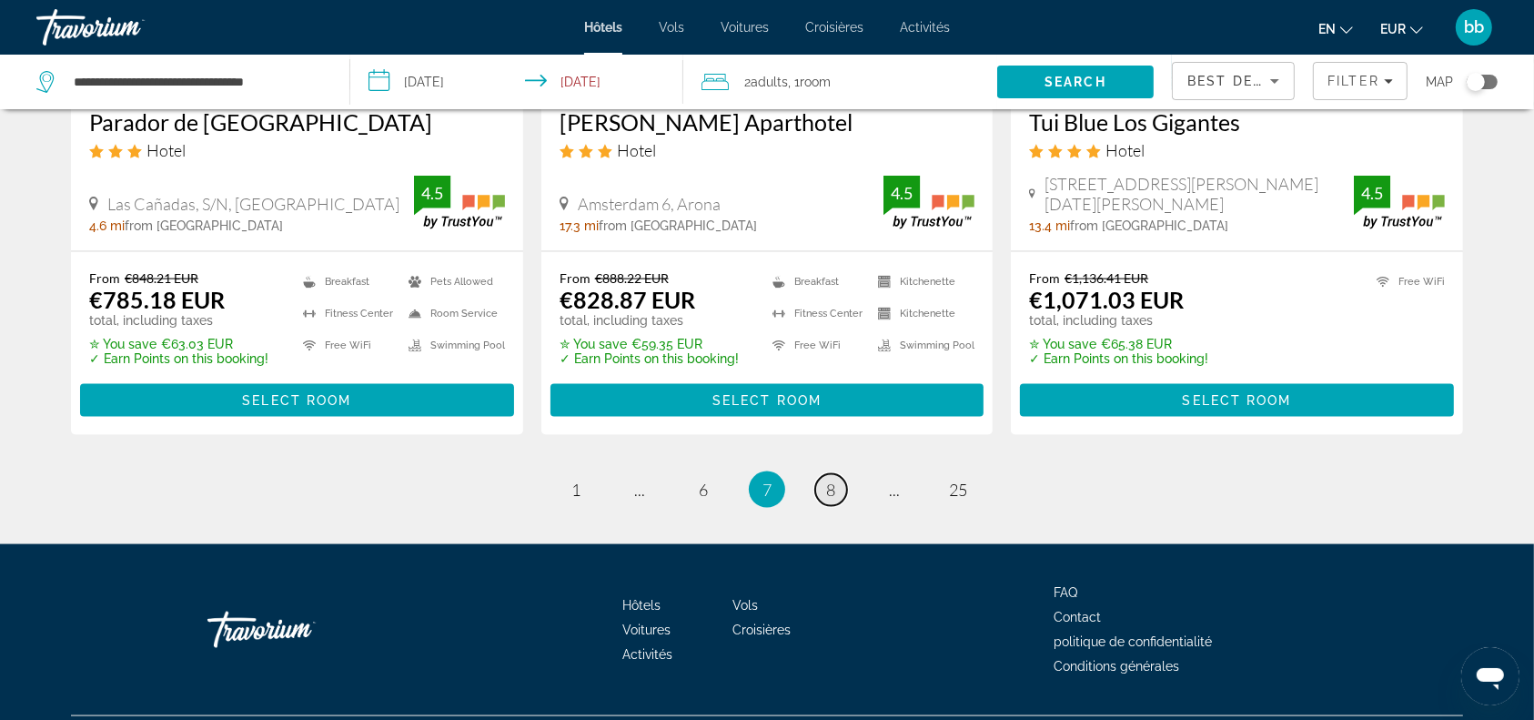
click at [837, 474] on link "page 8" at bounding box center [831, 490] width 32 height 32
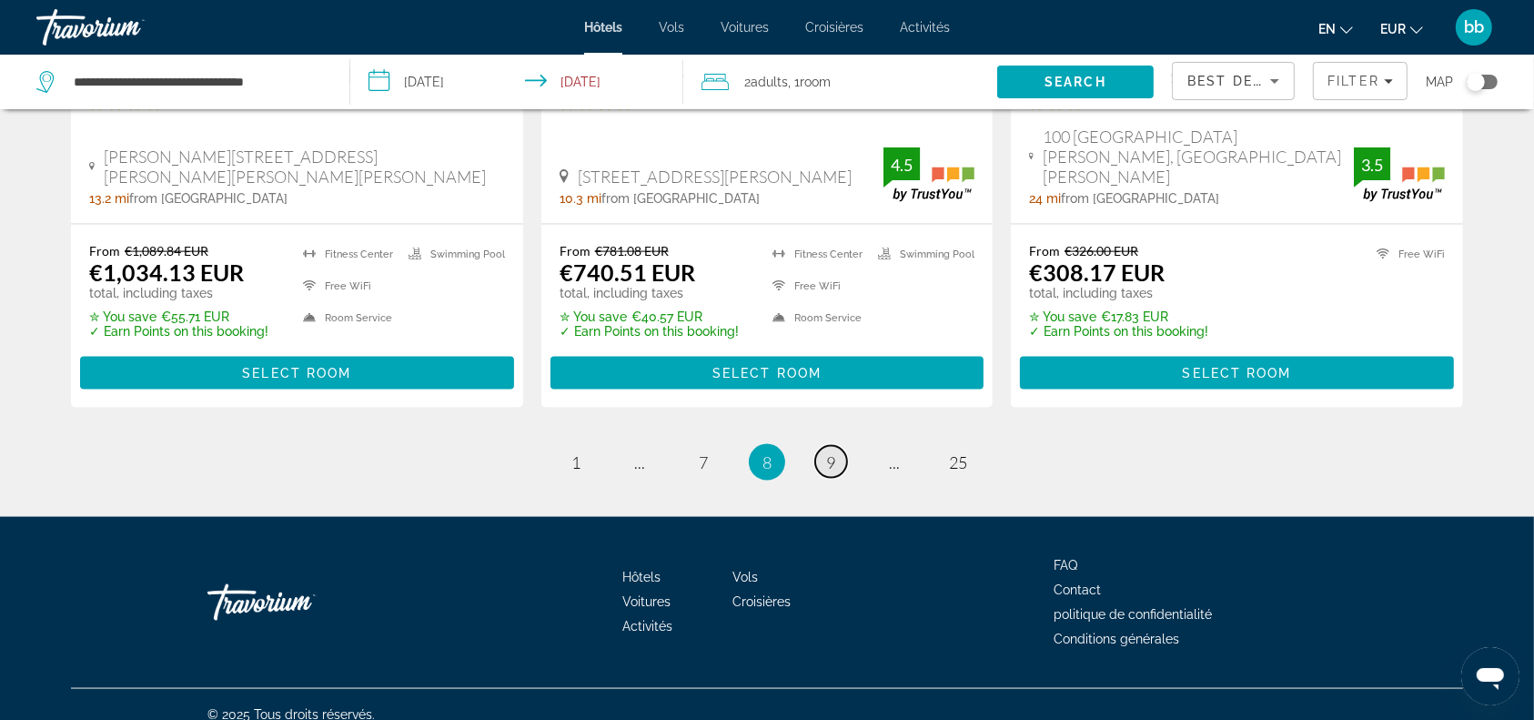
scroll to position [2489, 0]
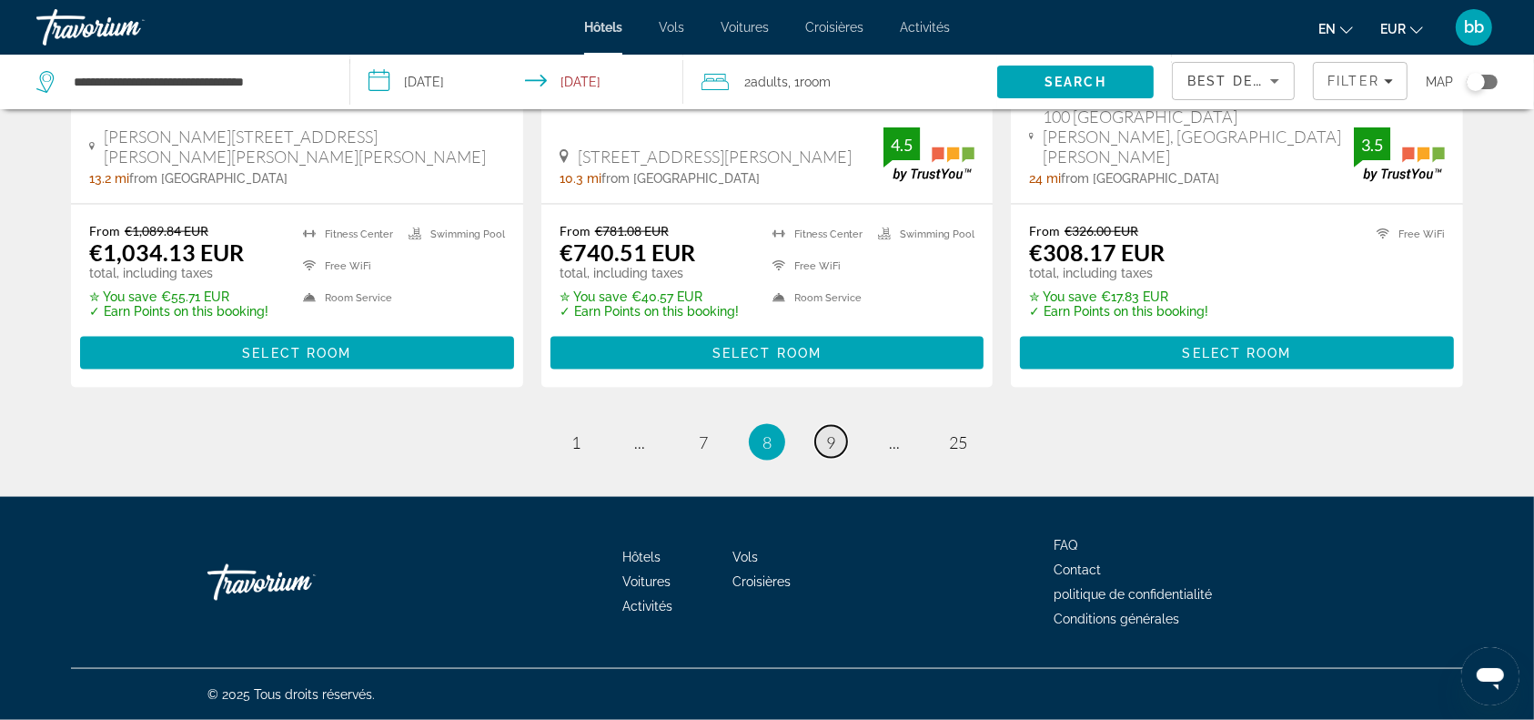
click at [826, 448] on span "9" at bounding box center [830, 442] width 9 height 20
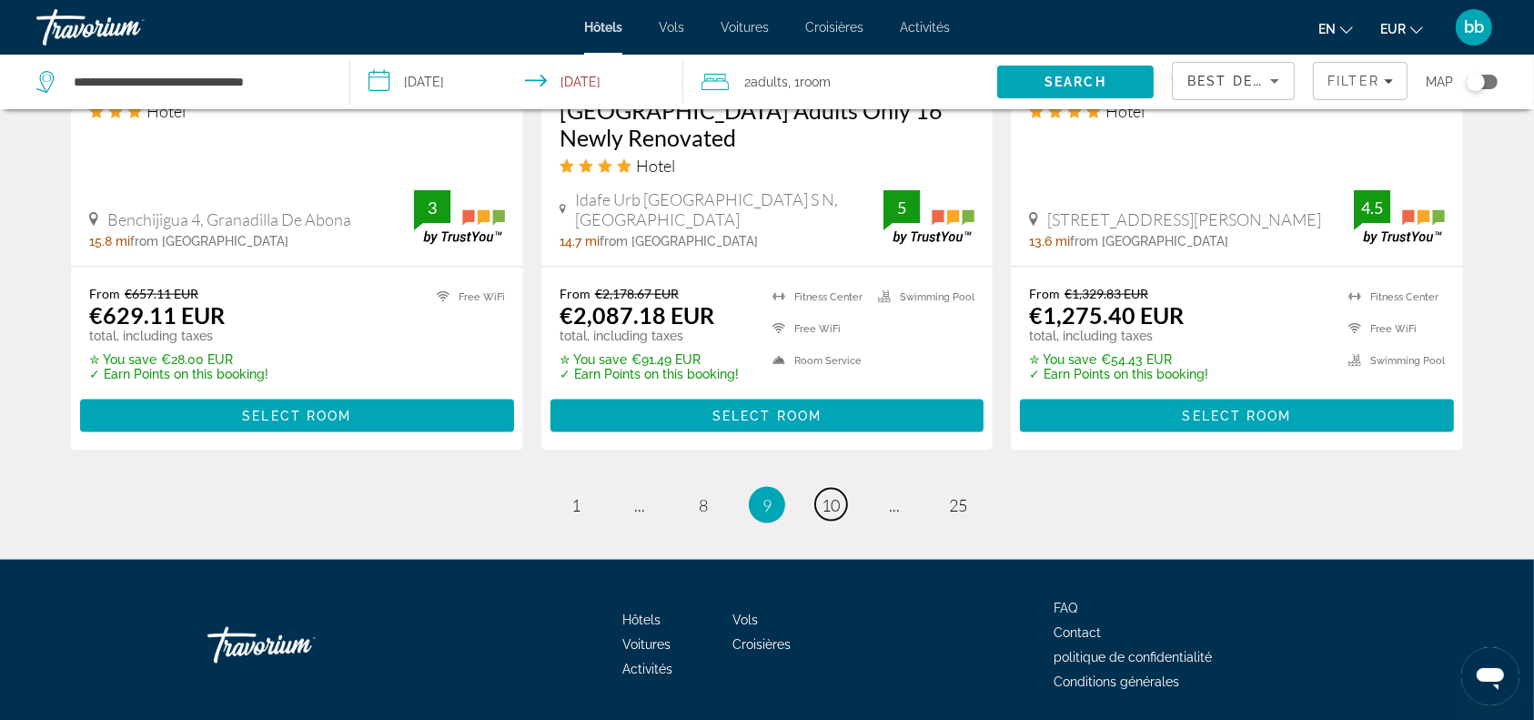
scroll to position [2463, 0]
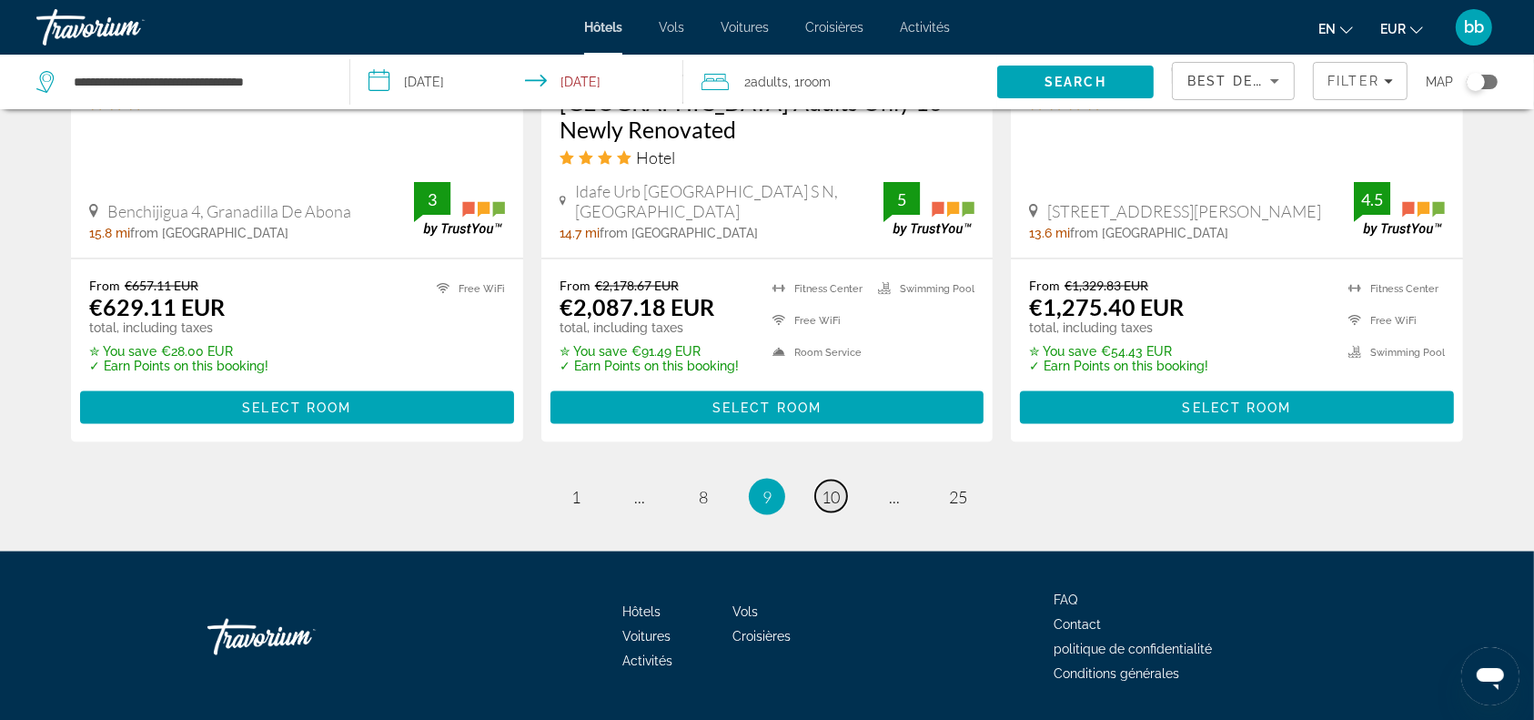
click at [832, 487] on span "10" at bounding box center [831, 497] width 18 height 20
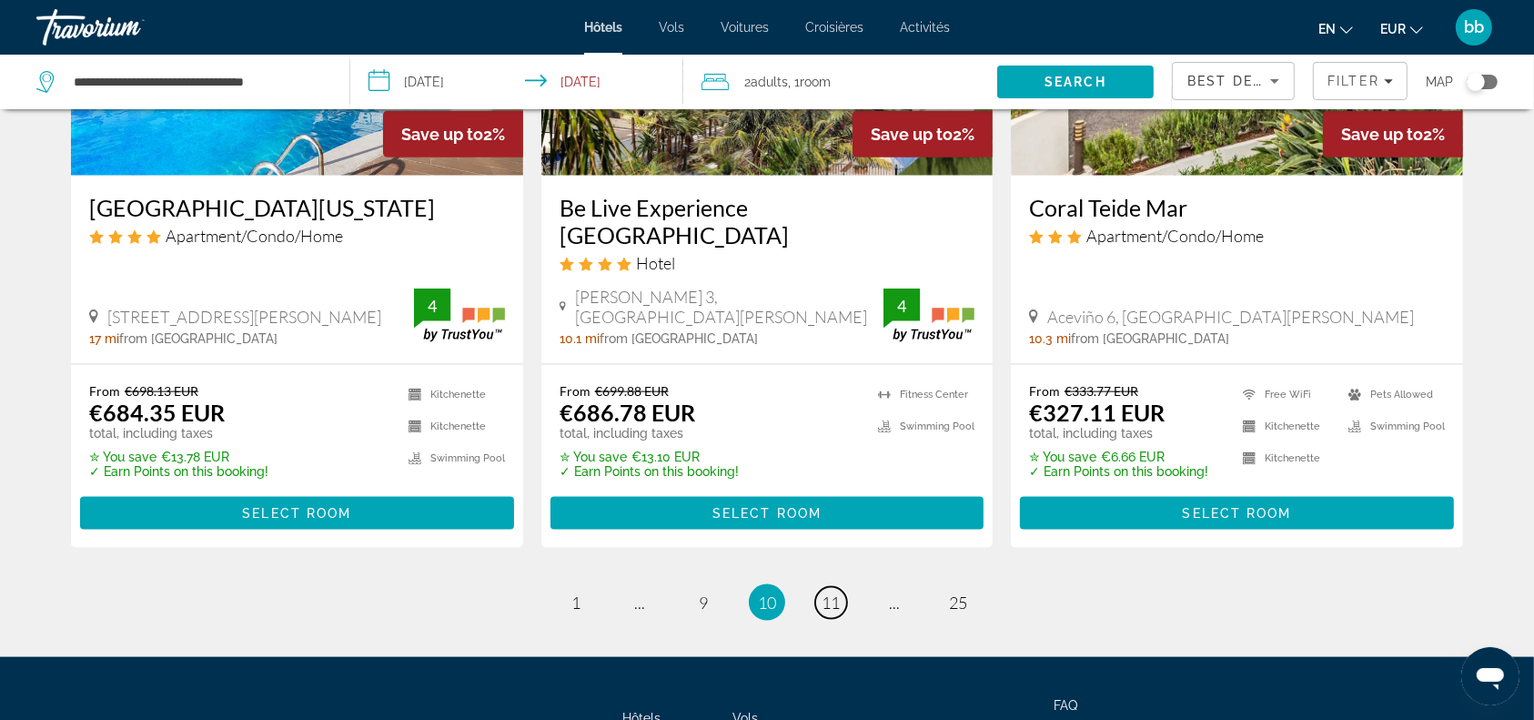
scroll to position [2435, 0]
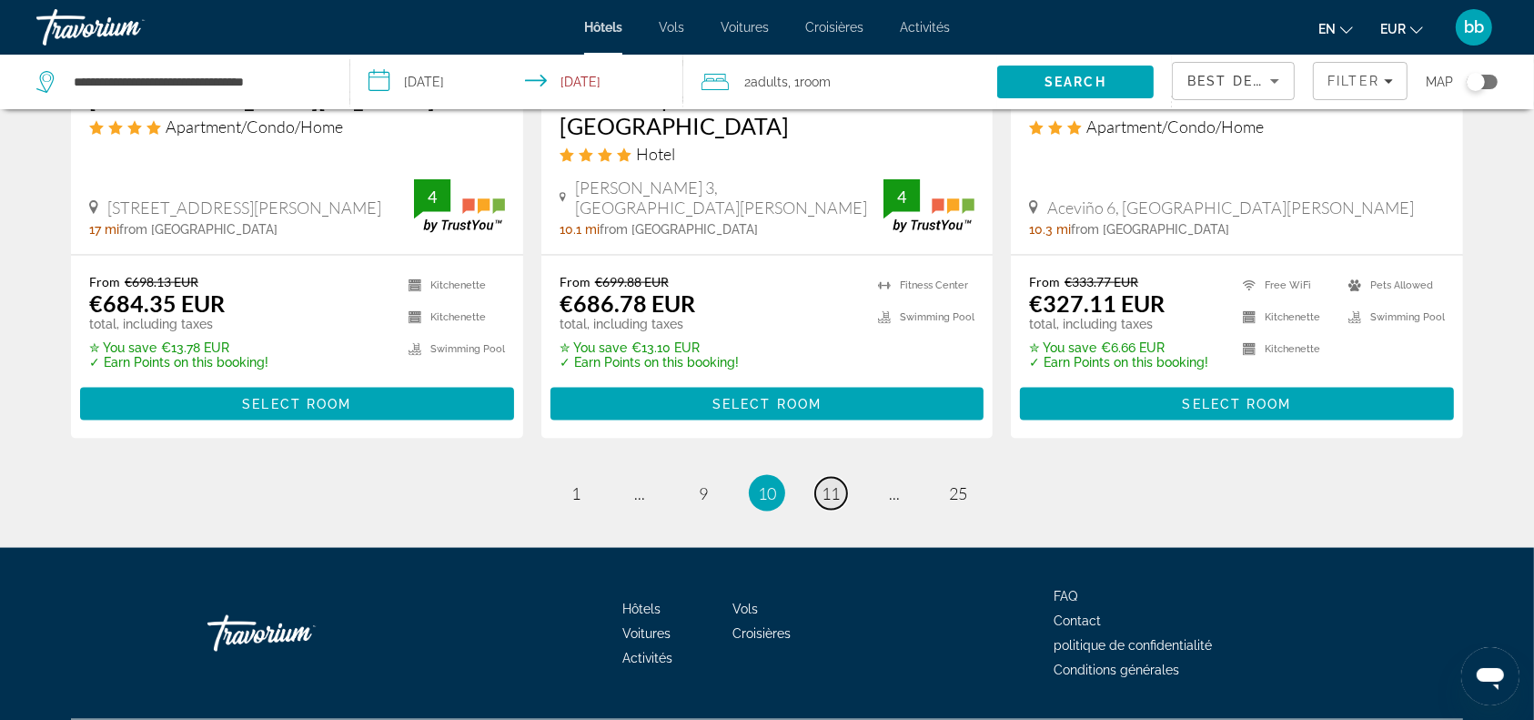
click at [835, 483] on span "11" at bounding box center [831, 493] width 18 height 20
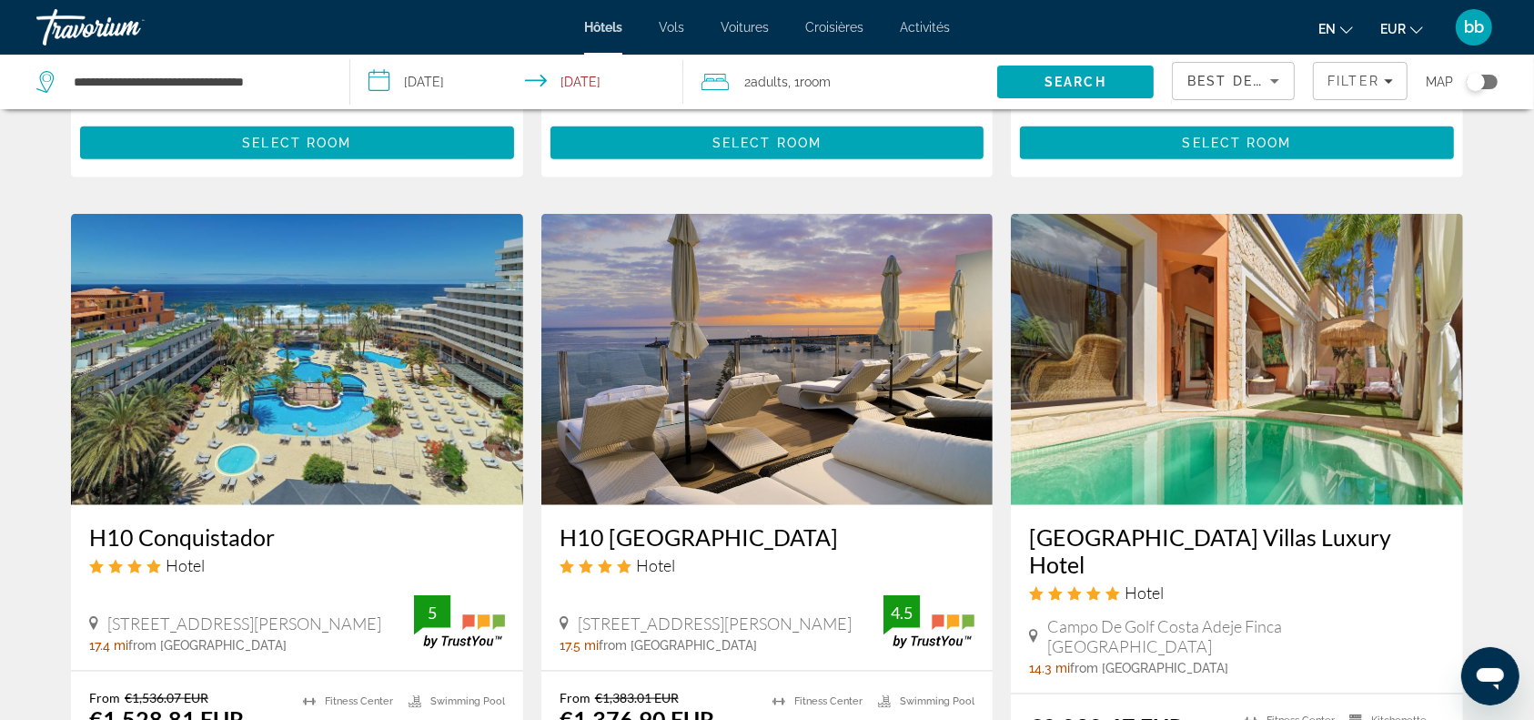
scroll to position [2034, 0]
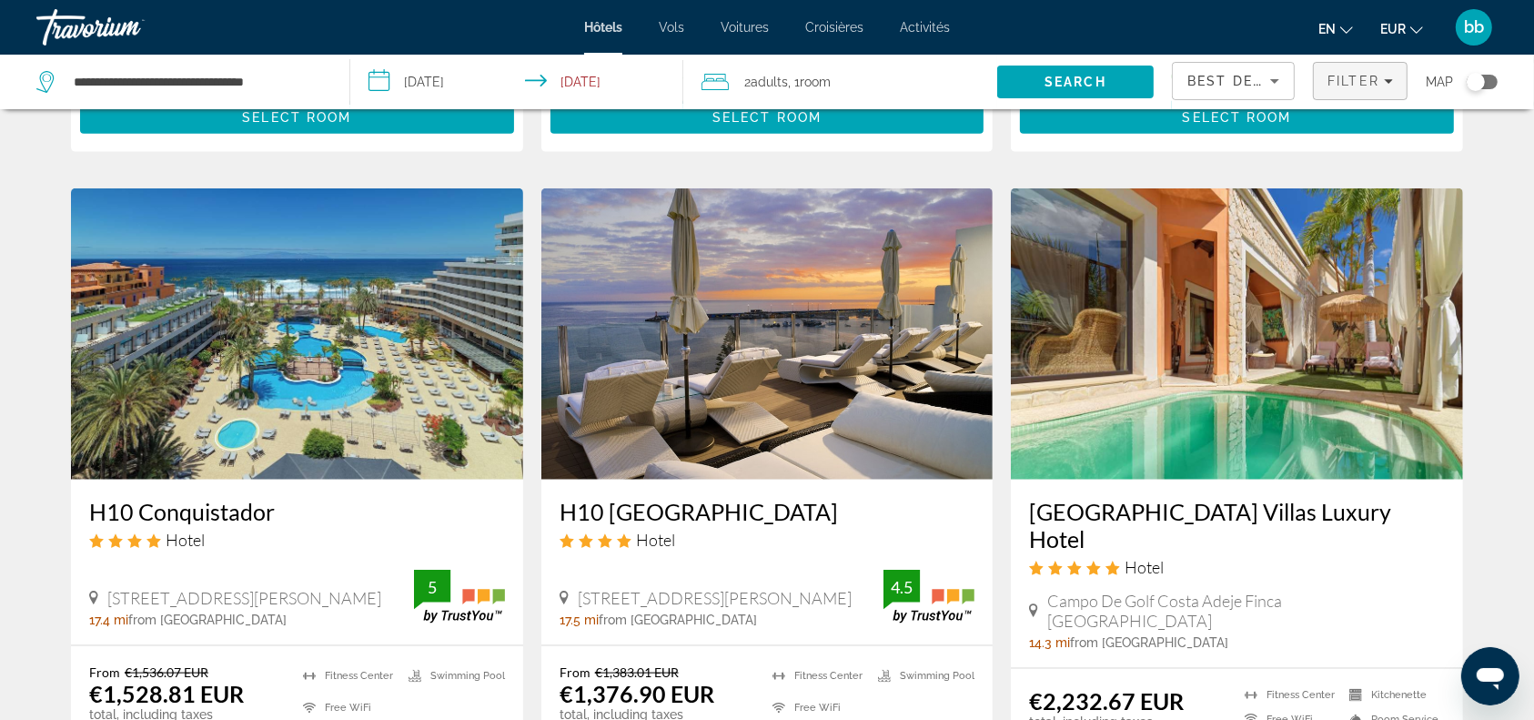
click at [1373, 82] on span "Filter" at bounding box center [1353, 81] width 52 height 15
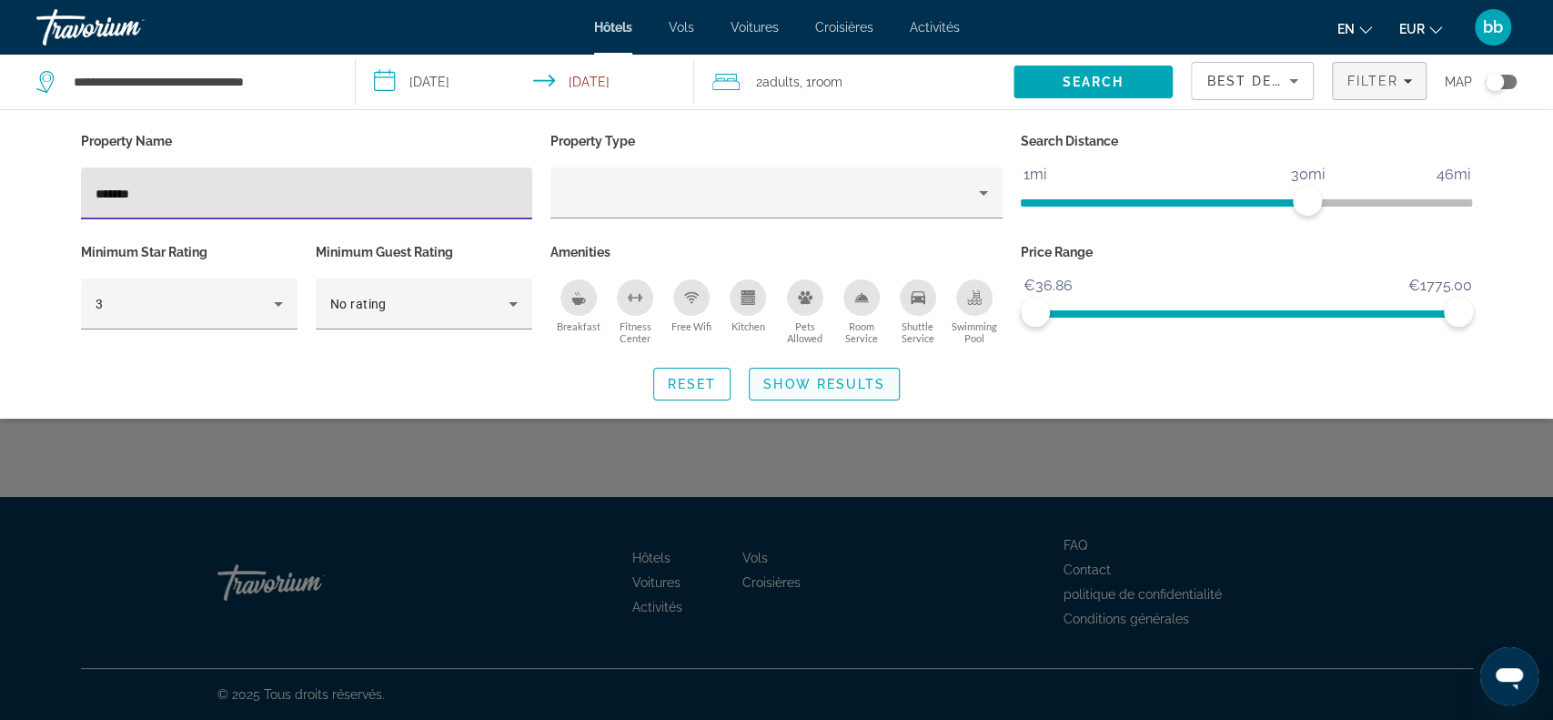
type input "*******"
click at [830, 377] on span "Show Results" at bounding box center [824, 384] width 122 height 15
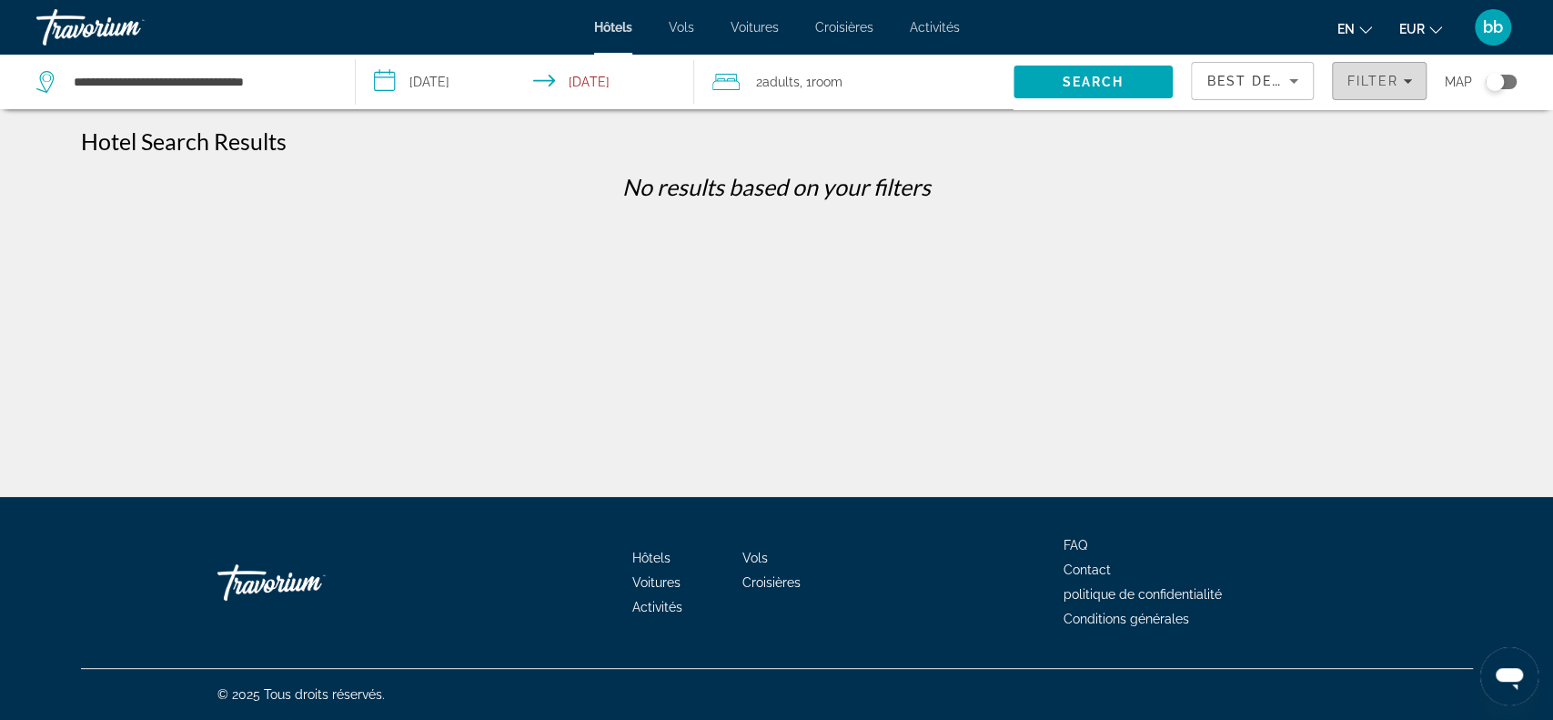
click at [1380, 84] on span "Filter" at bounding box center [1372, 81] width 52 height 15
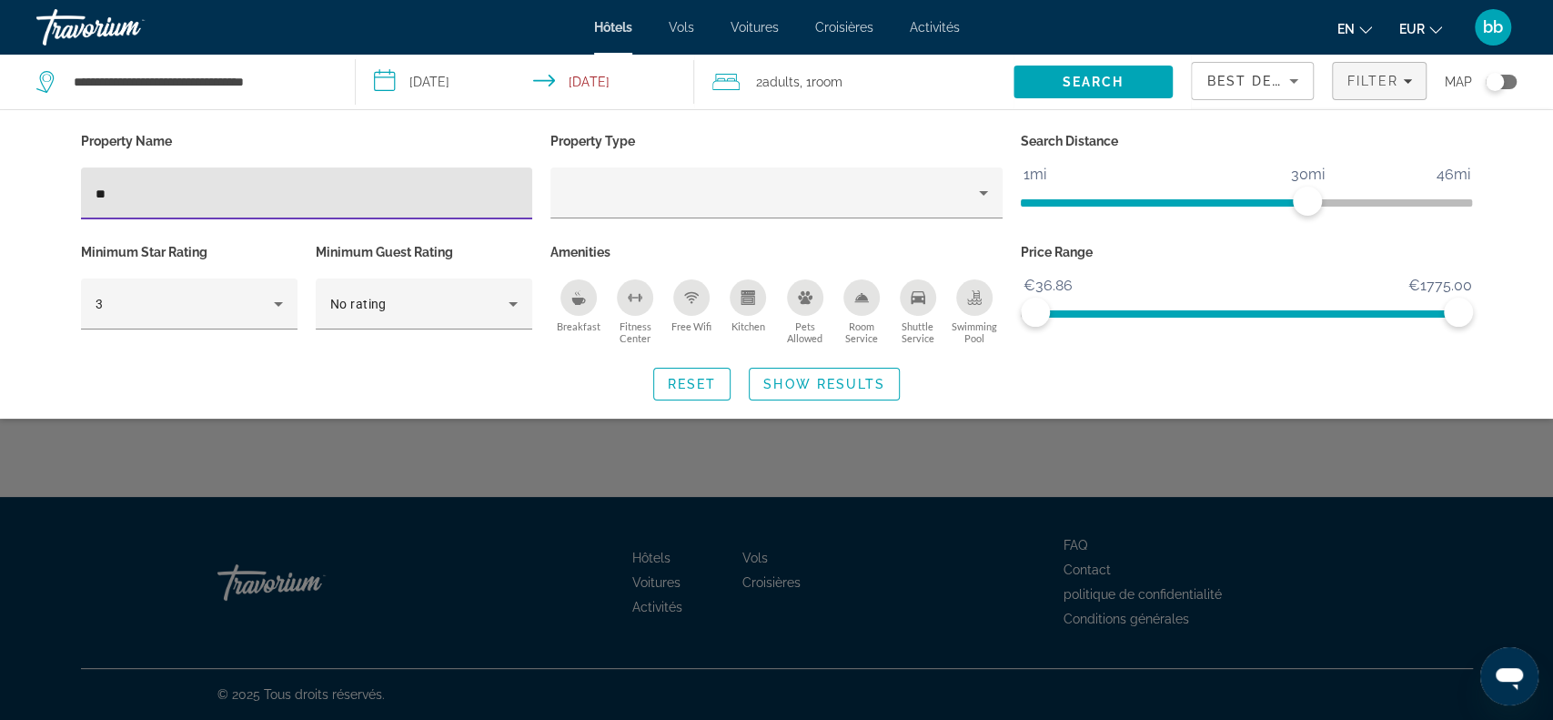
type input "*"
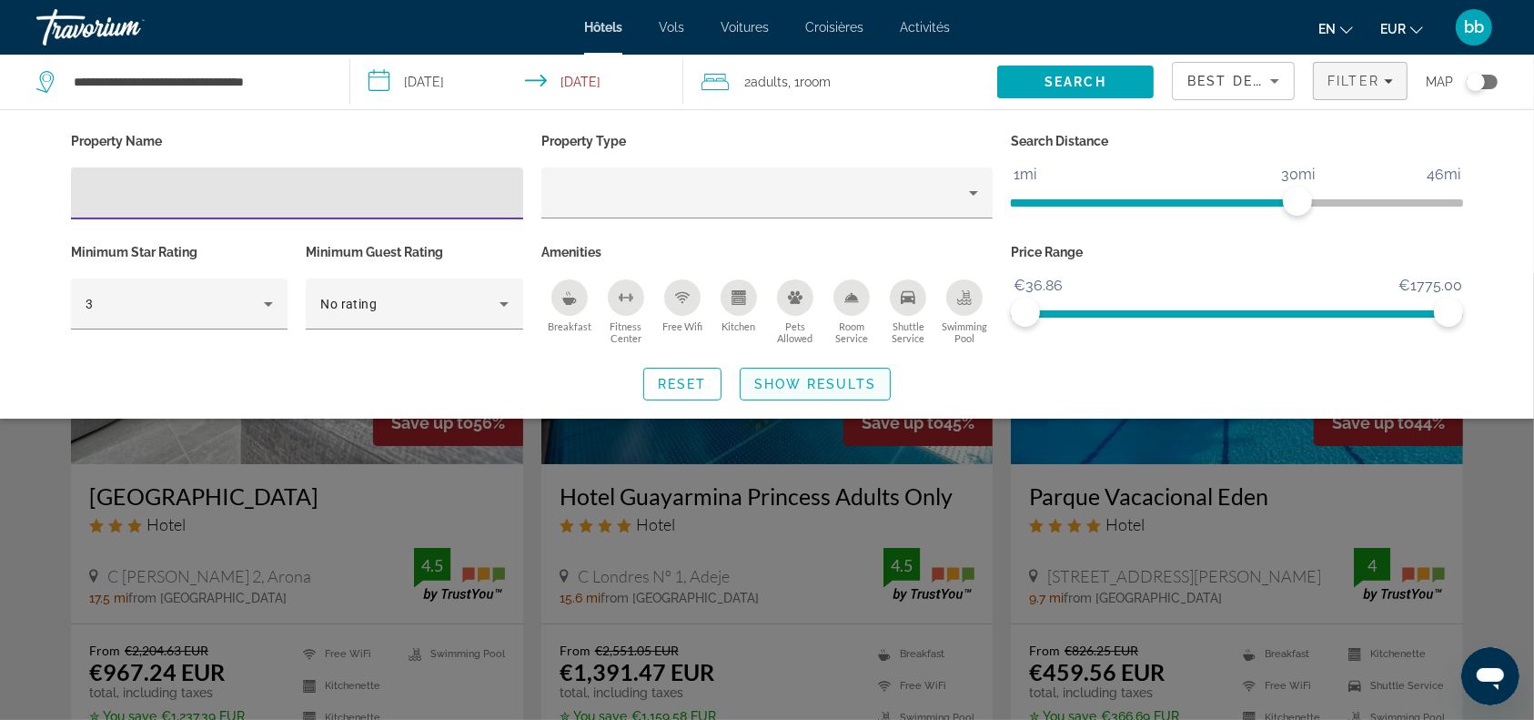
click at [827, 377] on span "Show Results" at bounding box center [815, 384] width 122 height 15
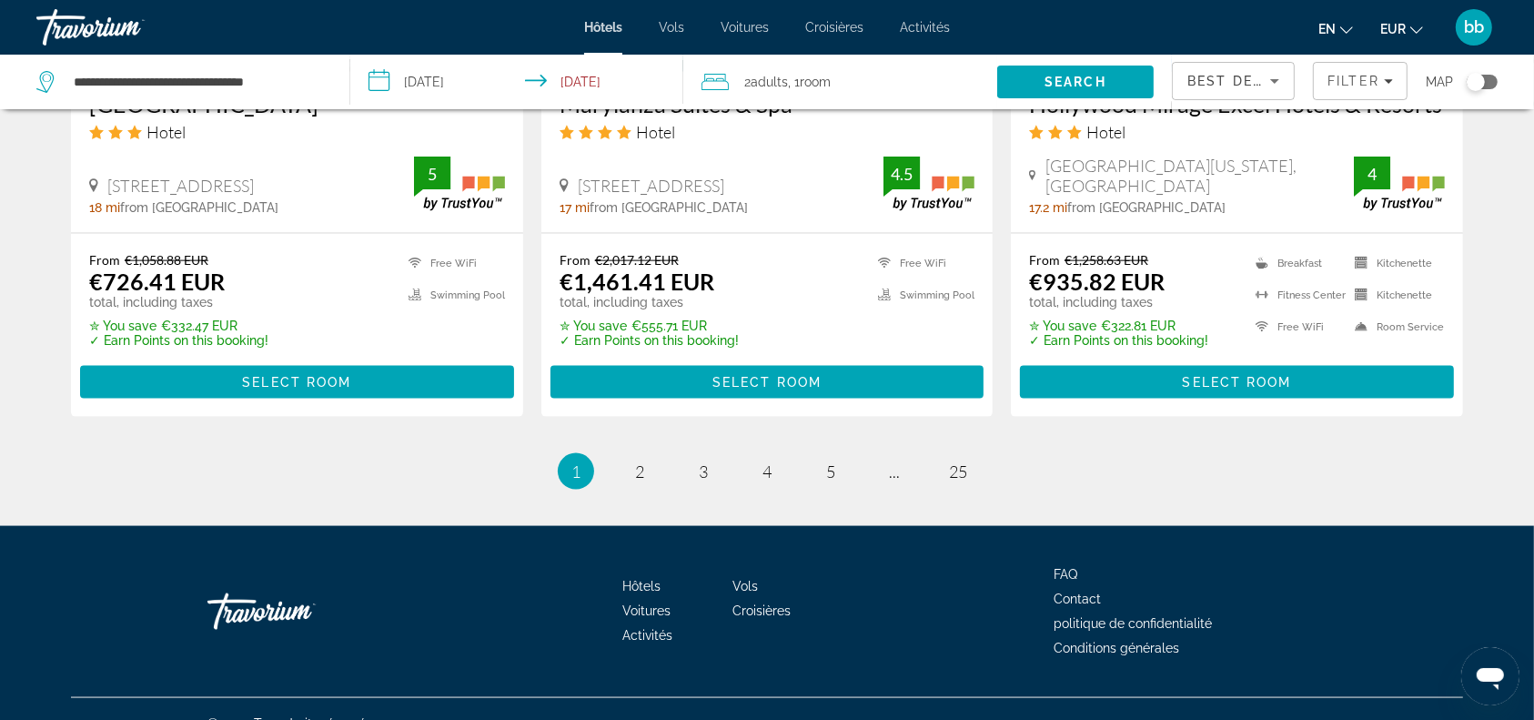
scroll to position [2435, 0]
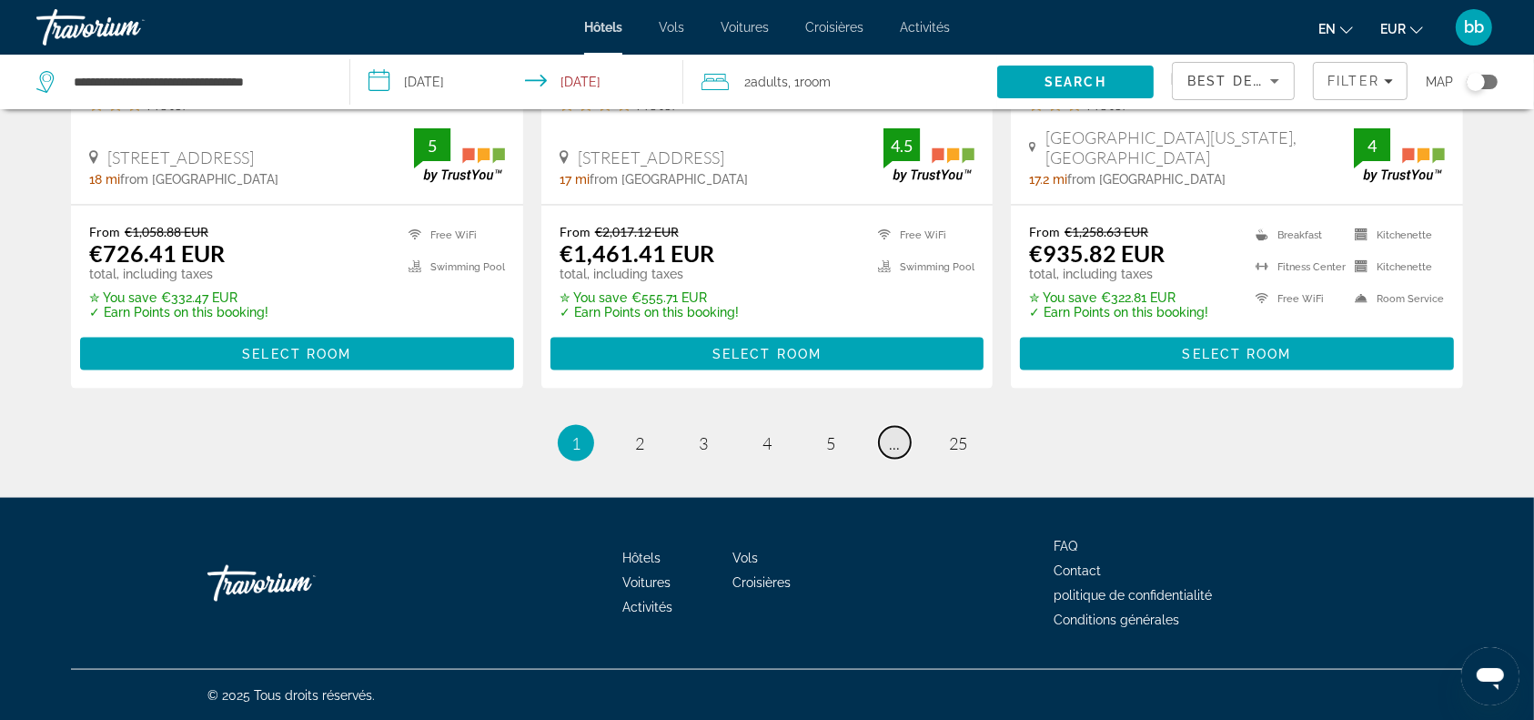
click at [895, 448] on span "..." at bounding box center [894, 443] width 11 height 20
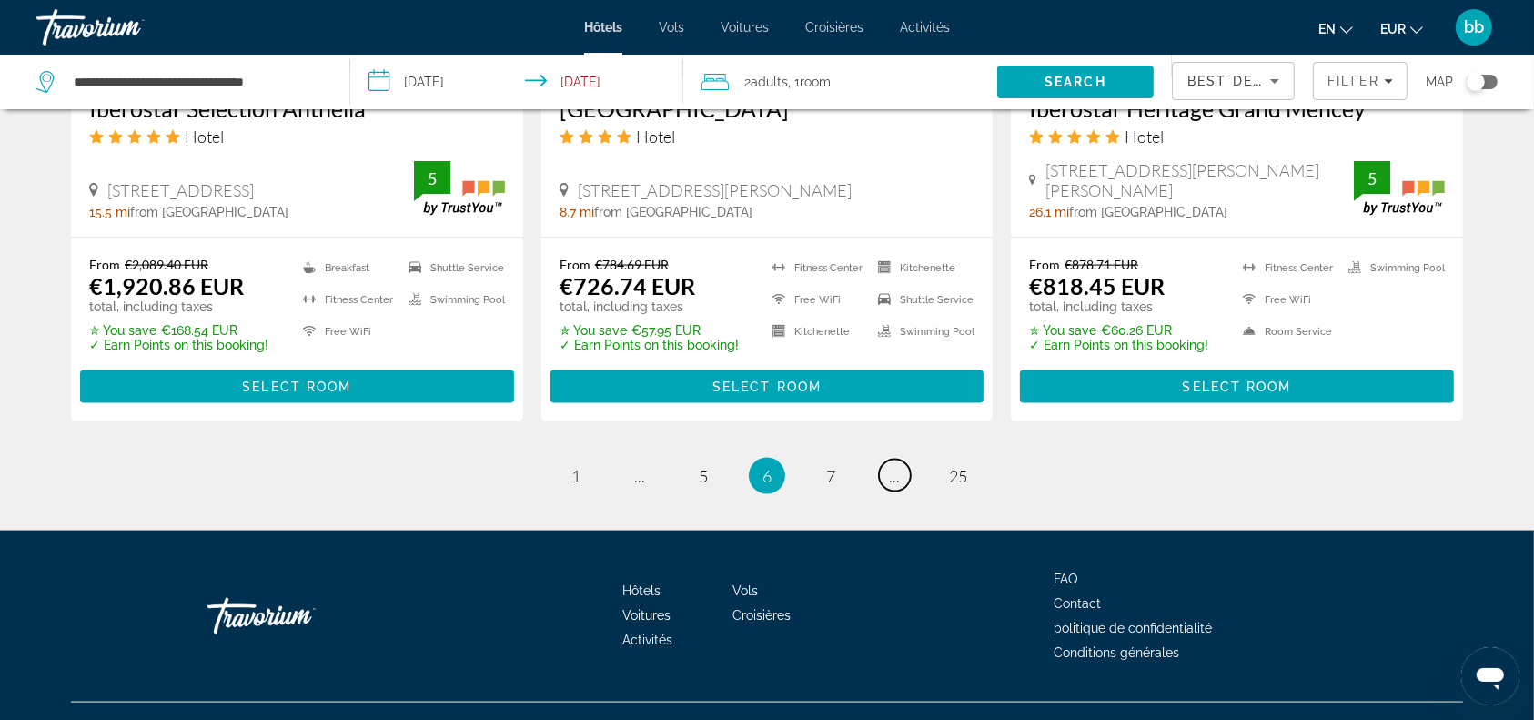
scroll to position [2488, 0]
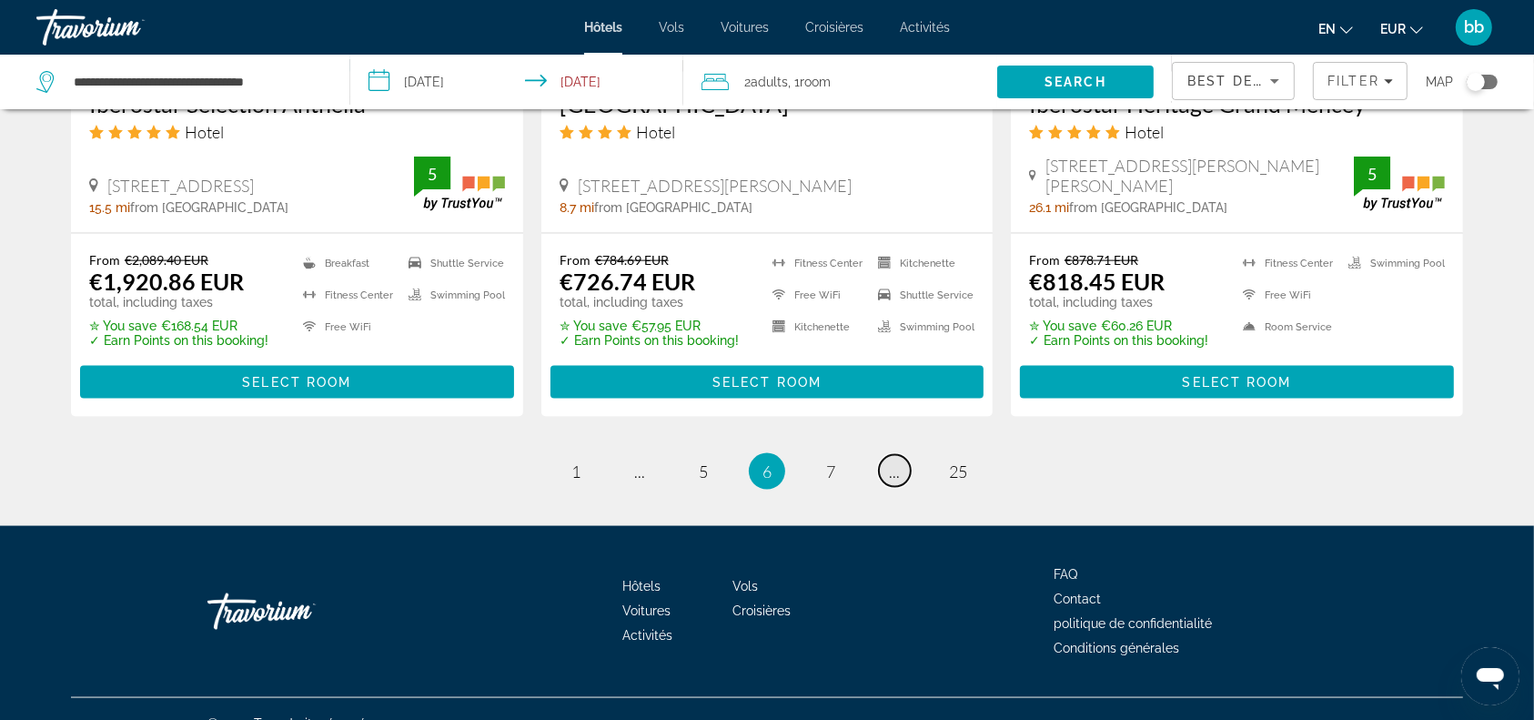
click at [892, 461] on span "..." at bounding box center [894, 471] width 11 height 20
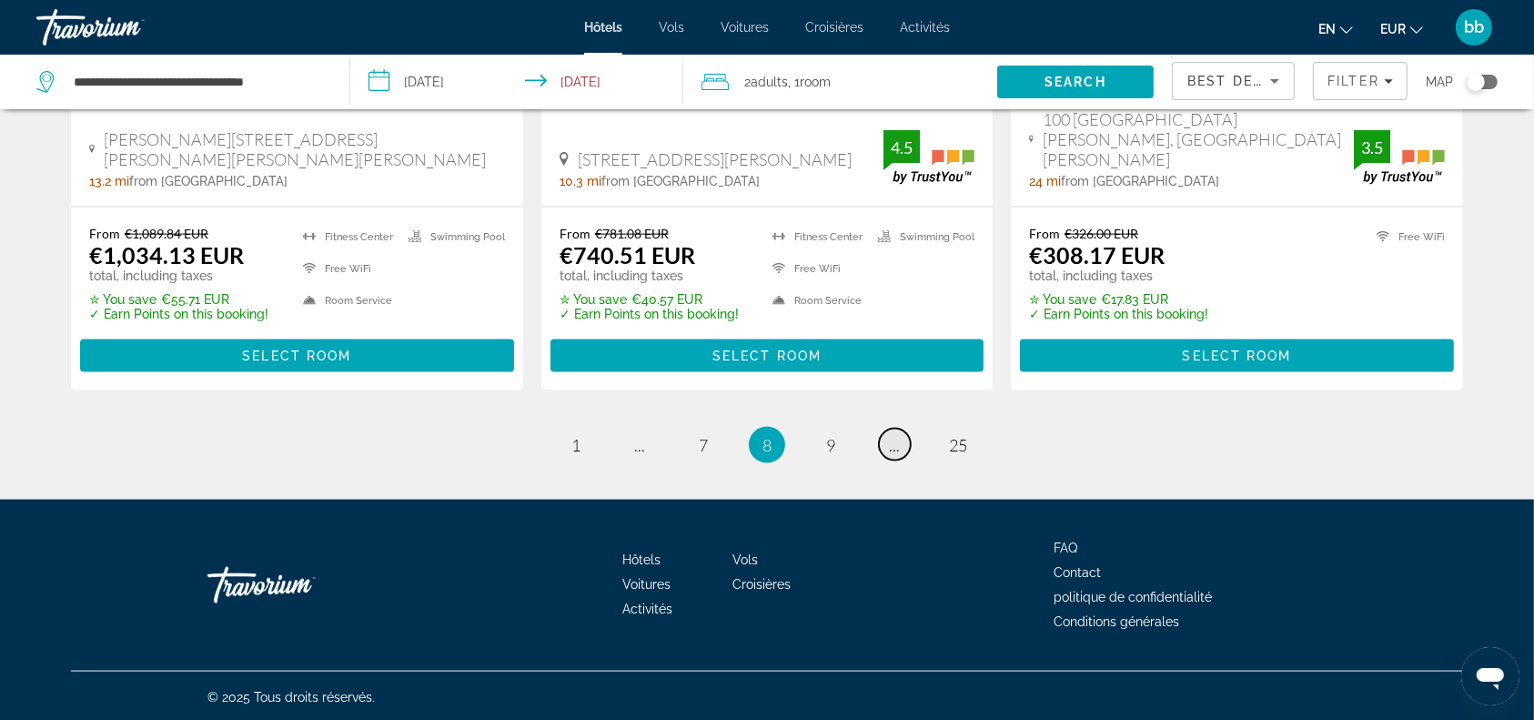
scroll to position [2489, 0]
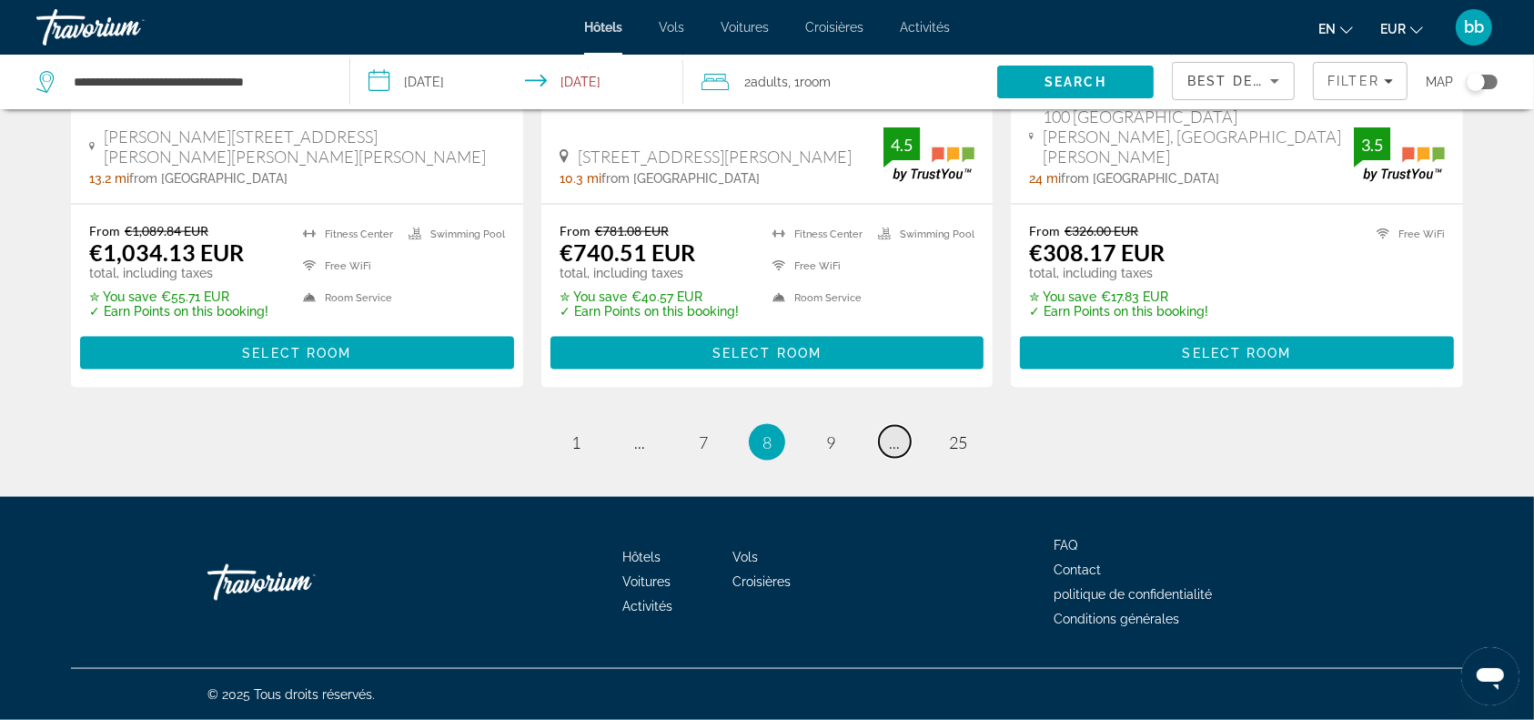
click at [893, 443] on span "..." at bounding box center [894, 442] width 11 height 20
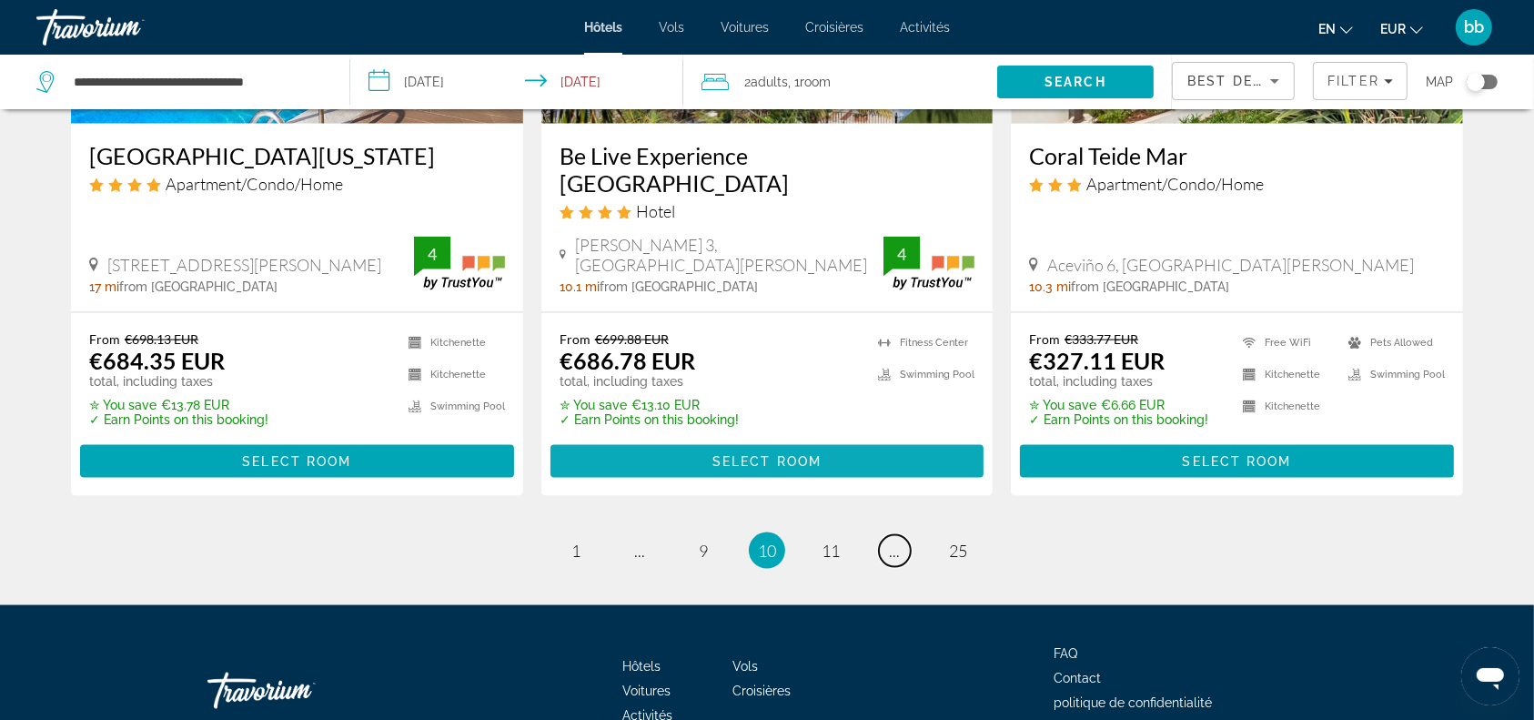
scroll to position [2435, 0]
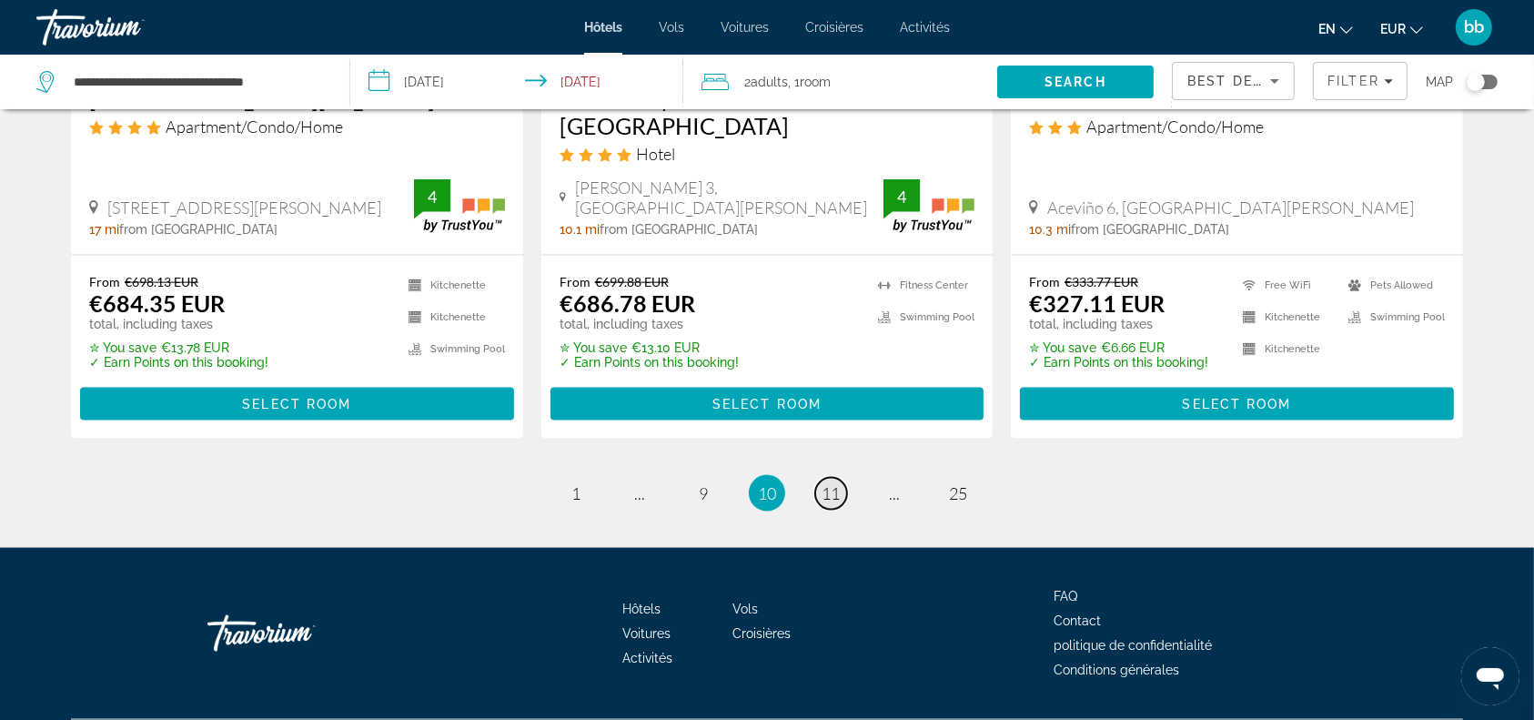
click at [829, 483] on span "11" at bounding box center [831, 493] width 18 height 20
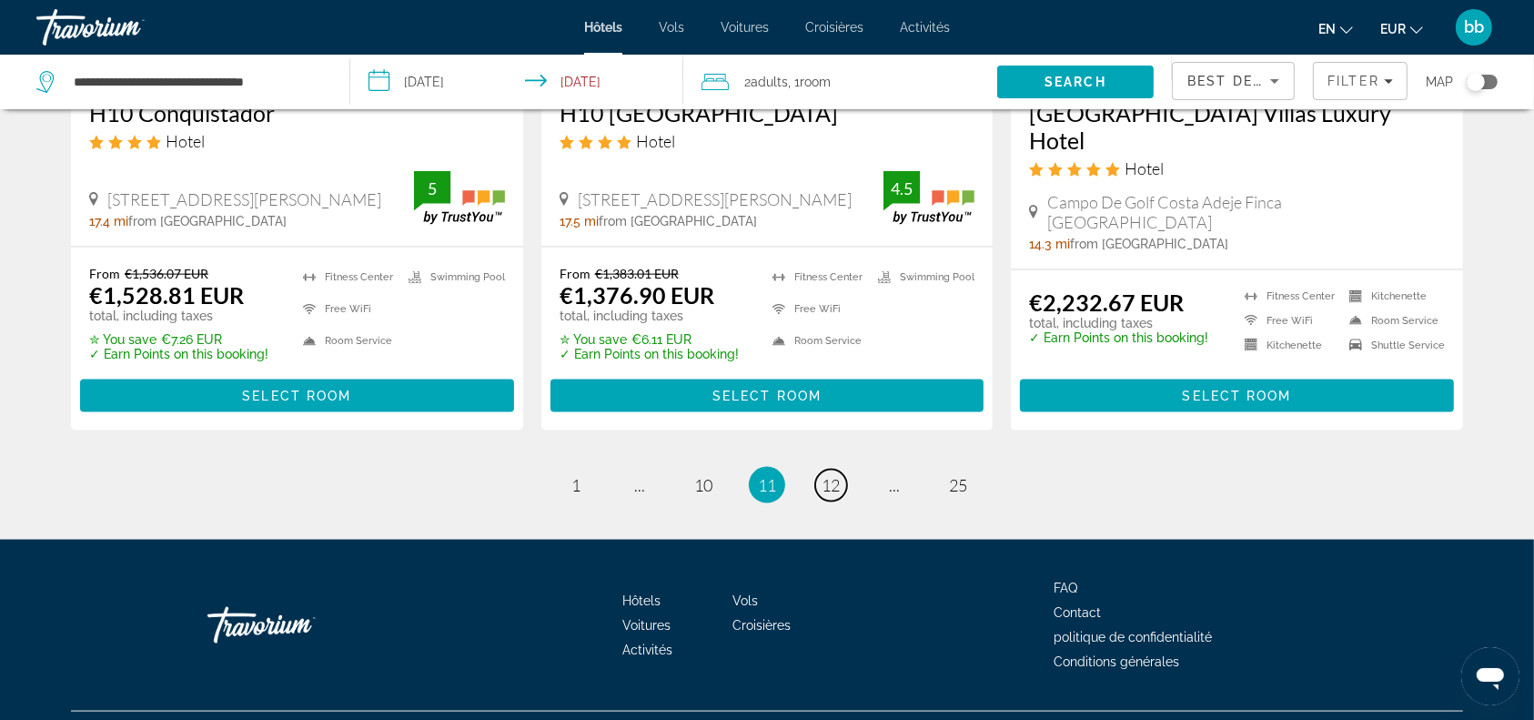
scroll to position [2435, 0]
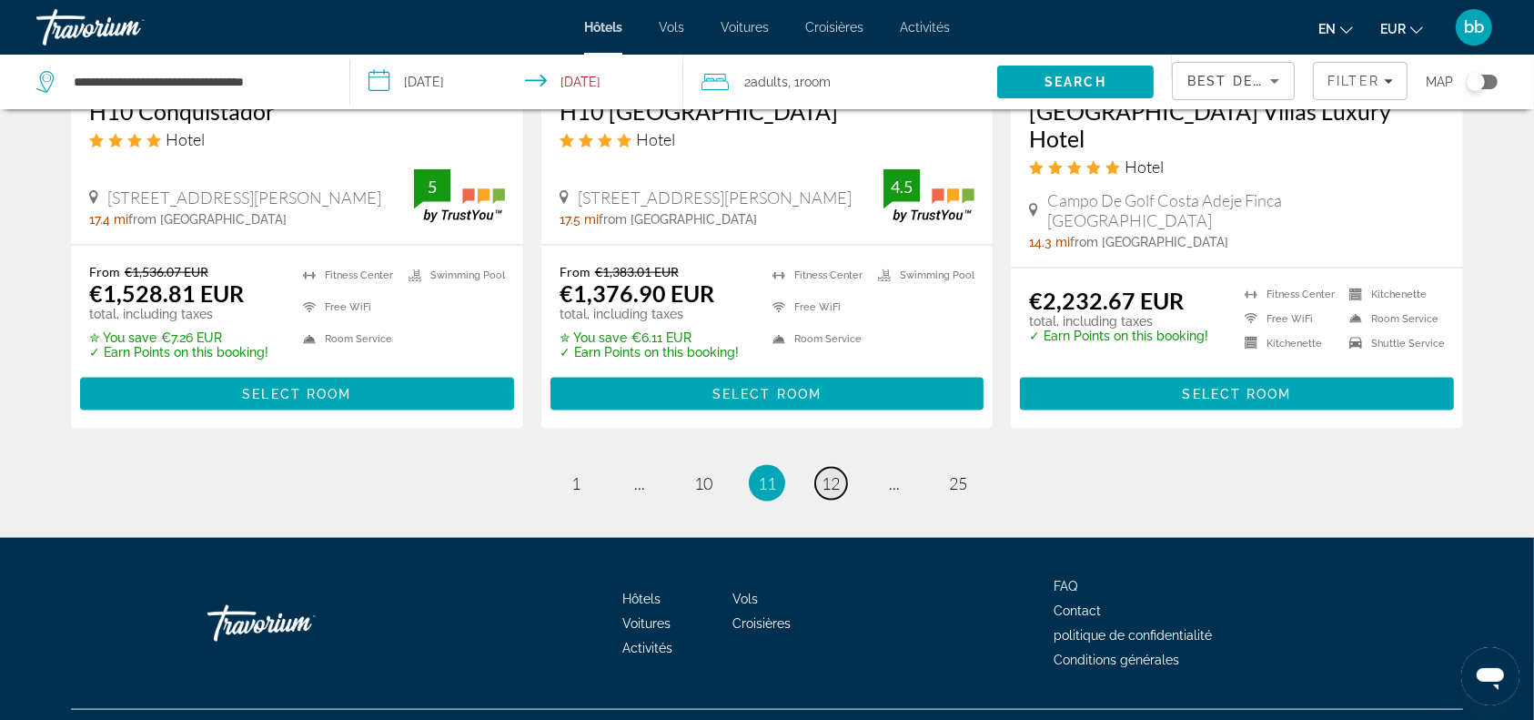
click at [835, 473] on span "12" at bounding box center [831, 483] width 18 height 20
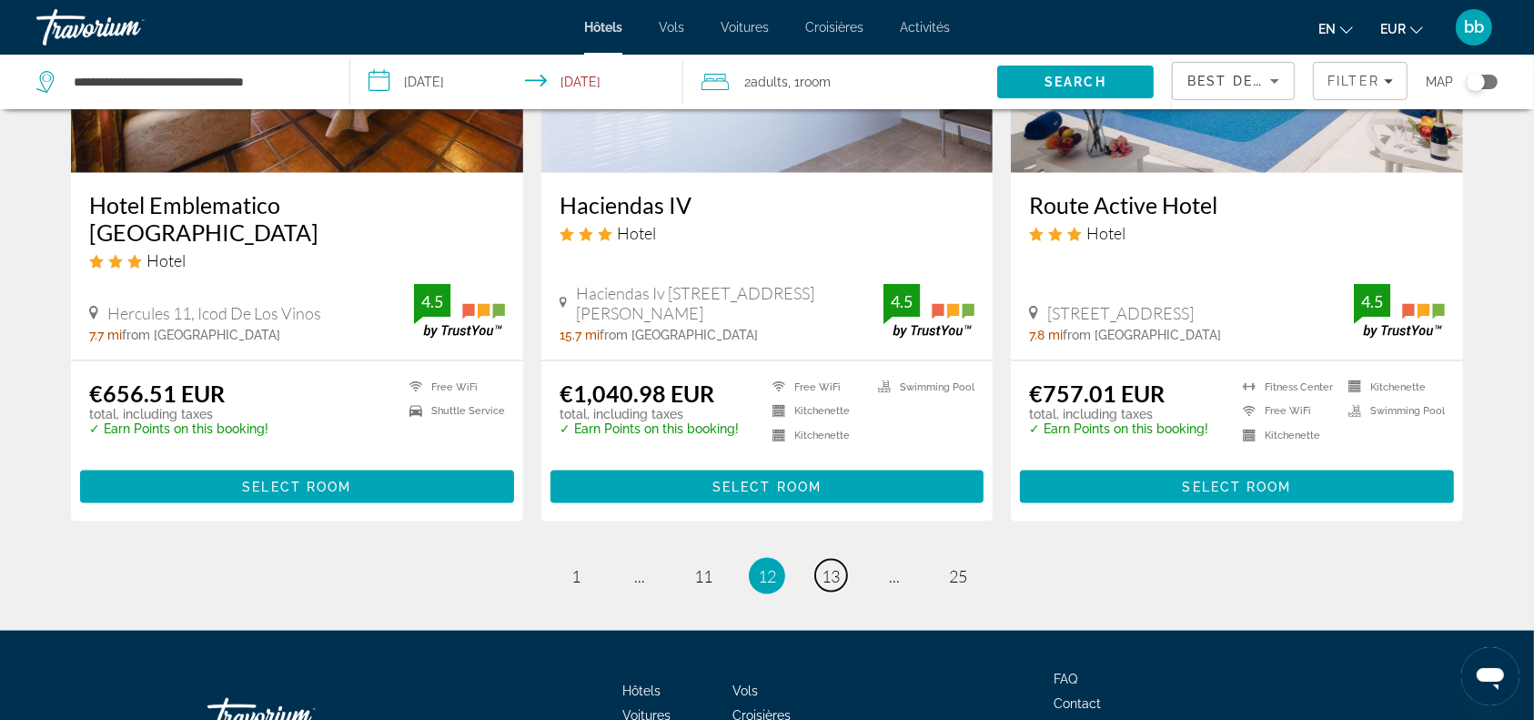
scroll to position [2371, 0]
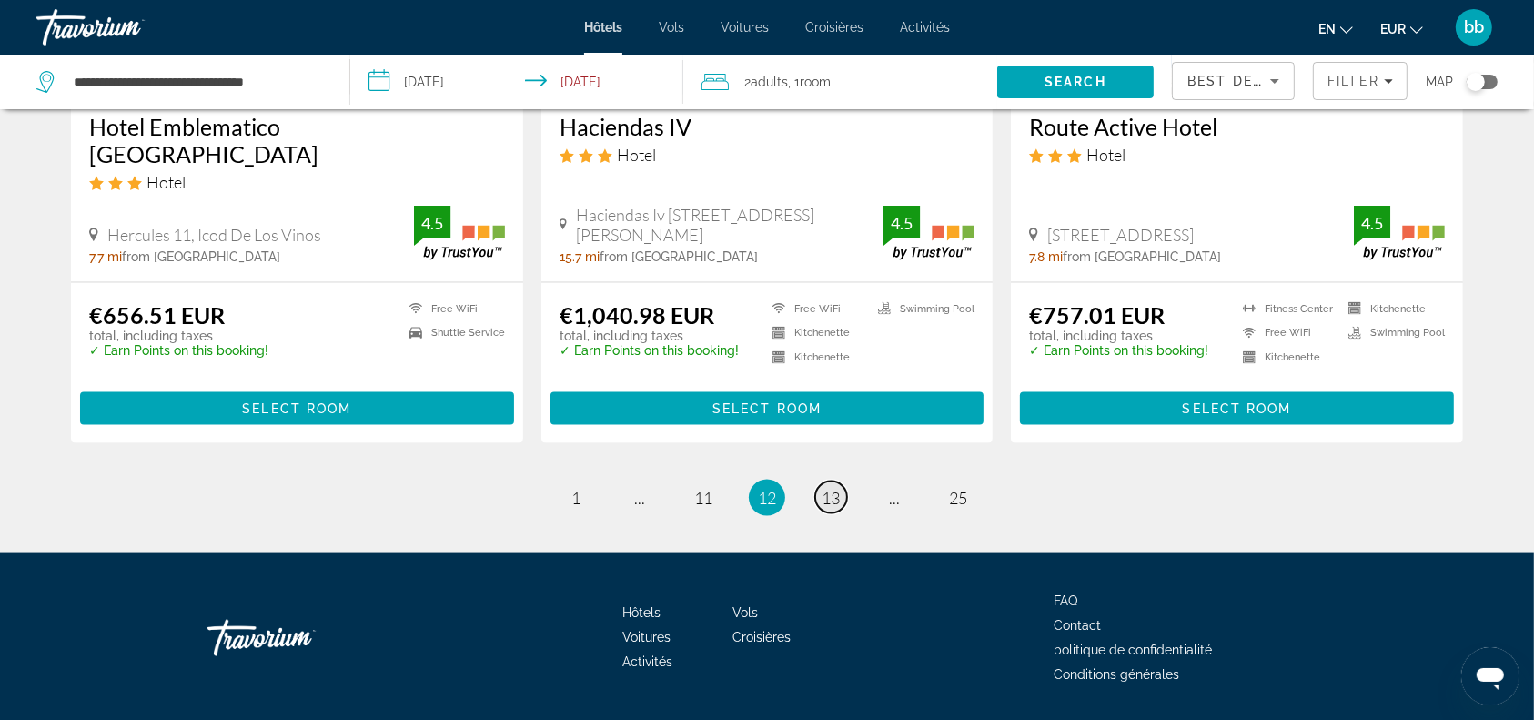
click at [833, 488] on span "13" at bounding box center [831, 498] width 18 height 20
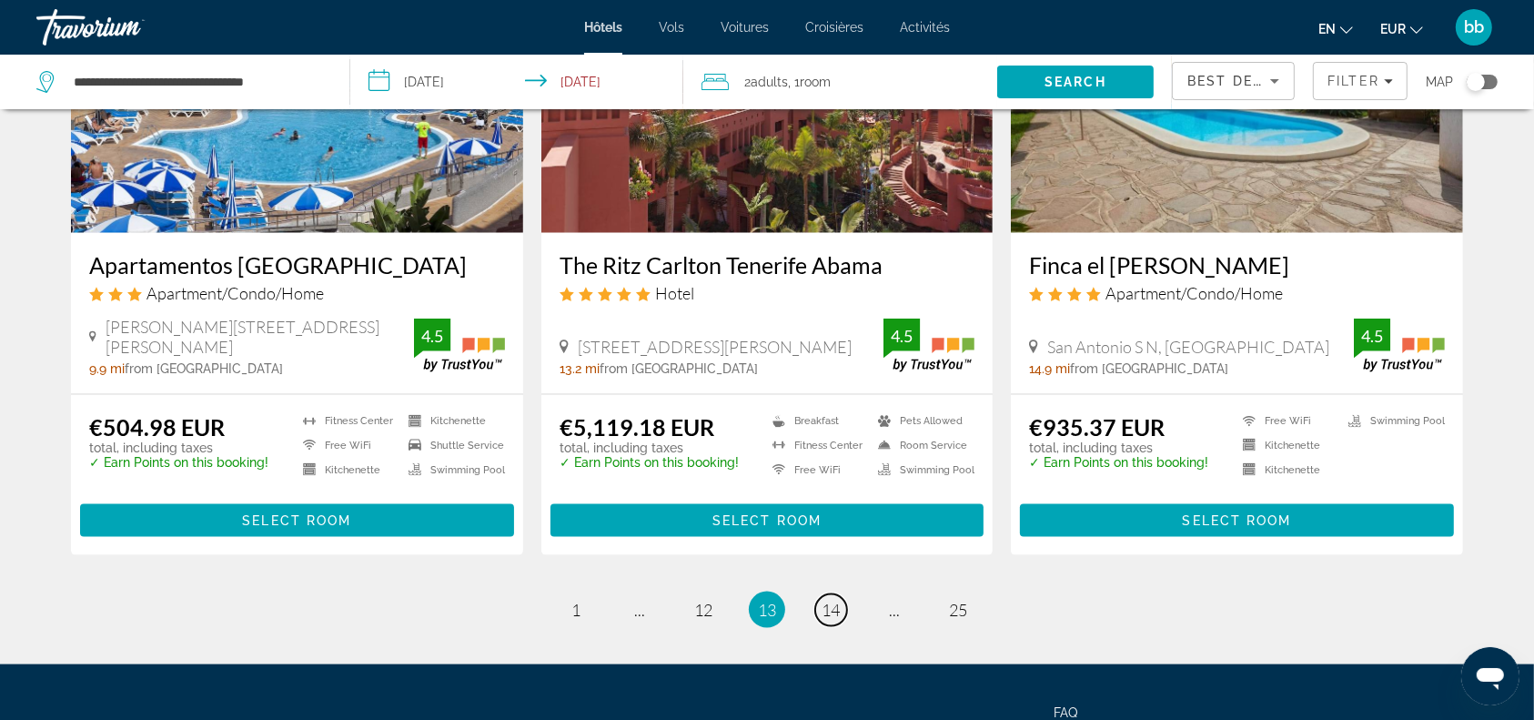
scroll to position [2263, 0]
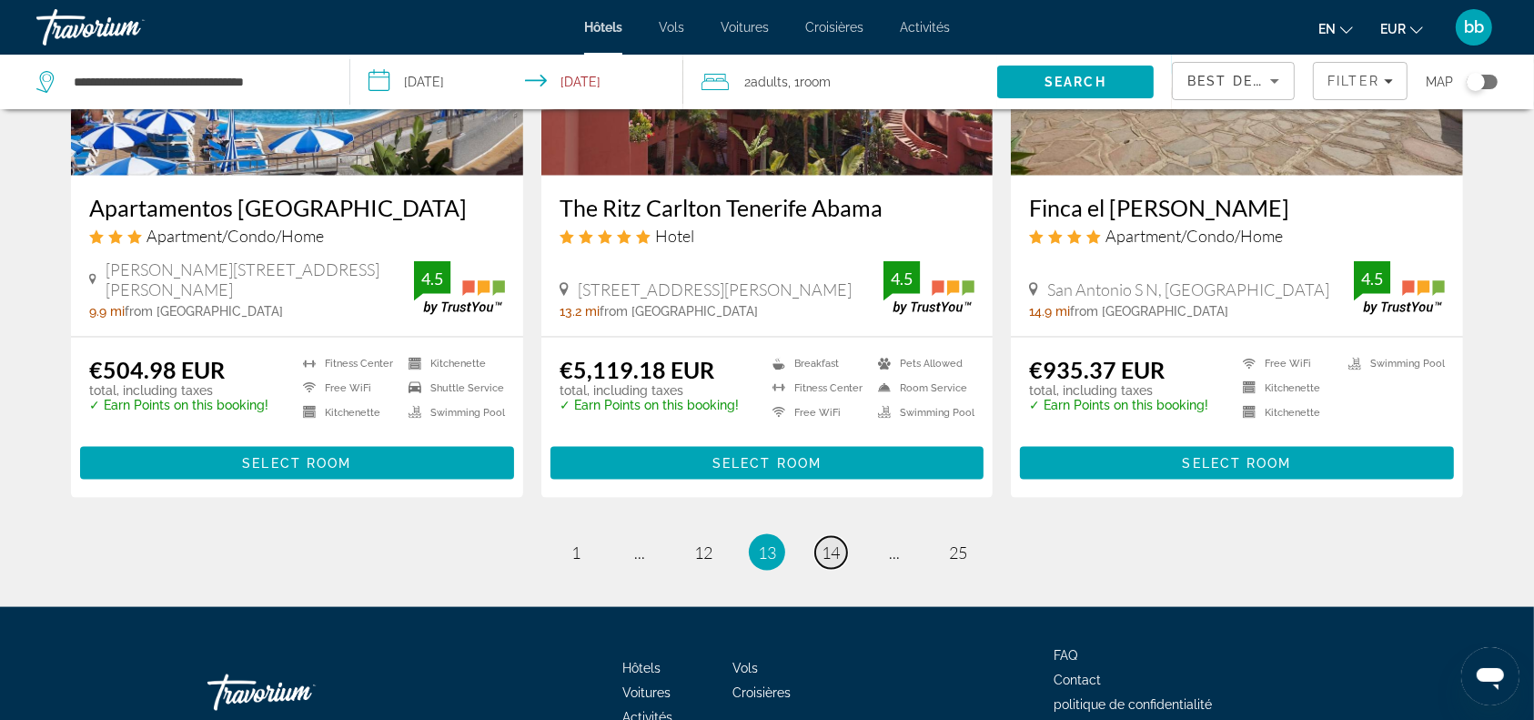
click at [837, 553] on span "14" at bounding box center [831, 552] width 18 height 20
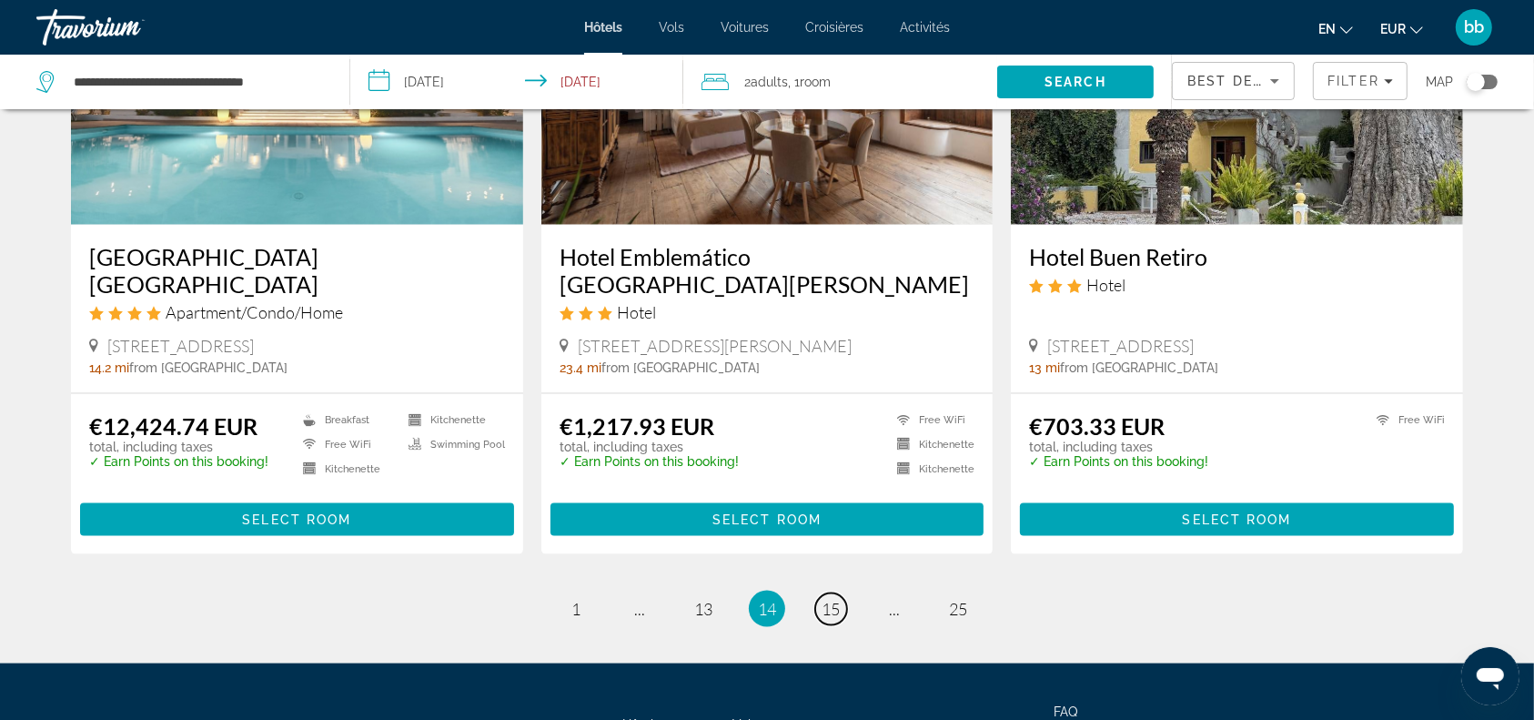
scroll to position [2202, 0]
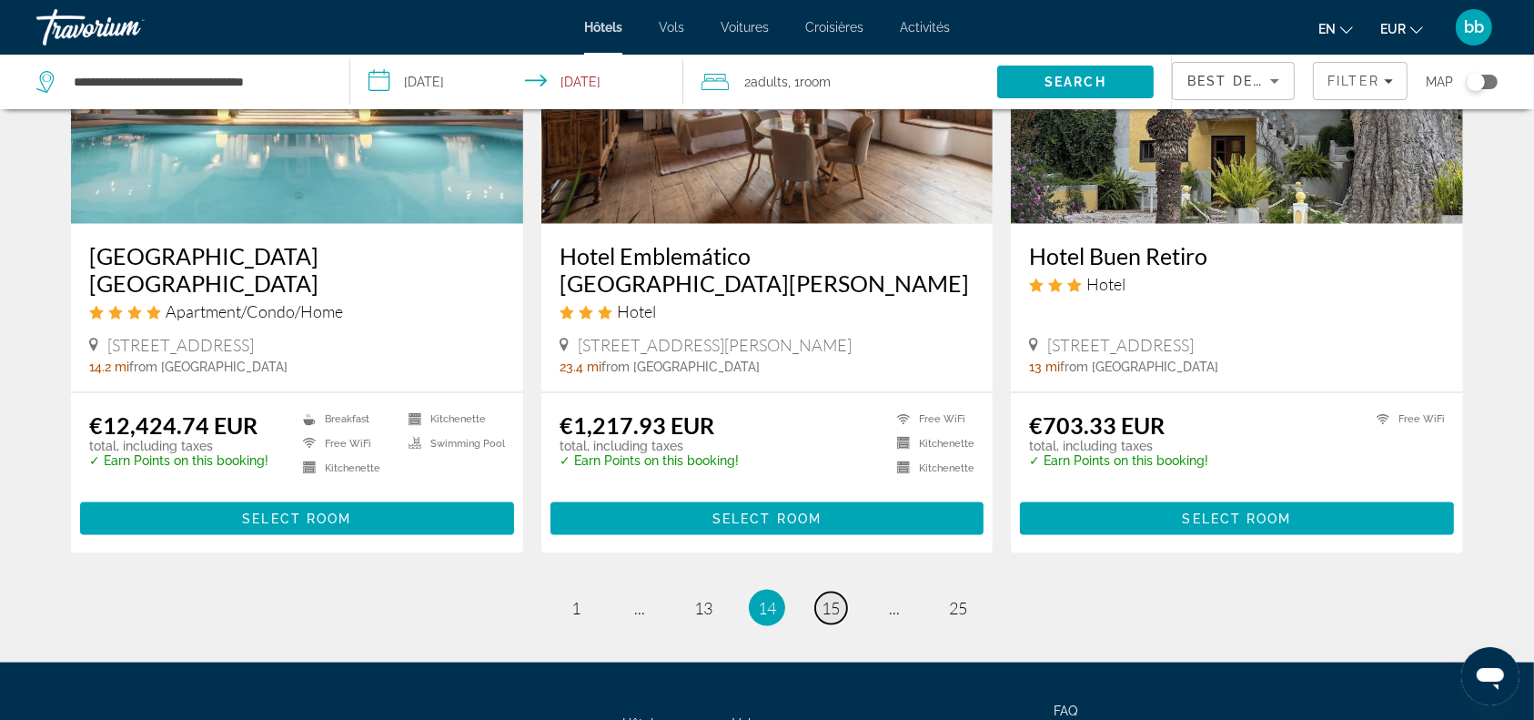
click at [837, 598] on span "15" at bounding box center [831, 608] width 18 height 20
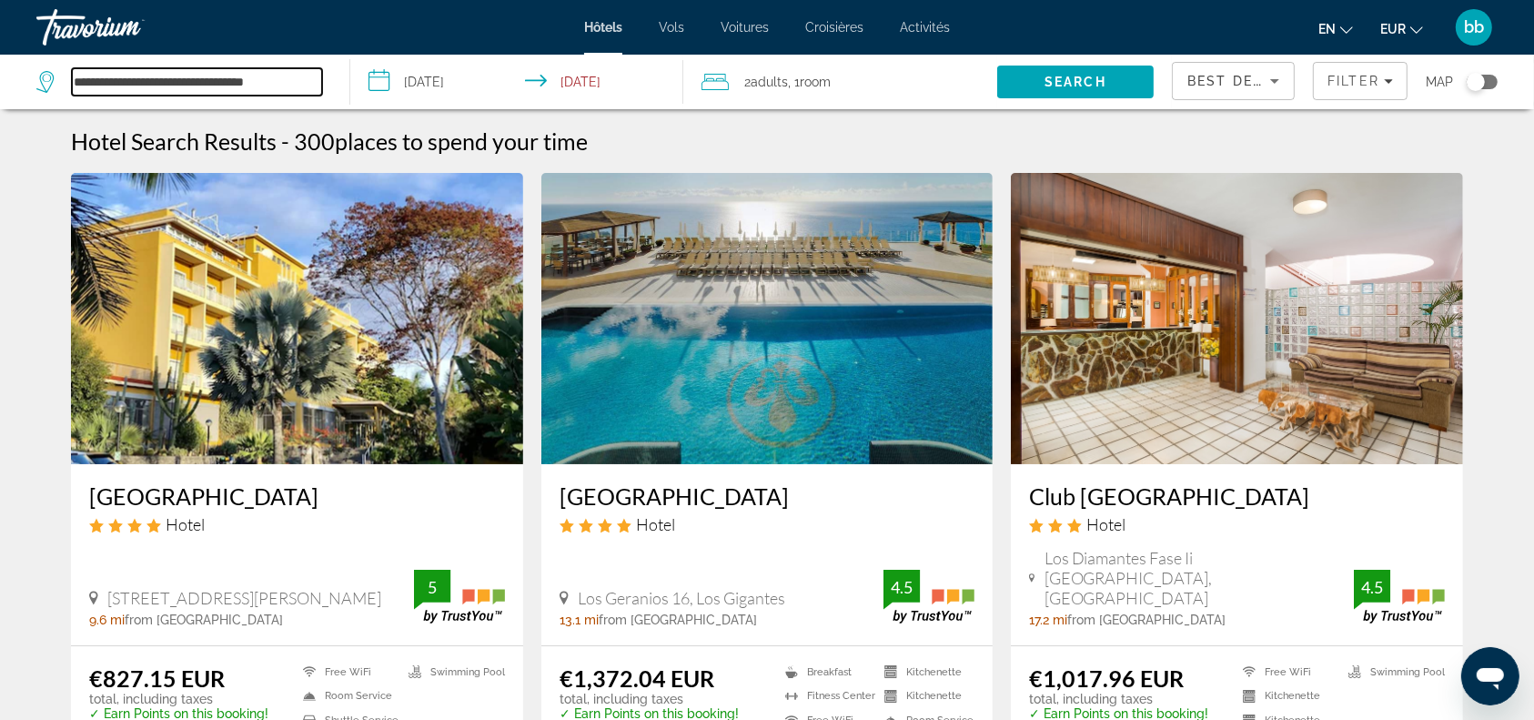
click at [298, 84] on input "**********" at bounding box center [197, 81] width 250 height 27
type input "*"
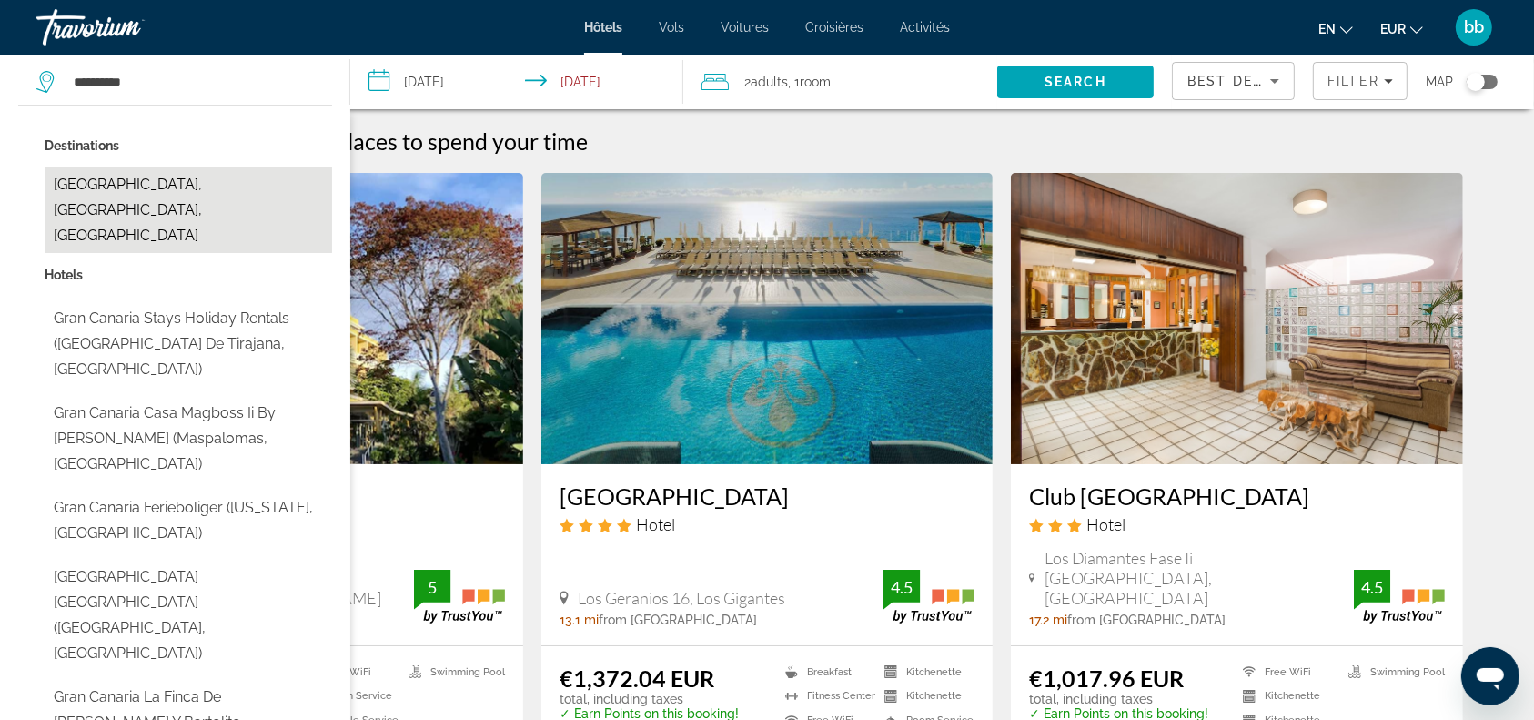
click at [227, 180] on button "[GEOGRAPHIC_DATA], [GEOGRAPHIC_DATA], [GEOGRAPHIC_DATA]" at bounding box center [188, 210] width 287 height 86
type input "**********"
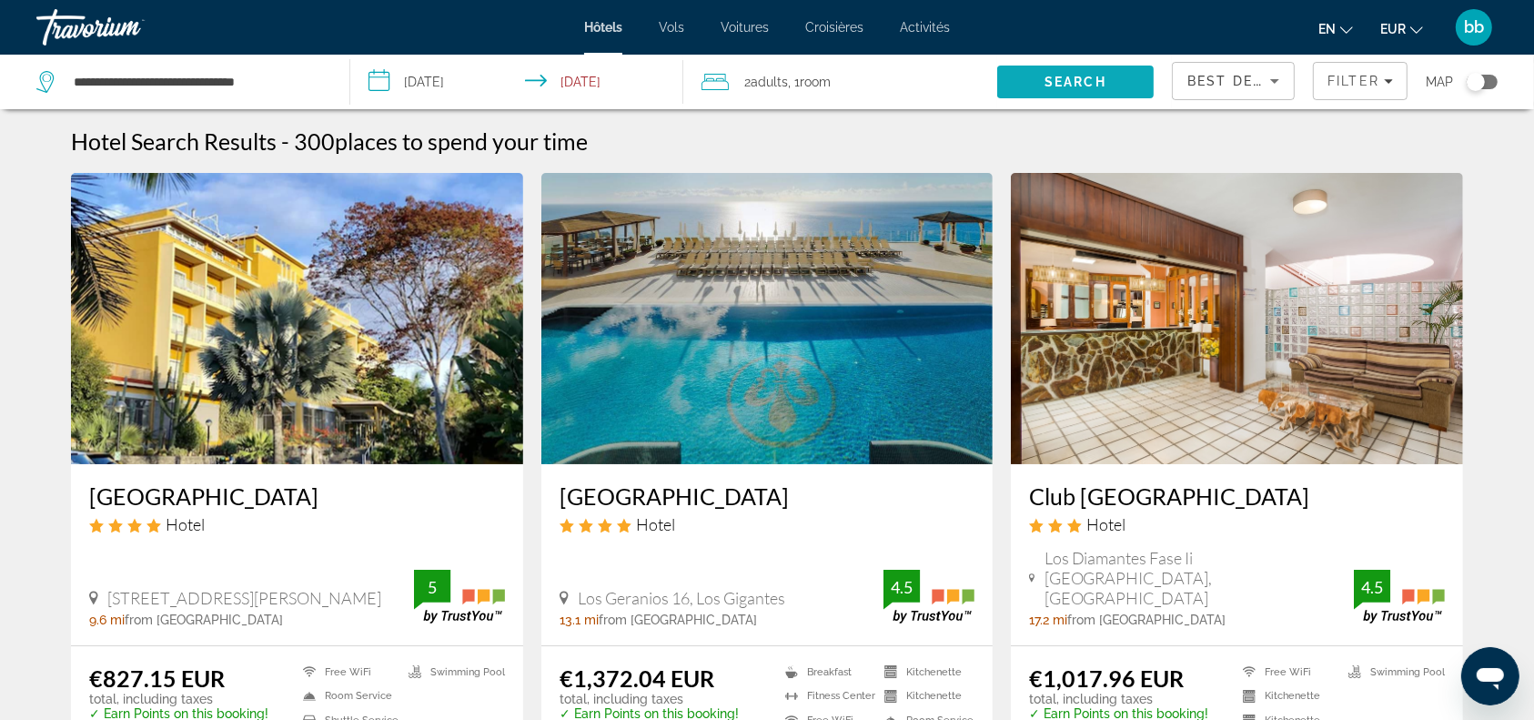
click at [1103, 75] on span "Search" at bounding box center [1075, 82] width 62 height 15
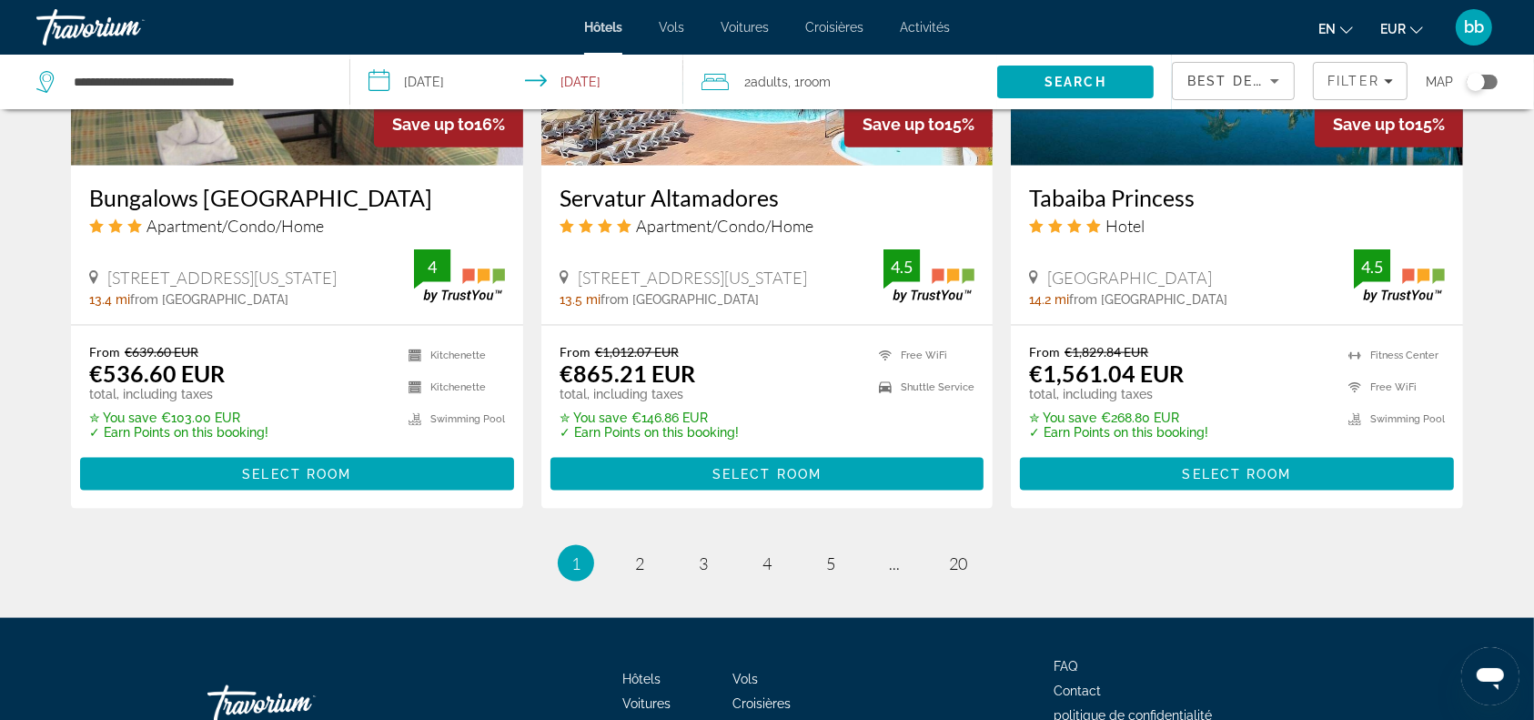
scroll to position [2331, 0]
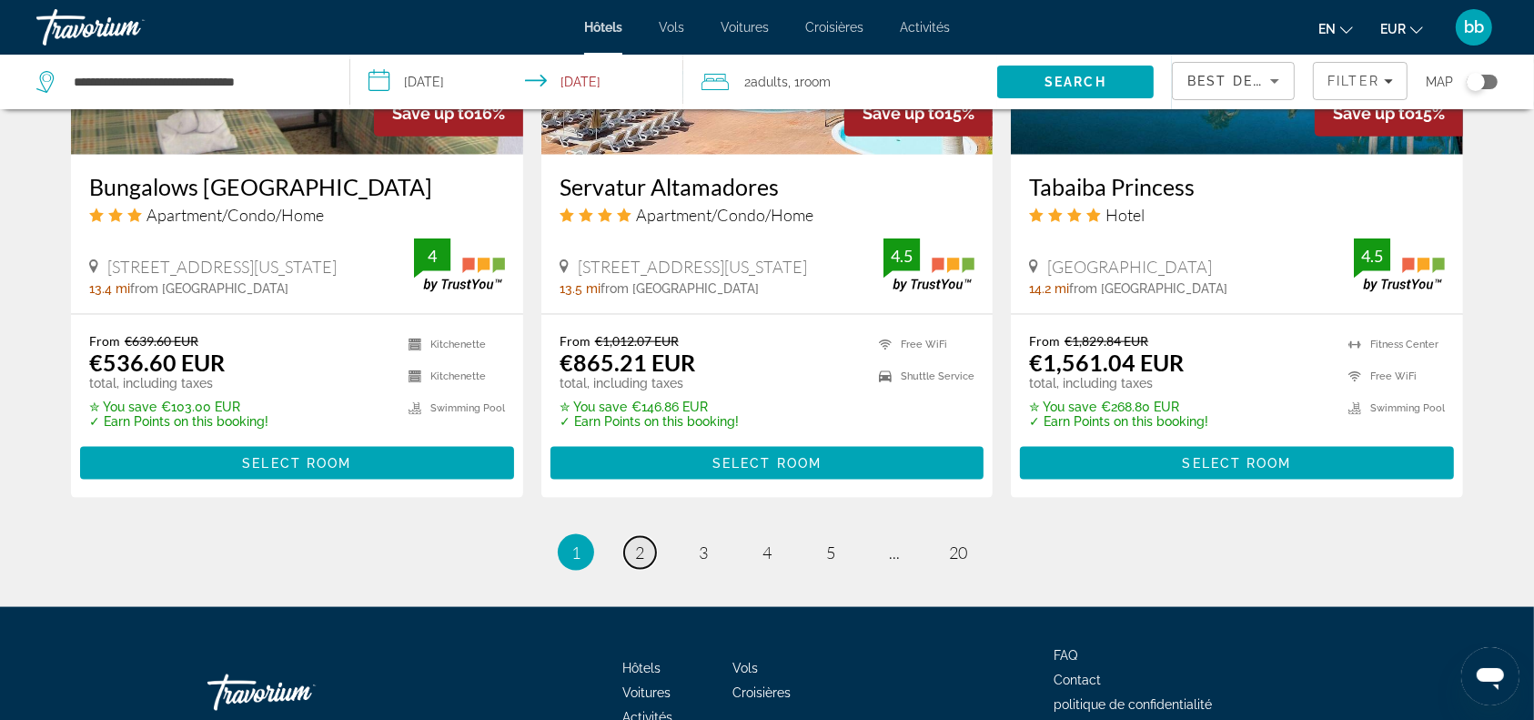
click at [637, 547] on span "2" at bounding box center [639, 552] width 9 height 20
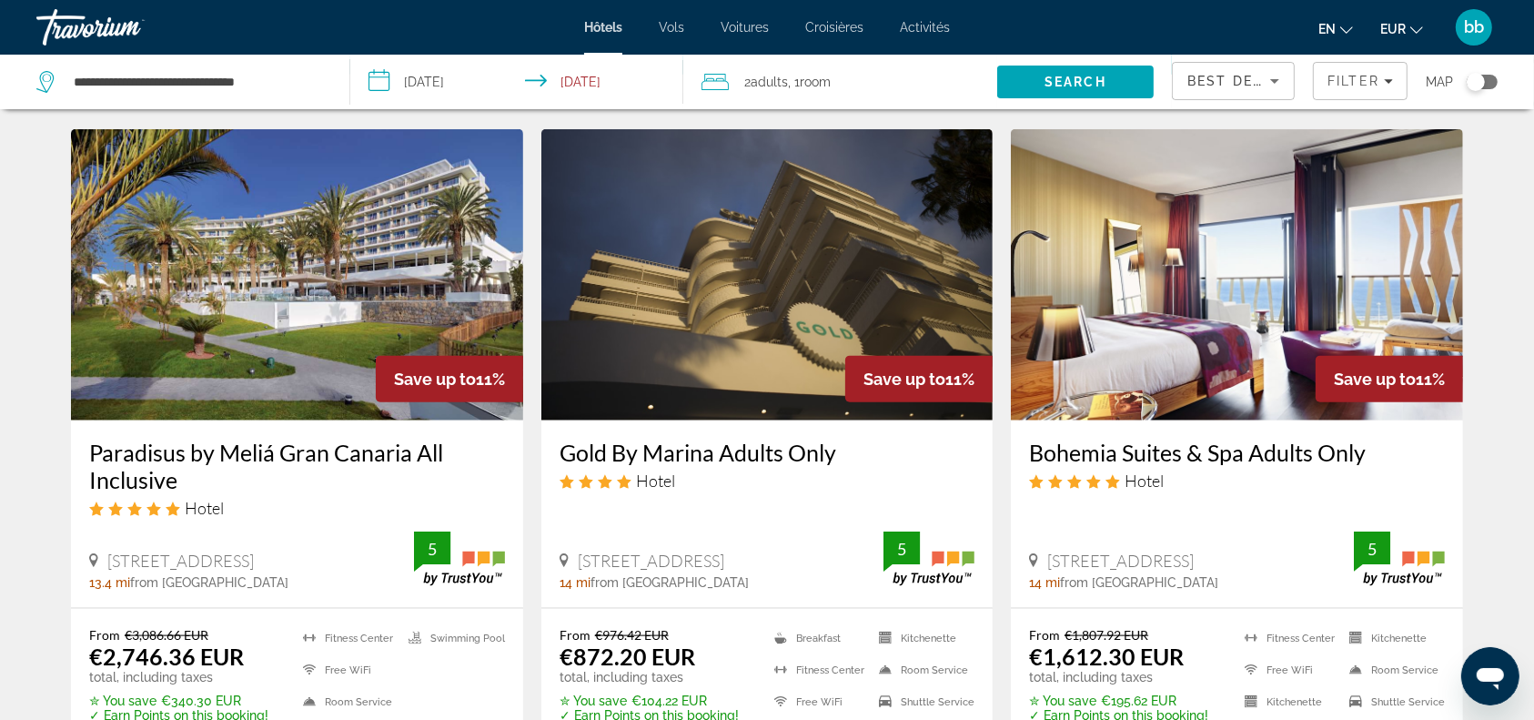
scroll to position [2135, 0]
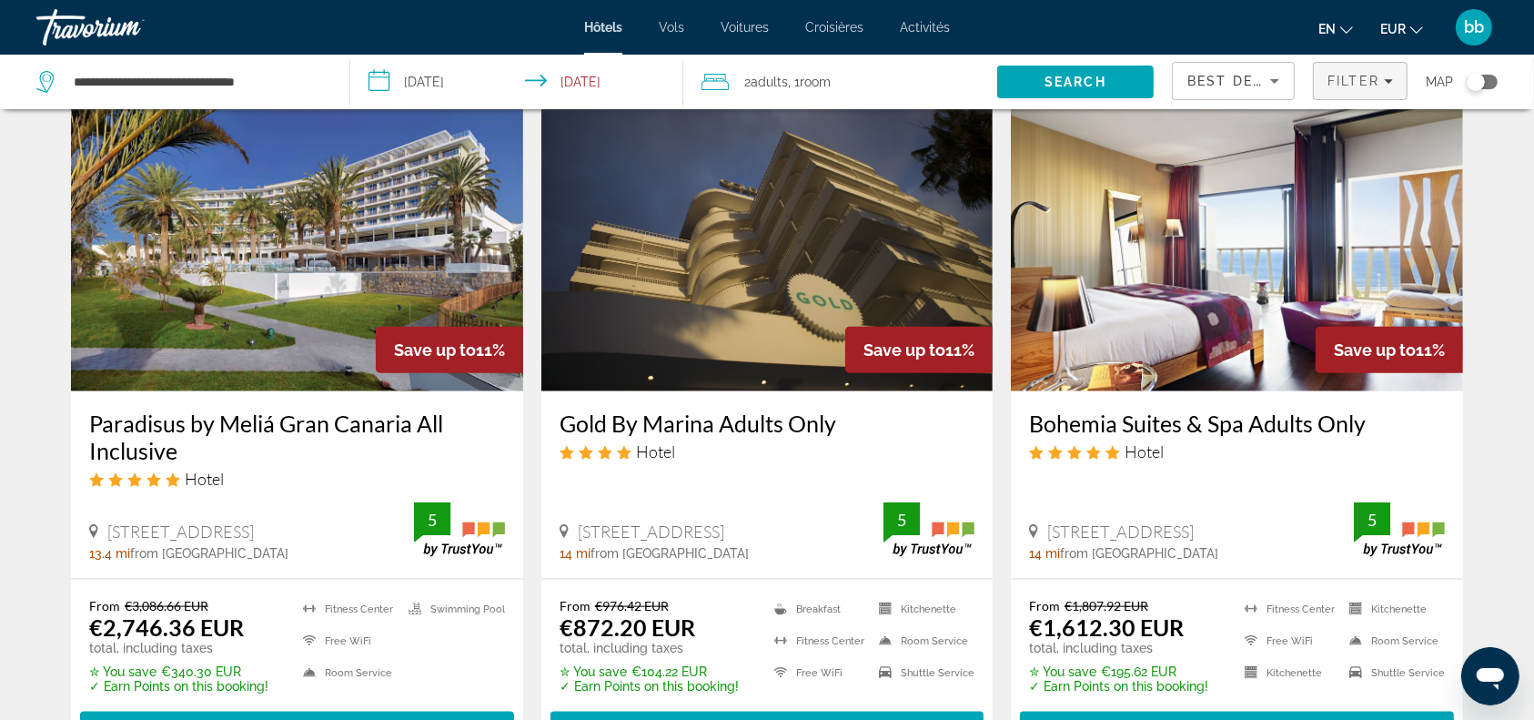
click at [1346, 74] on span "Filter" at bounding box center [1353, 81] width 52 height 15
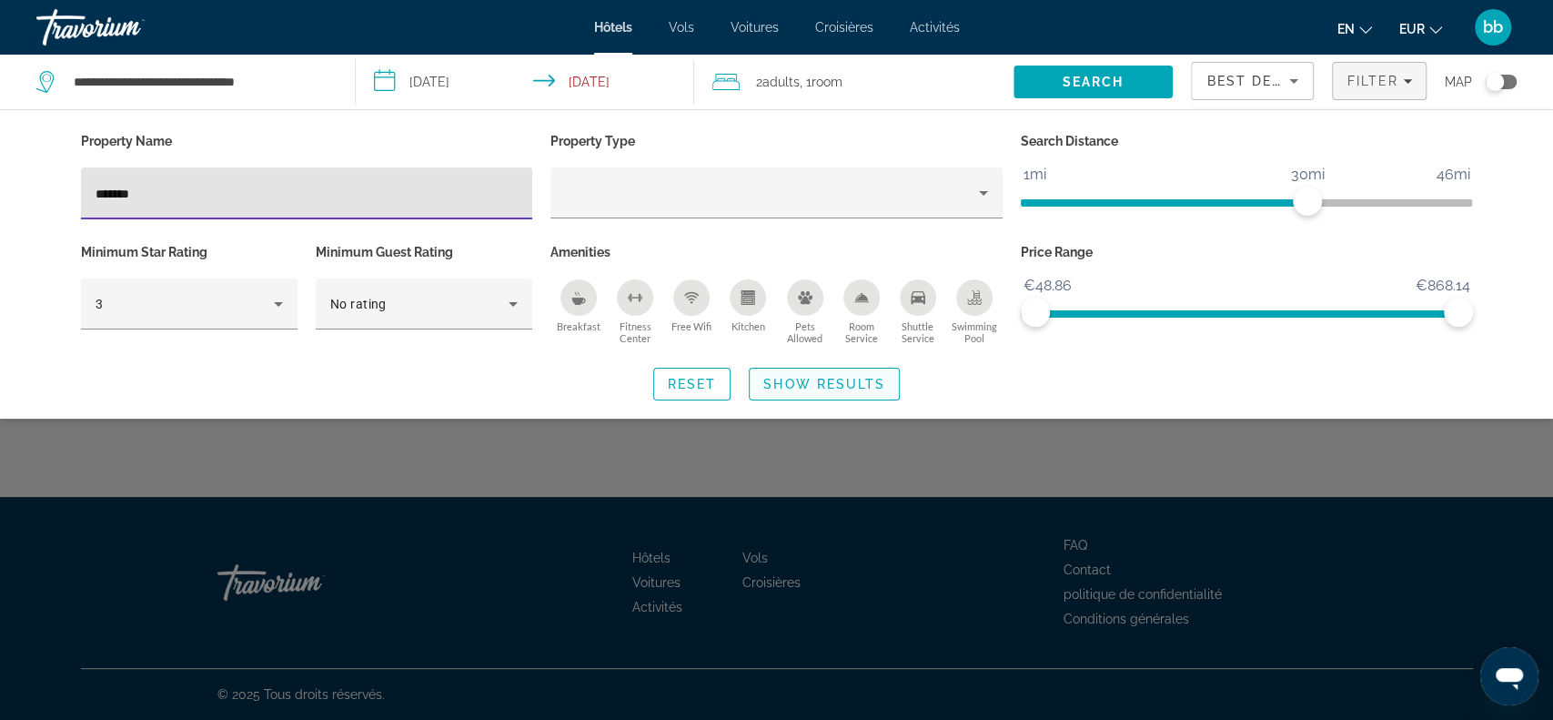
type input "*******"
click at [860, 386] on span "Show Results" at bounding box center [824, 384] width 122 height 15
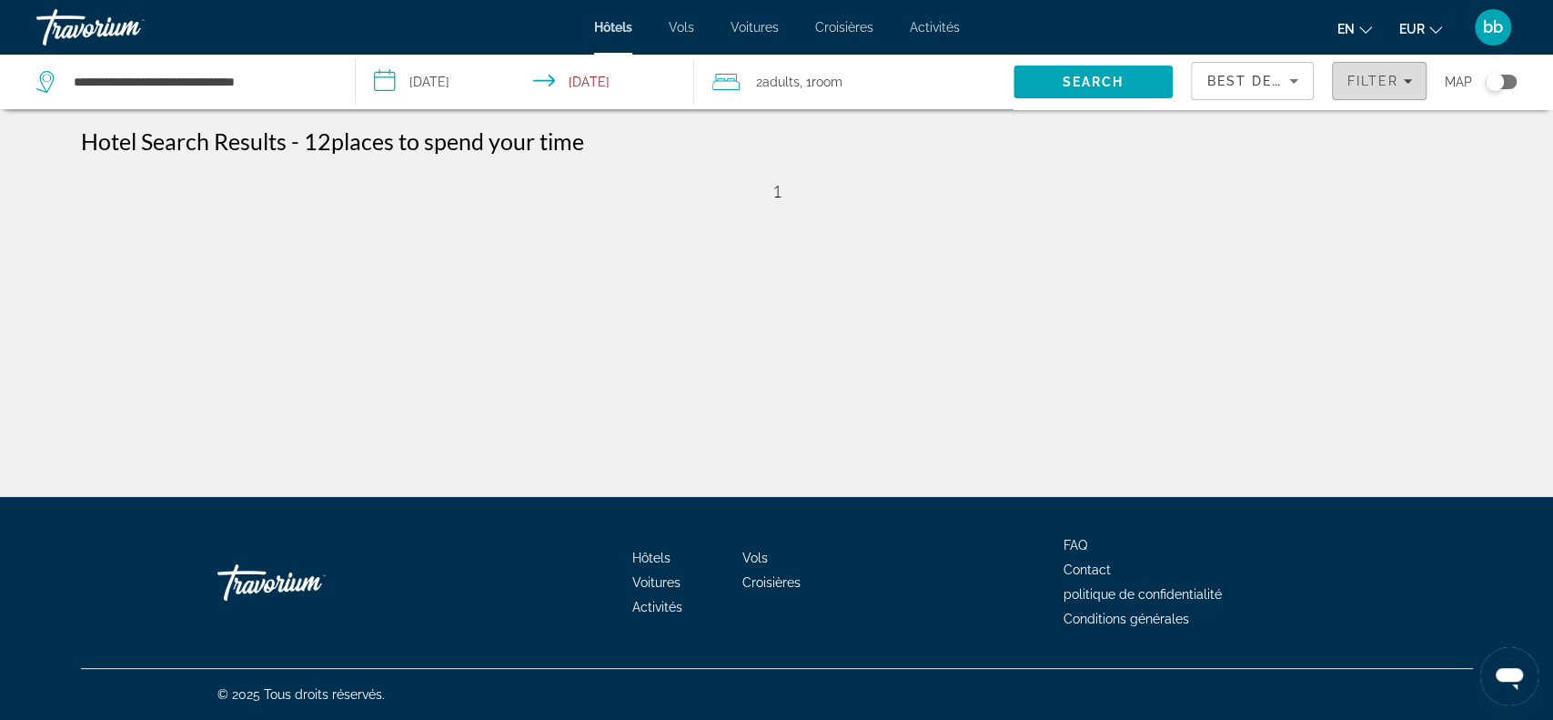
click at [1403, 79] on icon "Filters" at bounding box center [1407, 81] width 9 height 5
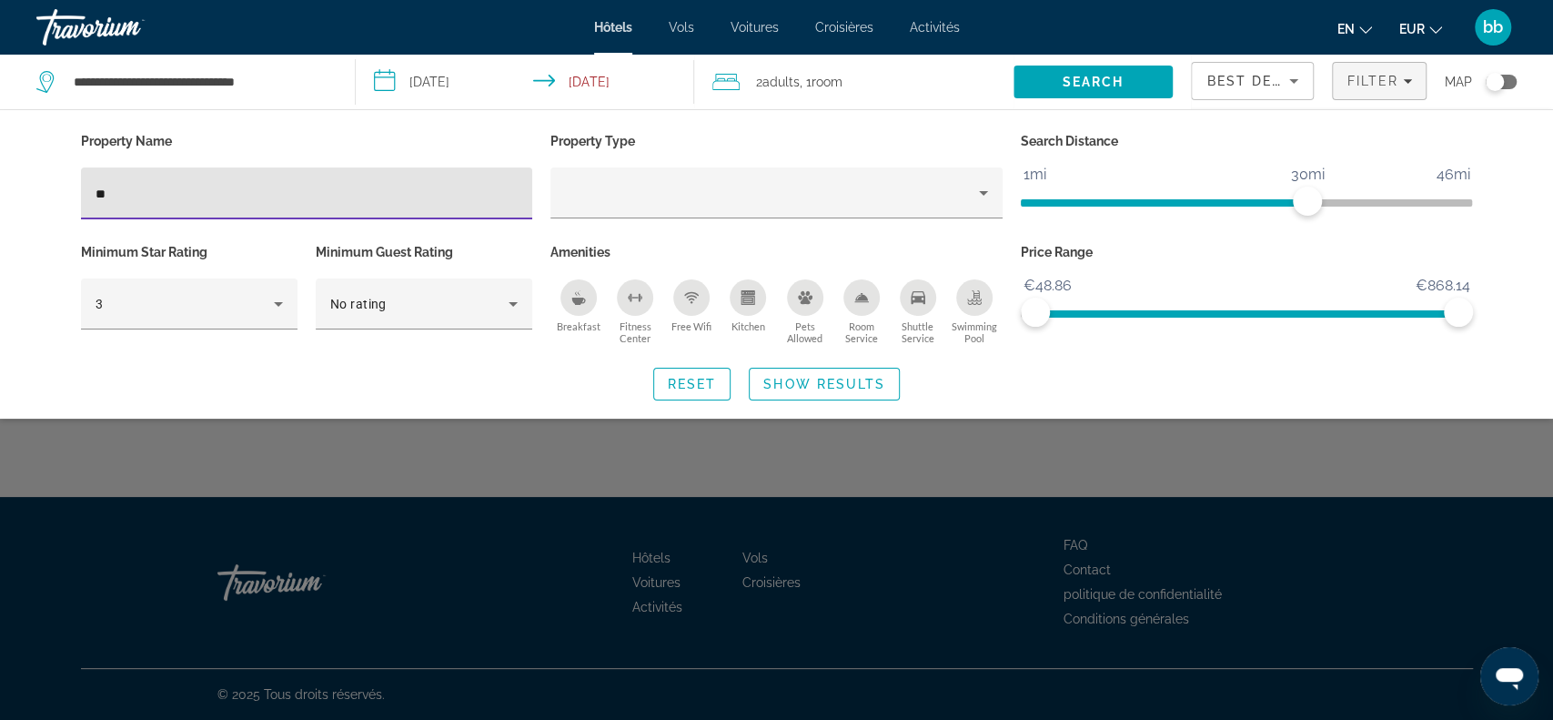
type input "*"
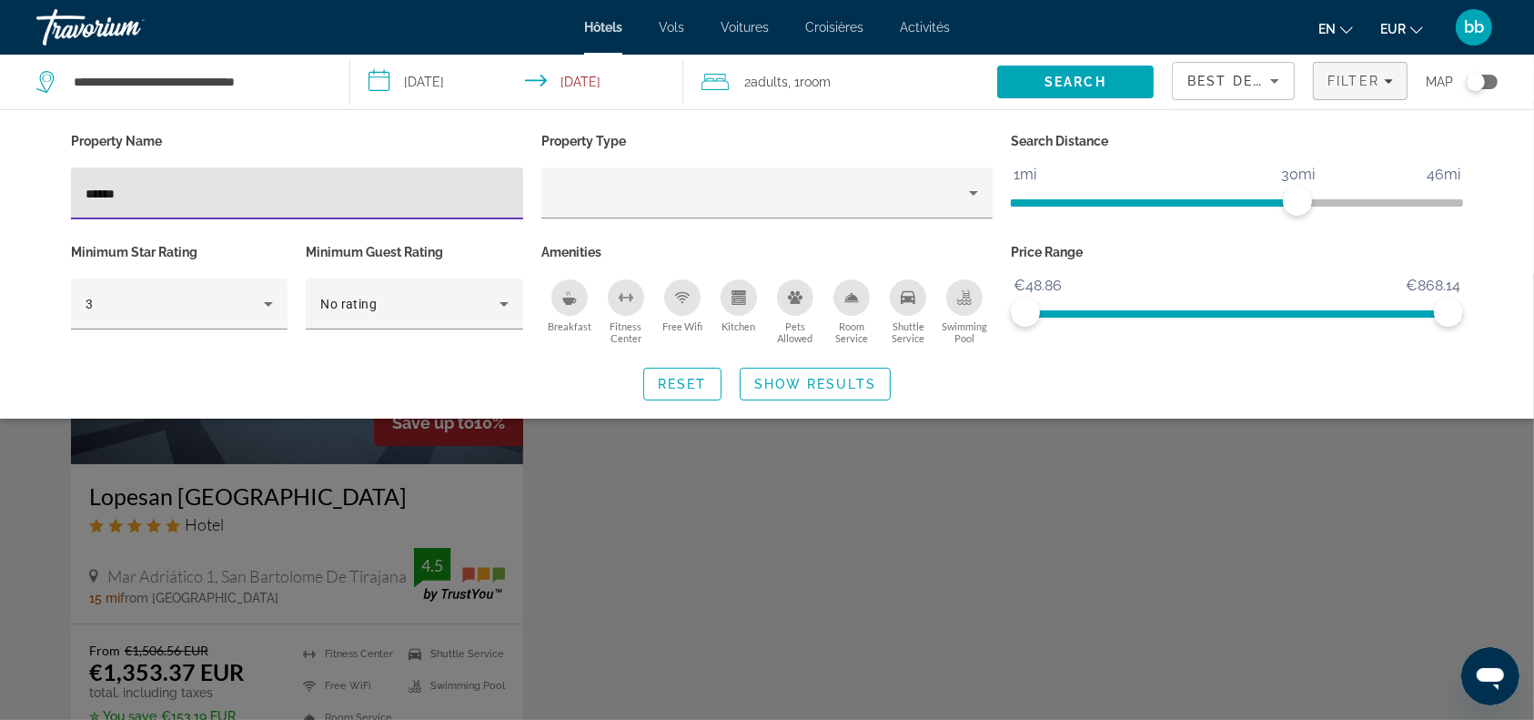
type input "******"
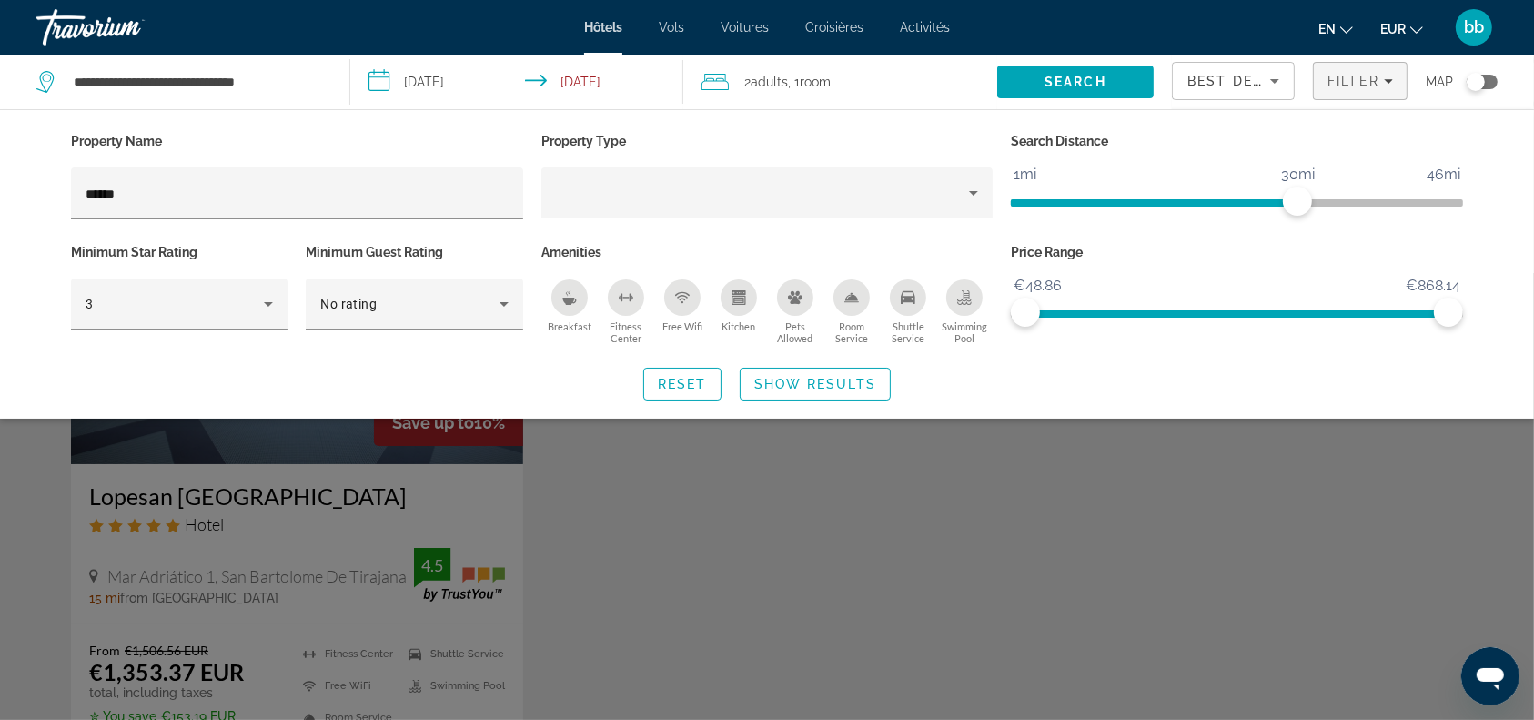
click at [904, 513] on div "Search widget" at bounding box center [767, 496] width 1534 height 447
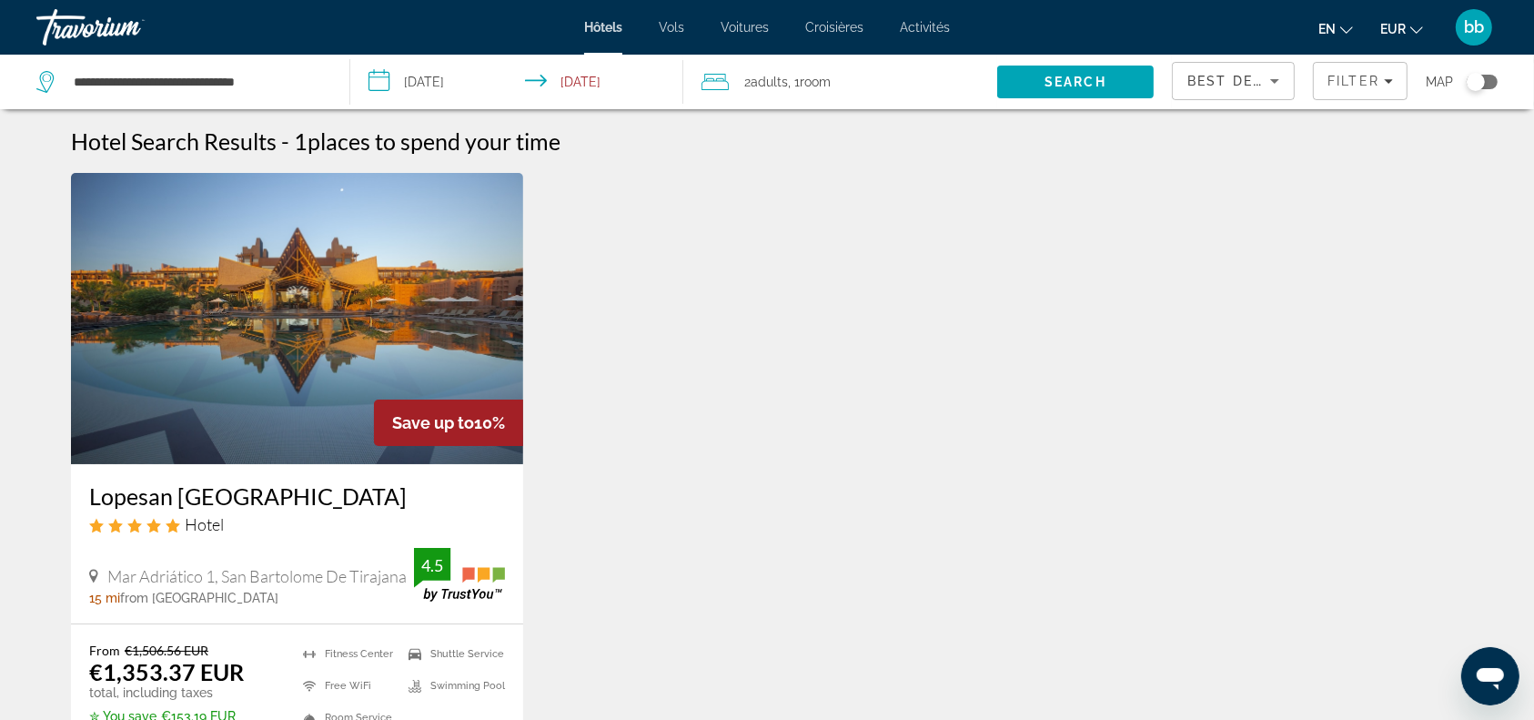
click at [266, 342] on img "Contenu principal" at bounding box center [297, 318] width 452 height 291
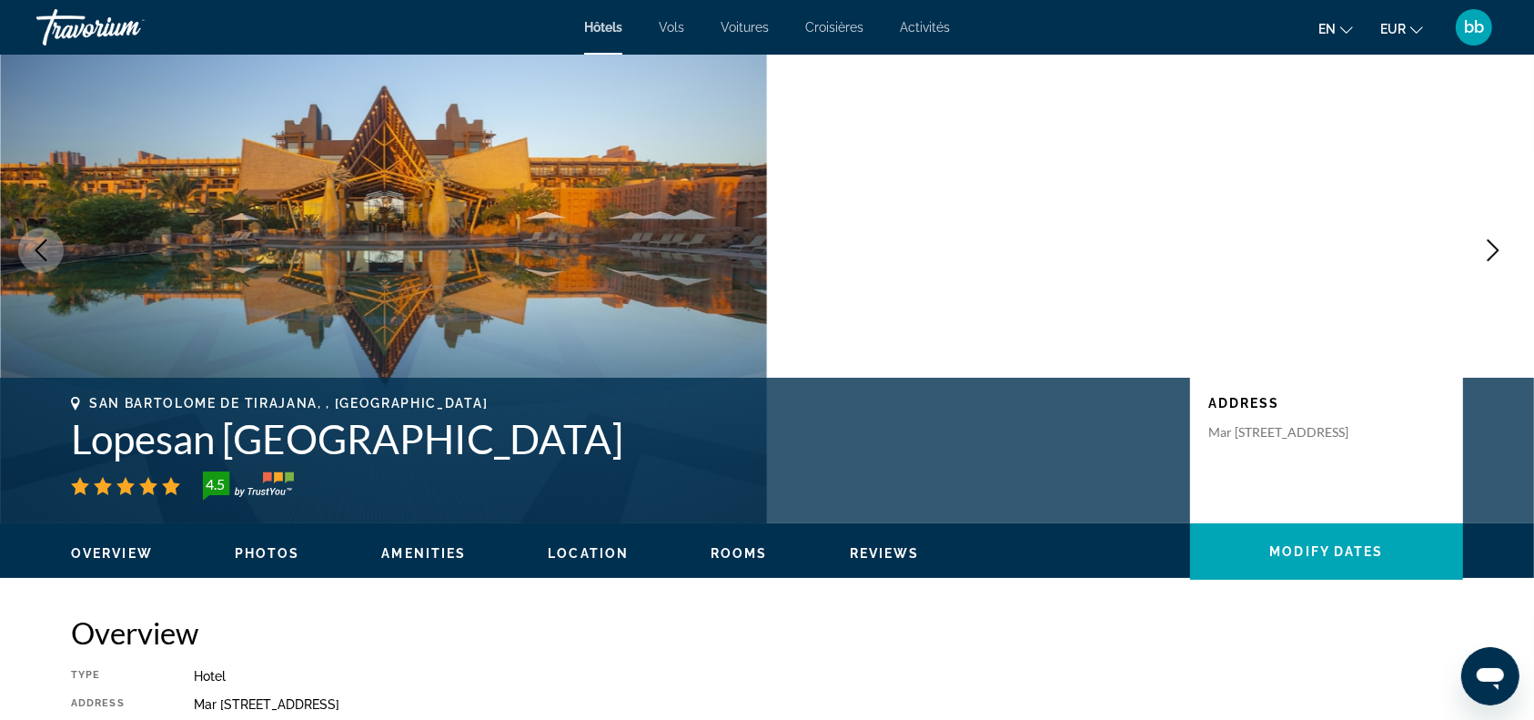
scroll to position [40, 0]
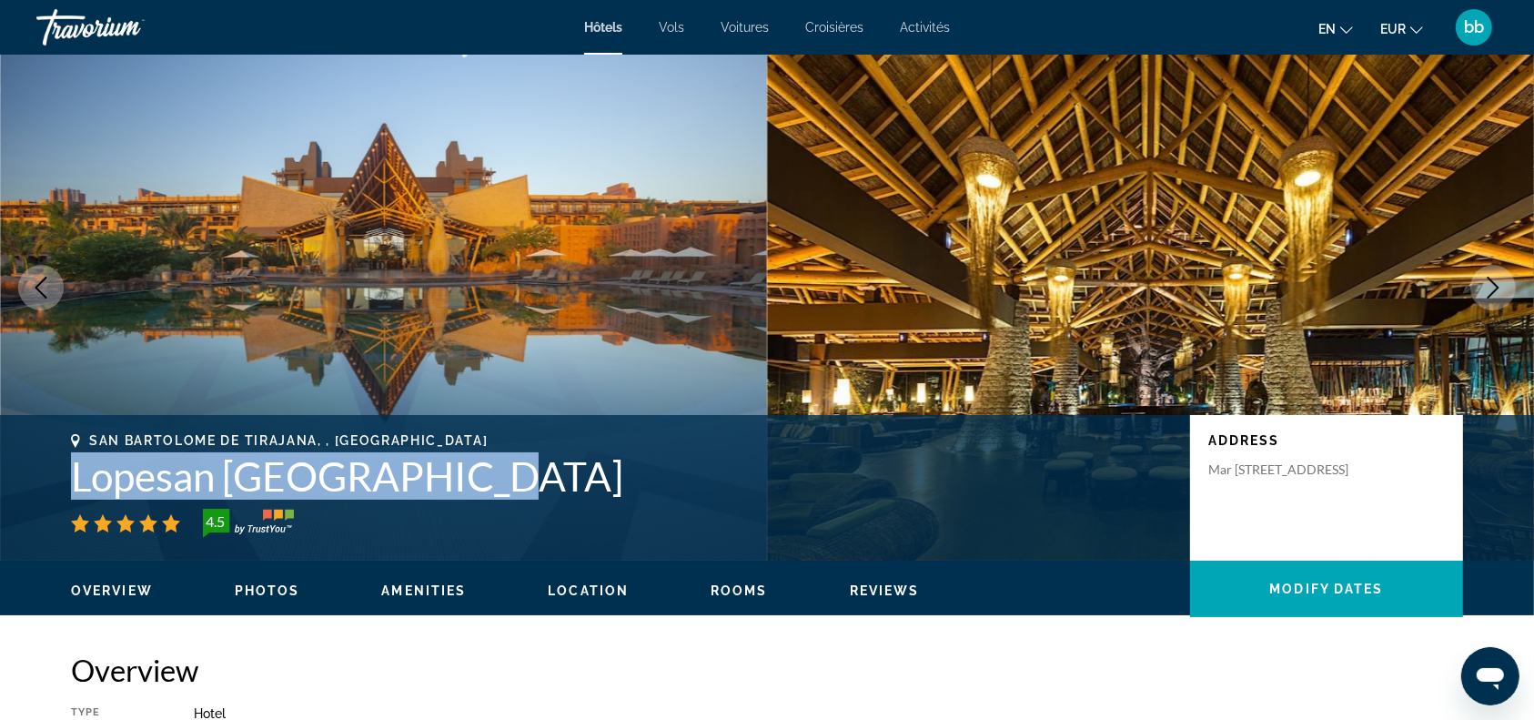
drag, startPoint x: 65, startPoint y: 469, endPoint x: 495, endPoint y: 479, distance: 430.4
click at [495, 479] on div "San Bartolome De Tirajana, , [GEOGRAPHIC_DATA] Lopesan [GEOGRAPHIC_DATA] 4.5 Ad…" at bounding box center [767, 487] width 1465 height 109
copy h1 "Lopesan [GEOGRAPHIC_DATA]"
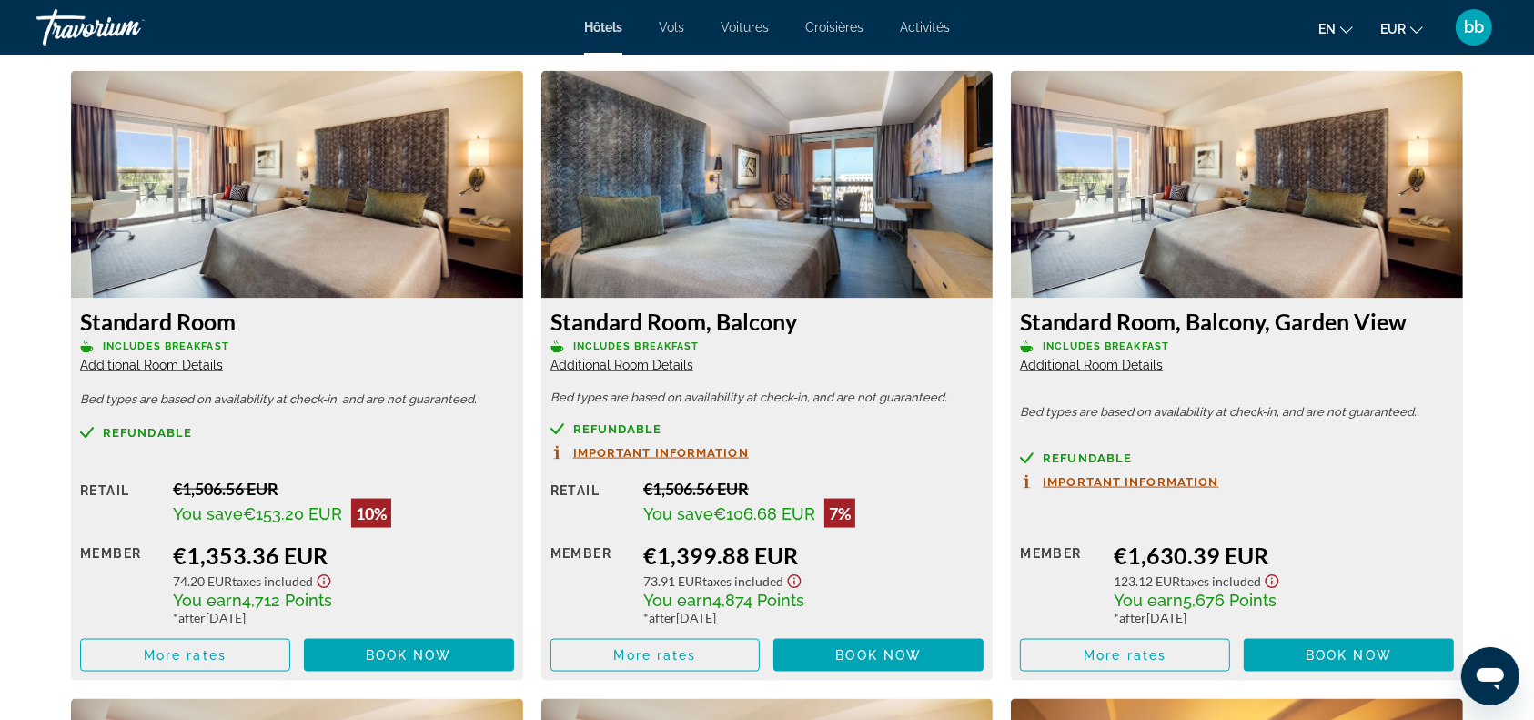
scroll to position [2502, 0]
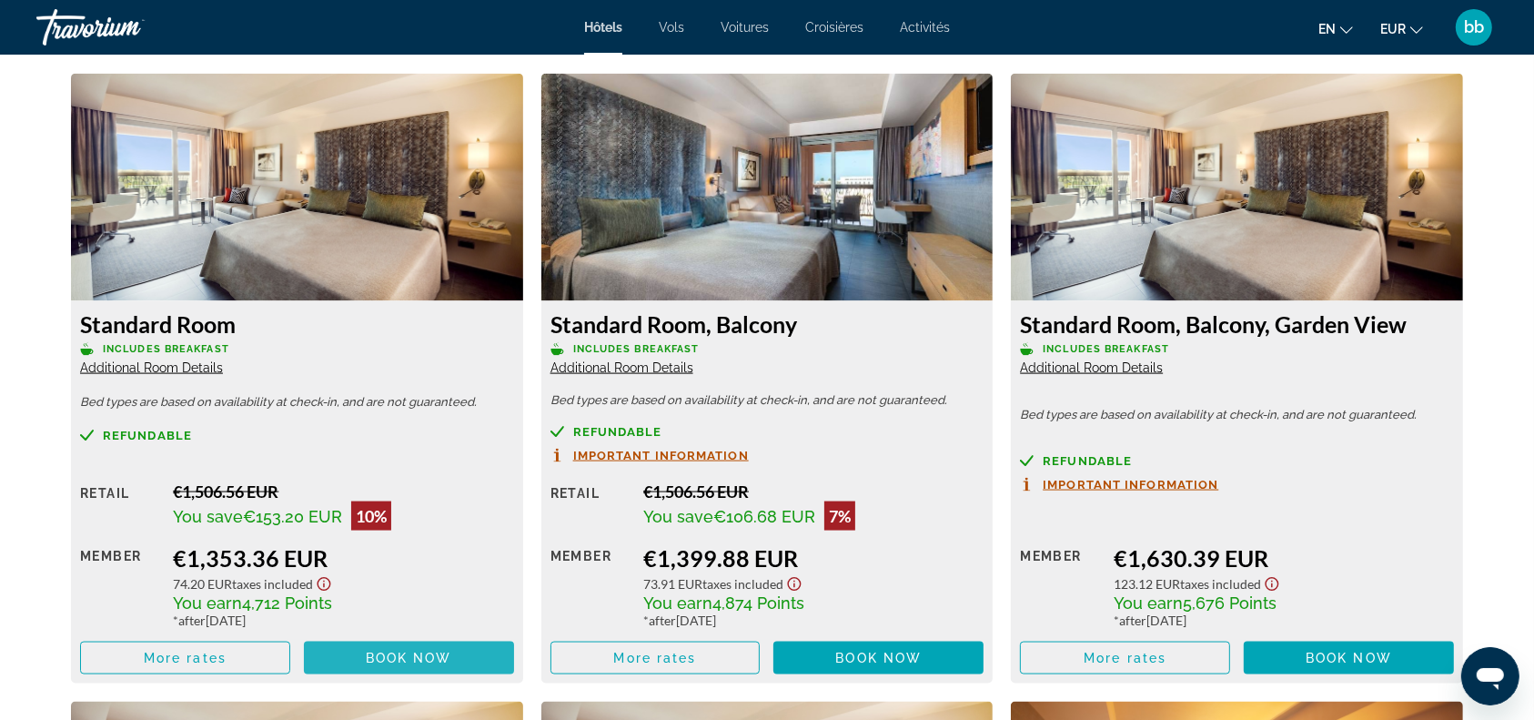
click at [385, 651] on span "Book now" at bounding box center [409, 657] width 86 height 15
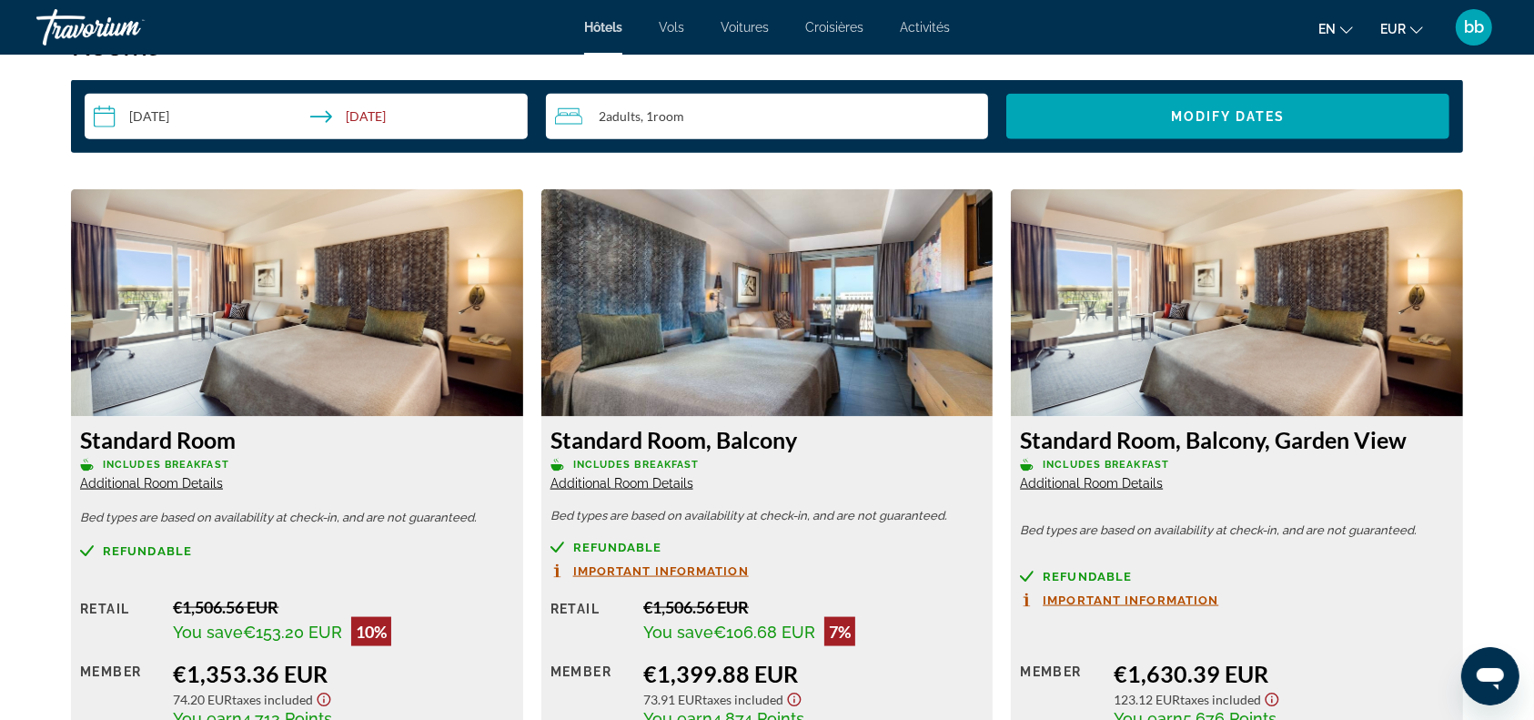
scroll to position [2497, 0]
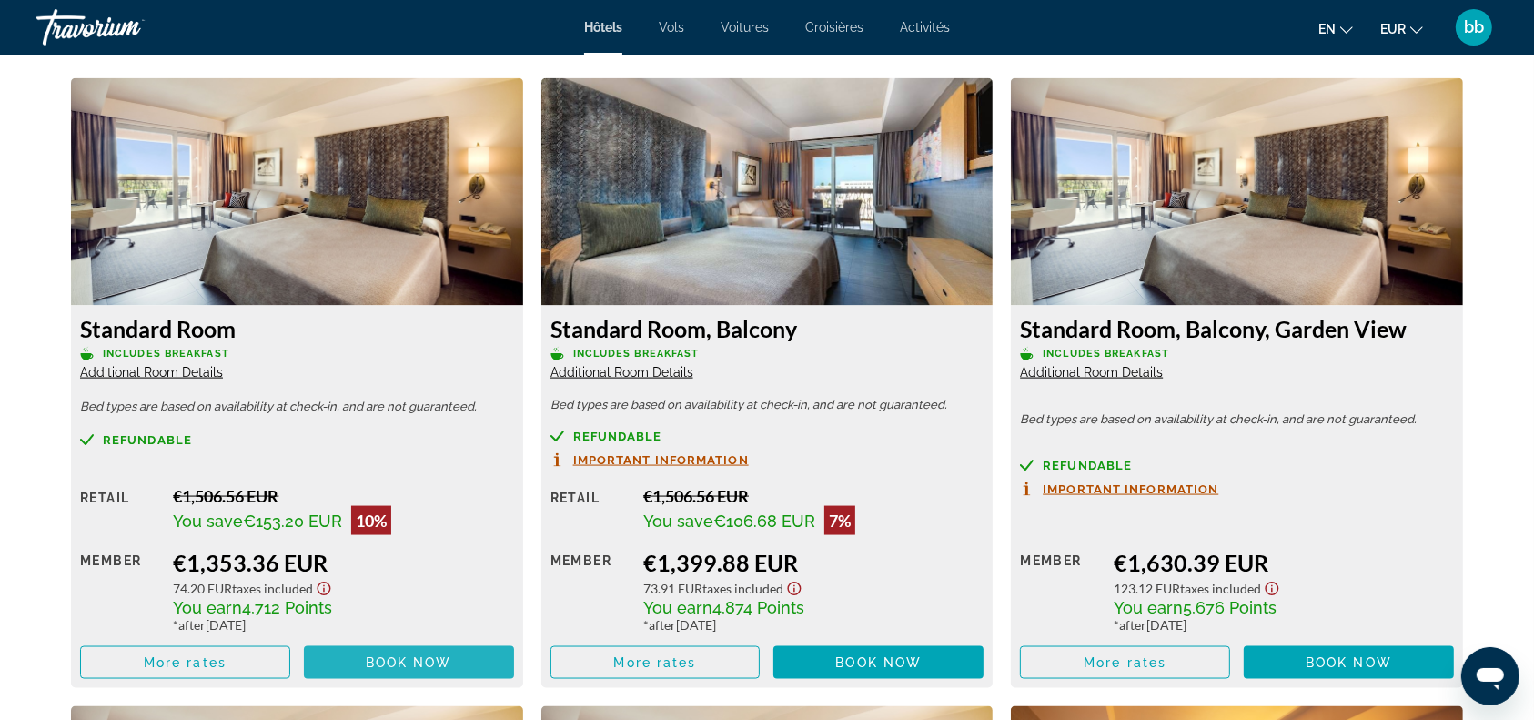
click at [379, 665] on span "Book now" at bounding box center [409, 662] width 86 height 15
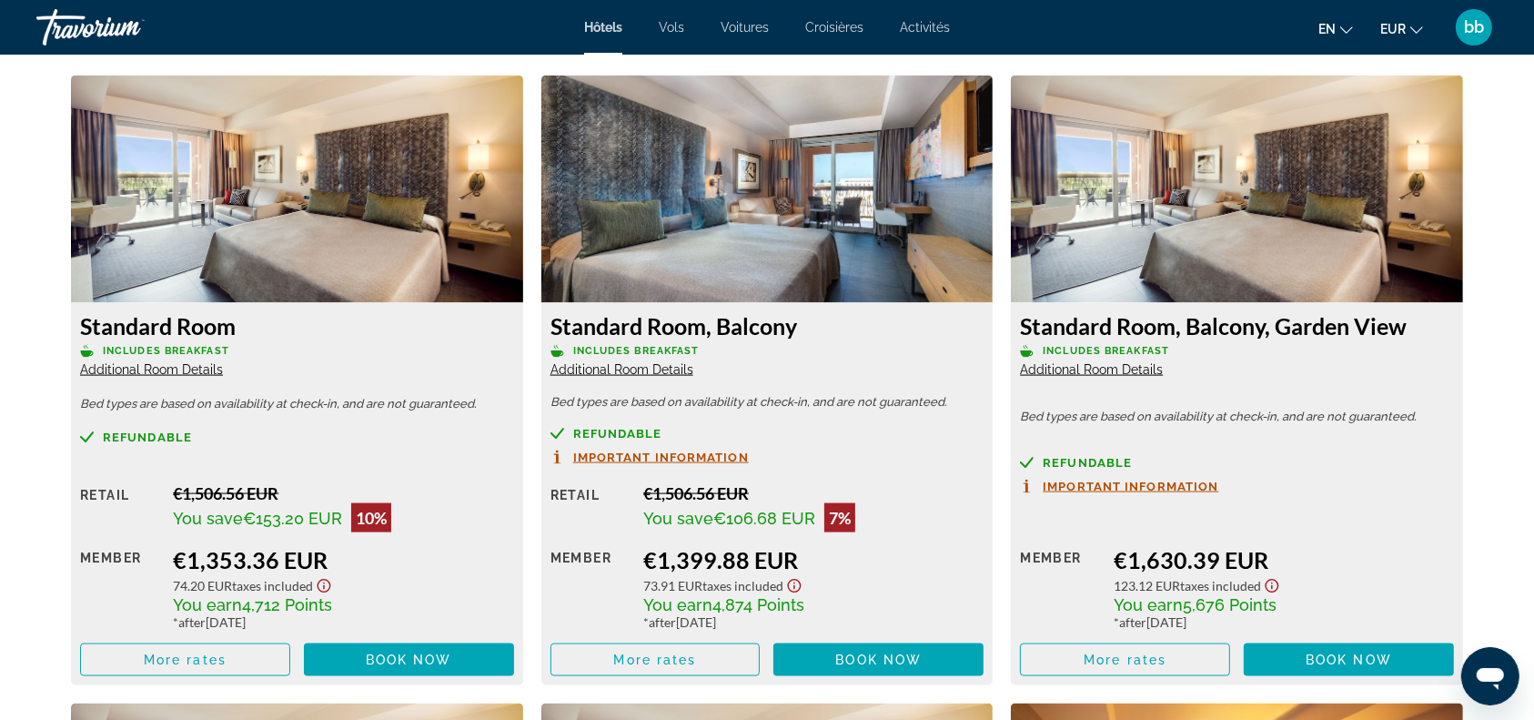
scroll to position [2499, 0]
click at [434, 653] on span "Book now" at bounding box center [409, 660] width 86 height 15
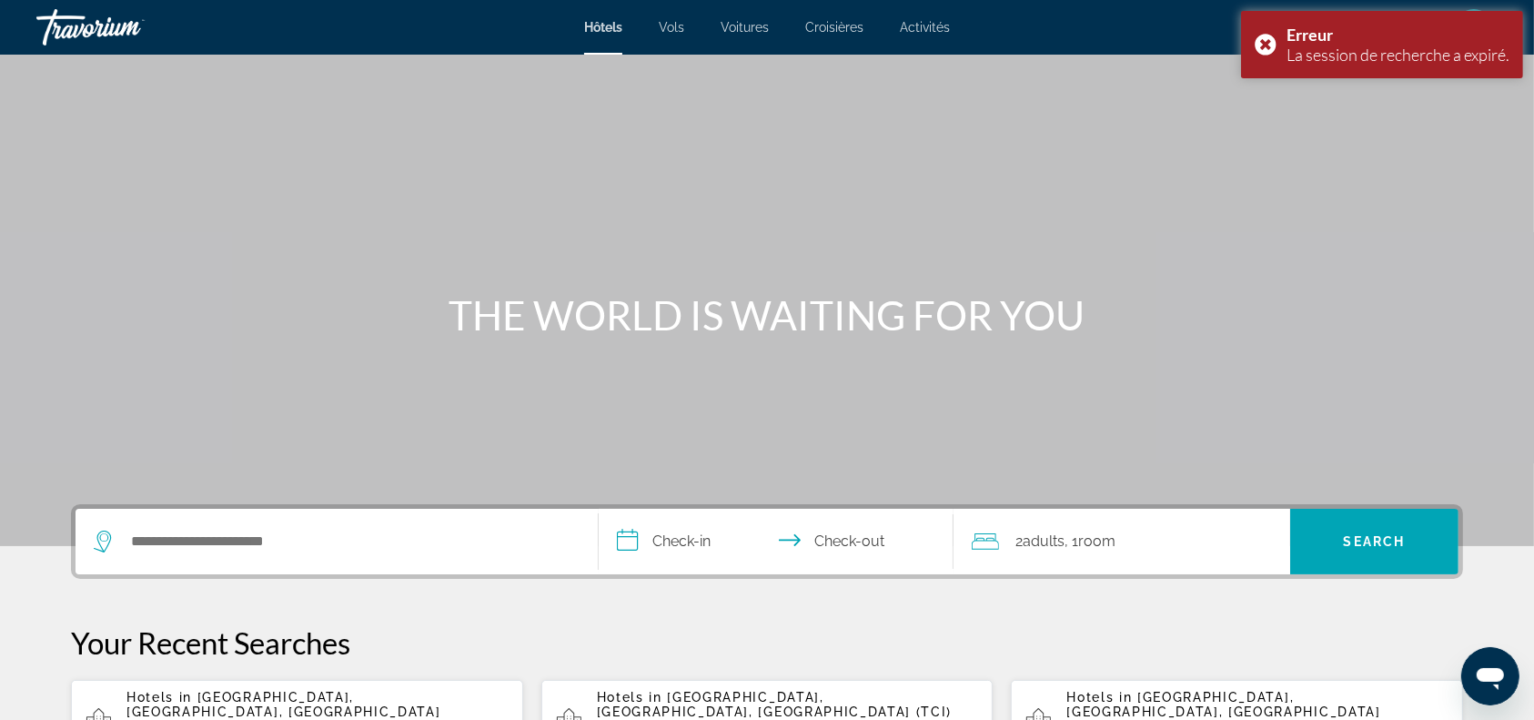
scroll to position [140, 0]
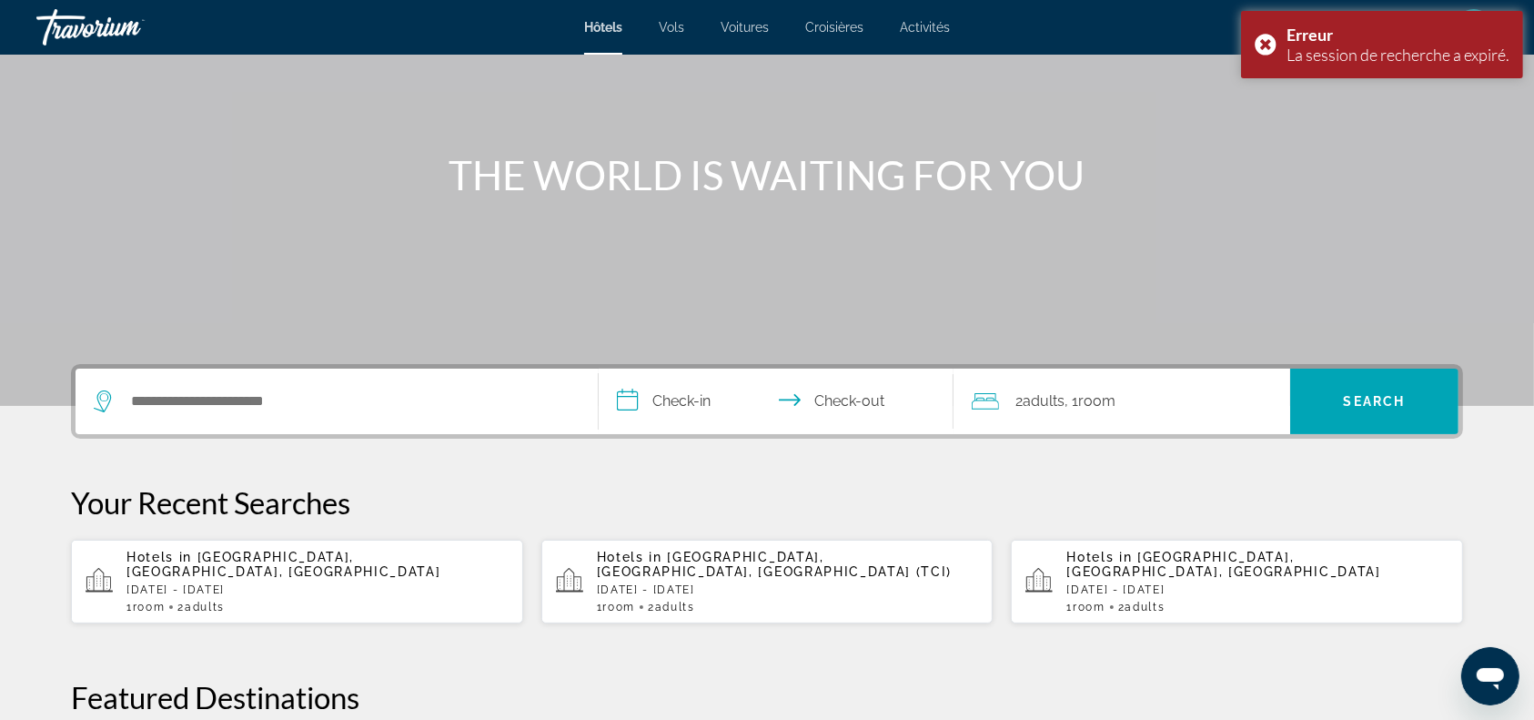
click at [357, 583] on p "[DATE] - [DATE]" at bounding box center [317, 589] width 382 height 13
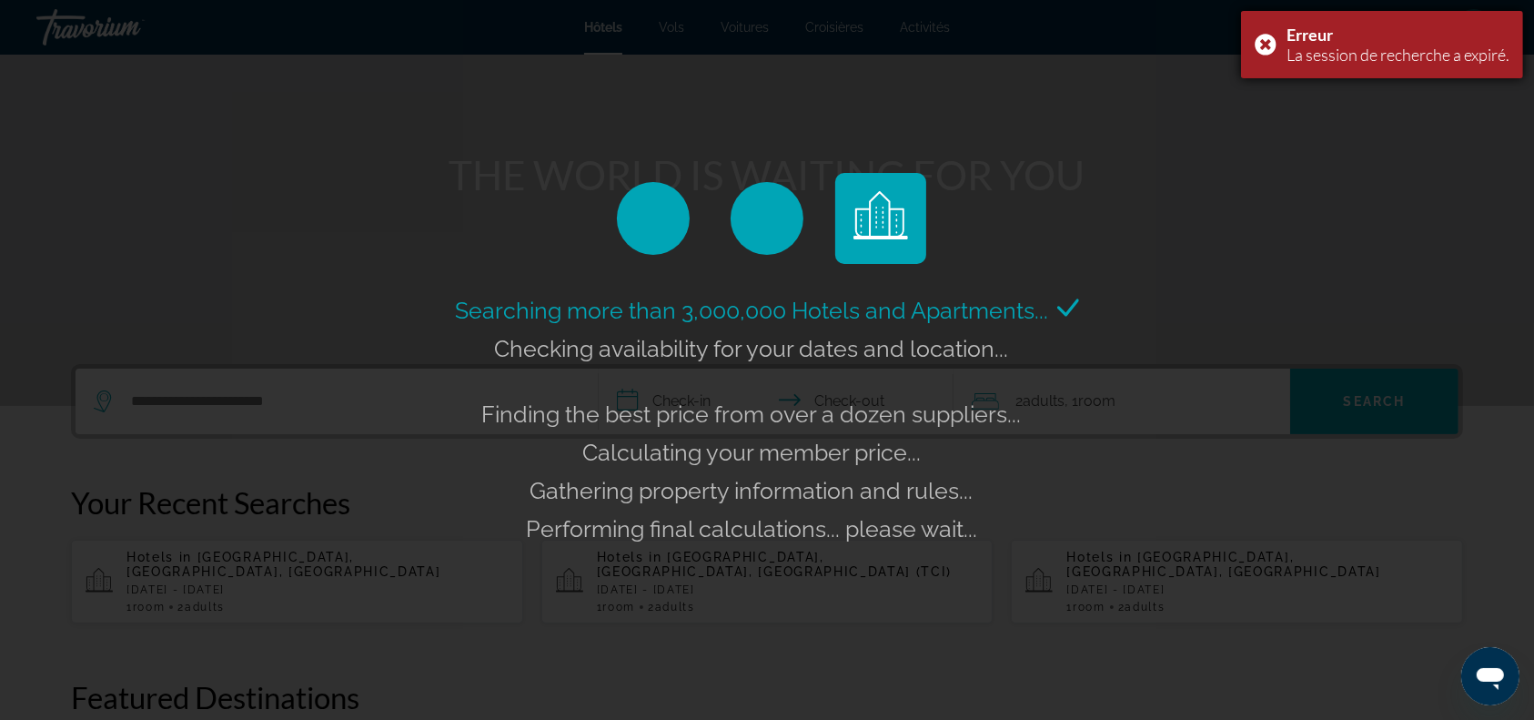
click at [1262, 39] on div "Erreur La session de recherche a expiré." at bounding box center [1382, 44] width 282 height 67
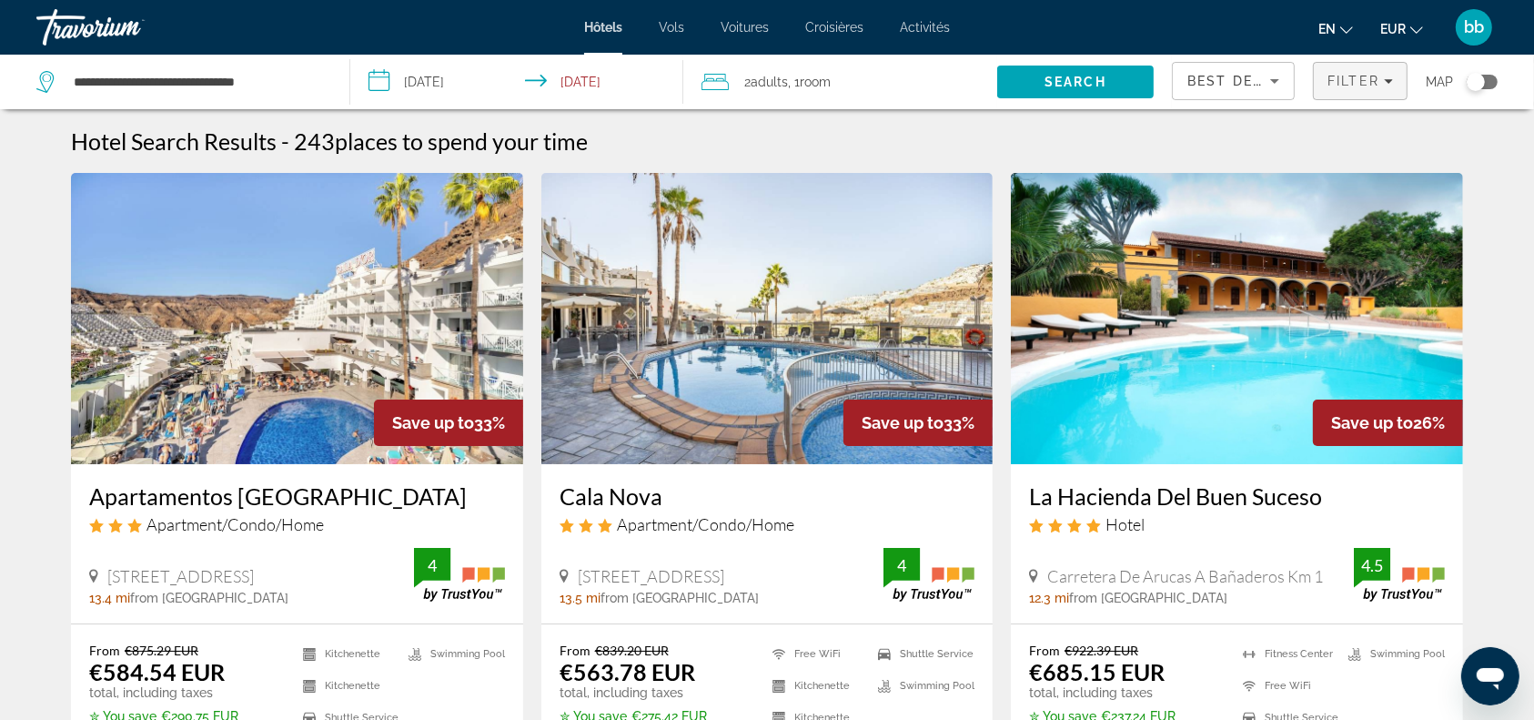
click at [1354, 86] on span "Filter" at bounding box center [1353, 81] width 52 height 15
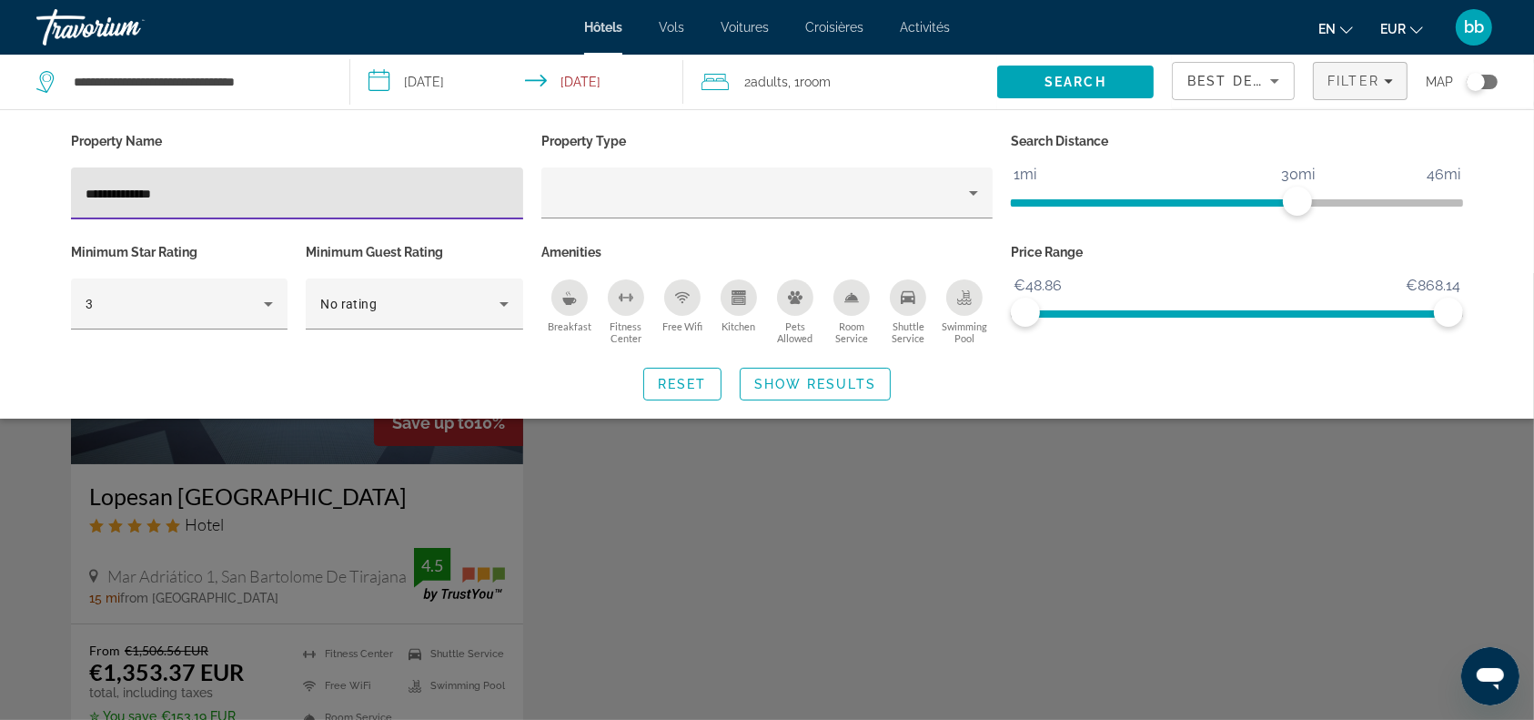
type input "**********"
click at [687, 462] on div "Search widget" at bounding box center [767, 496] width 1534 height 447
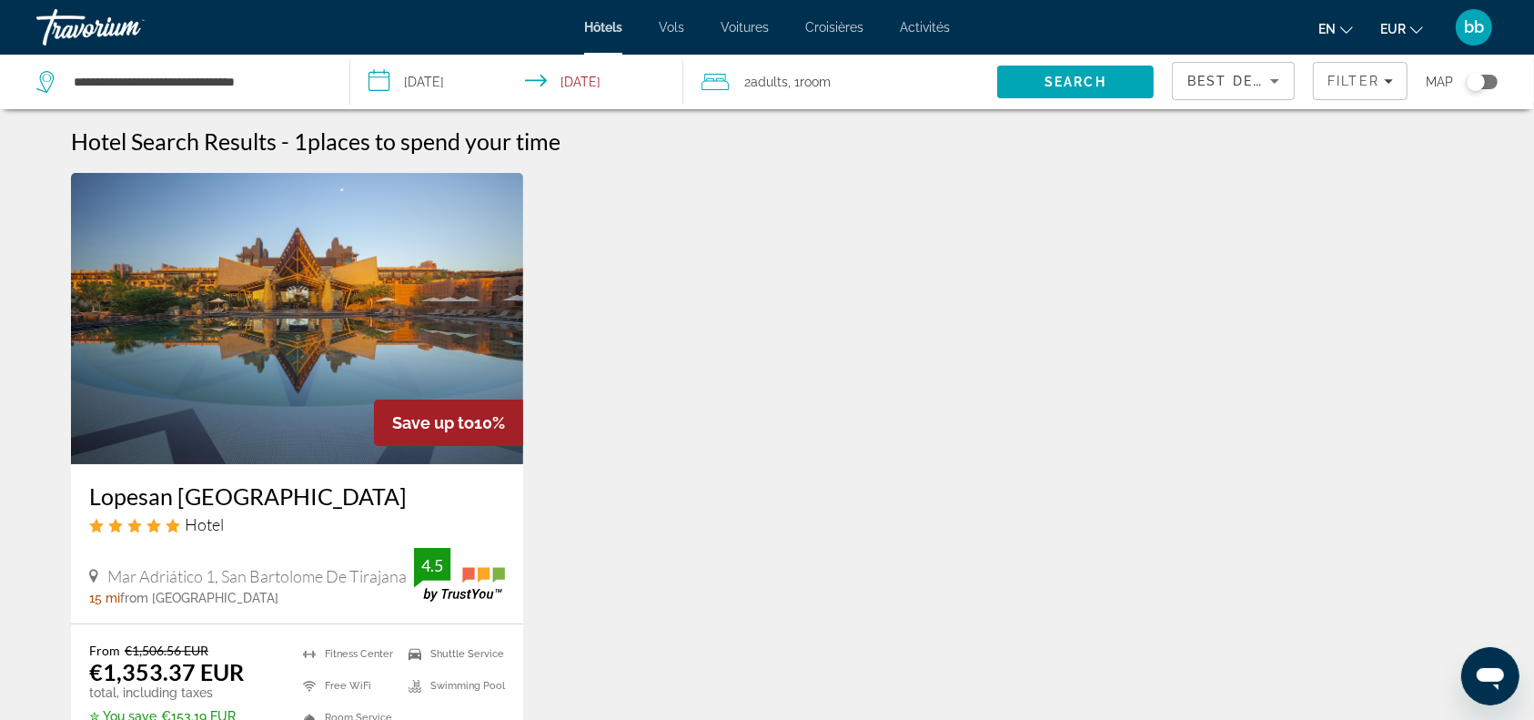
click at [253, 296] on img "Contenu principal" at bounding box center [297, 318] width 452 height 291
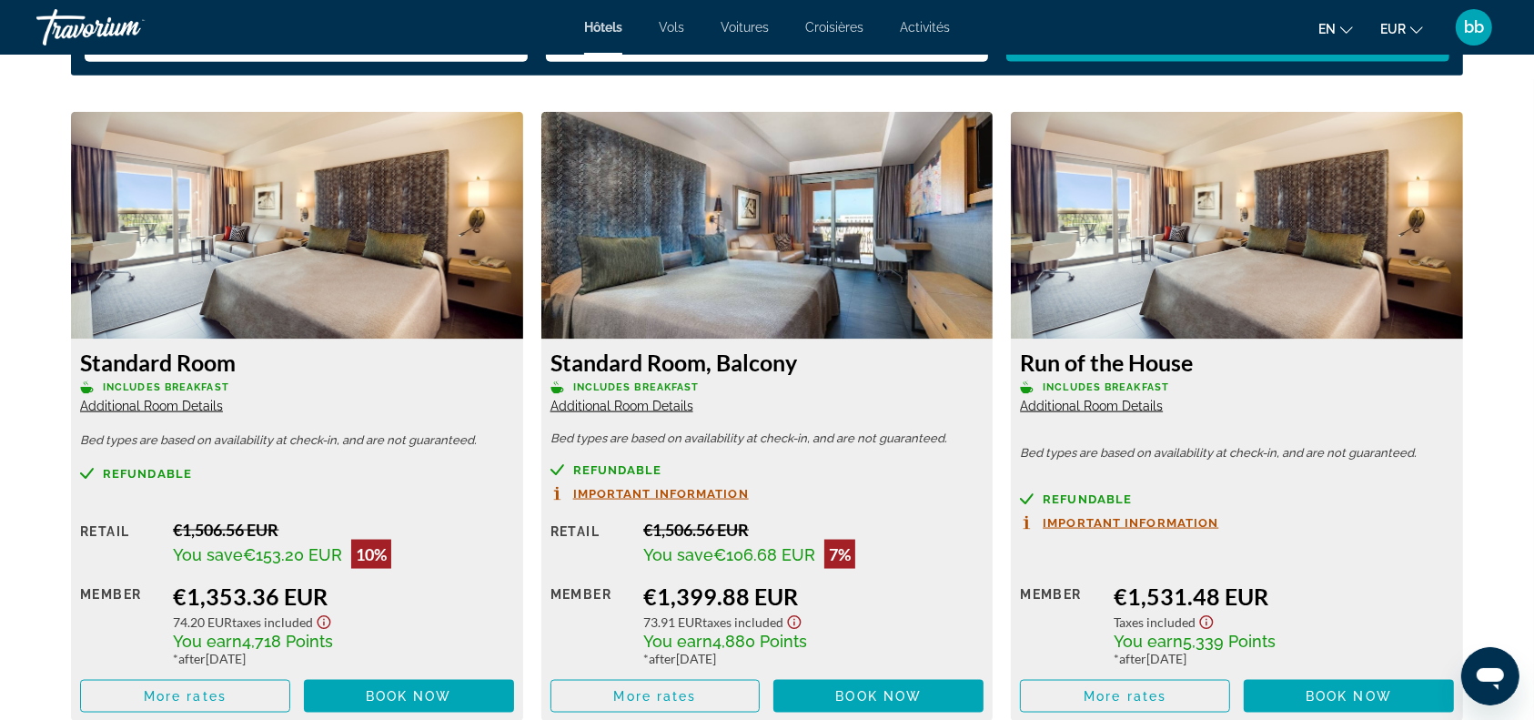
scroll to position [2476, 0]
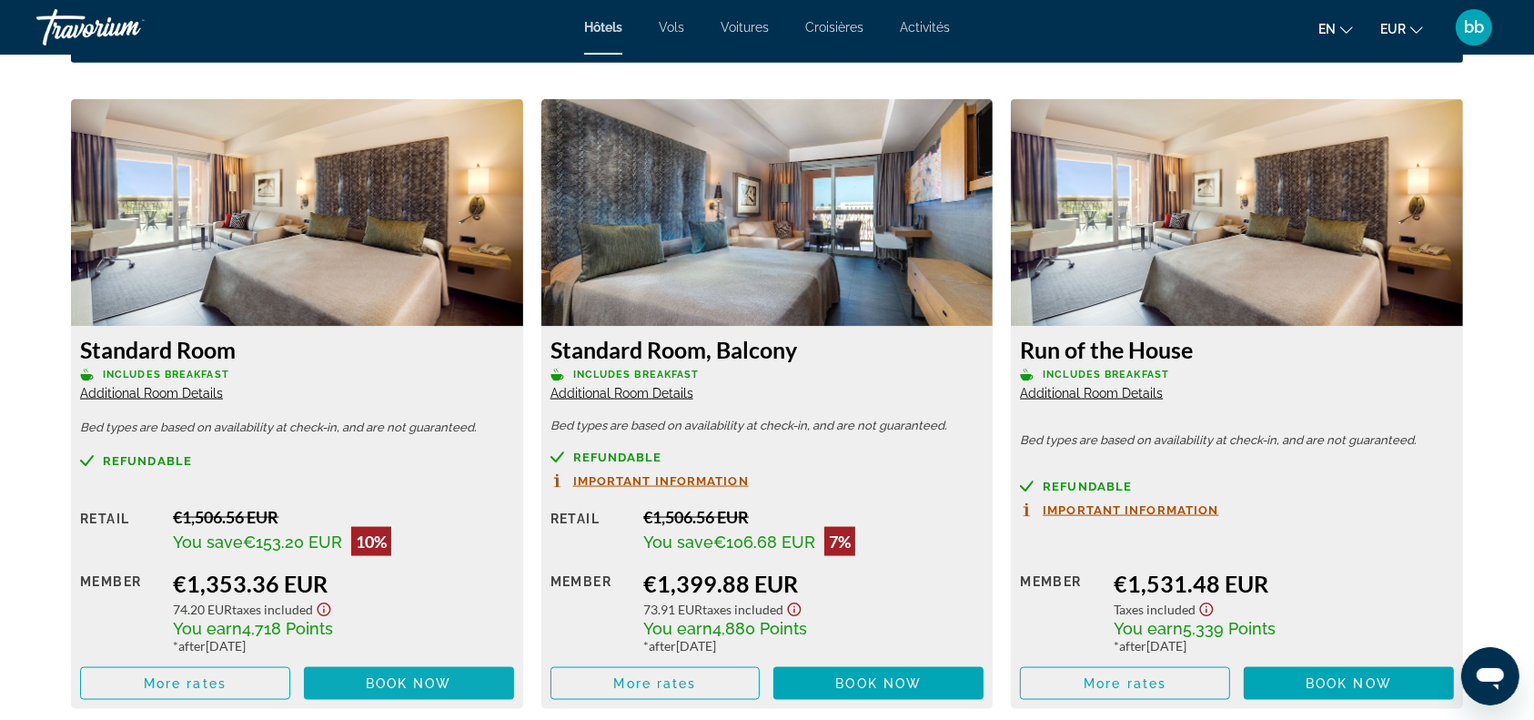
click at [422, 679] on span "Book now" at bounding box center [409, 683] width 86 height 15
